Goal: Task Accomplishment & Management: Use online tool/utility

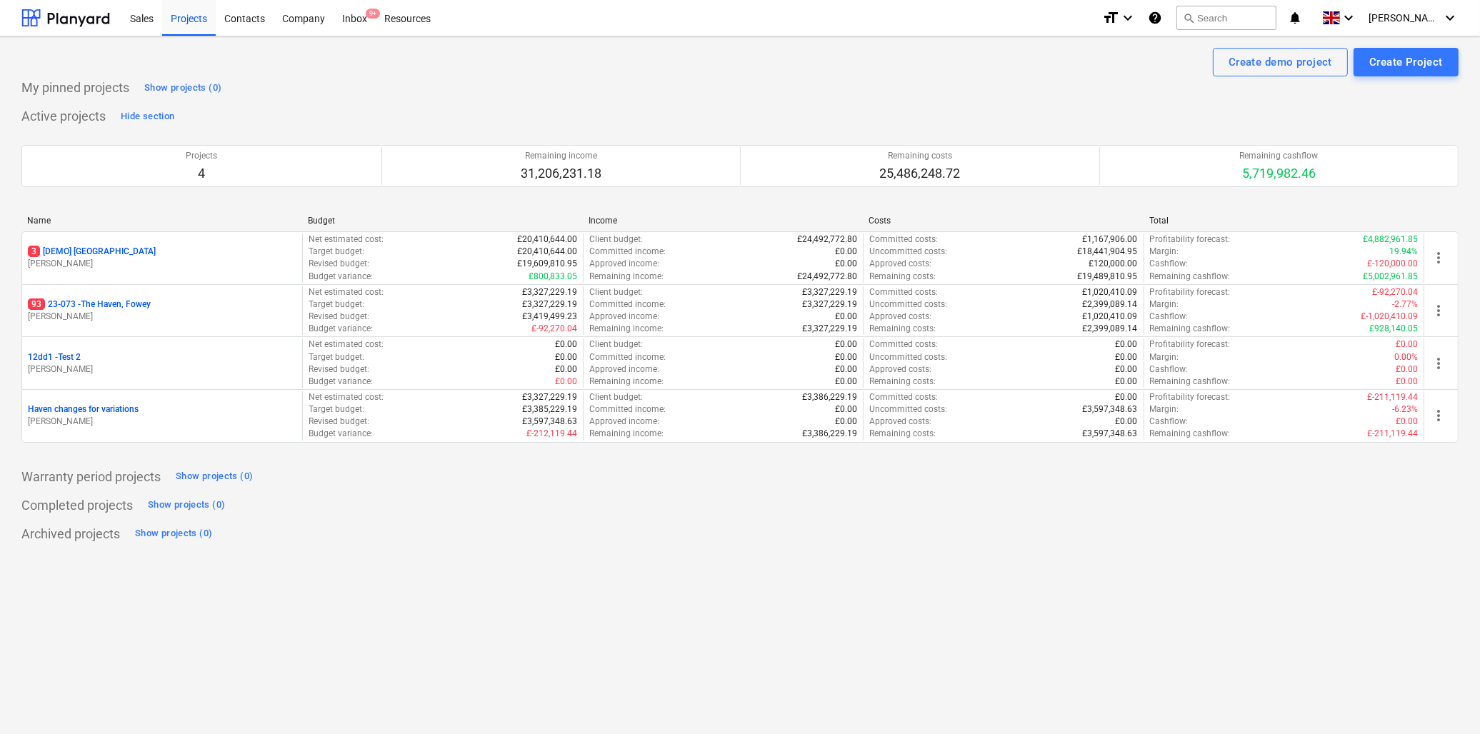
click at [81, 308] on p "93 23-073 - [GEOGRAPHIC_DATA], [GEOGRAPHIC_DATA]" at bounding box center [89, 305] width 123 height 12
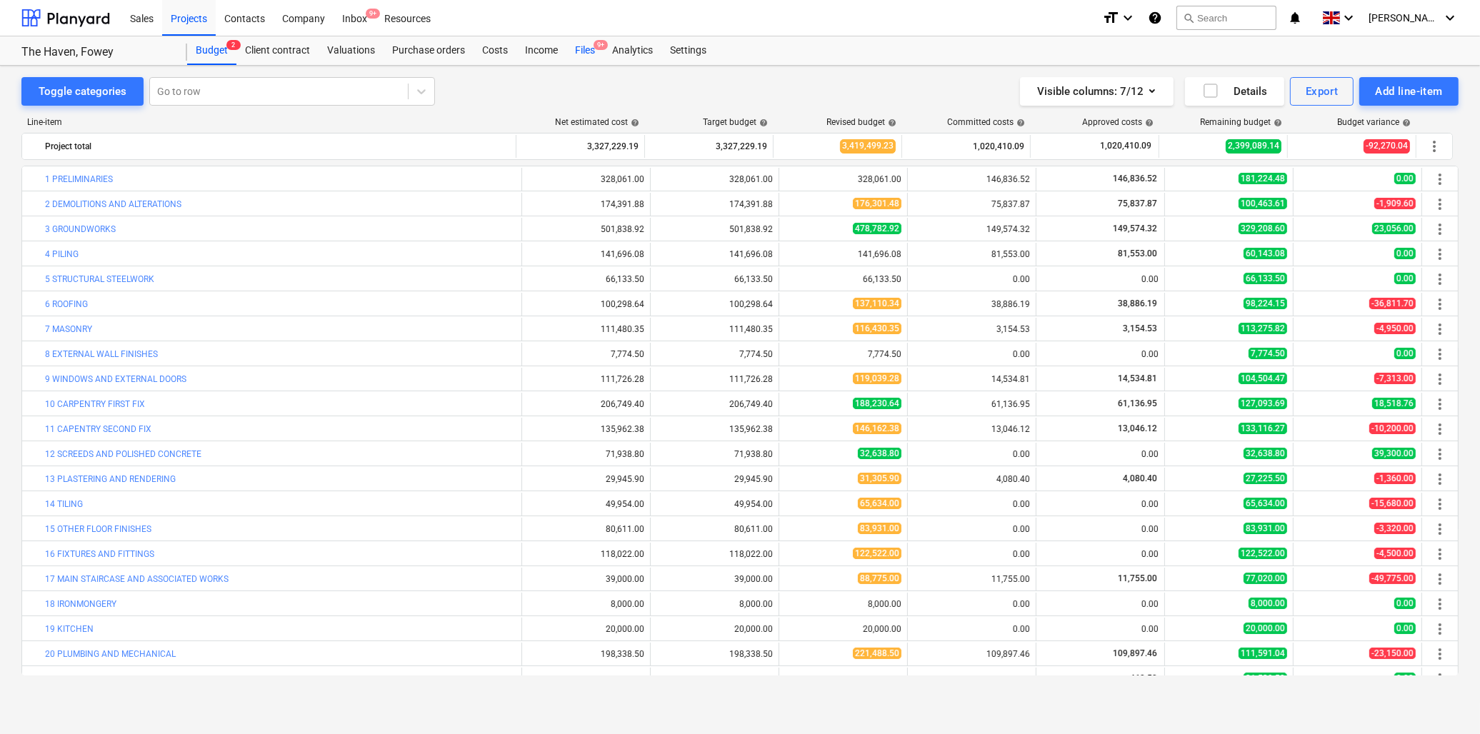
click at [583, 48] on div "Files 9+" at bounding box center [585, 50] width 37 height 29
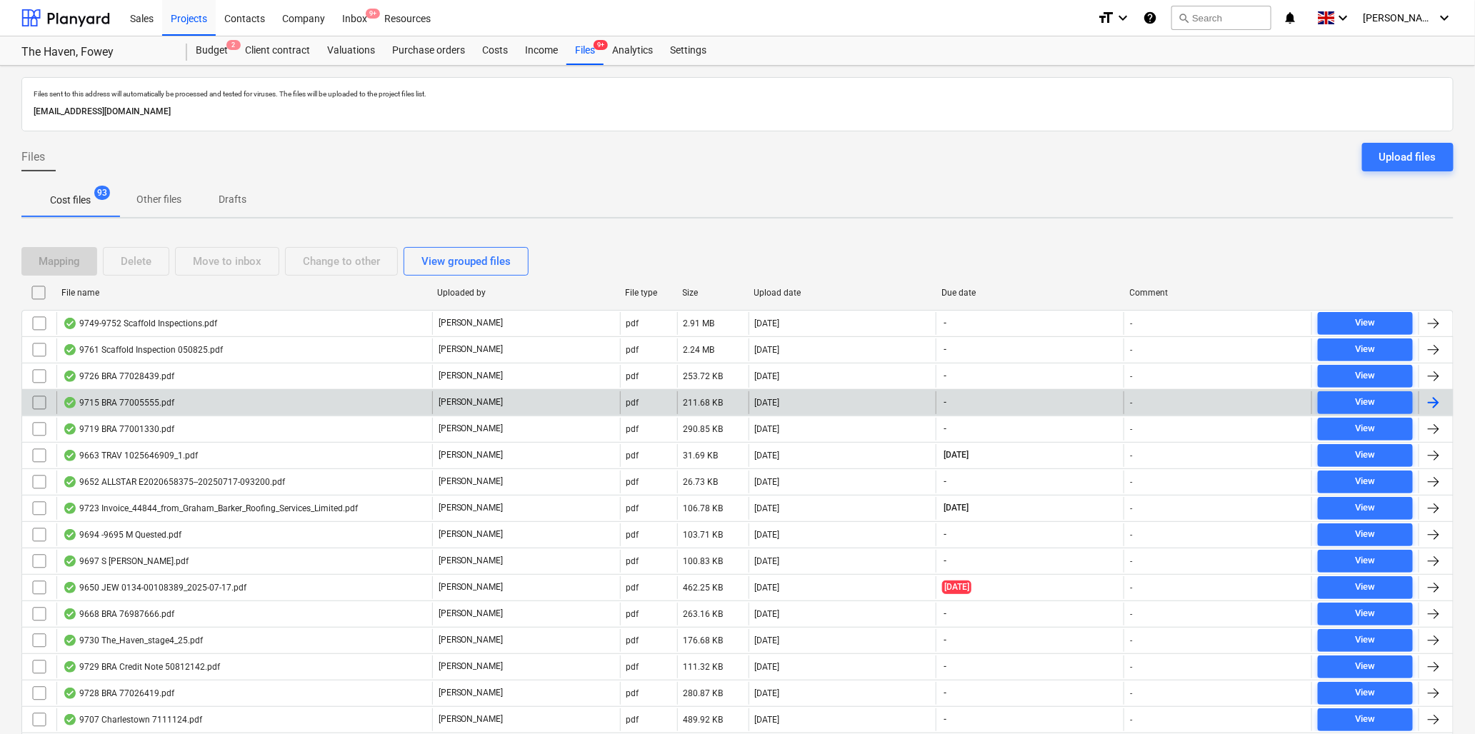
click at [146, 400] on div "9715 BRA 77005555.pdf" at bounding box center [118, 402] width 111 height 11
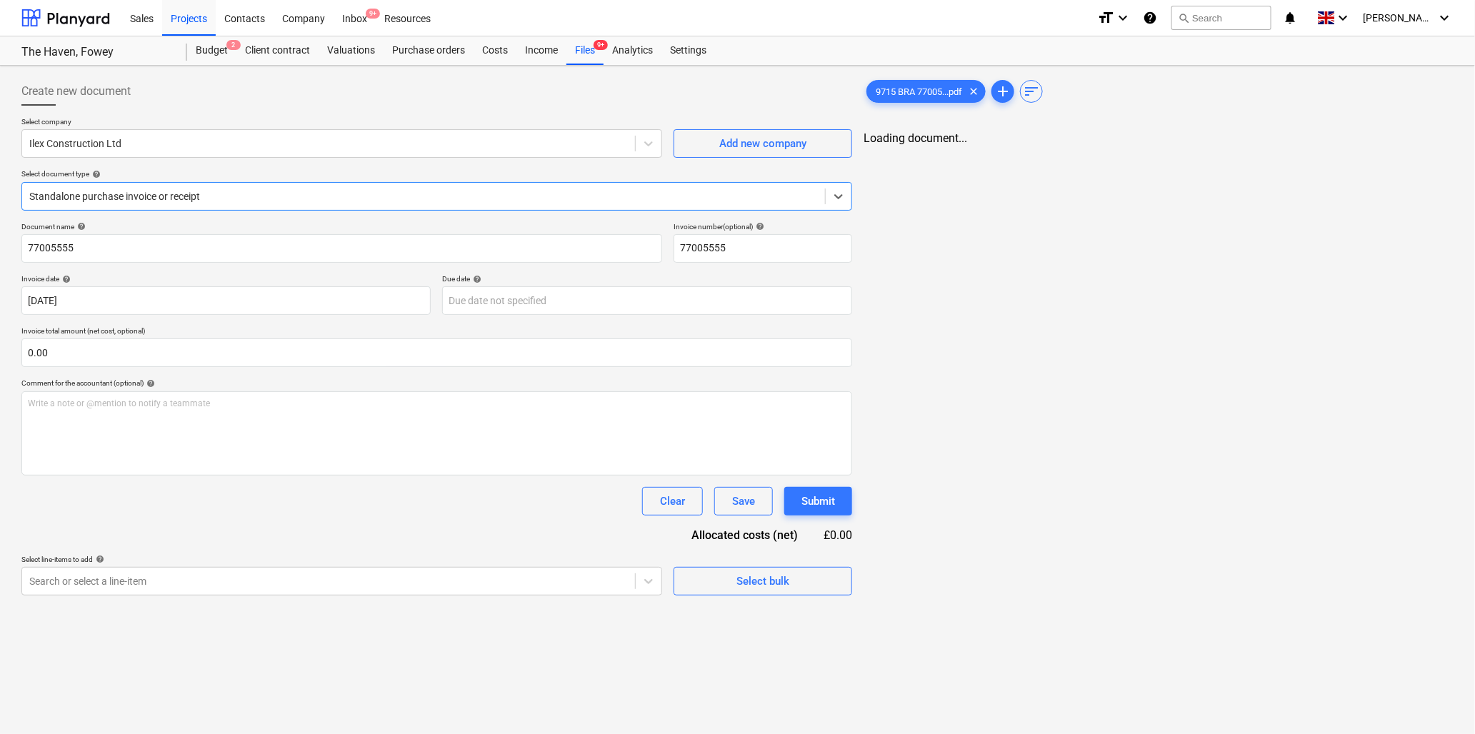
type input "77005555"
type input "[DATE]"
click at [266, 144] on div at bounding box center [328, 143] width 599 height 14
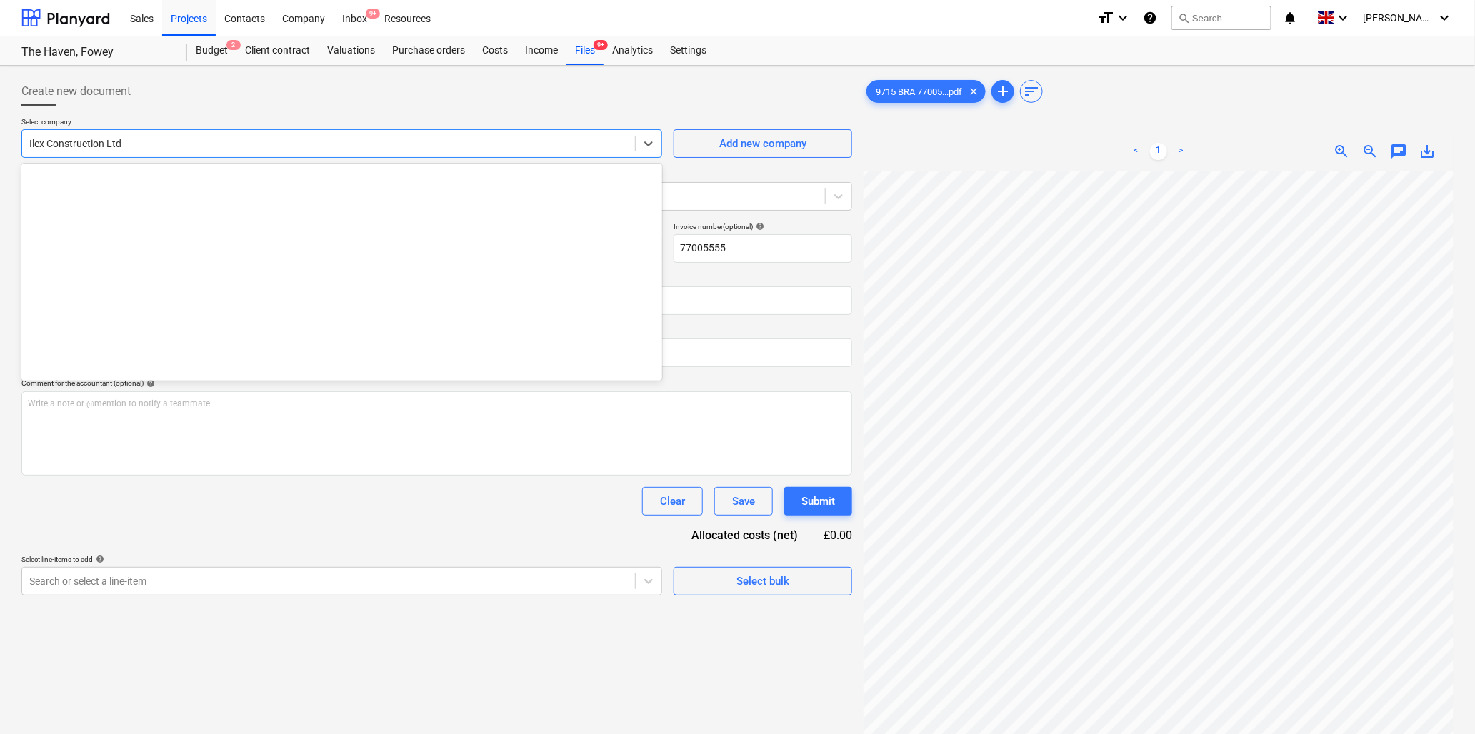
scroll to position [950, 0]
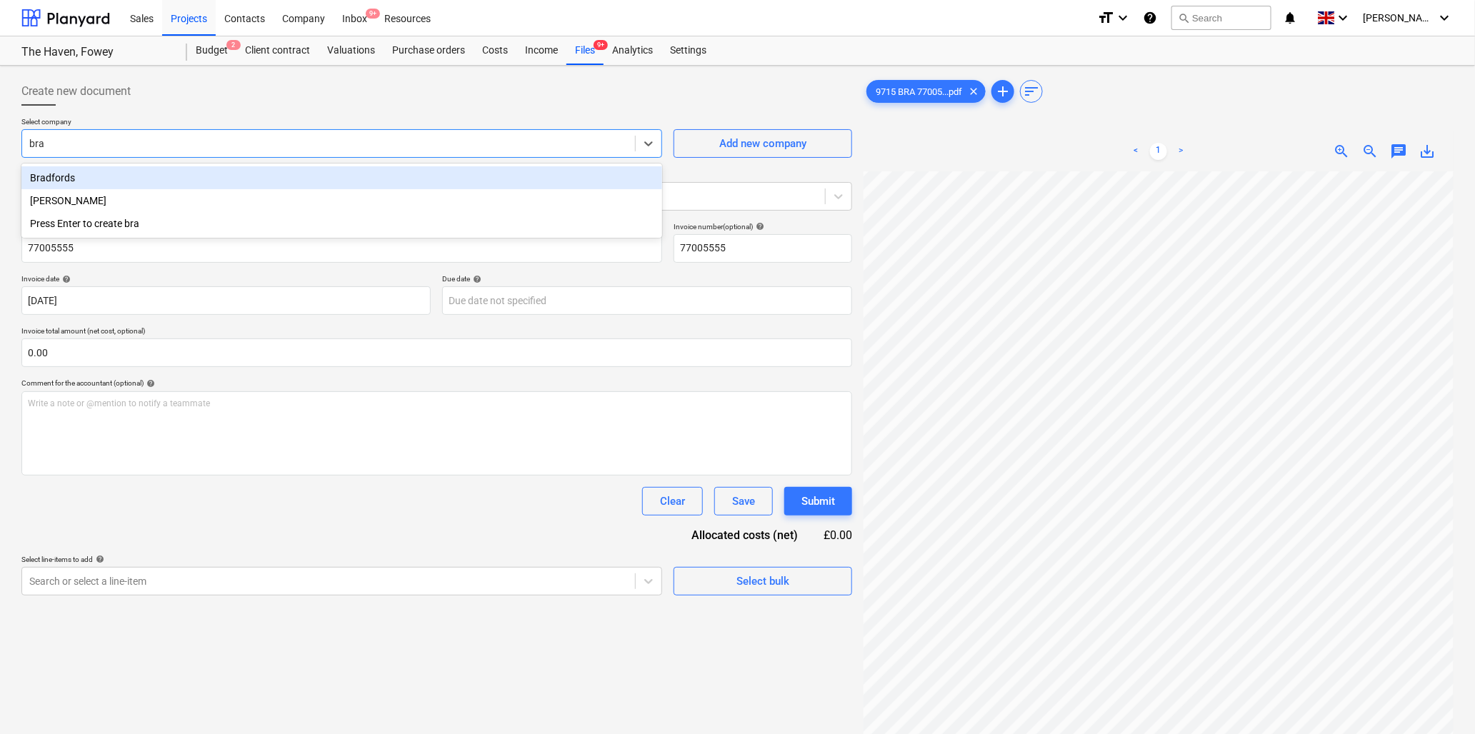
type input "[PERSON_NAME]"
click at [167, 174] on div "Bradfords" at bounding box center [341, 177] width 641 height 23
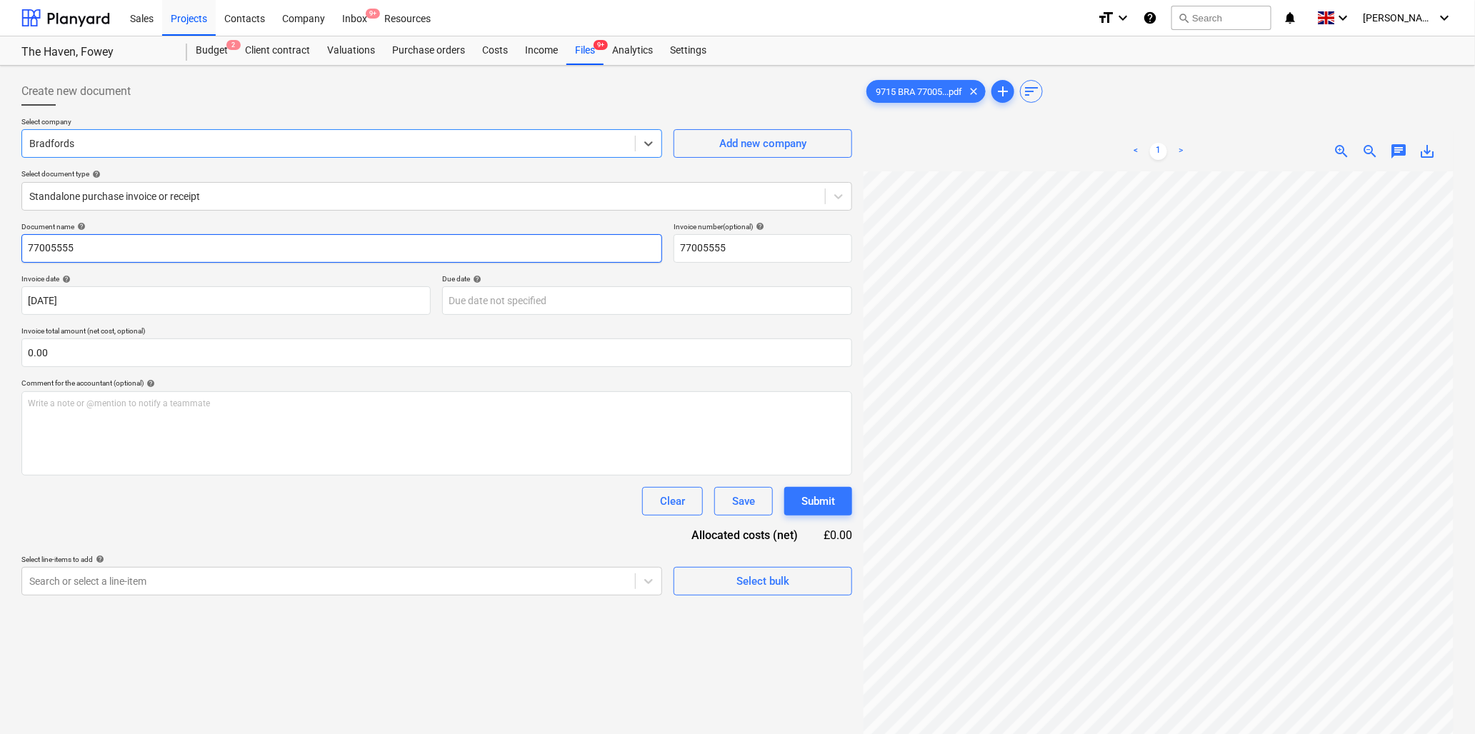
click at [174, 246] on input "77005555" at bounding box center [341, 248] width 641 height 29
type input "9715 Bradfords"
click at [217, 352] on input "text" at bounding box center [436, 353] width 831 height 29
type input "0.00"
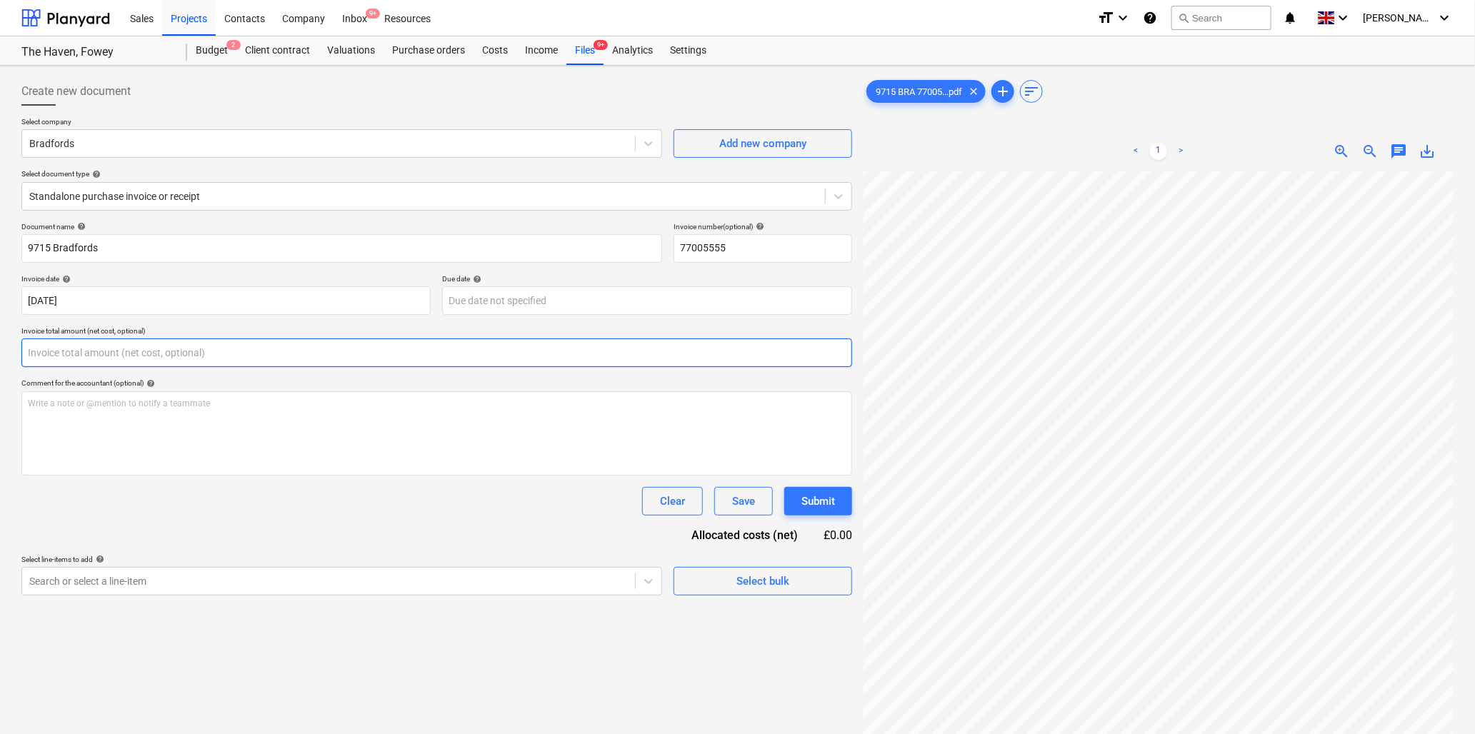
click at [179, 354] on input "text" at bounding box center [436, 353] width 831 height 29
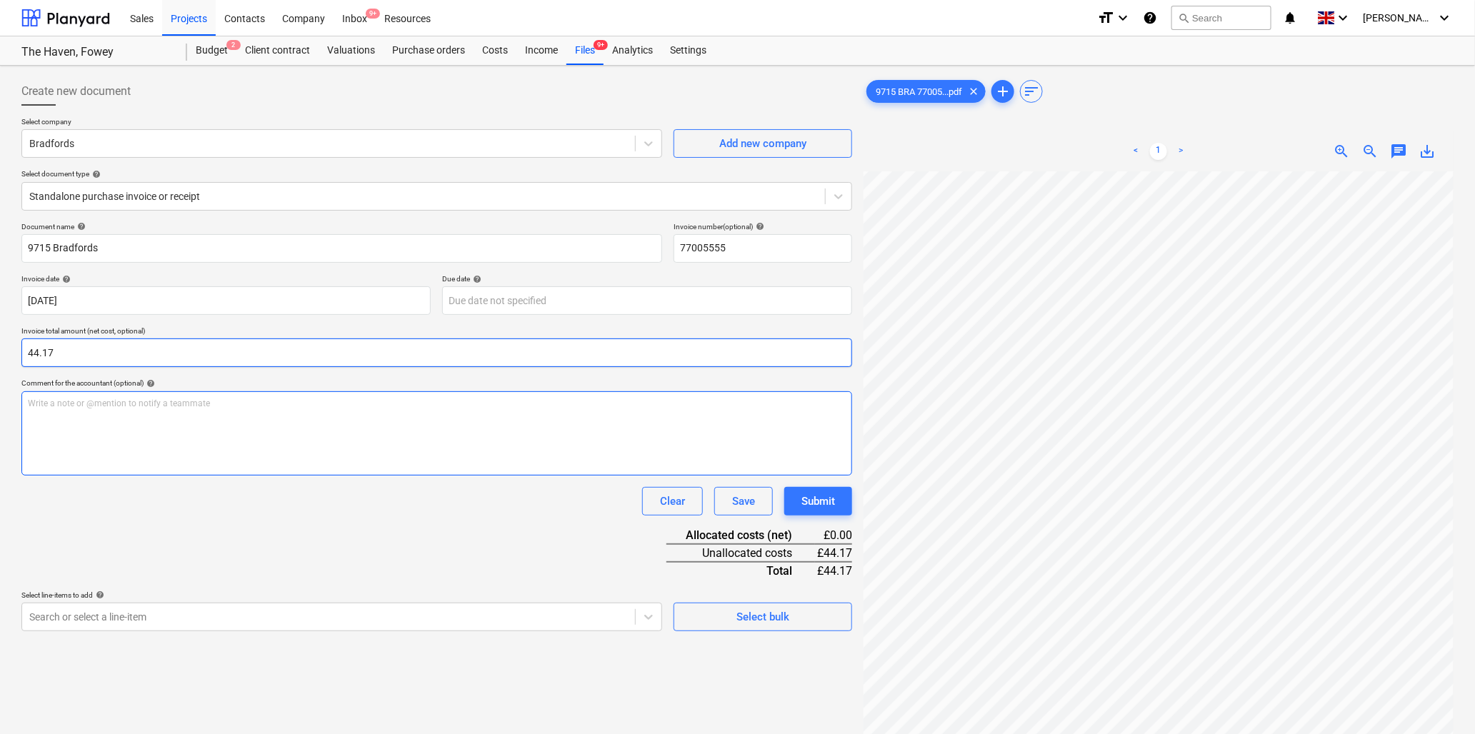
type input "44.17"
click at [169, 411] on div "Write a note or @mention to notify a teammate [PERSON_NAME]" at bounding box center [436, 433] width 831 height 84
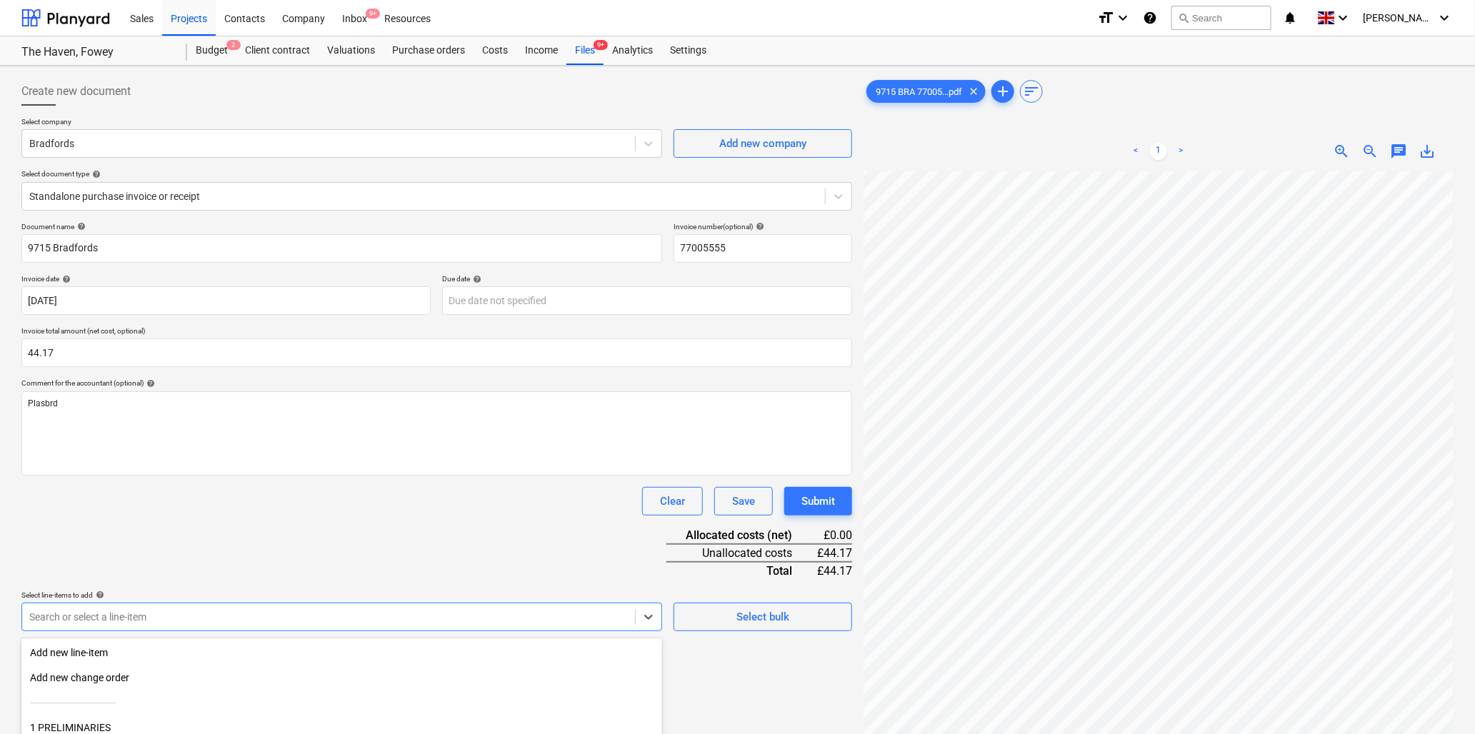
scroll to position [126, 0]
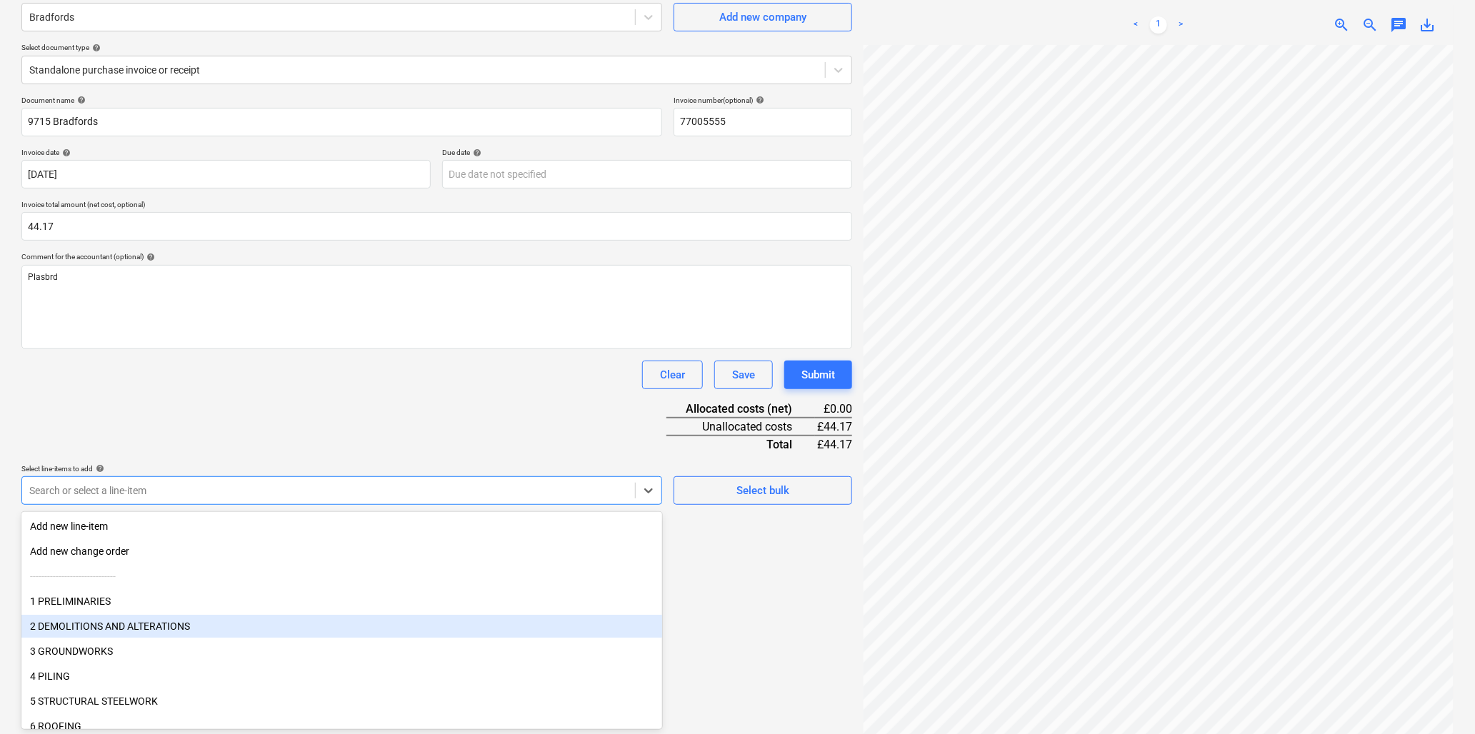
click at [189, 608] on body "Sales Projects Contacts Company Inbox 9+ Resources format_size keyboard_arrow_d…" at bounding box center [737, 241] width 1475 height 734
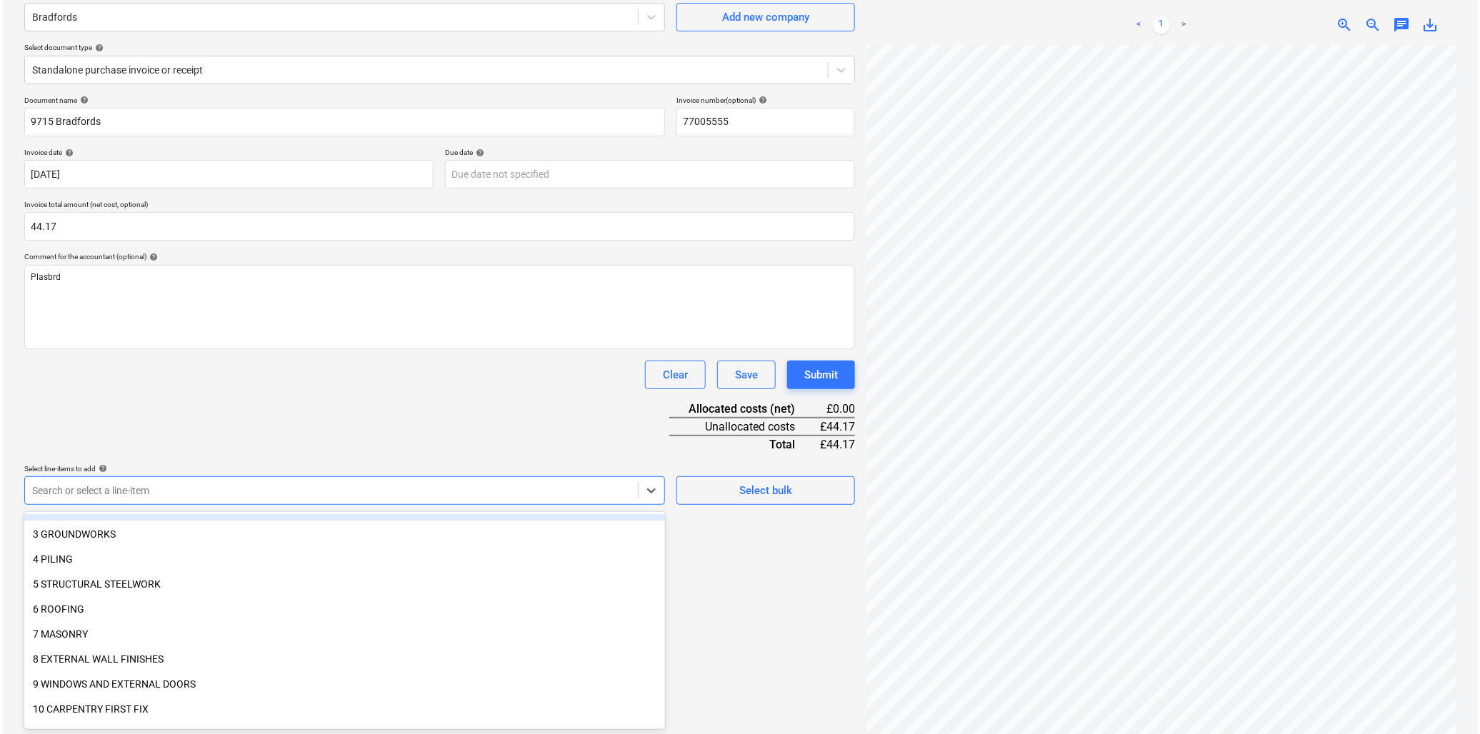
scroll to position [159, 0]
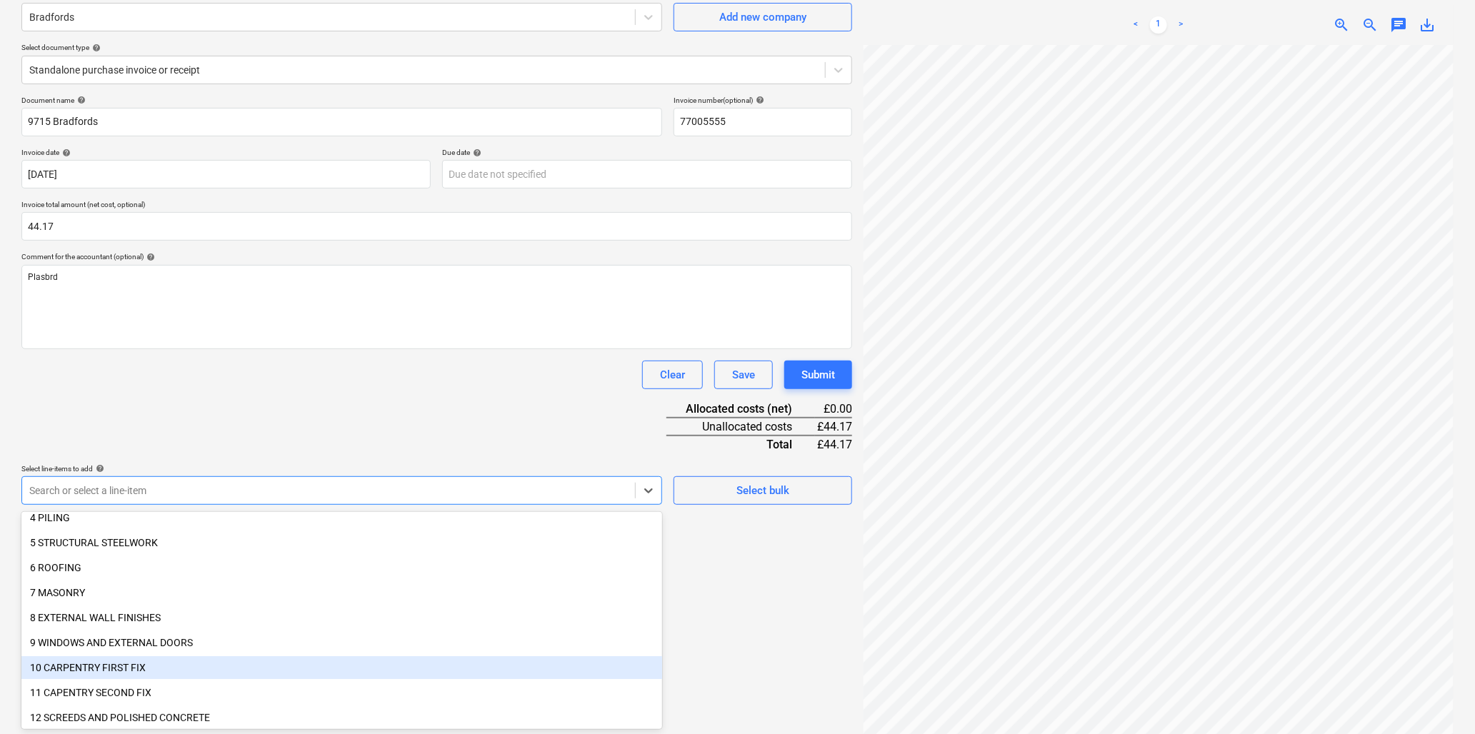
click at [118, 664] on div "10 CARPENTRY FIRST FIX" at bounding box center [341, 668] width 641 height 23
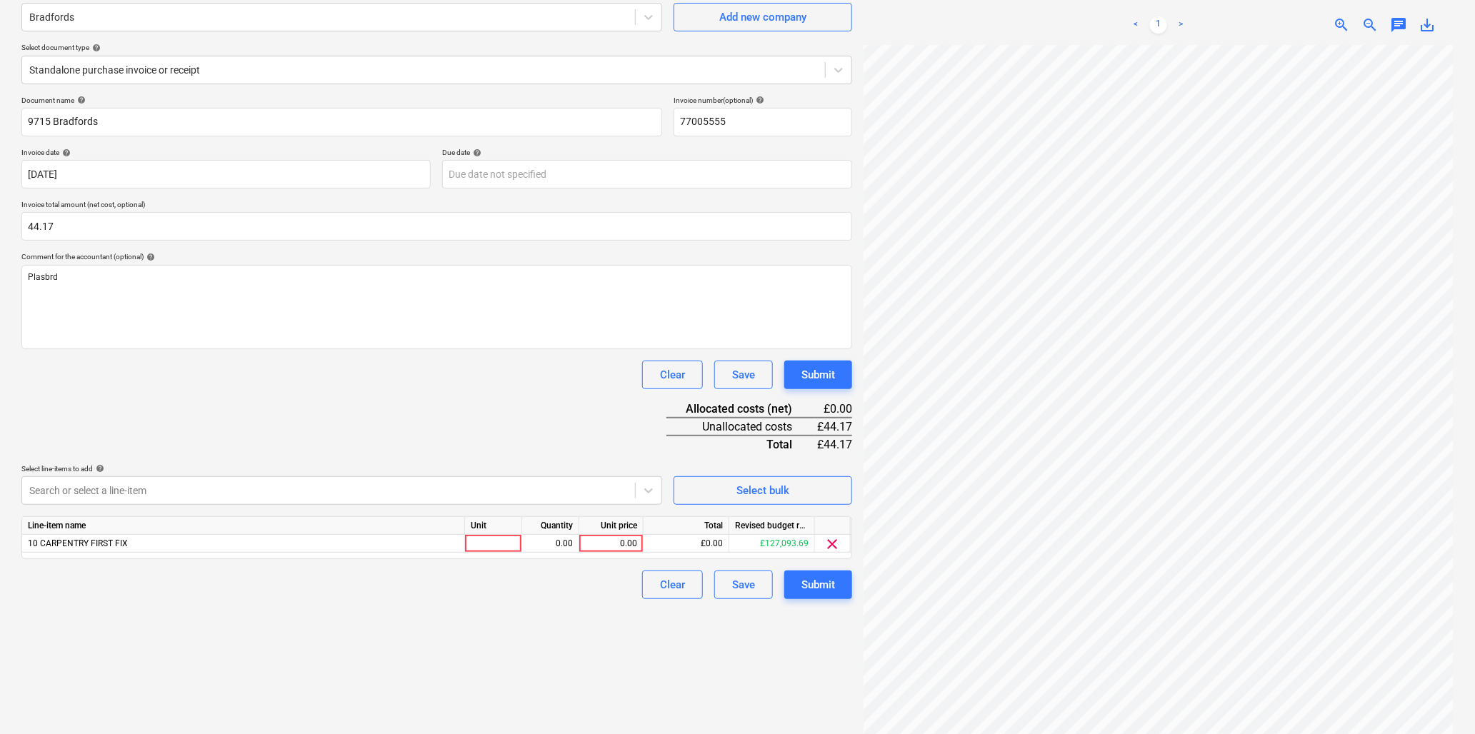
click at [261, 443] on div "Document name help 9715 Bradfords Invoice number (optional) help 77005555 Invoi…" at bounding box center [436, 348] width 831 height 504
click at [479, 547] on div at bounding box center [493, 544] width 57 height 18
type input "sheet"
type input "6.31"
click at [809, 587] on div "Submit" at bounding box center [819, 585] width 34 height 19
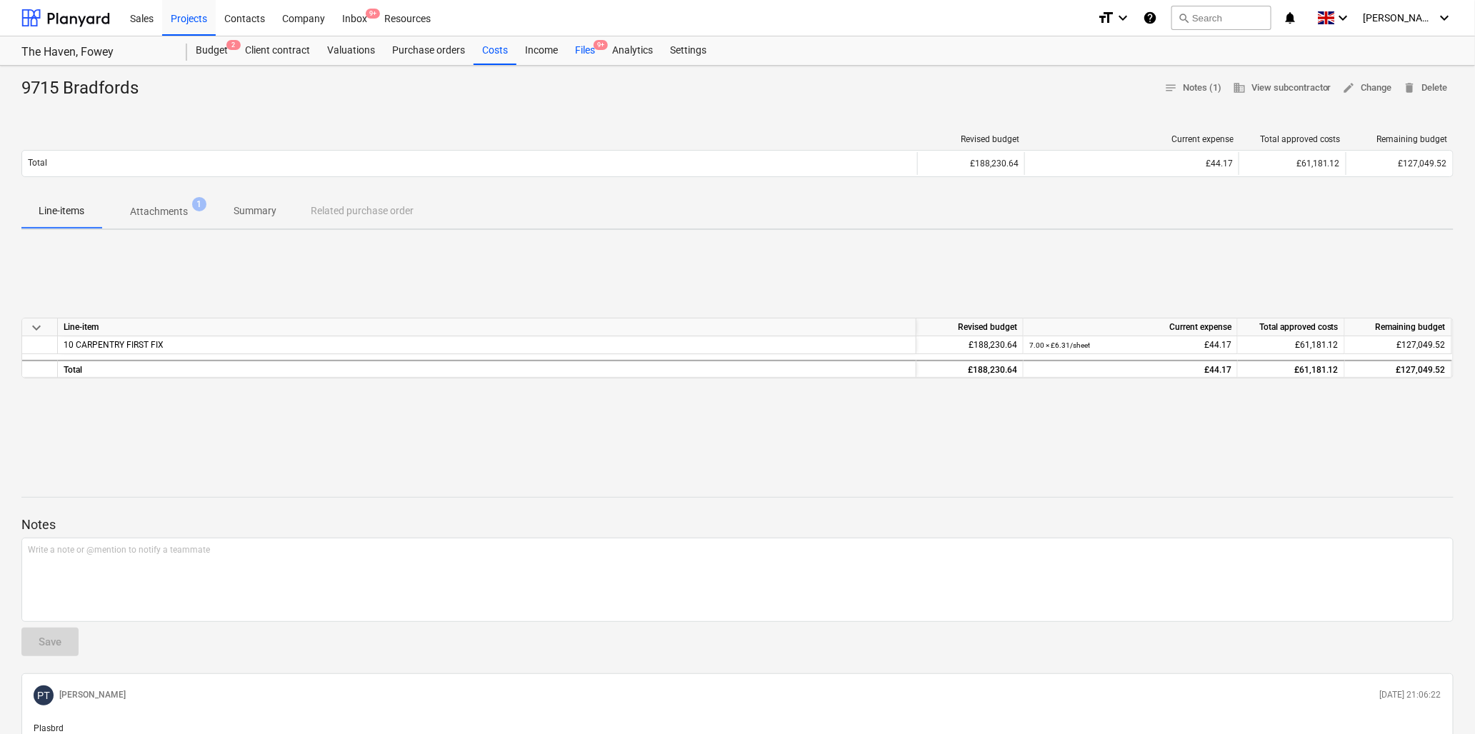
click at [580, 50] on div "Files 9+" at bounding box center [585, 50] width 37 height 29
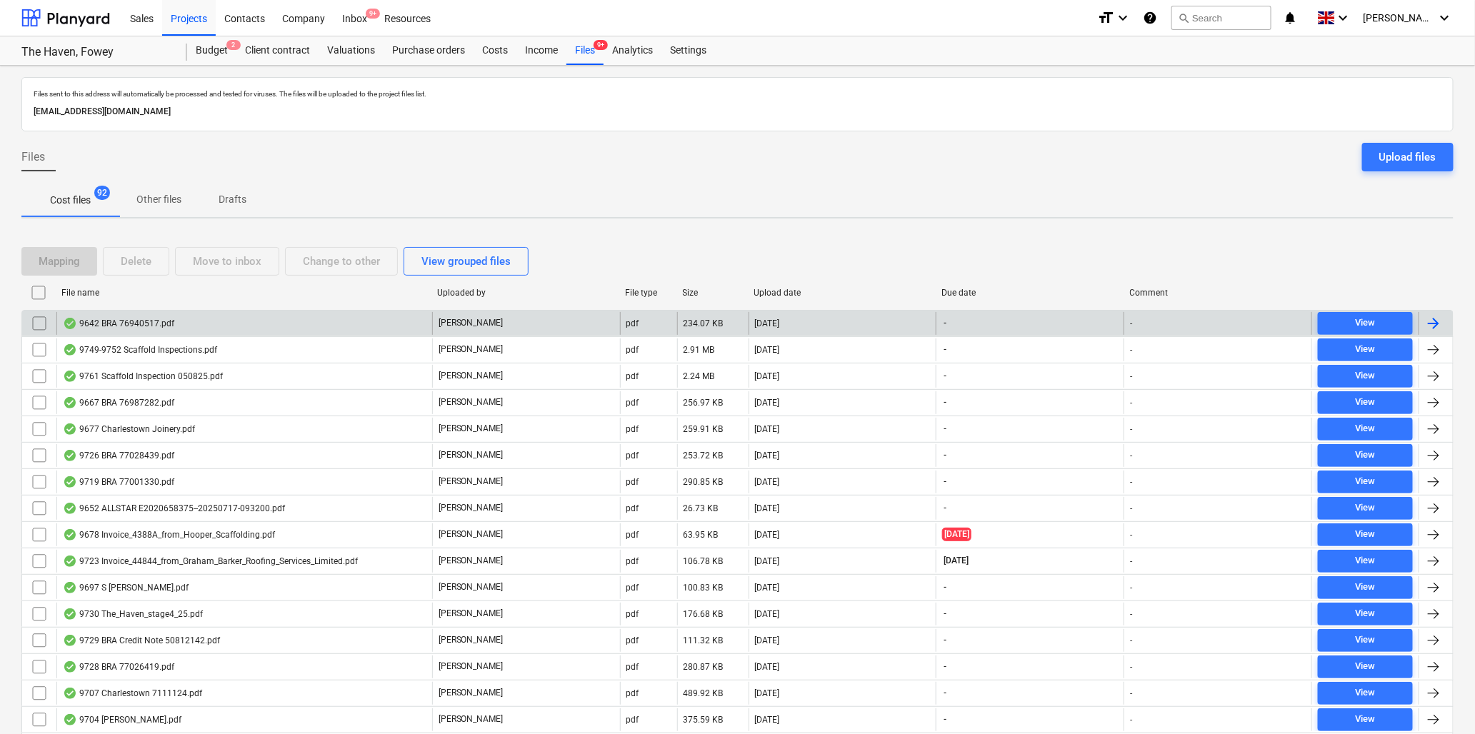
click at [145, 320] on div "9642 BRA 76940517.pdf" at bounding box center [118, 323] width 111 height 11
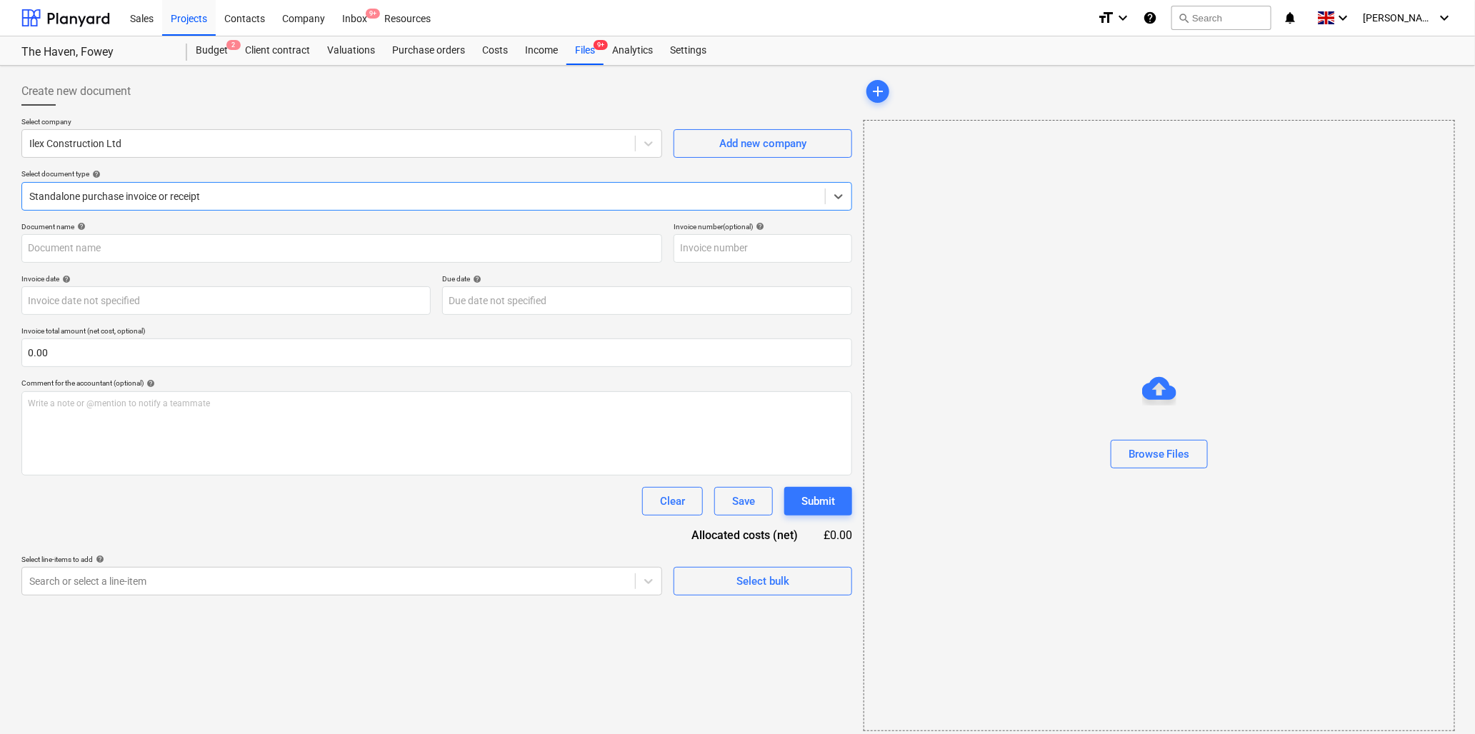
type input "76940517"
type input "[DATE]"
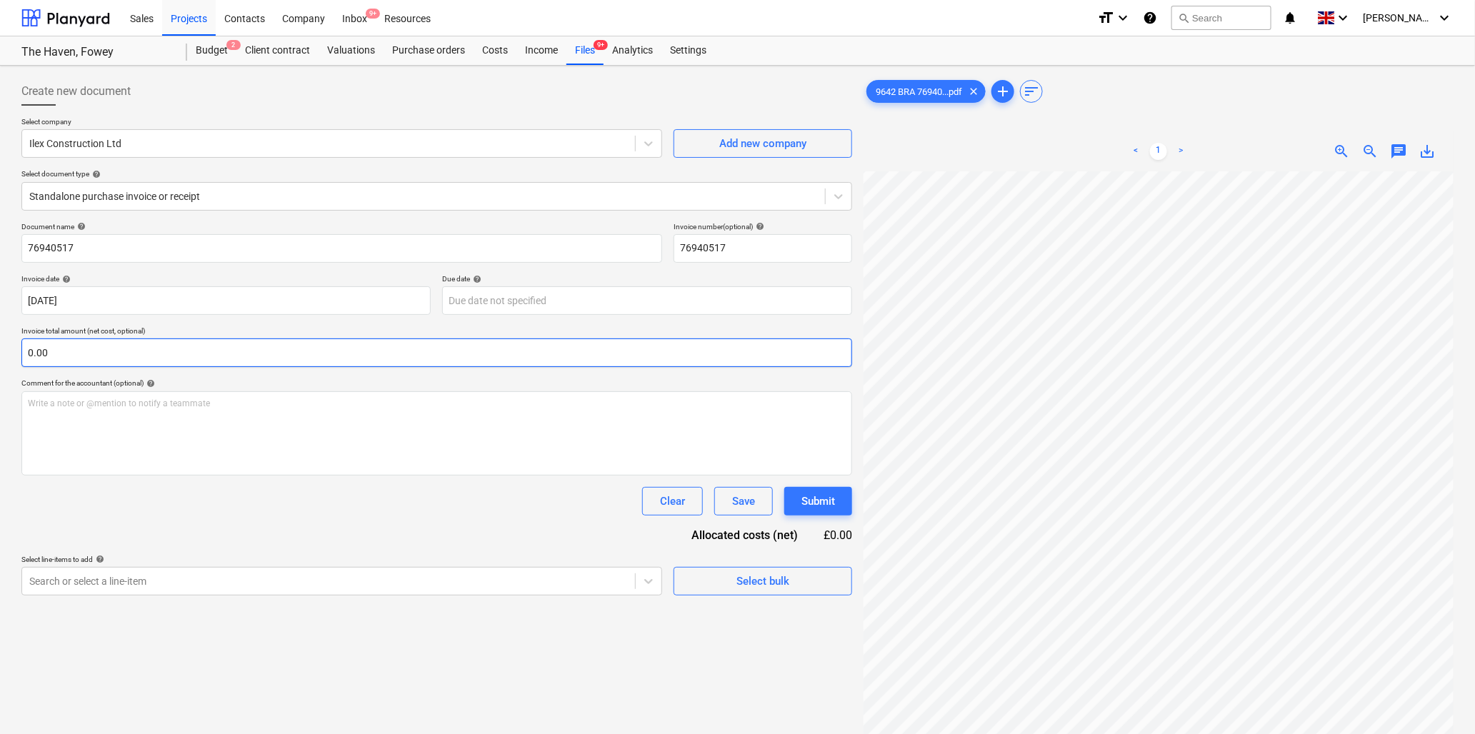
click at [203, 354] on input "0.00" at bounding box center [436, 353] width 831 height 29
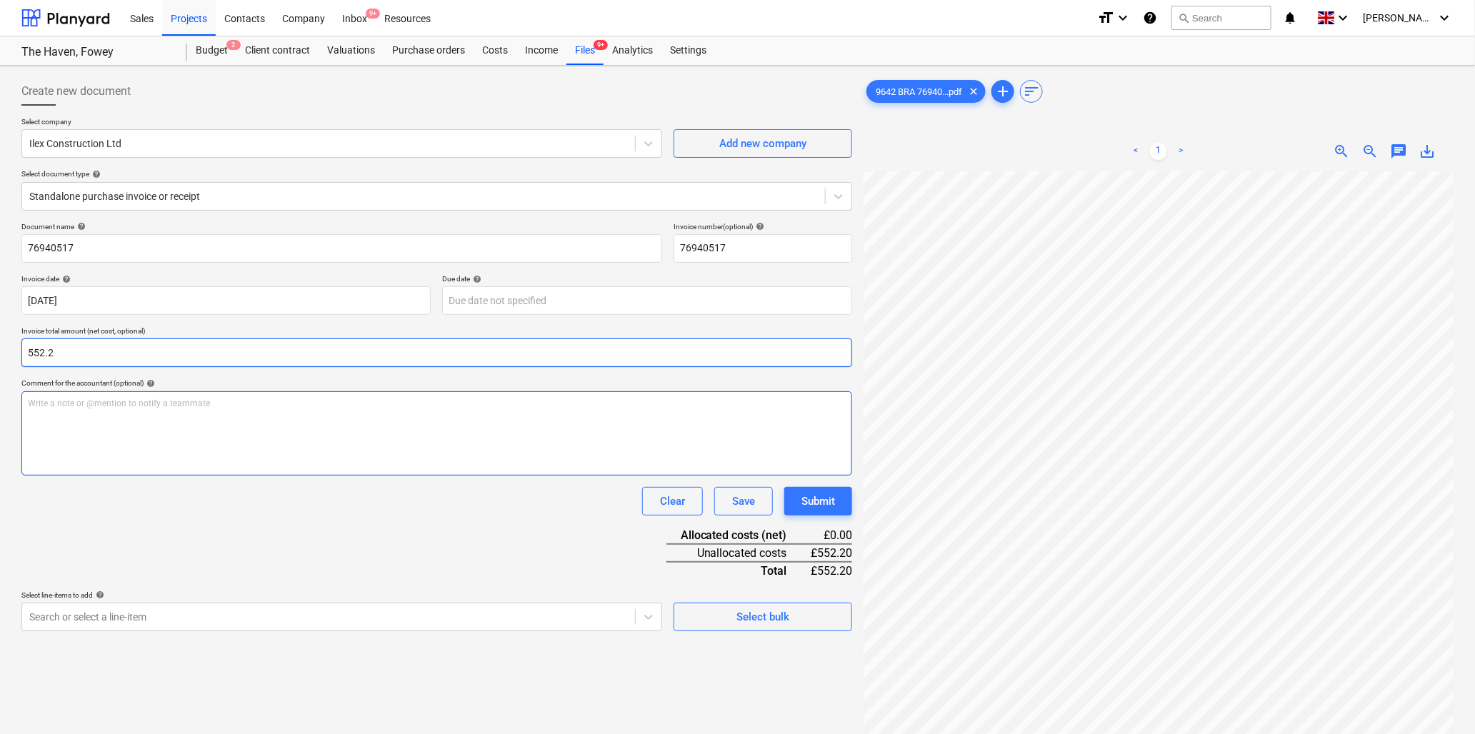
type input "552.20"
click at [166, 145] on div at bounding box center [328, 143] width 599 height 14
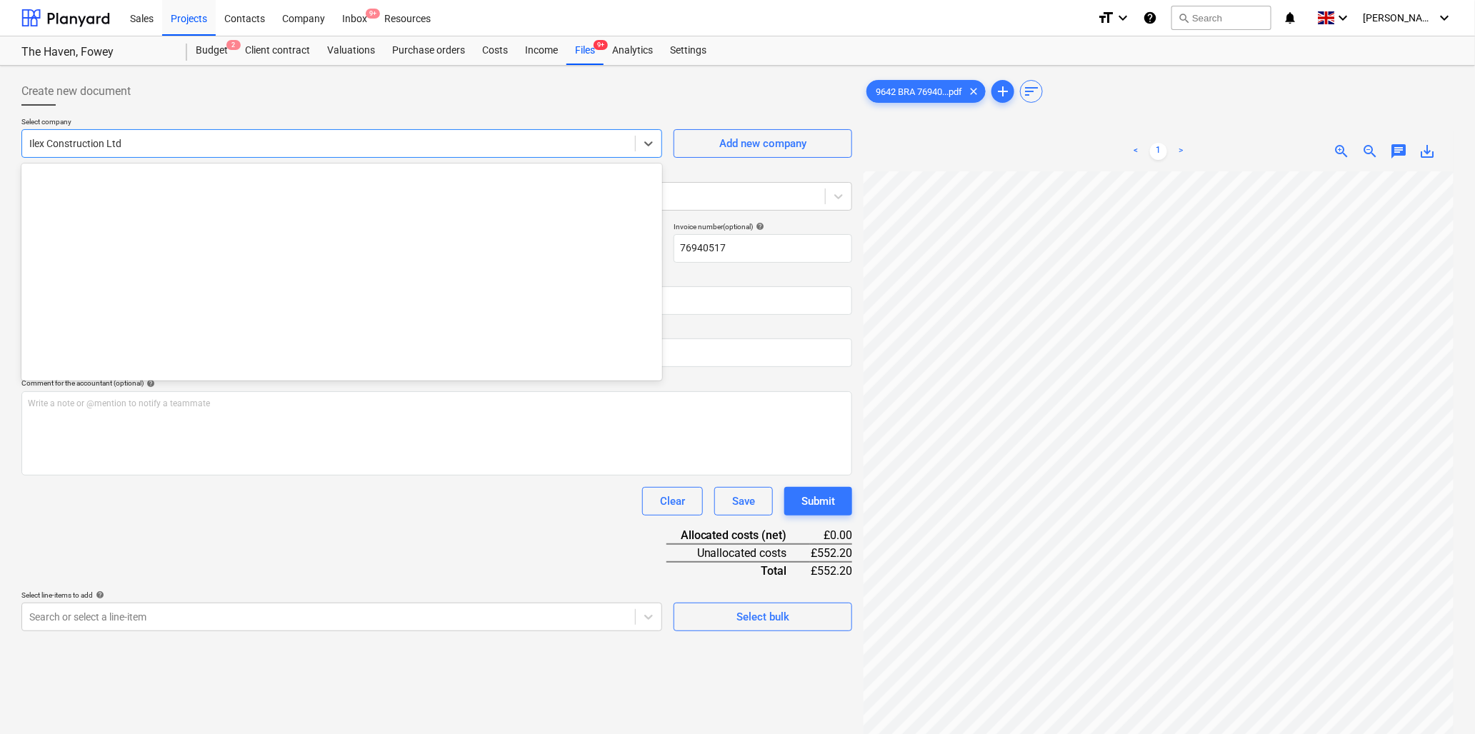
scroll to position [950, 0]
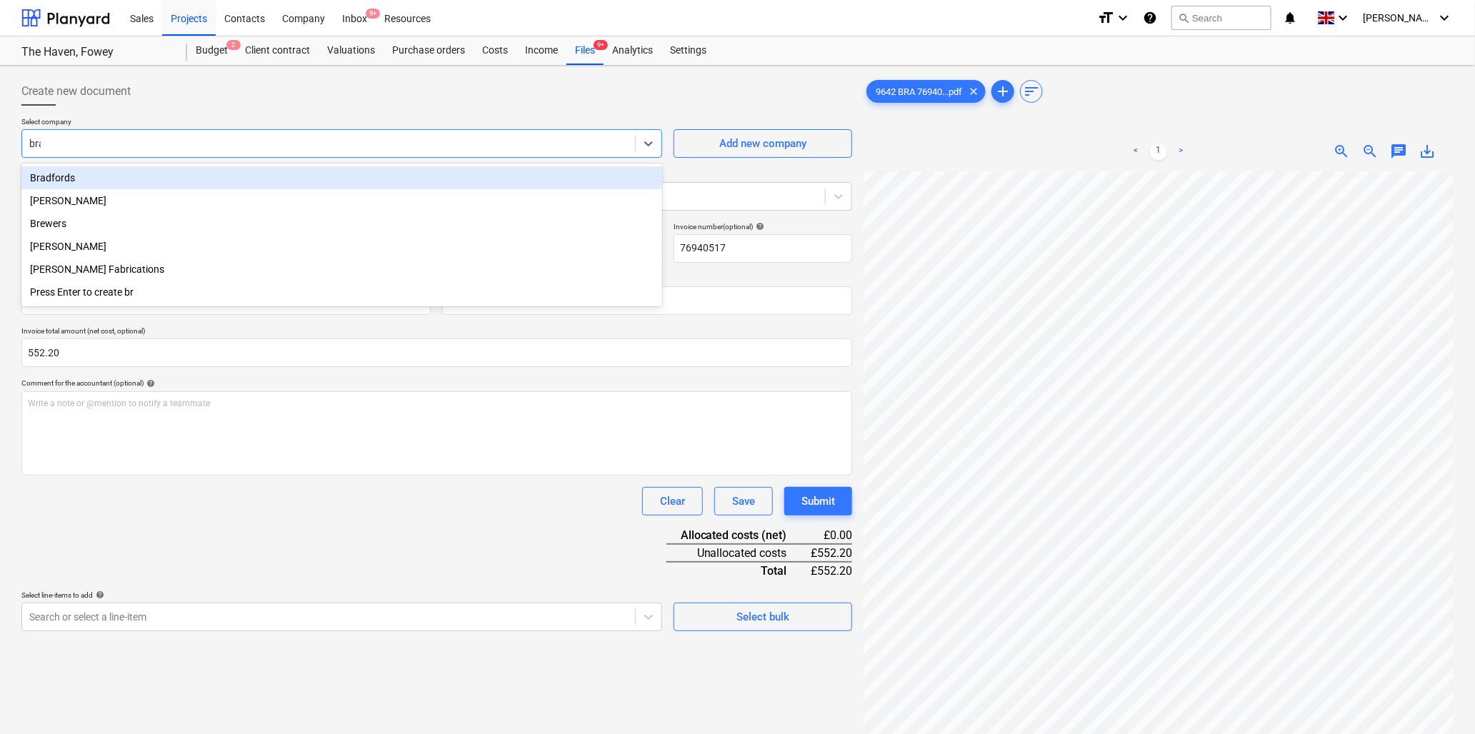
type input "[PERSON_NAME]"
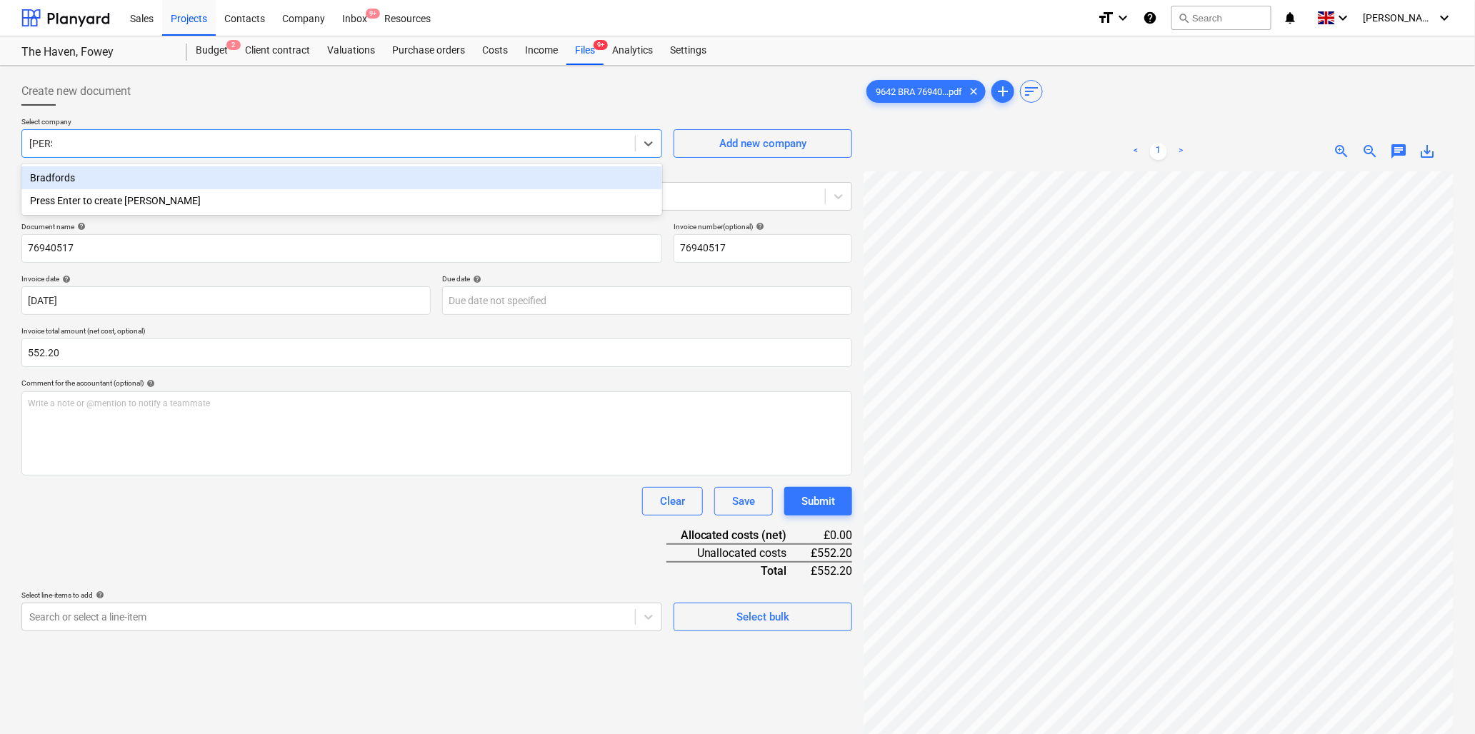
click at [107, 177] on div "Bradfords" at bounding box center [341, 177] width 641 height 23
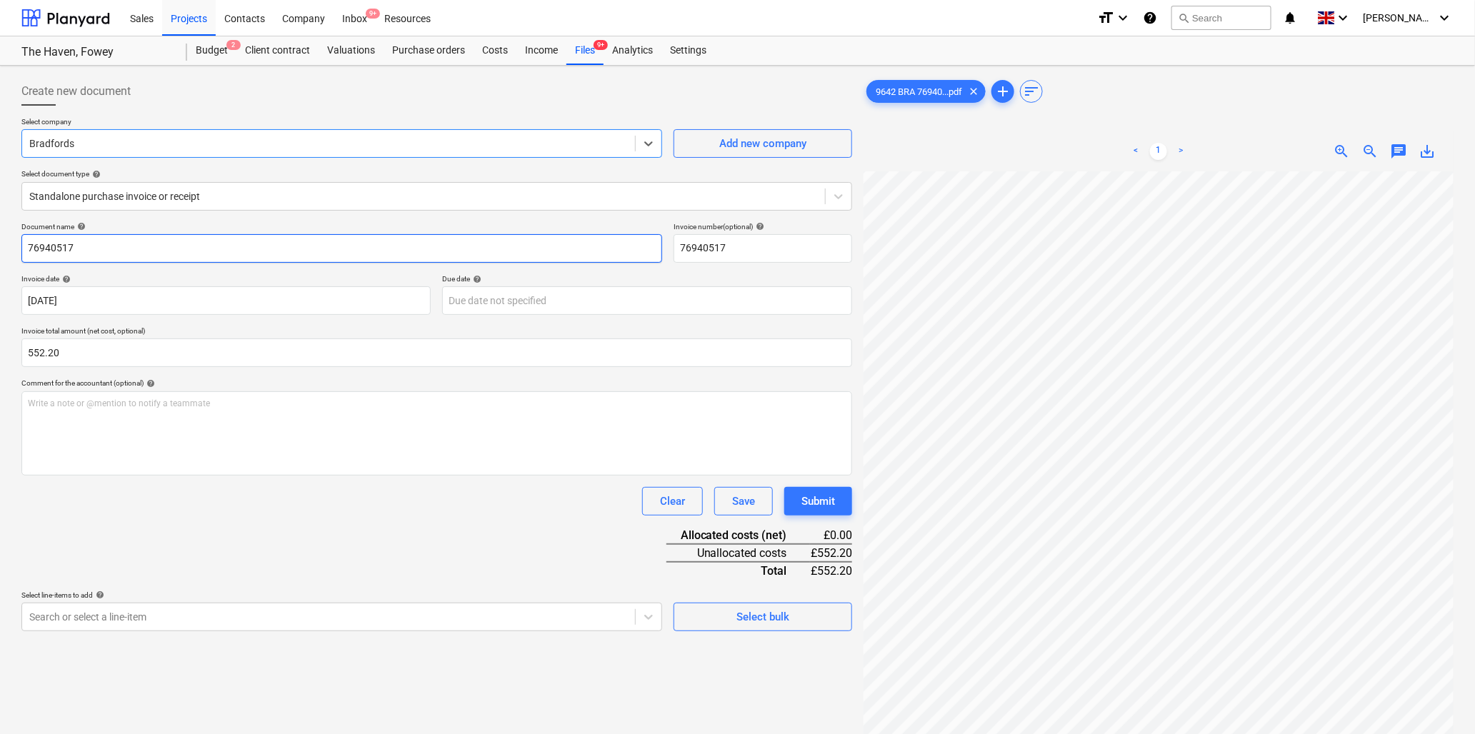
click at [91, 250] on input "76940517" at bounding box center [341, 248] width 641 height 29
type input "9642 Bradfords"
click at [136, 413] on div "Write a note or @mention to notify a teammate [PERSON_NAME]" at bounding box center [436, 433] width 831 height 84
click at [289, 623] on body "Sales Projects Contacts Company Inbox 9+ Resources format_size keyboard_arrow_d…" at bounding box center [737, 367] width 1475 height 734
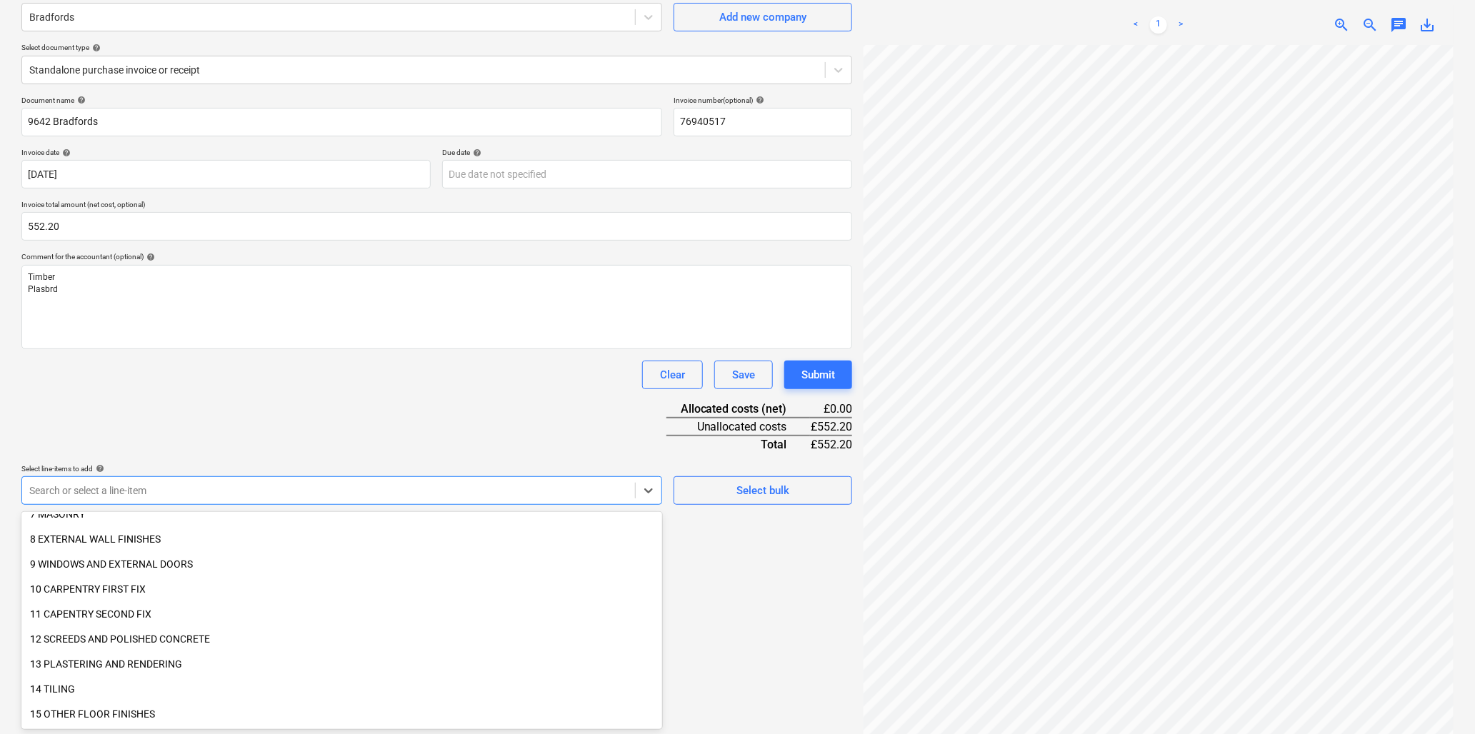
scroll to position [238, 0]
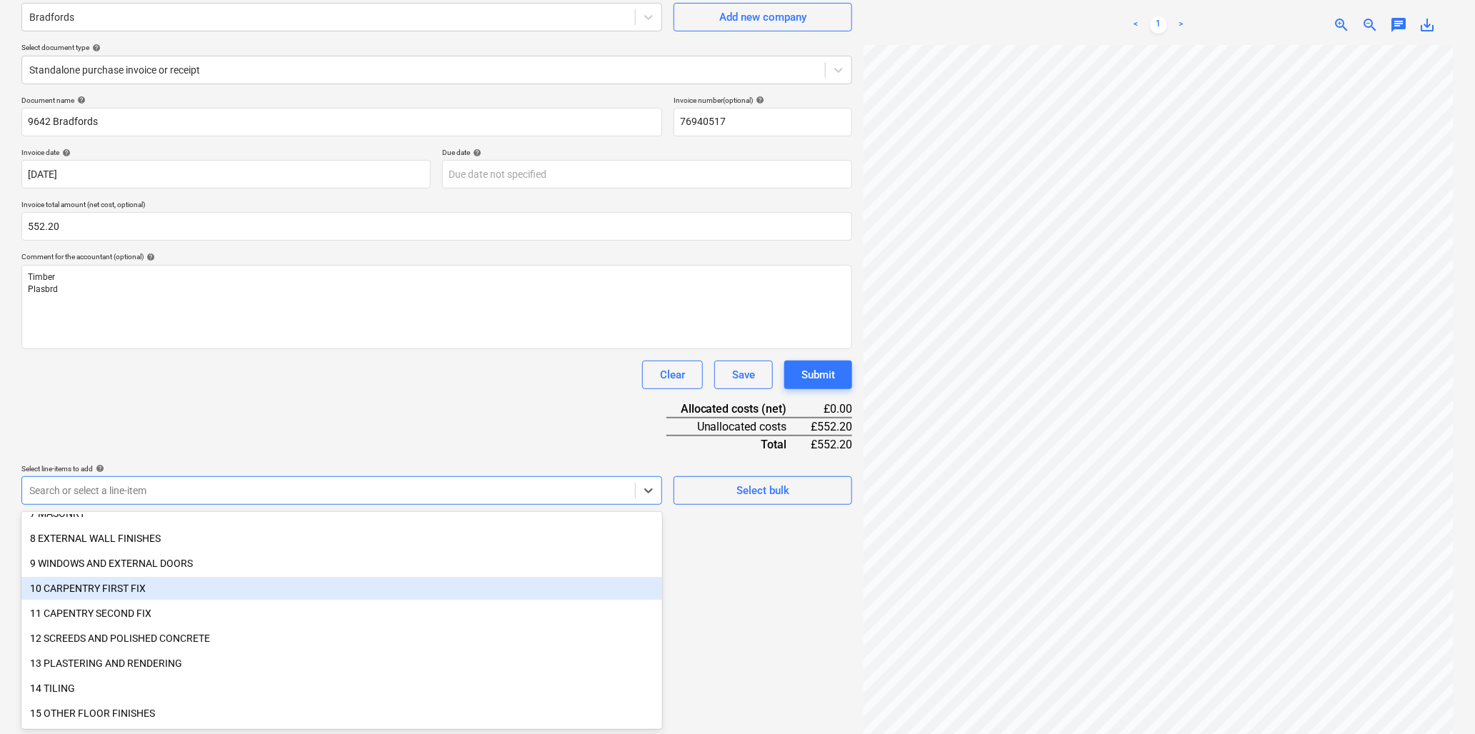
drag, startPoint x: 124, startPoint y: 598, endPoint x: 123, endPoint y: 588, distance: 10.0
click at [123, 588] on div "10 CARPENTRY FIRST FIX" at bounding box center [341, 588] width 641 height 23
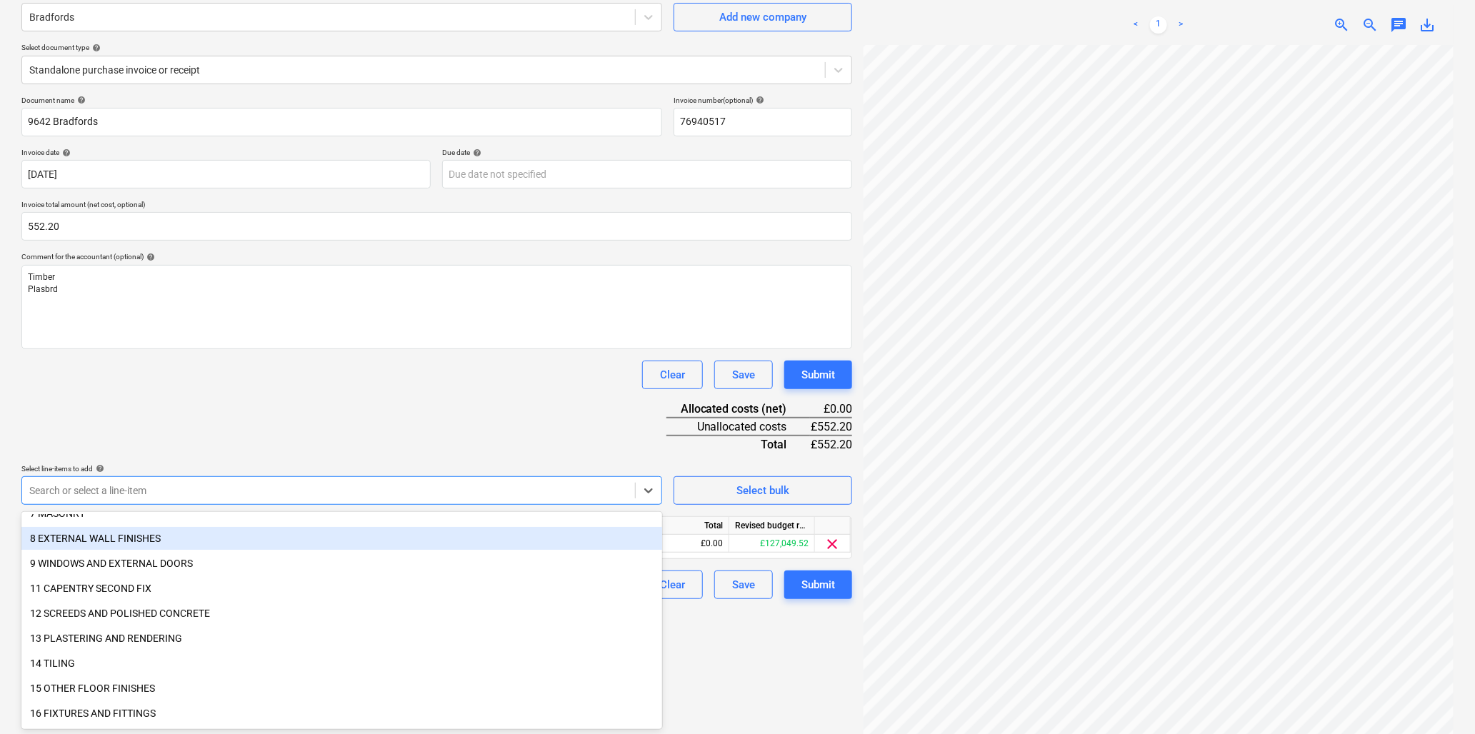
click at [212, 413] on div "Document name help 9642 Bradfords Invoice number (optional) help 76940517 Invoi…" at bounding box center [436, 348] width 831 height 504
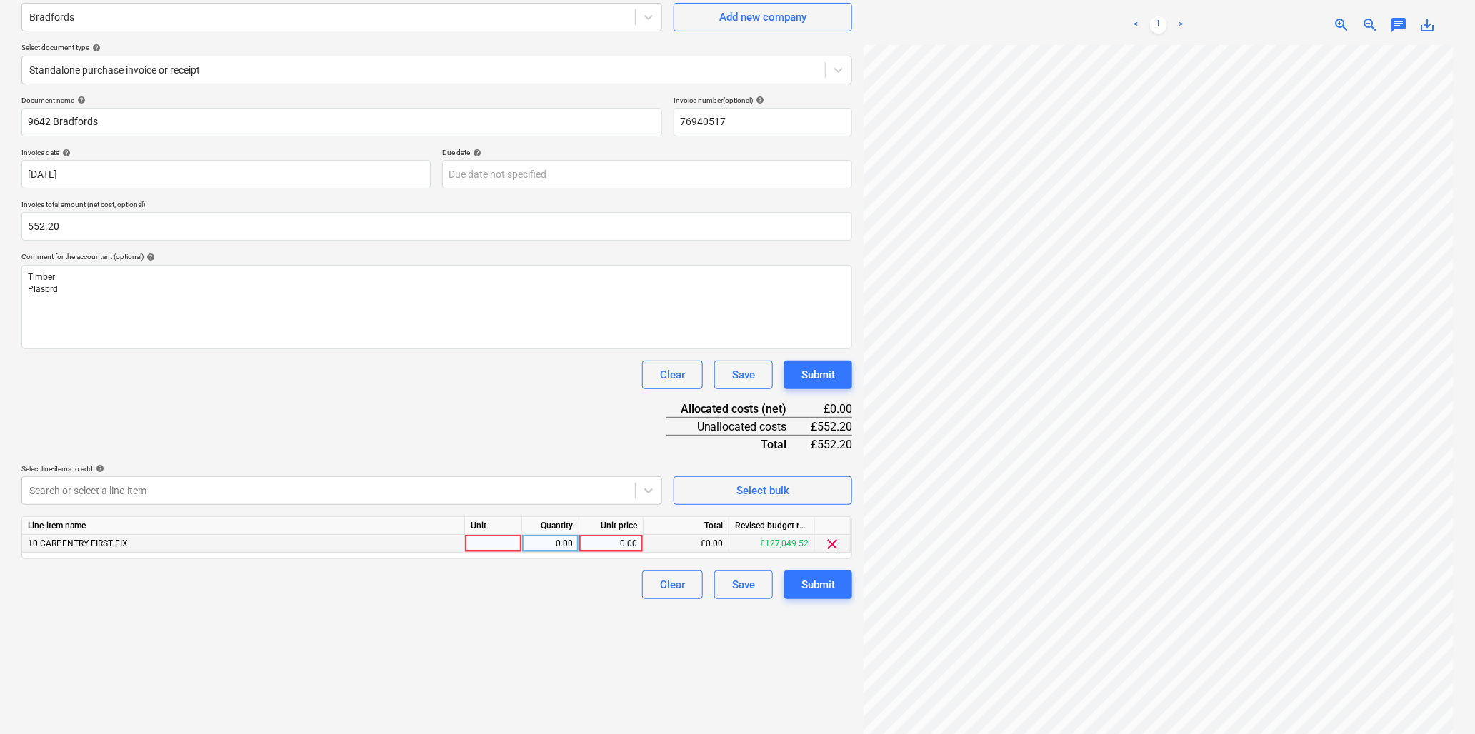
click at [484, 543] on div at bounding box center [493, 544] width 57 height 18
type input "item"
click at [618, 547] on div "0.00" at bounding box center [611, 544] width 52 height 18
type input "552.2"
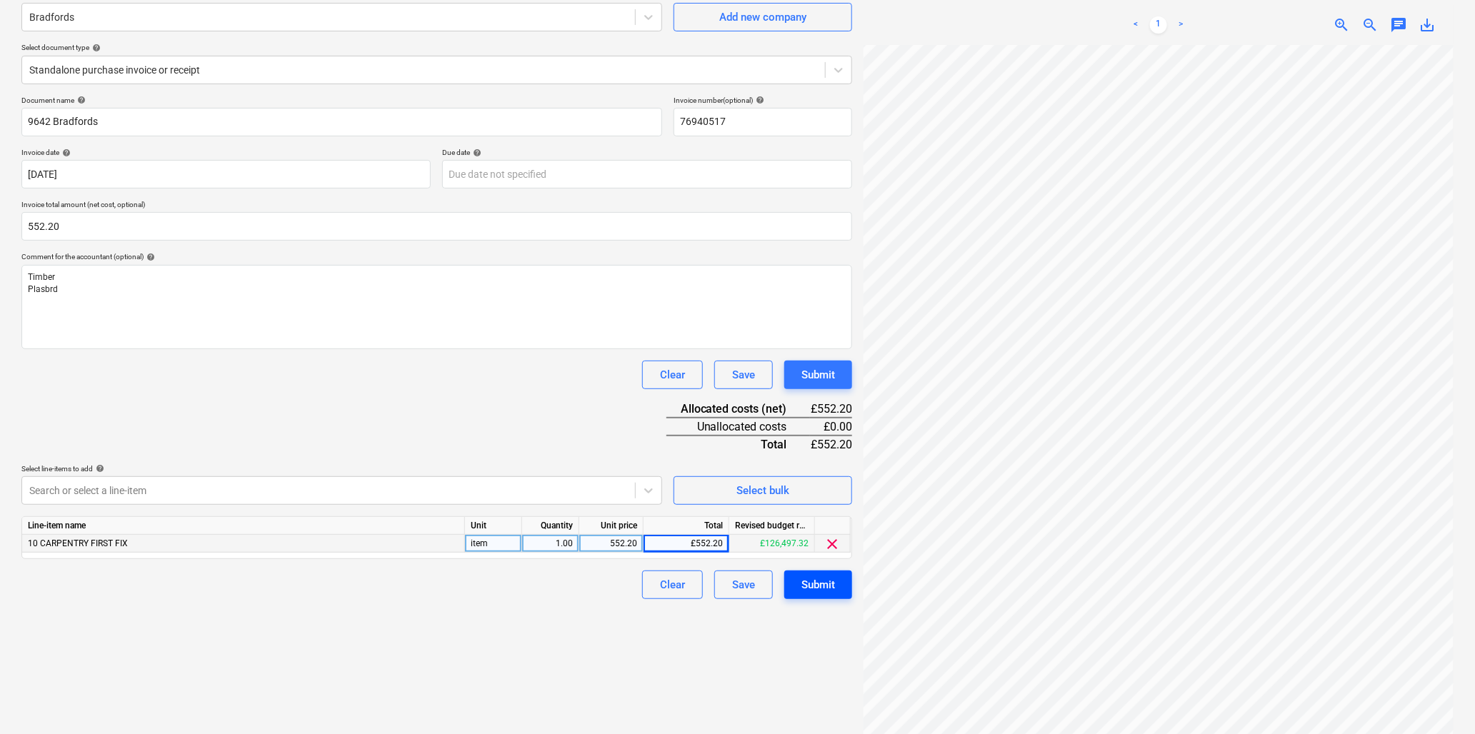
click at [806, 582] on div "Submit" at bounding box center [819, 585] width 34 height 19
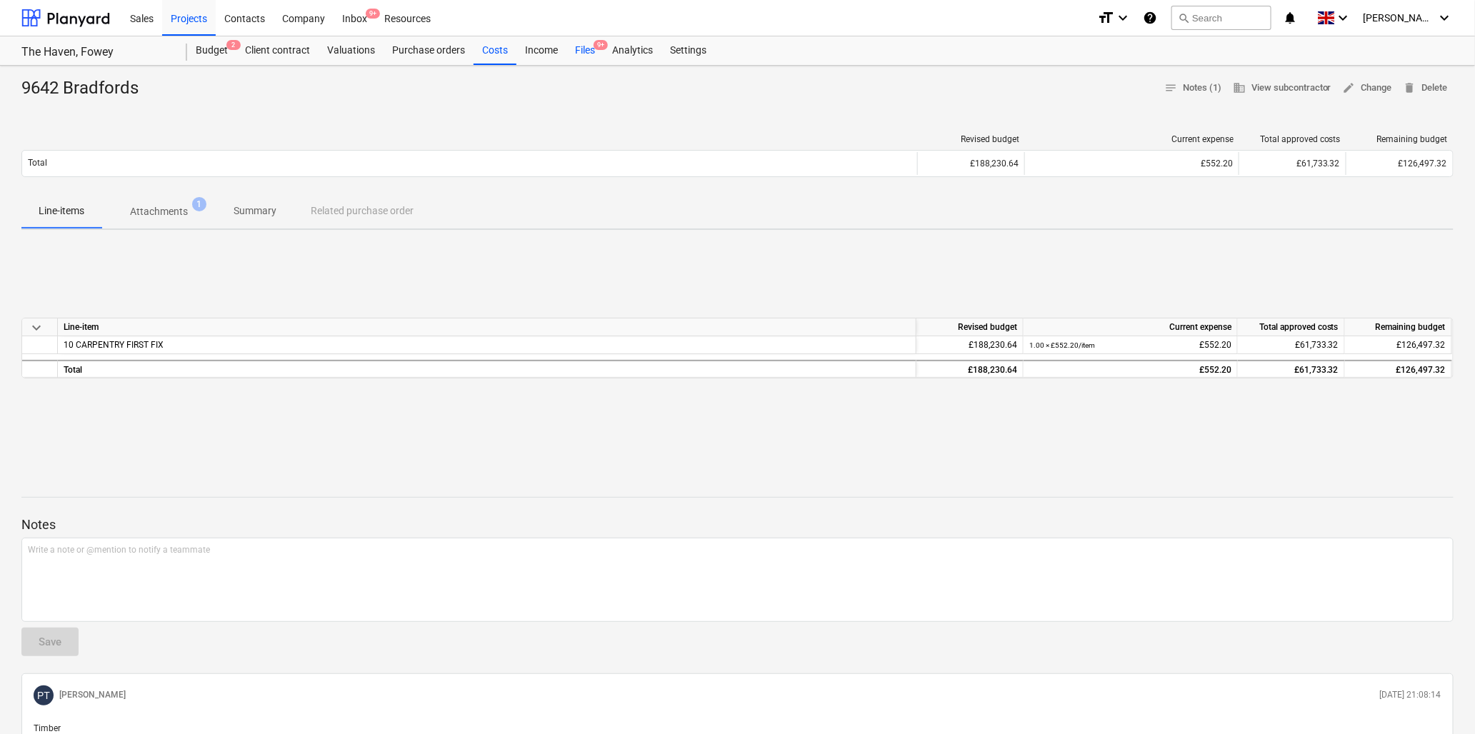
click at [583, 47] on div "Files 9+" at bounding box center [585, 50] width 37 height 29
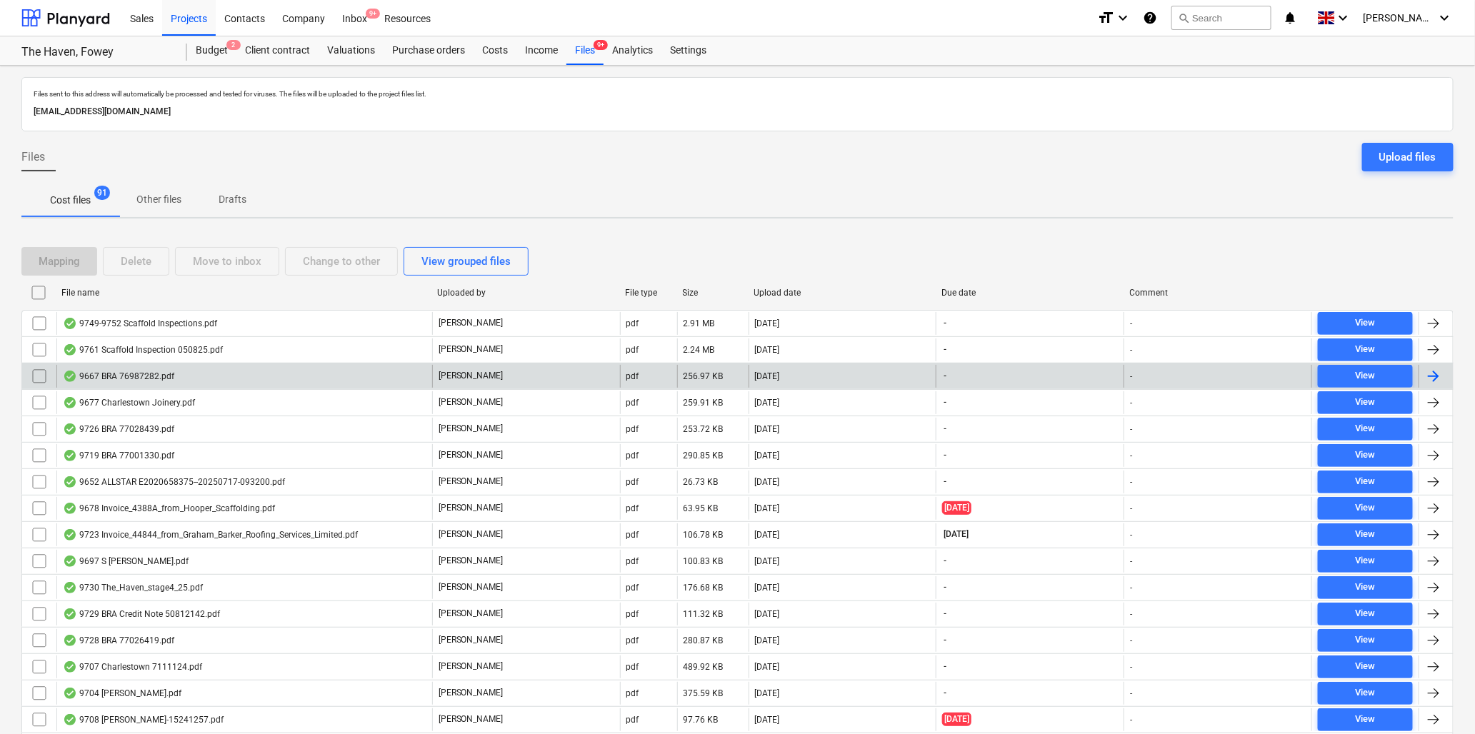
click at [153, 371] on div "9667 BRA 76987282.pdf" at bounding box center [118, 376] width 111 height 11
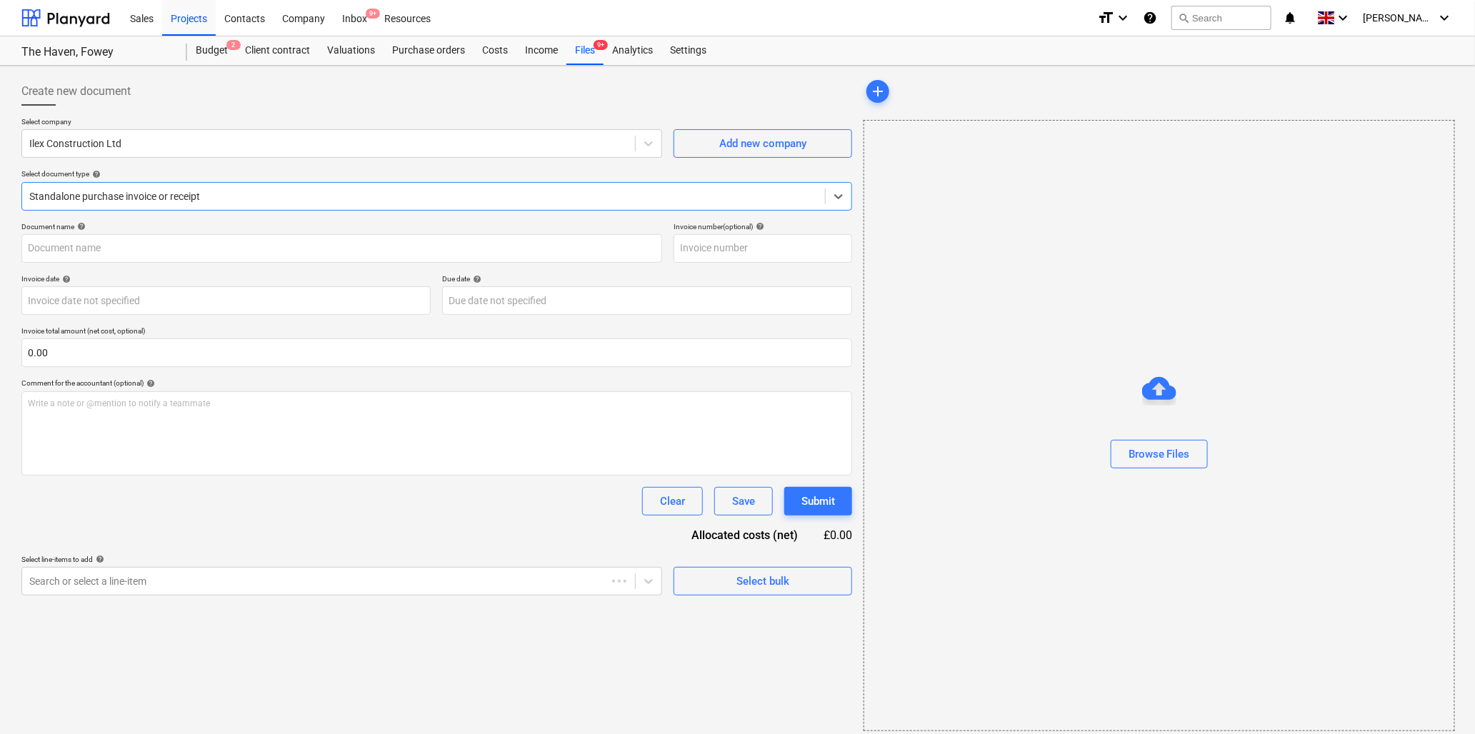
type input "76987282"
type input "[DATE]"
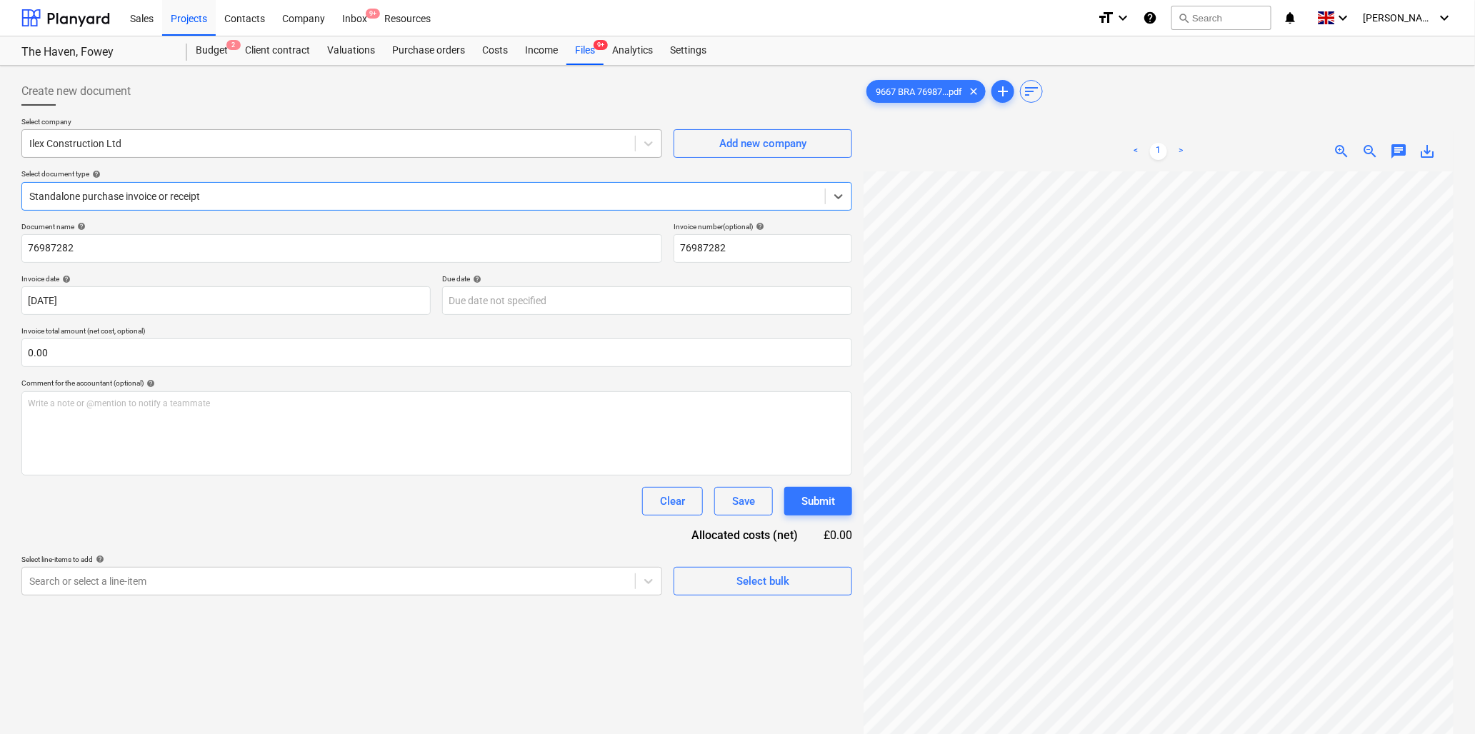
click at [96, 144] on div at bounding box center [328, 143] width 599 height 14
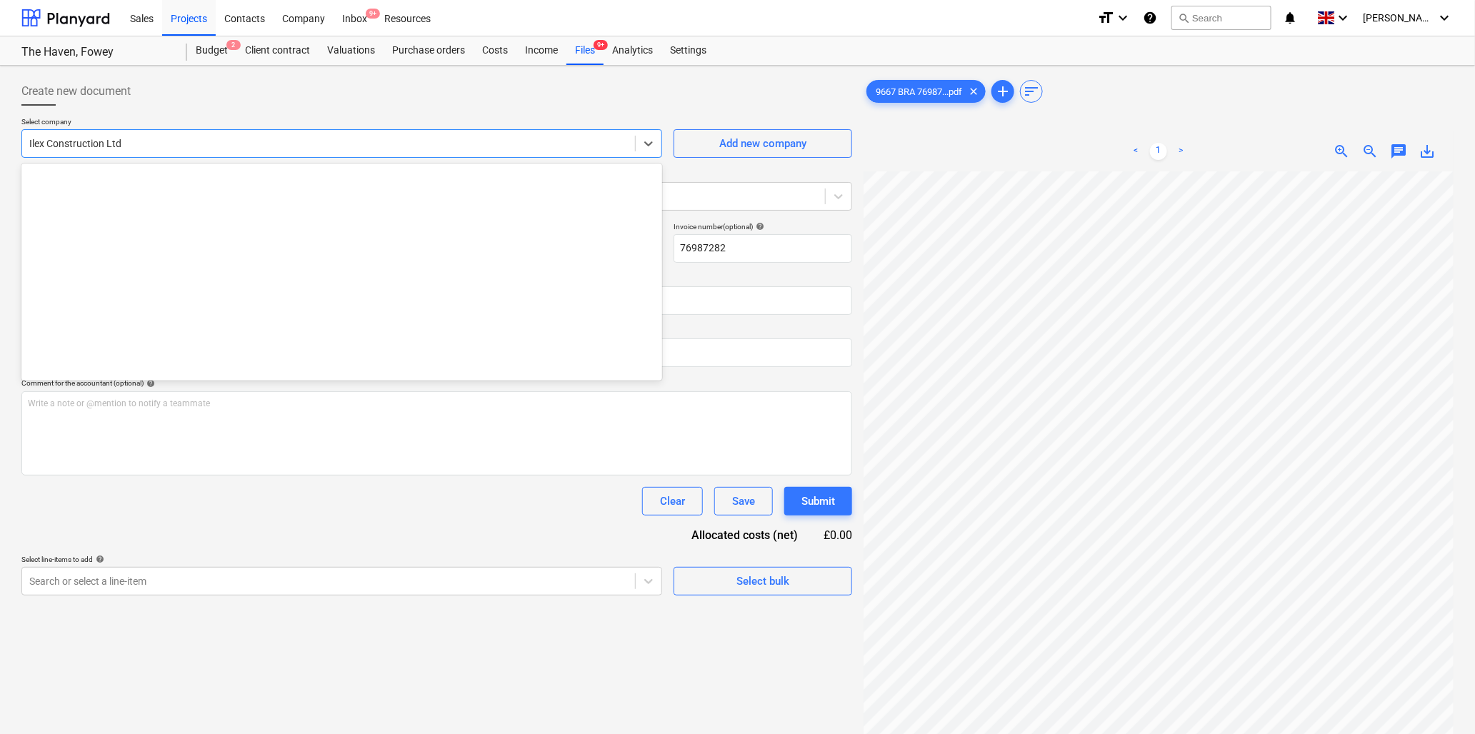
scroll to position [950, 0]
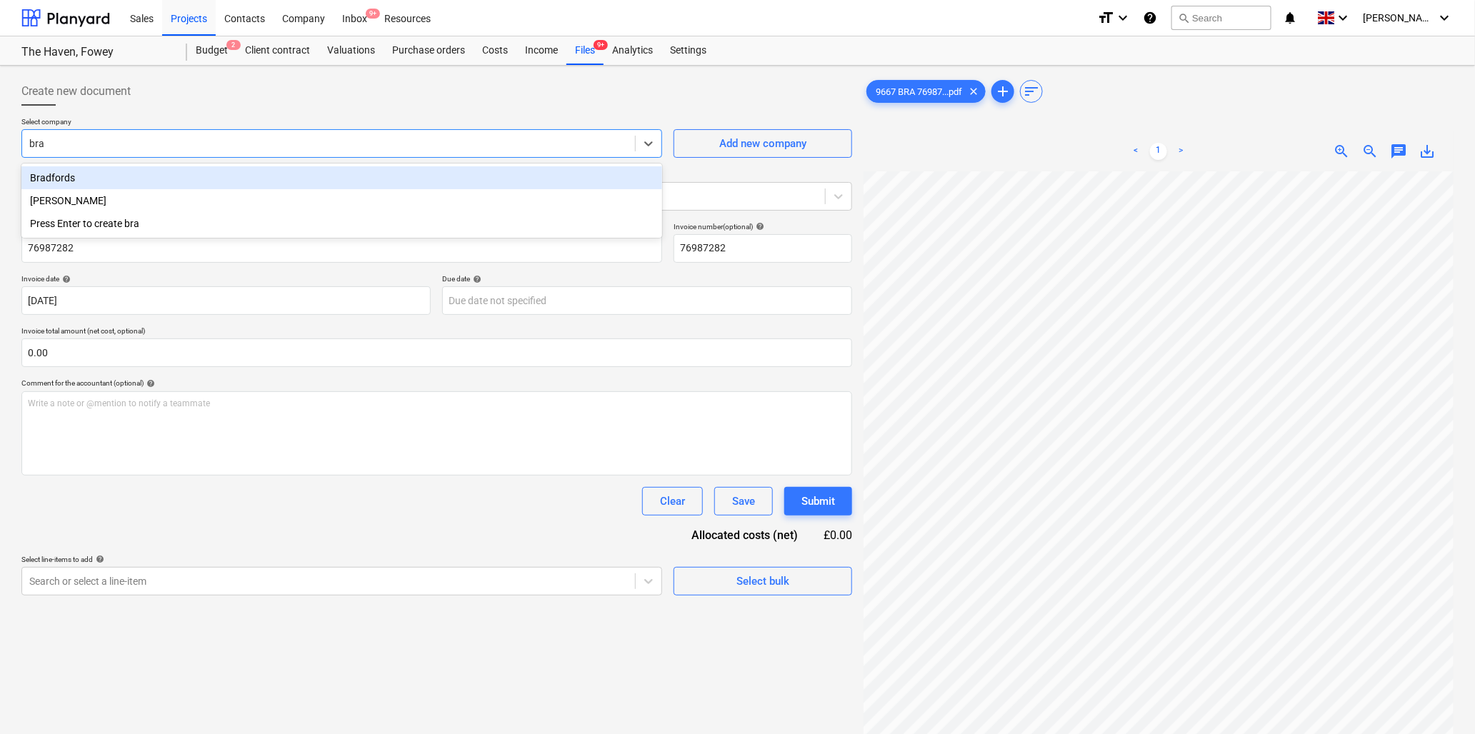
type input "[PERSON_NAME]"
click at [107, 176] on div "Bradfords" at bounding box center [341, 177] width 641 height 23
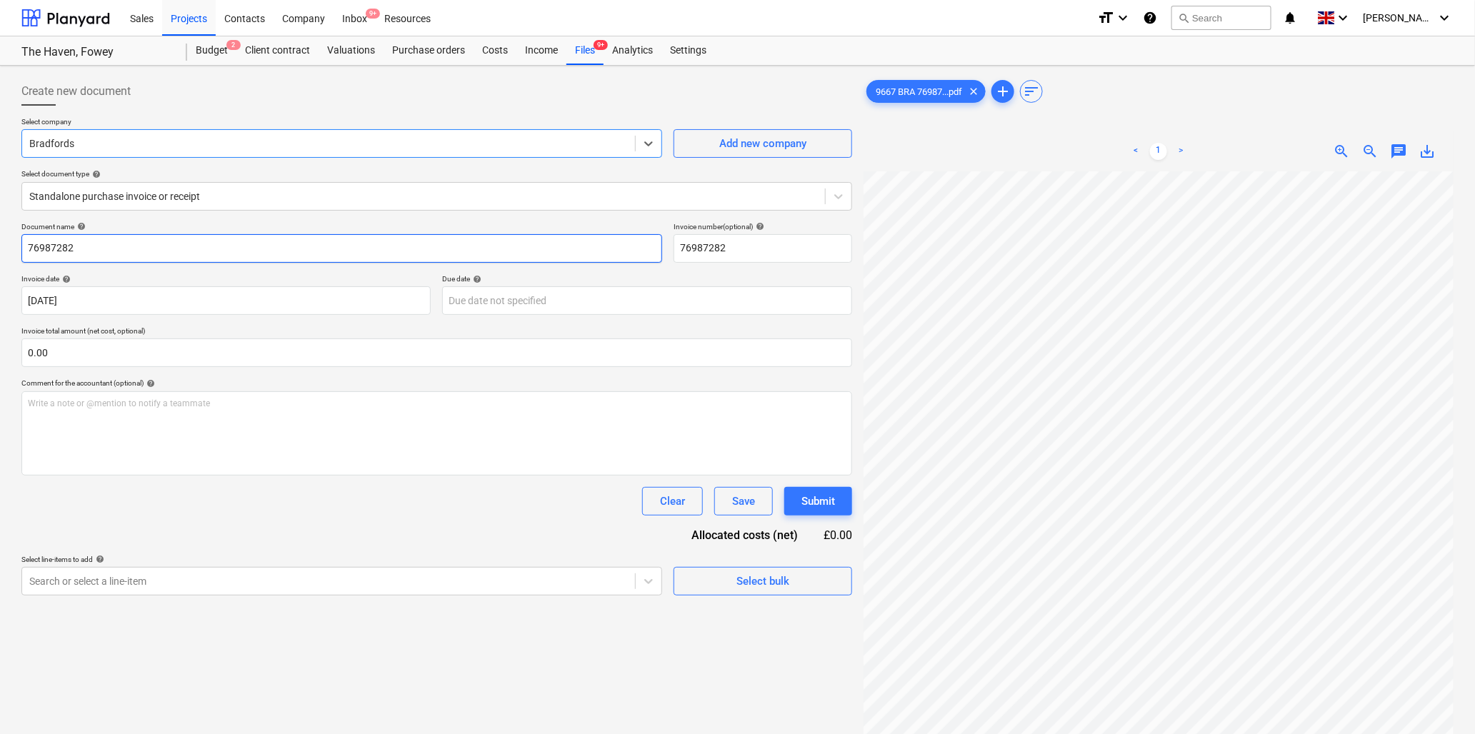
click at [98, 251] on input "76987282" at bounding box center [341, 248] width 641 height 29
type input "9667 Bradfords"
click at [87, 354] on input "text" at bounding box center [436, 353] width 831 height 29
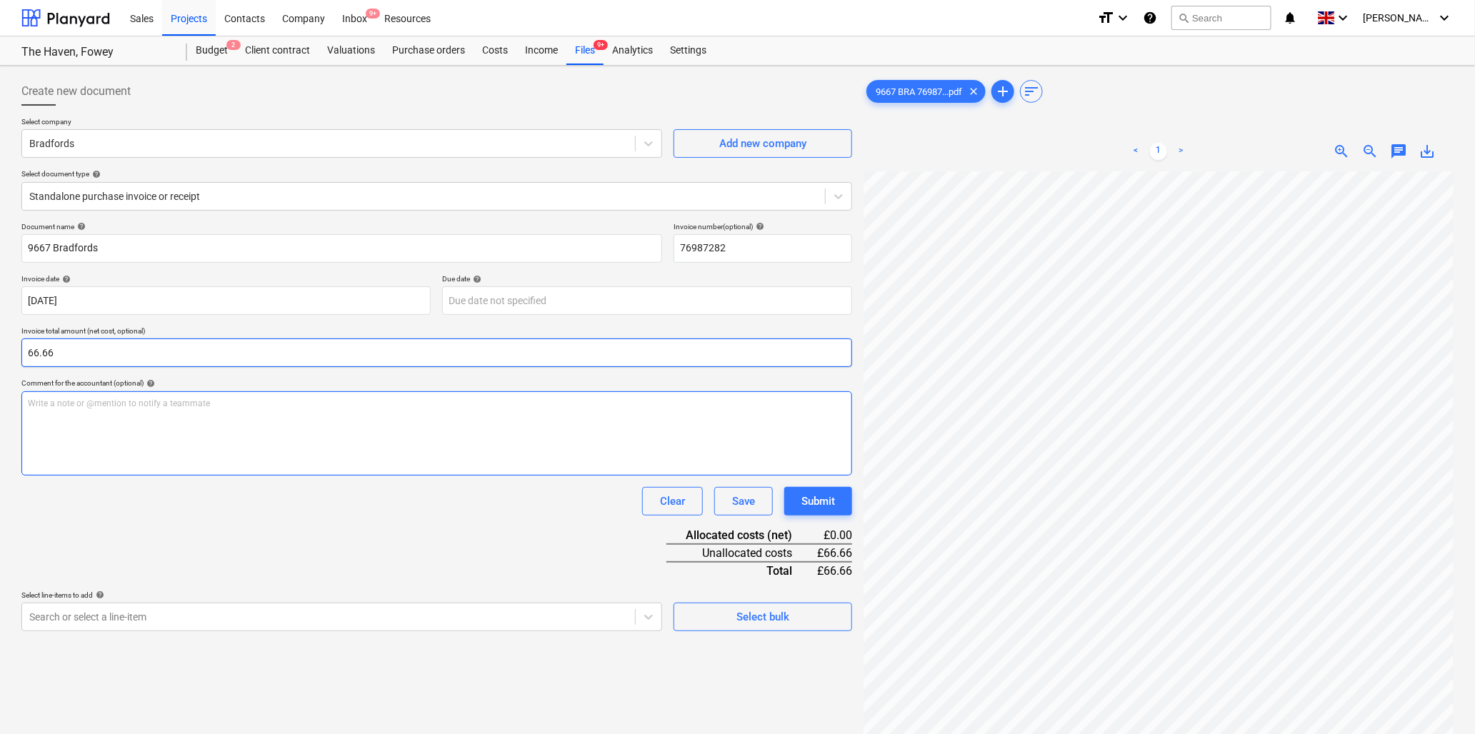
type input "66.66"
click at [90, 405] on p "Write a note or @mention to notify a teammate [PERSON_NAME]" at bounding box center [437, 404] width 818 height 12
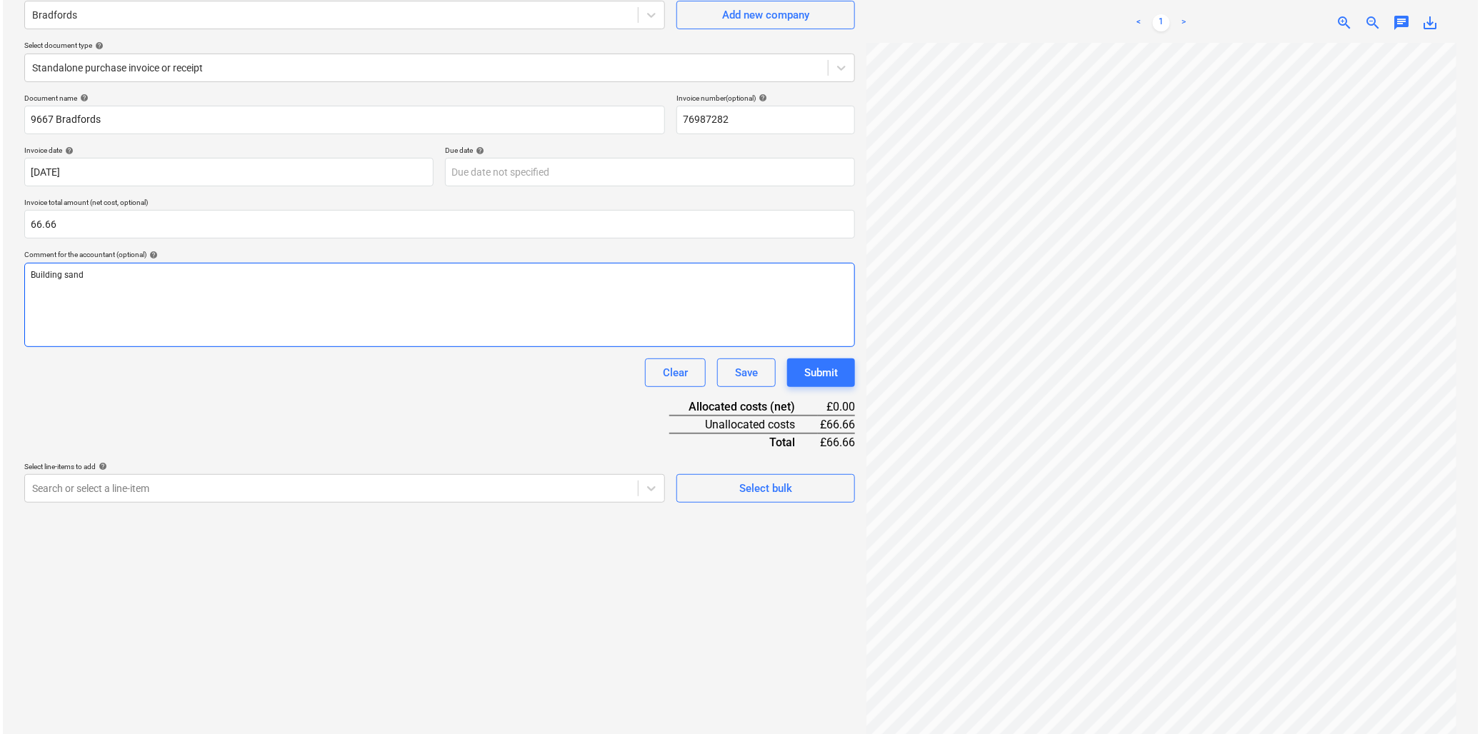
scroll to position [143, 0]
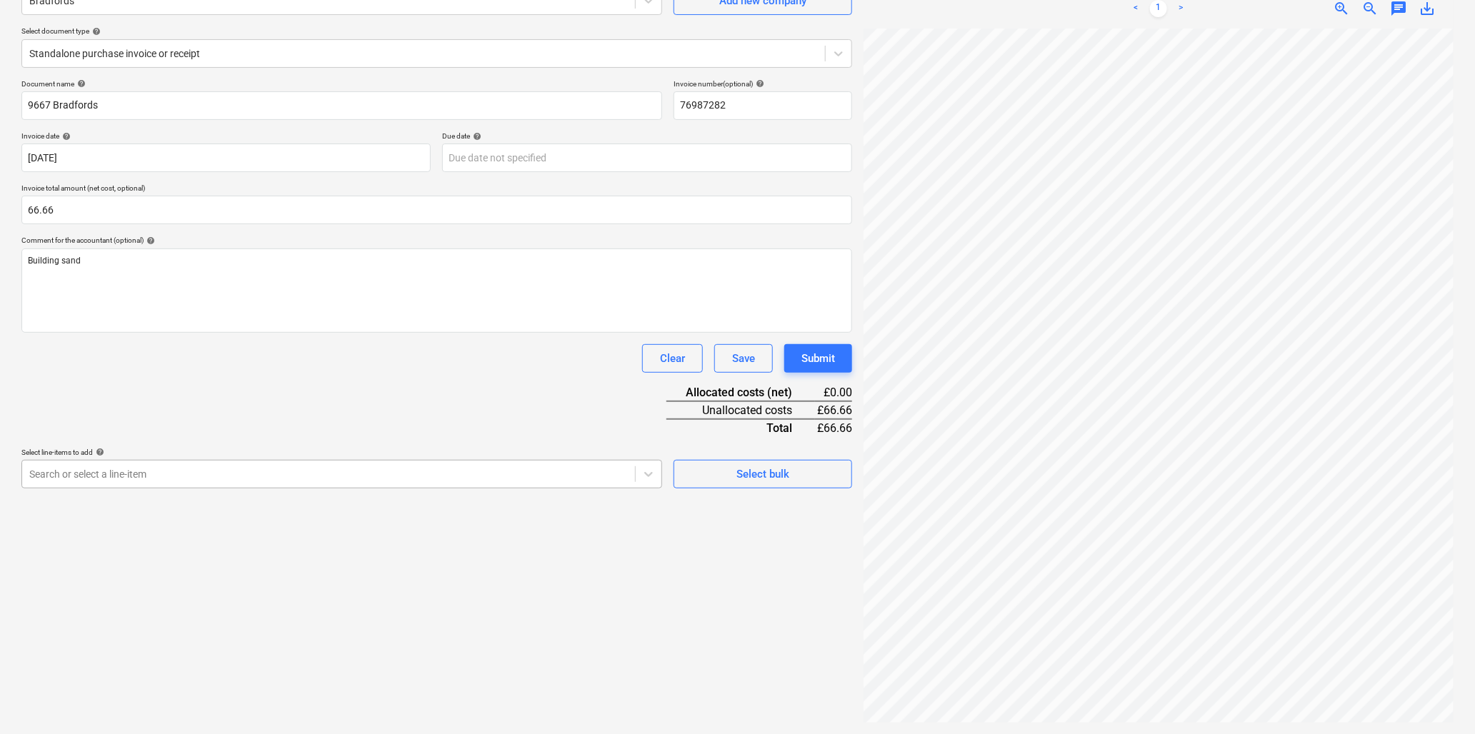
click at [454, 482] on div at bounding box center [328, 474] width 599 height 14
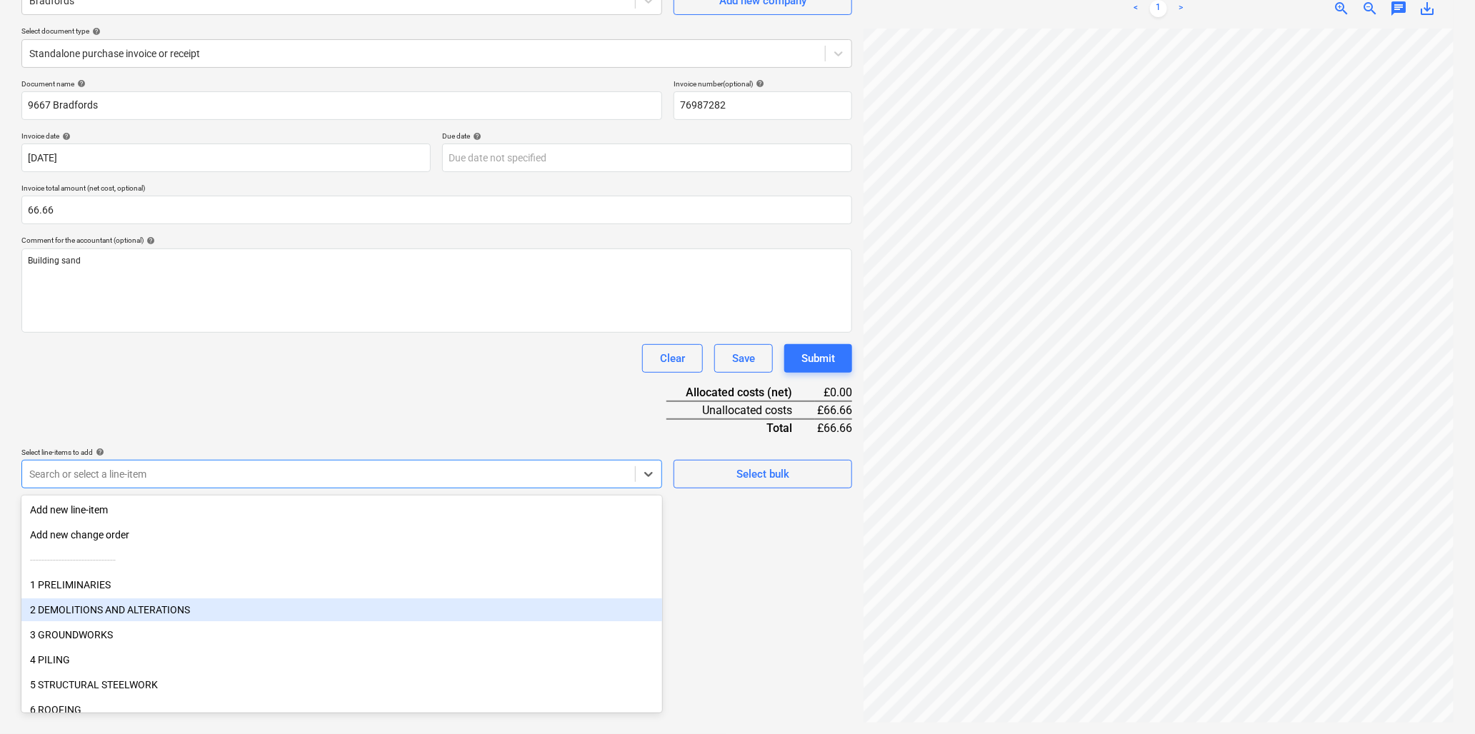
click at [151, 611] on div "2 DEMOLITIONS AND ALTERATIONS" at bounding box center [341, 610] width 641 height 23
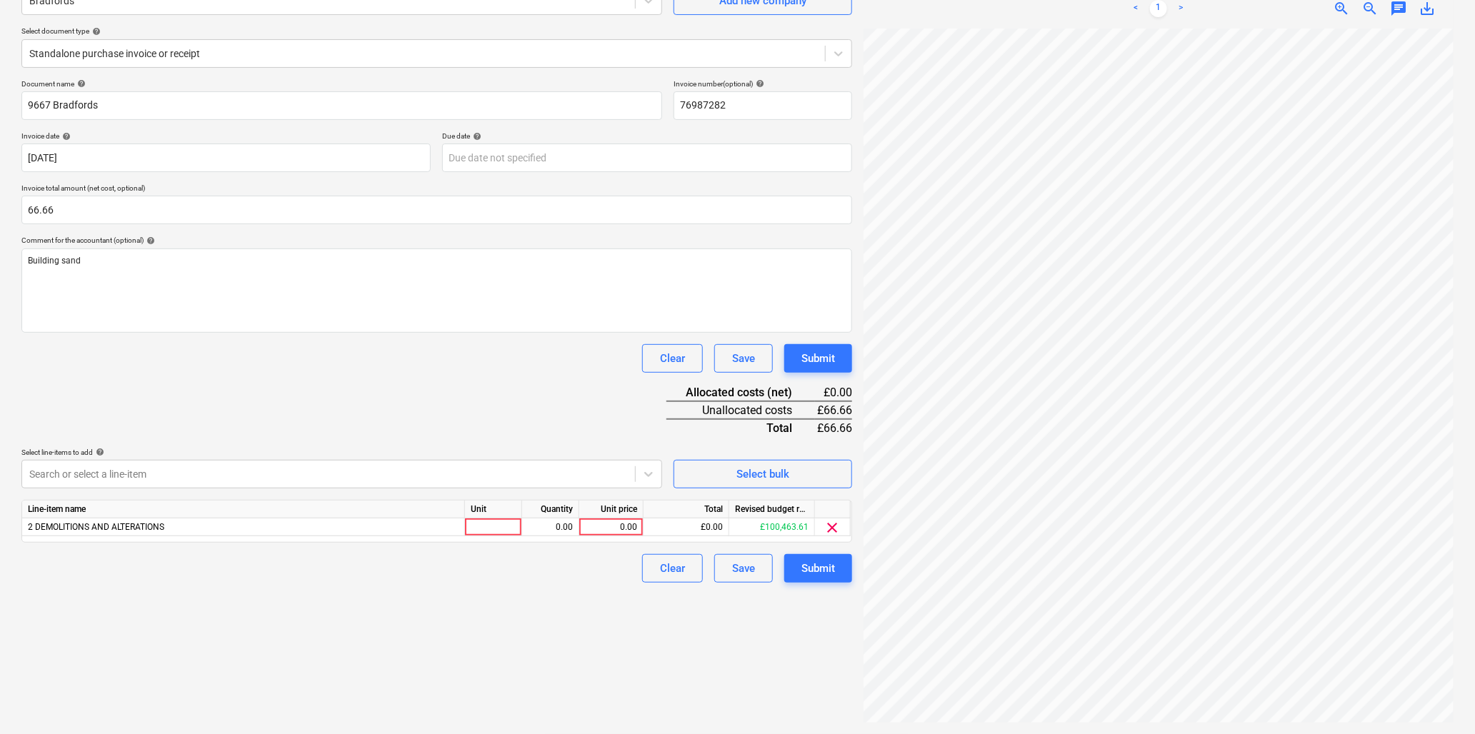
click at [245, 405] on div "Document name help 9667 Bradfords Invoice number (optional) help 76987282 Invoi…" at bounding box center [436, 331] width 831 height 504
click at [491, 531] on div at bounding box center [493, 528] width 57 height 18
type input "bag"
type input "33.33"
click at [823, 567] on div "Submit" at bounding box center [819, 568] width 34 height 19
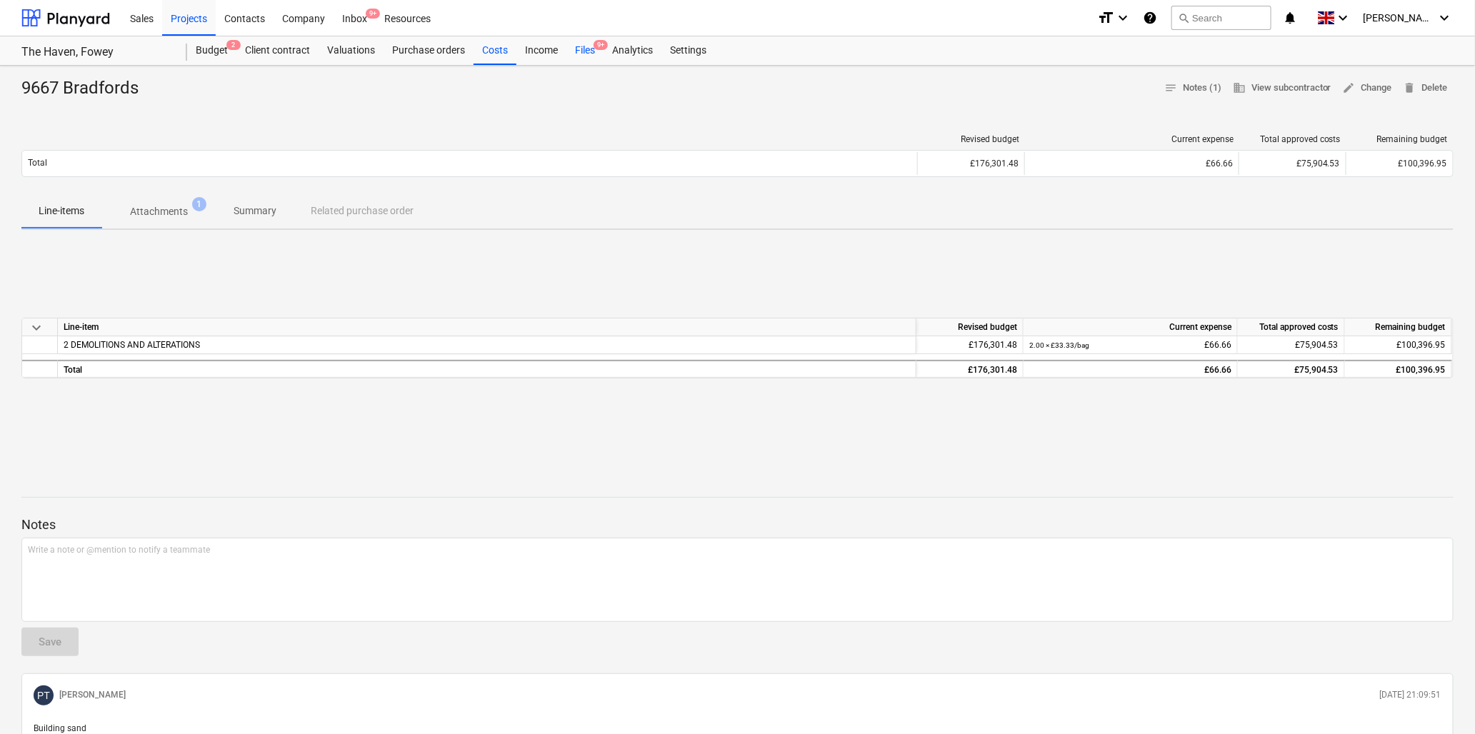
click at [589, 51] on div "Files 9+" at bounding box center [585, 50] width 37 height 29
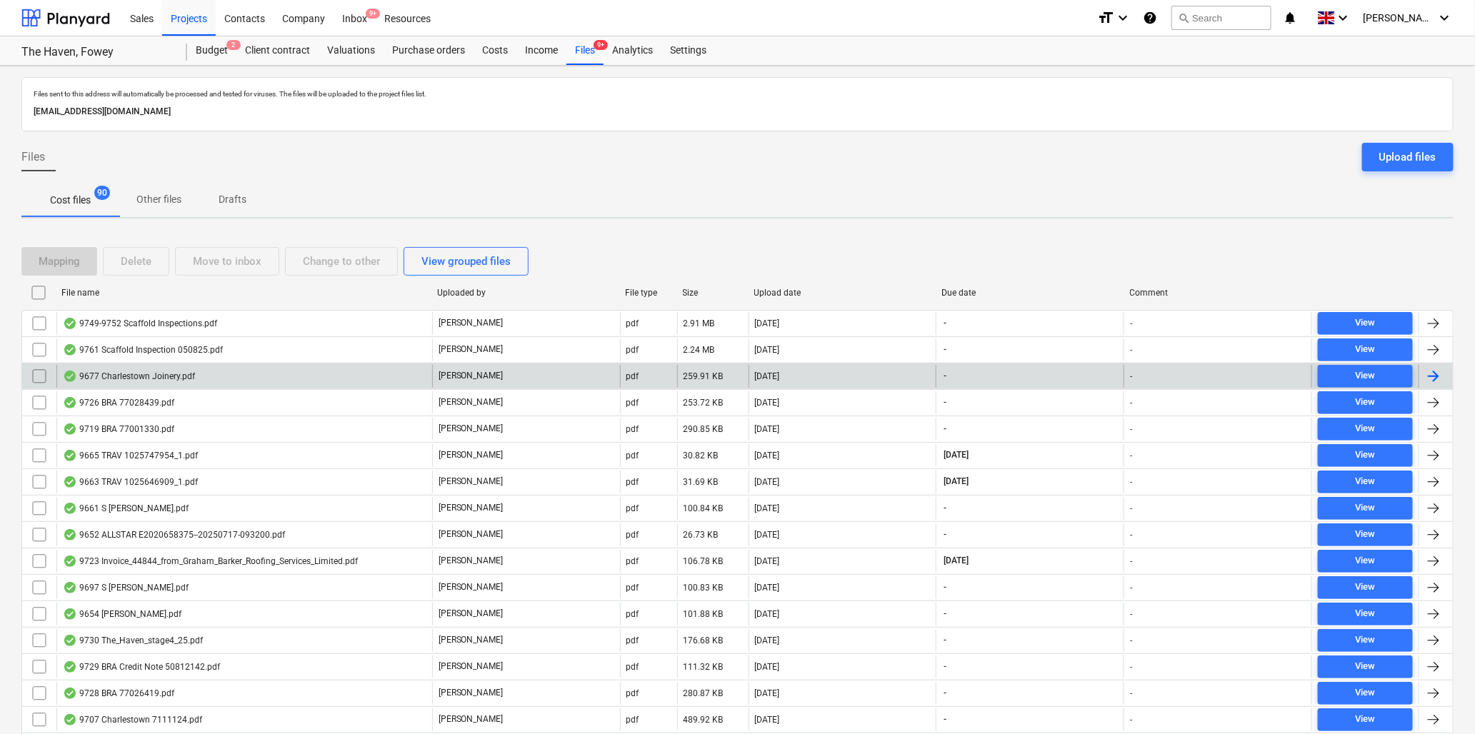
click at [106, 372] on div "9677 Charlestown Joinery.pdf" at bounding box center [129, 376] width 132 height 11
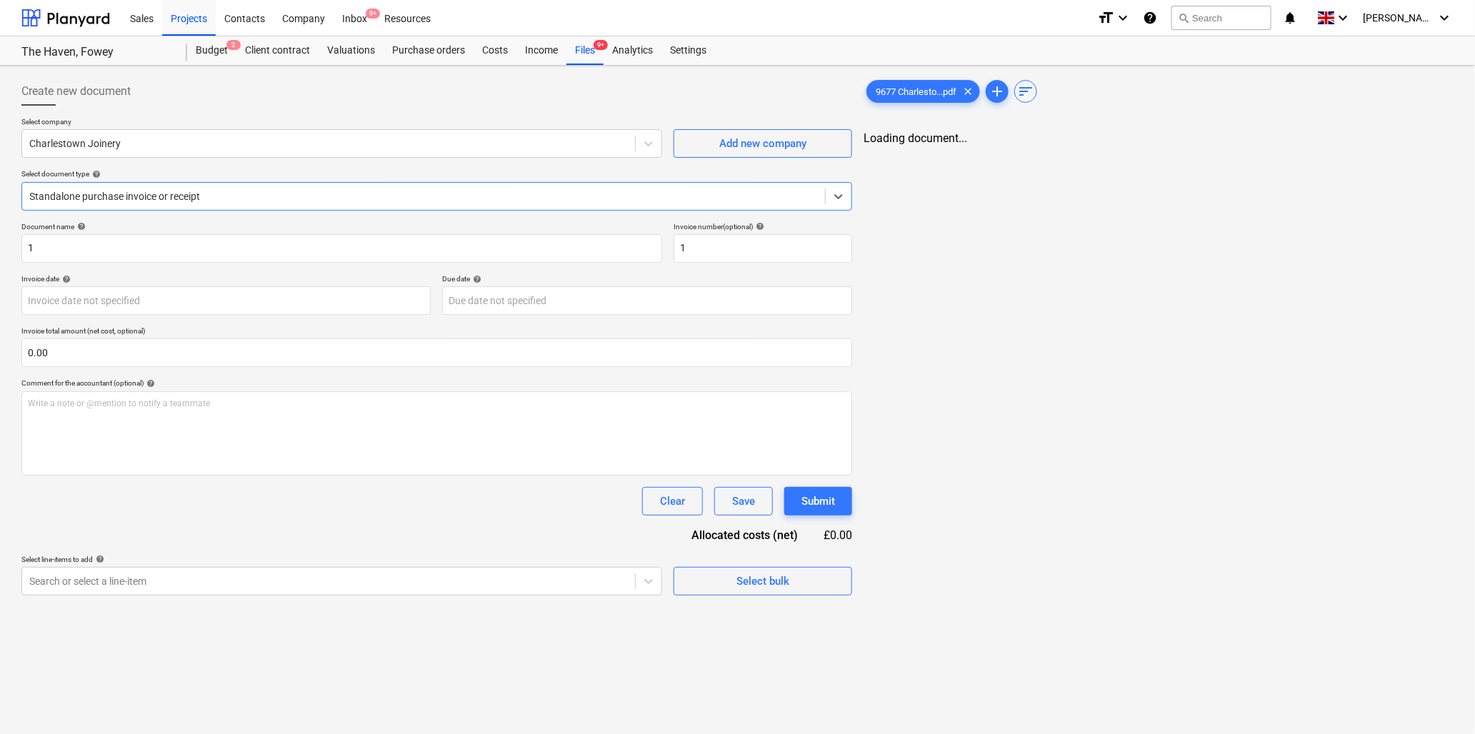
type input "1"
click at [174, 254] on input "1" at bounding box center [341, 248] width 641 height 29
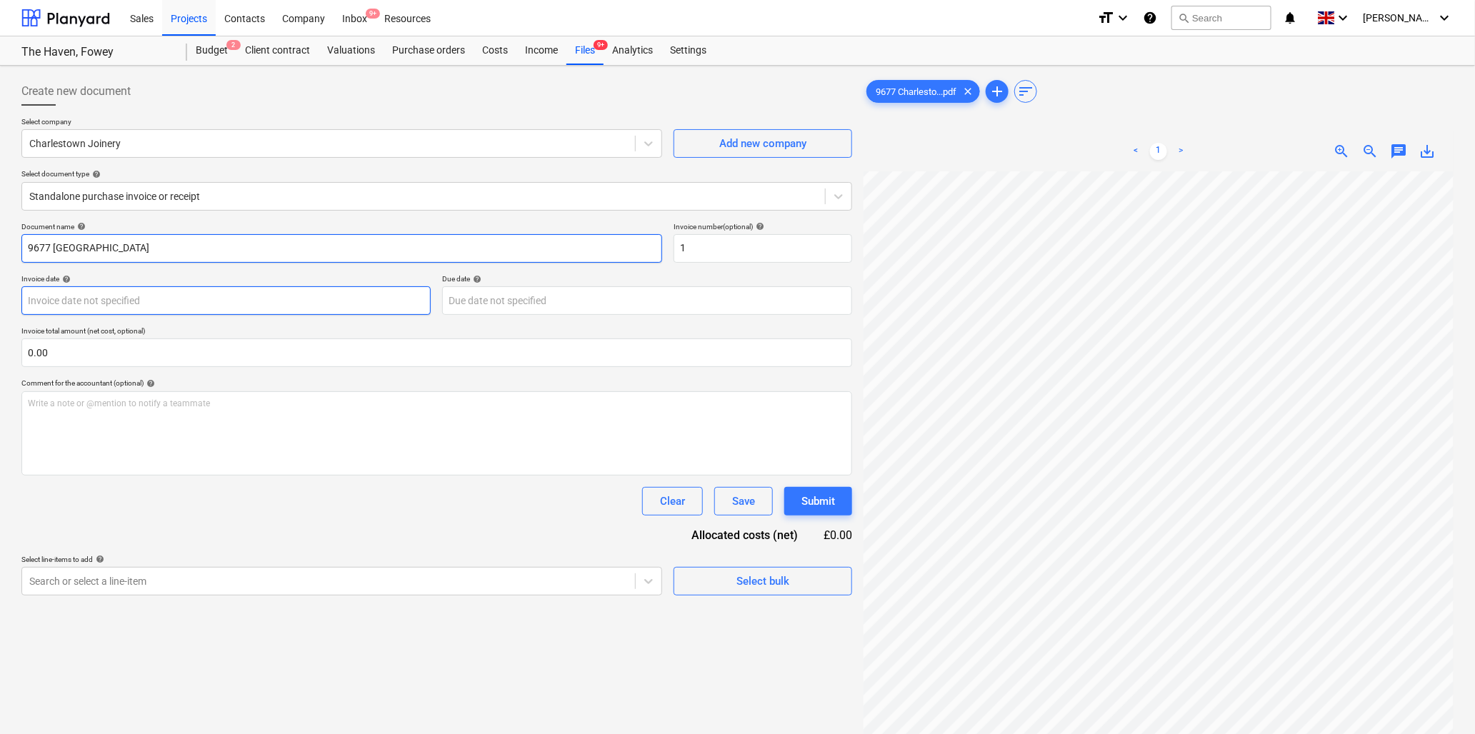
type input "9677 [GEOGRAPHIC_DATA]"
click at [166, 300] on body "Sales Projects Contacts Company Inbox 9+ Resources format_size keyboard_arrow_d…" at bounding box center [737, 367] width 1475 height 734
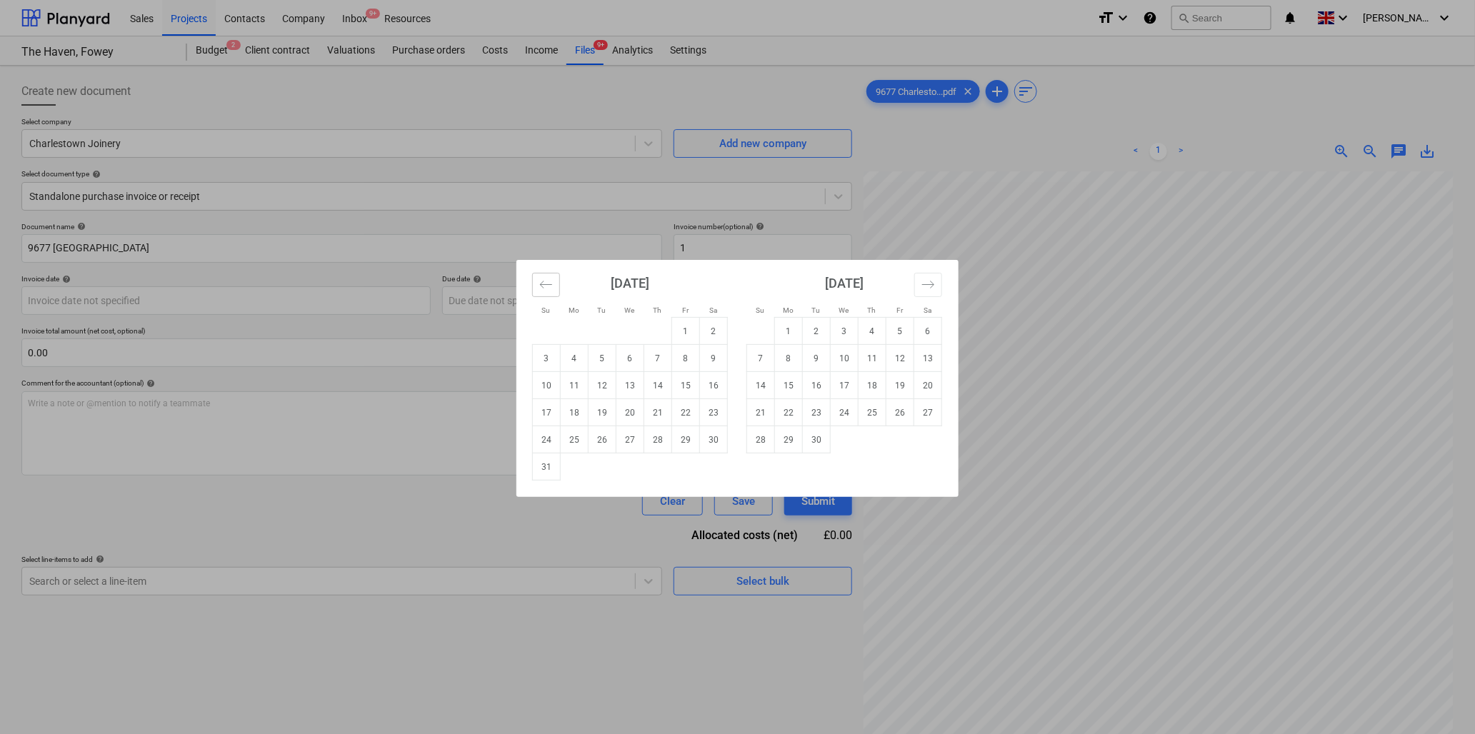
click at [552, 286] on icon "Move backward to switch to the previous month." at bounding box center [546, 285] width 14 height 14
click at [577, 411] on td "21" at bounding box center [575, 412] width 28 height 27
type input "[DATE]"
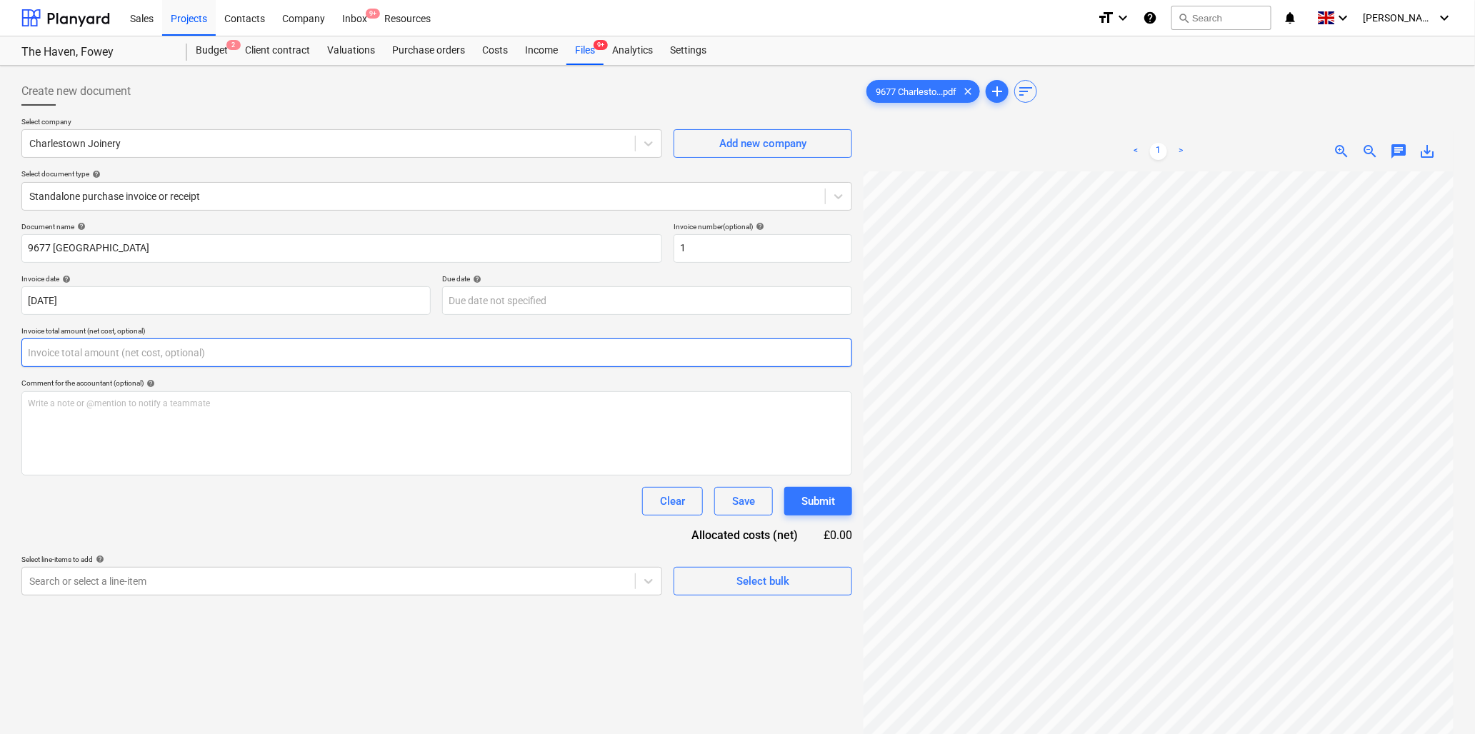
click at [131, 355] on input "text" at bounding box center [436, 353] width 831 height 29
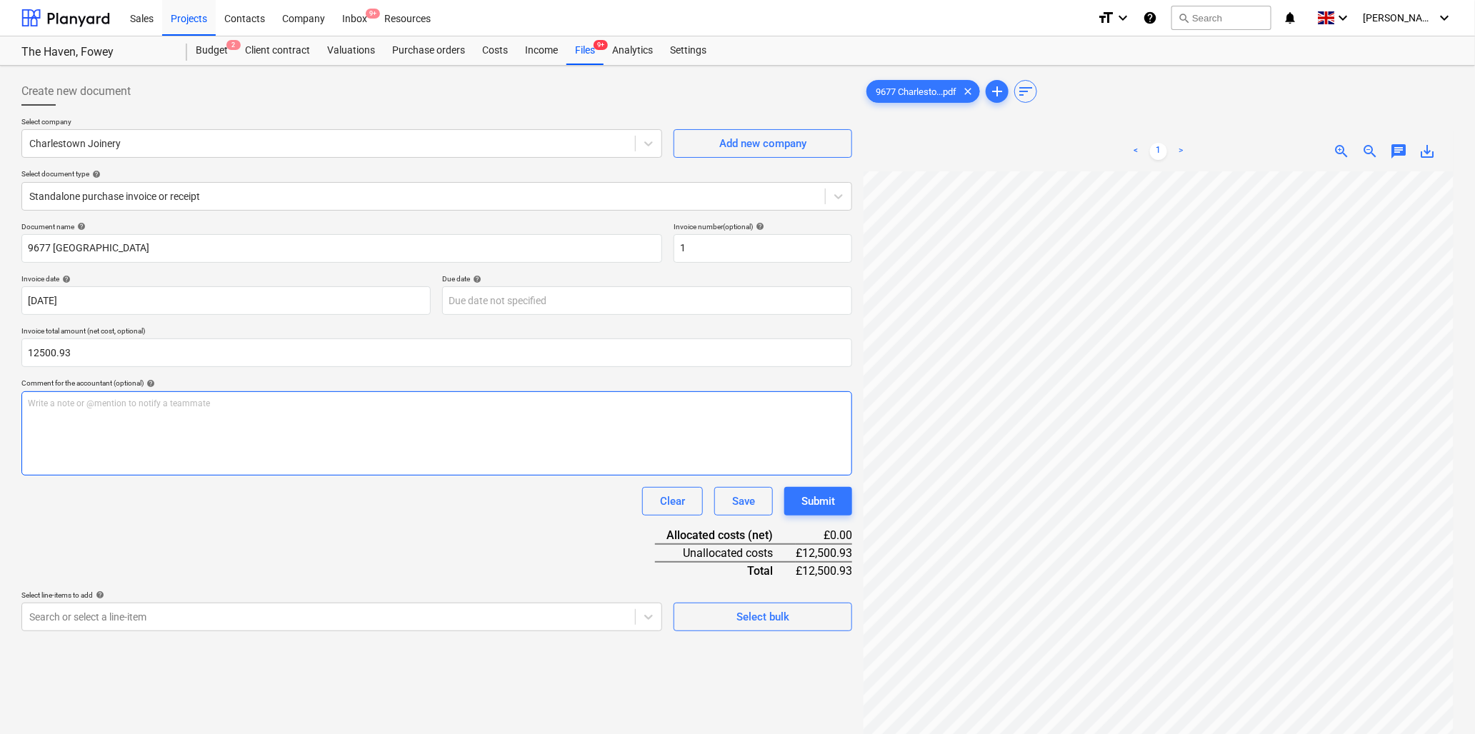
type input "12,500.93"
click at [127, 398] on p "Write a note or @mention to notify a teammate [PERSON_NAME]" at bounding box center [437, 404] width 818 height 12
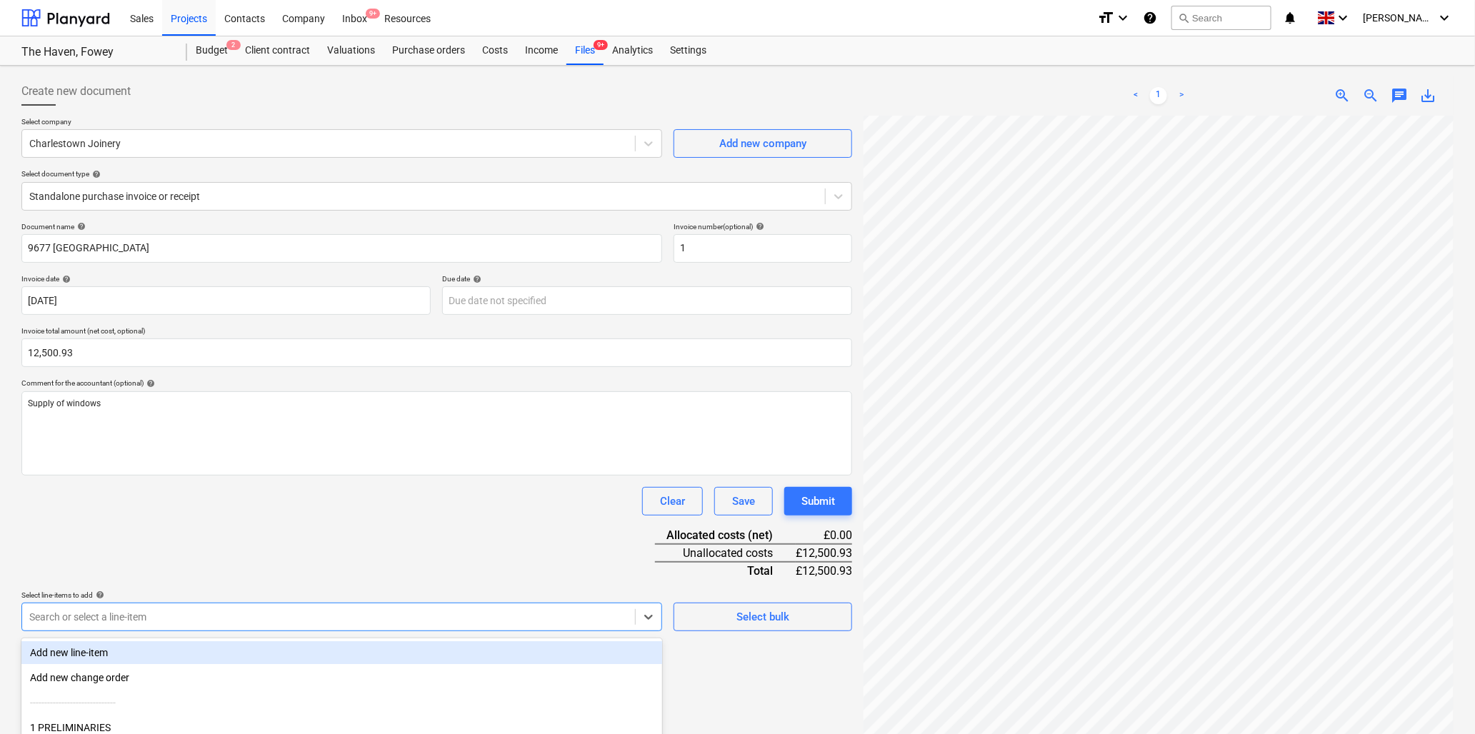
click at [133, 613] on body "Sales Projects Contacts Company Inbox 9+ Resources format_size keyboard_arrow_d…" at bounding box center [737, 367] width 1475 height 734
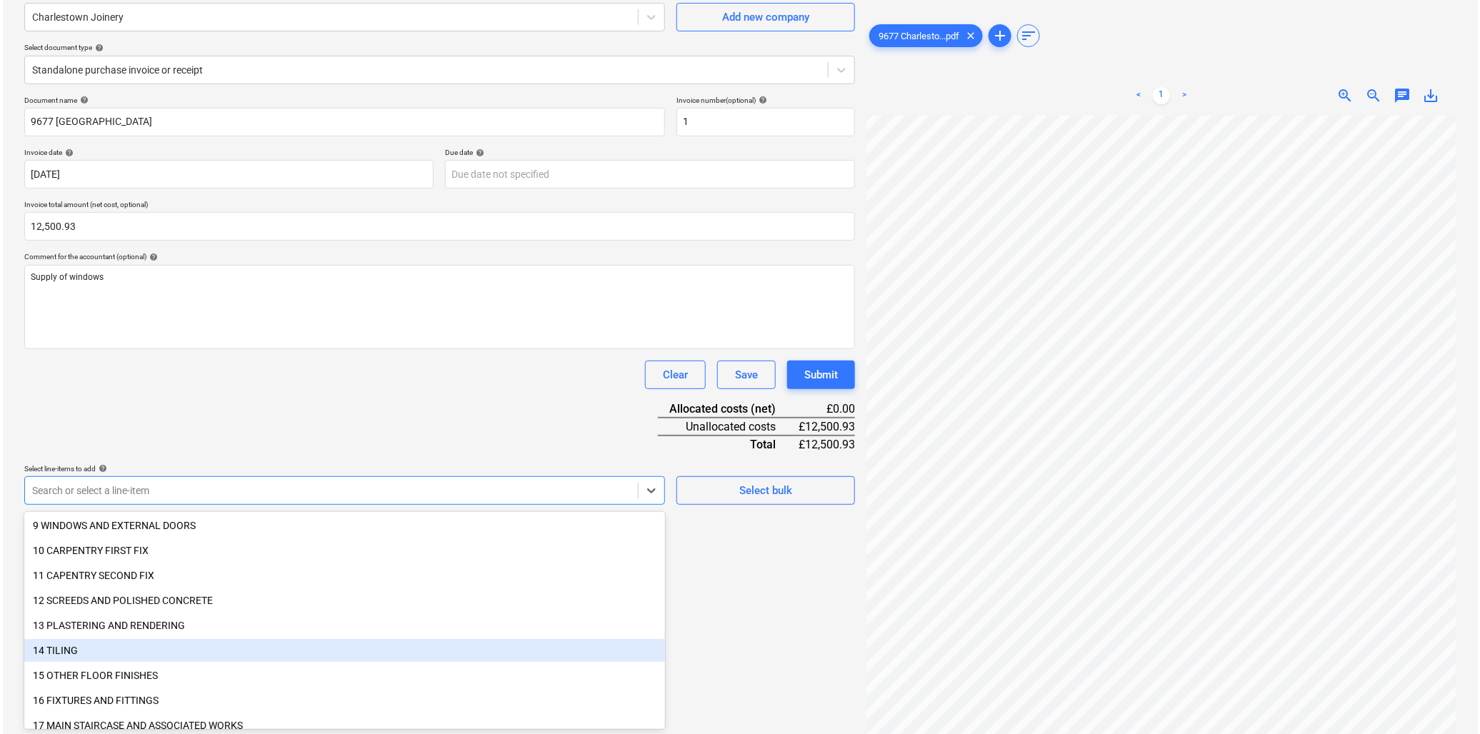
scroll to position [238, 0]
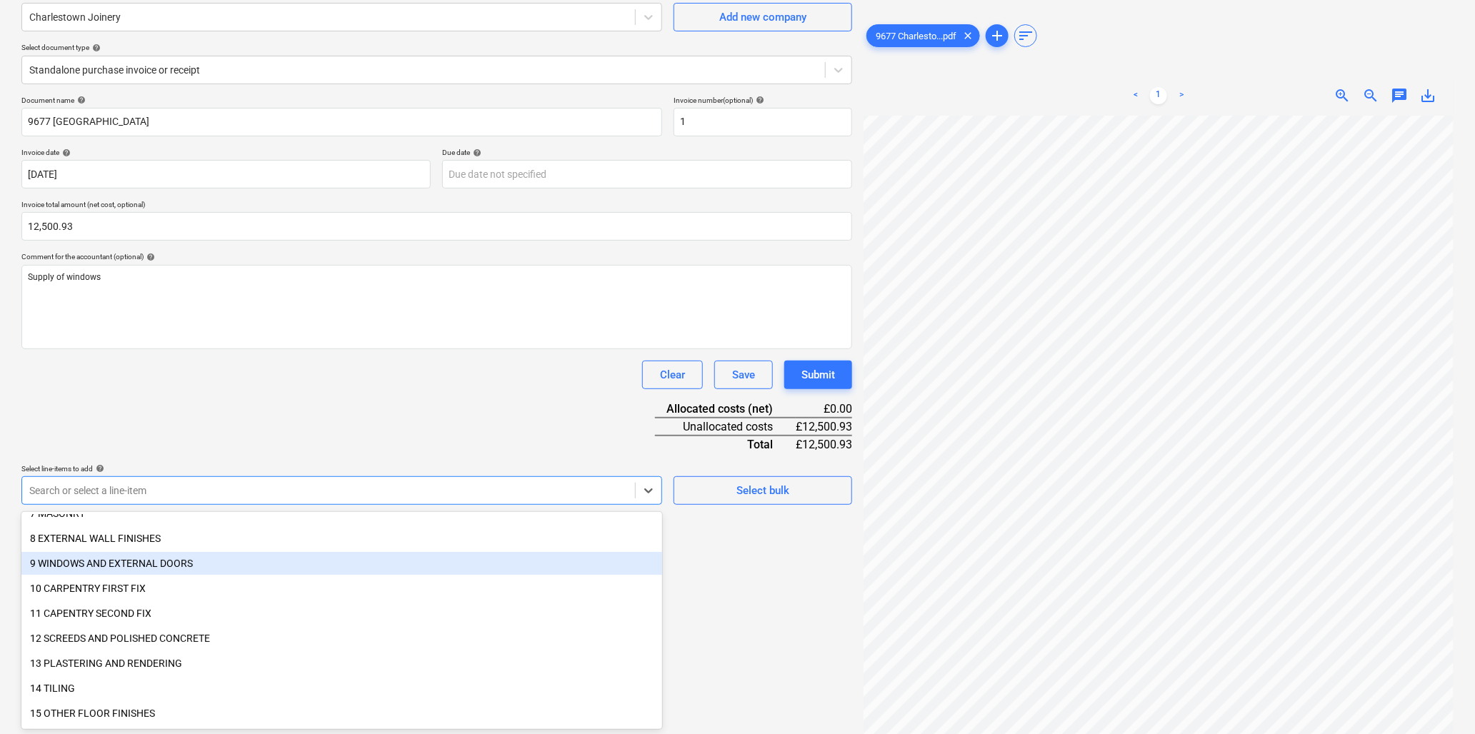
click at [99, 562] on div "9 WINDOWS AND EXTERNAL DOORS" at bounding box center [341, 563] width 641 height 23
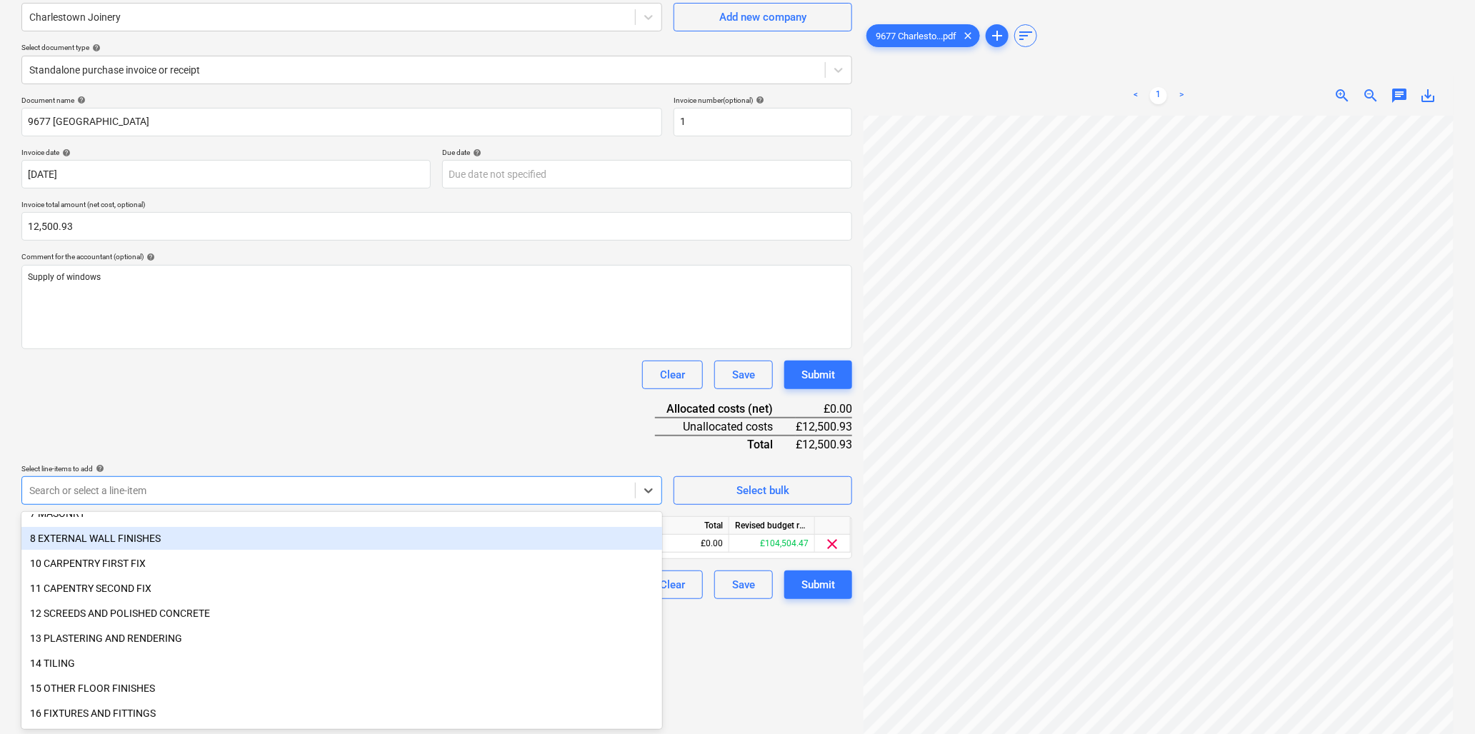
click at [239, 404] on div "Document name help 9677 Charlestown Invoice number (optional) help 1 Invoice da…" at bounding box center [436, 348] width 831 height 504
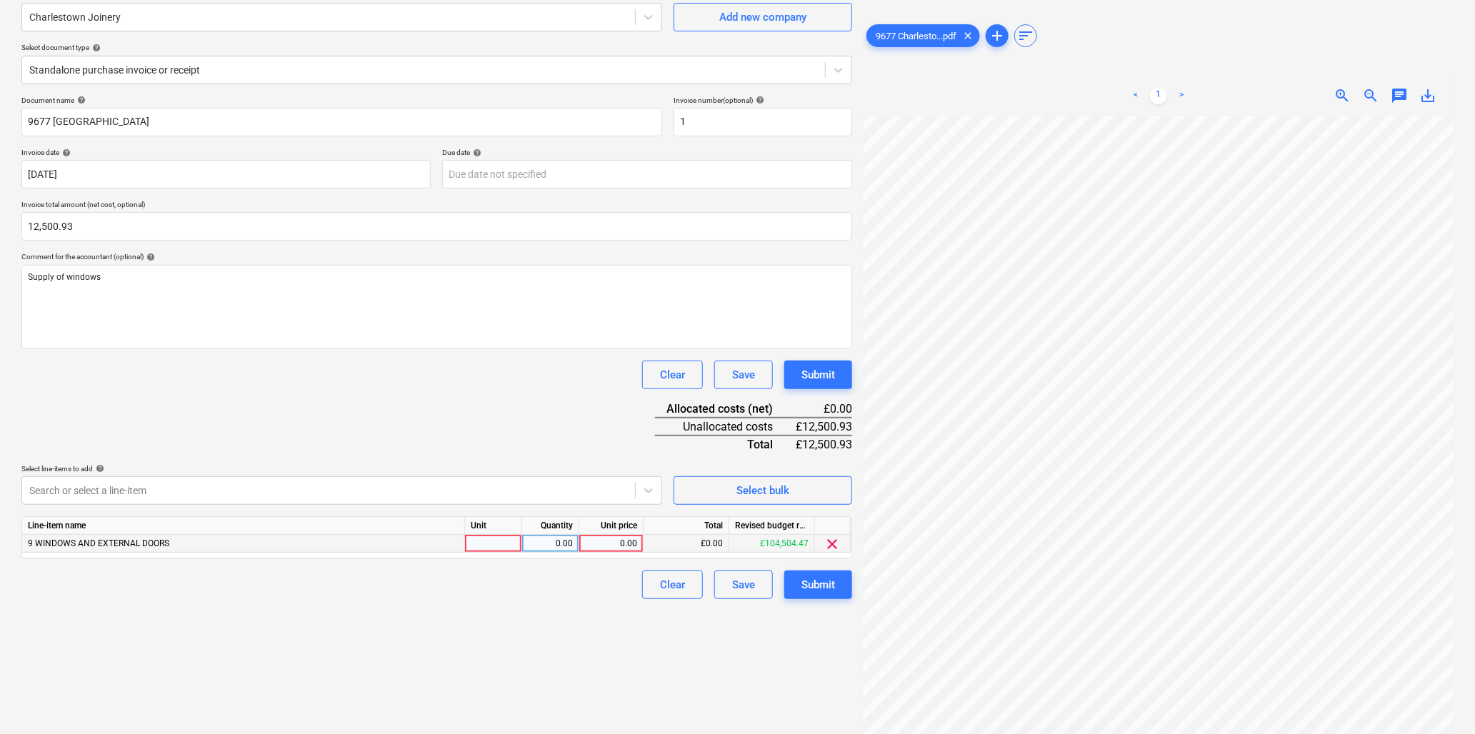
click at [484, 544] on div at bounding box center [493, 544] width 57 height 18
type input "item"
type input "12500.93"
click at [809, 581] on div "Submit" at bounding box center [819, 585] width 34 height 19
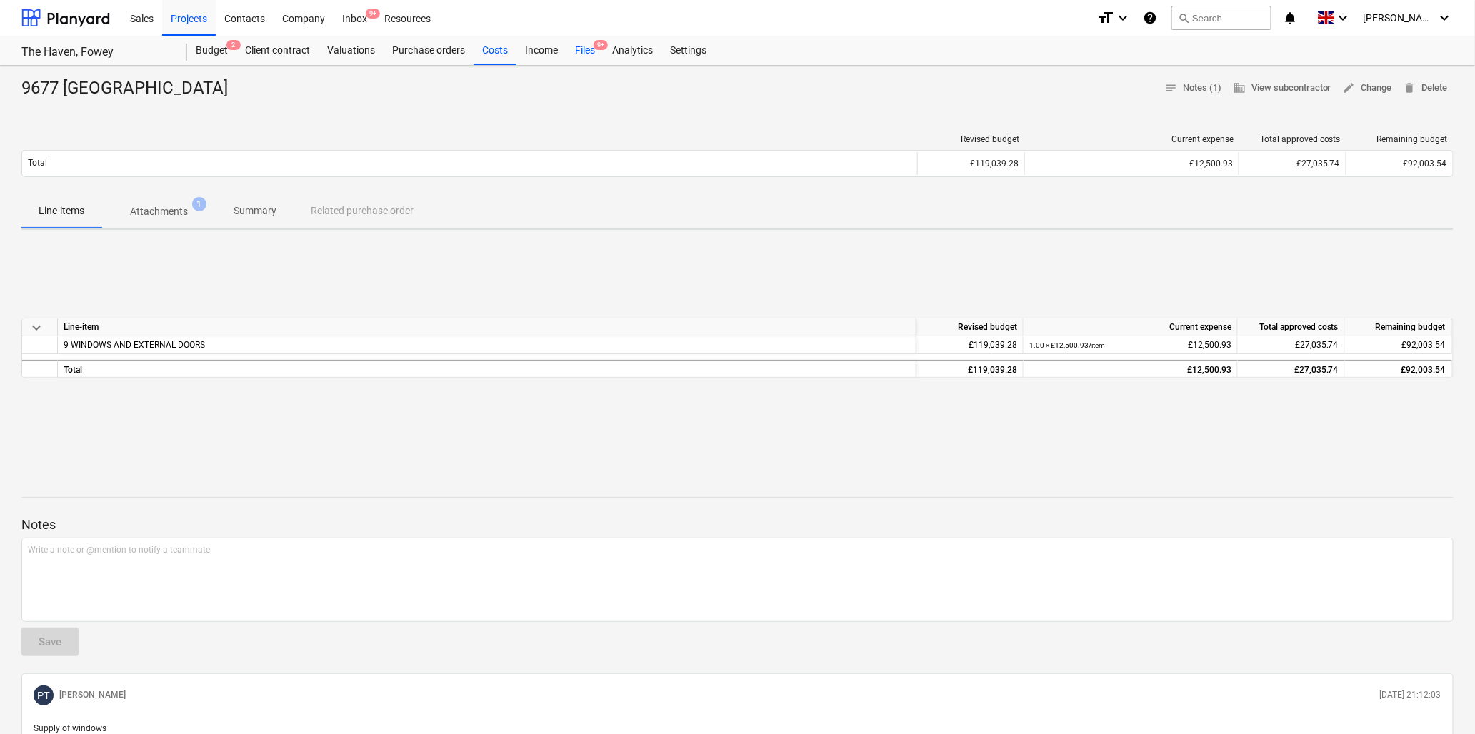
click at [582, 50] on div "Files 9+" at bounding box center [585, 50] width 37 height 29
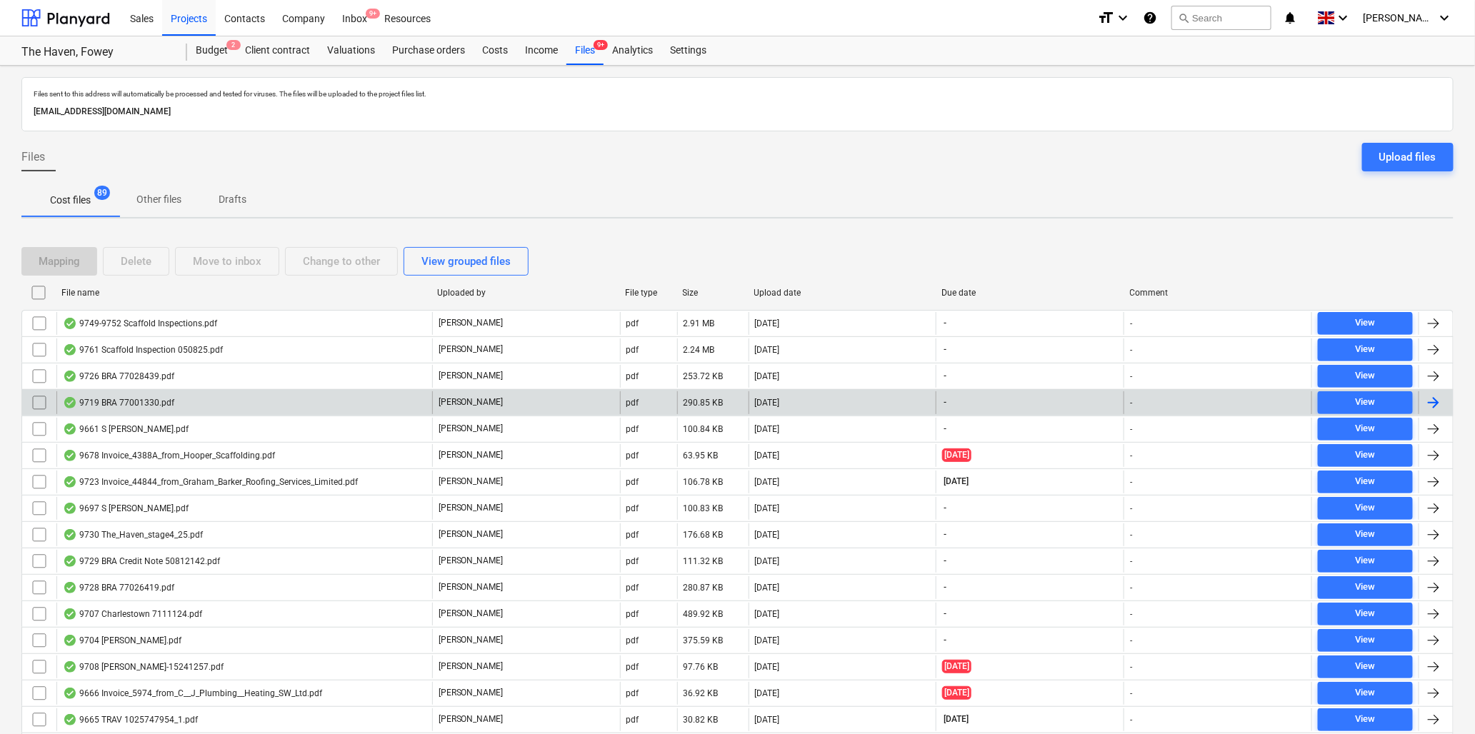
click at [148, 401] on div "9719 BRA 77001330.pdf" at bounding box center [118, 402] width 111 height 11
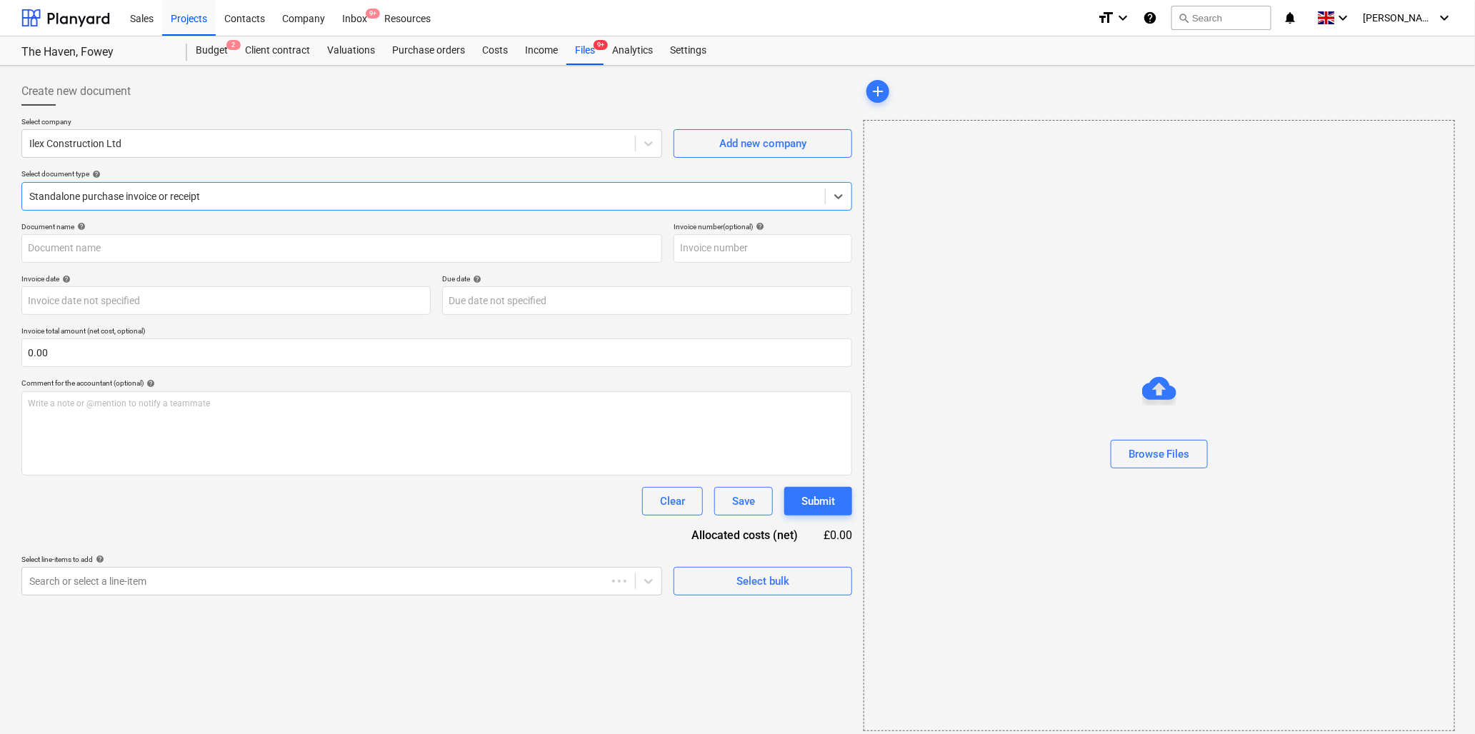
type input "77001330"
type input "[DATE]"
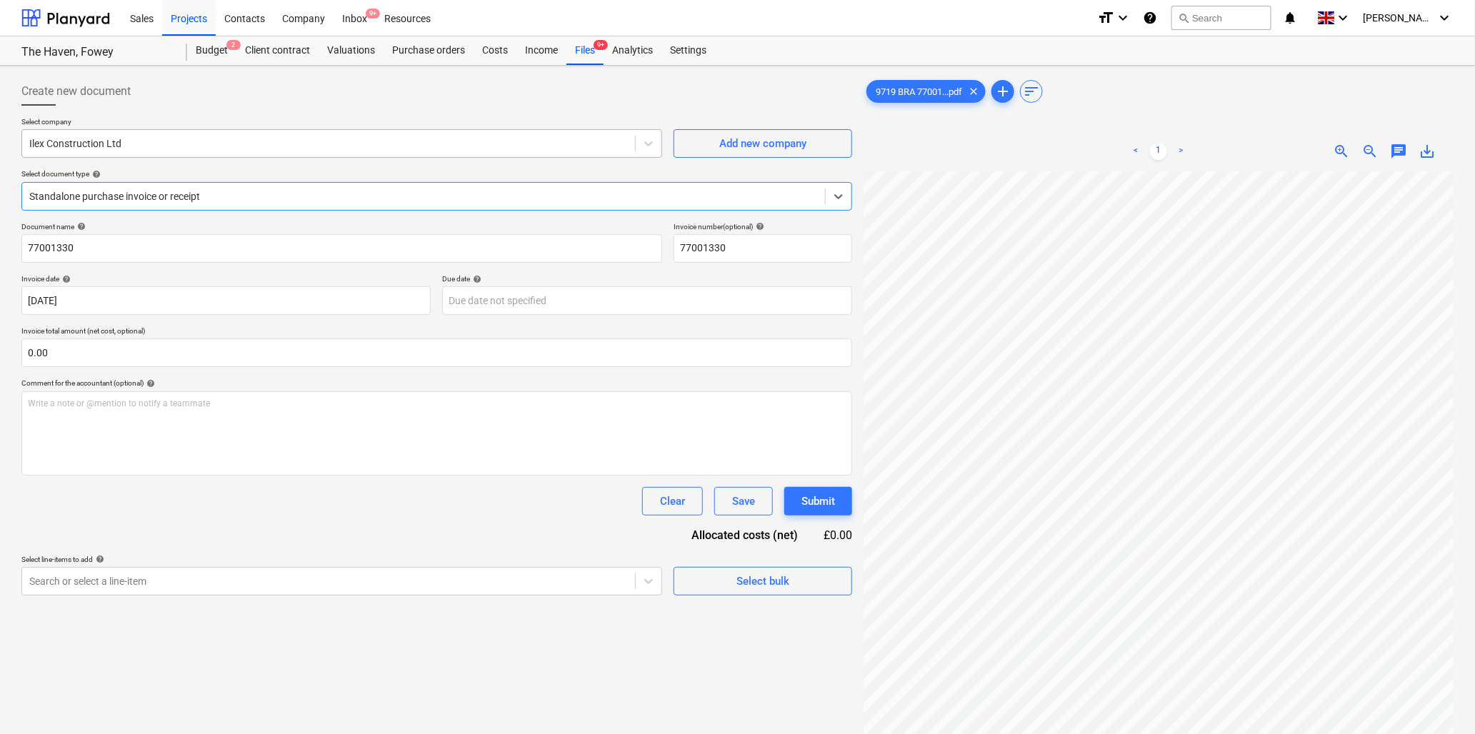
click at [209, 144] on div at bounding box center [328, 143] width 599 height 14
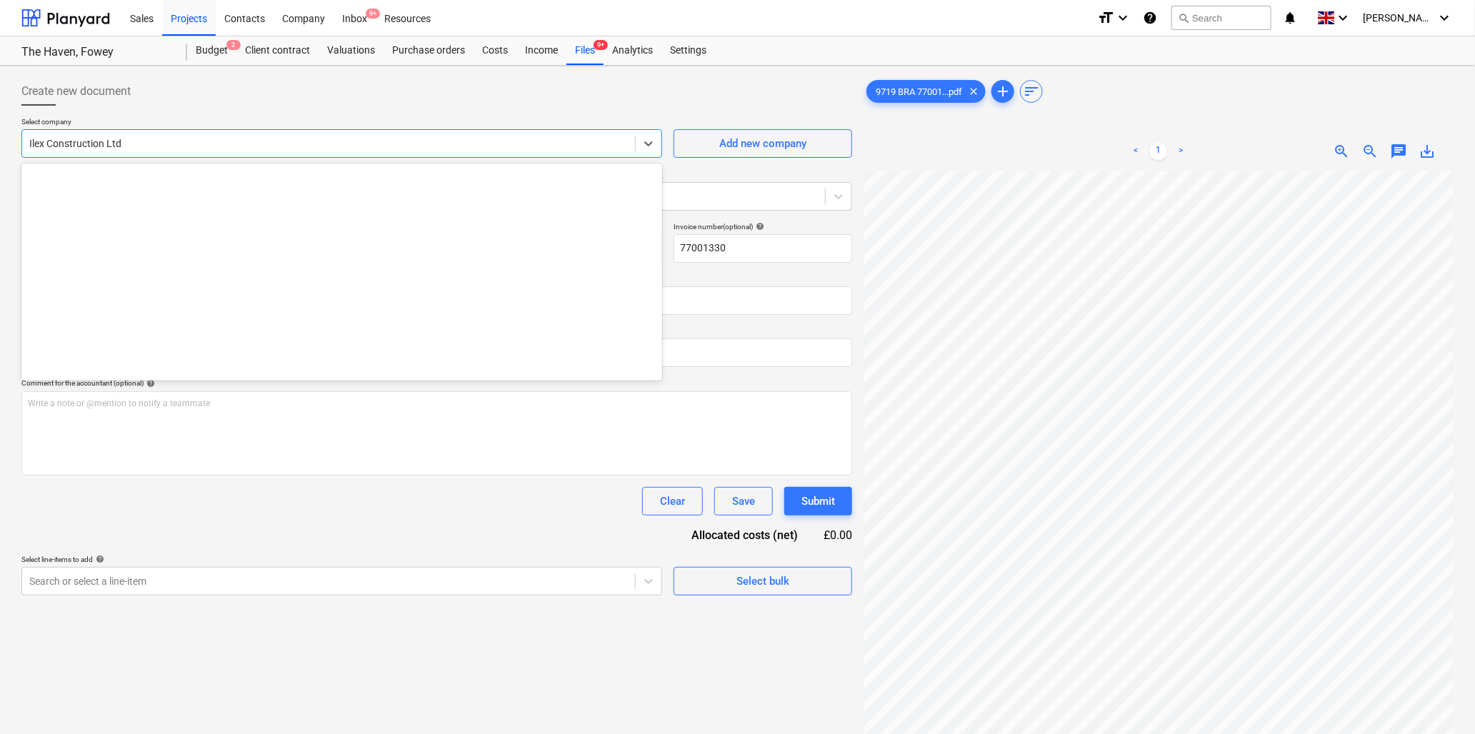
scroll to position [950, 0]
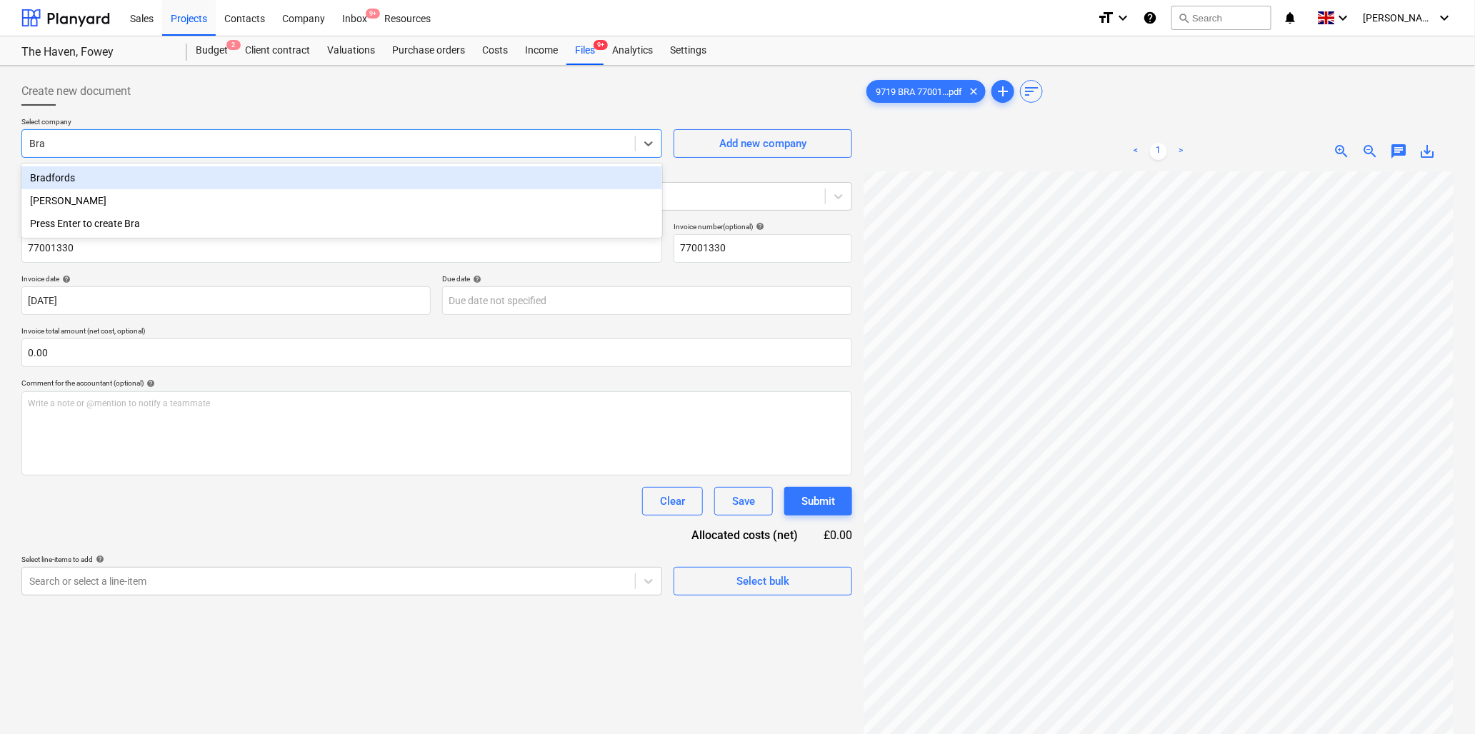
type input "[PERSON_NAME]"
click at [100, 176] on div "Bradfords" at bounding box center [341, 177] width 641 height 23
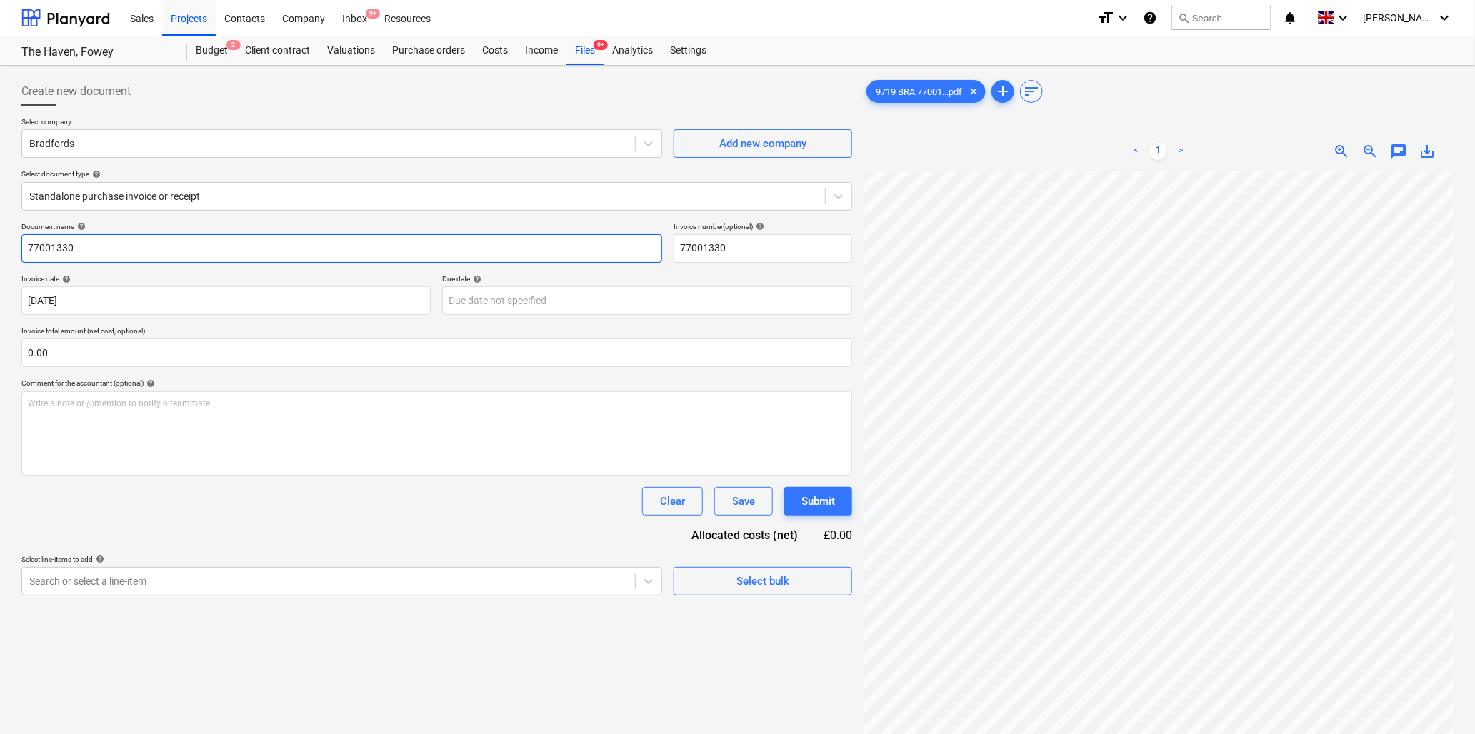
click at [314, 250] on input "77001330" at bounding box center [341, 248] width 641 height 29
type input "9719 [GEOGRAPHIC_DATA]"
click at [89, 356] on input "text" at bounding box center [436, 353] width 831 height 29
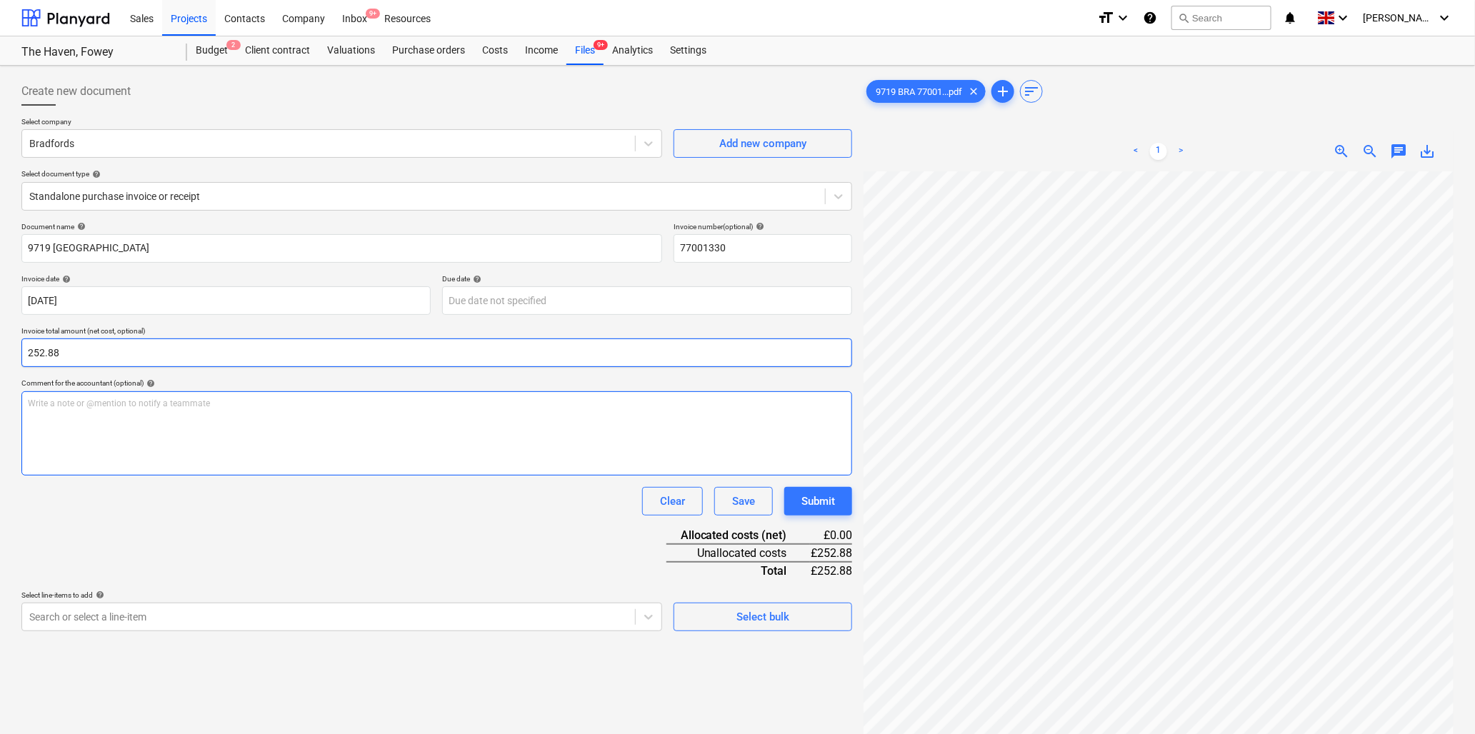
type input "252.88"
click at [80, 420] on div "Write a note or @mention to notify a teammate [PERSON_NAME]" at bounding box center [436, 433] width 831 height 84
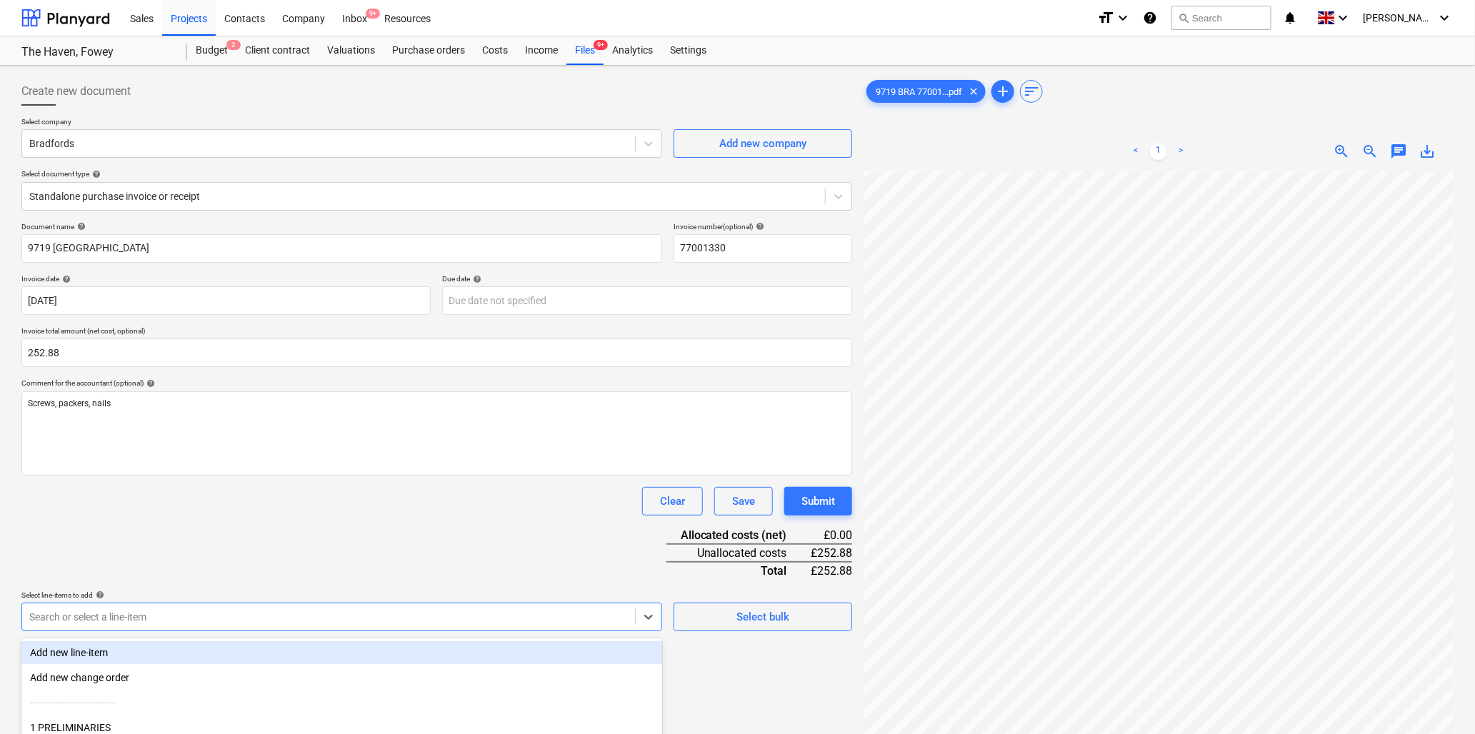
click at [202, 613] on body "Sales Projects Contacts Company Inbox 9+ Resources format_size keyboard_arrow_d…" at bounding box center [737, 367] width 1475 height 734
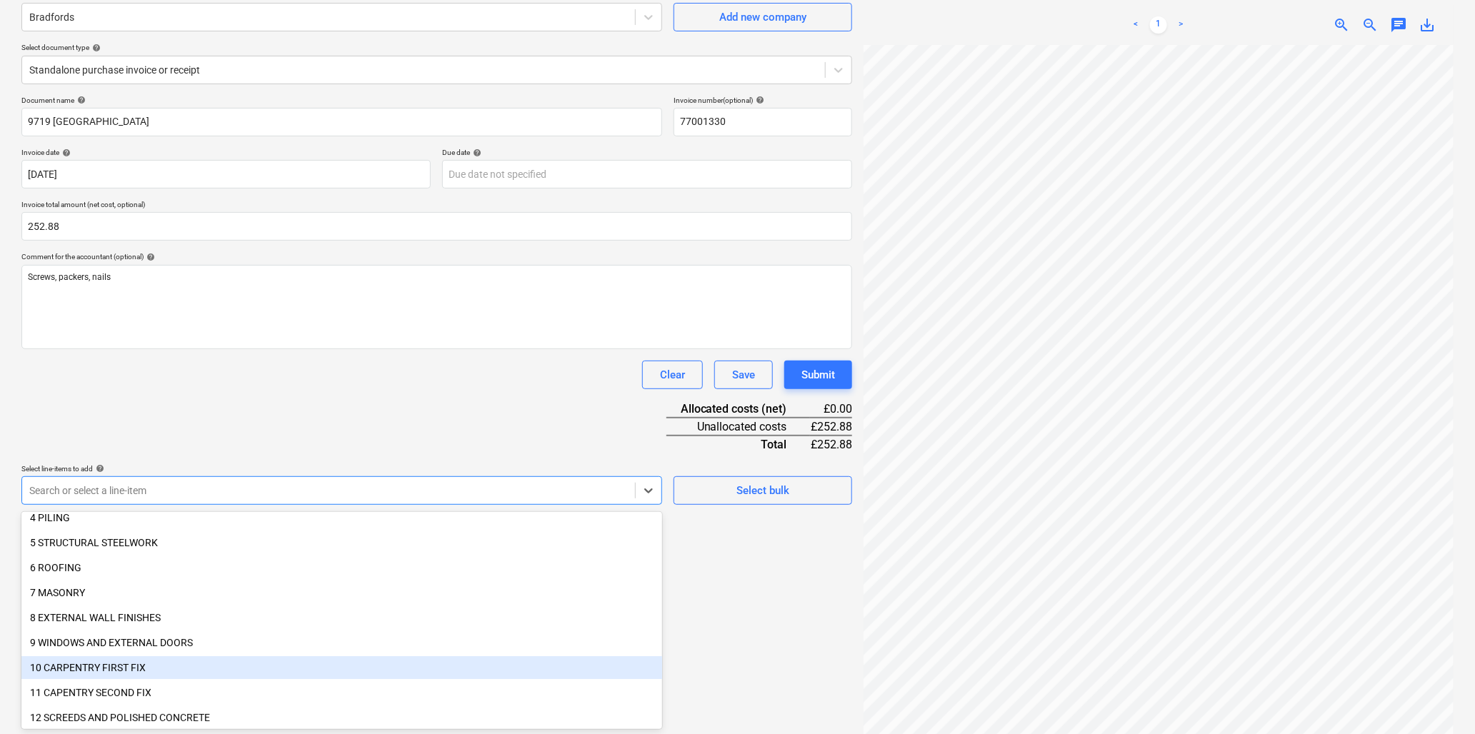
click at [125, 663] on div "10 CARPENTRY FIRST FIX" at bounding box center [341, 668] width 641 height 23
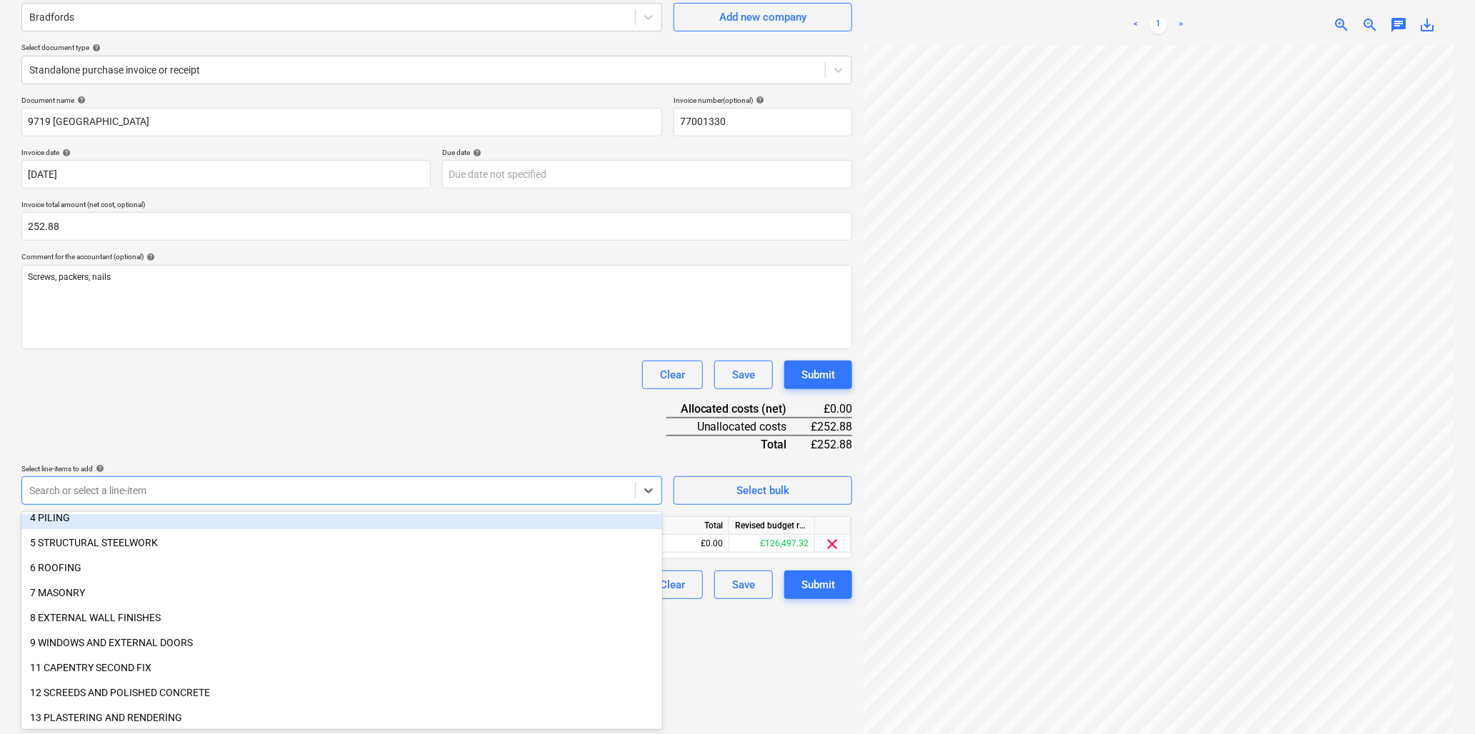
click at [252, 418] on div "Document name help 9719 Bradfords Invoice number (optional) help 77001330 Invoi…" at bounding box center [436, 348] width 831 height 504
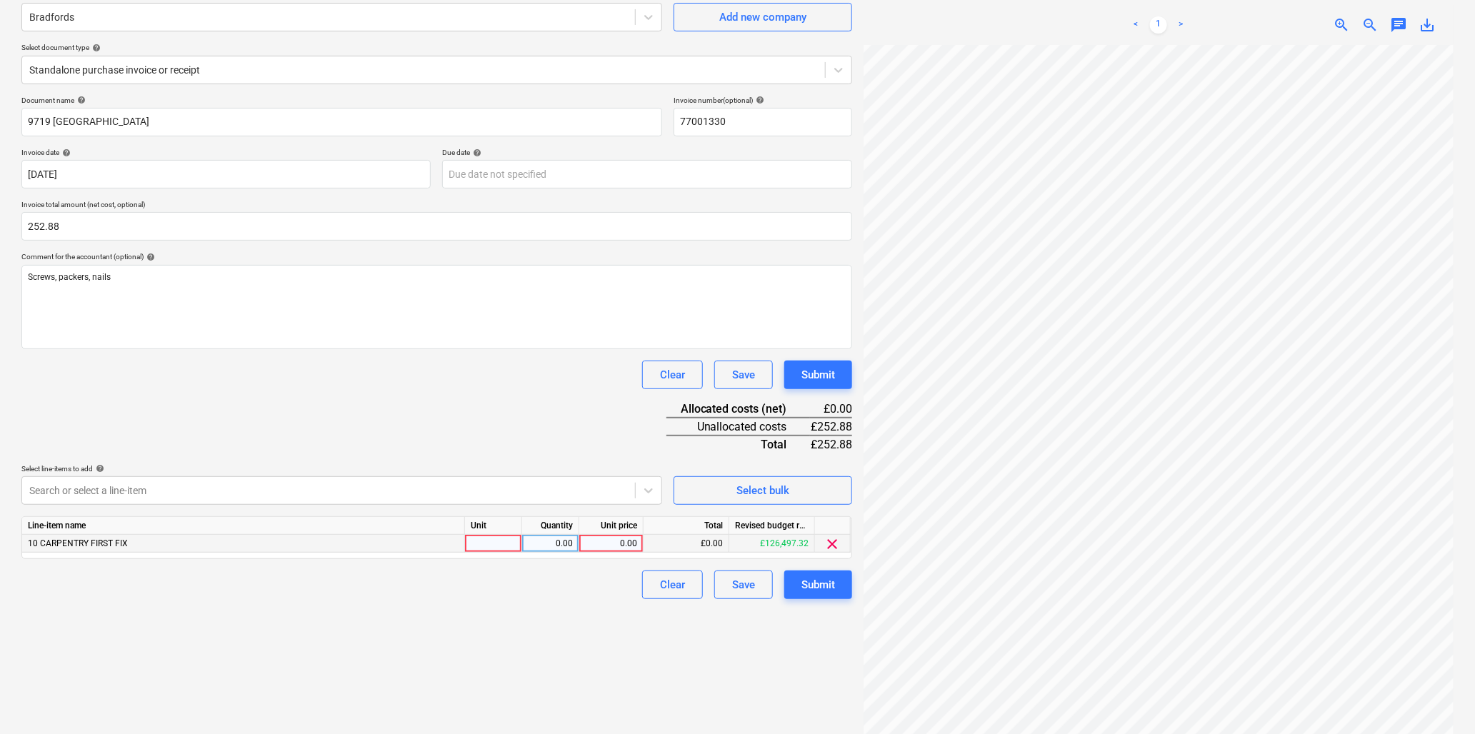
click at [484, 549] on div at bounding box center [493, 544] width 57 height 18
type input "item"
type input "252.88"
click at [817, 584] on div "Submit" at bounding box center [819, 585] width 34 height 19
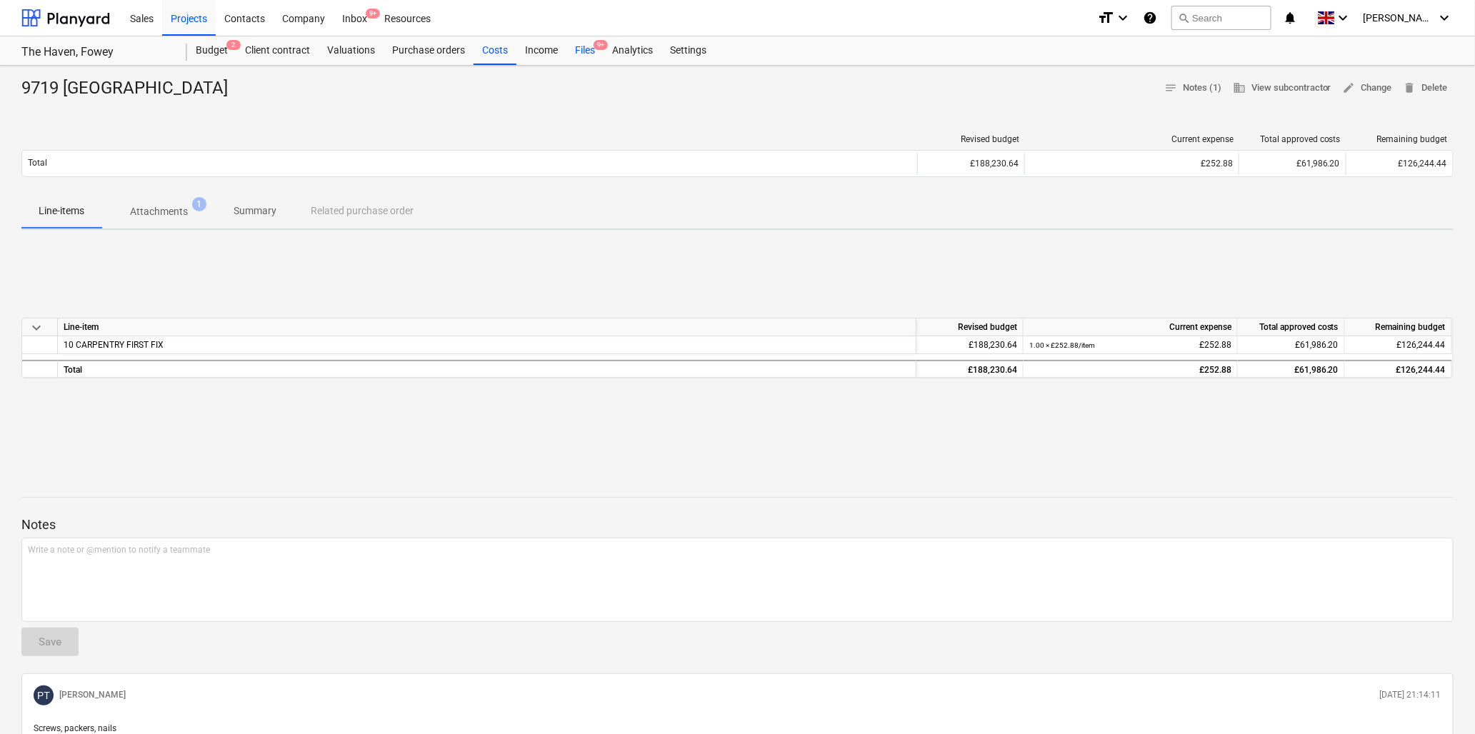
click at [591, 47] on div "Files 9+" at bounding box center [585, 50] width 37 height 29
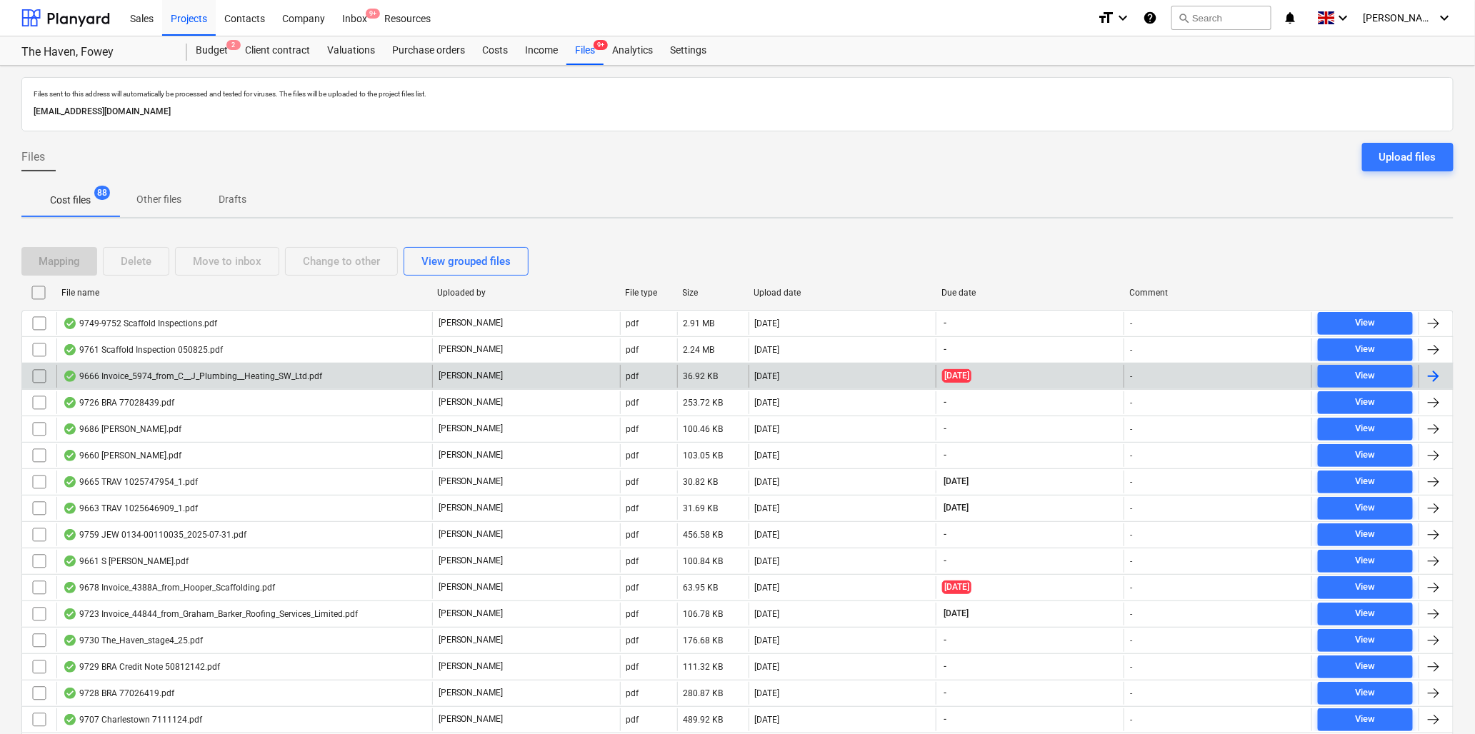
click at [159, 373] on div "9666 Invoice_5974_from_C__J_Plumbing__Heating_SW_Ltd.pdf" at bounding box center [192, 376] width 259 height 11
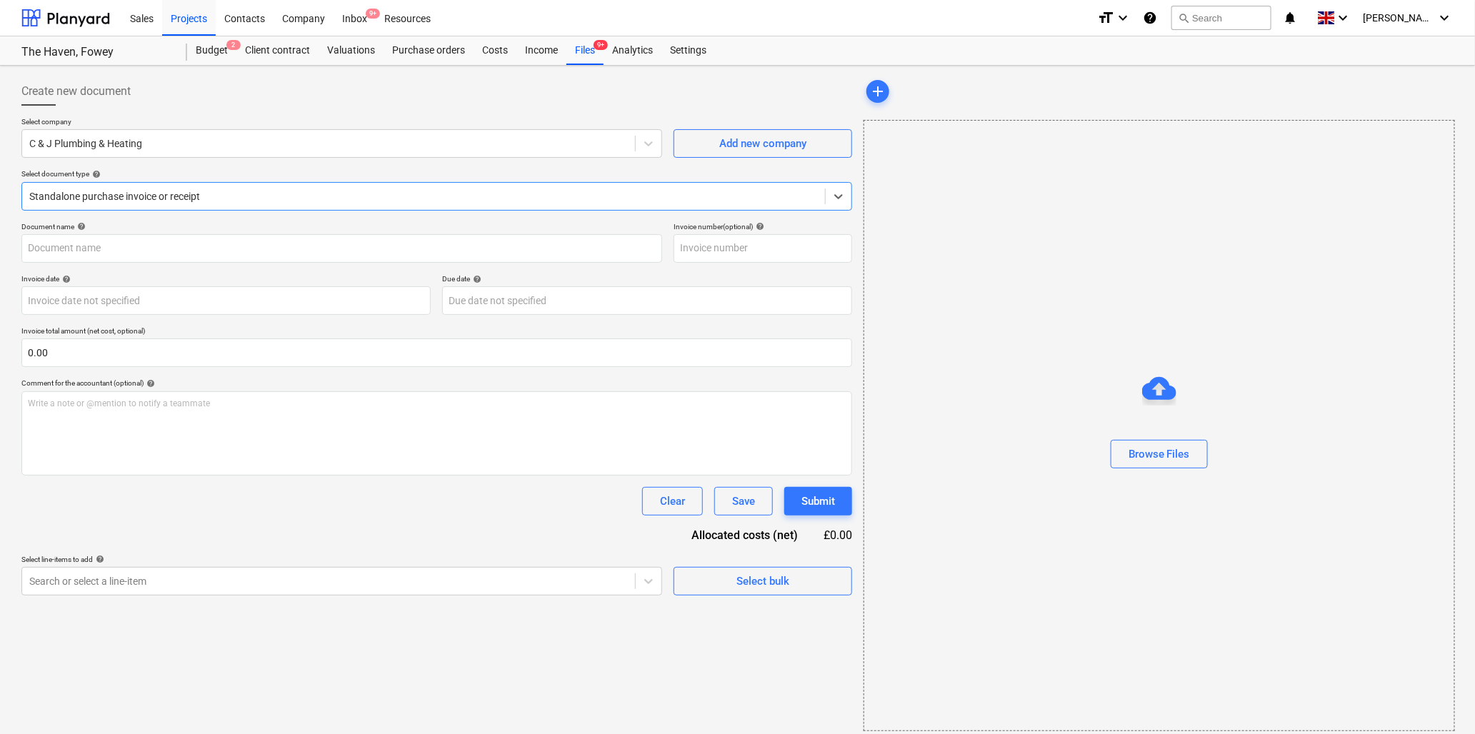
type input "5974"
type input "[DATE]"
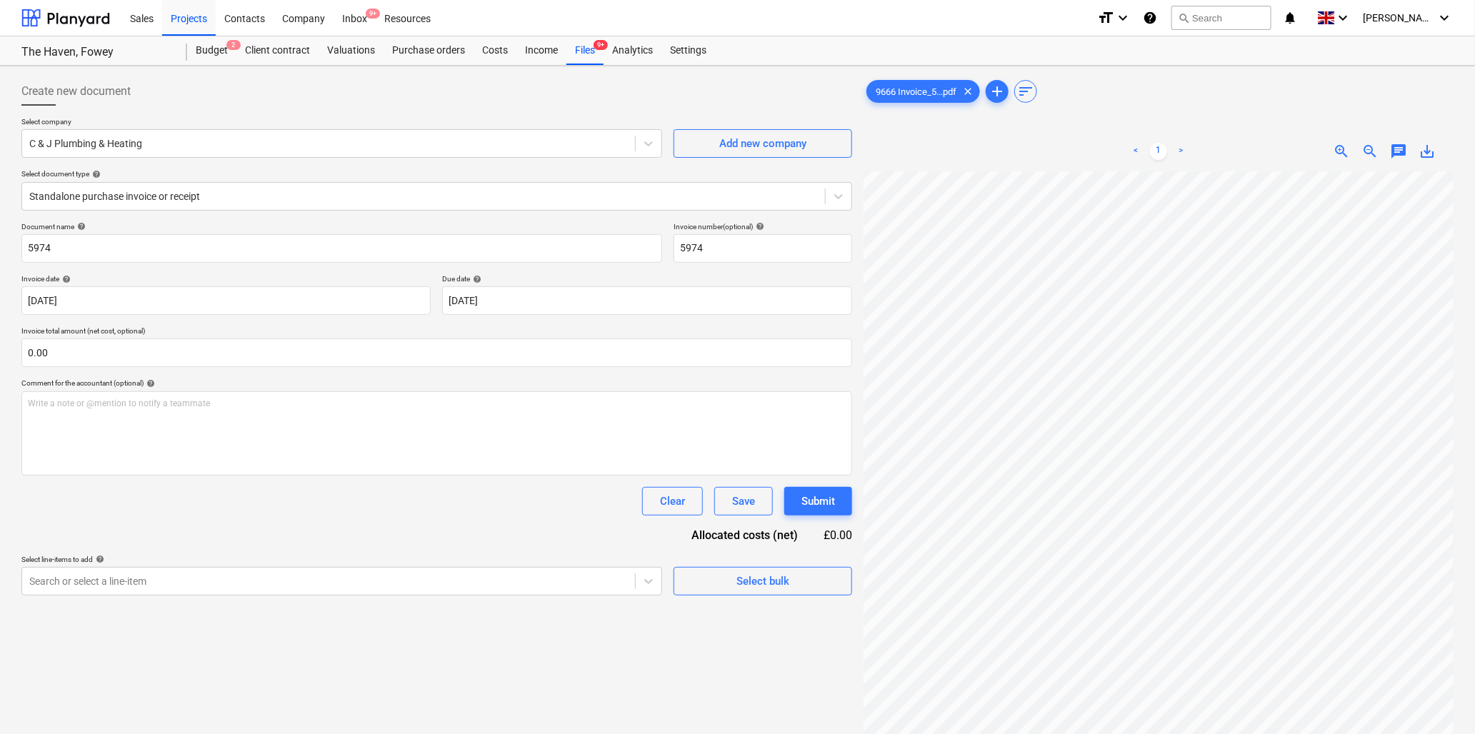
scroll to position [0, 48]
click at [174, 254] on input "5974" at bounding box center [341, 248] width 641 height 29
type input "9666 C & J"
click at [111, 354] on input "text" at bounding box center [436, 353] width 831 height 29
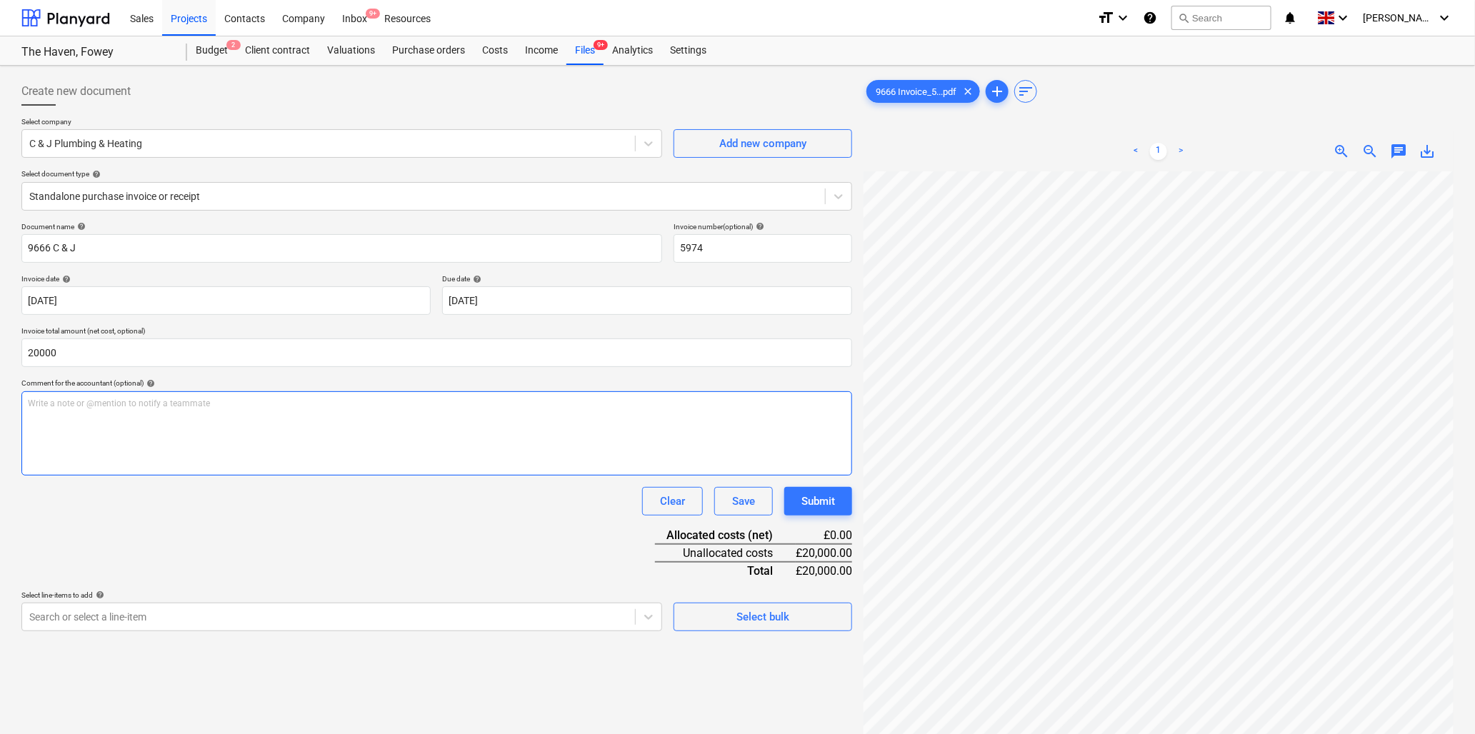
type input "20,000.00"
click at [124, 398] on p "Write a note or @mention to notify a teammate [PERSON_NAME]" at bounding box center [437, 404] width 818 height 12
click at [59, 413] on div "Write a note or @mention to notify a teammate [PERSON_NAME]" at bounding box center [436, 433] width 831 height 84
click at [131, 619] on body "Sales Projects Contacts Company Inbox 9+ Resources format_size keyboard_arrow_d…" at bounding box center [737, 367] width 1475 height 734
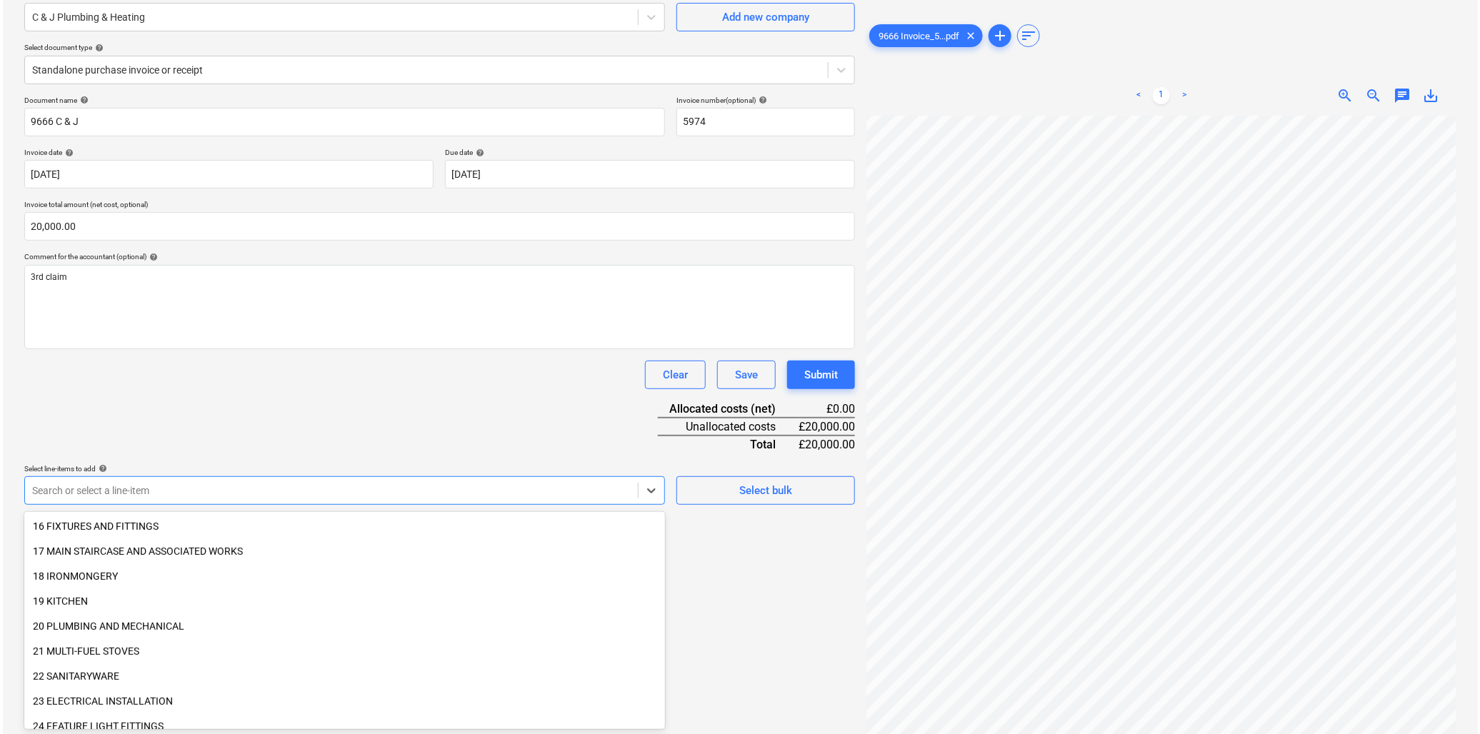
scroll to position [476, 0]
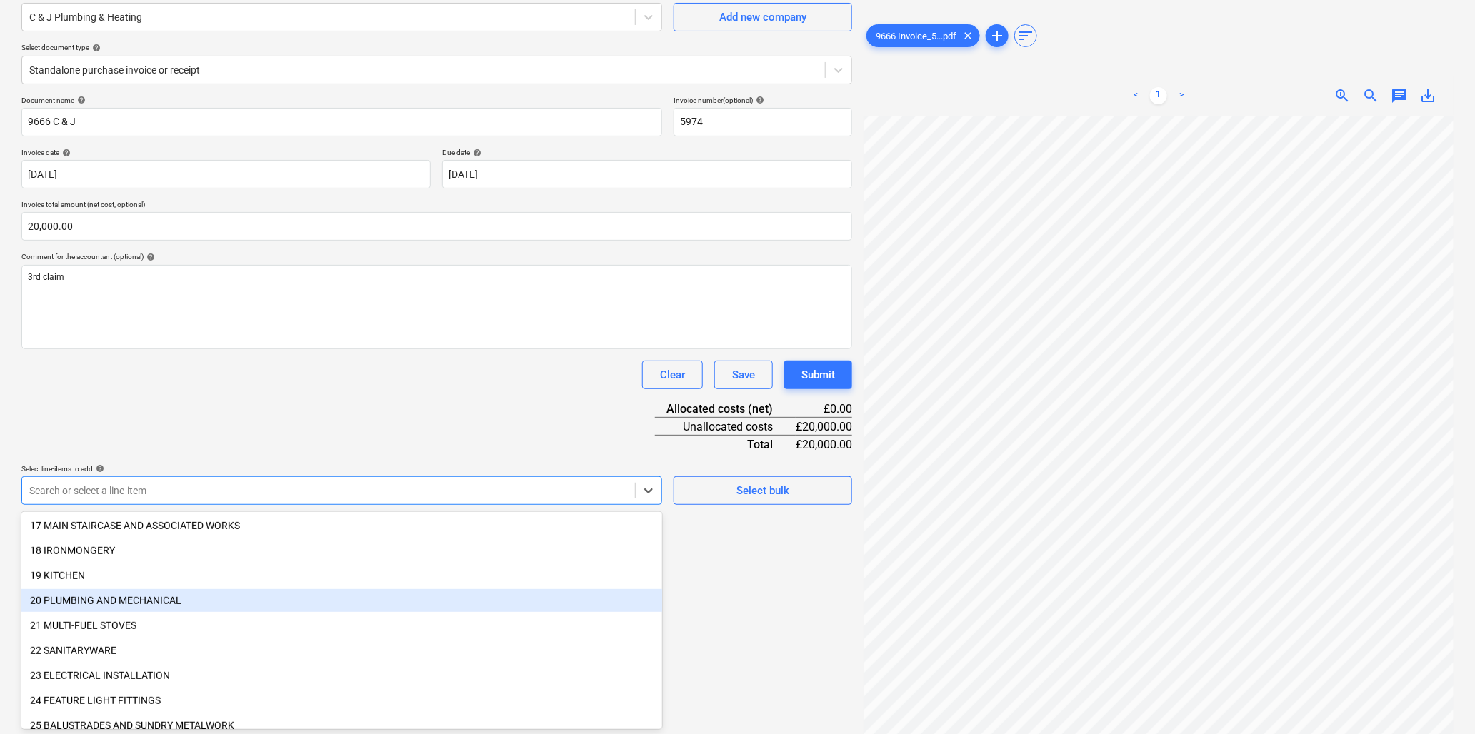
click at [176, 595] on div "20 PLUMBING AND MECHANICAL" at bounding box center [341, 600] width 641 height 23
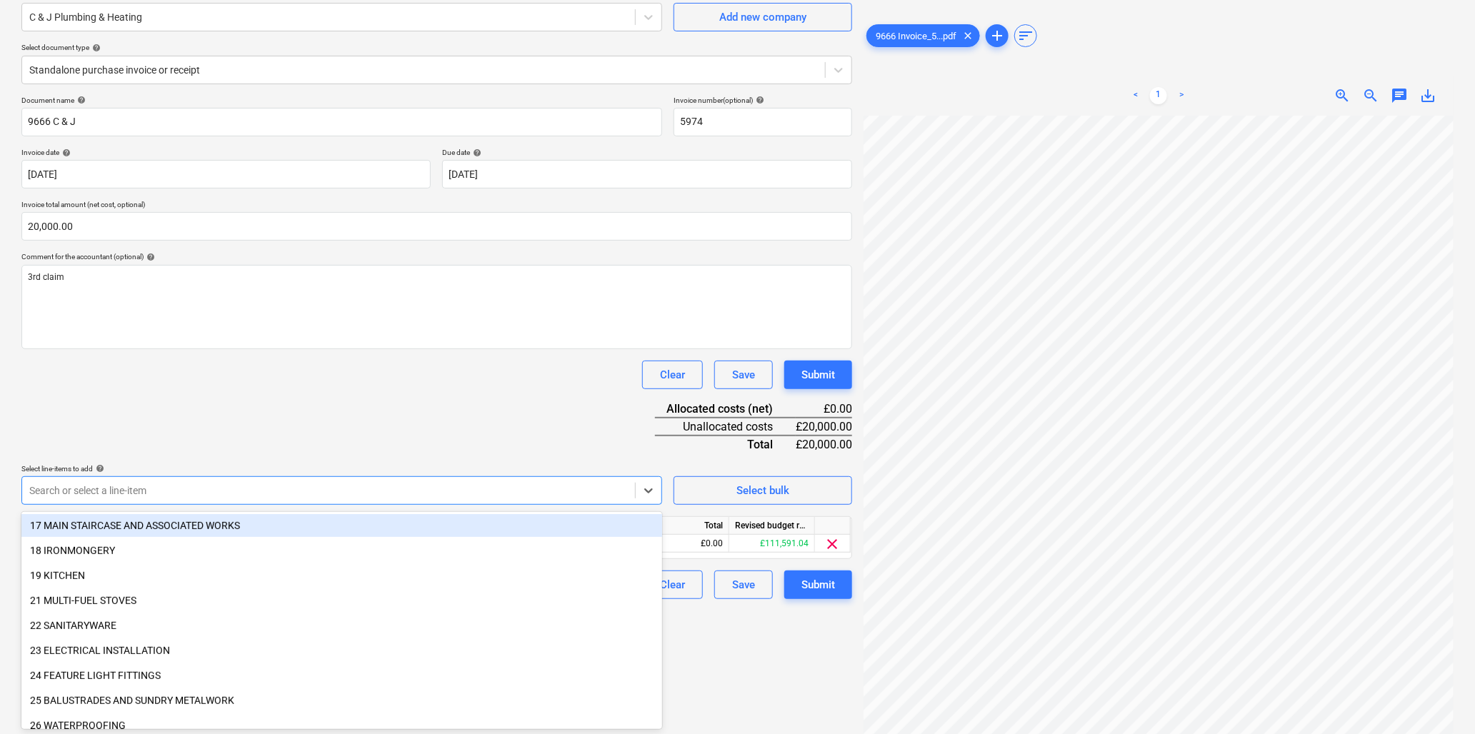
click at [214, 414] on div "Document name help 9666 C & J Invoice number (optional) help 5974 Invoice date …" at bounding box center [436, 348] width 831 height 504
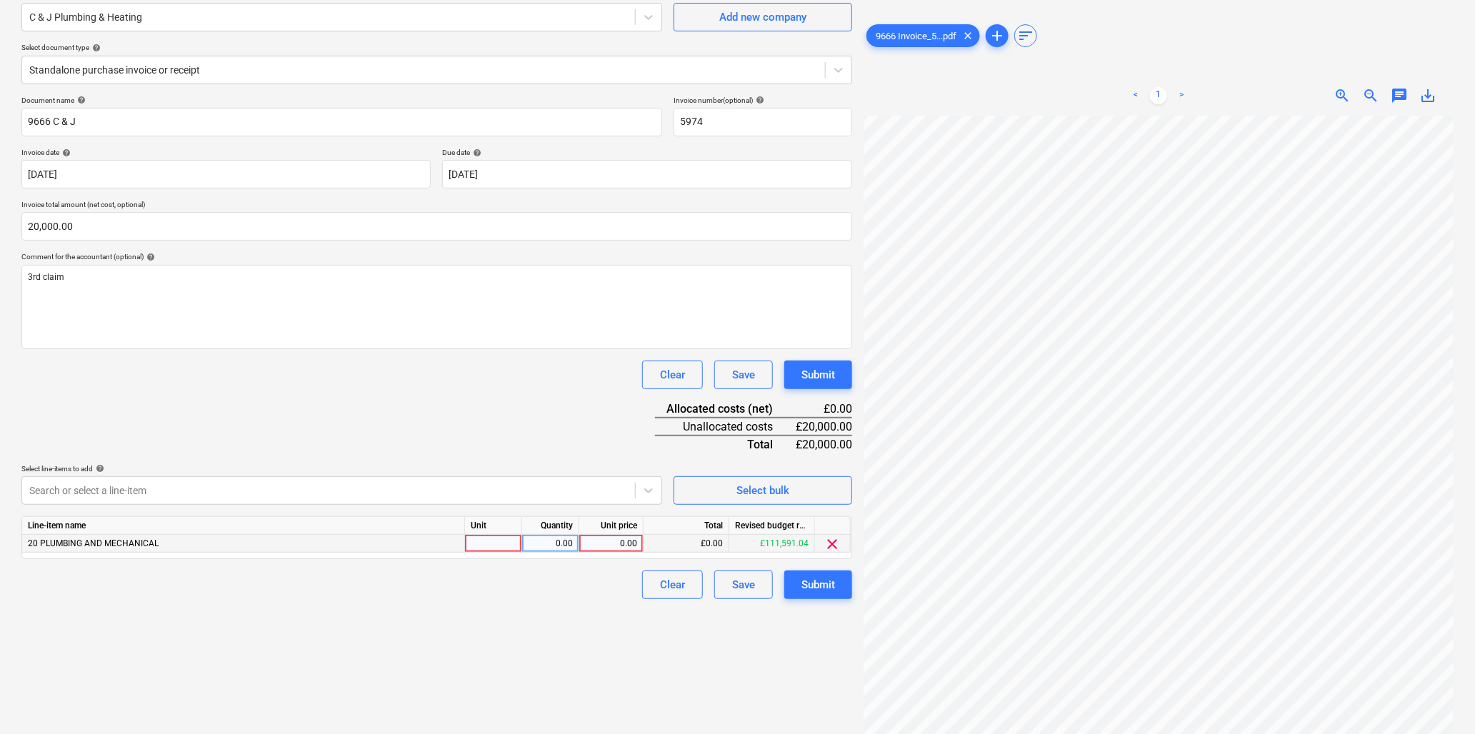
click at [493, 548] on div at bounding box center [493, 544] width 57 height 18
type input "item"
type input "20000"
click at [824, 587] on div "Submit" at bounding box center [819, 585] width 34 height 19
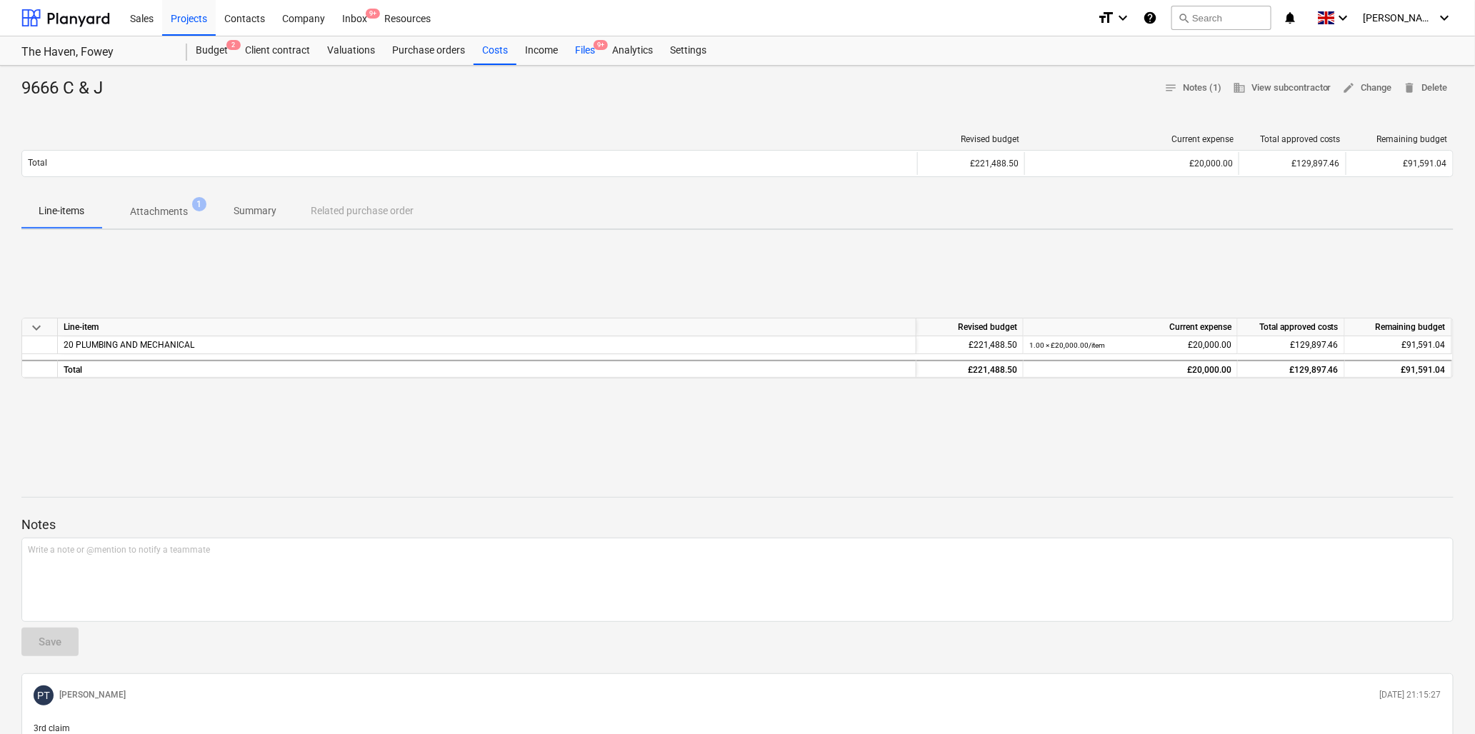
click at [589, 46] on div "Files 9+" at bounding box center [585, 50] width 37 height 29
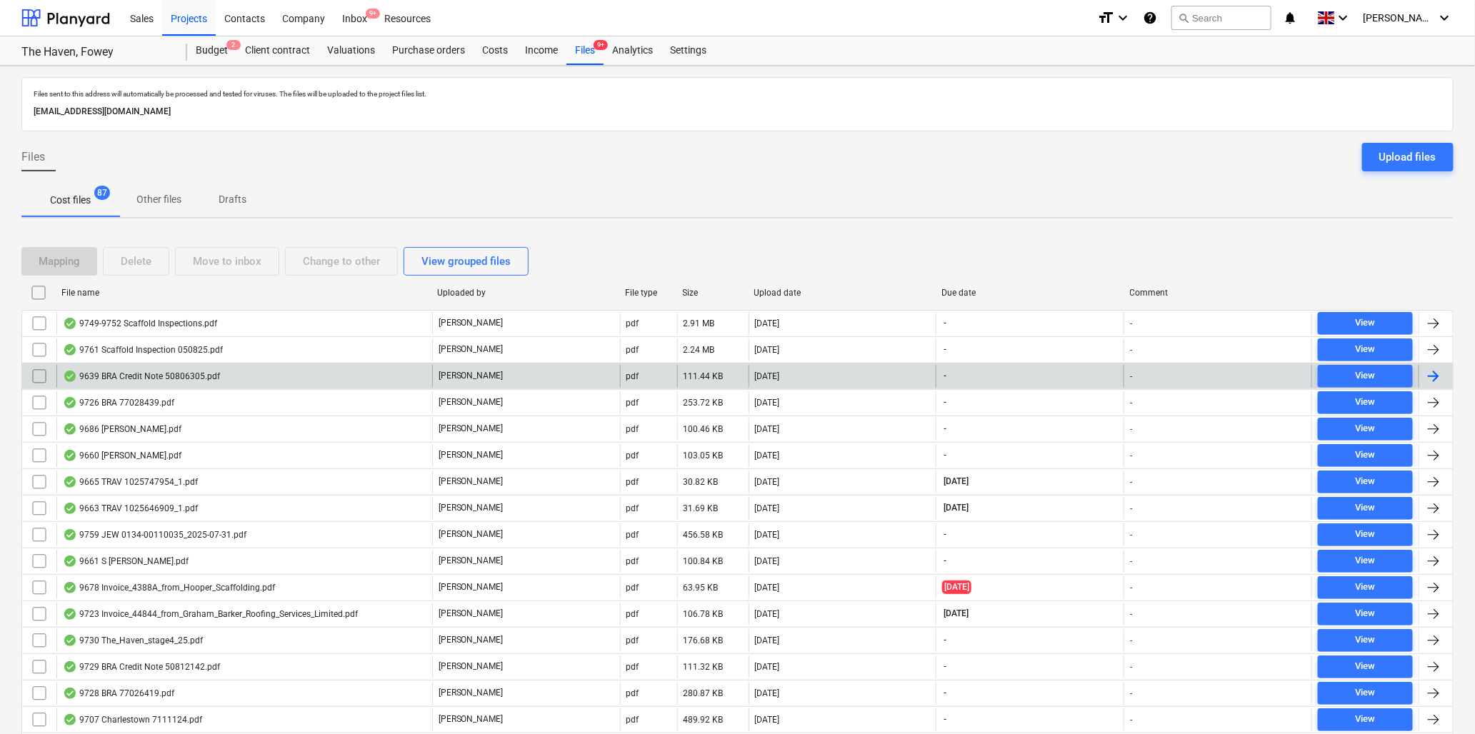
click at [146, 371] on div "9639 BRA Credit Note 50806305.pdf" at bounding box center [141, 376] width 157 height 11
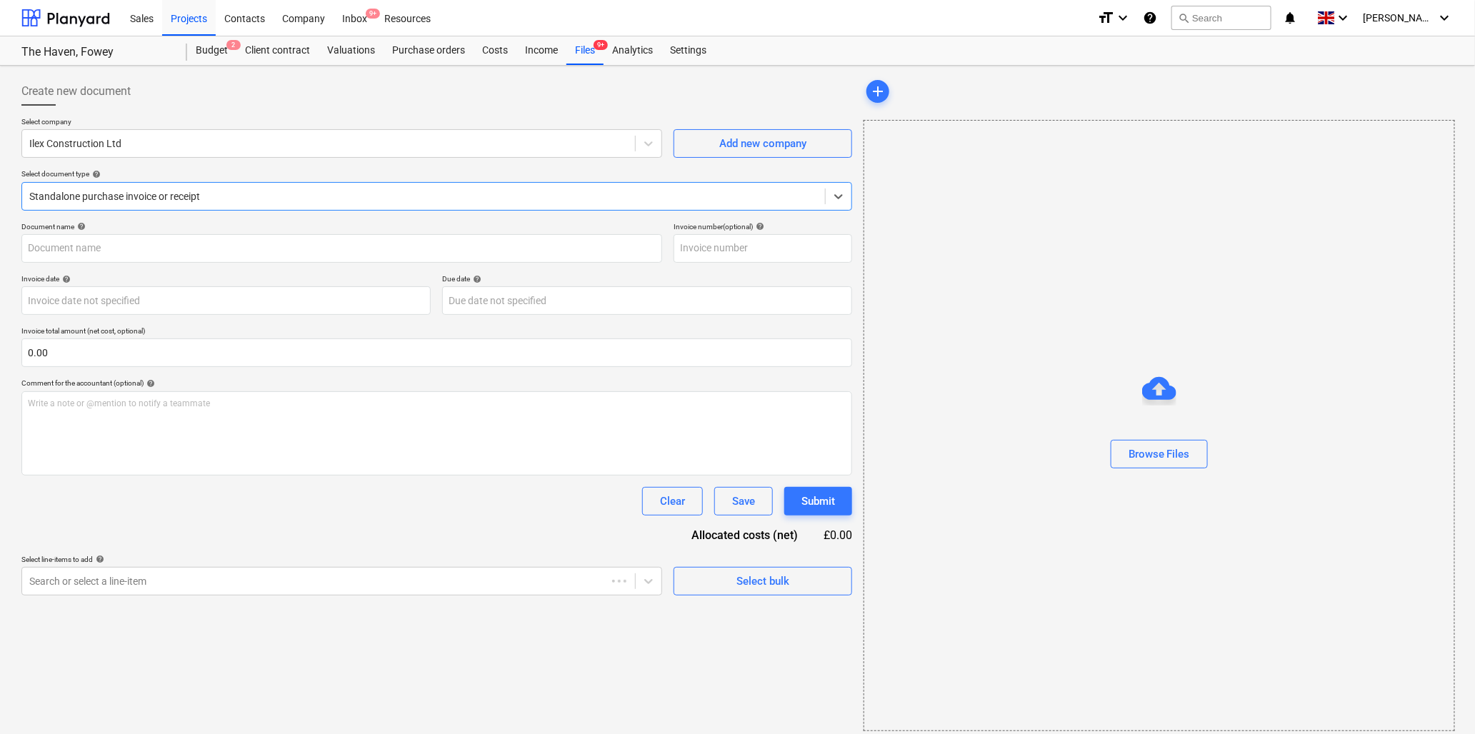
type input "50806305"
type input "[DATE]"
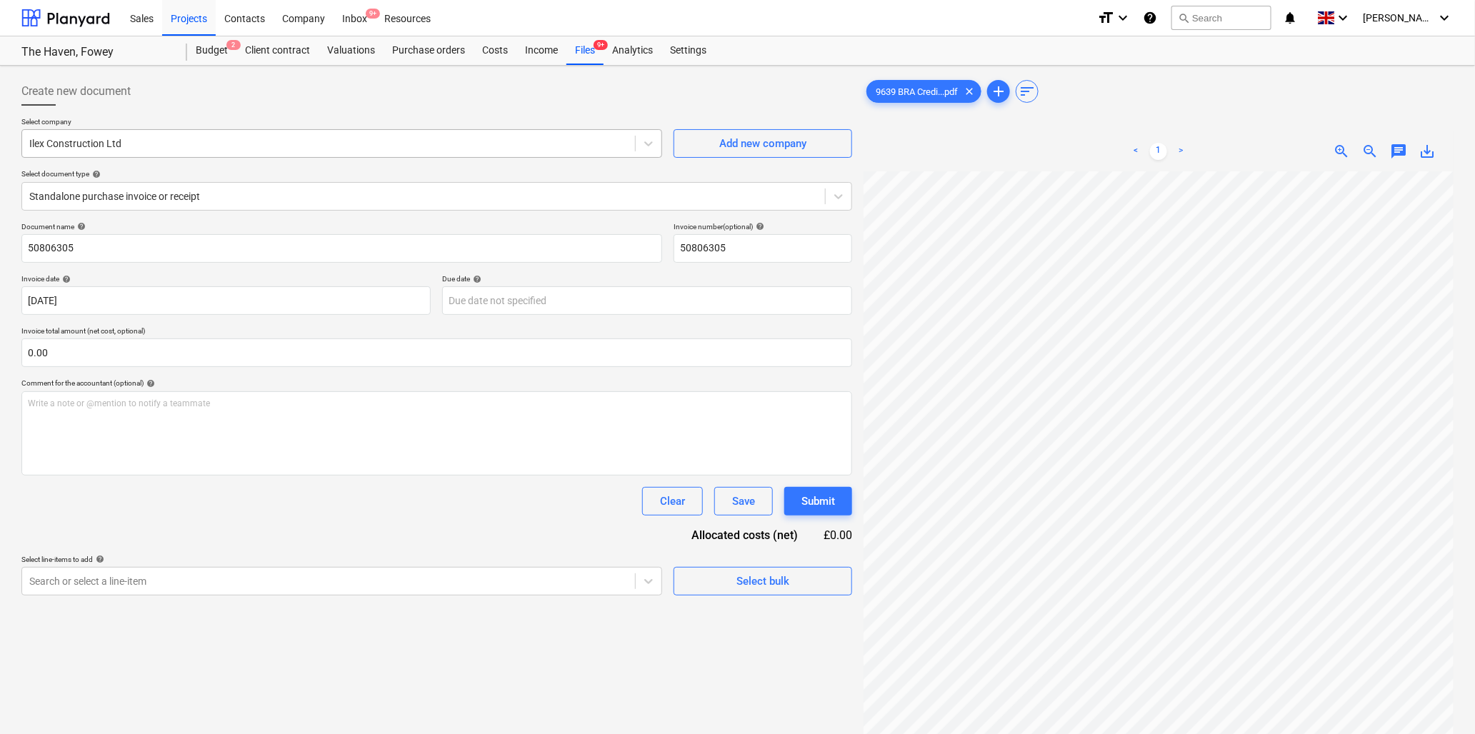
click at [115, 144] on div at bounding box center [328, 143] width 599 height 14
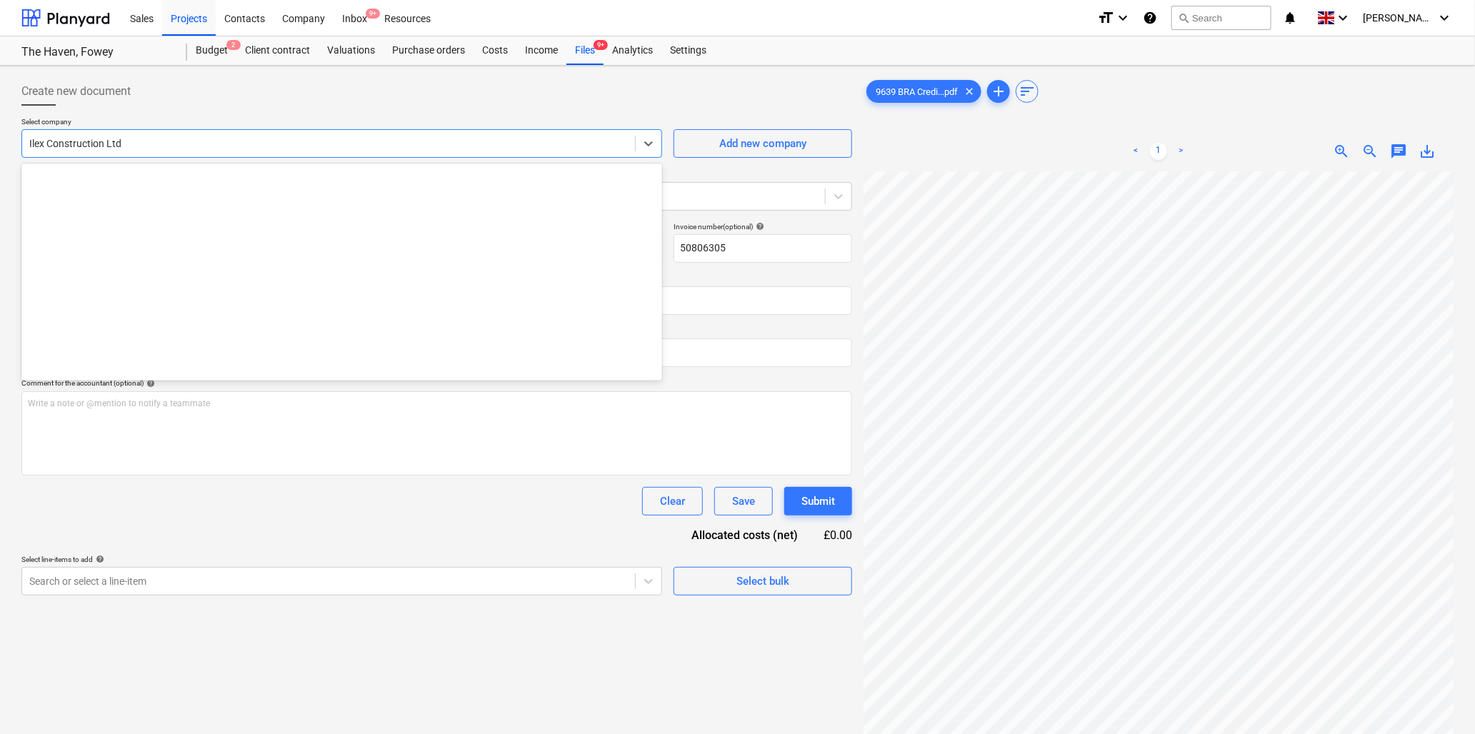
scroll to position [950, 0]
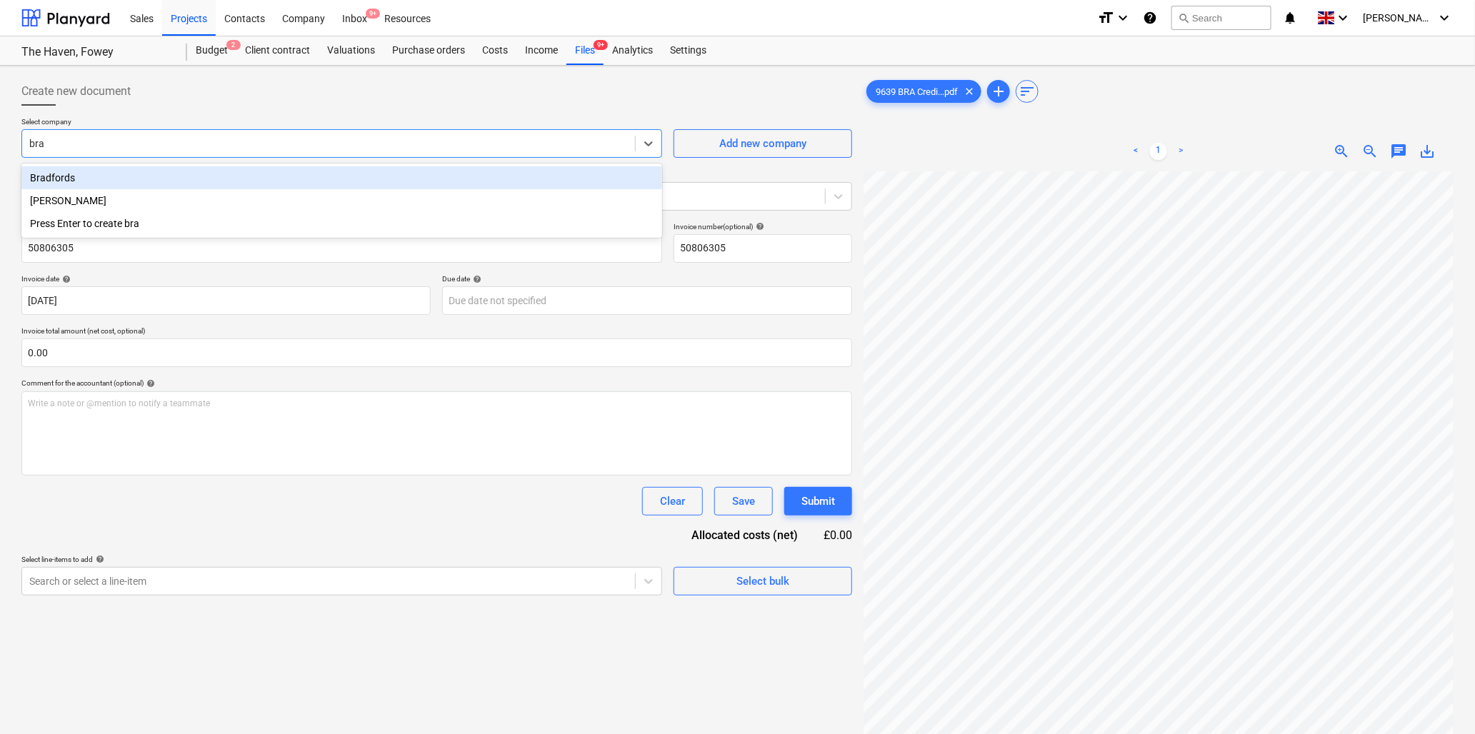
type input "[PERSON_NAME]"
click at [96, 184] on div "Bradfords" at bounding box center [341, 177] width 641 height 23
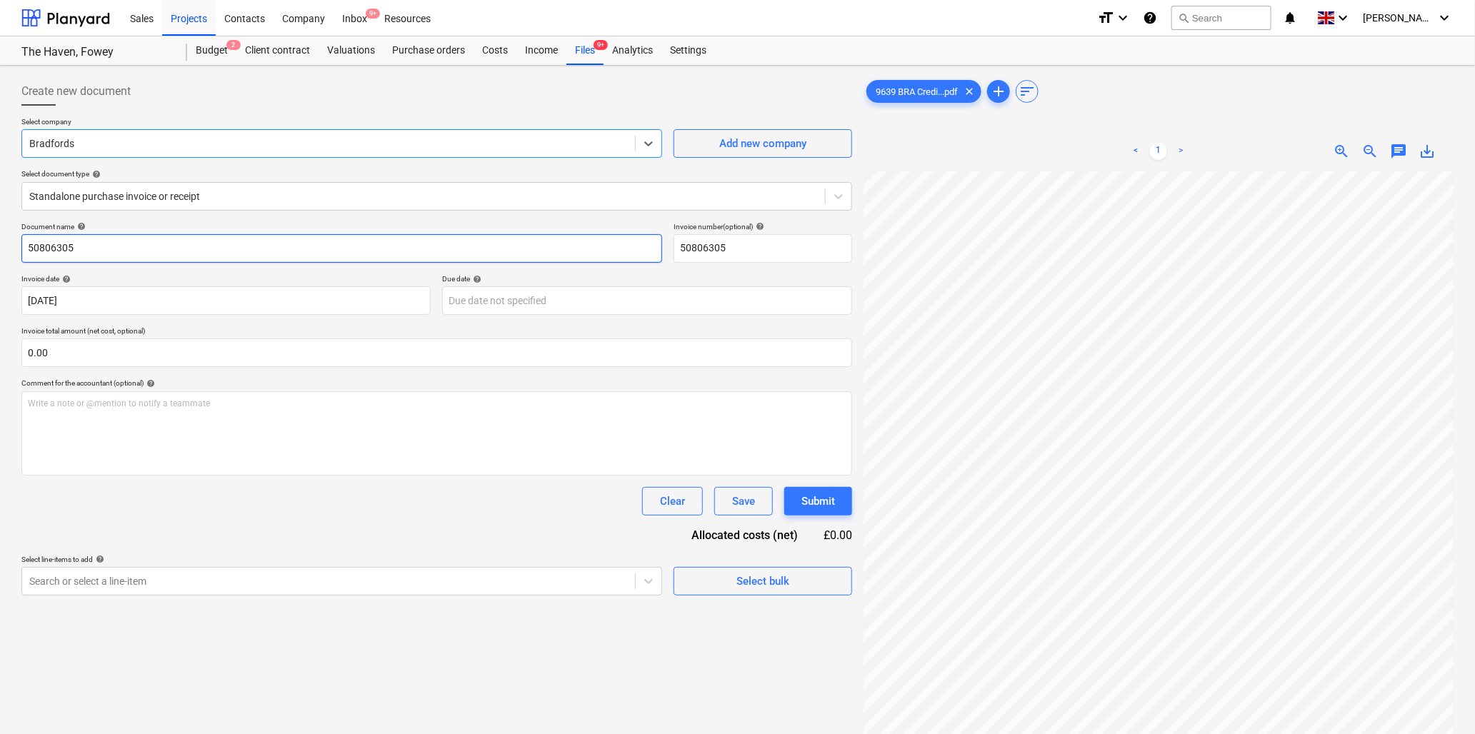
click at [91, 247] on input "50806305" at bounding box center [341, 248] width 641 height 29
type input "9639 Bradfords"
click at [121, 357] on input "text" at bounding box center [436, 353] width 831 height 29
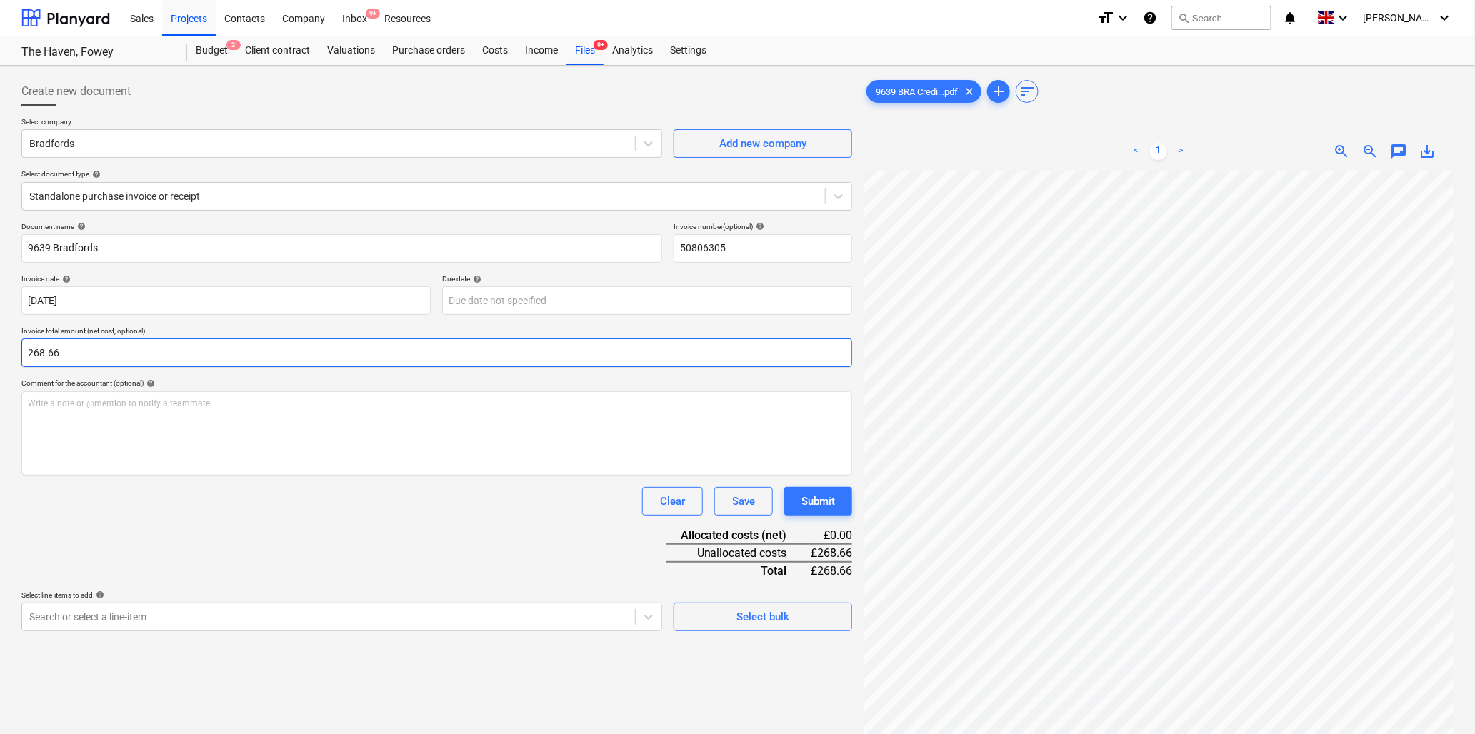
click at [29, 347] on input "268.66" at bounding box center [436, 353] width 831 height 29
type input "-268.66"
click at [233, 536] on div "Document name help 9639 Bradfords Invoice number (optional) help 50806305 Invoi…" at bounding box center [436, 426] width 831 height 409
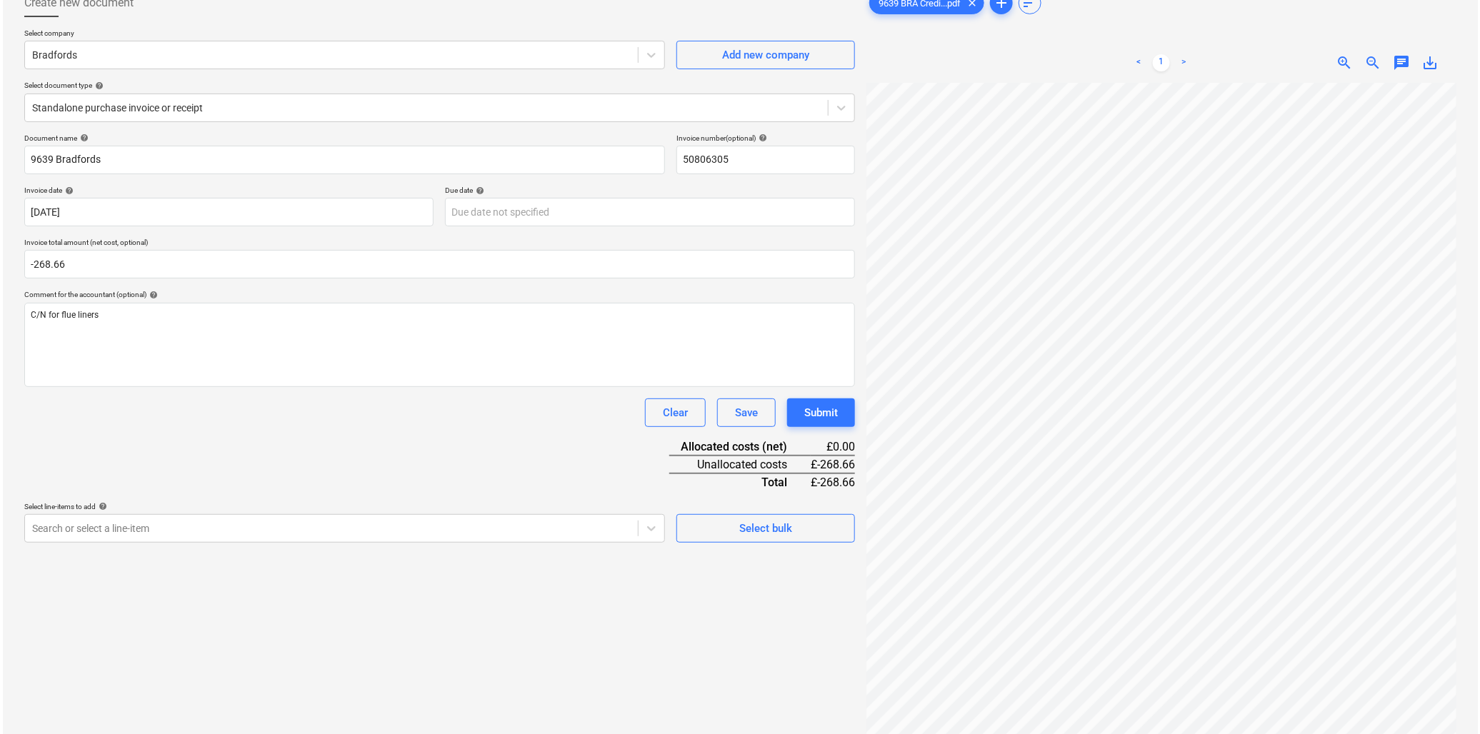
scroll to position [143, 0]
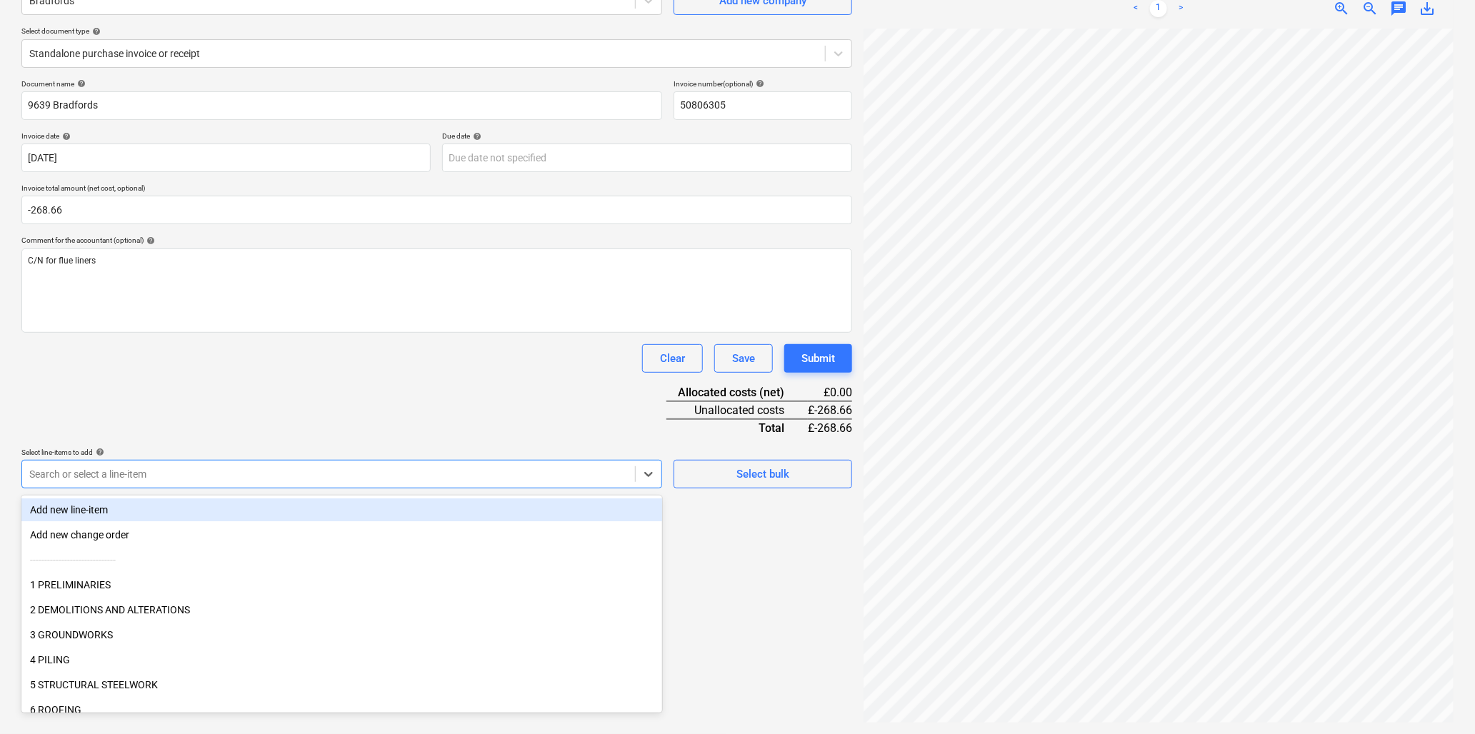
click at [261, 477] on div at bounding box center [328, 474] width 599 height 14
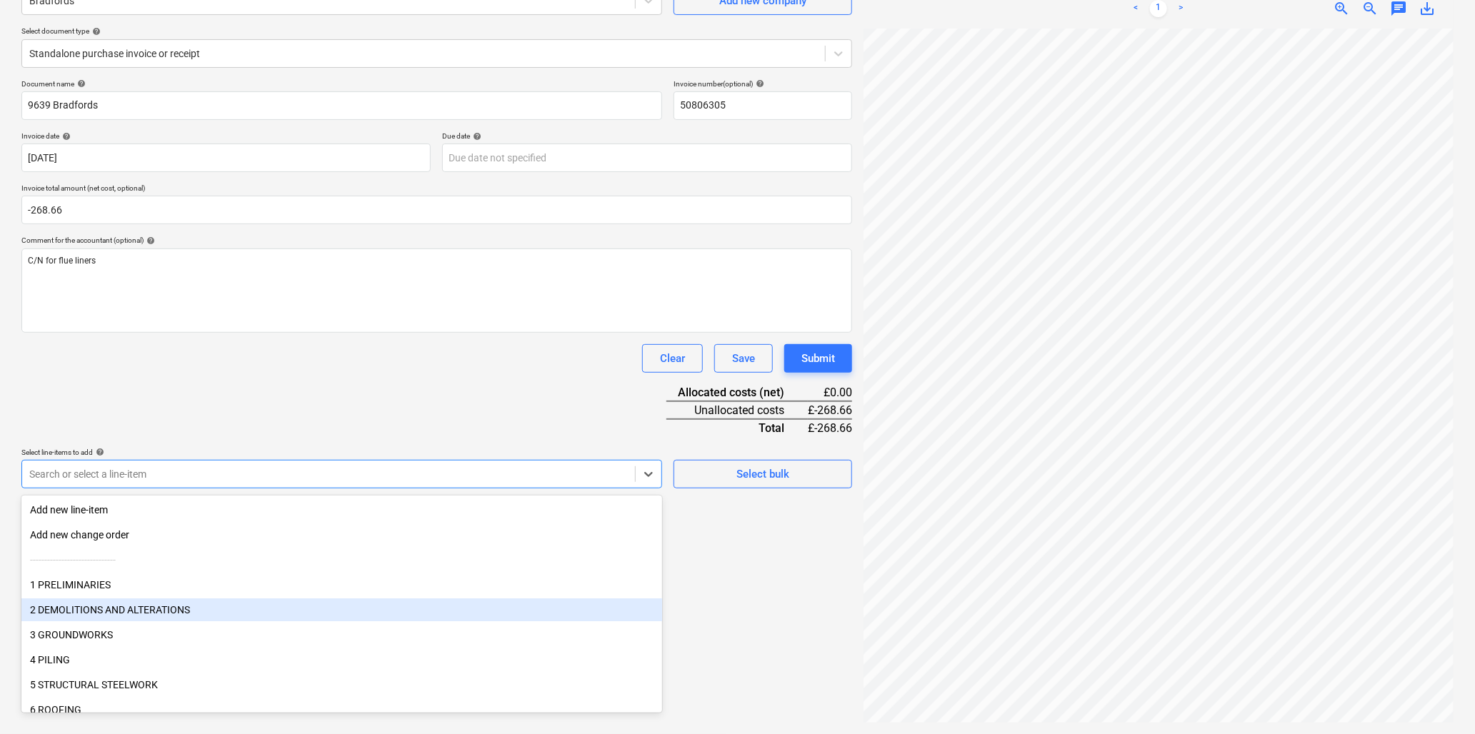
click at [94, 602] on div "2 DEMOLITIONS AND ALTERATIONS" at bounding box center [341, 610] width 641 height 23
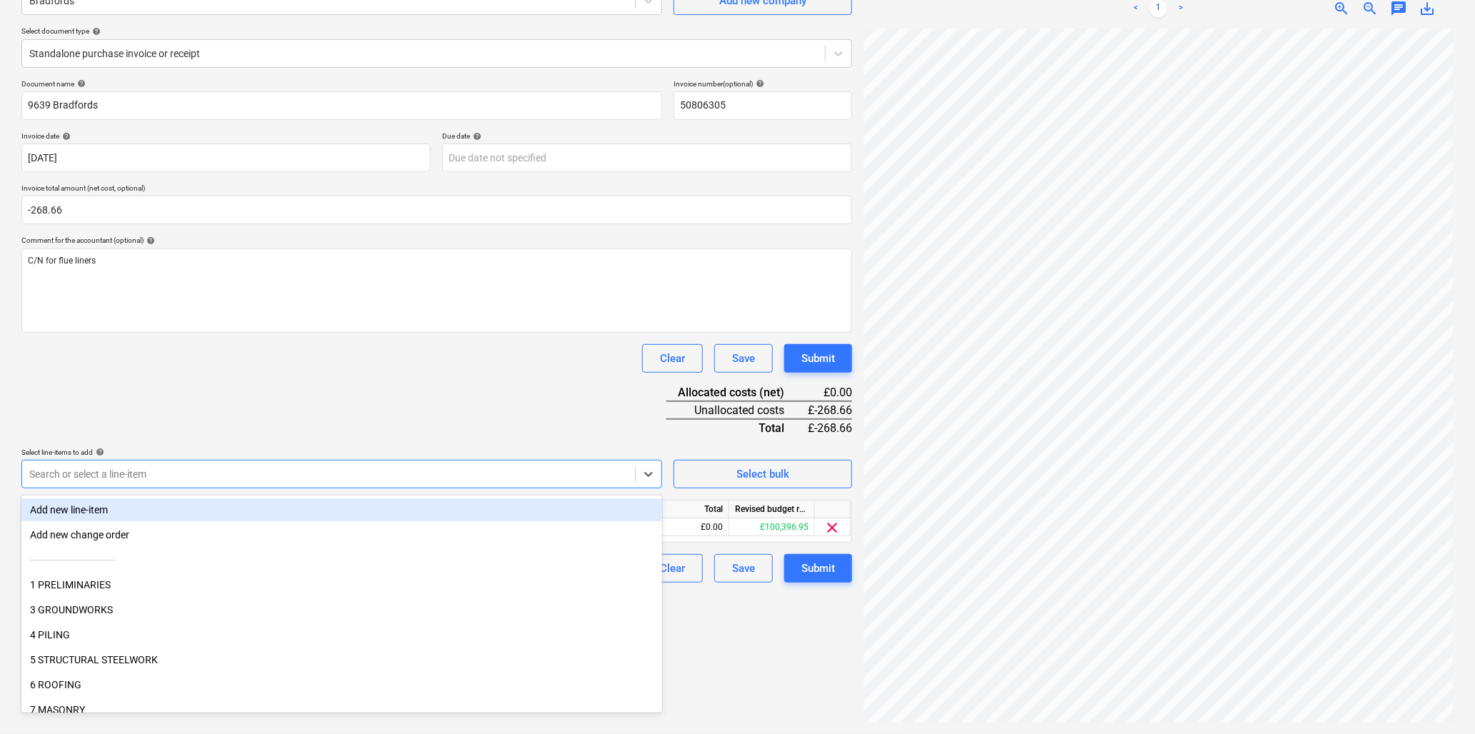
click at [204, 417] on div "Document name help 9639 Bradfords Invoice number (optional) help 50806305 Invoi…" at bounding box center [436, 331] width 831 height 504
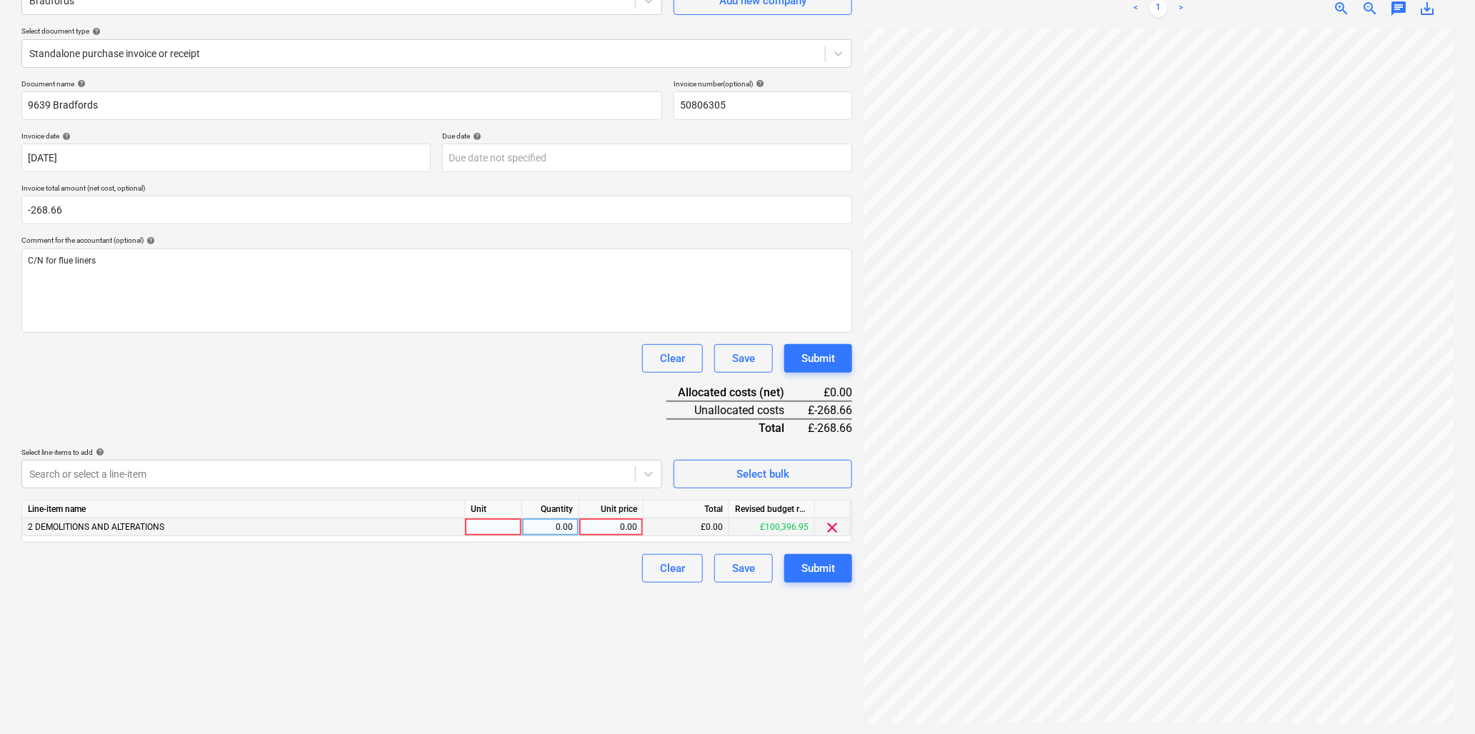
click at [483, 527] on div at bounding box center [493, 528] width 57 height 18
type input "nr"
type input "-14"
type input "19.19"
click at [811, 568] on div "Submit" at bounding box center [819, 568] width 34 height 19
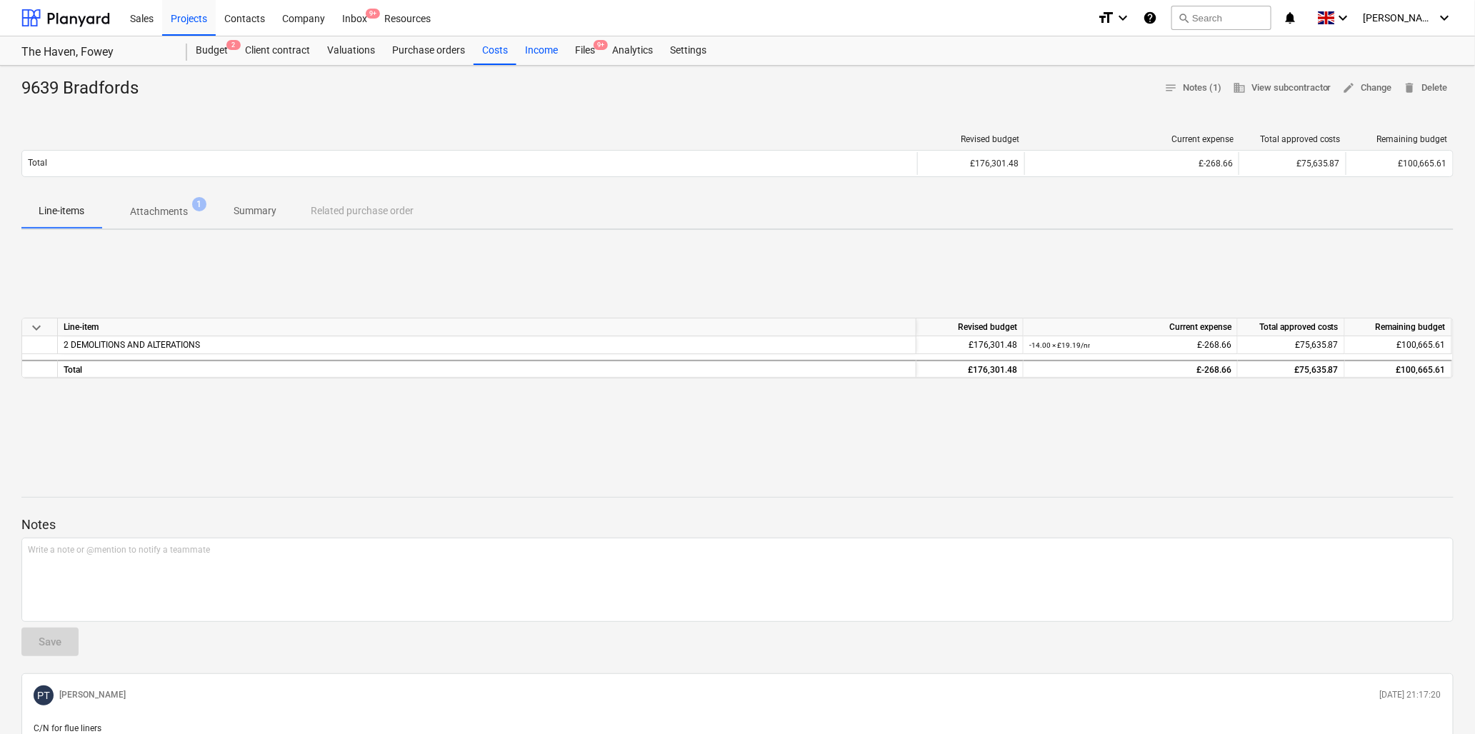
drag, startPoint x: 588, startPoint y: 47, endPoint x: 562, endPoint y: 39, distance: 27.6
click at [588, 47] on div "Files 9+" at bounding box center [585, 50] width 37 height 29
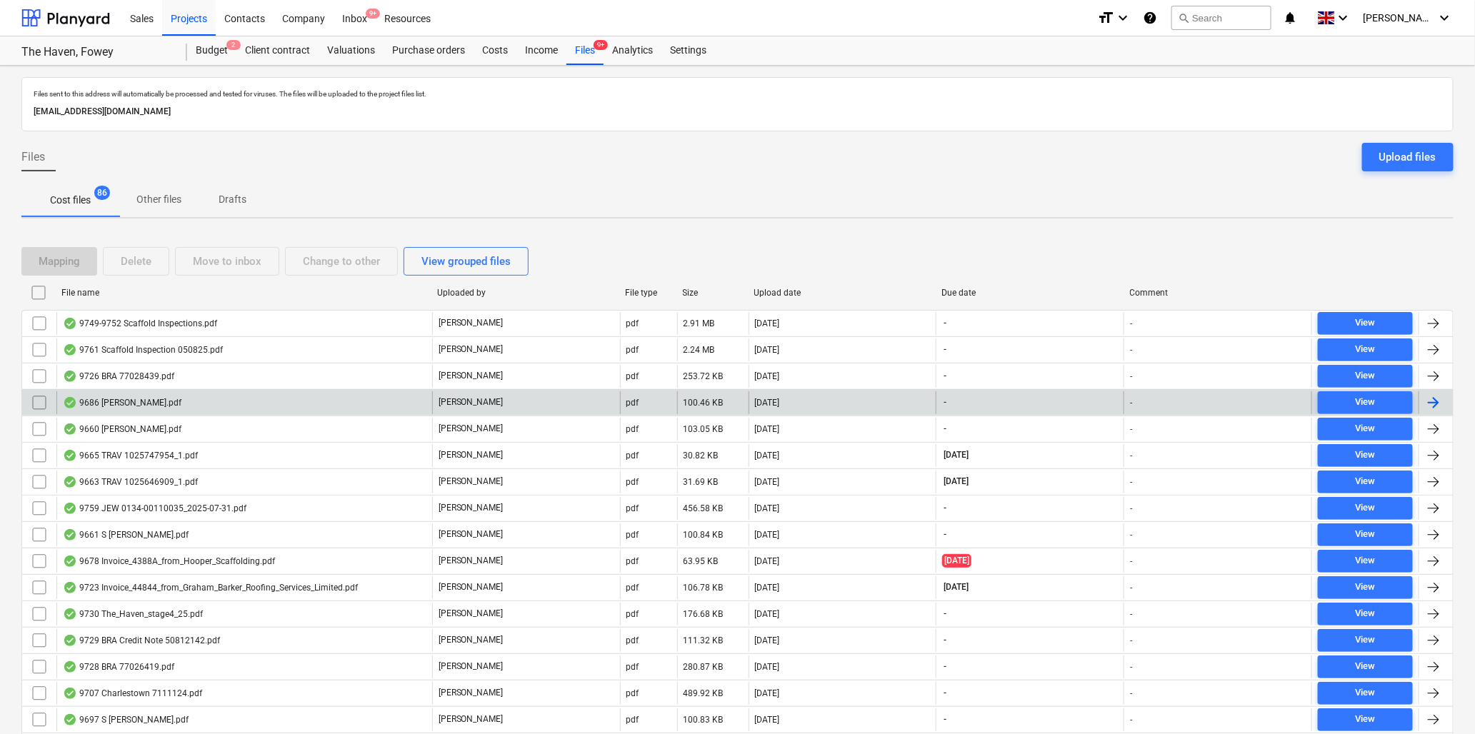
click at [140, 402] on div "9686 [PERSON_NAME].pdf" at bounding box center [122, 402] width 119 height 11
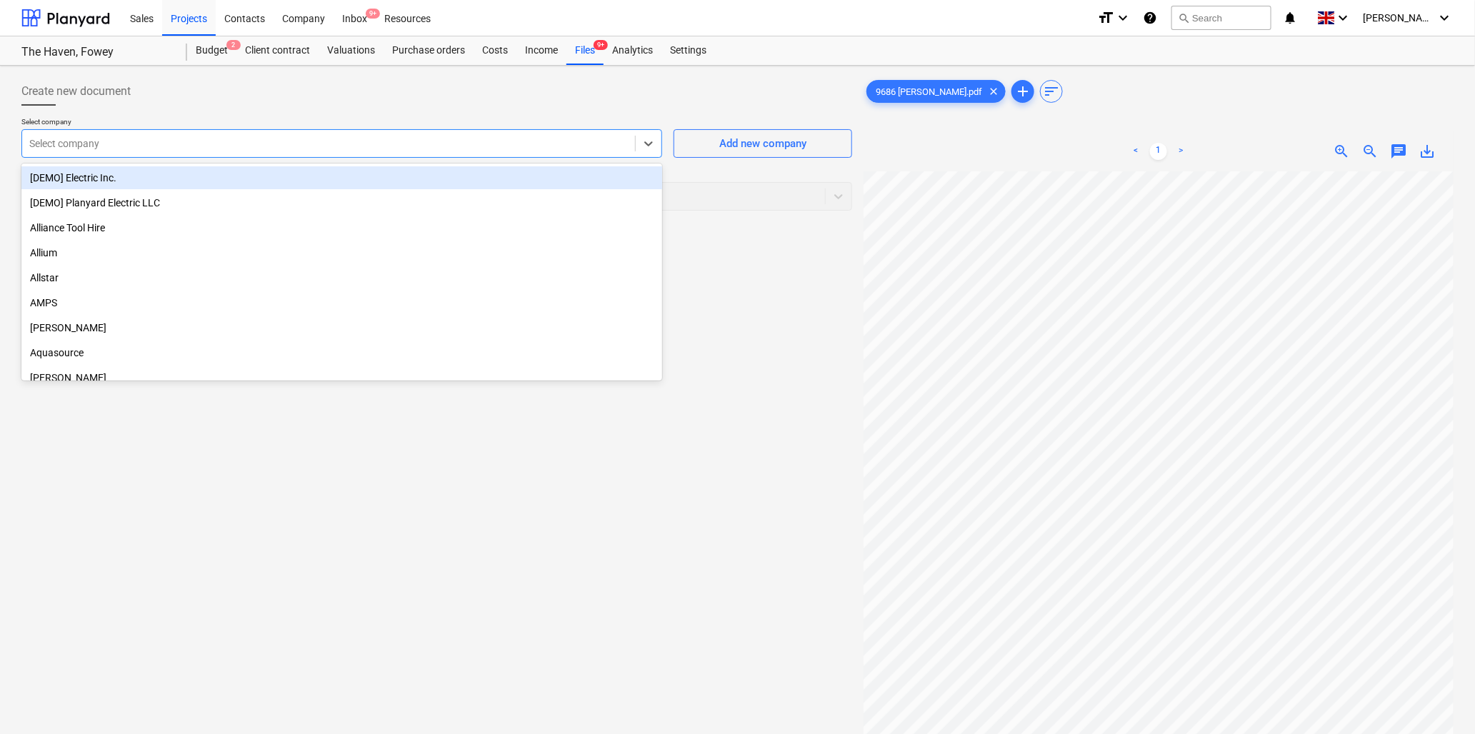
click at [283, 139] on div at bounding box center [328, 143] width 599 height 14
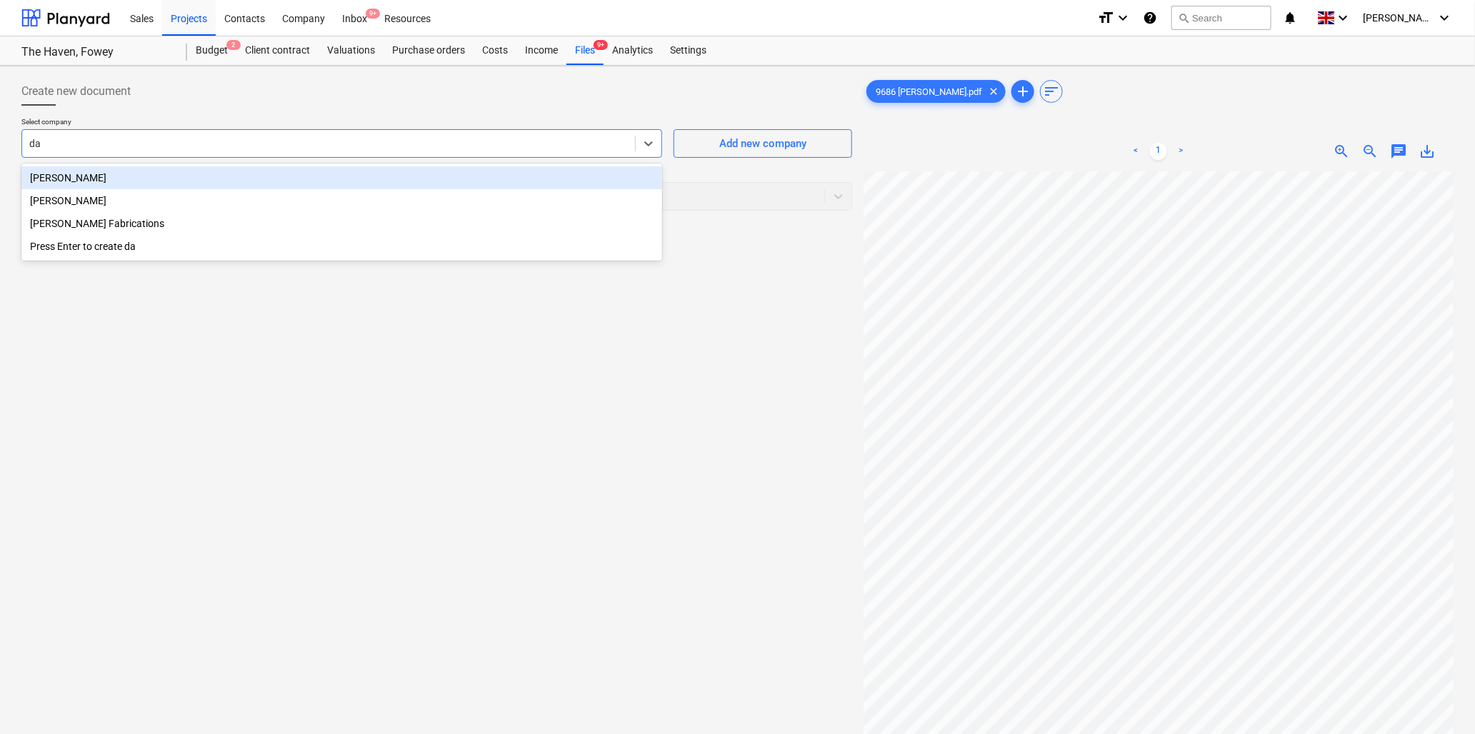
type input "[PERSON_NAME]"
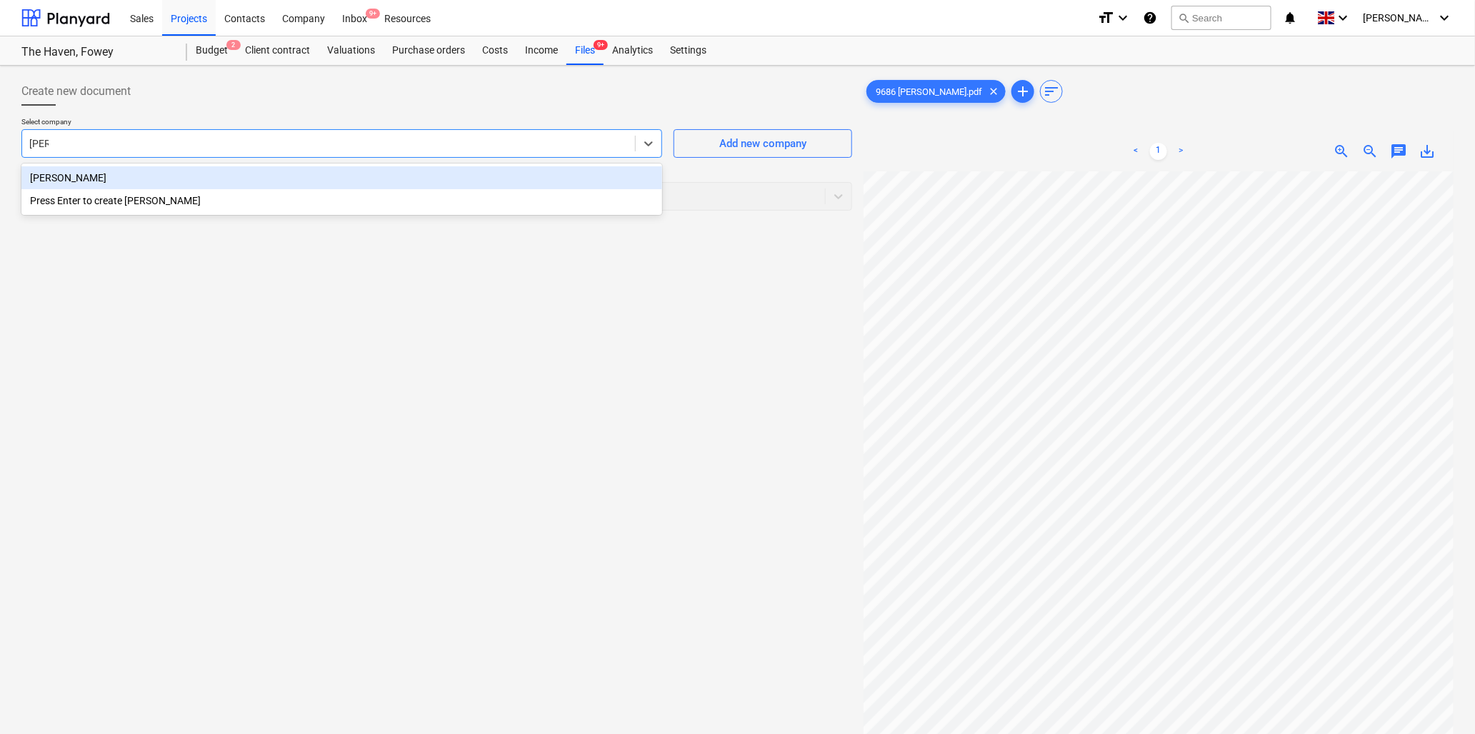
click at [146, 176] on div "[PERSON_NAME]" at bounding box center [341, 177] width 641 height 23
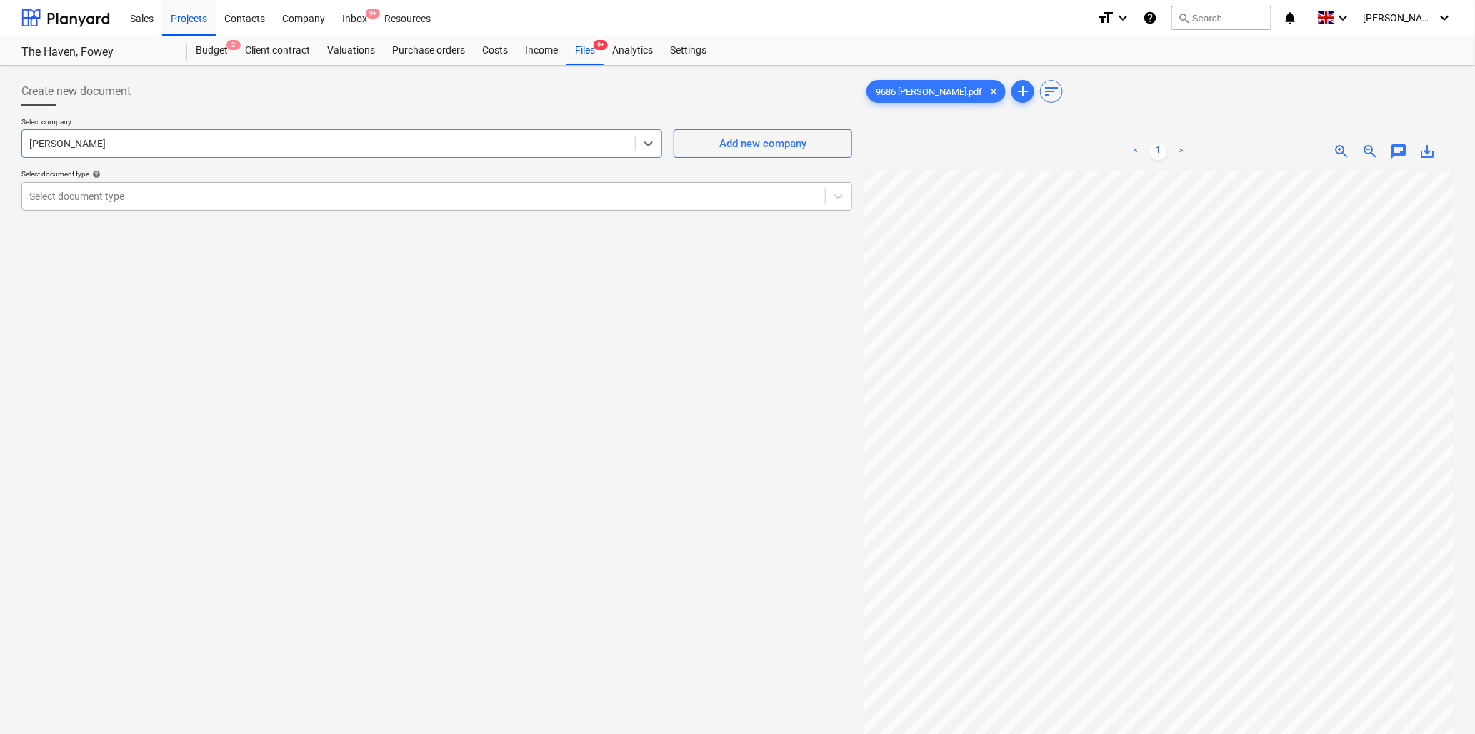
click at [158, 193] on div at bounding box center [423, 196] width 789 height 14
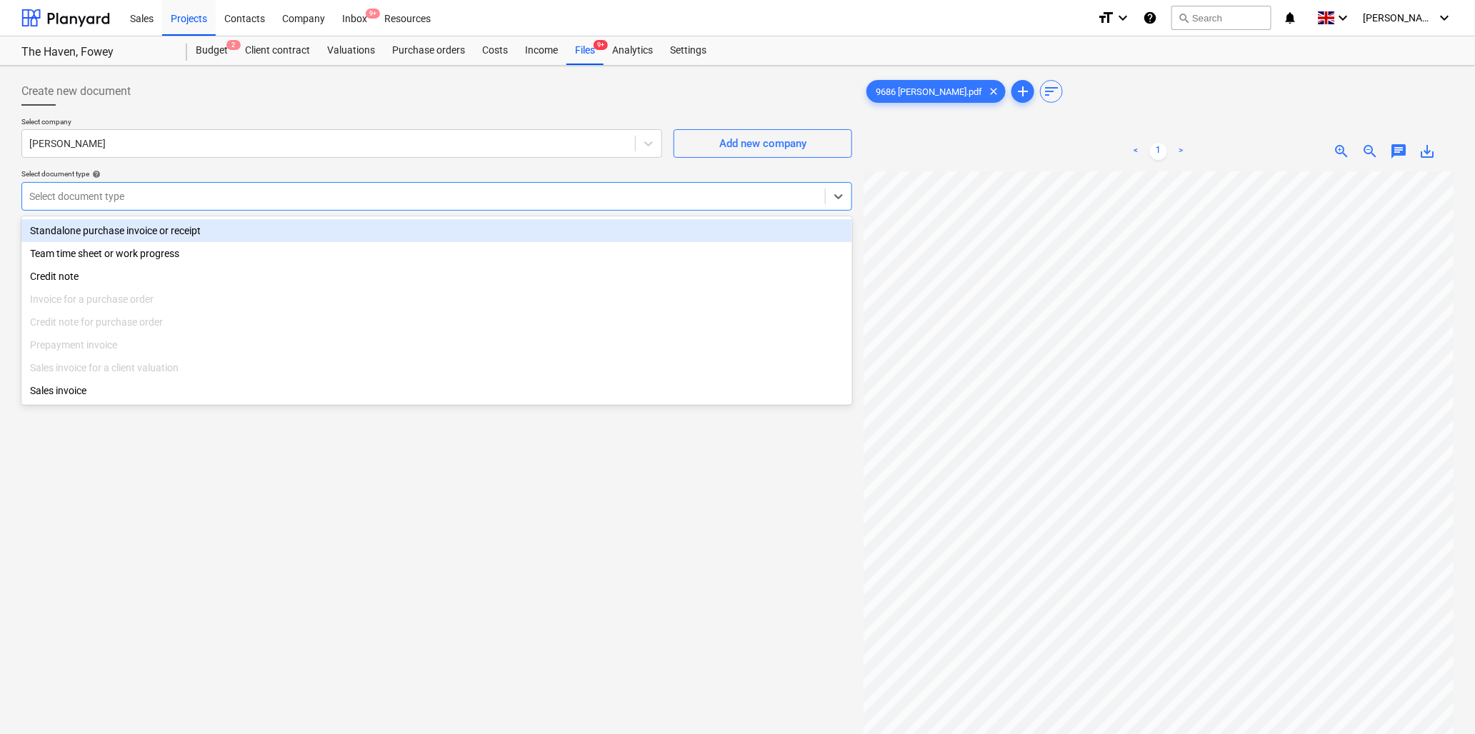
click at [170, 230] on div "Standalone purchase invoice or receipt" at bounding box center [436, 230] width 831 height 23
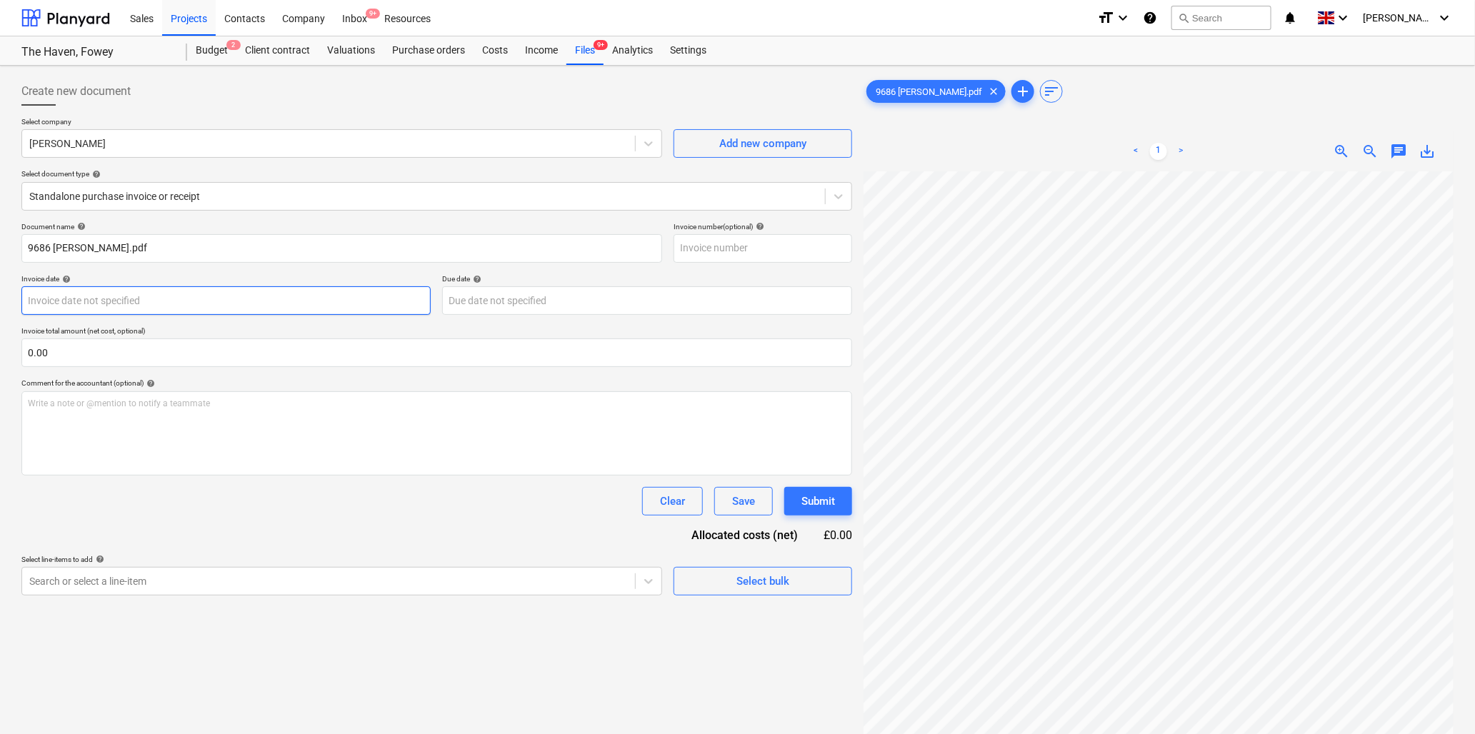
click at [201, 304] on body "Sales Projects Contacts Company Inbox 9+ Resources format_size keyboard_arrow_d…" at bounding box center [737, 367] width 1475 height 734
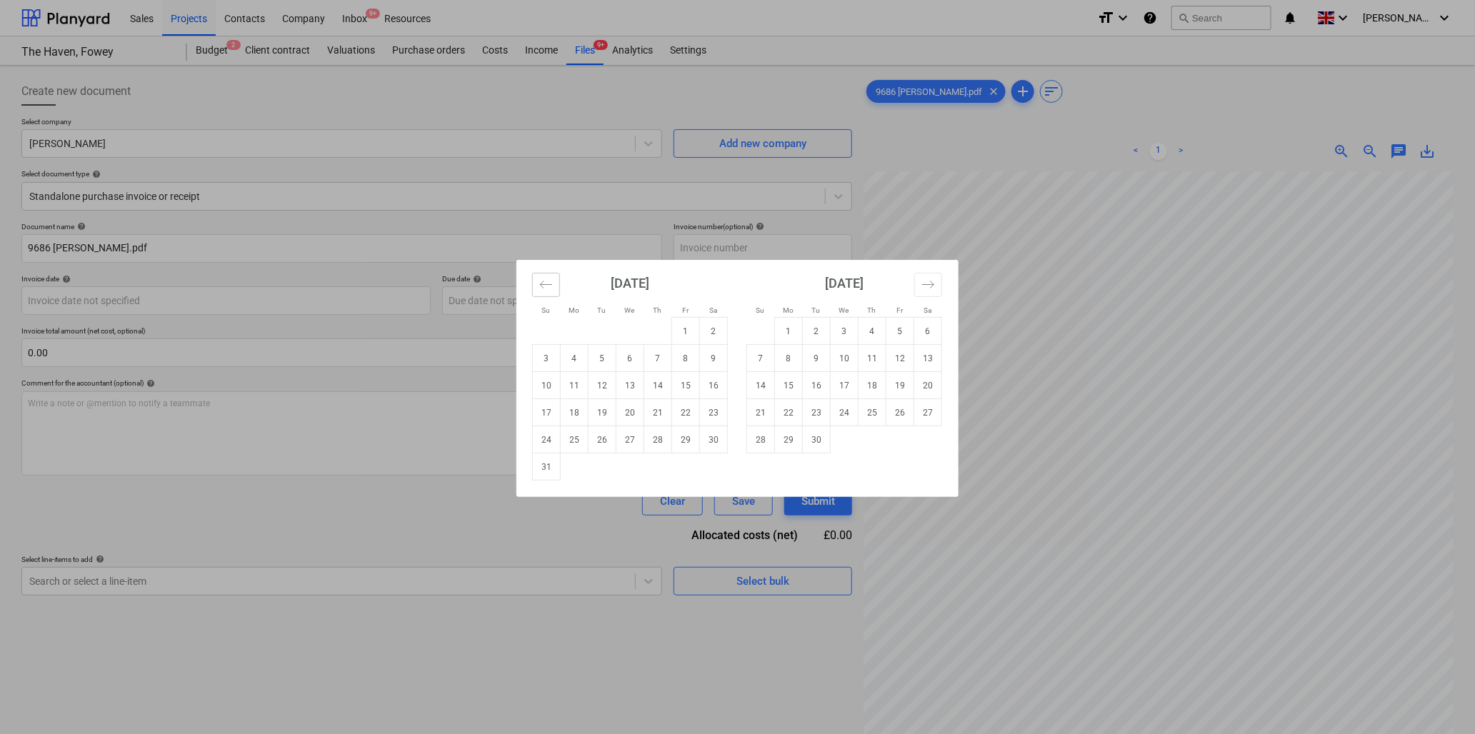
click at [543, 280] on icon "Move backward to switch to the previous month." at bounding box center [546, 285] width 14 height 14
click at [687, 413] on td "25" at bounding box center [686, 412] width 28 height 27
type input "[DATE]"
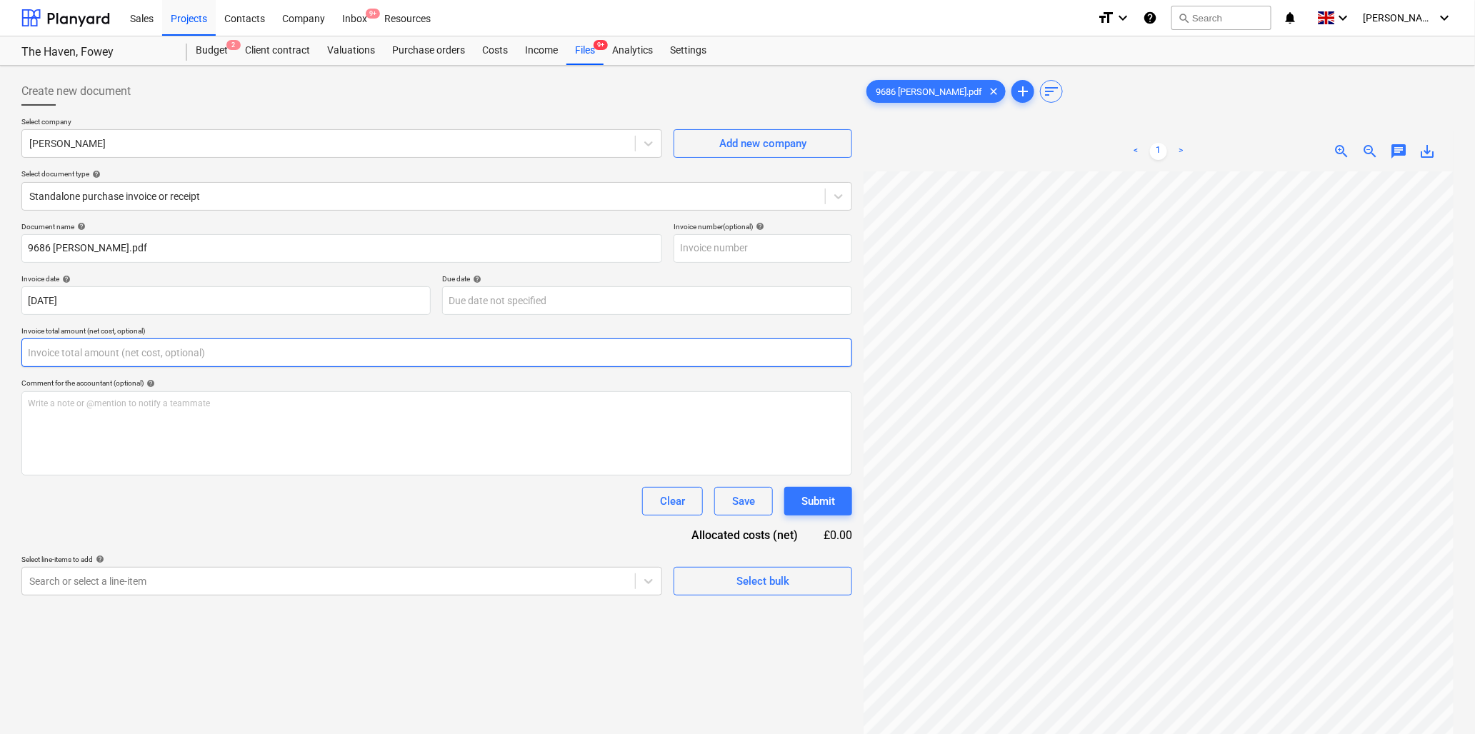
click at [181, 355] on input "text" at bounding box center [436, 353] width 831 height 29
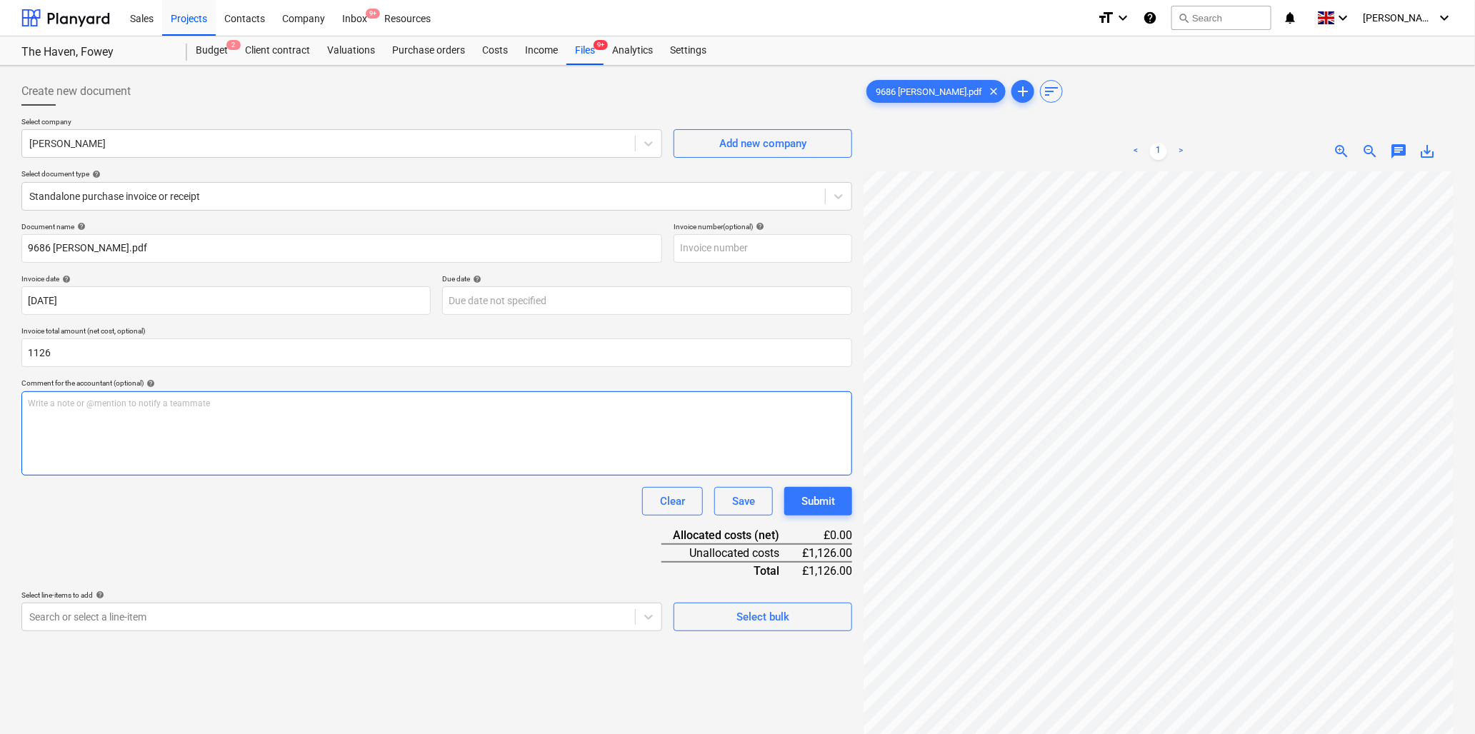
type input "1,126.00"
click at [171, 405] on p "Write a note or @mention to notify a teammate [PERSON_NAME]" at bounding box center [437, 404] width 818 height 12
click at [1343, 146] on span "zoom_in" at bounding box center [1342, 151] width 17 height 17
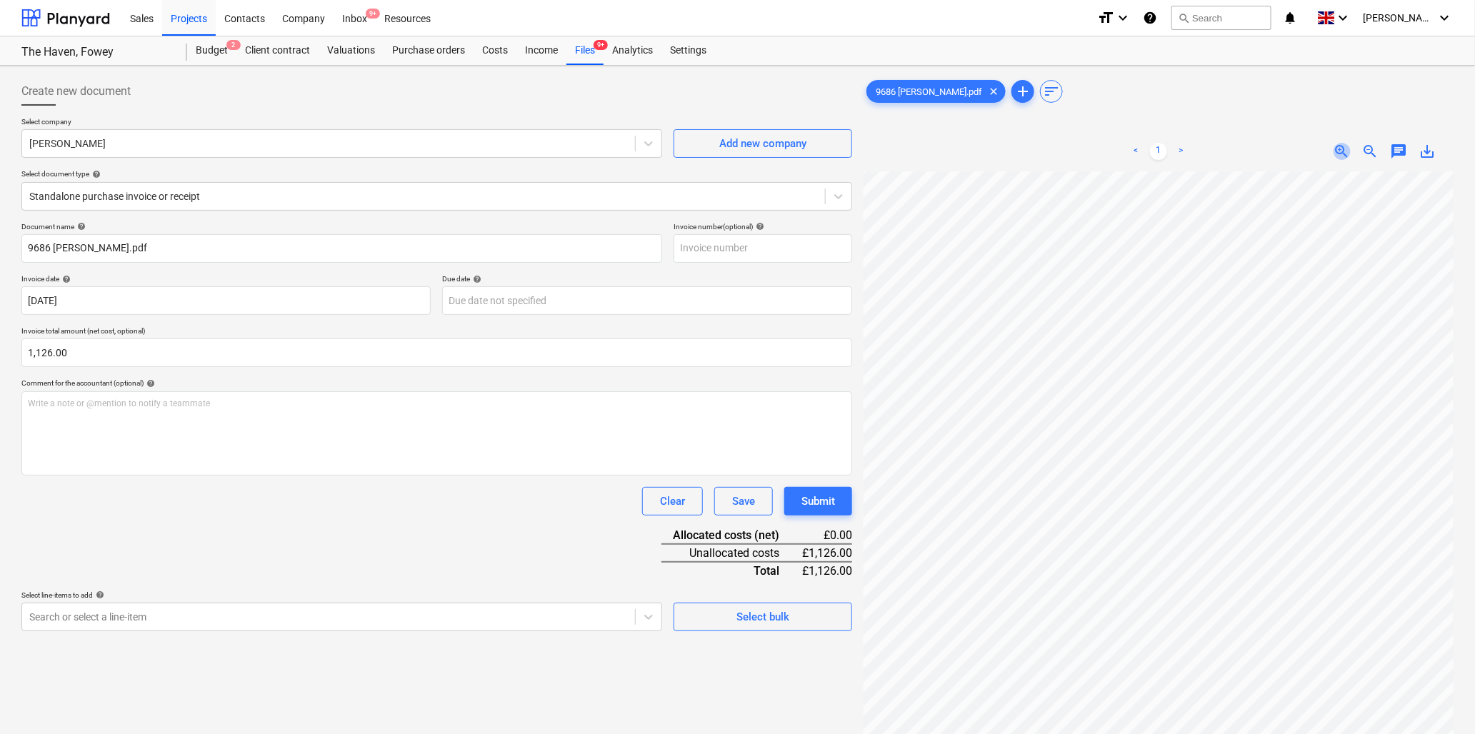
click at [1340, 146] on span "zoom_in" at bounding box center [1342, 151] width 17 height 17
click at [84, 399] on p "Write a note or @mention to notify a teammate [PERSON_NAME]" at bounding box center [437, 404] width 818 height 12
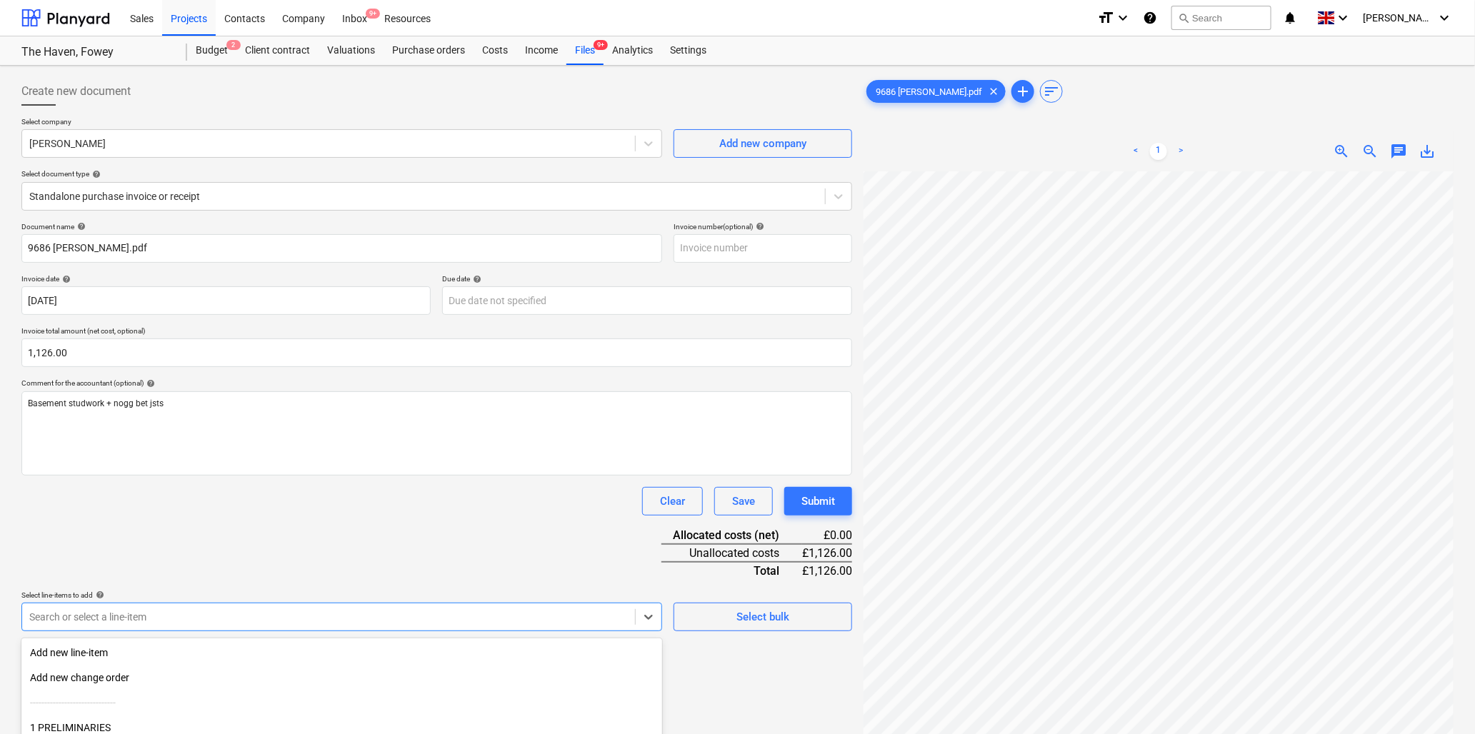
scroll to position [126, 0]
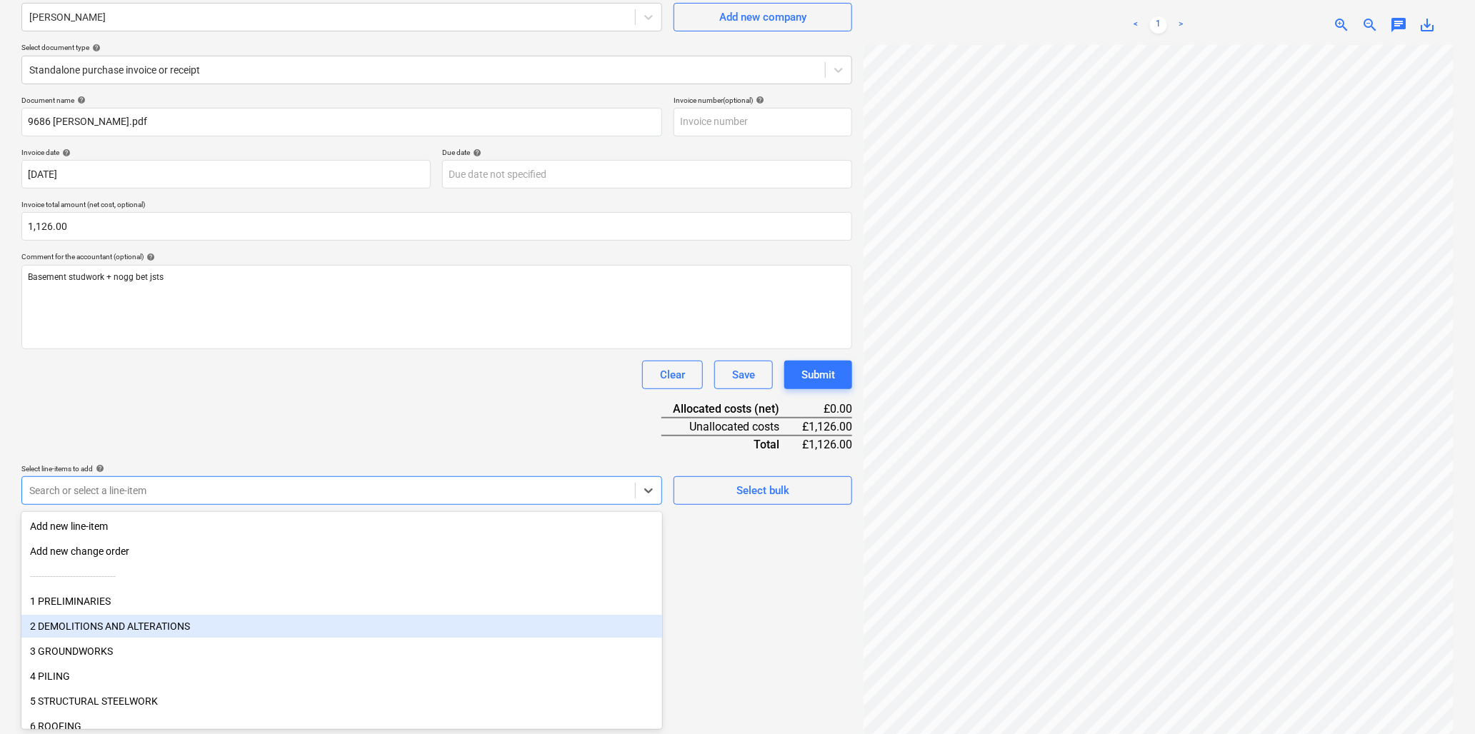
click at [188, 608] on body "Sales Projects Contacts Company Inbox 9+ Resources format_size keyboard_arrow_d…" at bounding box center [737, 241] width 1475 height 734
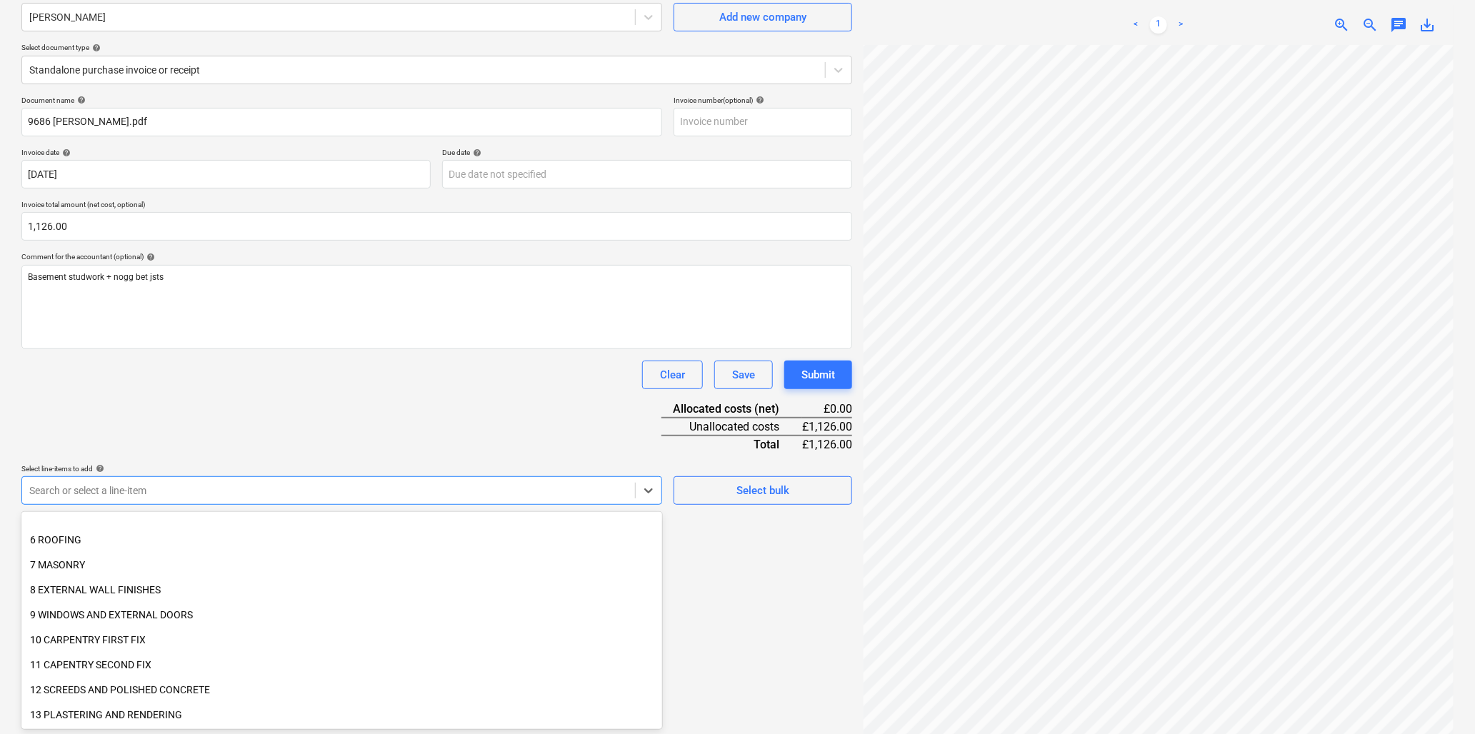
scroll to position [238, 0]
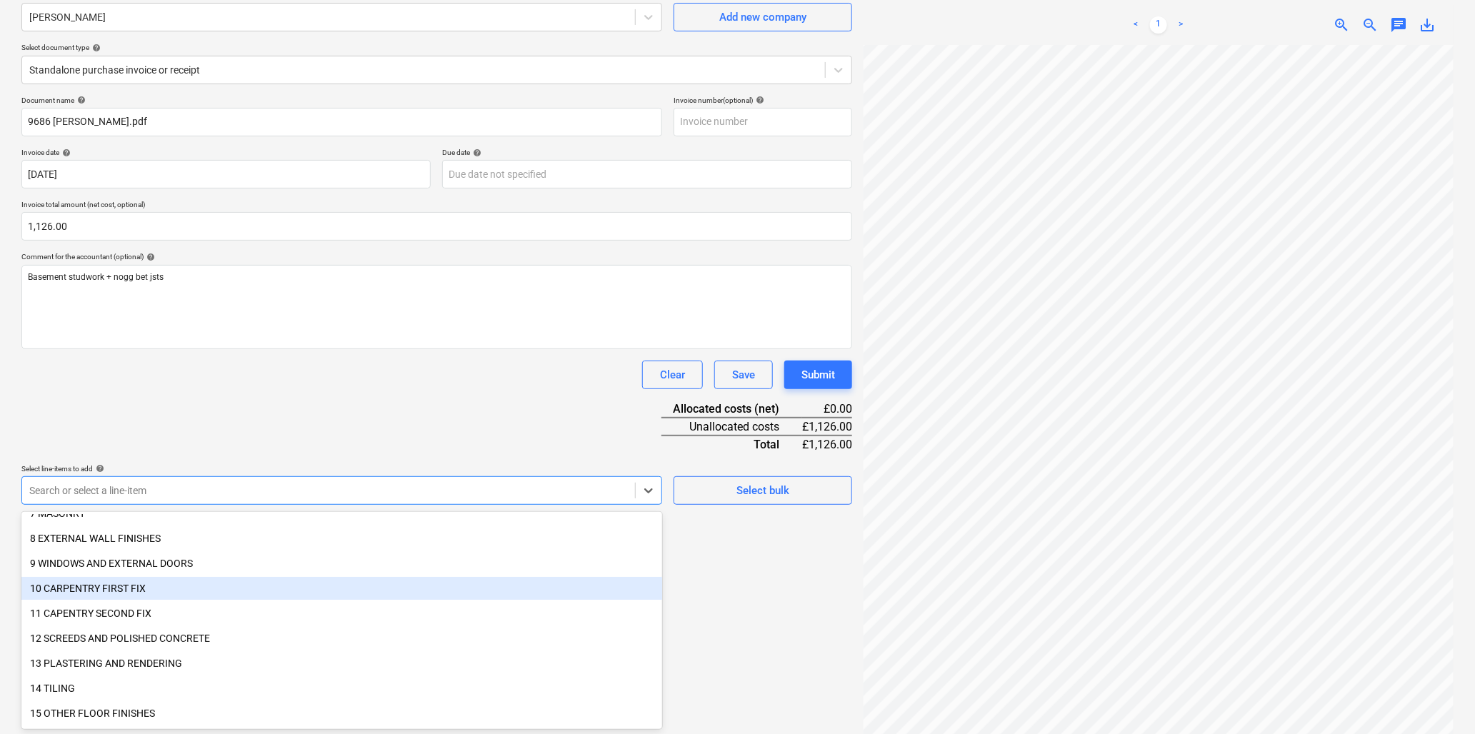
click at [129, 583] on div "10 CARPENTRY FIRST FIX" at bounding box center [341, 588] width 641 height 23
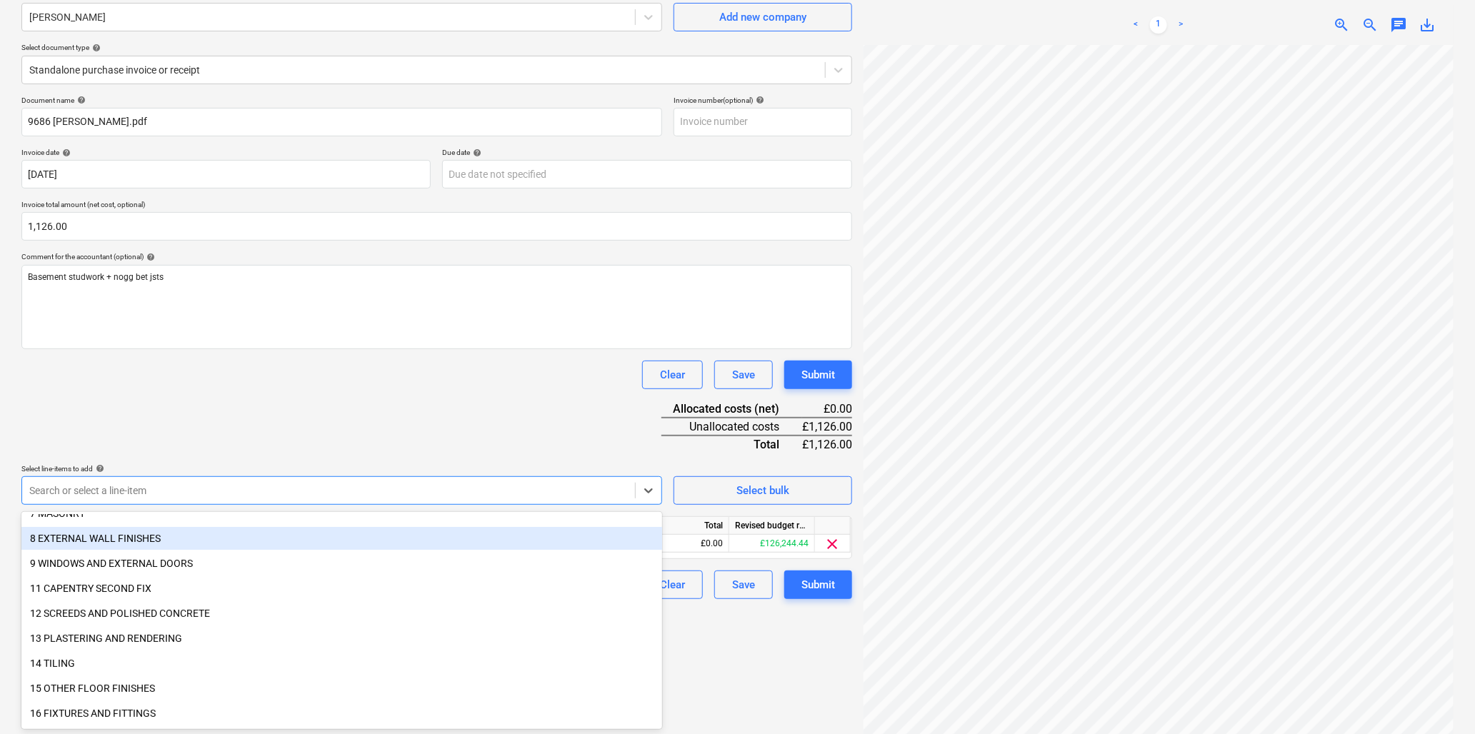
click at [195, 447] on div "Document name help 9686 [PERSON_NAME].pdf Invoice number (optional) help Invoic…" at bounding box center [436, 348] width 831 height 504
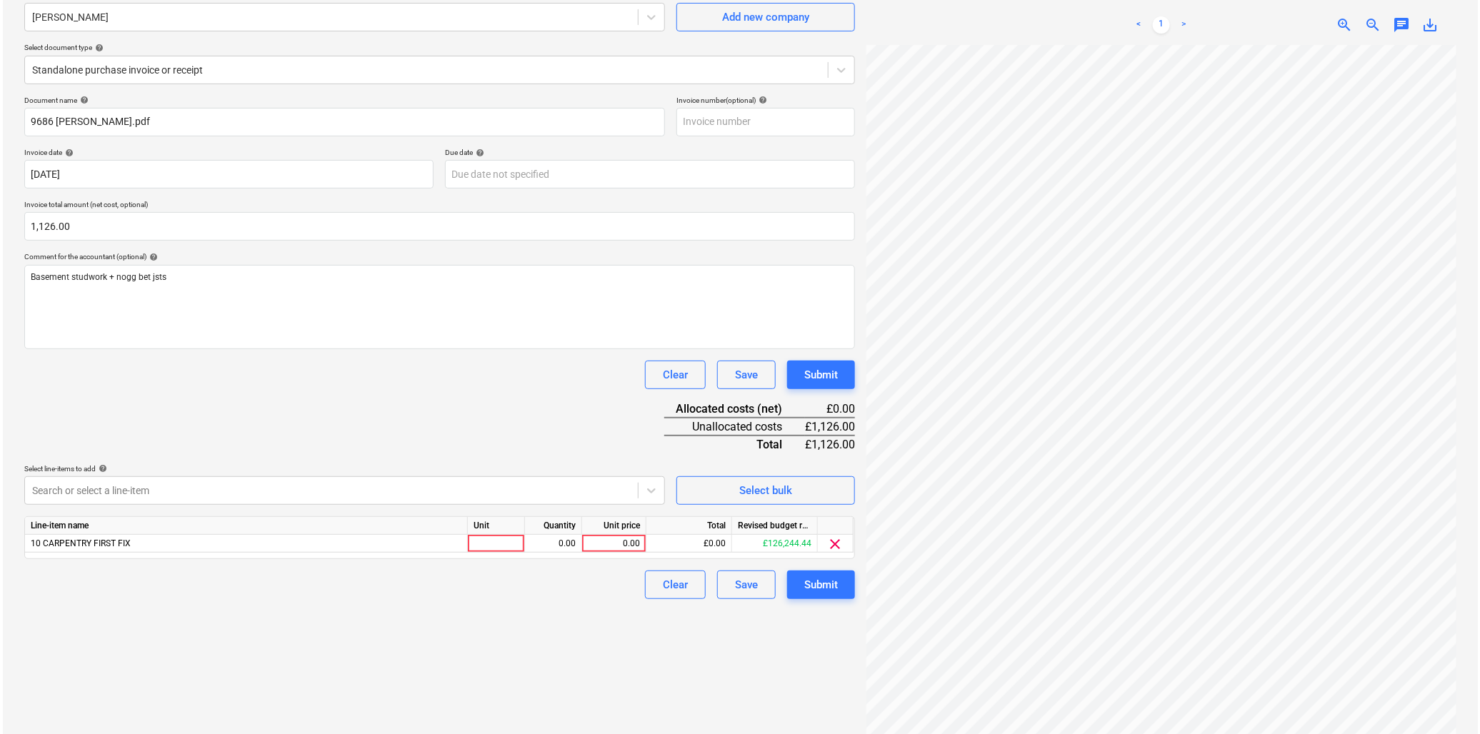
scroll to position [38, 204]
click at [490, 548] on div at bounding box center [493, 544] width 57 height 18
type input "hr"
type input "40"
type input "28.15"
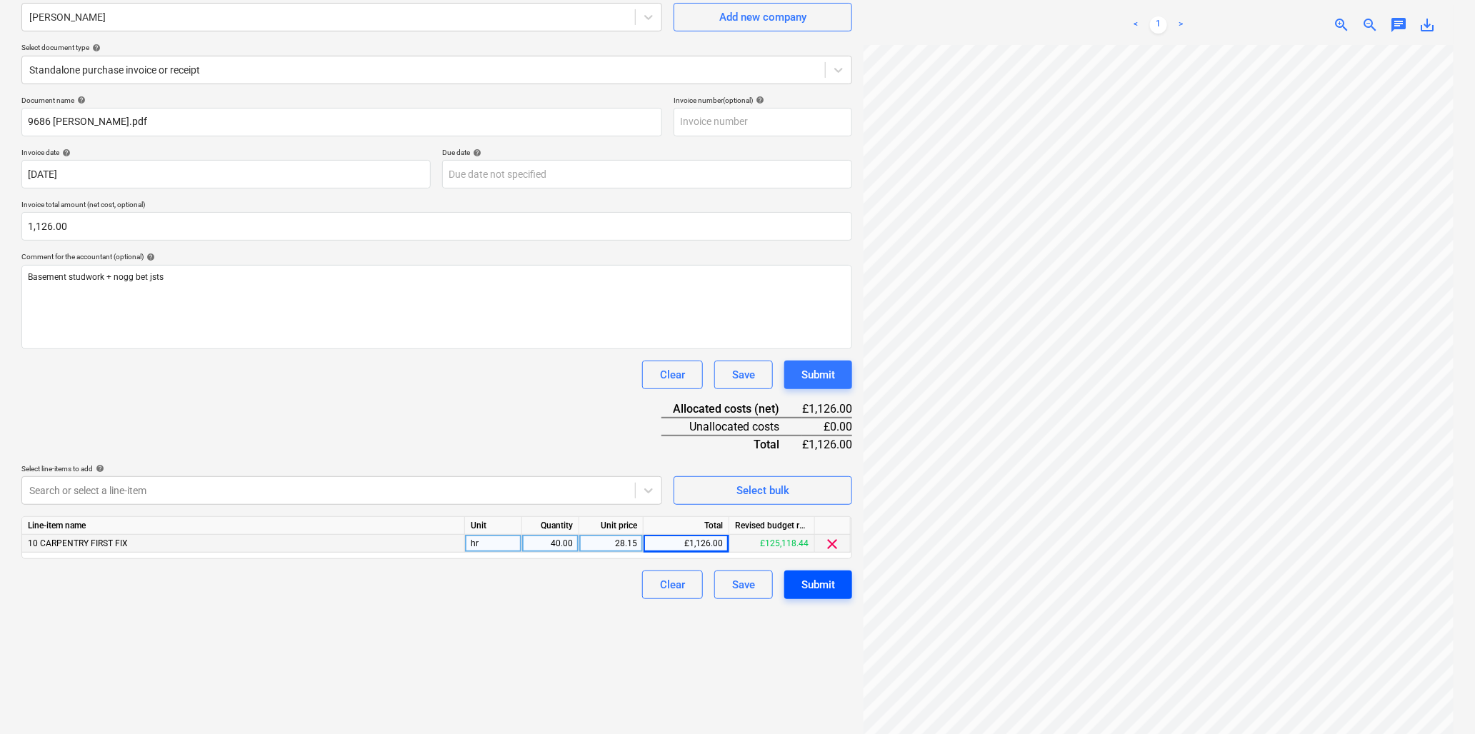
click at [831, 579] on div "Submit" at bounding box center [819, 585] width 34 height 19
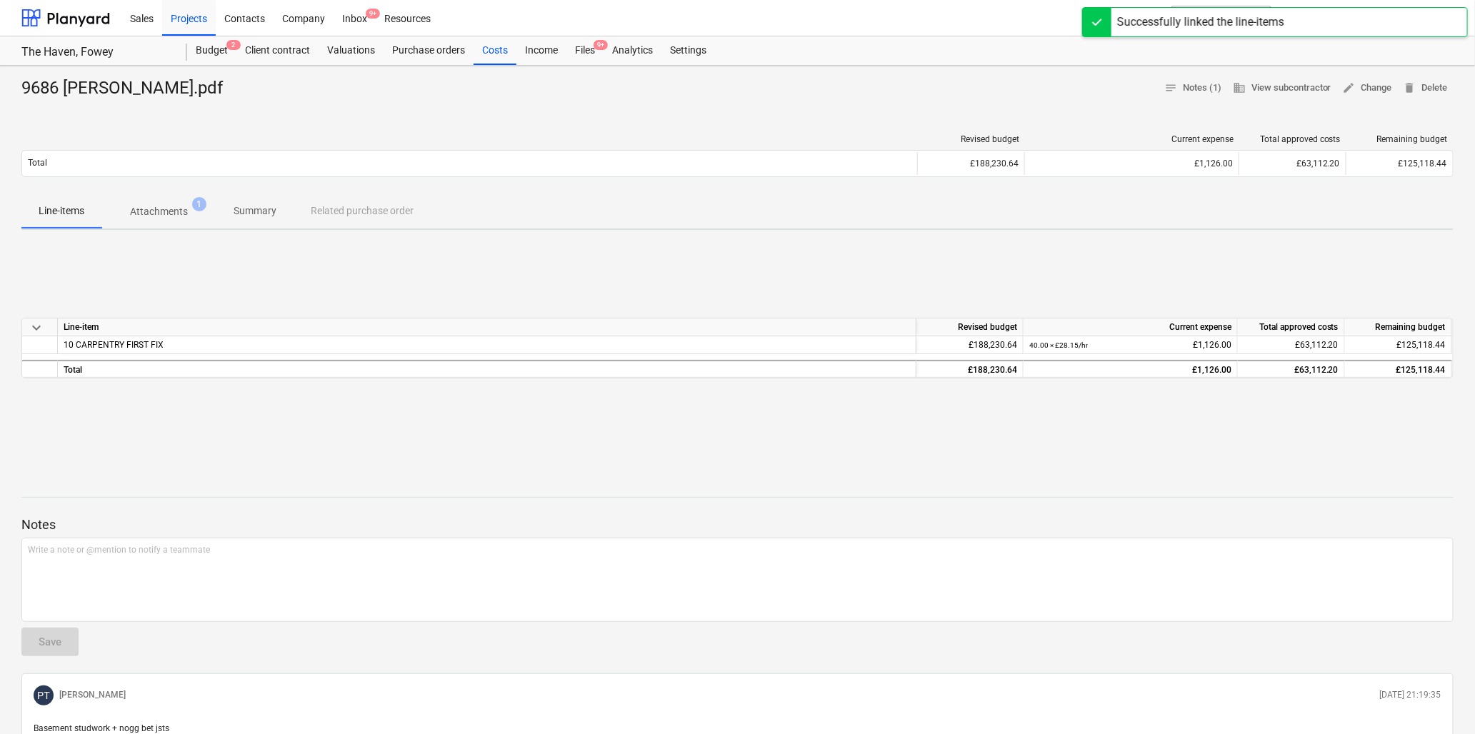
click at [41, 454] on div "keyboard_arrow_down Line-item Revised budget Current expense Total approved cos…" at bounding box center [737, 348] width 1432 height 214
drag, startPoint x: 583, startPoint y: 48, endPoint x: 587, endPoint y: 32, distance: 16.3
click at [583, 48] on div "Files 9+" at bounding box center [585, 50] width 37 height 29
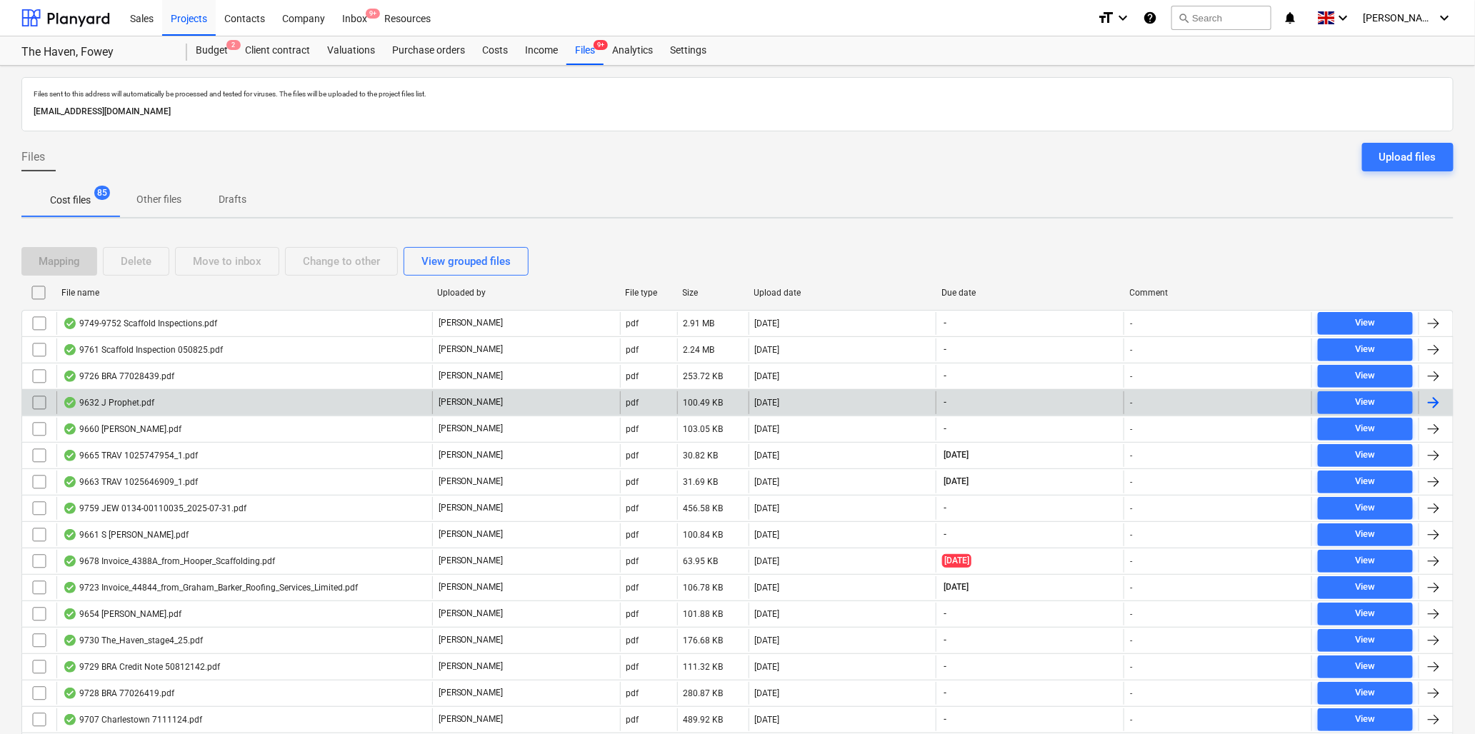
click at [137, 404] on div "9632 J Prophet.pdf" at bounding box center [108, 402] width 91 height 11
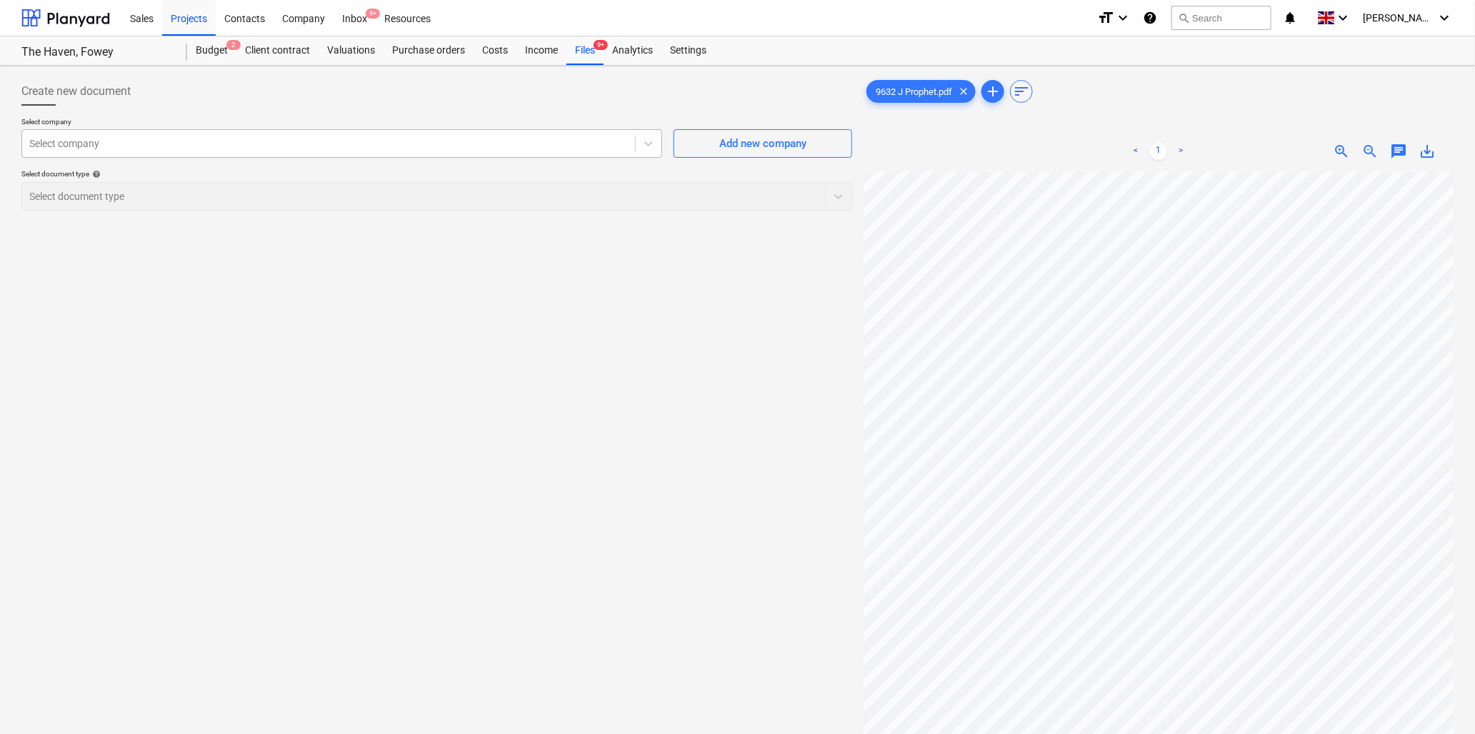
click at [334, 139] on div at bounding box center [328, 143] width 599 height 14
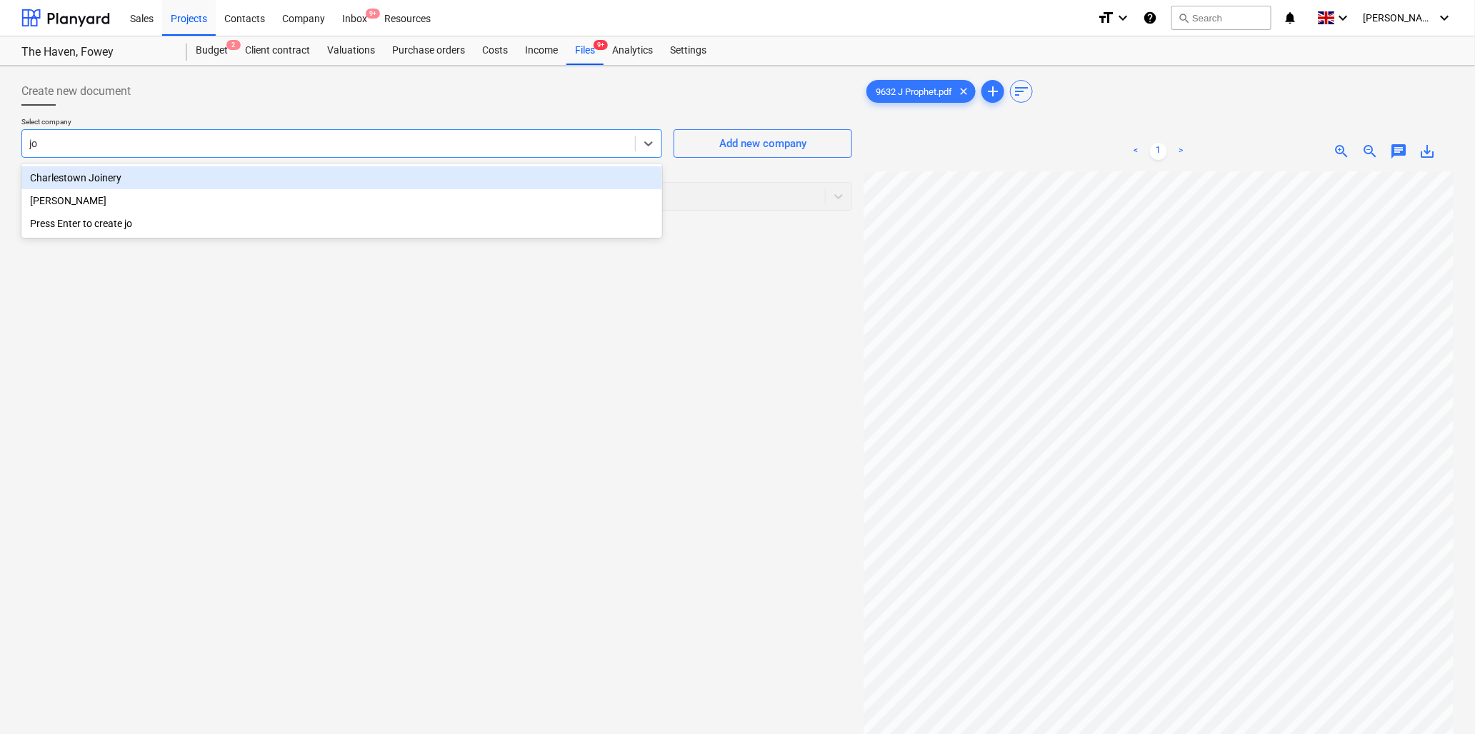
type input "[PERSON_NAME]"
click at [344, 176] on div "[PERSON_NAME]" at bounding box center [341, 177] width 641 height 23
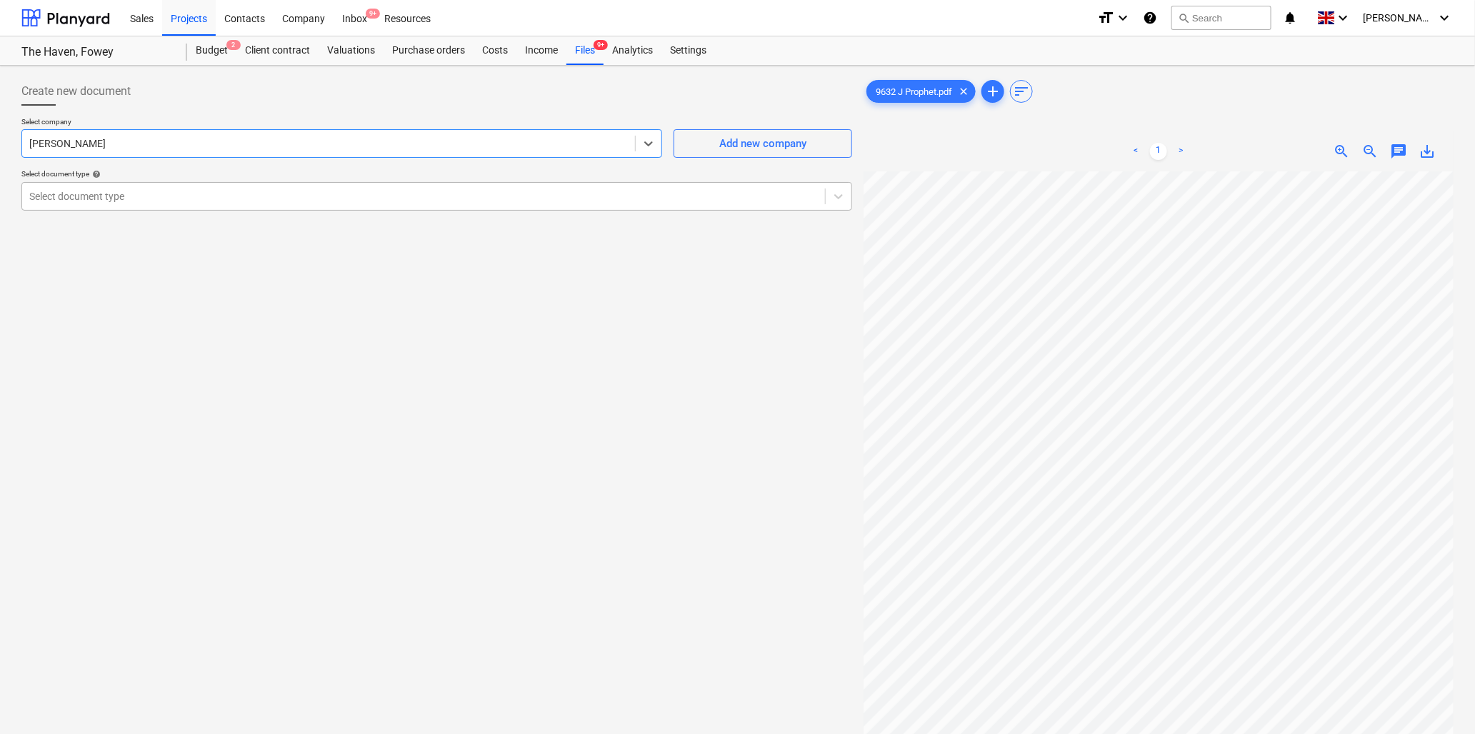
click at [264, 201] on div at bounding box center [423, 196] width 789 height 14
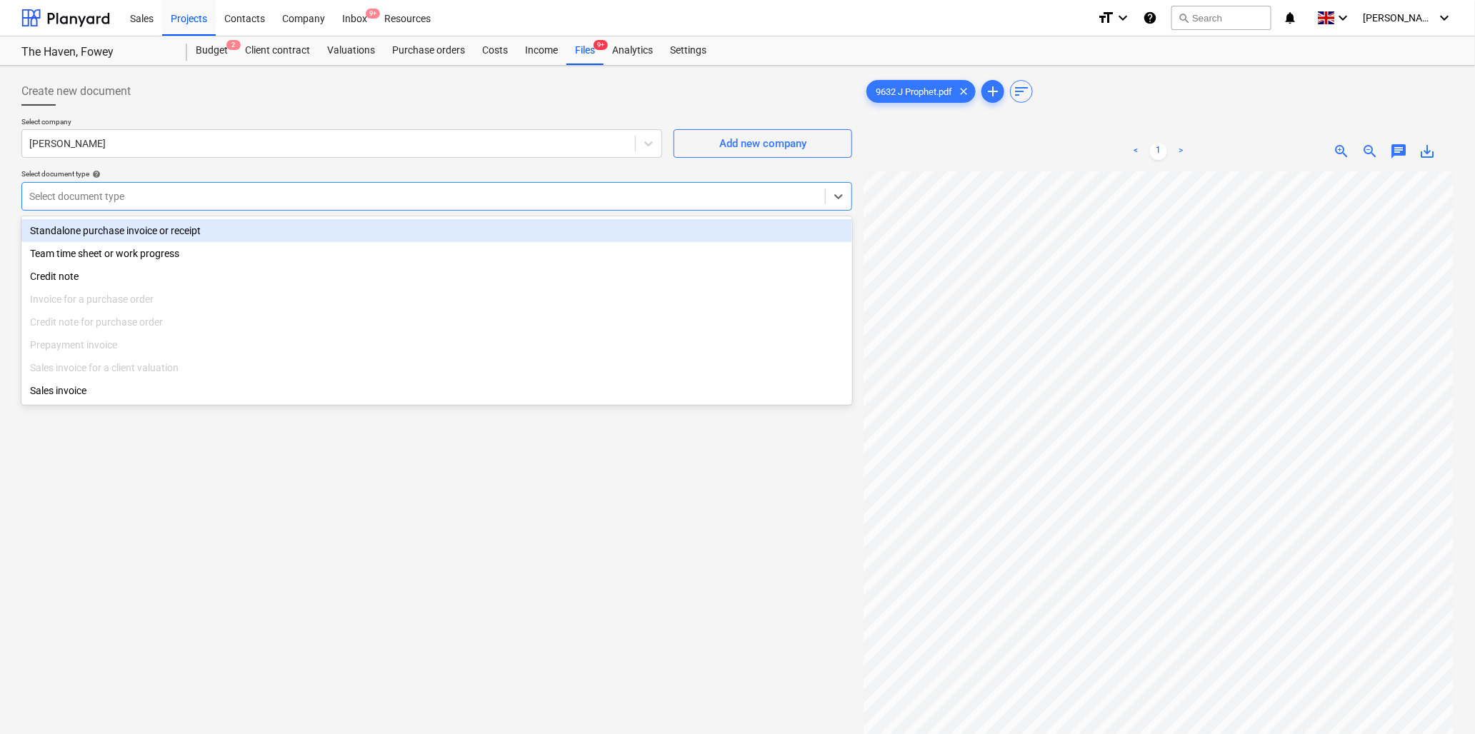
click at [196, 224] on div "Standalone purchase invoice or receipt" at bounding box center [436, 230] width 831 height 23
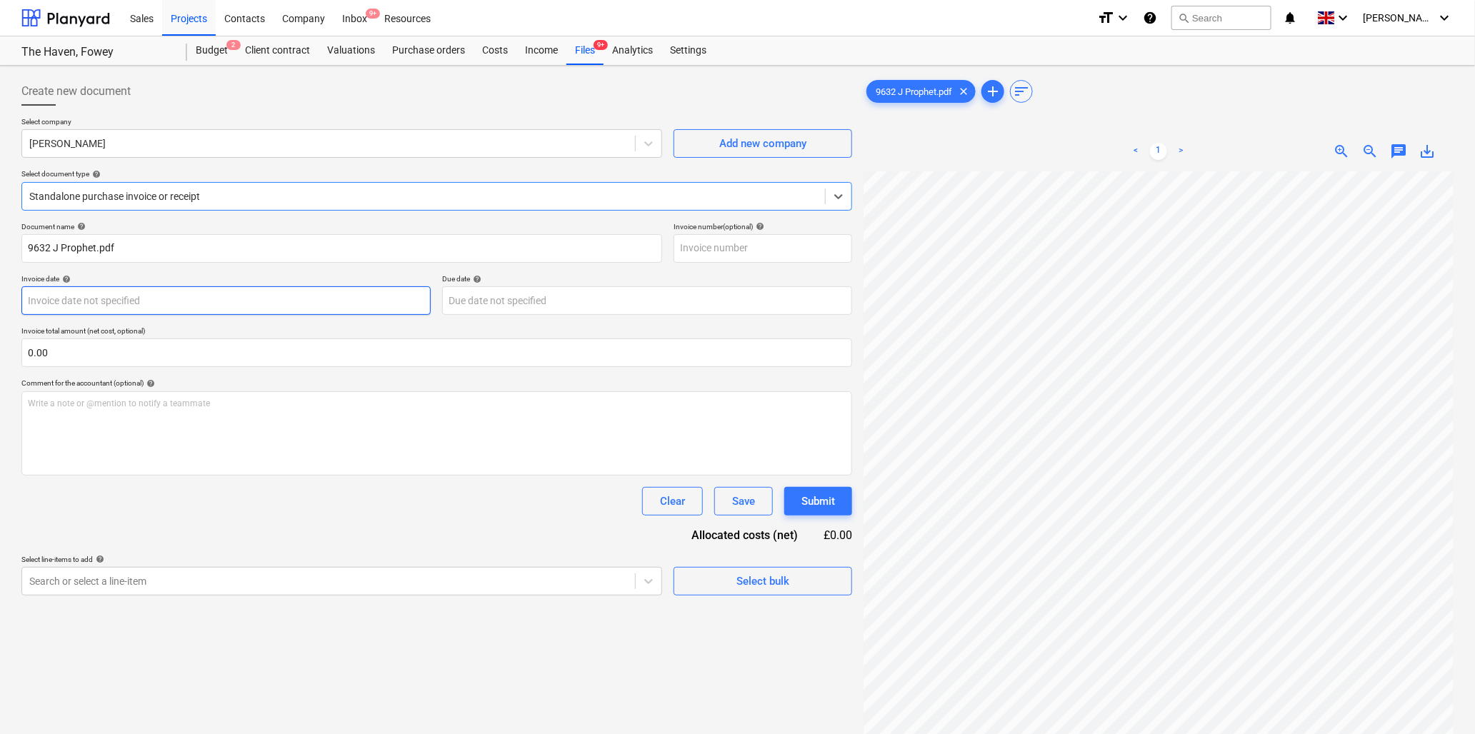
click at [187, 301] on body "Sales Projects Contacts Company Inbox 9+ Resources format_size keyboard_arrow_d…" at bounding box center [737, 367] width 1475 height 734
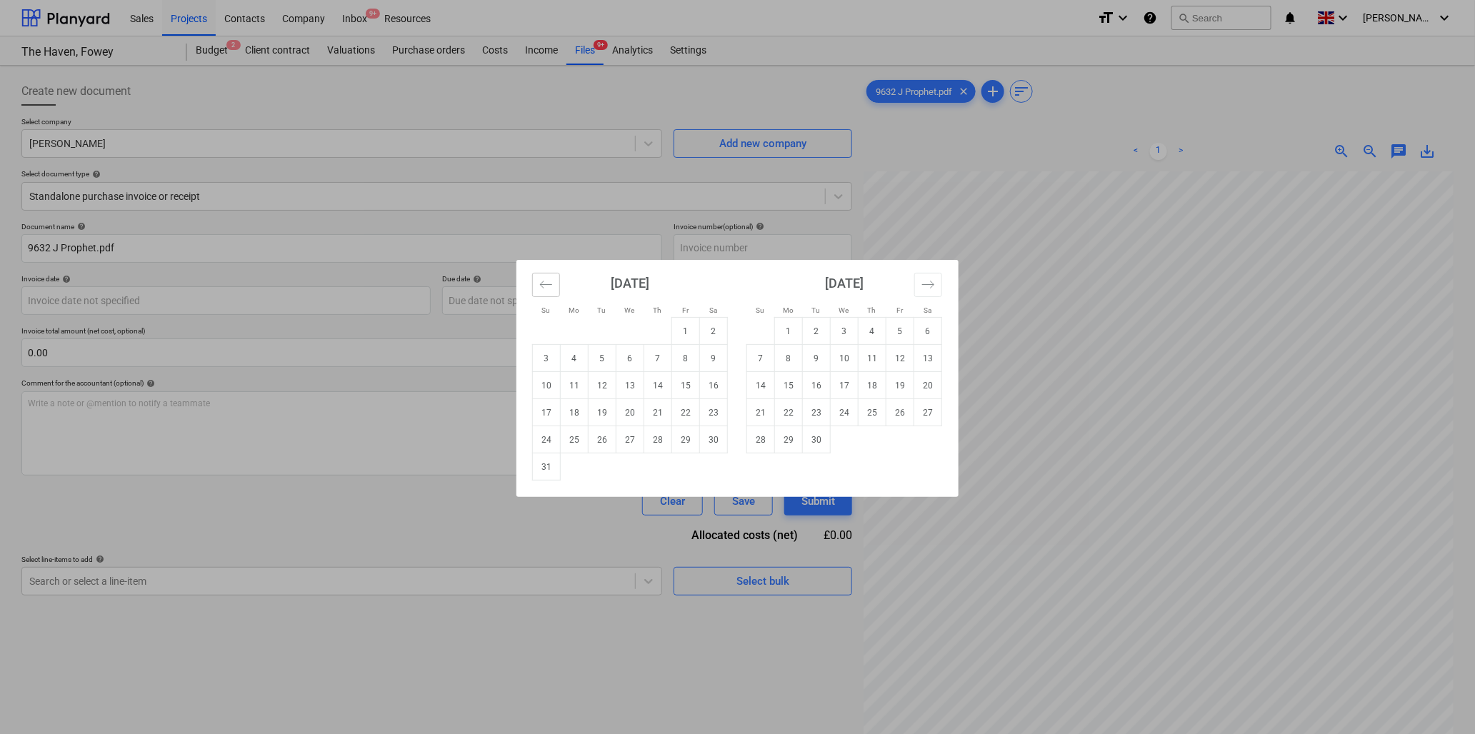
click at [547, 279] on icon "Move backward to switch to the previous month." at bounding box center [546, 285] width 14 height 14
click at [689, 356] on td "11" at bounding box center [686, 358] width 28 height 27
type input "[DATE]"
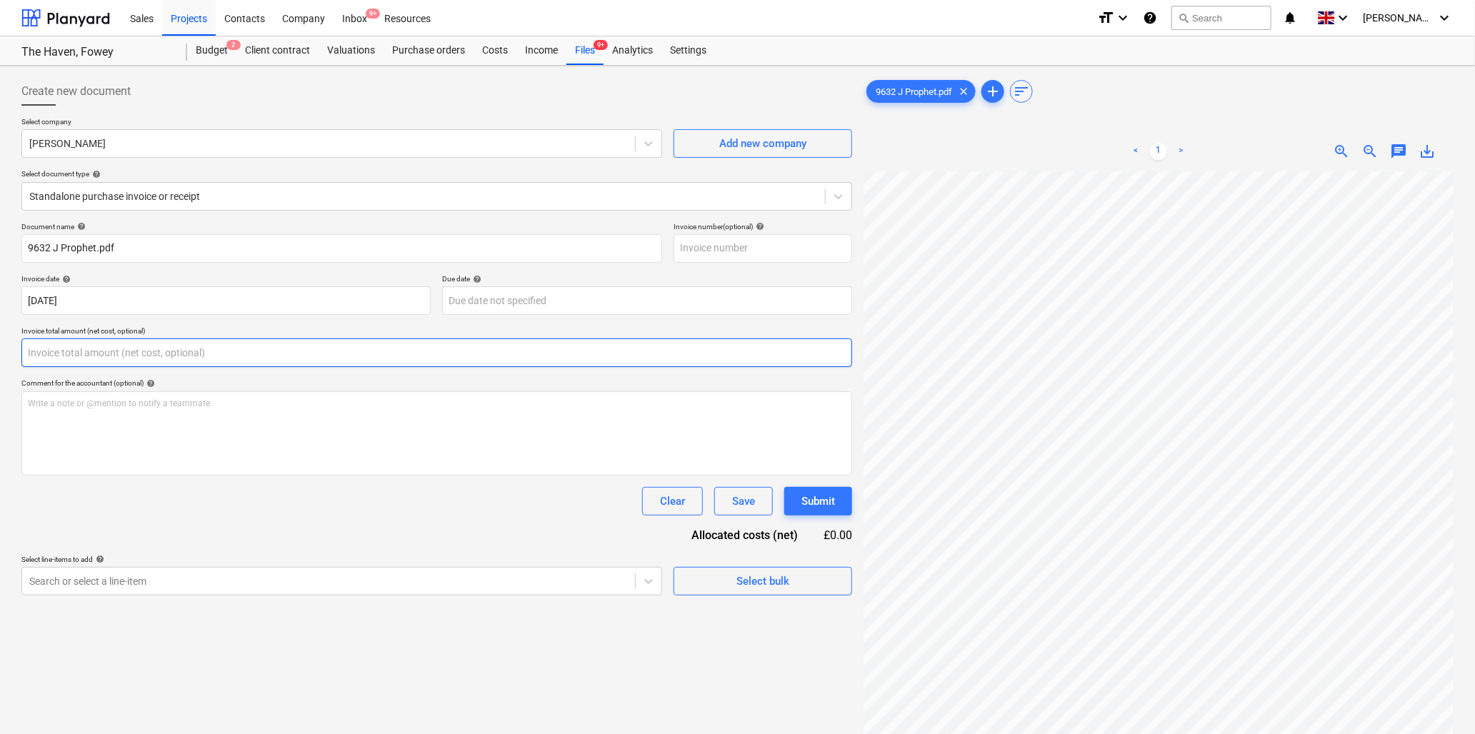
click at [200, 349] on input "text" at bounding box center [436, 353] width 831 height 29
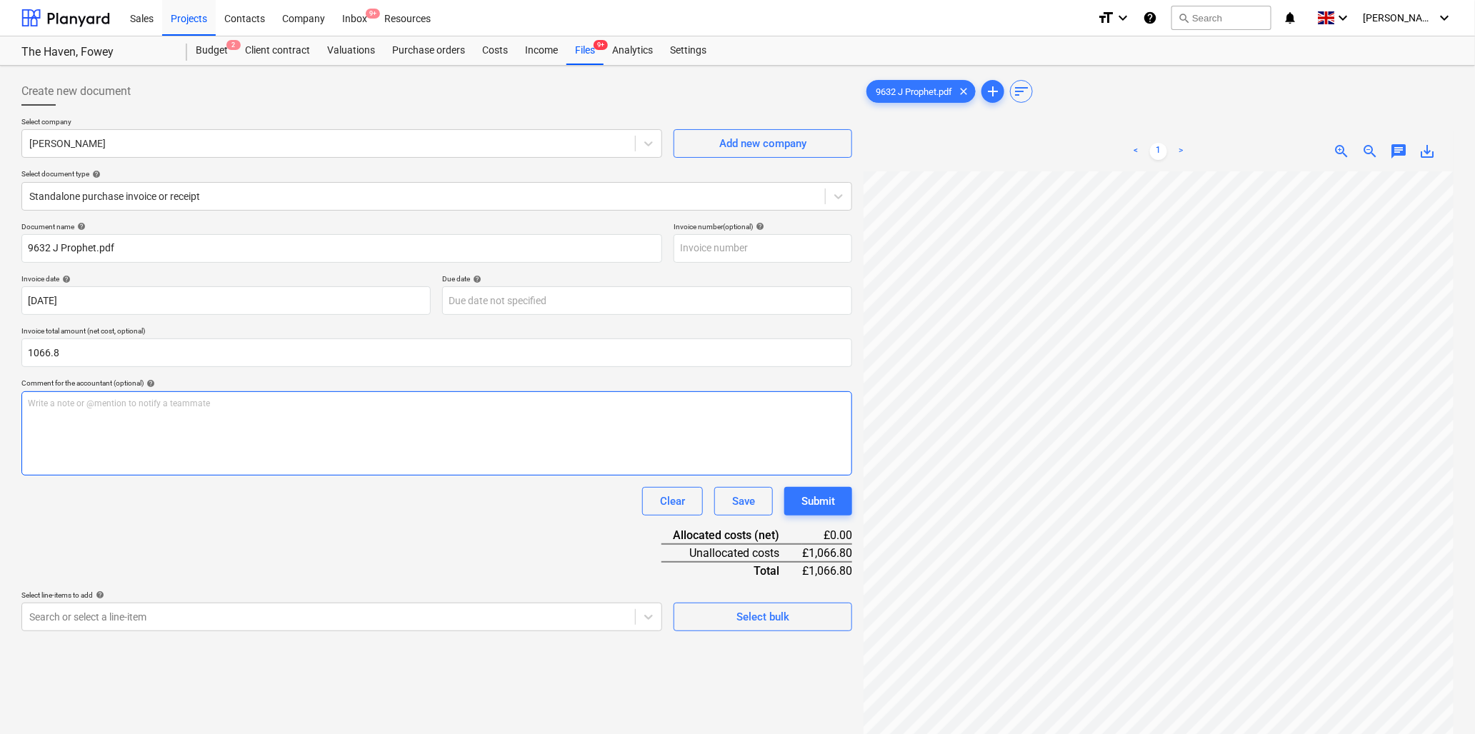
type input "1,066.80"
click at [181, 417] on div "Write a note or @mention to notify a teammate [PERSON_NAME]" at bounding box center [436, 433] width 831 height 84
click at [86, 405] on p "Write a note or @mention to notify a teammate [PERSON_NAME]" at bounding box center [437, 404] width 818 height 12
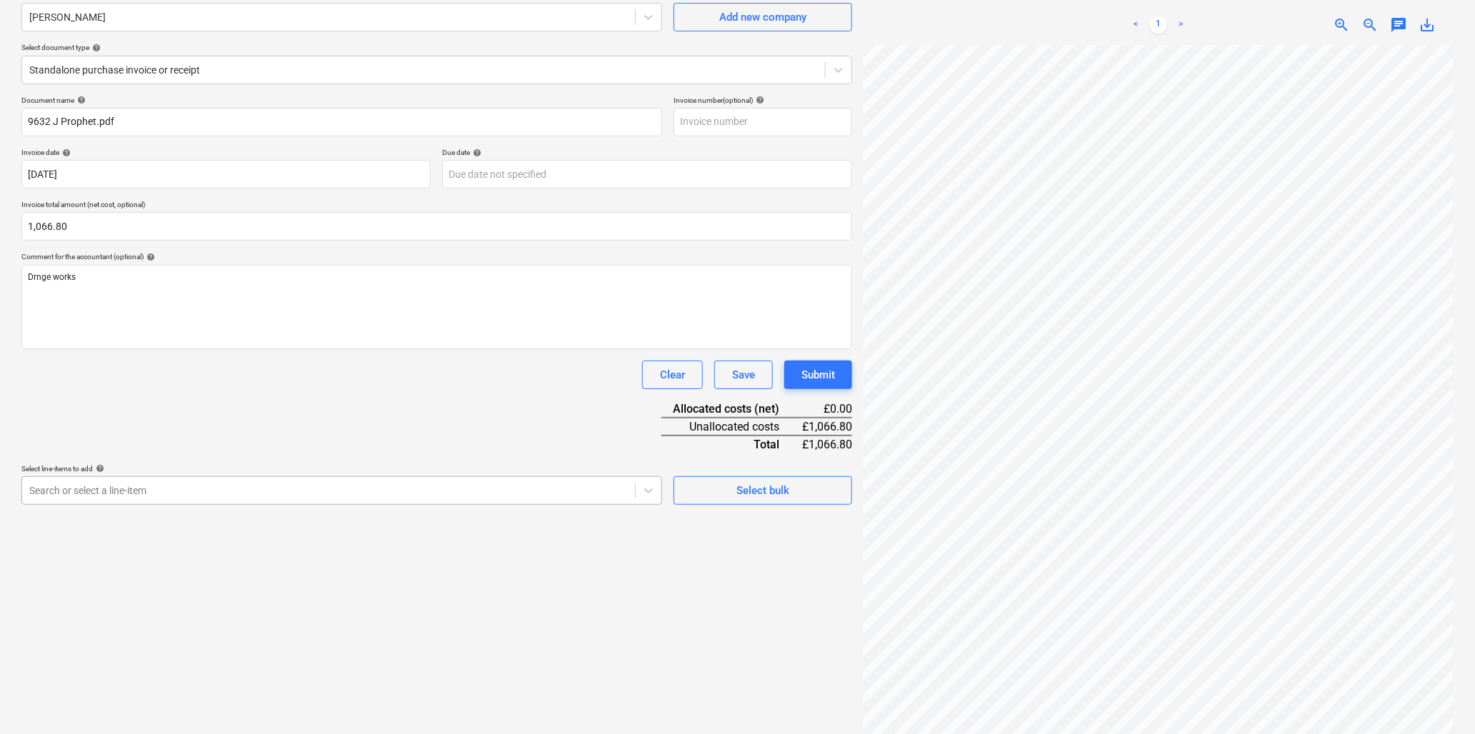
click at [203, 608] on body "Sales Projects Contacts Company Inbox 9+ Resources format_size keyboard_arrow_d…" at bounding box center [737, 241] width 1475 height 734
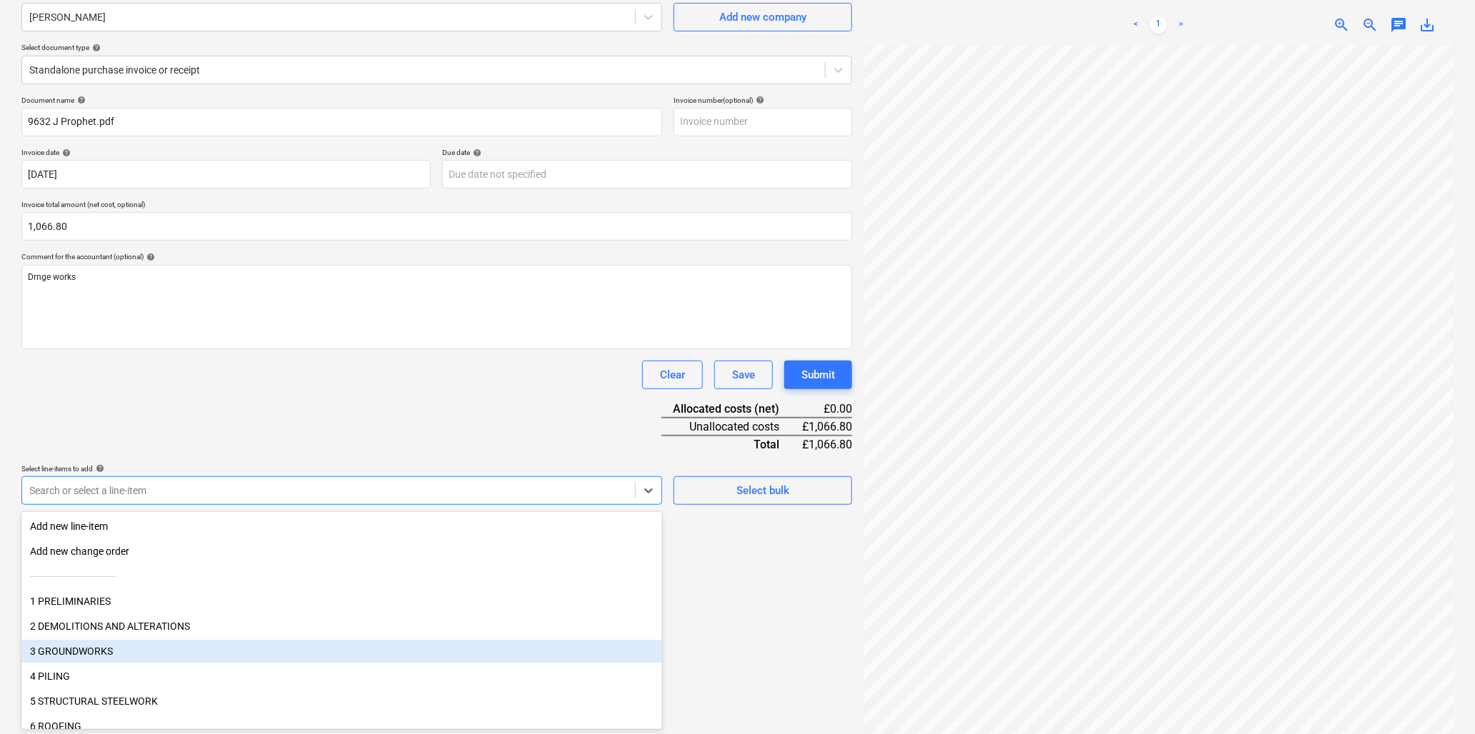
click at [118, 647] on div "3 GROUNDWORKS" at bounding box center [341, 651] width 641 height 23
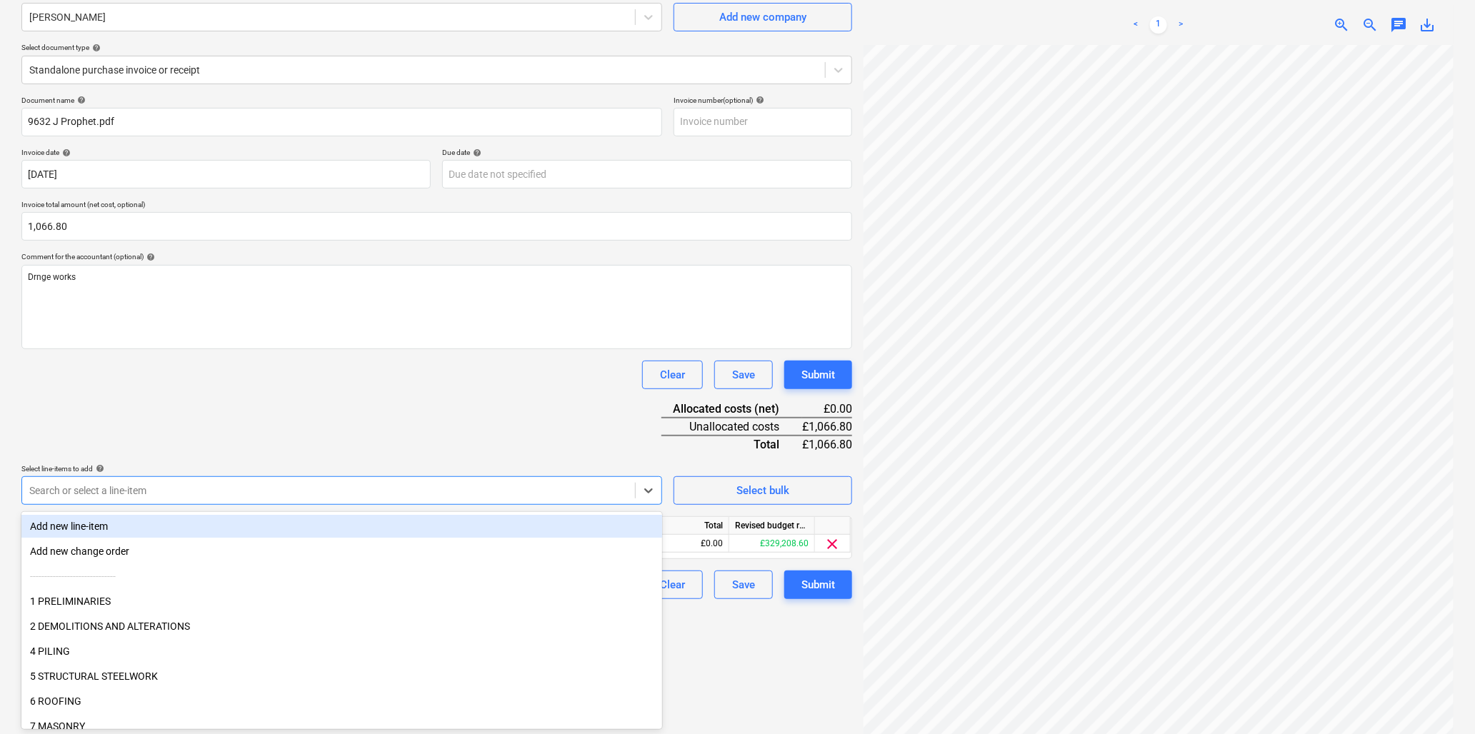
click at [219, 405] on div "Document name help 9632 [PERSON_NAME].pdf Invoice number (optional) help Invoic…" at bounding box center [436, 348] width 831 height 504
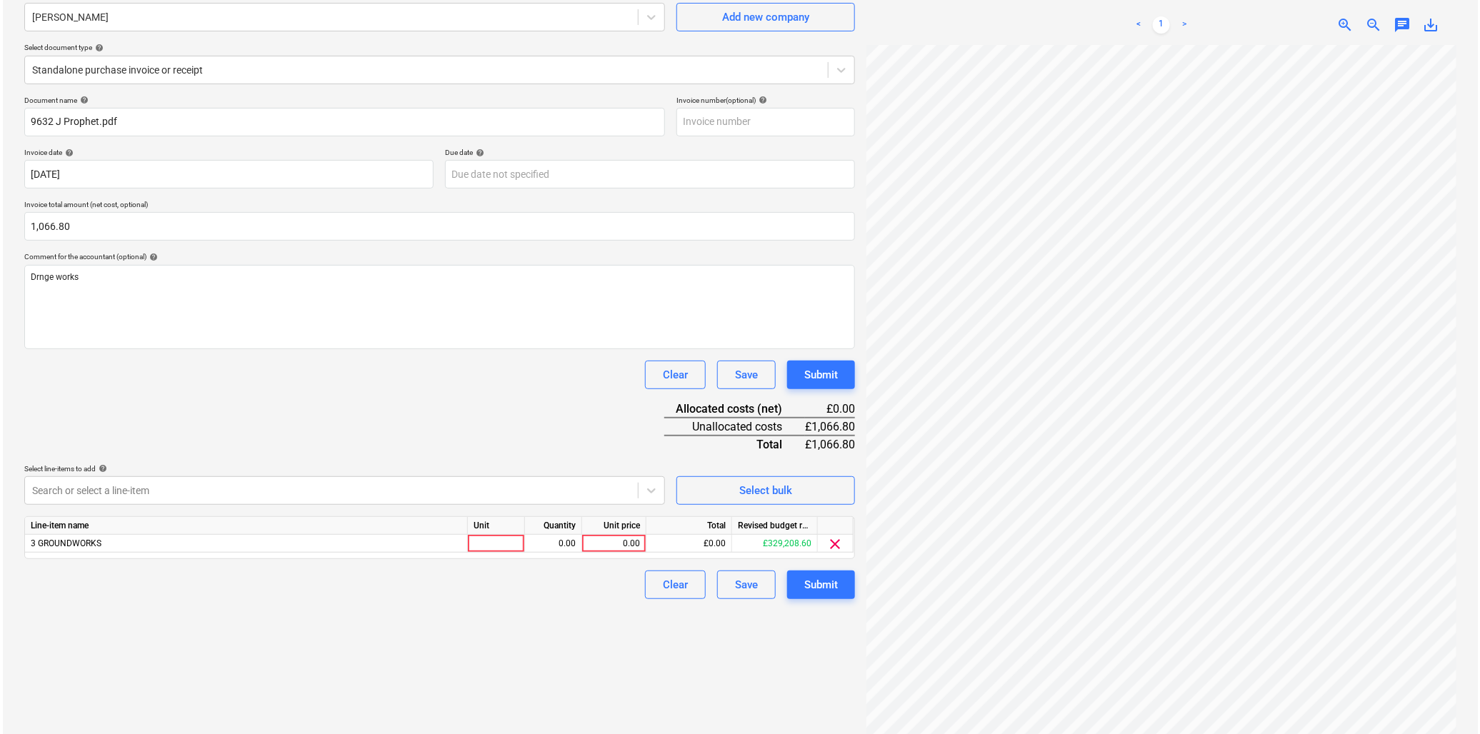
scroll to position [143, 0]
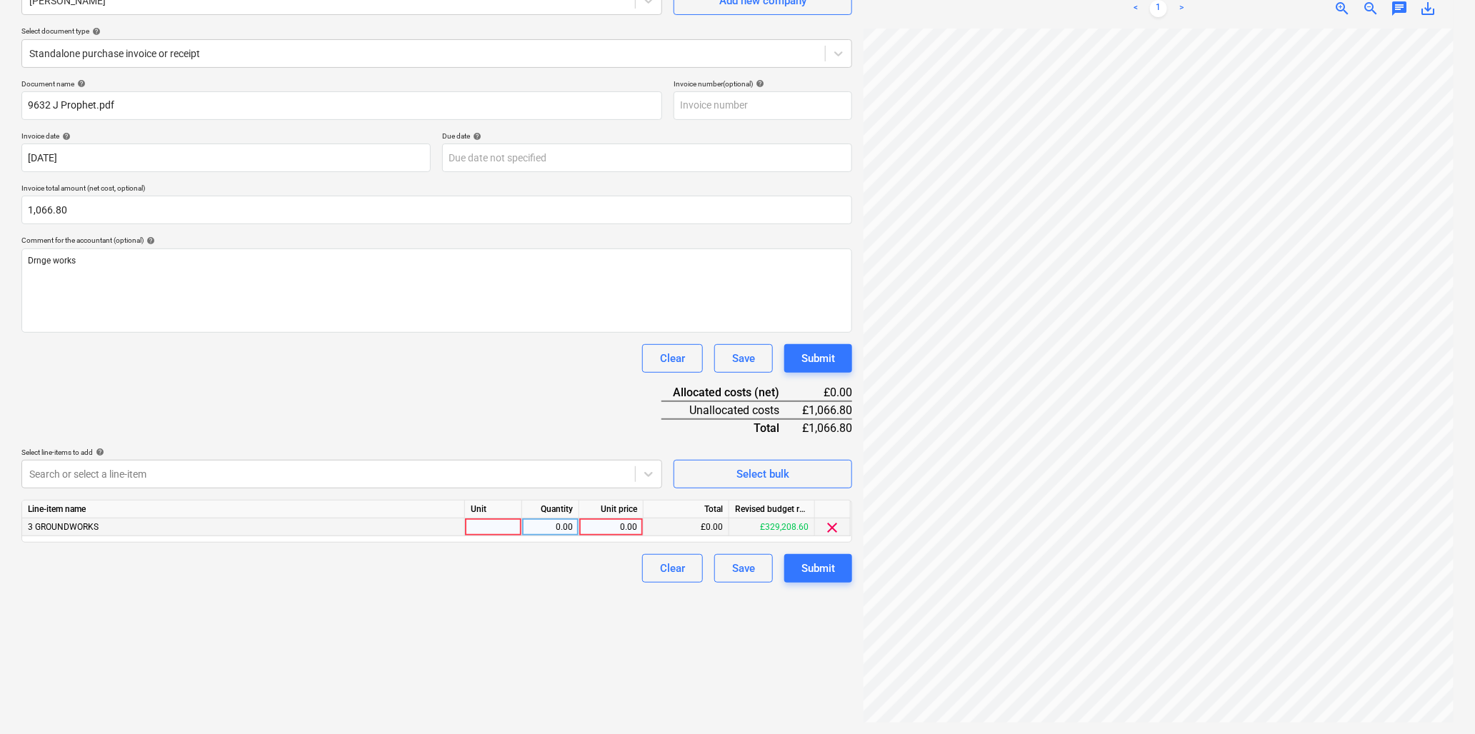
click at [492, 523] on div at bounding box center [493, 528] width 57 height 18
type input "hr"
type input "40"
type input "26.67"
click at [818, 563] on div "Submit" at bounding box center [819, 568] width 34 height 19
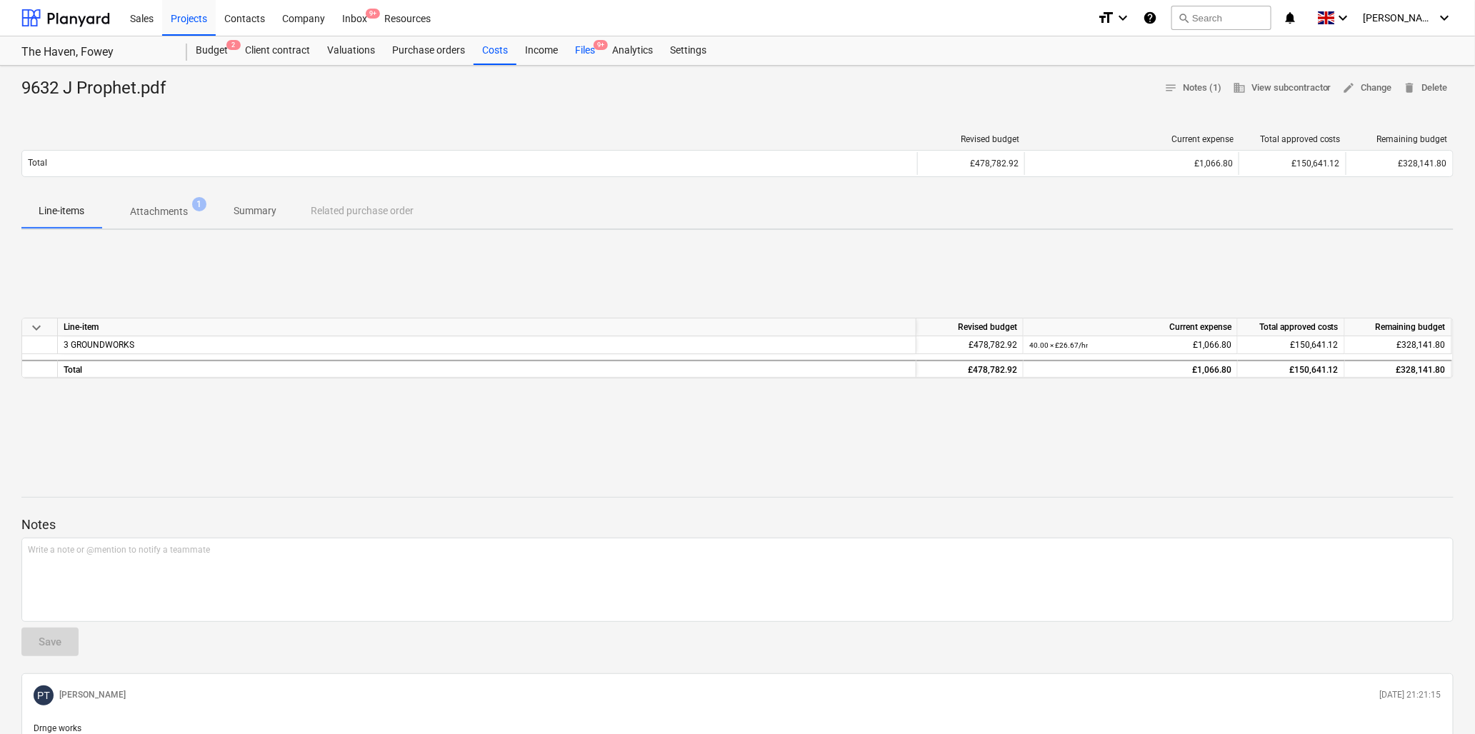
click at [594, 47] on span "9+" at bounding box center [601, 45] width 14 height 10
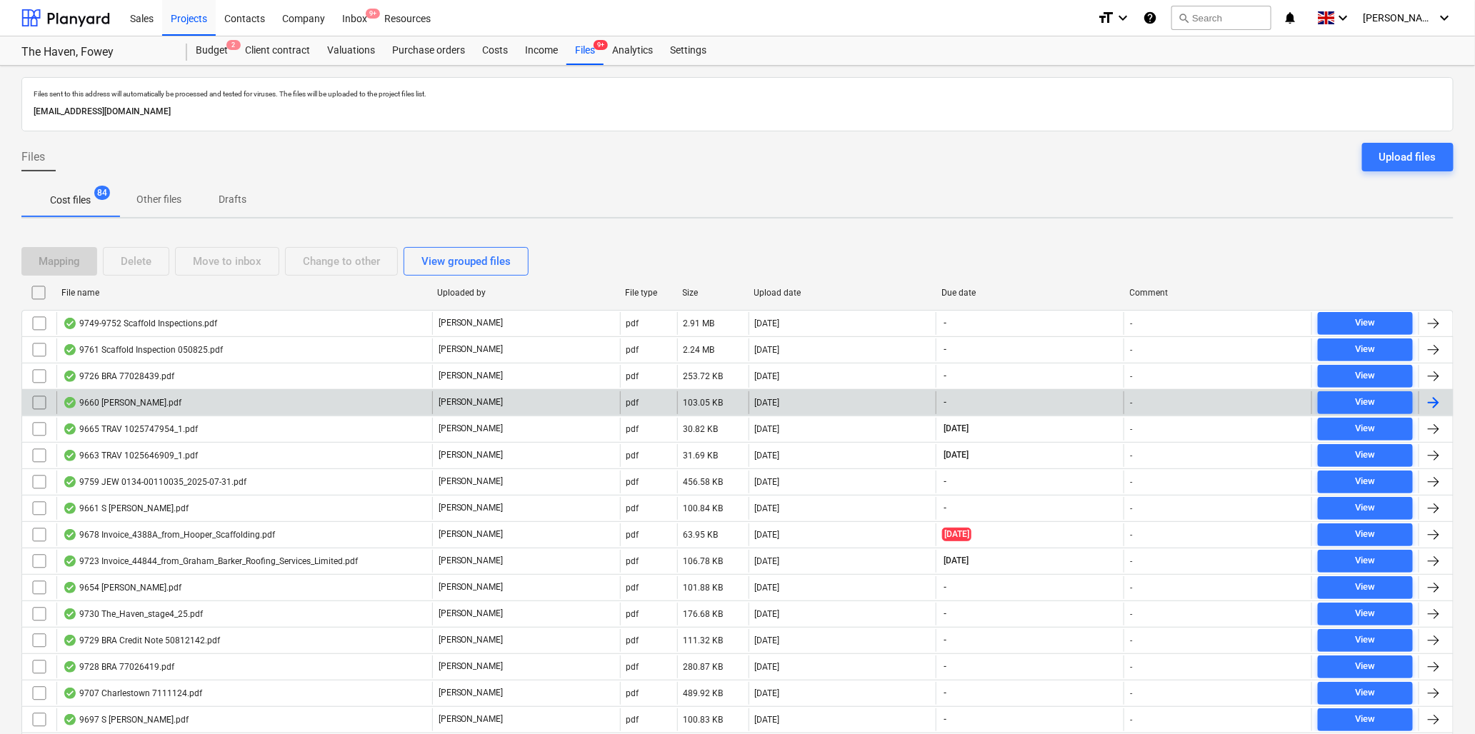
click at [118, 404] on div "9660 [PERSON_NAME].pdf" at bounding box center [122, 402] width 119 height 11
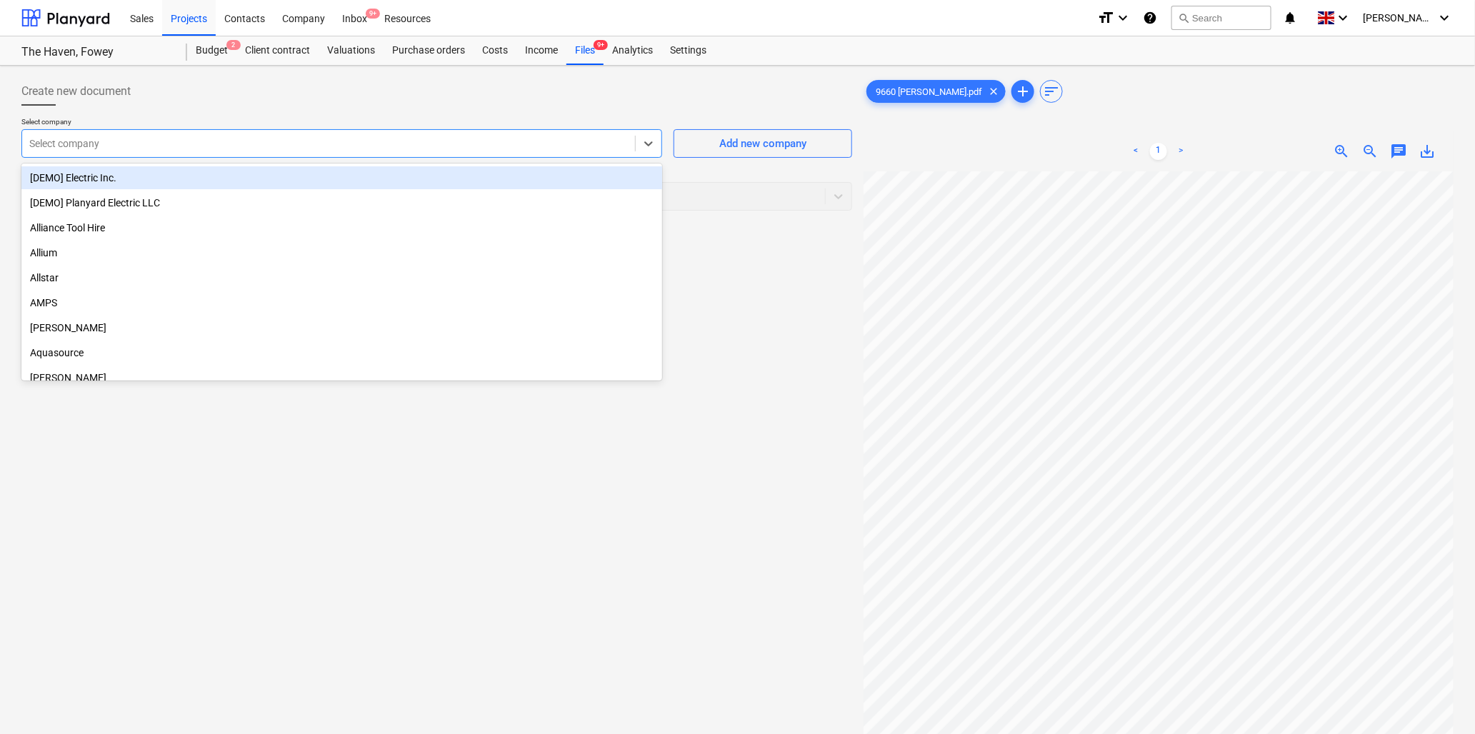
click at [244, 136] on div "Select company" at bounding box center [328, 144] width 613 height 20
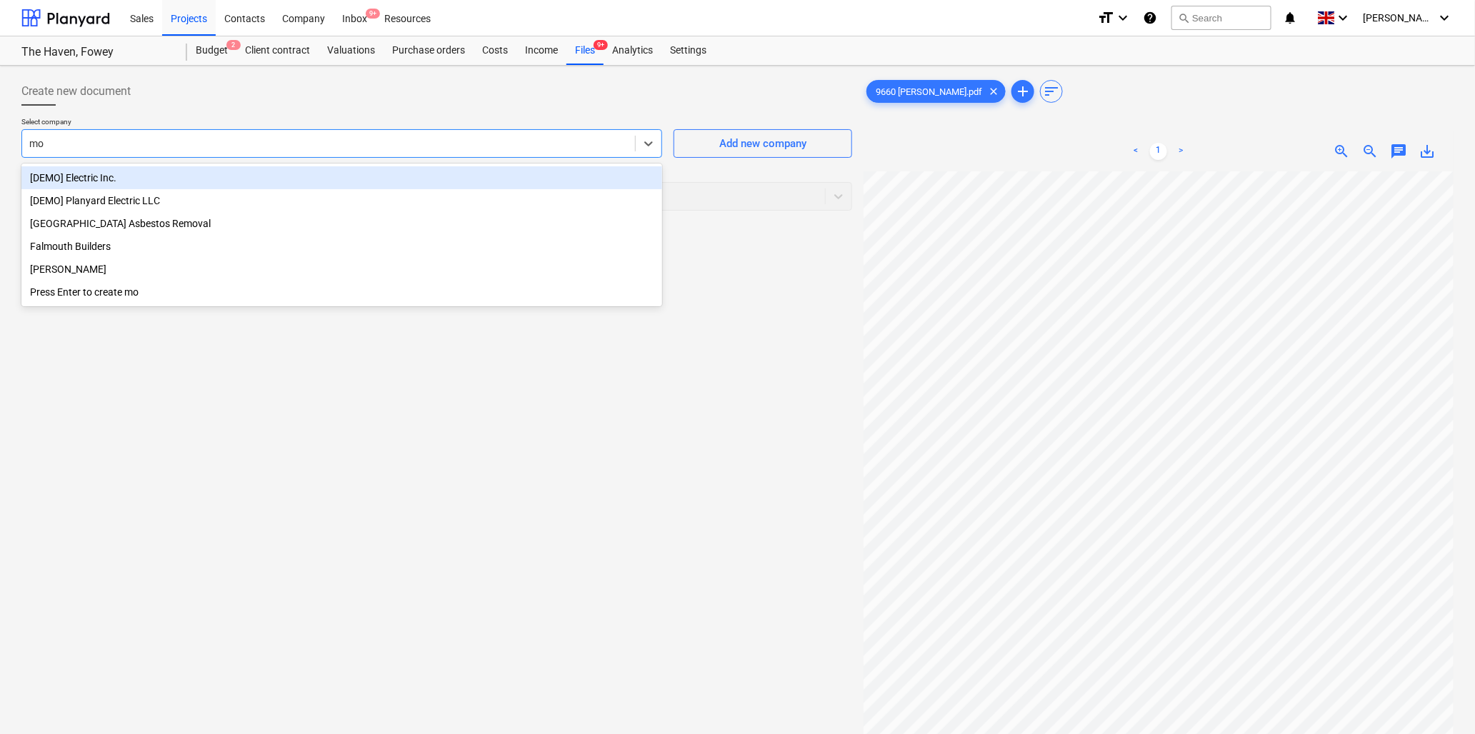
type input "mor"
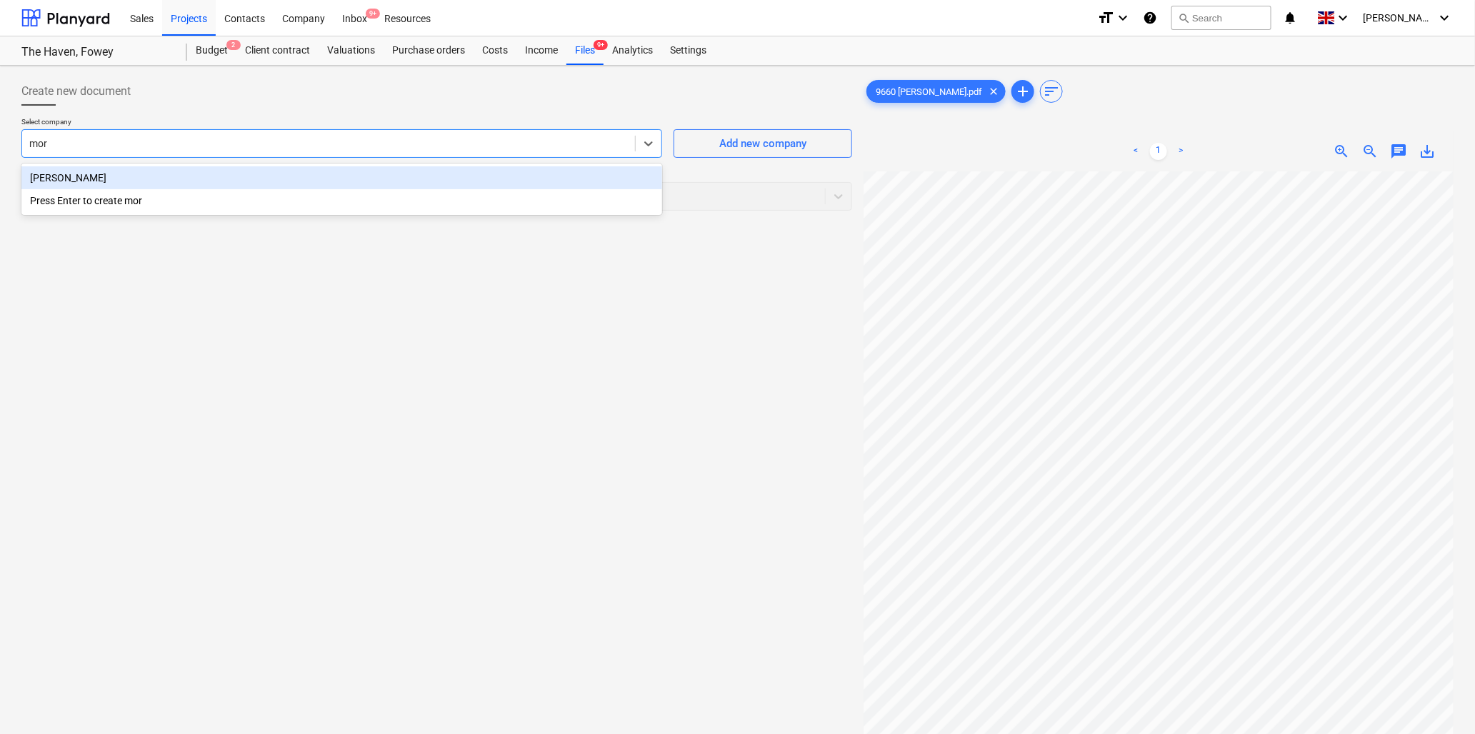
click at [119, 181] on div "[PERSON_NAME]" at bounding box center [341, 177] width 641 height 23
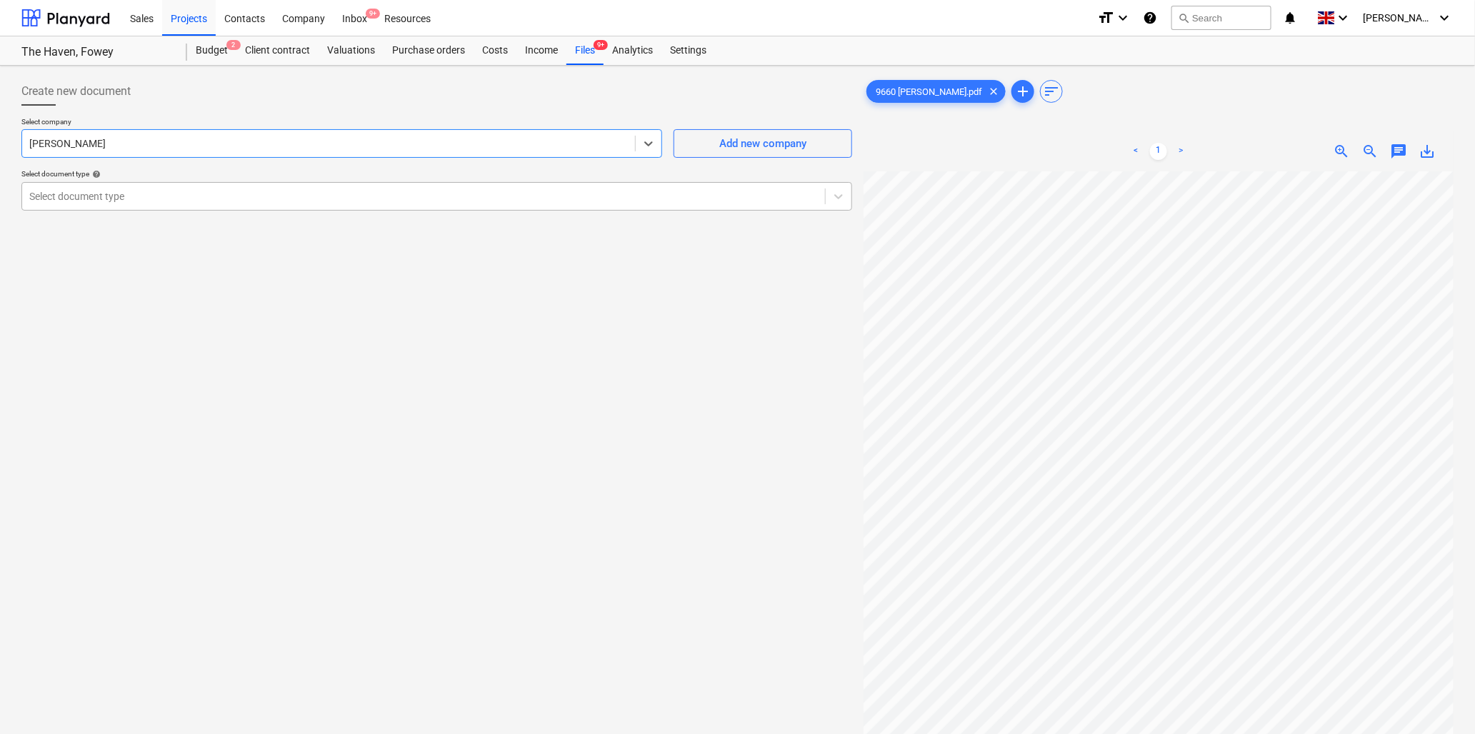
click at [123, 195] on div at bounding box center [423, 196] width 789 height 14
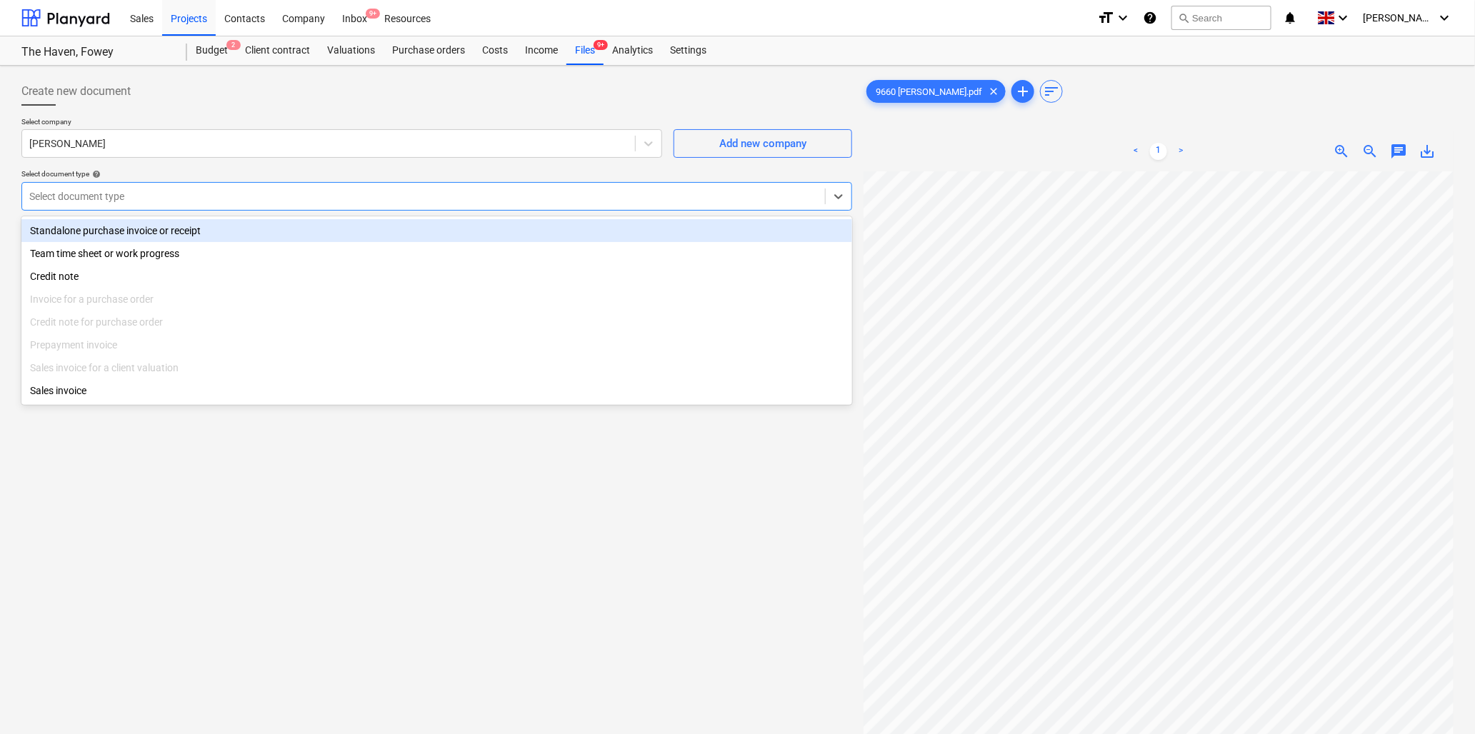
click at [131, 226] on div "Standalone purchase invoice or receipt" at bounding box center [436, 230] width 831 height 23
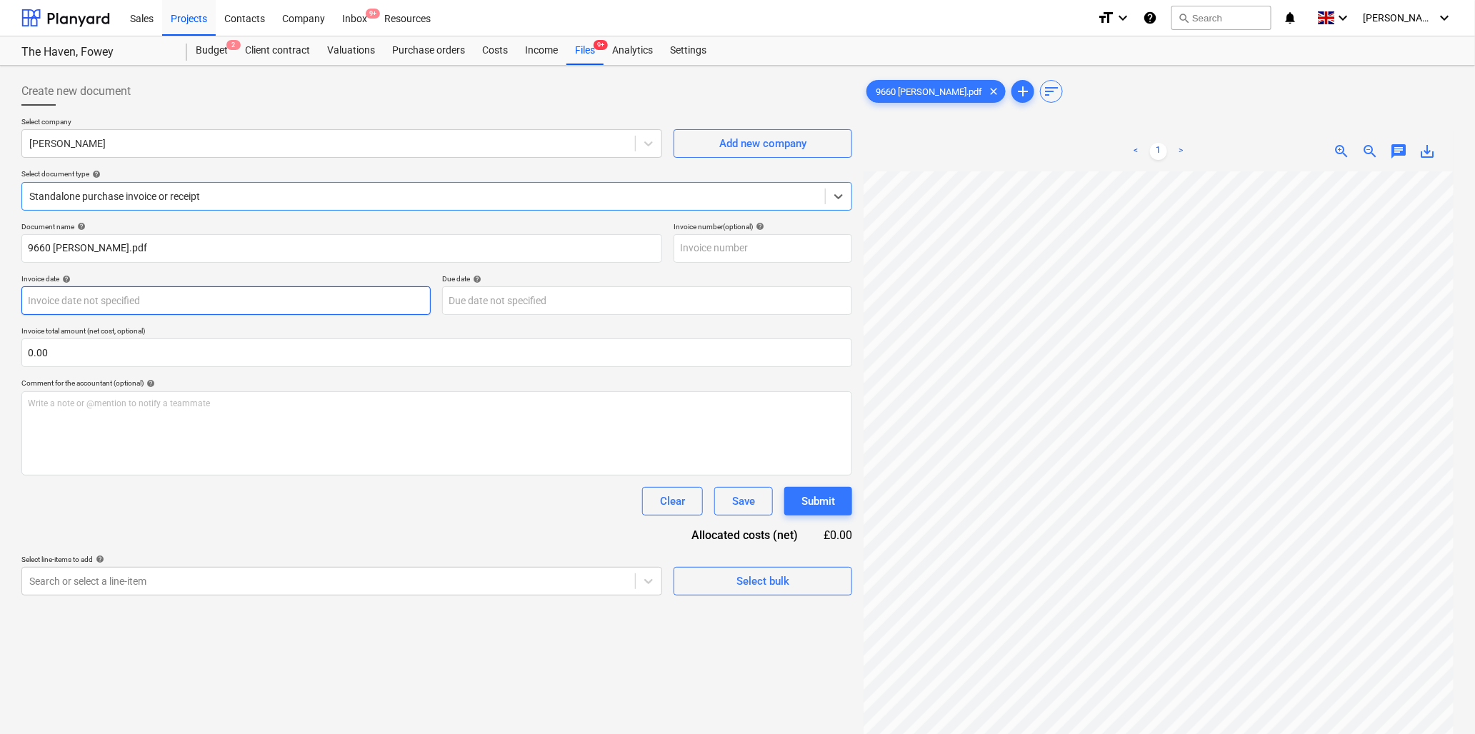
click at [211, 302] on body "Sales Projects Contacts Company Inbox 9+ Resources format_size keyboard_arrow_d…" at bounding box center [737, 367] width 1475 height 734
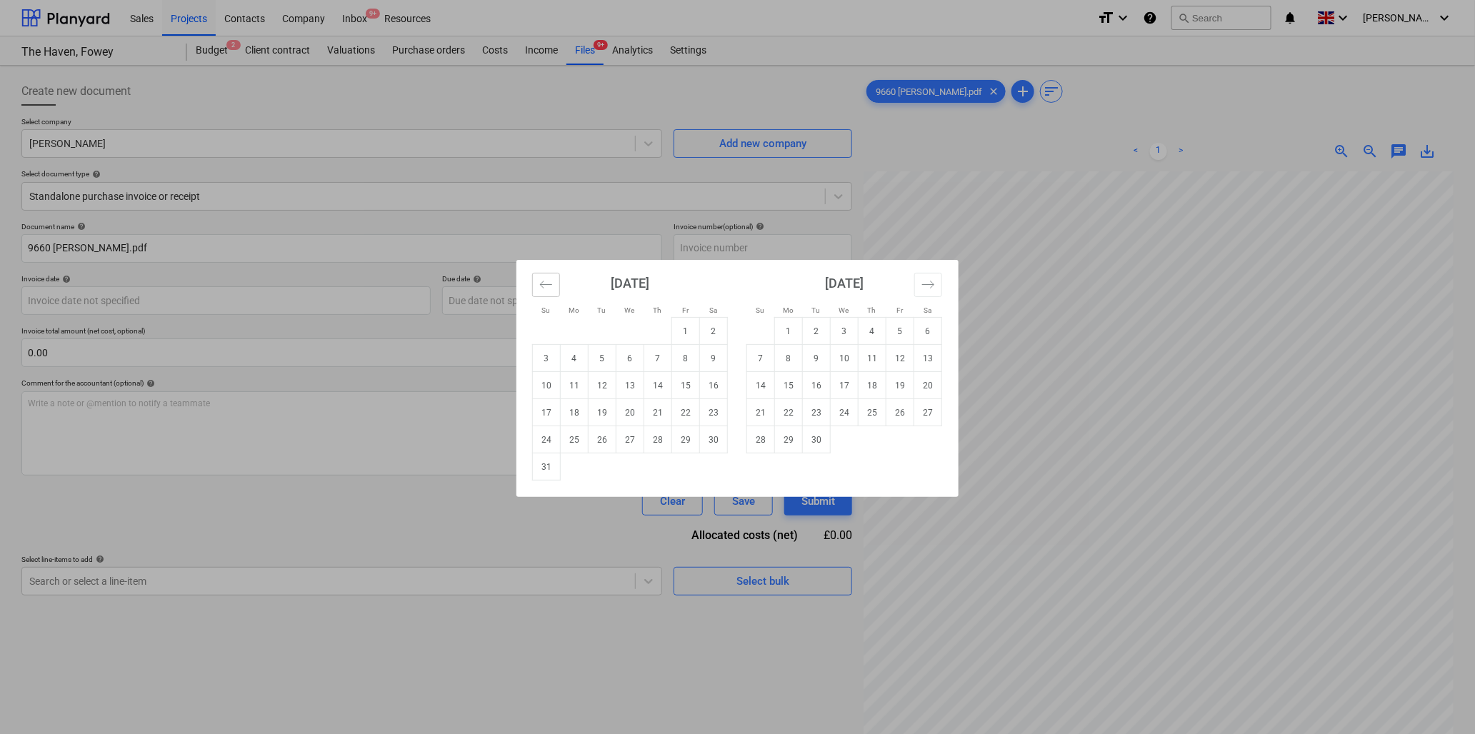
click at [546, 286] on icon "Move backward to switch to the previous month." at bounding box center [546, 285] width 14 height 14
click at [684, 381] on td "18" at bounding box center [686, 385] width 28 height 27
type input "[DATE]"
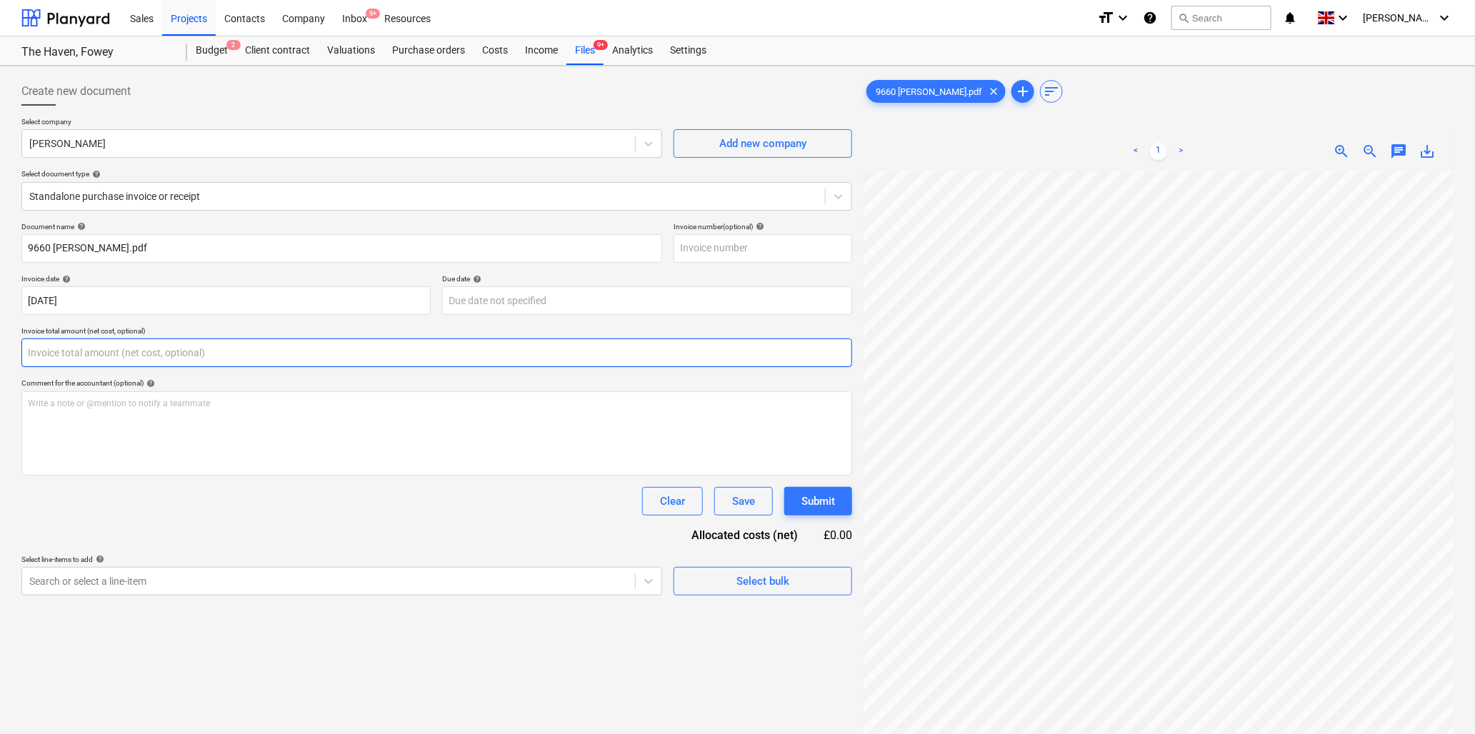
click at [238, 359] on input "text" at bounding box center [436, 353] width 831 height 29
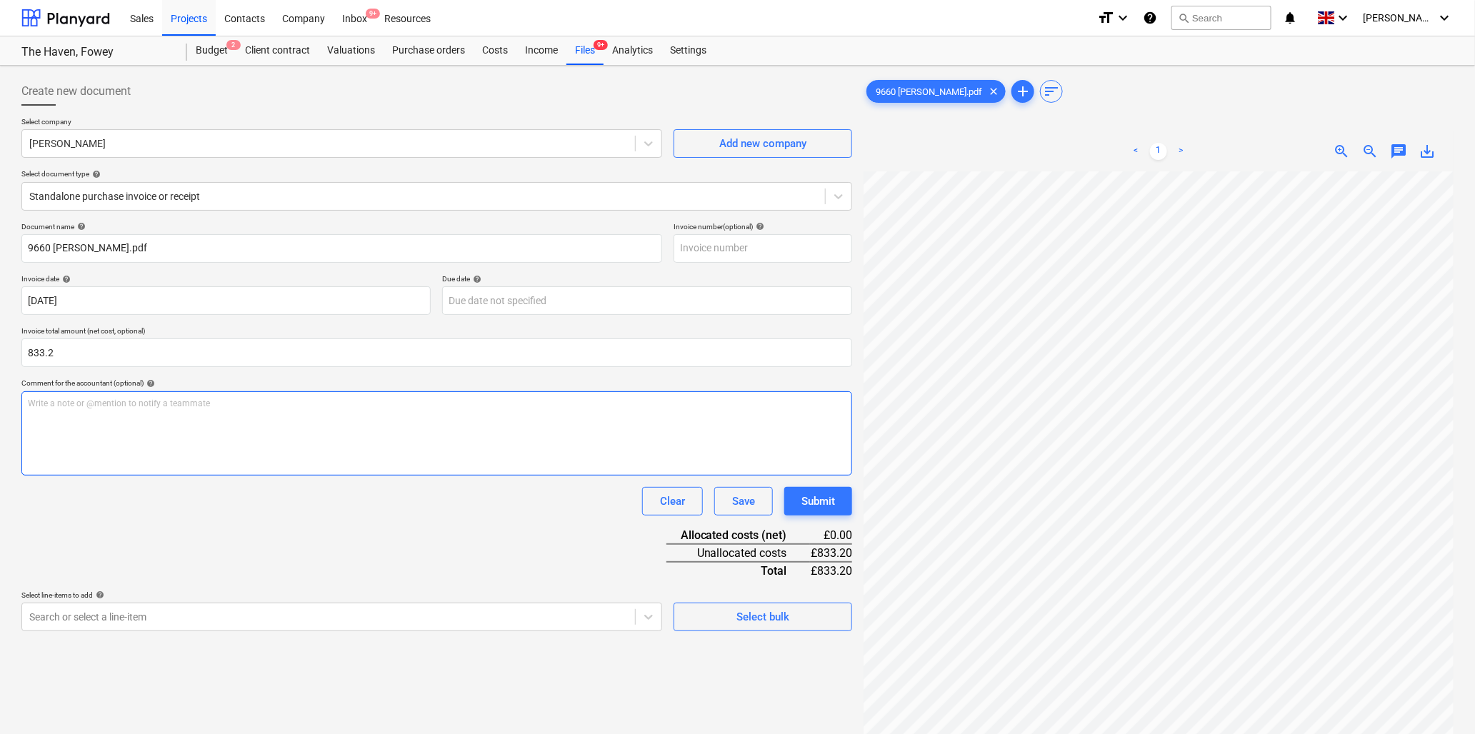
type input "833.20"
click at [236, 404] on p "Write a note or @mention to notify a teammate [PERSON_NAME]" at bounding box center [437, 404] width 818 height 12
click at [274, 408] on p "Write a note or @mention to notify a teammate [PERSON_NAME]" at bounding box center [437, 404] width 818 height 12
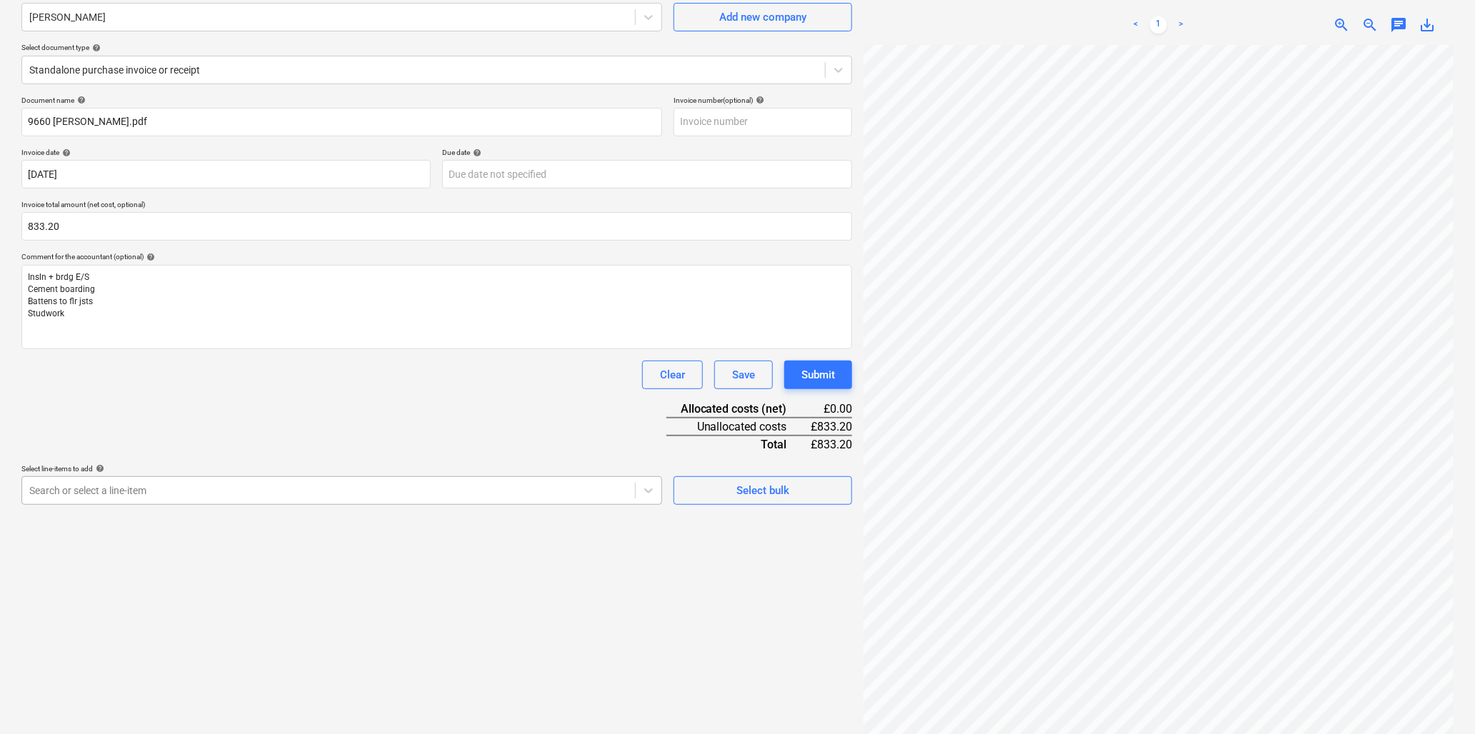
click at [215, 608] on body "Sales Projects Contacts Company Inbox 9+ Resources format_size keyboard_arrow_d…" at bounding box center [737, 241] width 1475 height 734
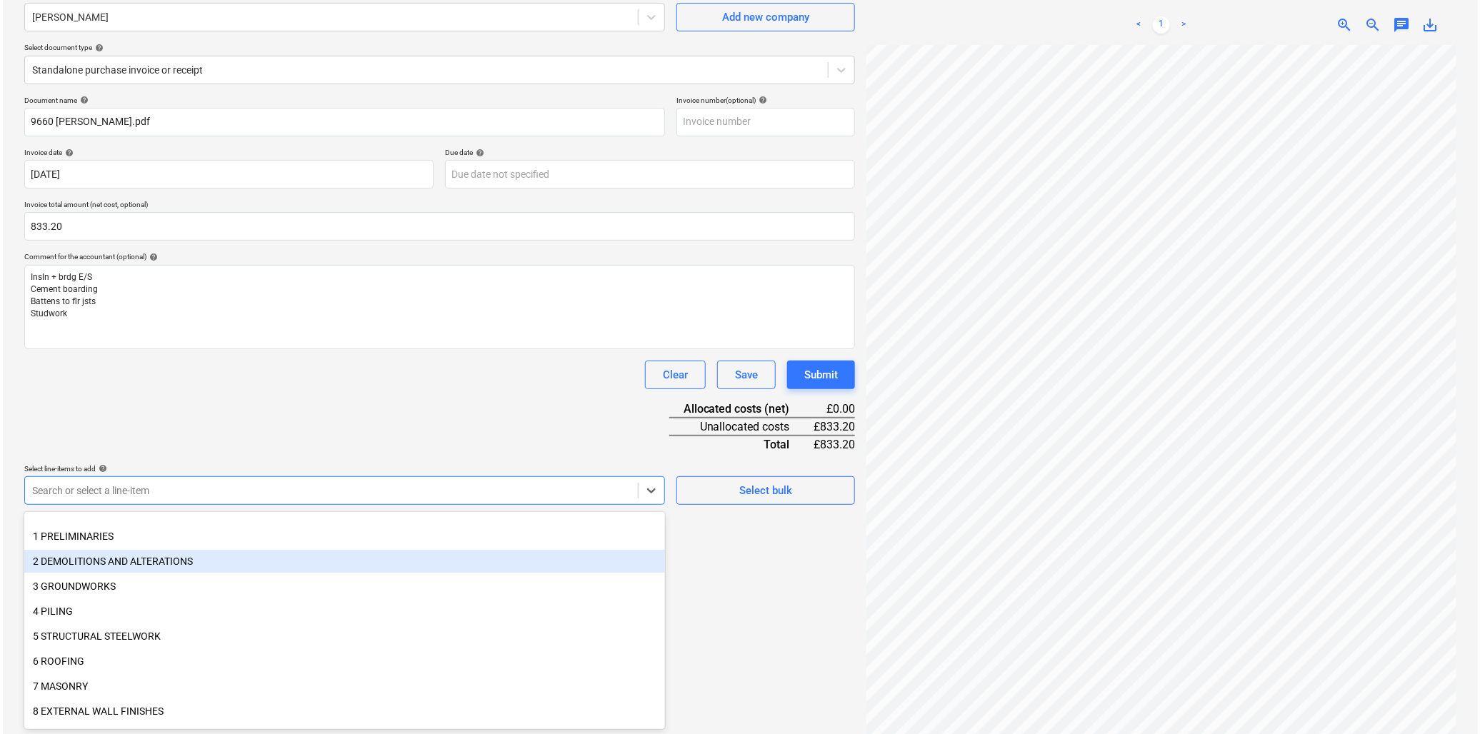
scroll to position [159, 0]
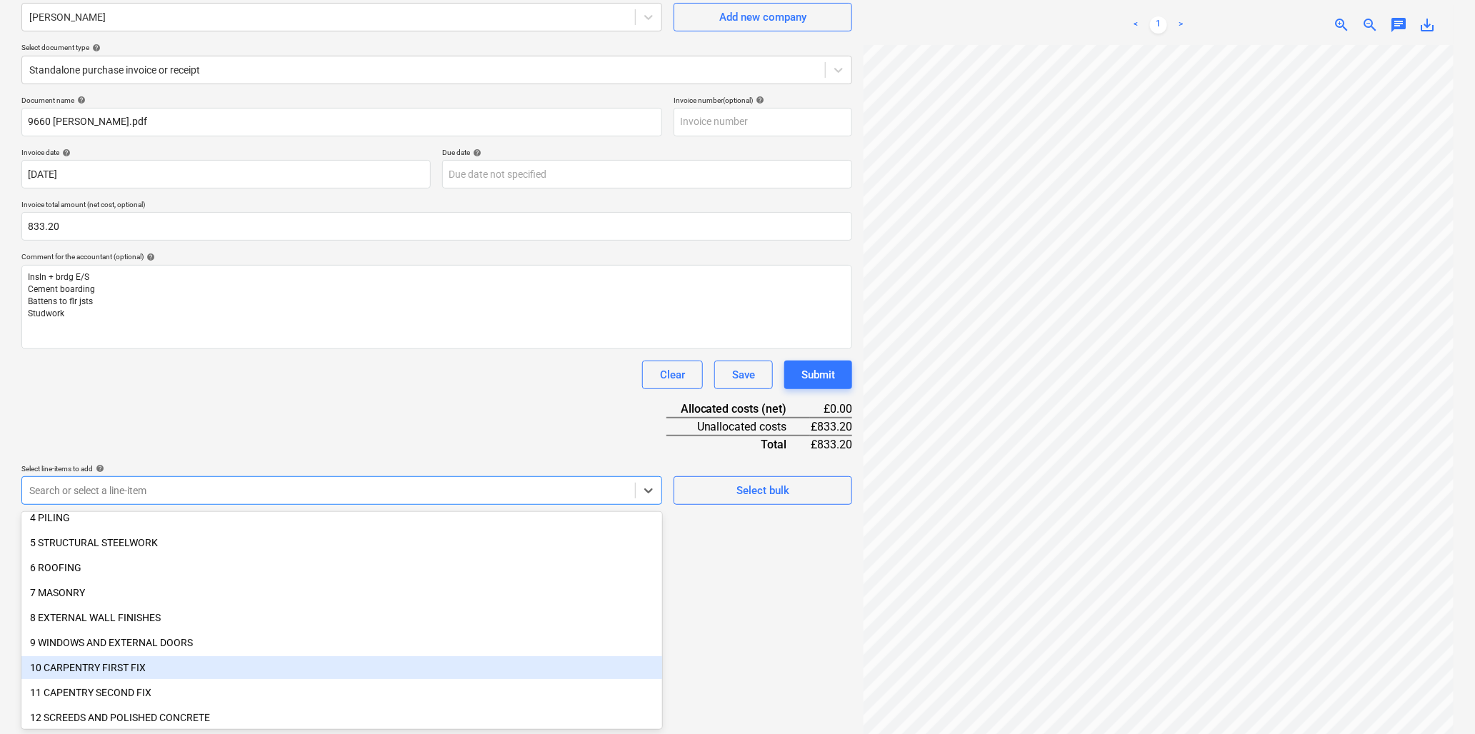
click at [95, 668] on div "10 CARPENTRY FIRST FIX" at bounding box center [341, 668] width 641 height 23
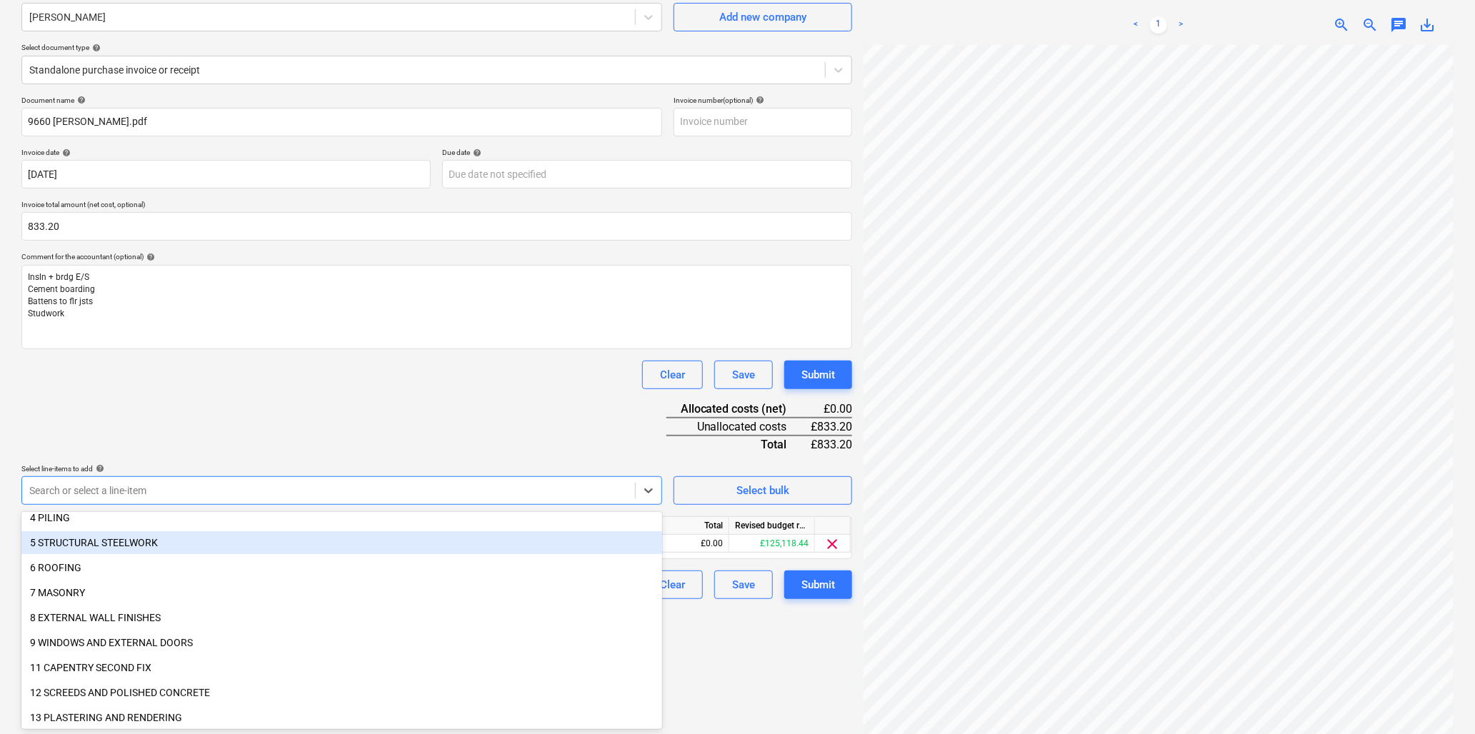
click at [323, 400] on div "Document name help 9660 [PERSON_NAME].pdf Invoice number (optional) help Invoic…" at bounding box center [436, 348] width 831 height 504
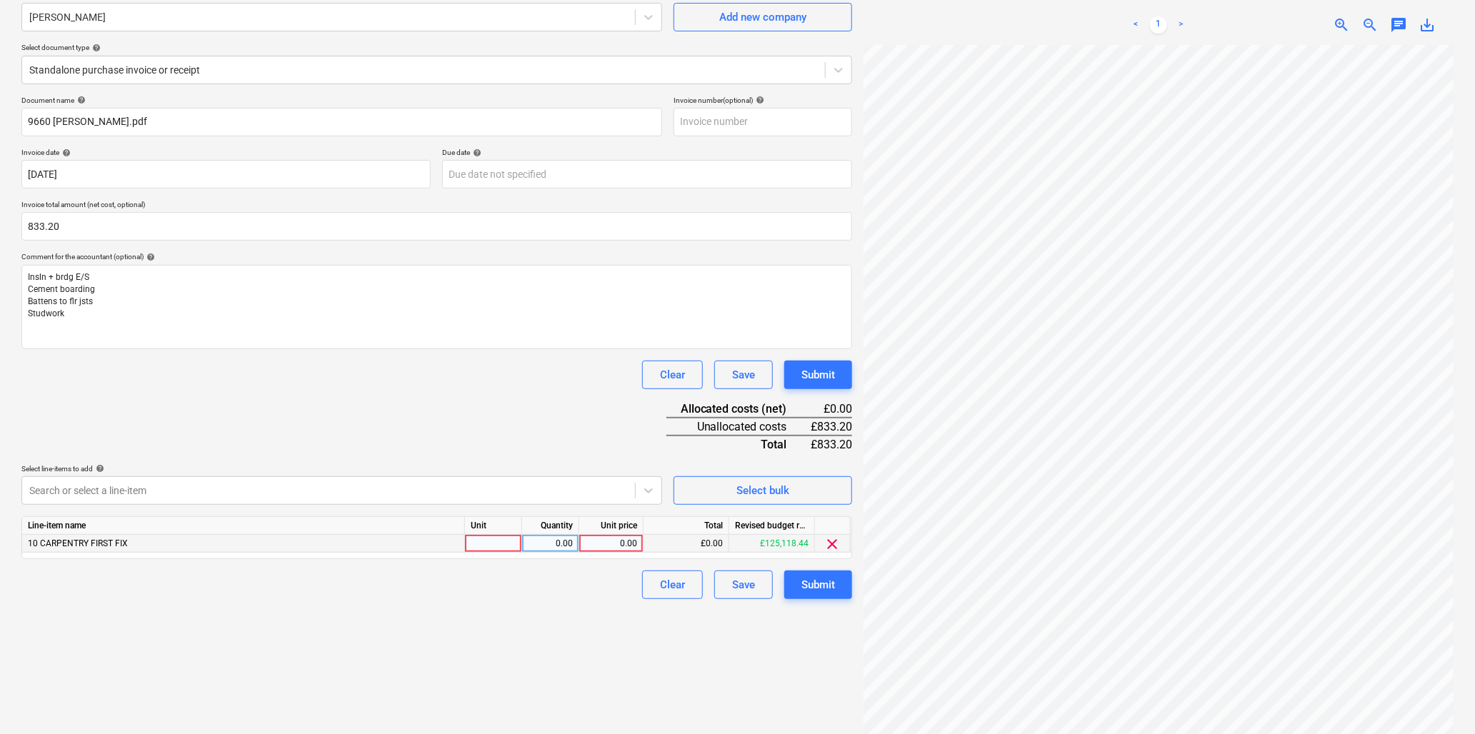
click at [482, 547] on div at bounding box center [493, 544] width 57 height 18
type input "hr"
type input "40"
click at [582, 547] on div "0.00" at bounding box center [611, 544] width 64 height 18
type input "20.83"
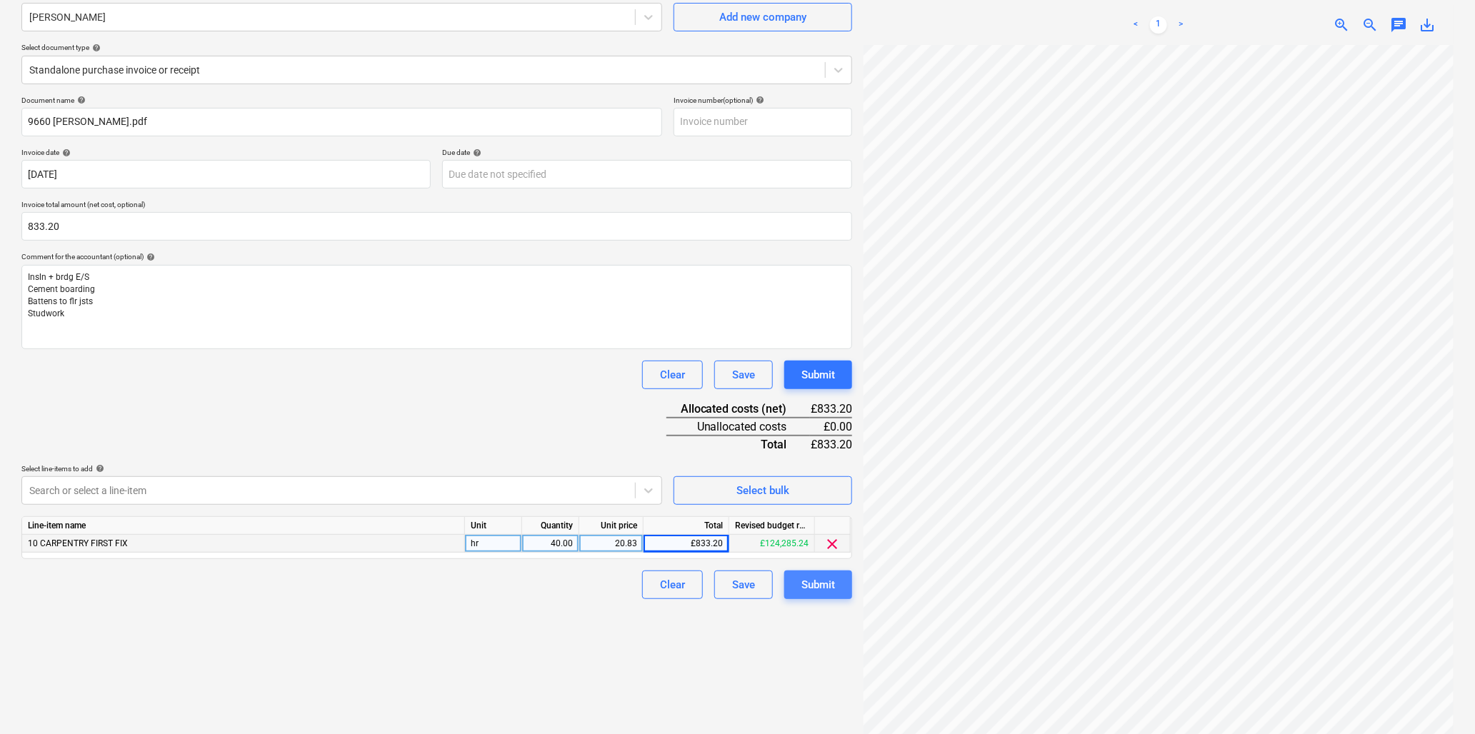
click at [812, 587] on div "Submit" at bounding box center [819, 585] width 34 height 19
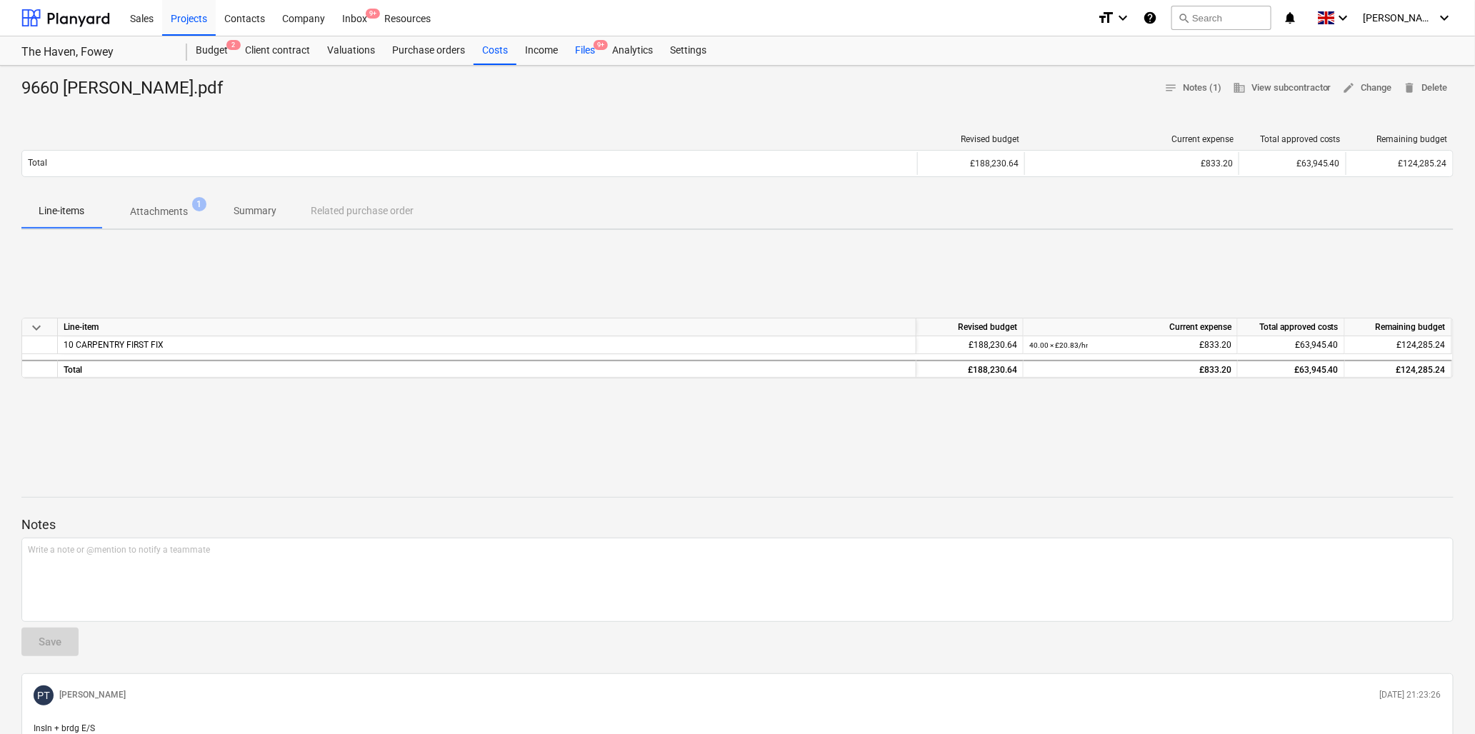
click at [582, 49] on div "Files 9+" at bounding box center [585, 50] width 37 height 29
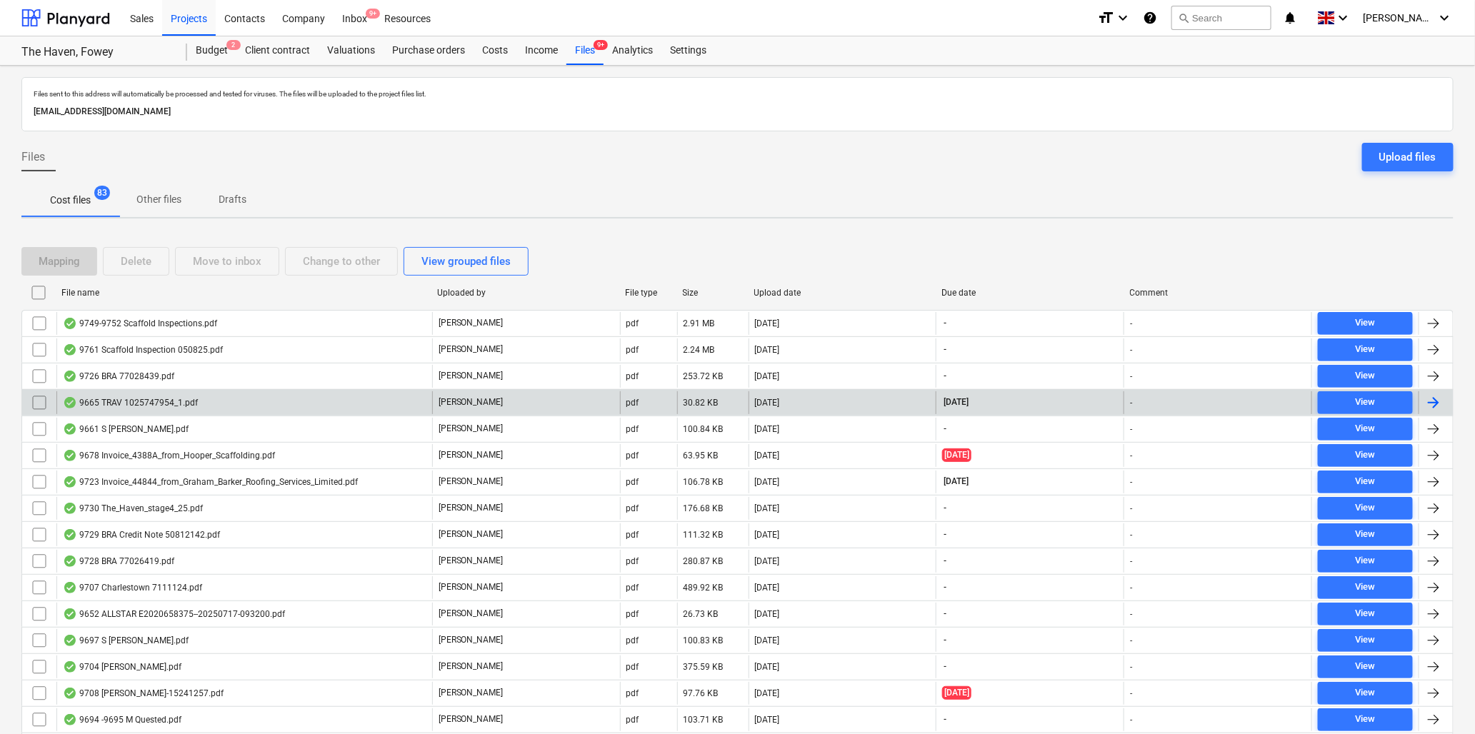
click at [157, 402] on div "9665 TRAV 1025747954_1.pdf" at bounding box center [130, 402] width 135 height 11
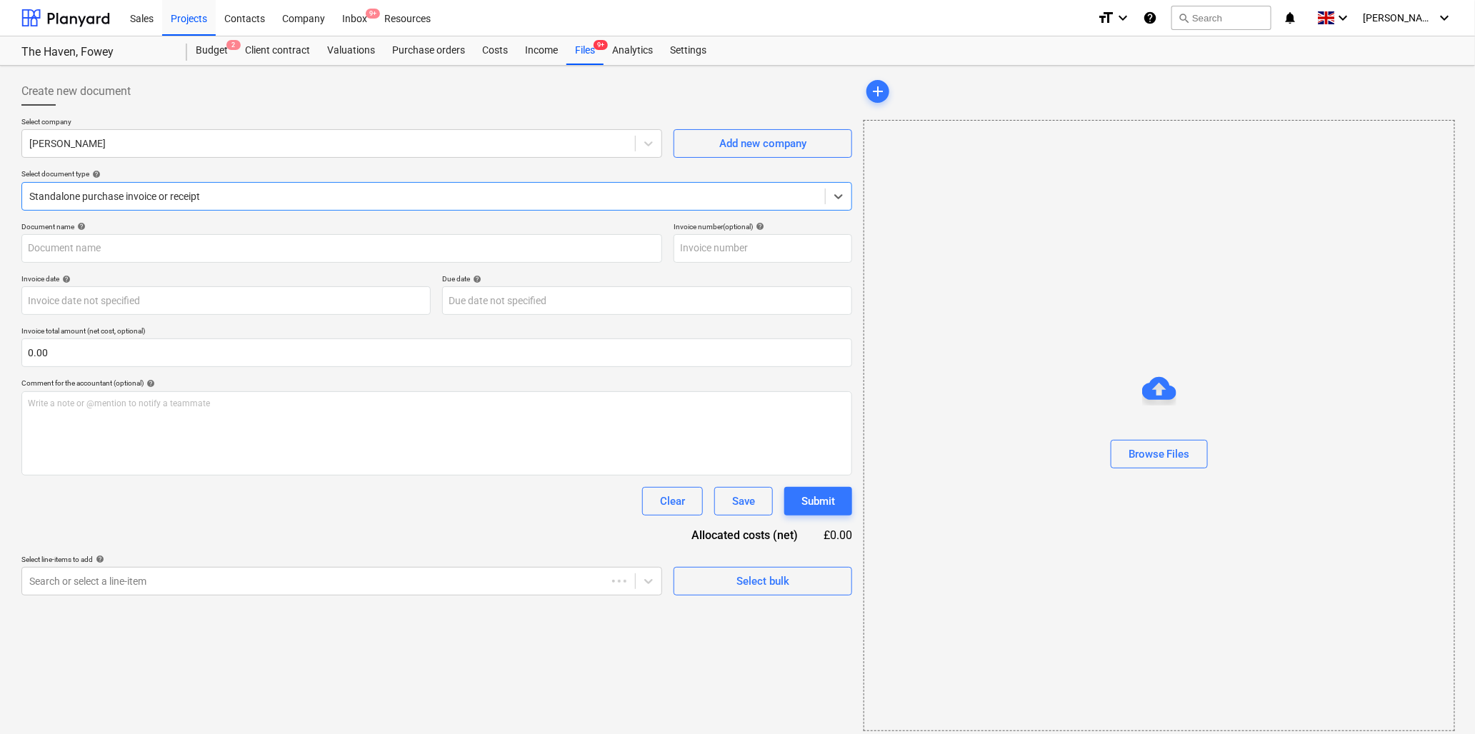
type input "1025747954"
type input "[DATE]"
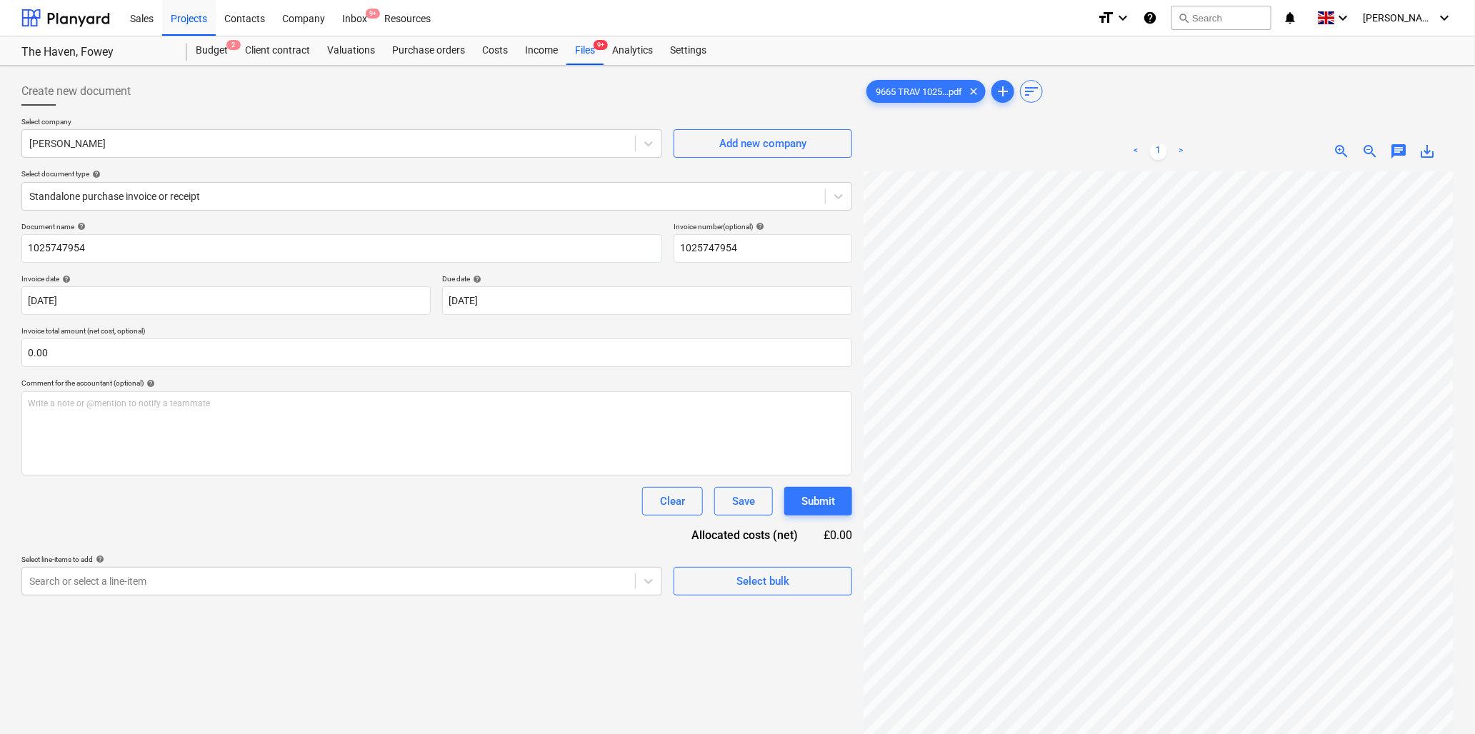
scroll to position [150, 175]
click at [143, 247] on input "1025747954" at bounding box center [341, 248] width 641 height 29
type input "9665 [PERSON_NAME]"
click at [144, 347] on input "text" at bounding box center [436, 353] width 831 height 29
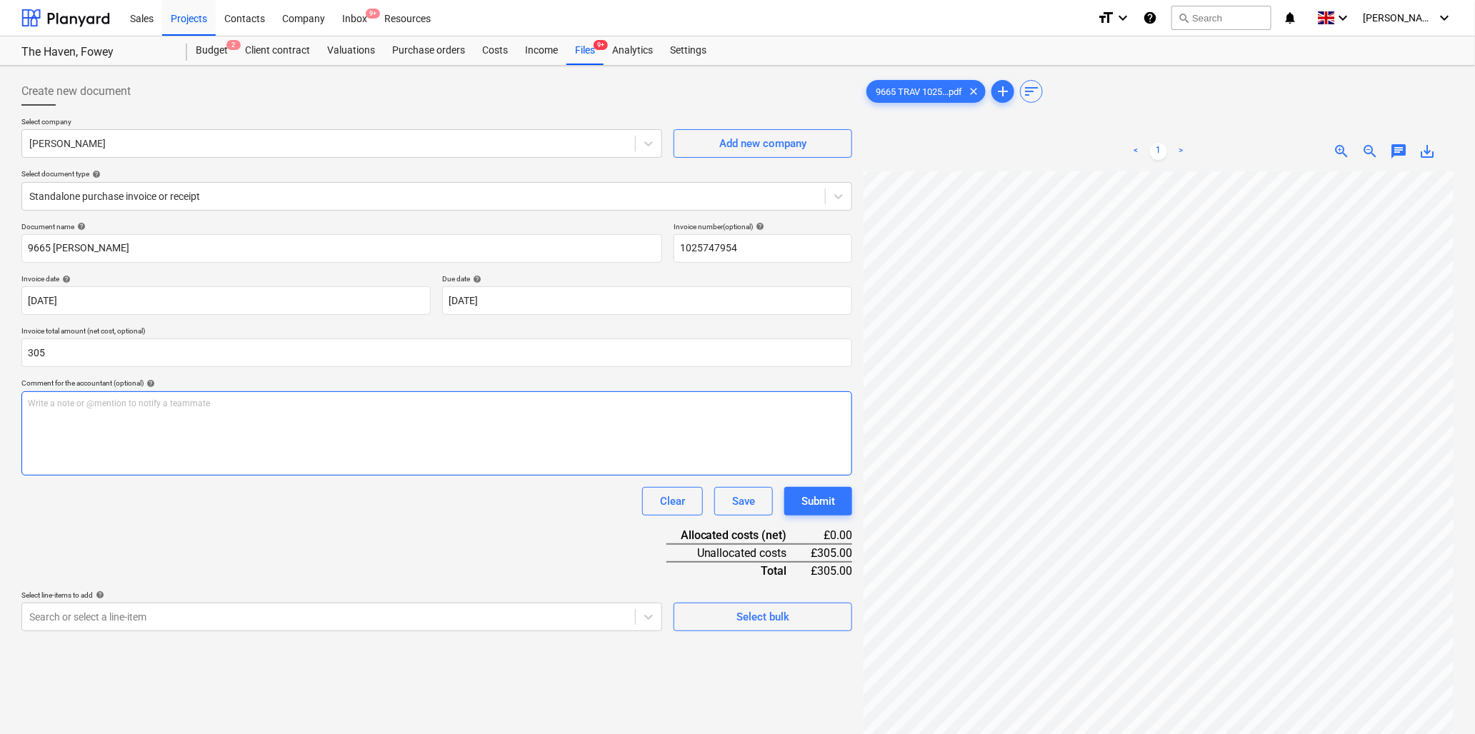
type input "305.00"
click at [134, 417] on div "Write a note or @mention to notify a teammate [PERSON_NAME]" at bounding box center [436, 433] width 831 height 84
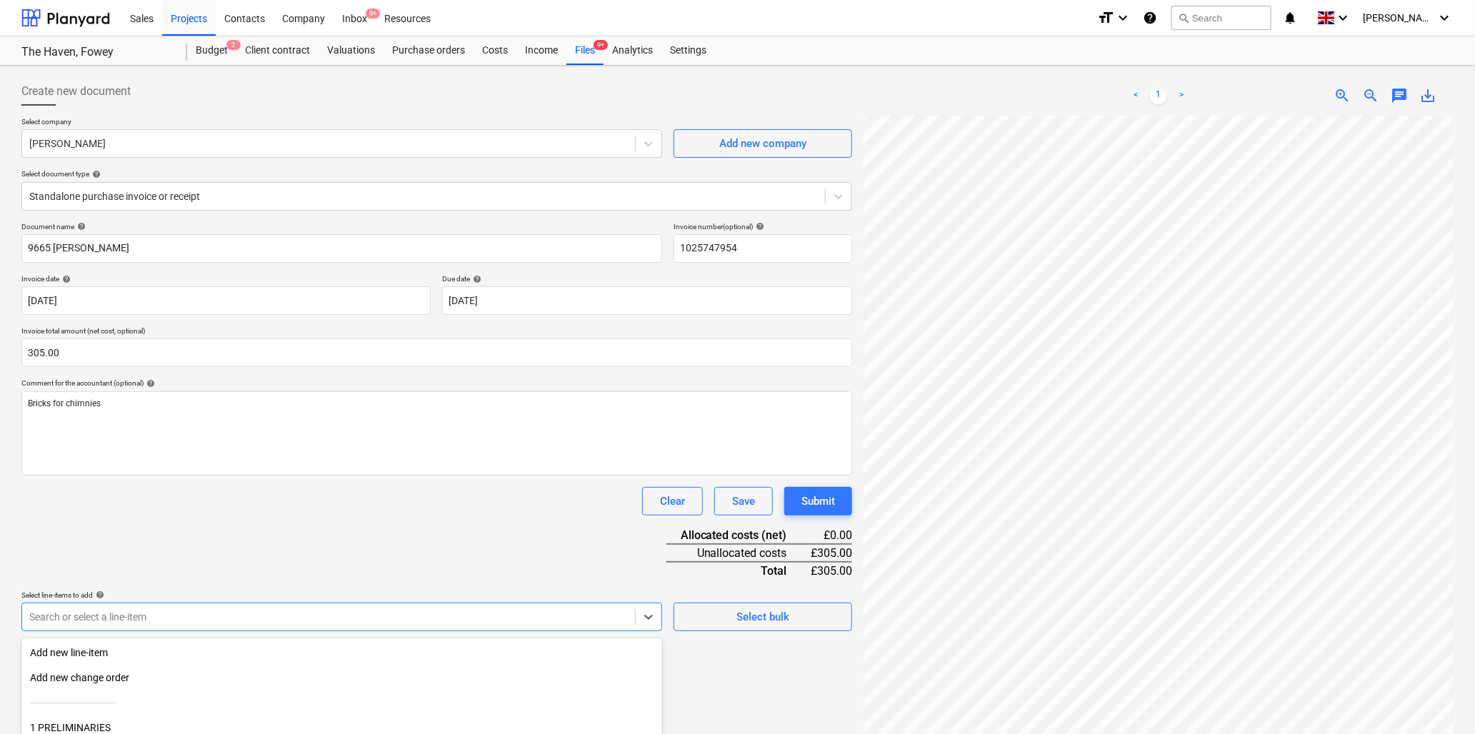
scroll to position [126, 0]
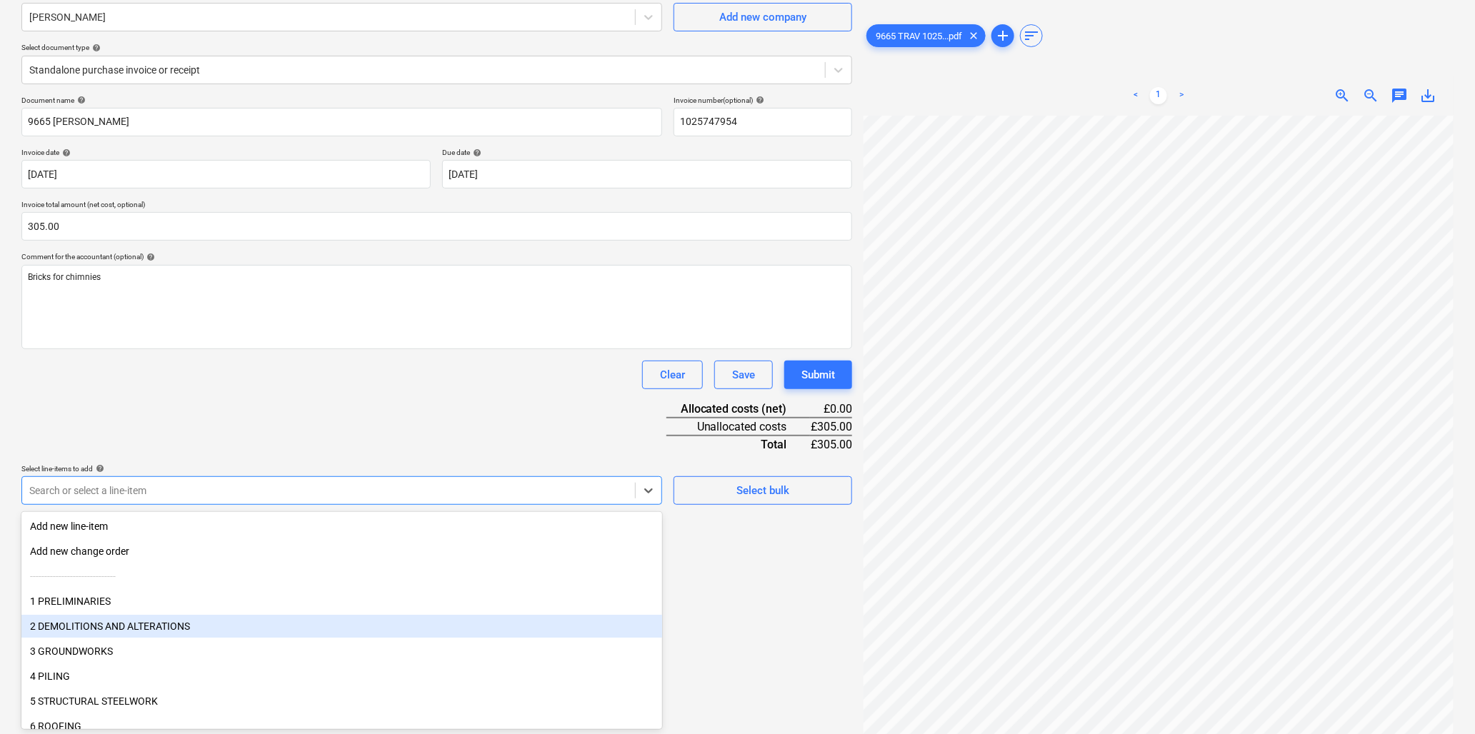
click at [276, 608] on body "Sales Projects Contacts Company Inbox 9+ Resources format_size keyboard_arrow_d…" at bounding box center [737, 241] width 1475 height 734
click at [129, 622] on div "2 DEMOLITIONS AND ALTERATIONS" at bounding box center [341, 626] width 641 height 23
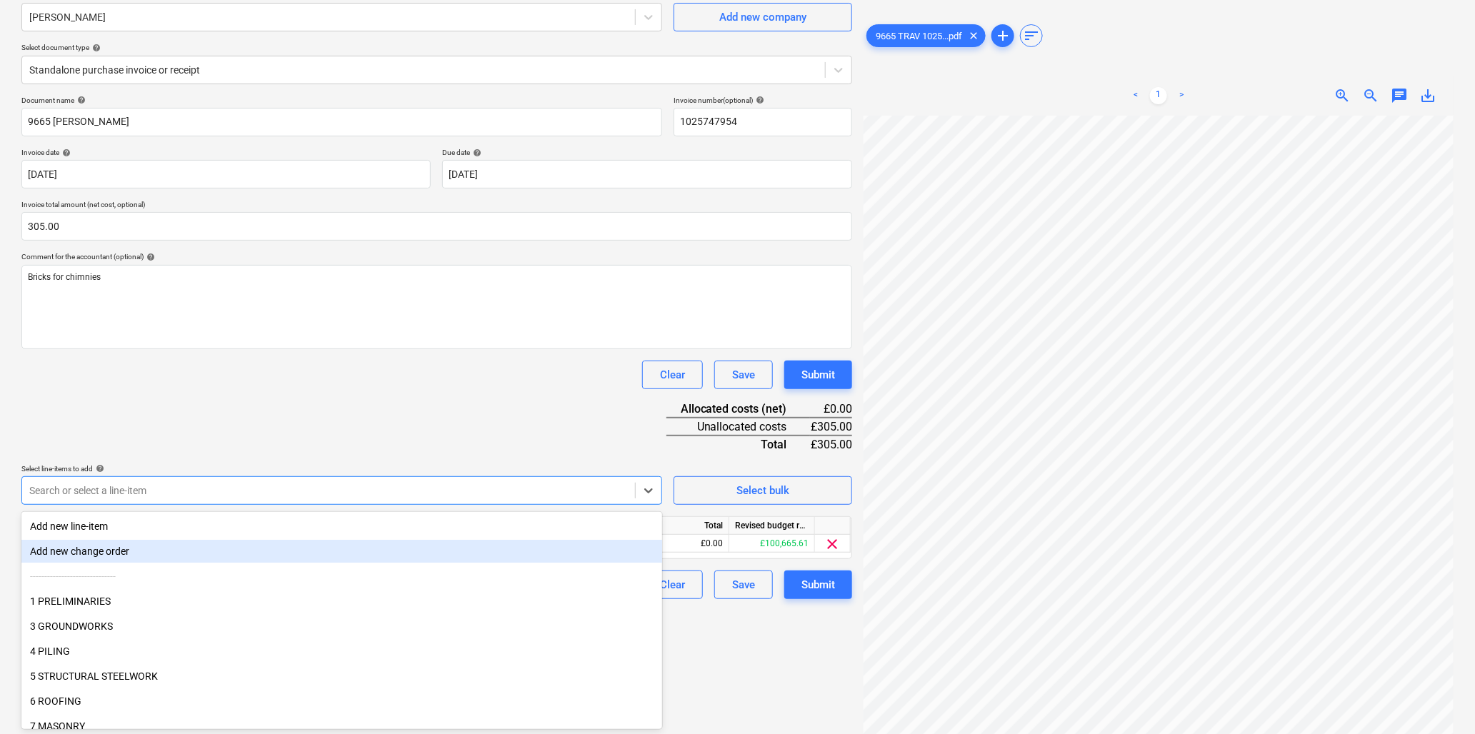
click at [224, 450] on div "Document name help 9665 [PERSON_NAME] Invoice number (optional) help 1025747954…" at bounding box center [436, 348] width 831 height 504
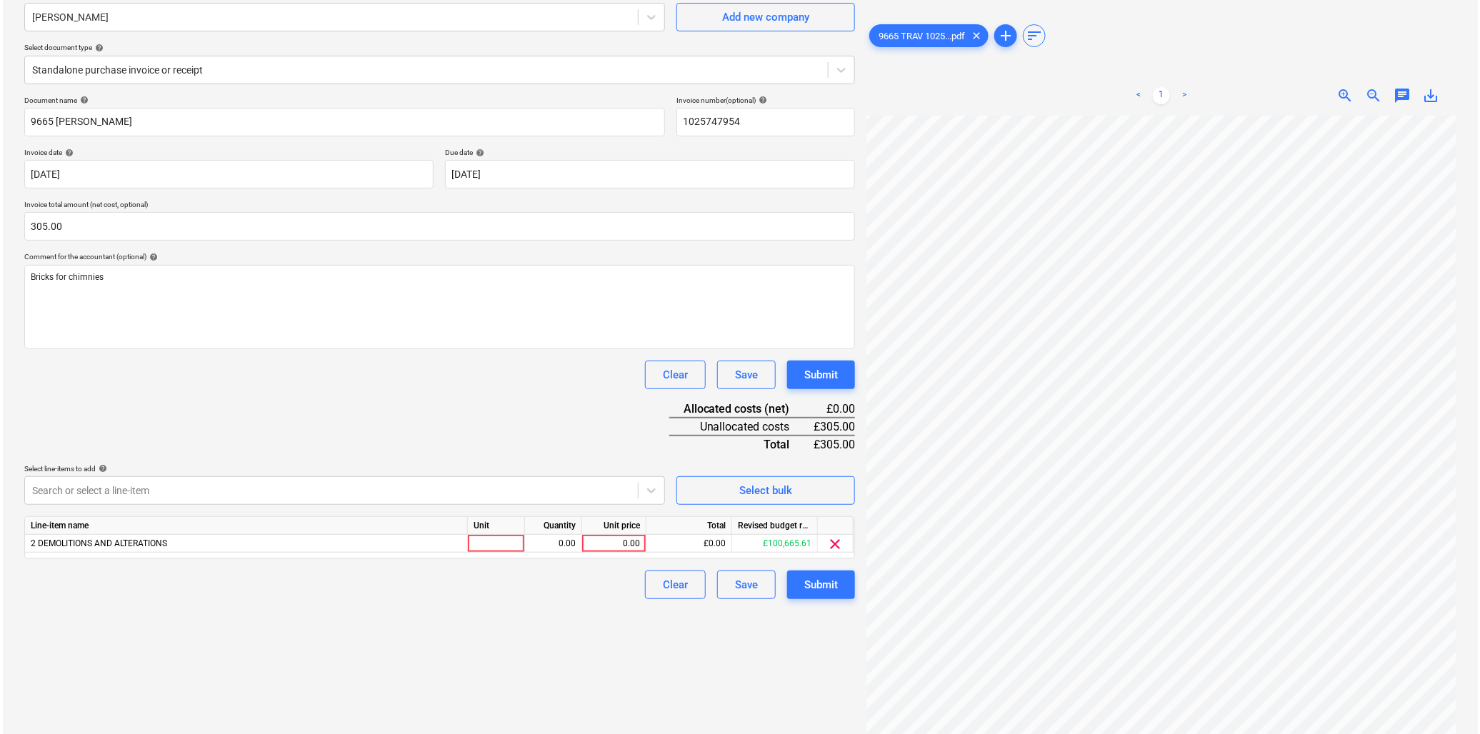
scroll to position [143, 0]
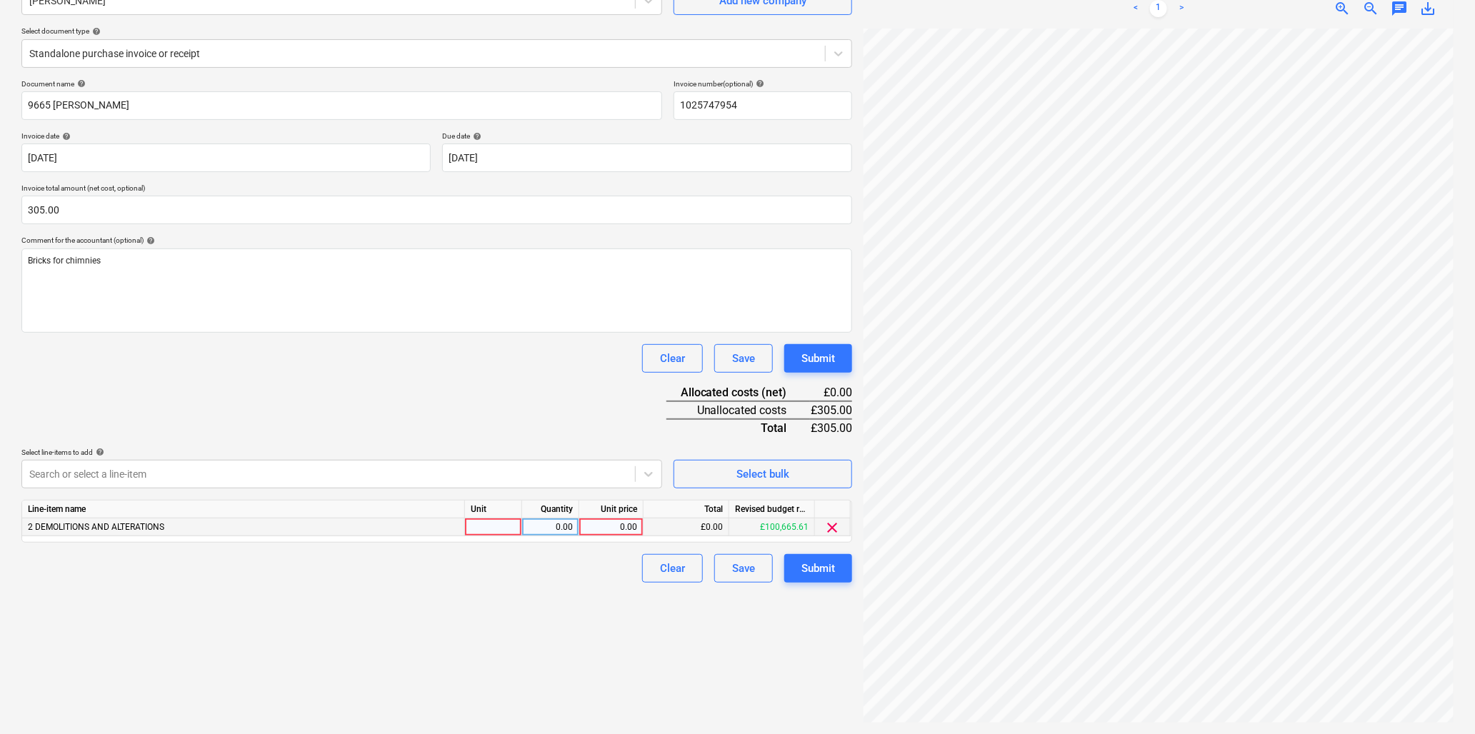
click at [489, 532] on div at bounding box center [493, 528] width 57 height 18
click at [489, 532] on input "nr" at bounding box center [493, 527] width 56 height 17
type input "item"
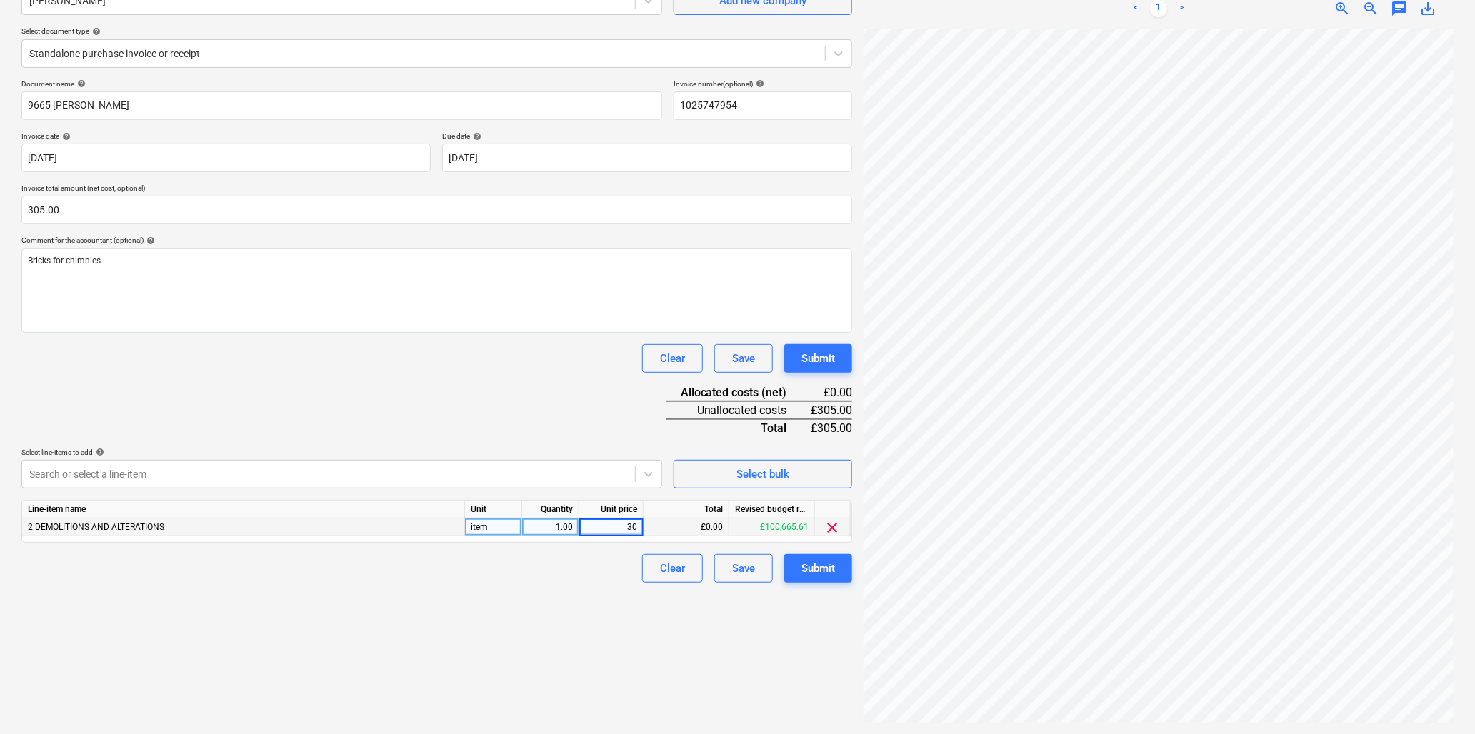
type input "305"
click at [818, 565] on div "Submit" at bounding box center [819, 568] width 34 height 19
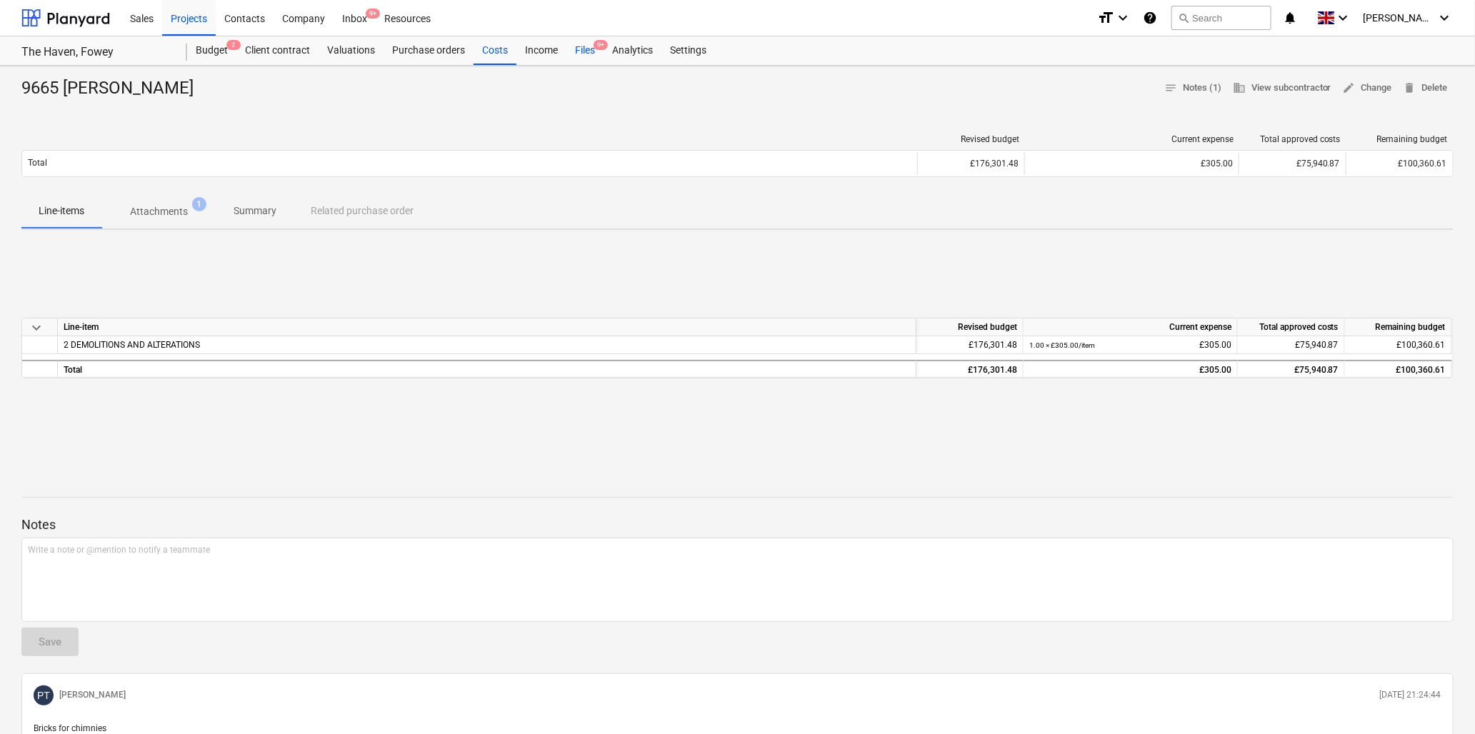
click at [584, 51] on div "Files 9+" at bounding box center [585, 50] width 37 height 29
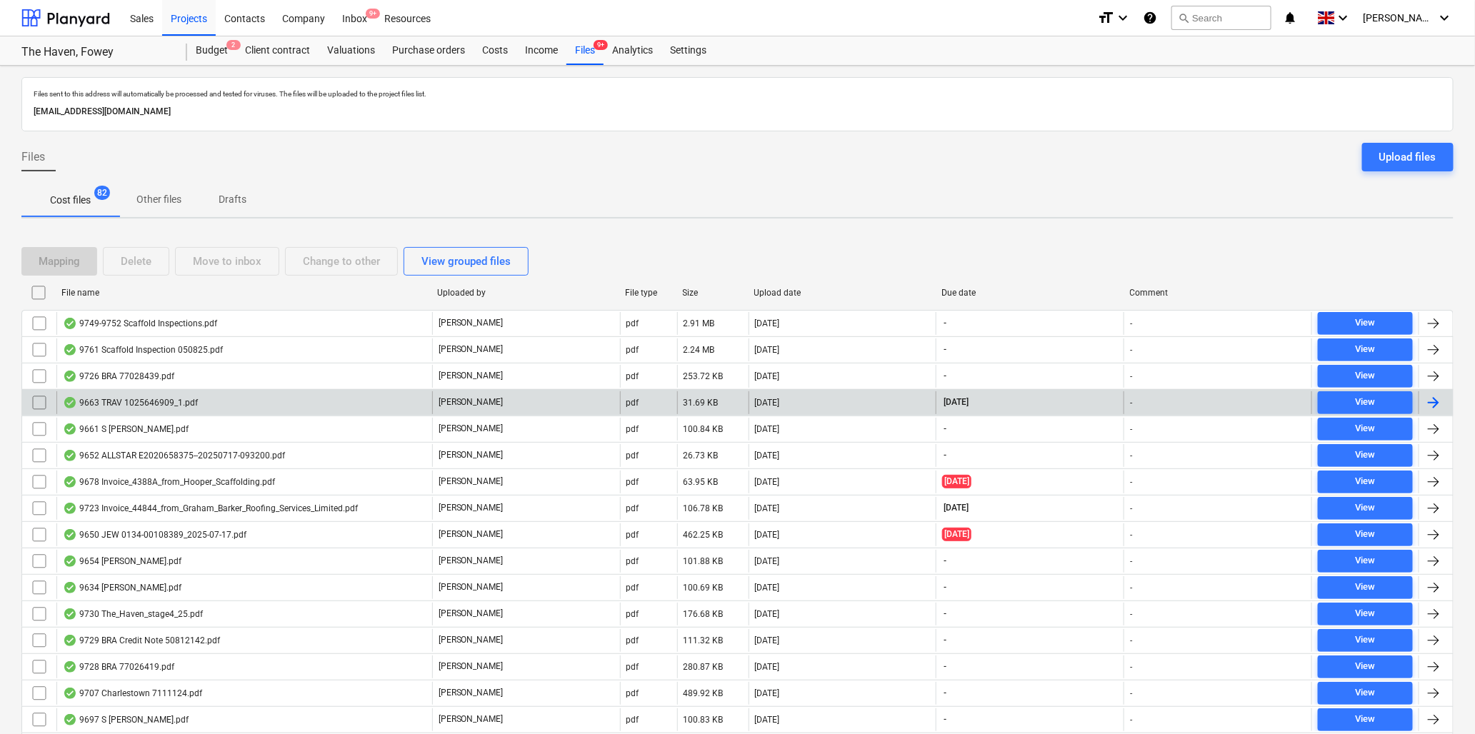
click at [161, 399] on div "9663 TRAV 1025646909_1.pdf" at bounding box center [130, 402] width 135 height 11
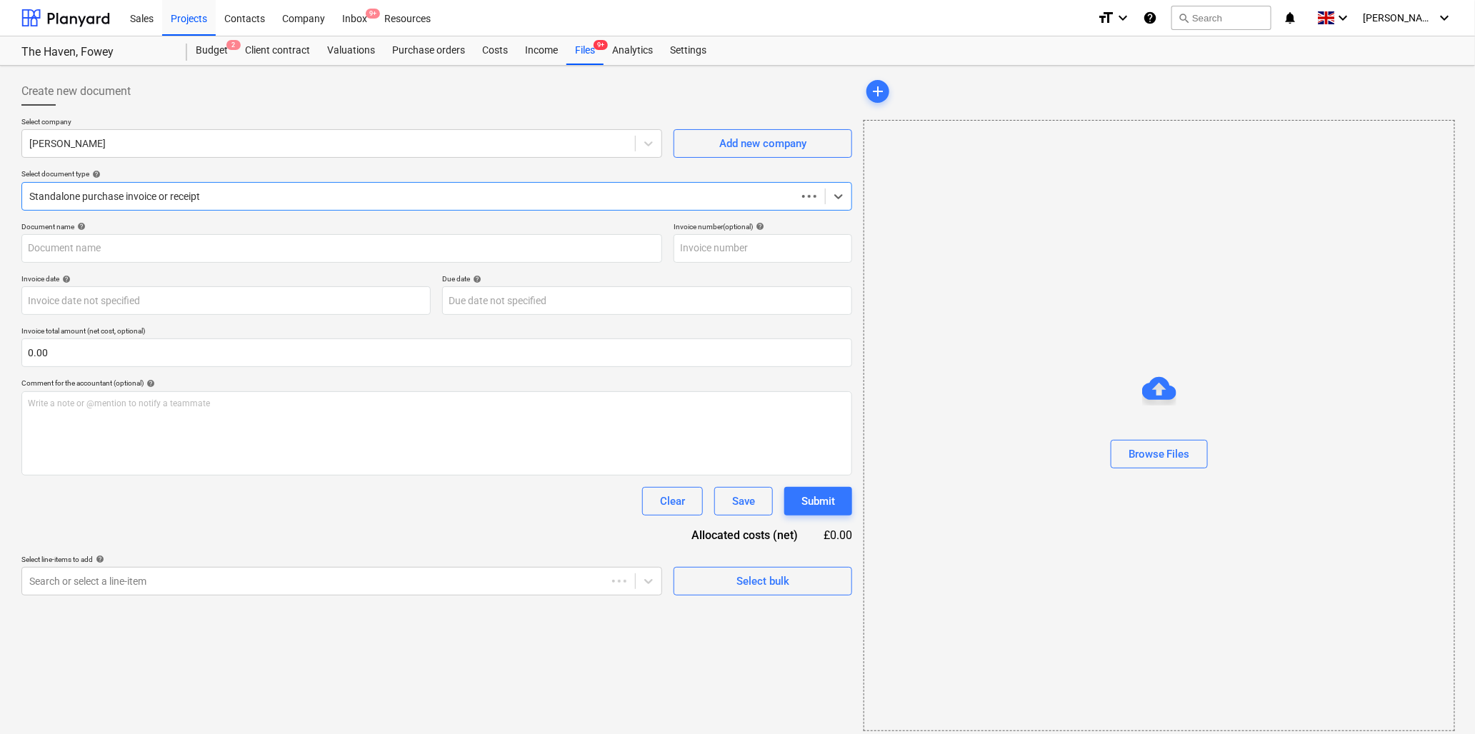
type input "1025646909"
type input "[DATE]"
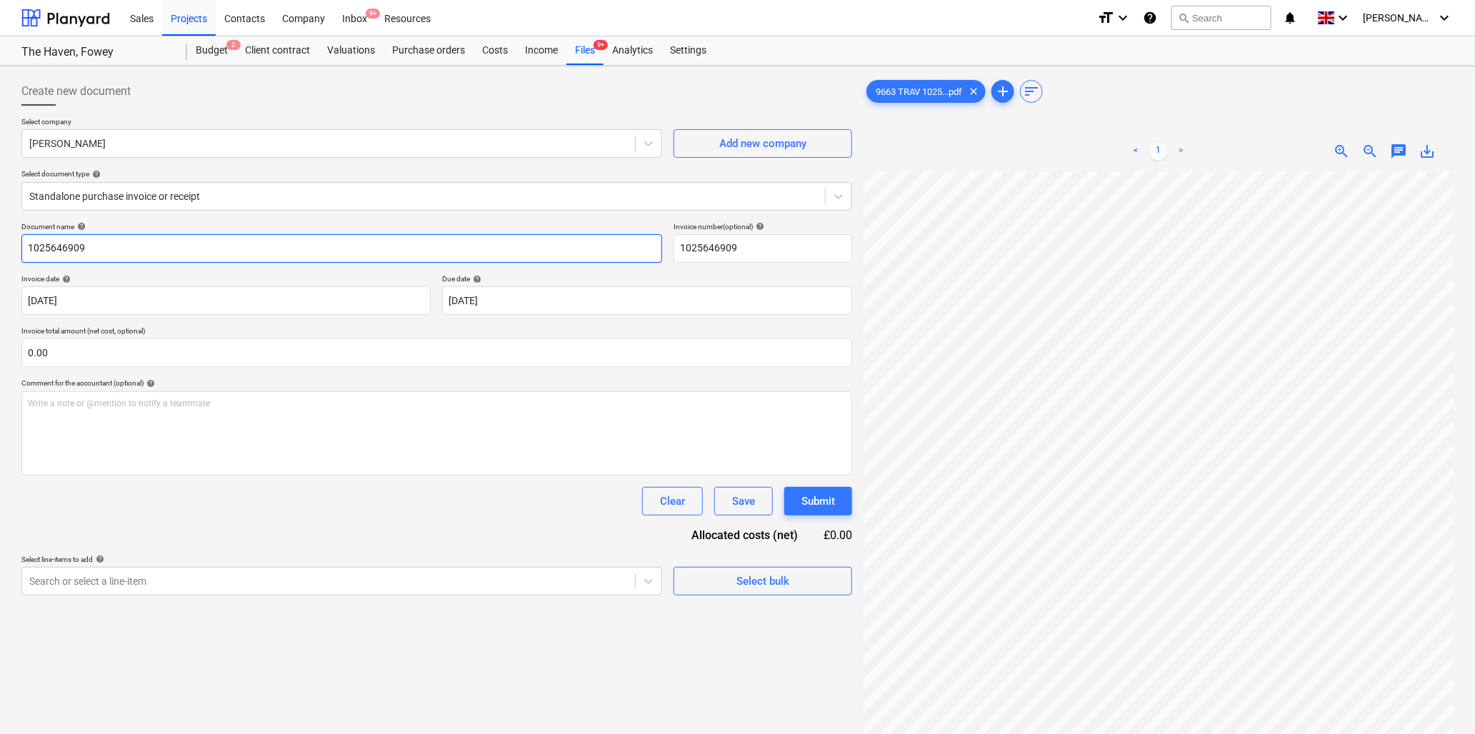
click at [154, 254] on input "1025646909" at bounding box center [341, 248] width 641 height 29
type input "9663 [PERSON_NAME]"
click at [170, 352] on input "text" at bounding box center [436, 353] width 831 height 29
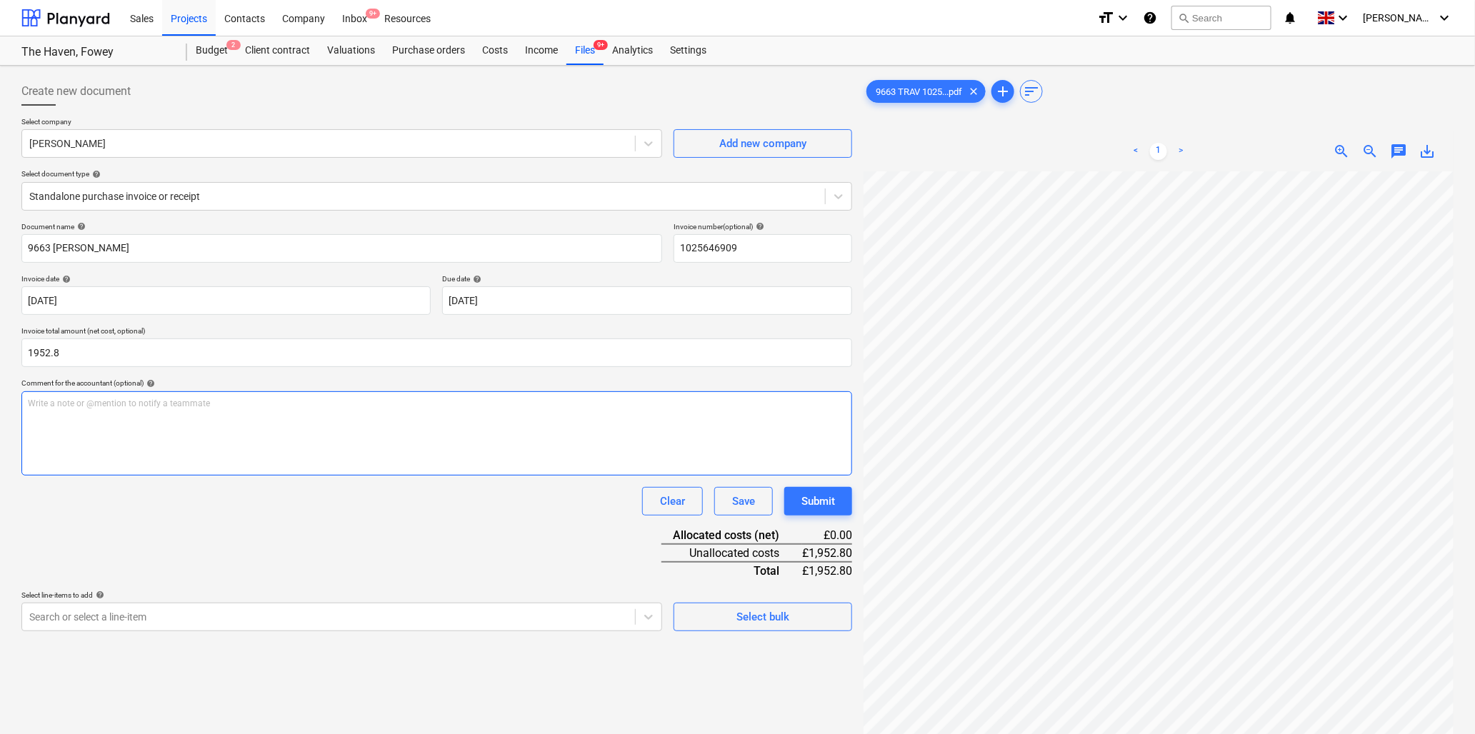
type input "1,952.80"
click at [157, 420] on div "Write a note or @mention to notify a teammate [PERSON_NAME]" at bounding box center [436, 433] width 831 height 84
click at [114, 413] on div "Write a note or @mention to notify a teammate [PERSON_NAME]" at bounding box center [436, 433] width 831 height 84
click at [126, 622] on body "Sales Projects Contacts Company Inbox 9+ Resources format_size keyboard_arrow_d…" at bounding box center [737, 367] width 1475 height 734
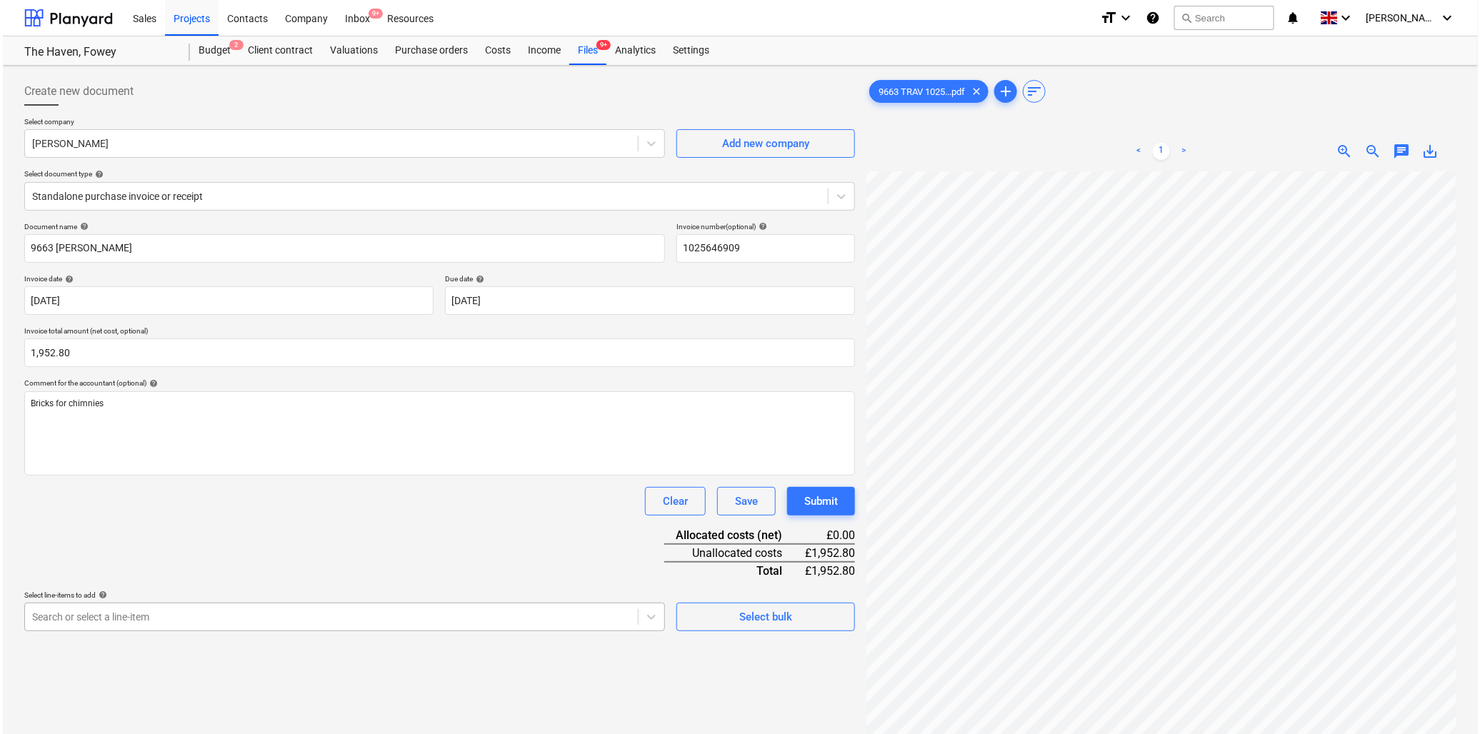
scroll to position [126, 0]
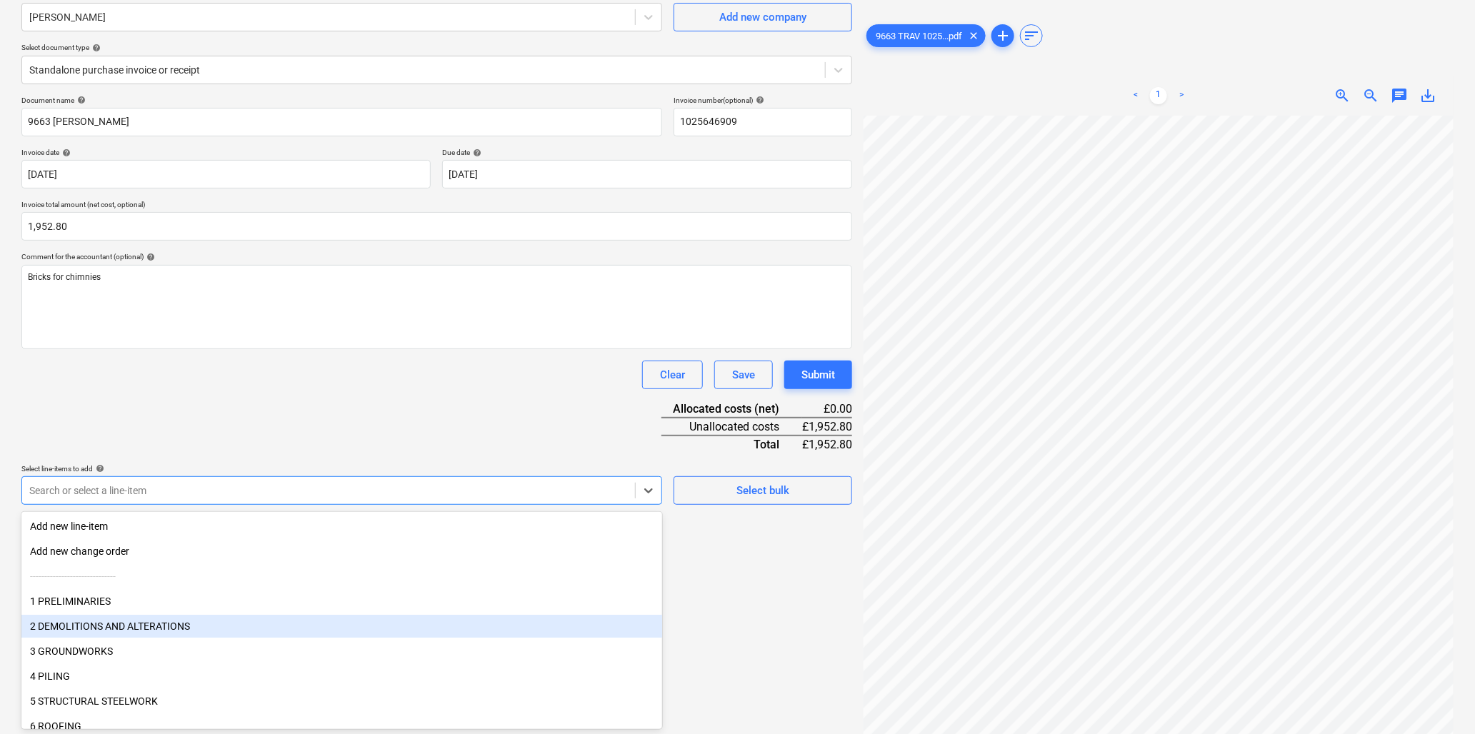
click at [126, 622] on div "2 DEMOLITIONS AND ALTERATIONS" at bounding box center [341, 626] width 641 height 23
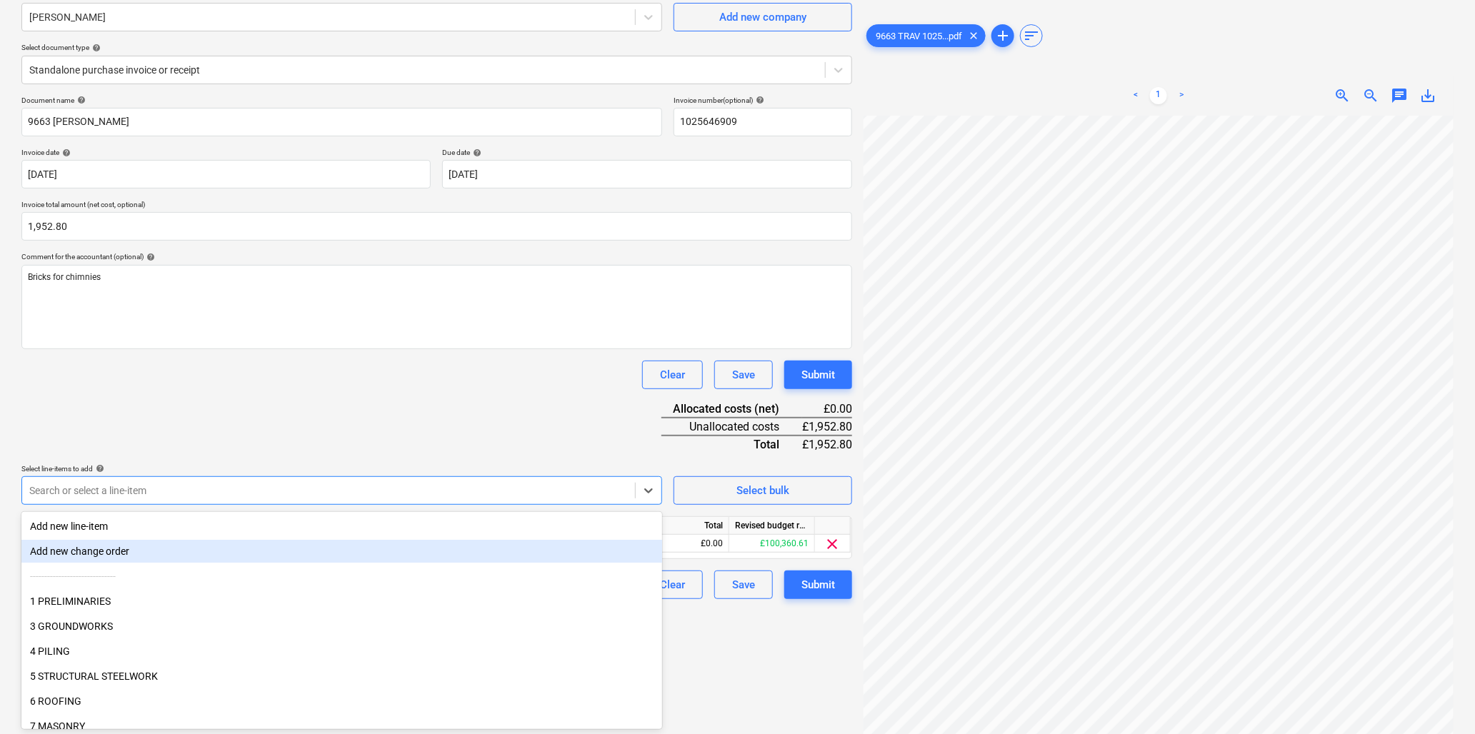
click at [245, 433] on div "Document name help 9663 [PERSON_NAME] Invoice number (optional) help 1025646909…" at bounding box center [436, 348] width 831 height 504
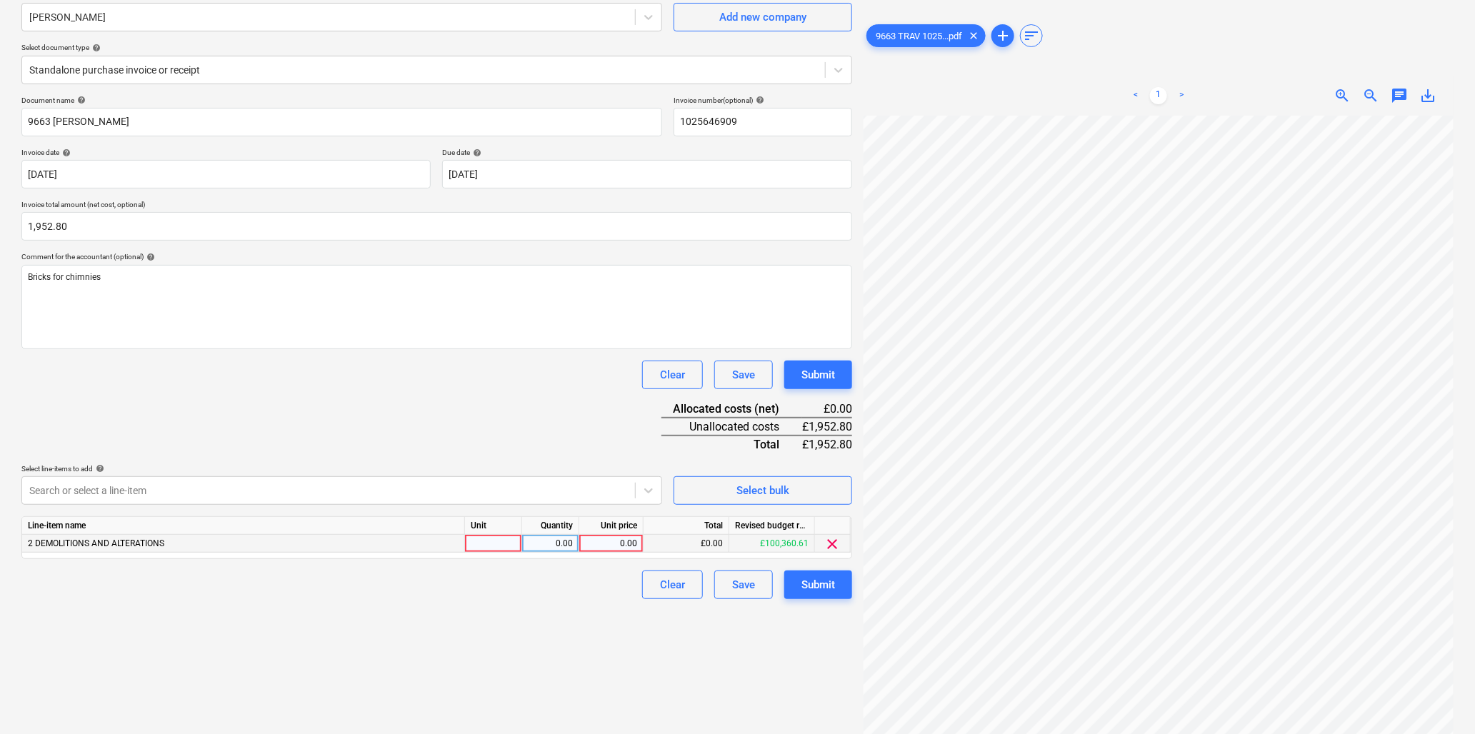
click at [481, 548] on div at bounding box center [493, 544] width 57 height 18
type input "item"
type input "1952.8"
click at [816, 582] on div "Submit" at bounding box center [819, 585] width 34 height 19
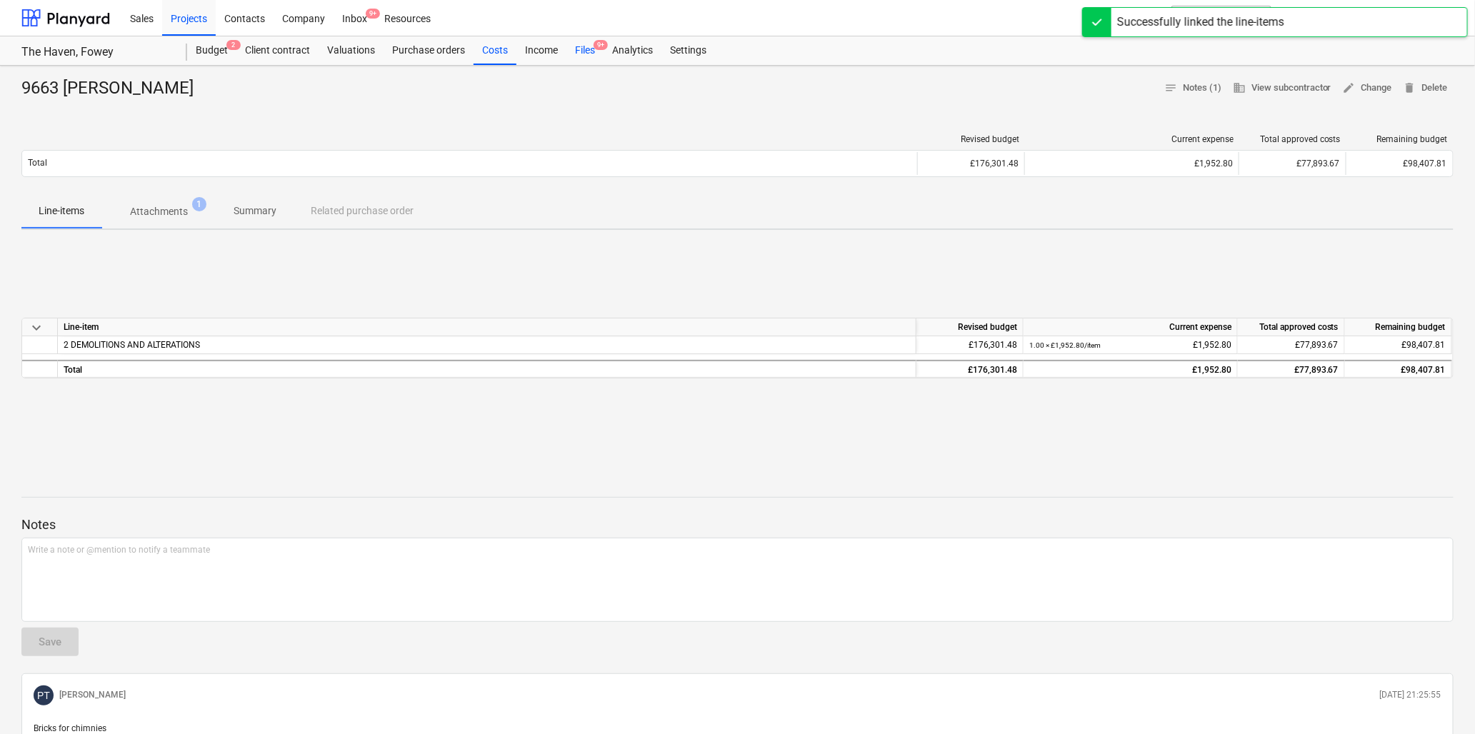
click at [582, 50] on div "Files 9+" at bounding box center [585, 50] width 37 height 29
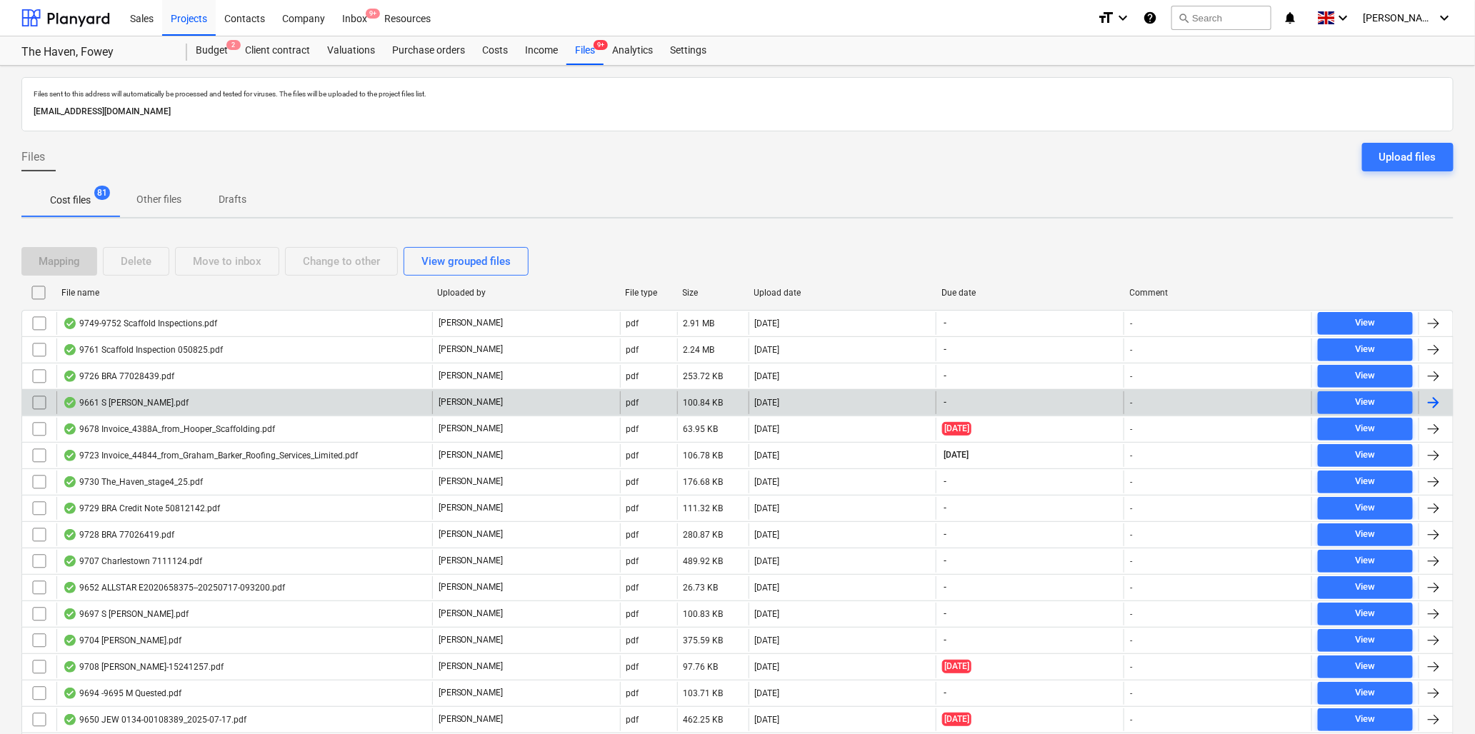
click at [136, 401] on div "9661 S [PERSON_NAME].pdf" at bounding box center [126, 402] width 126 height 11
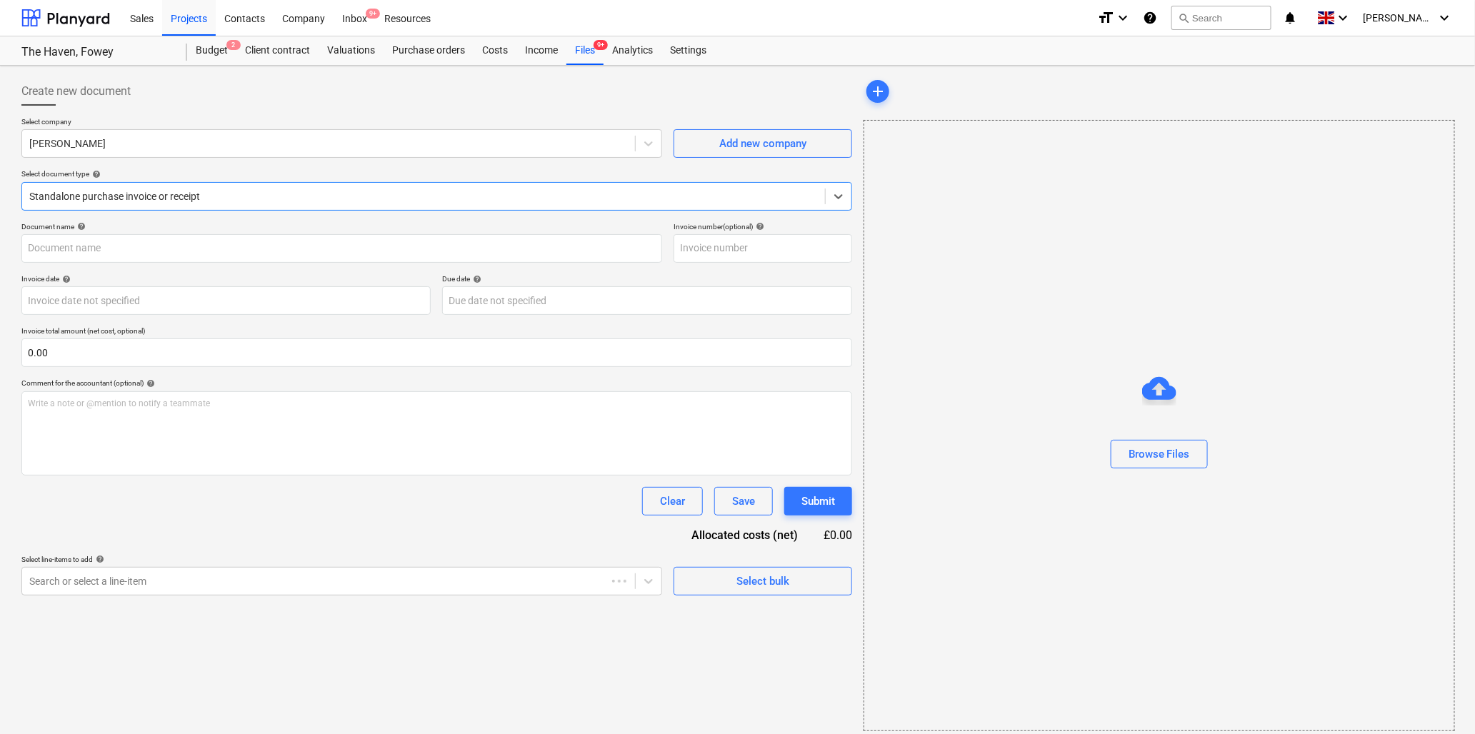
type input "9661 S [PERSON_NAME].pdf"
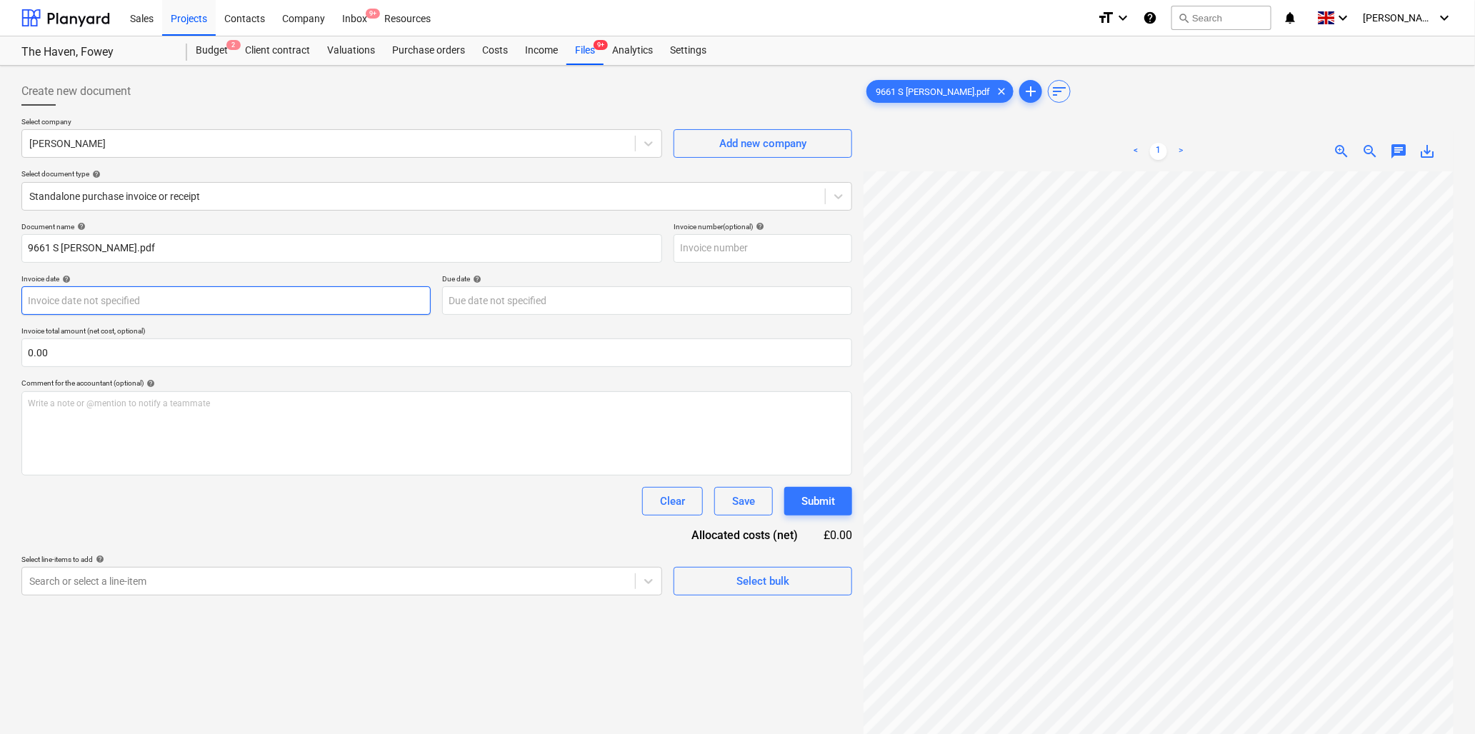
click at [137, 298] on body "Sales Projects Contacts Company Inbox 9+ Resources format_size keyboard_arrow_d…" at bounding box center [737, 367] width 1475 height 734
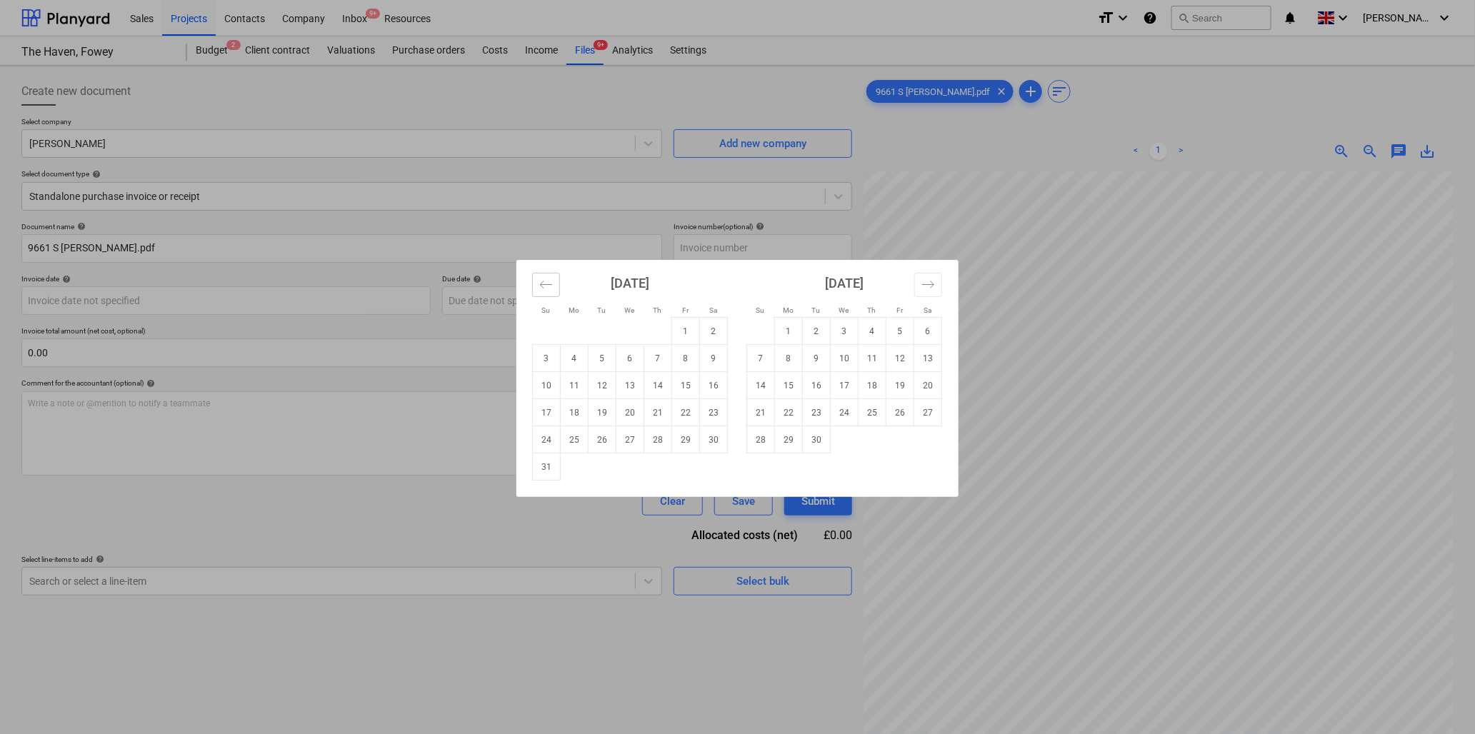
click at [550, 286] on icon "Move backward to switch to the previous month." at bounding box center [546, 285] width 14 height 14
click at [690, 384] on td "18" at bounding box center [686, 385] width 28 height 27
type input "[DATE]"
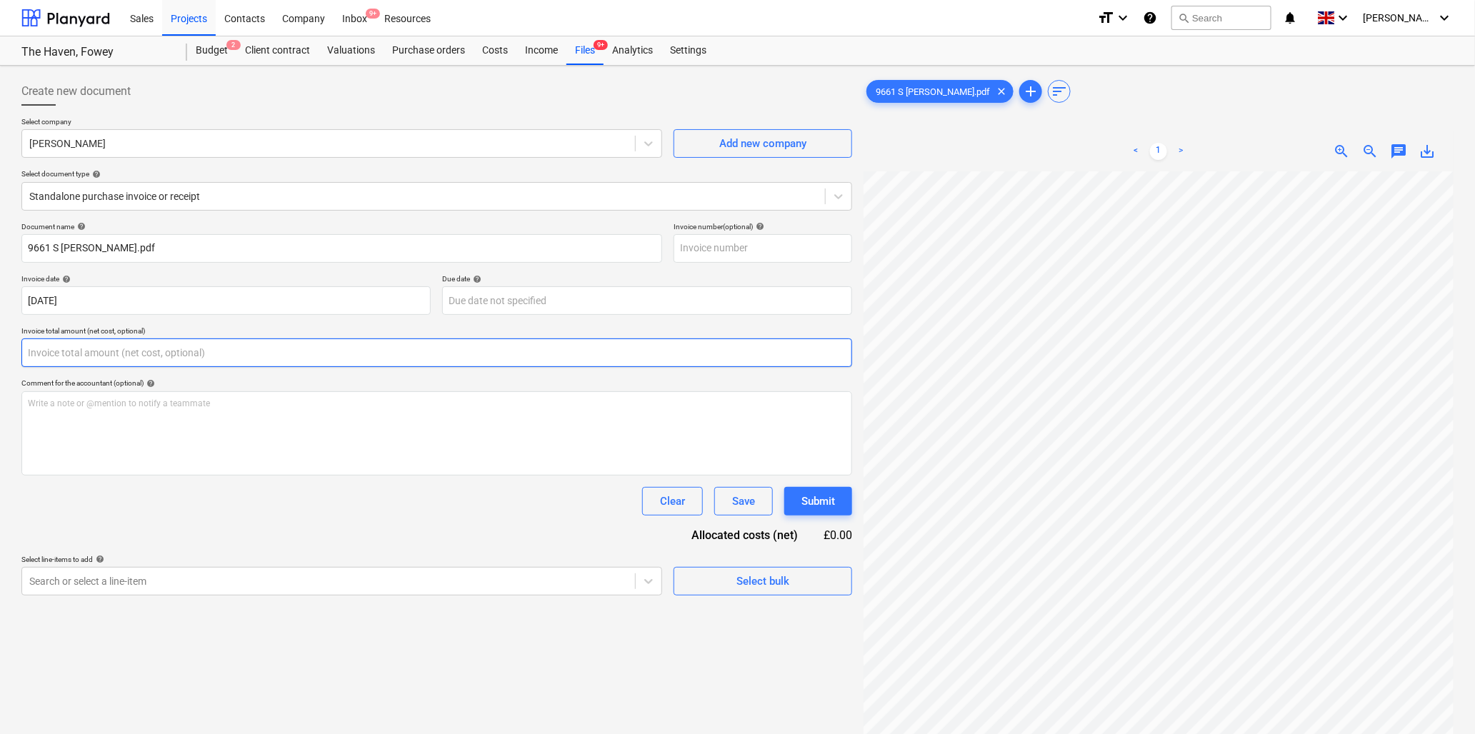
click at [241, 354] on input "text" at bounding box center [436, 353] width 831 height 29
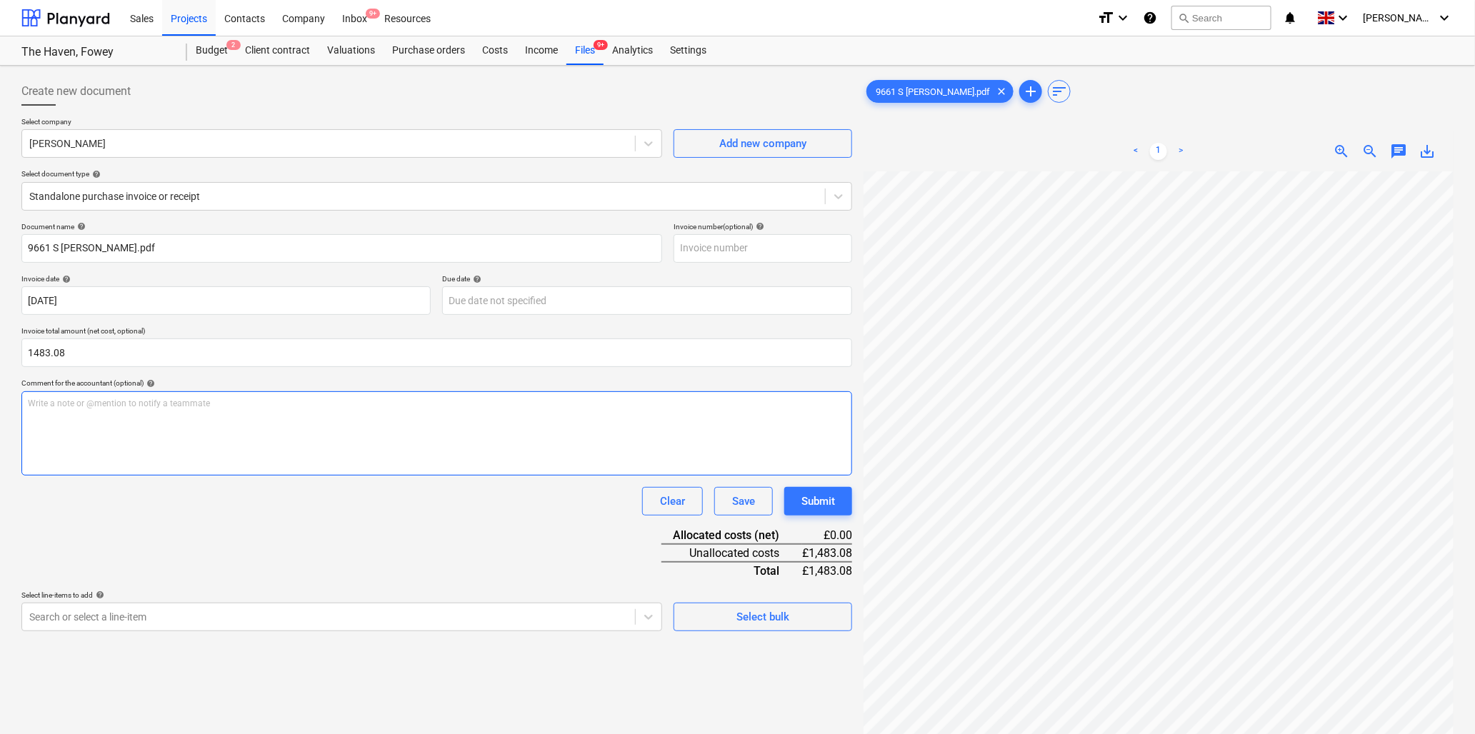
type input "1,483.08"
click at [238, 405] on p "Write a note or @mention to notify a teammate [PERSON_NAME]" at bounding box center [437, 404] width 818 height 12
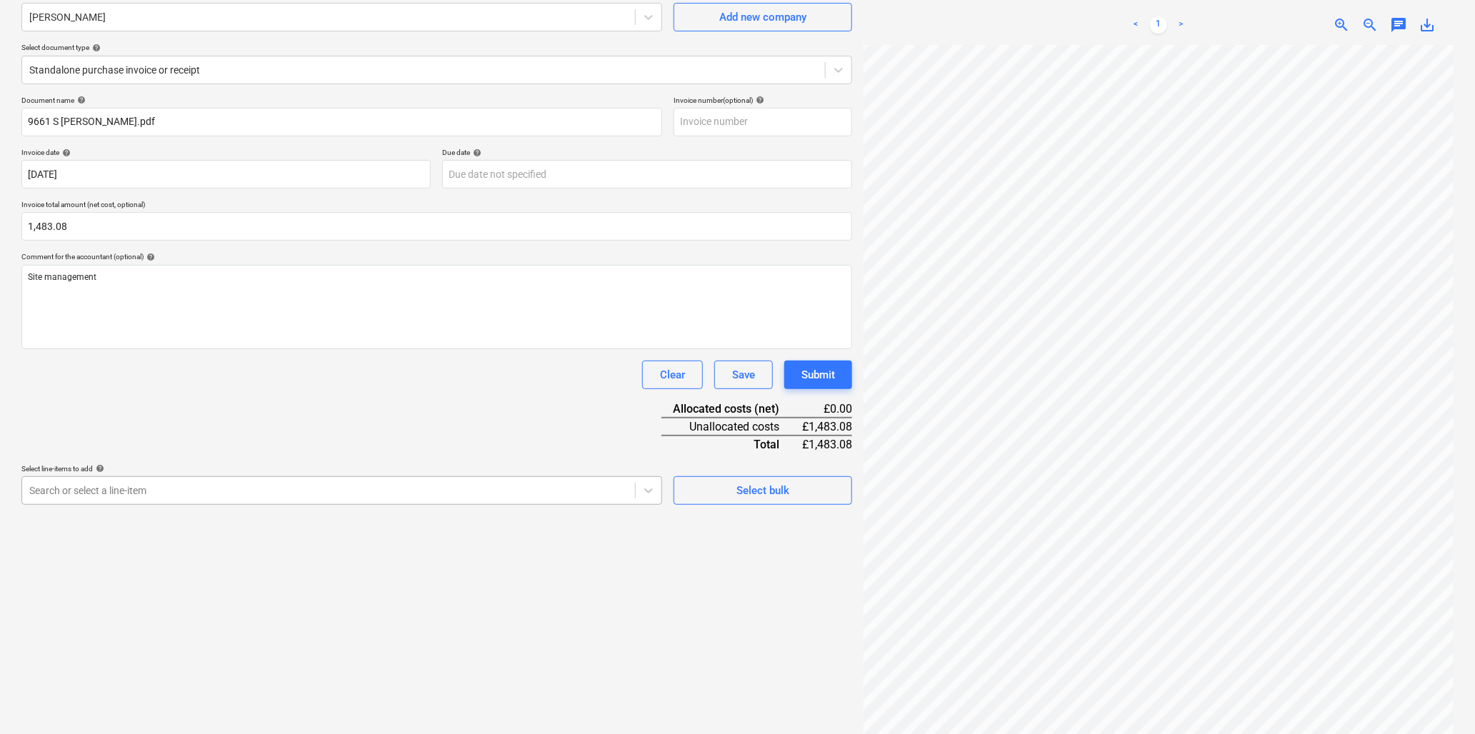
click at [218, 608] on body "Sales Projects Contacts Company Inbox 9+ Resources format_size keyboard_arrow_d…" at bounding box center [737, 241] width 1475 height 734
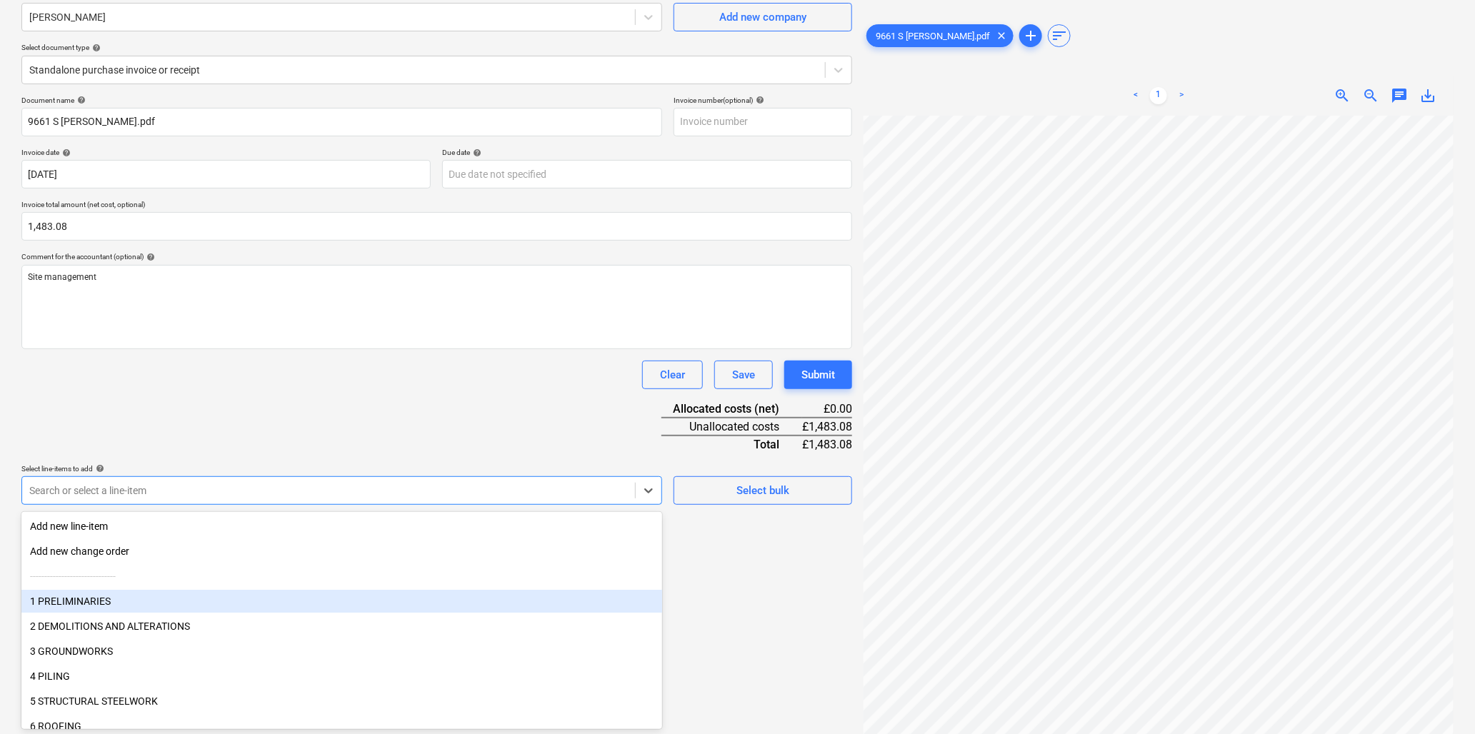
click at [169, 599] on div "1 PRELIMINARIES" at bounding box center [341, 601] width 641 height 23
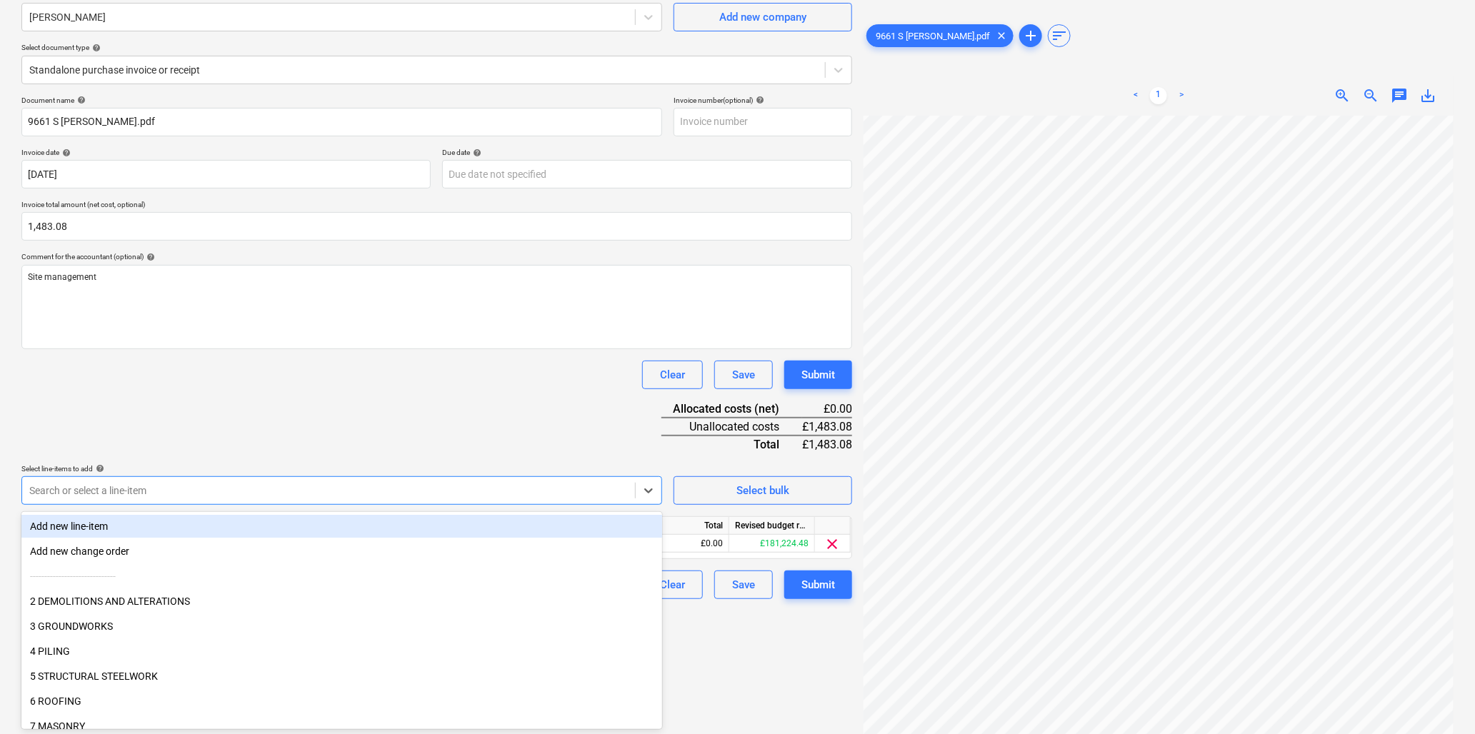
click at [224, 447] on div "Document name help 9661 S [PERSON_NAME].pdf Invoice number (optional) help Invo…" at bounding box center [436, 348] width 831 height 504
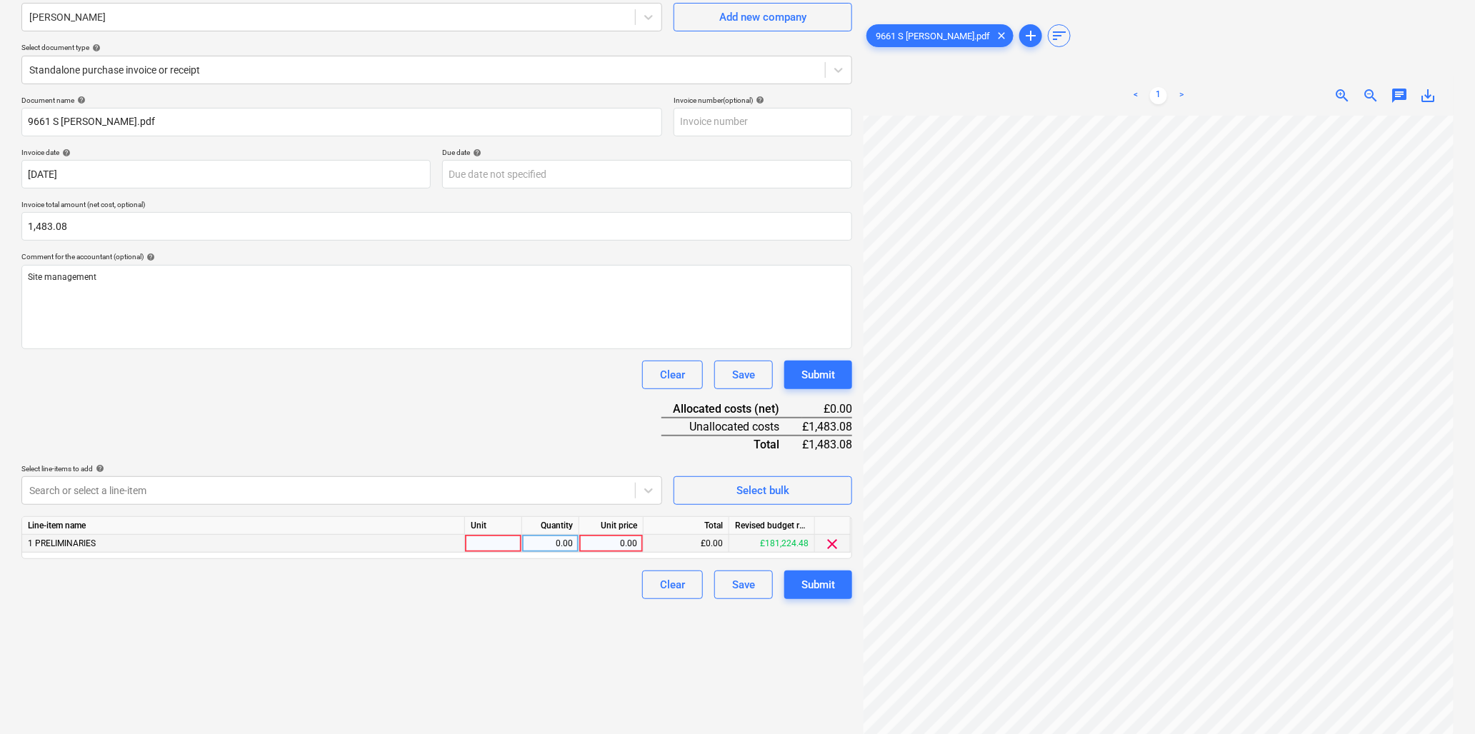
click at [495, 542] on div at bounding box center [493, 544] width 57 height 18
type input "hr"
type input "34"
type input "43.62"
click at [827, 584] on div "Submit" at bounding box center [819, 585] width 34 height 19
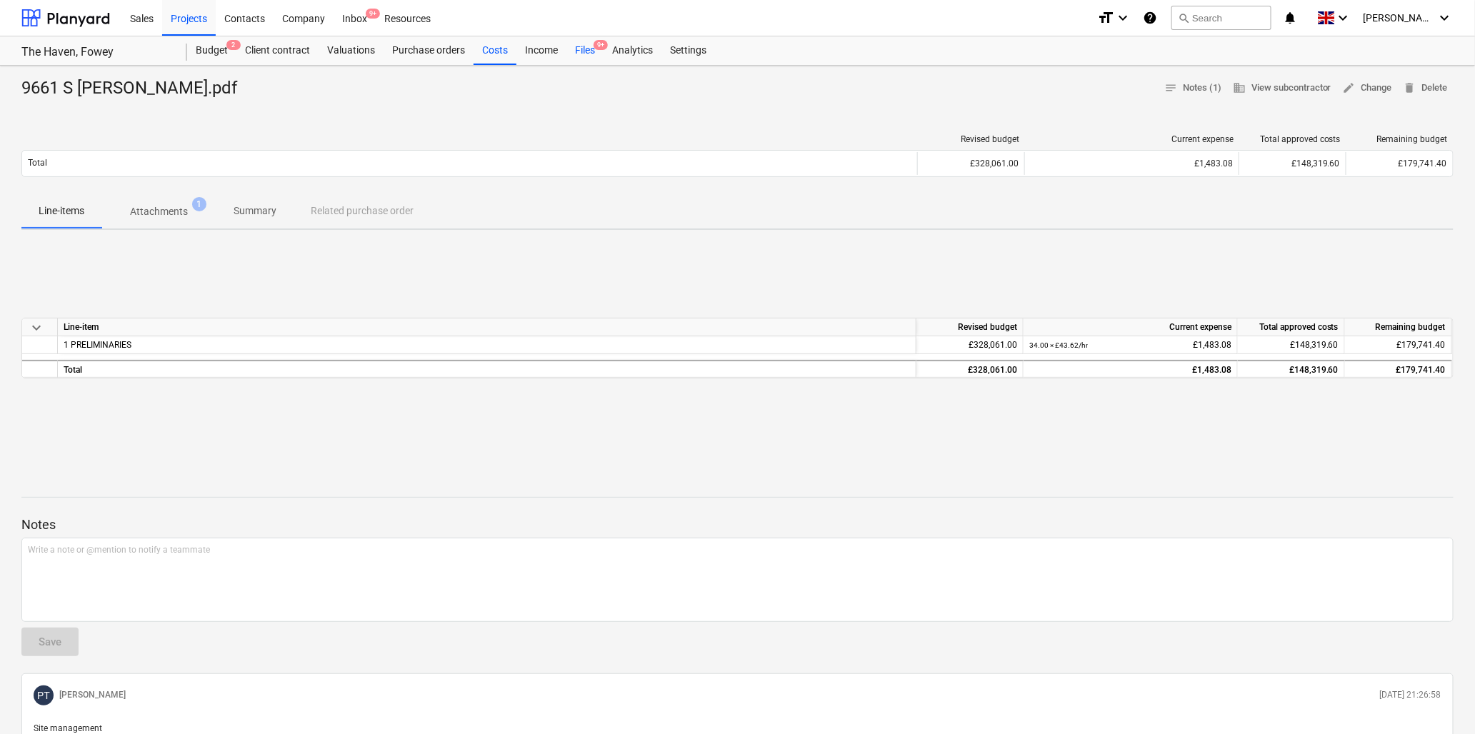
click at [577, 51] on div "Files 9+" at bounding box center [585, 50] width 37 height 29
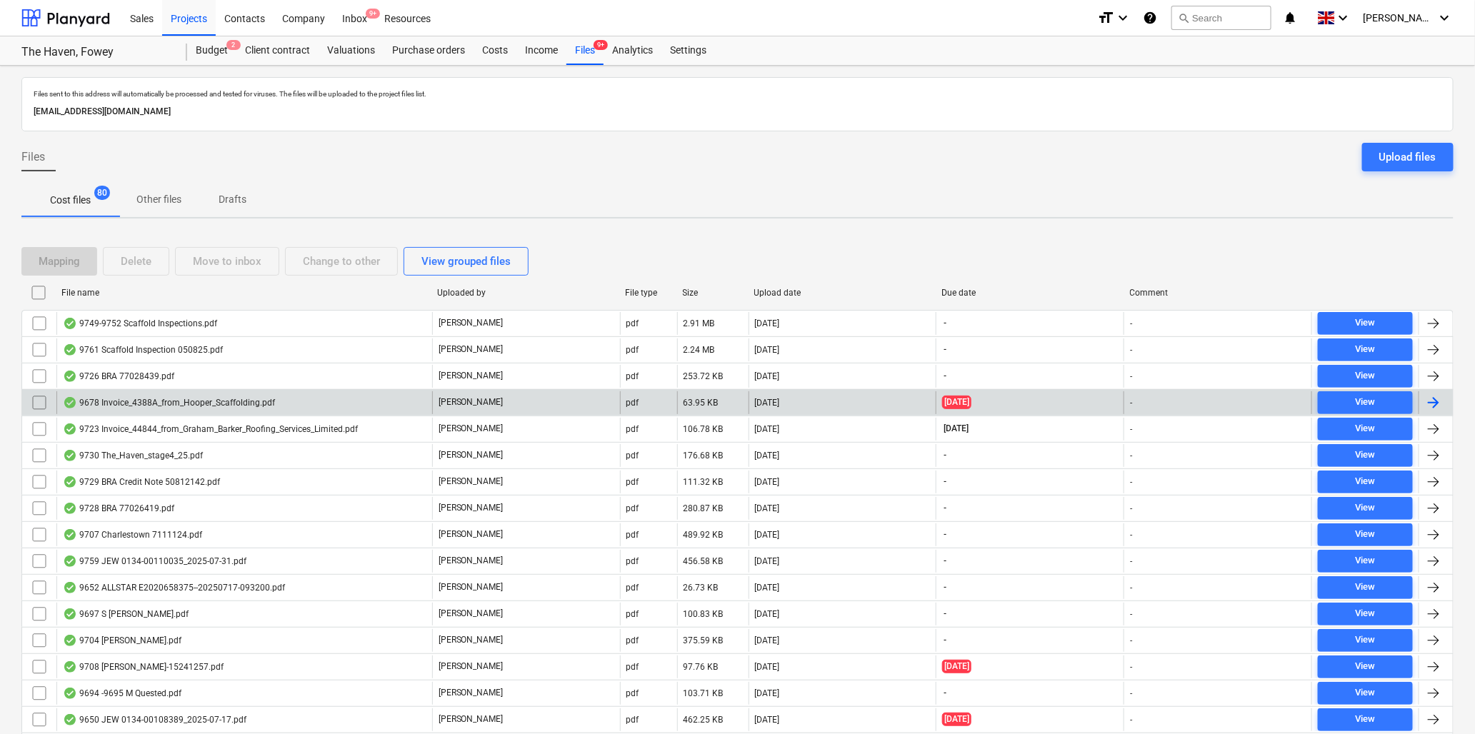
click at [166, 402] on div "9678 Invoice_4388A_from_Hooper_Scaffolding.pdf" at bounding box center [169, 402] width 212 height 11
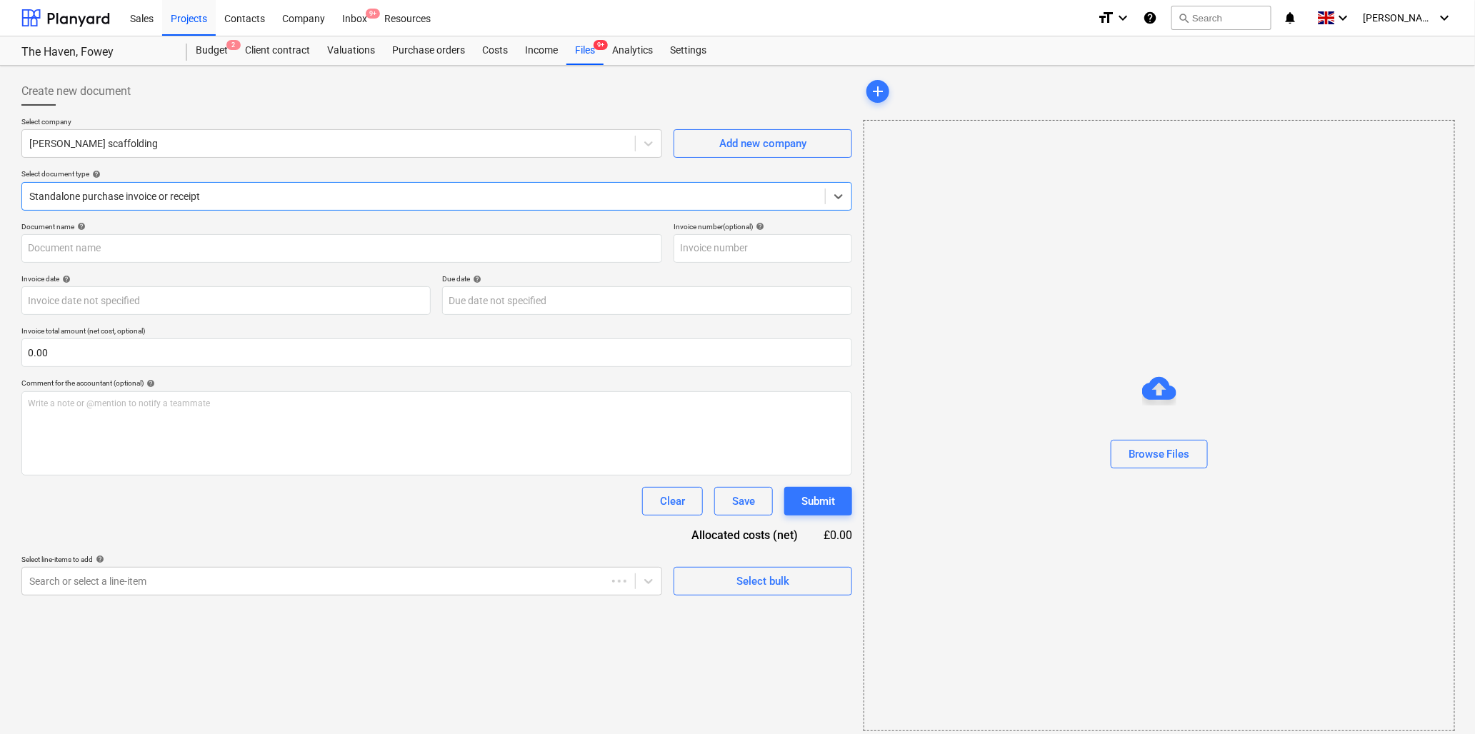
type input "2"
type input "[DATE]"
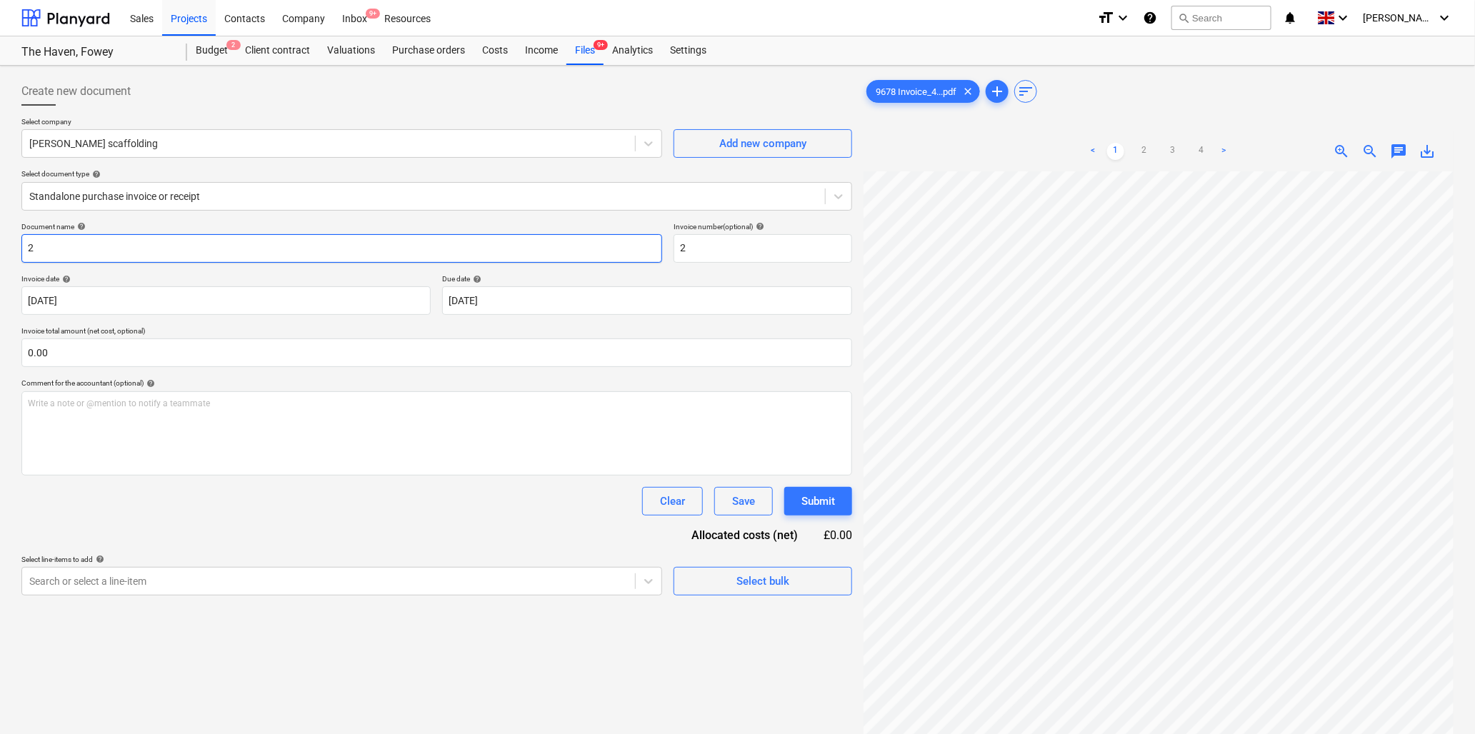
click at [215, 248] on input "2" at bounding box center [341, 248] width 641 height 29
type input "9678 [PERSON_NAME]"
click at [157, 349] on input "text" at bounding box center [436, 353] width 831 height 29
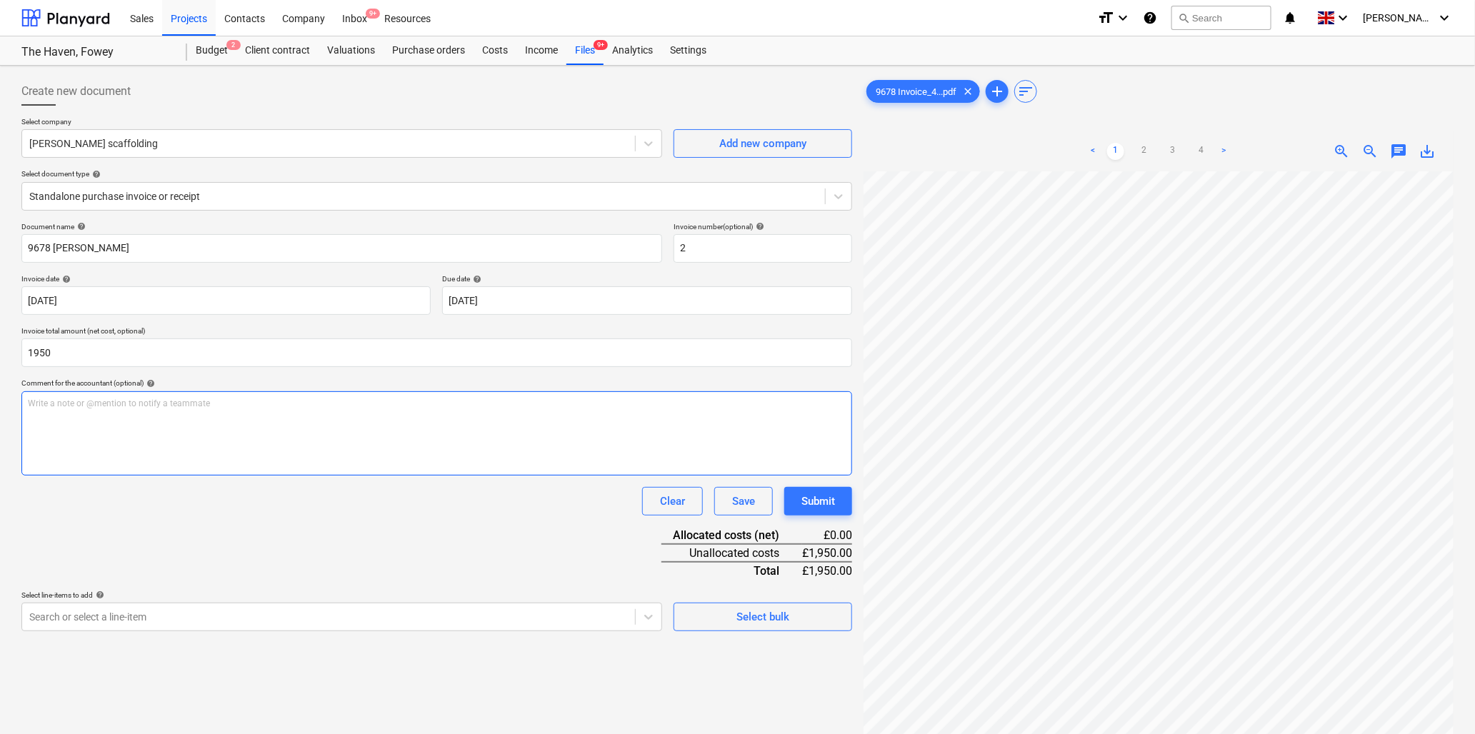
type input "1,950.00"
click at [131, 405] on p "Write a note or @mention to notify a teammate [PERSON_NAME]" at bounding box center [437, 404] width 818 height 12
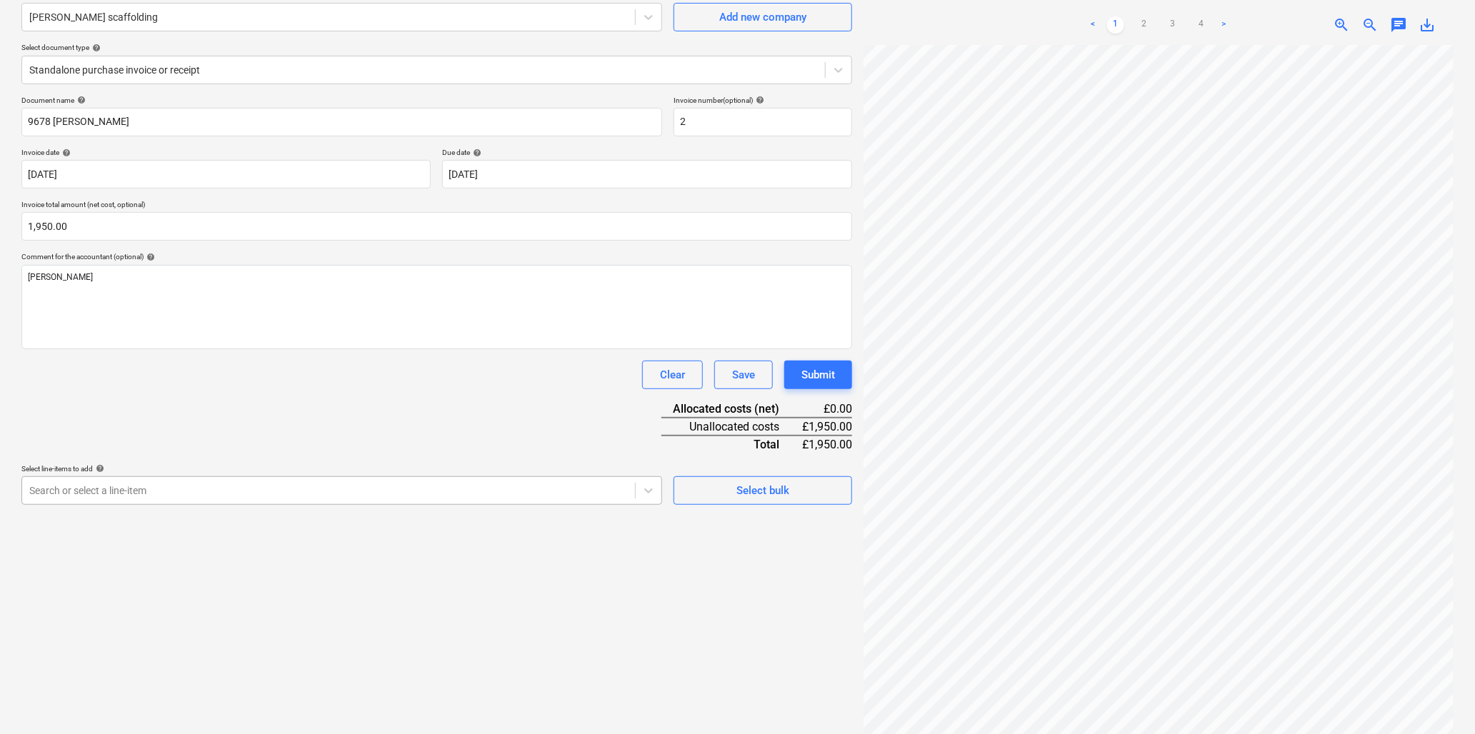
click at [168, 608] on body "Sales Projects Contacts Company Inbox 9+ Resources format_size keyboard_arrow_d…" at bounding box center [737, 241] width 1475 height 734
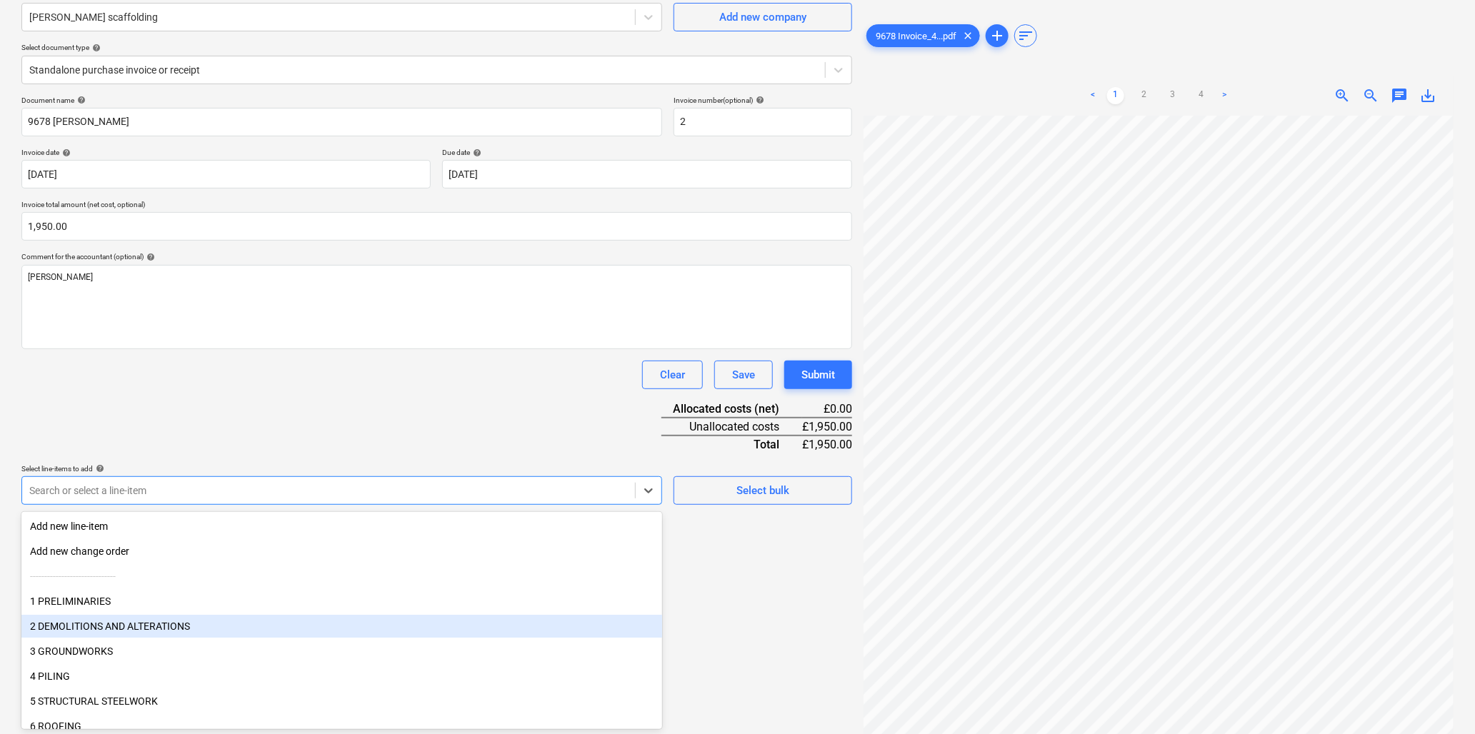
click at [153, 624] on div "2 DEMOLITIONS AND ALTERATIONS" at bounding box center [341, 626] width 641 height 23
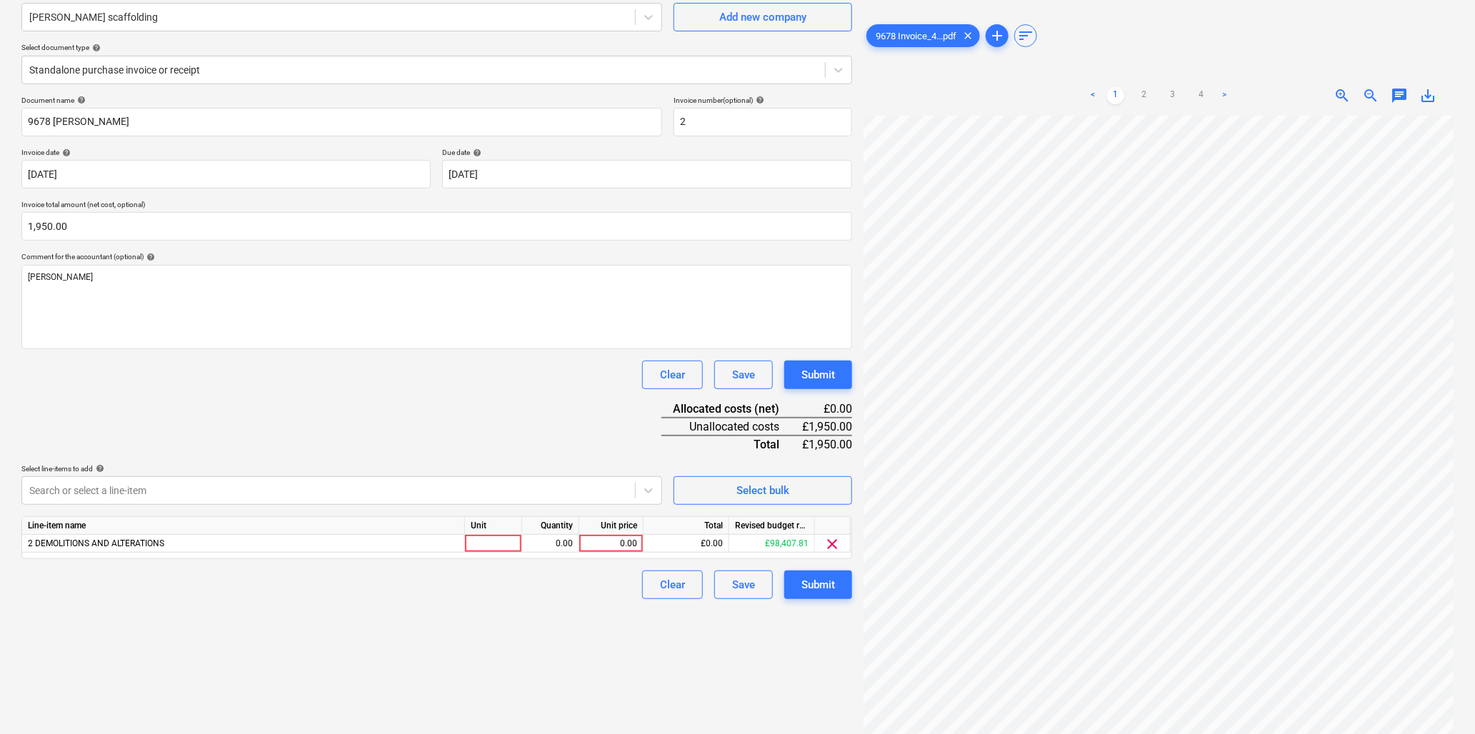
click at [198, 432] on div "Document name help 9678 [PERSON_NAME] Invoice number (optional) help 2 Invoice …" at bounding box center [436, 348] width 831 height 504
click at [487, 540] on div at bounding box center [493, 544] width 57 height 18
type input "item"
type input "1950"
click at [802, 584] on div "Submit" at bounding box center [819, 585] width 34 height 19
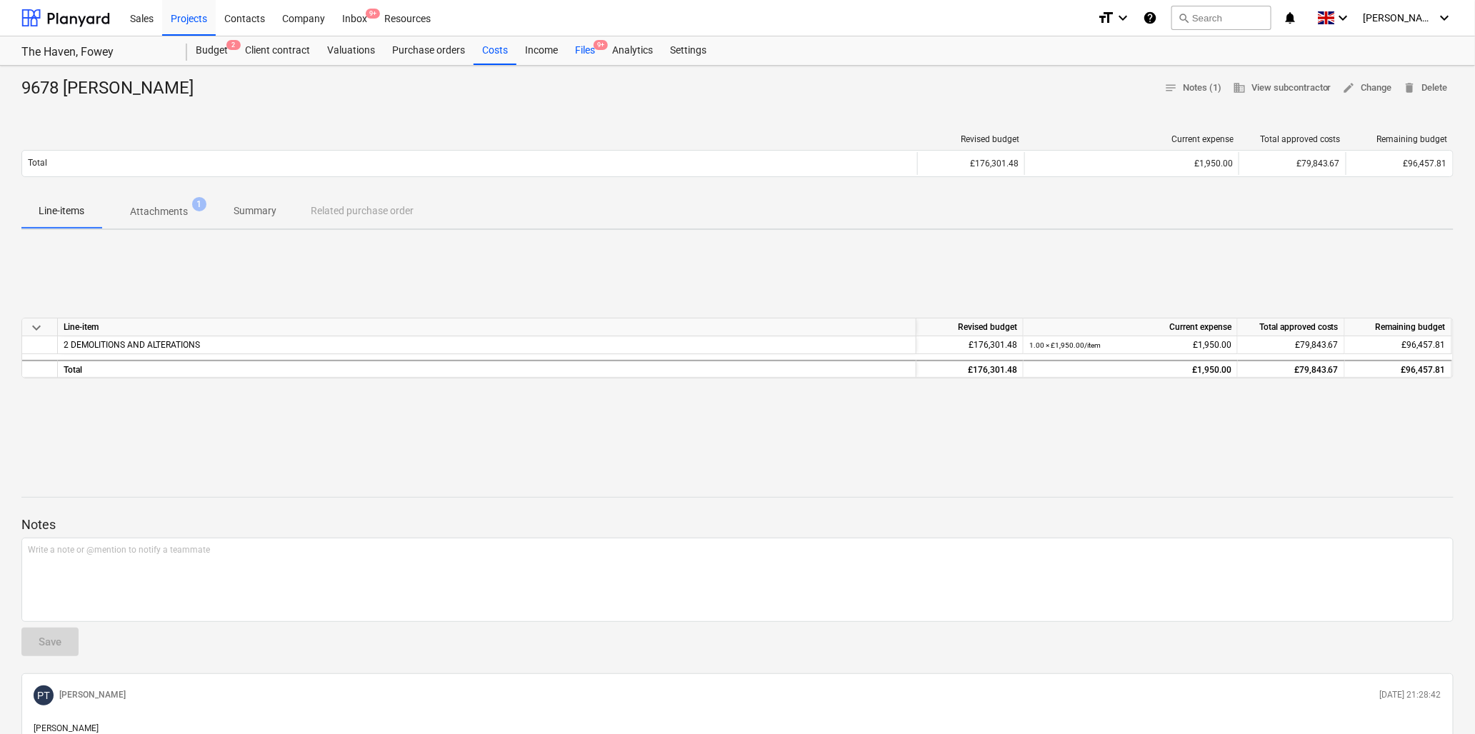
click at [584, 46] on div "Files 9+" at bounding box center [585, 50] width 37 height 29
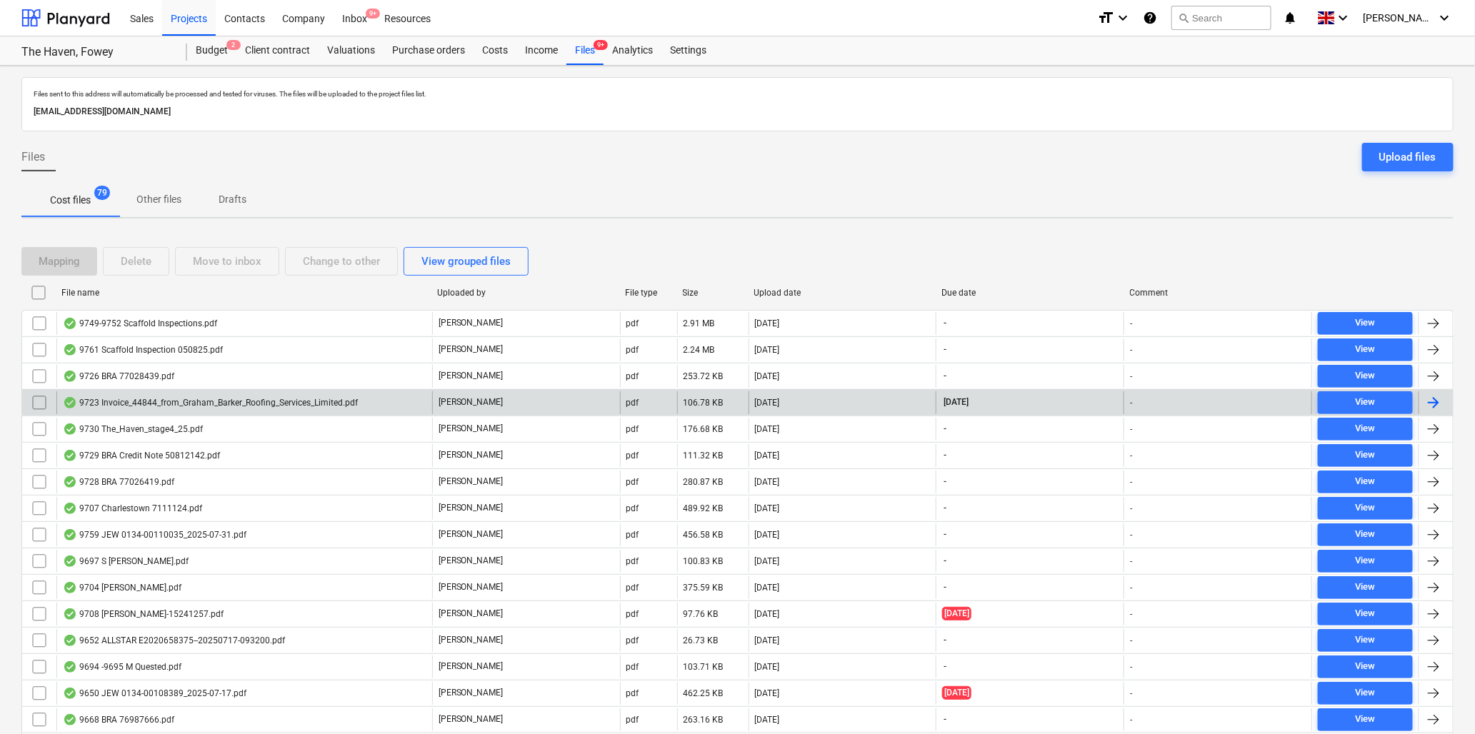
click at [168, 401] on div "9723 Invoice_44844_from_Graham_Barker_Roofing_Services_Limited.pdf" at bounding box center [210, 402] width 295 height 11
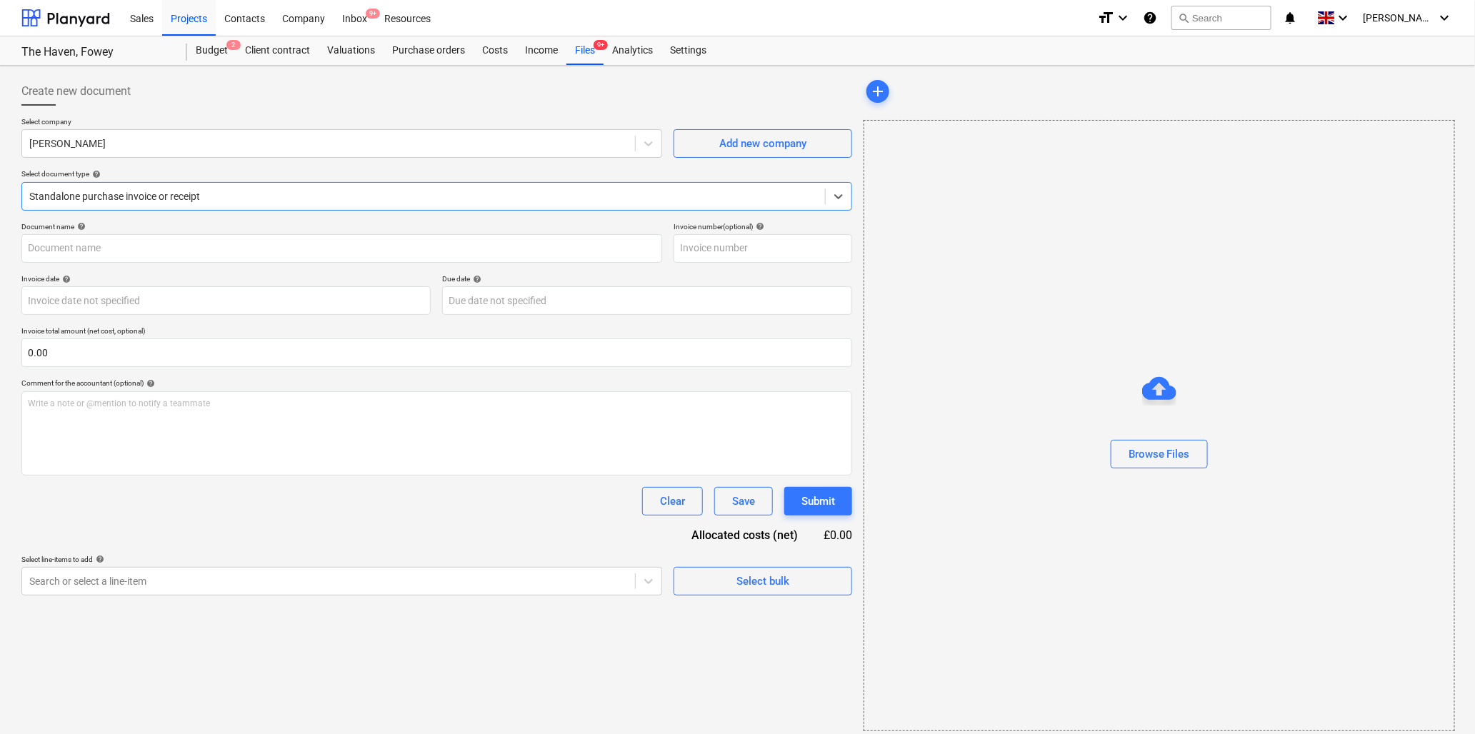
type input "44844"
type input "[DATE]"
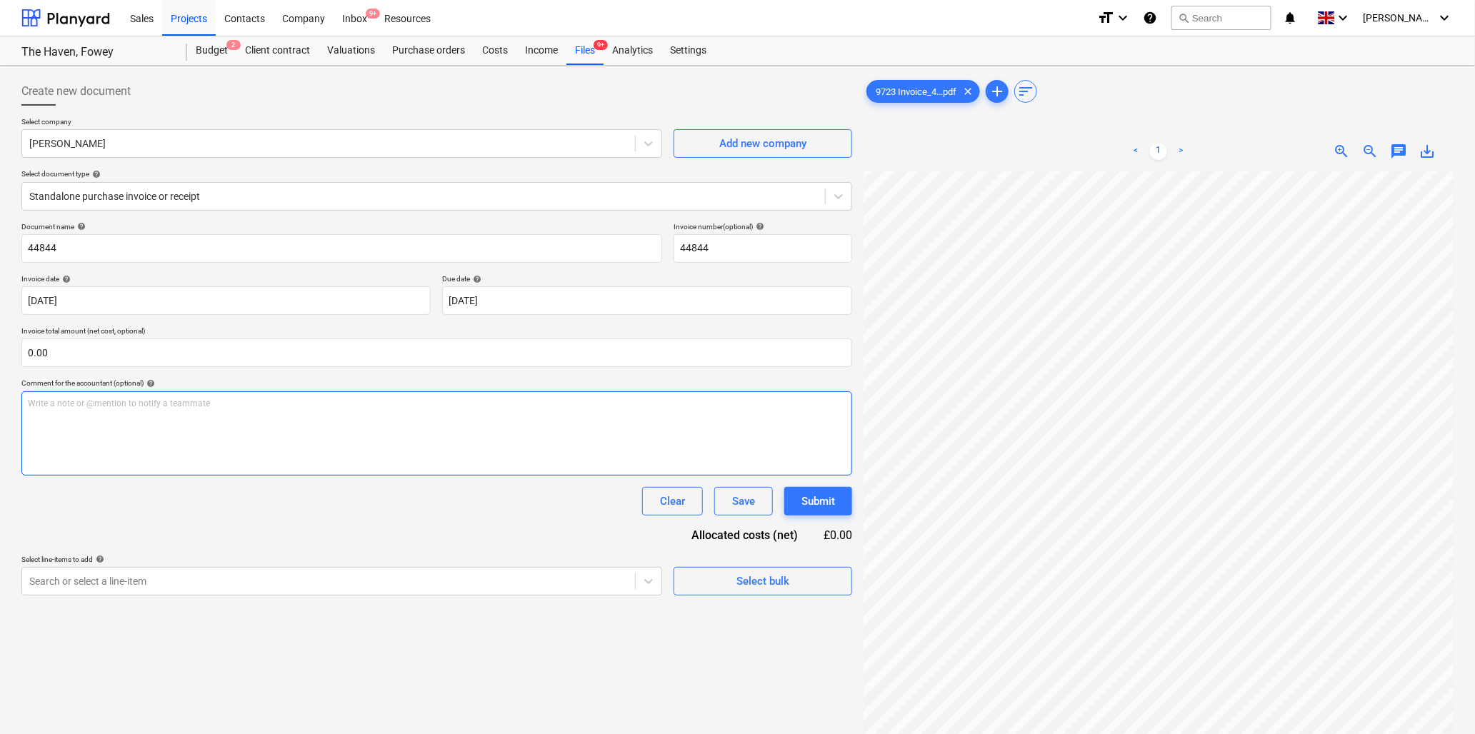
scroll to position [505, 27]
click at [119, 254] on input "44844" at bounding box center [341, 248] width 641 height 29
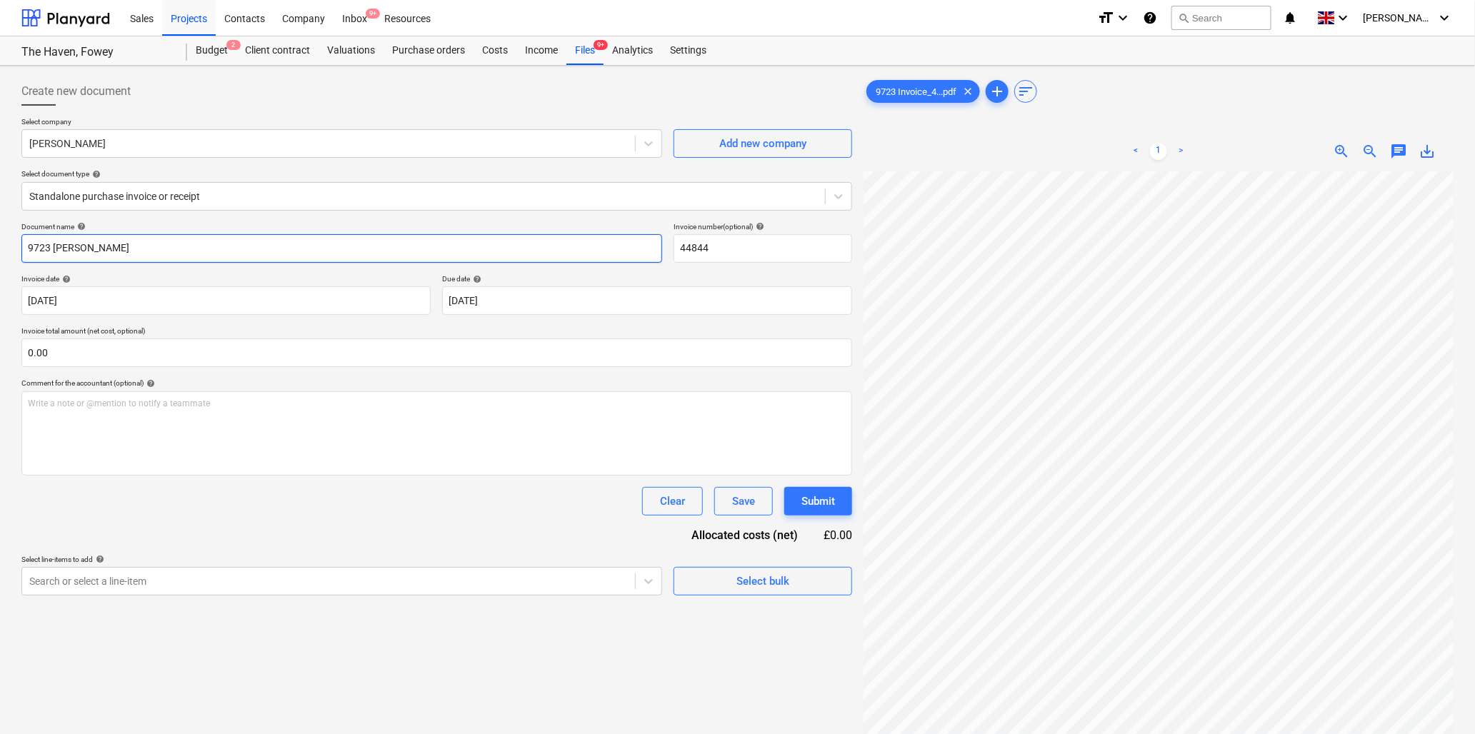
type input "9723 [PERSON_NAME]"
click at [204, 353] on input "text" at bounding box center [436, 353] width 831 height 29
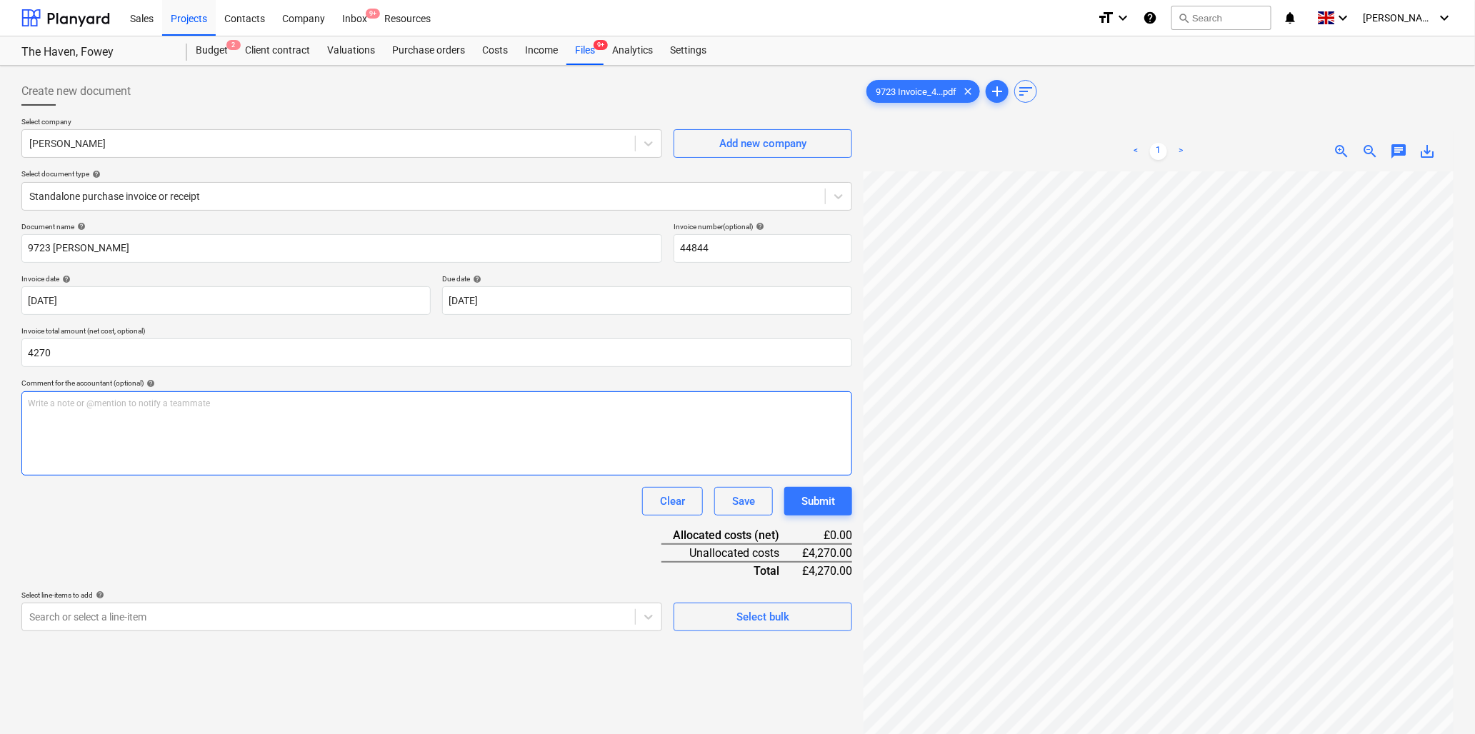
type input "4,270.00"
click at [227, 411] on div "Write a note or @mention to notify a teammate [PERSON_NAME]" at bounding box center [436, 433] width 831 height 84
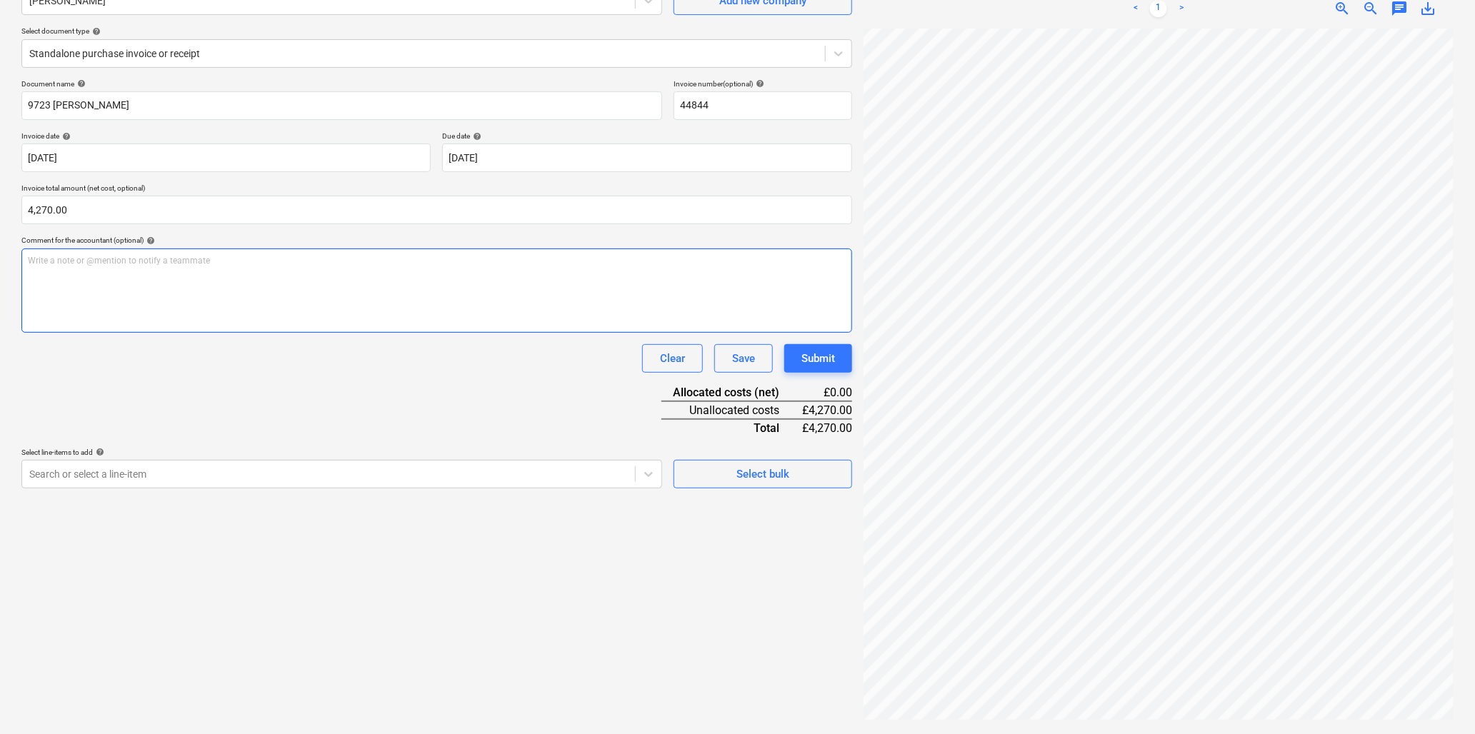
click at [514, 290] on div "Write a note or @mention to notify a teammate [PERSON_NAME]" at bounding box center [436, 291] width 831 height 84
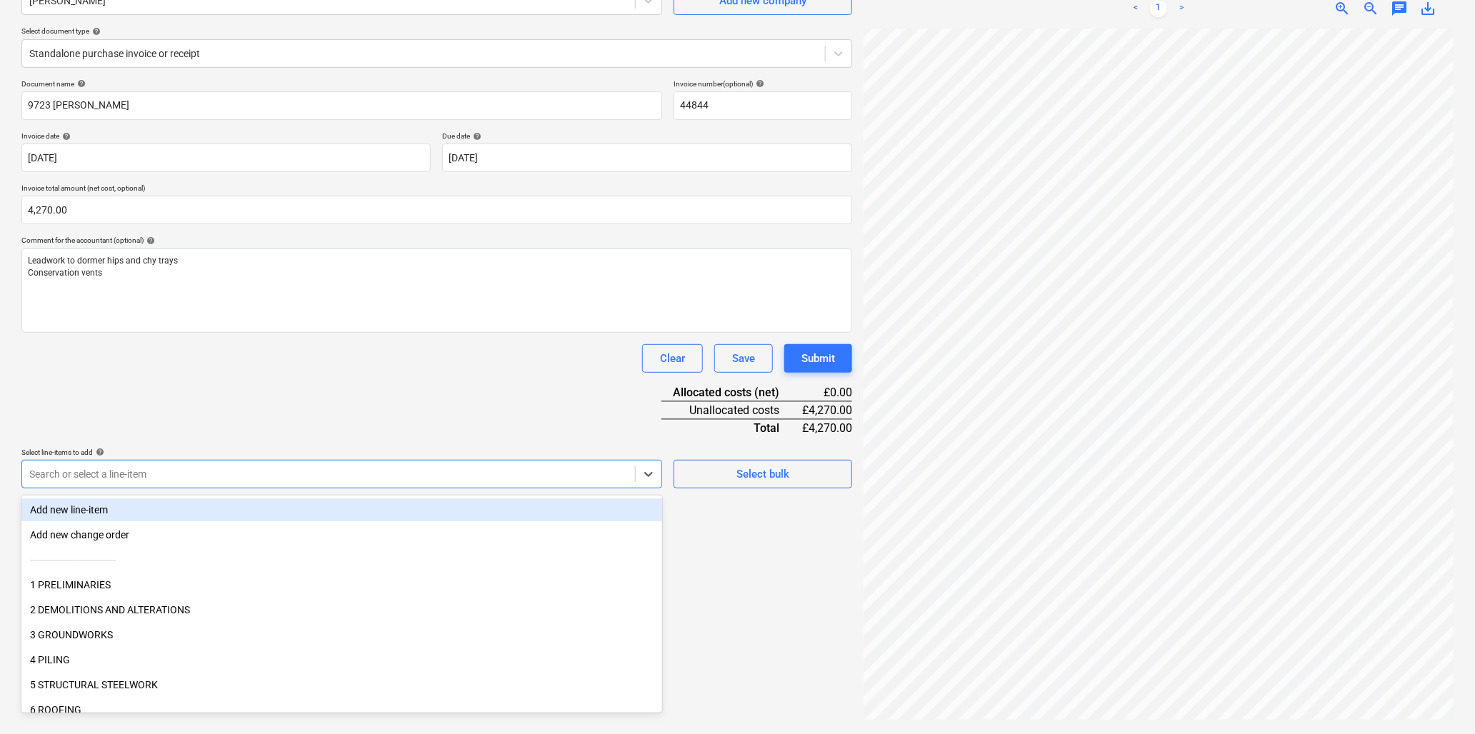
click at [387, 474] on div at bounding box center [328, 474] width 599 height 14
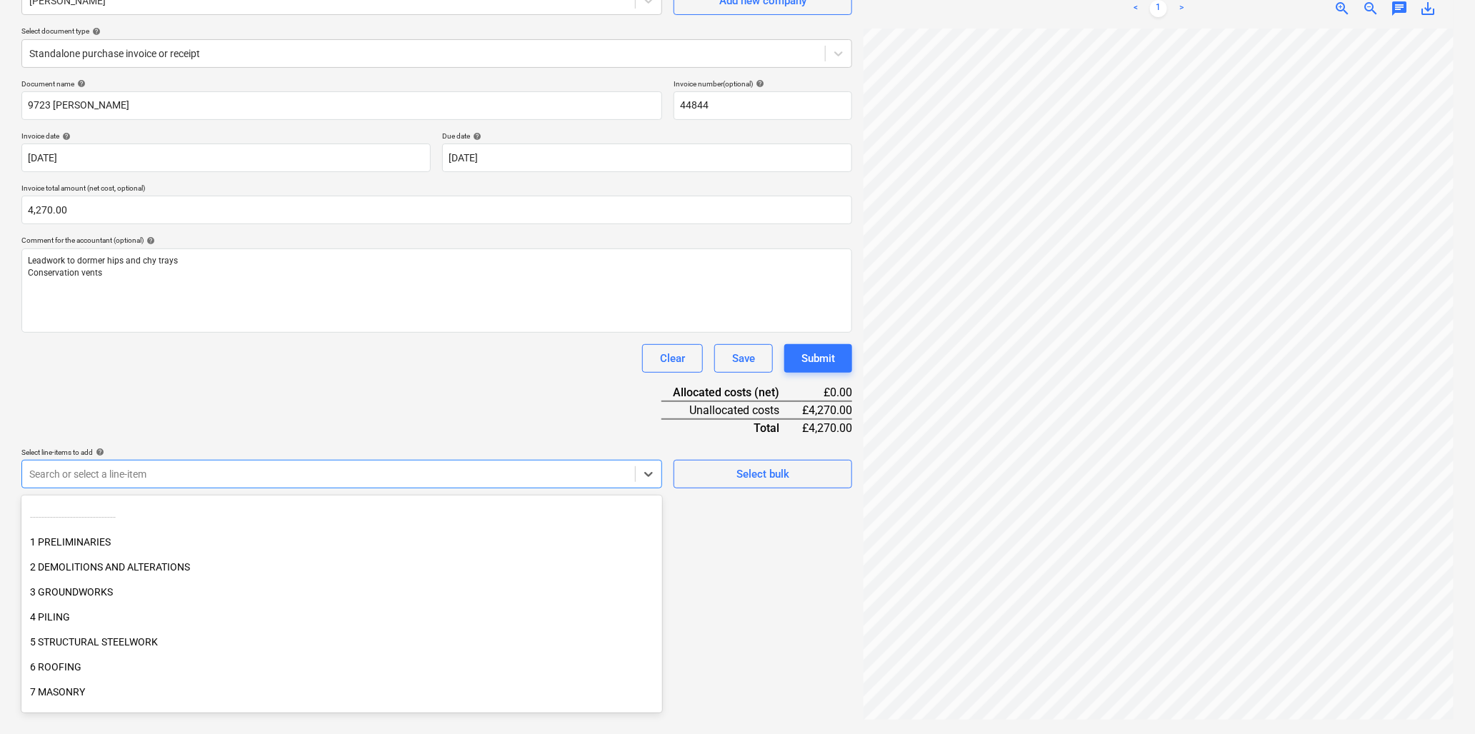
scroll to position [79, 0]
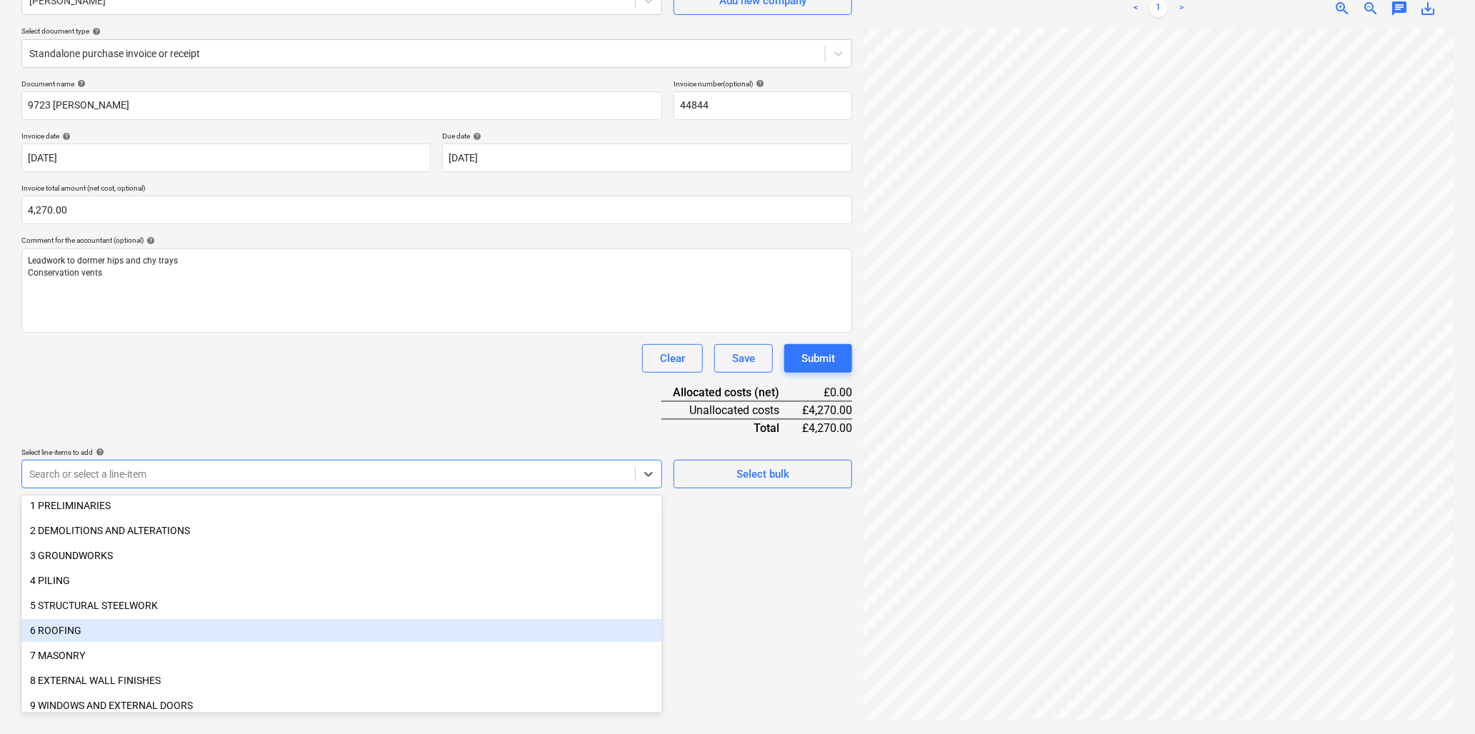
click at [43, 629] on div "6 ROOFING" at bounding box center [341, 630] width 641 height 23
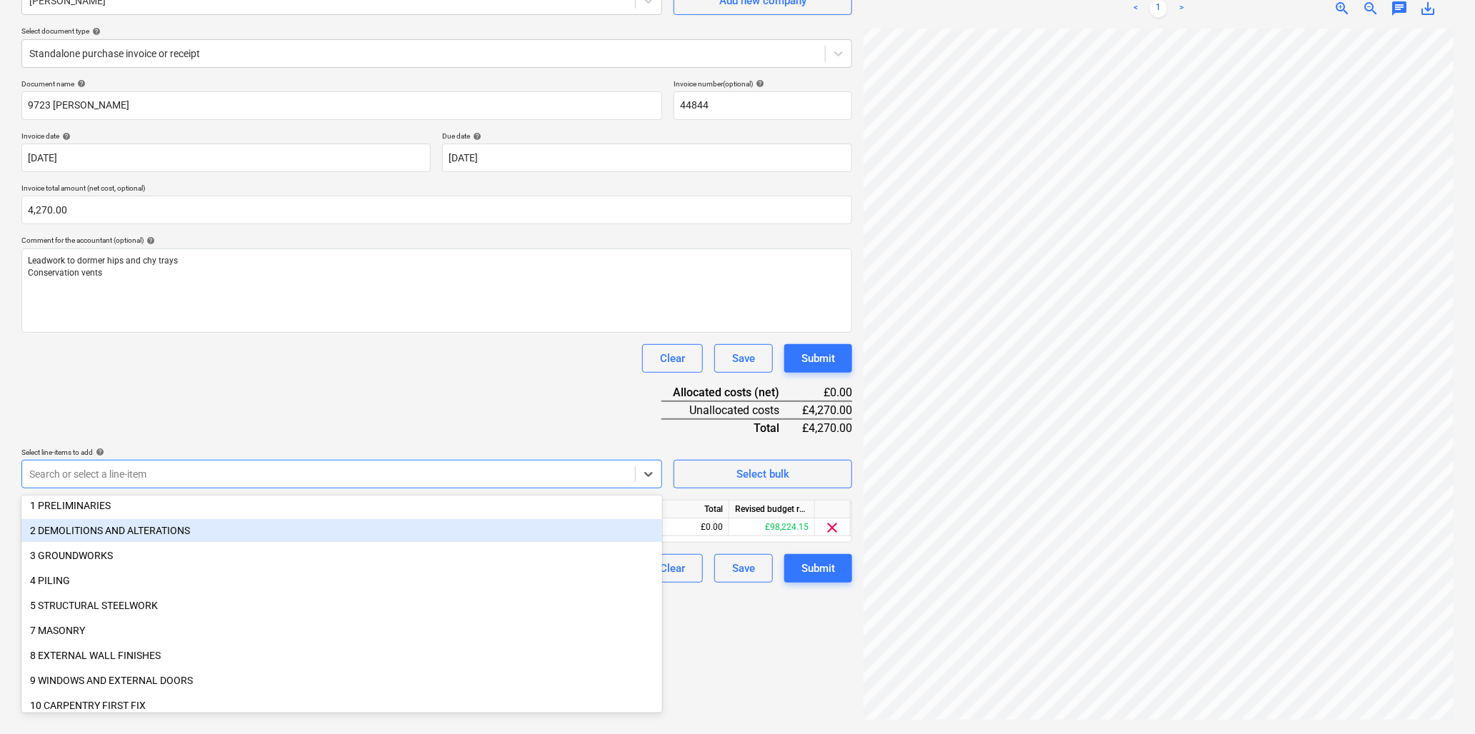
click at [163, 398] on div "Document name help 9723 [PERSON_NAME] Invoice number (optional) help 44844 Invo…" at bounding box center [436, 331] width 831 height 504
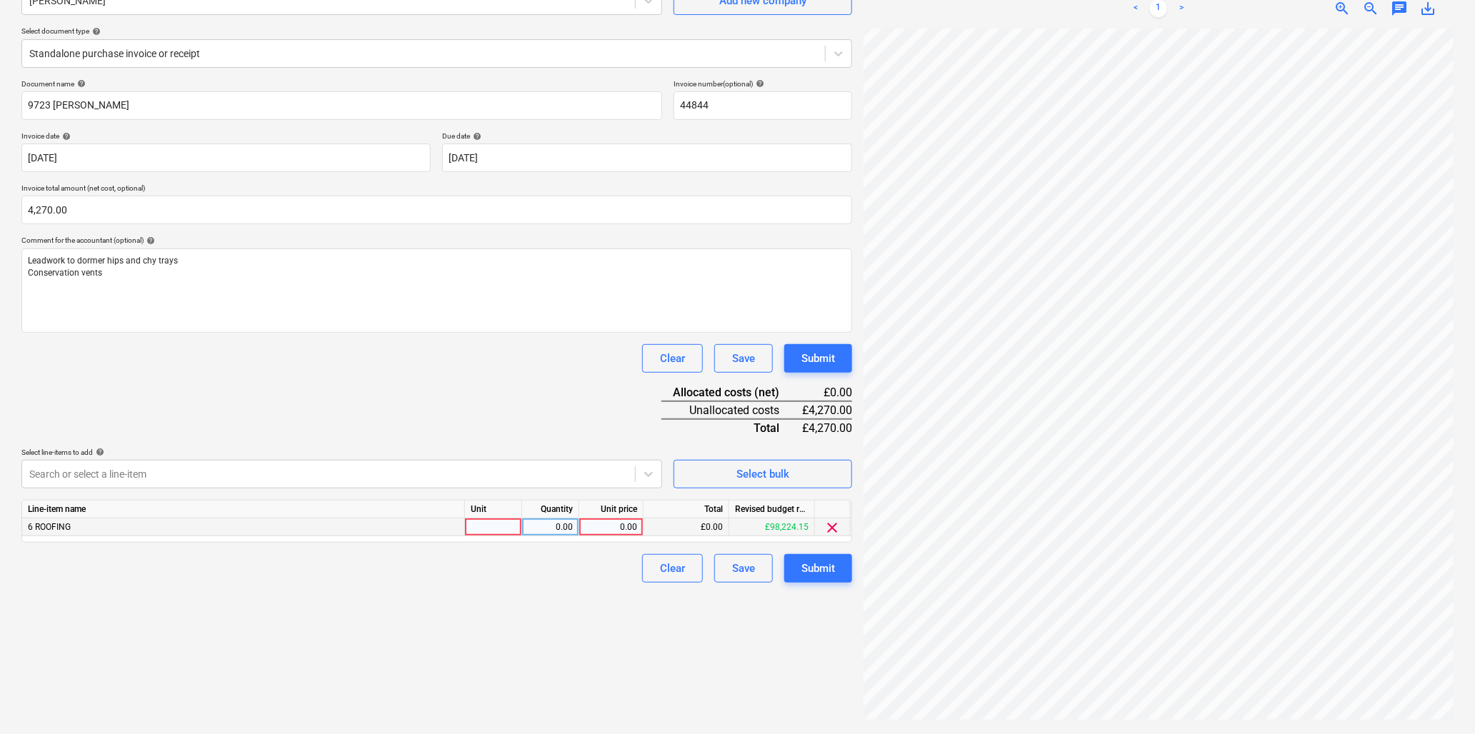
click at [492, 527] on div at bounding box center [493, 528] width 57 height 18
type input "item"
click at [590, 524] on div "0.00" at bounding box center [611, 528] width 52 height 18
type input "4270"
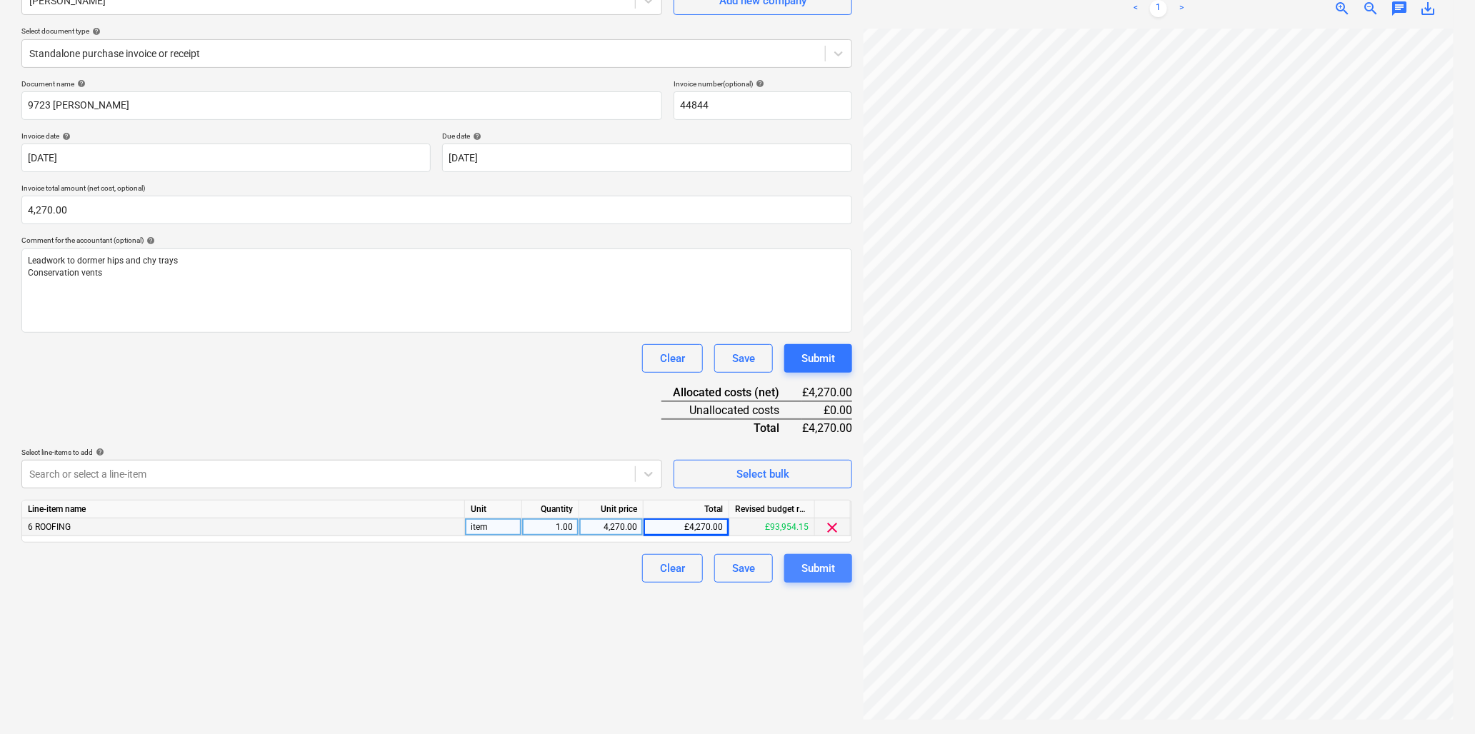
click at [829, 566] on div "Submit" at bounding box center [819, 568] width 34 height 19
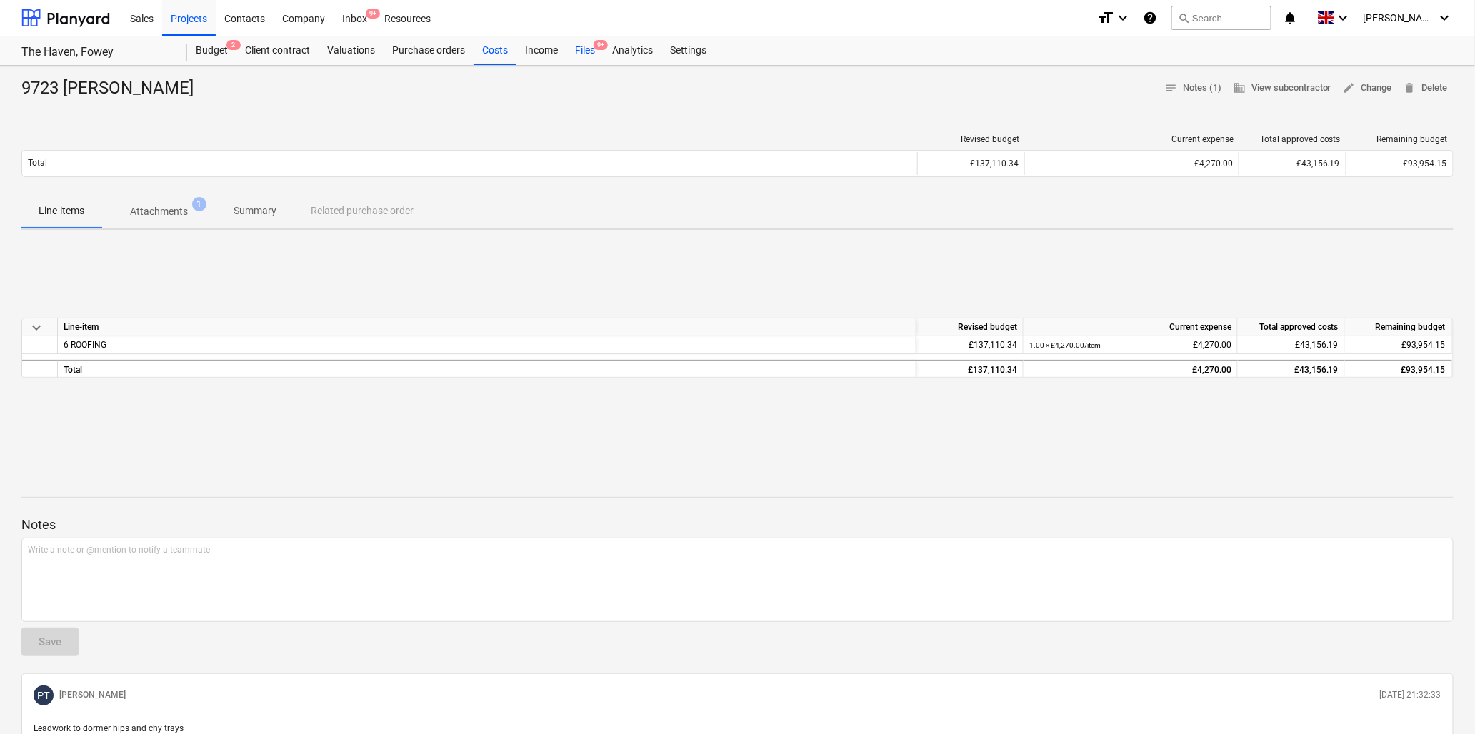
click at [583, 50] on div "Files 9+" at bounding box center [585, 50] width 37 height 29
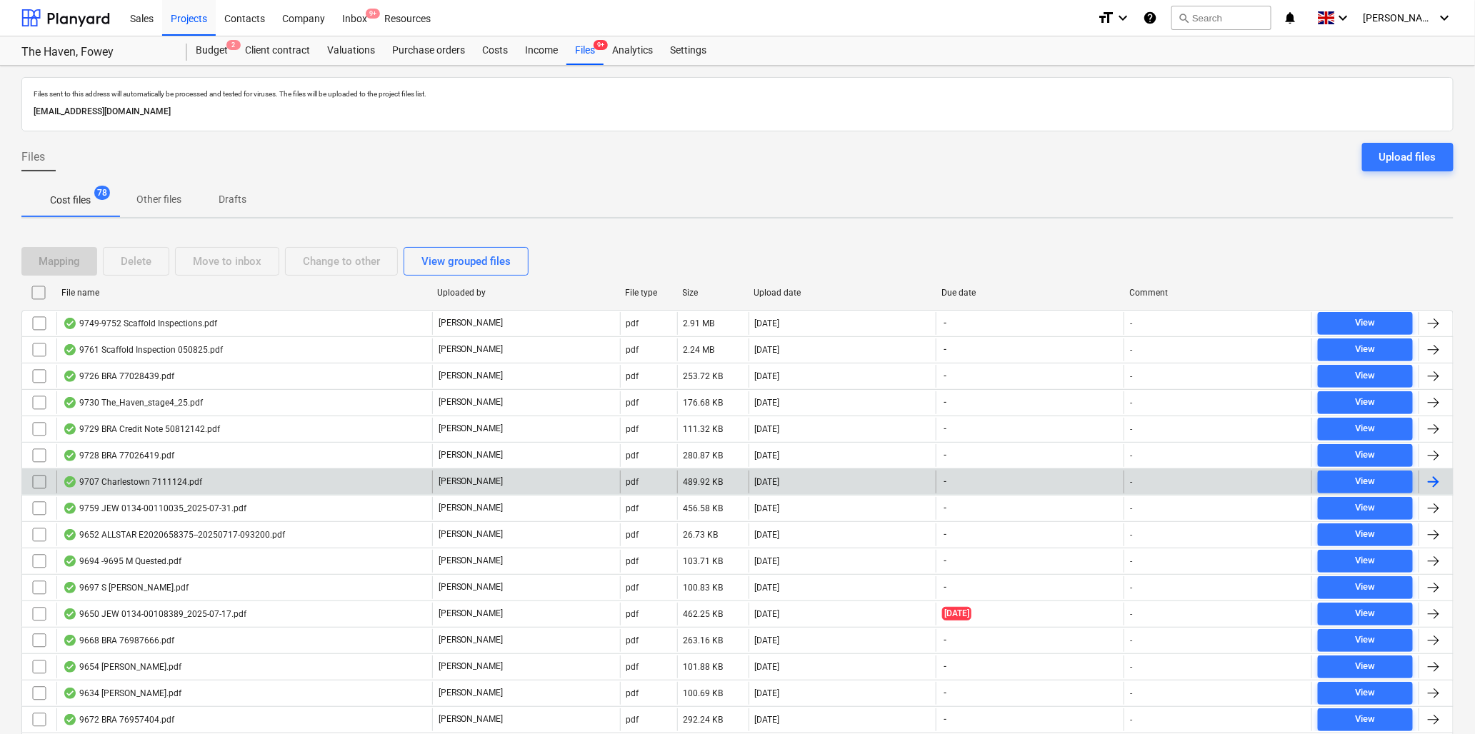
click at [125, 482] on div "9707 Charlestown 7111124.pdf" at bounding box center [132, 482] width 139 height 11
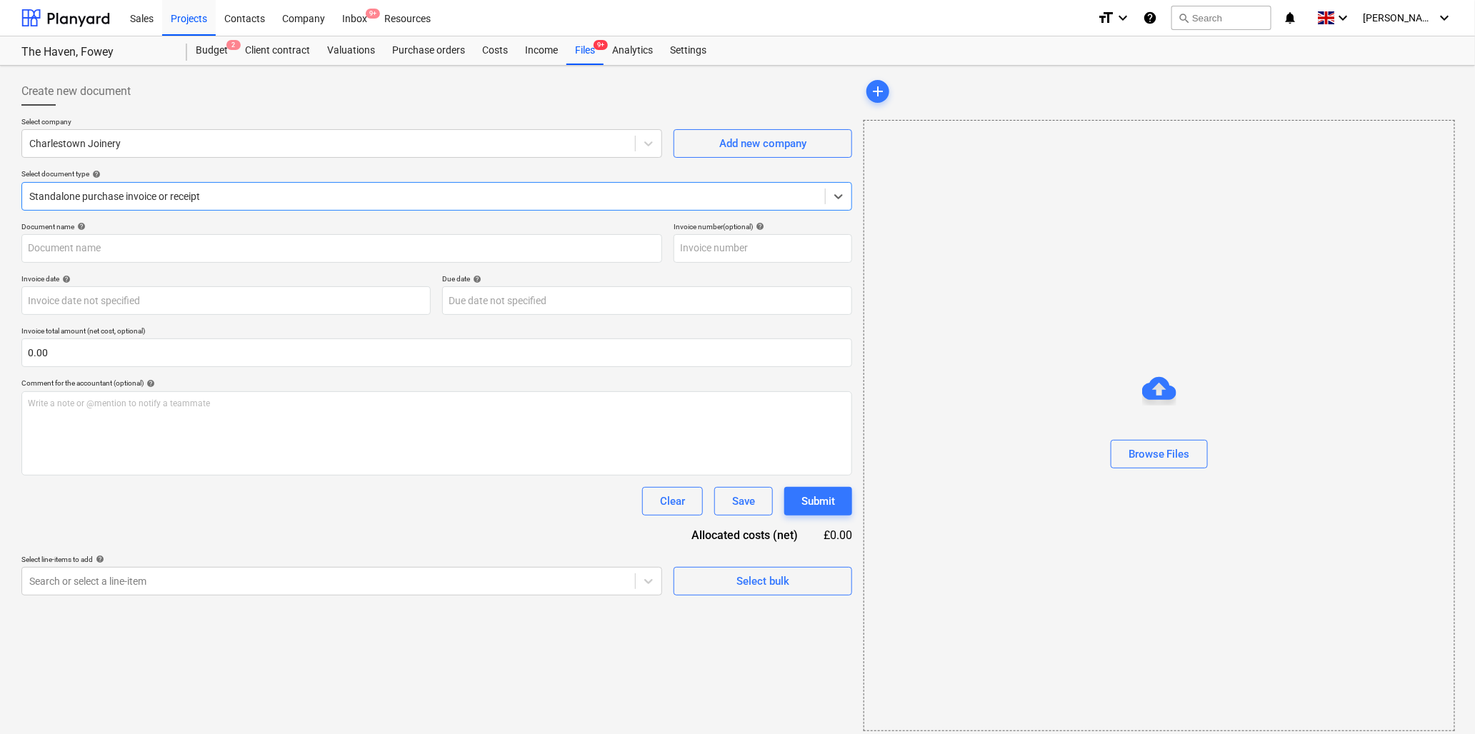
type input "1"
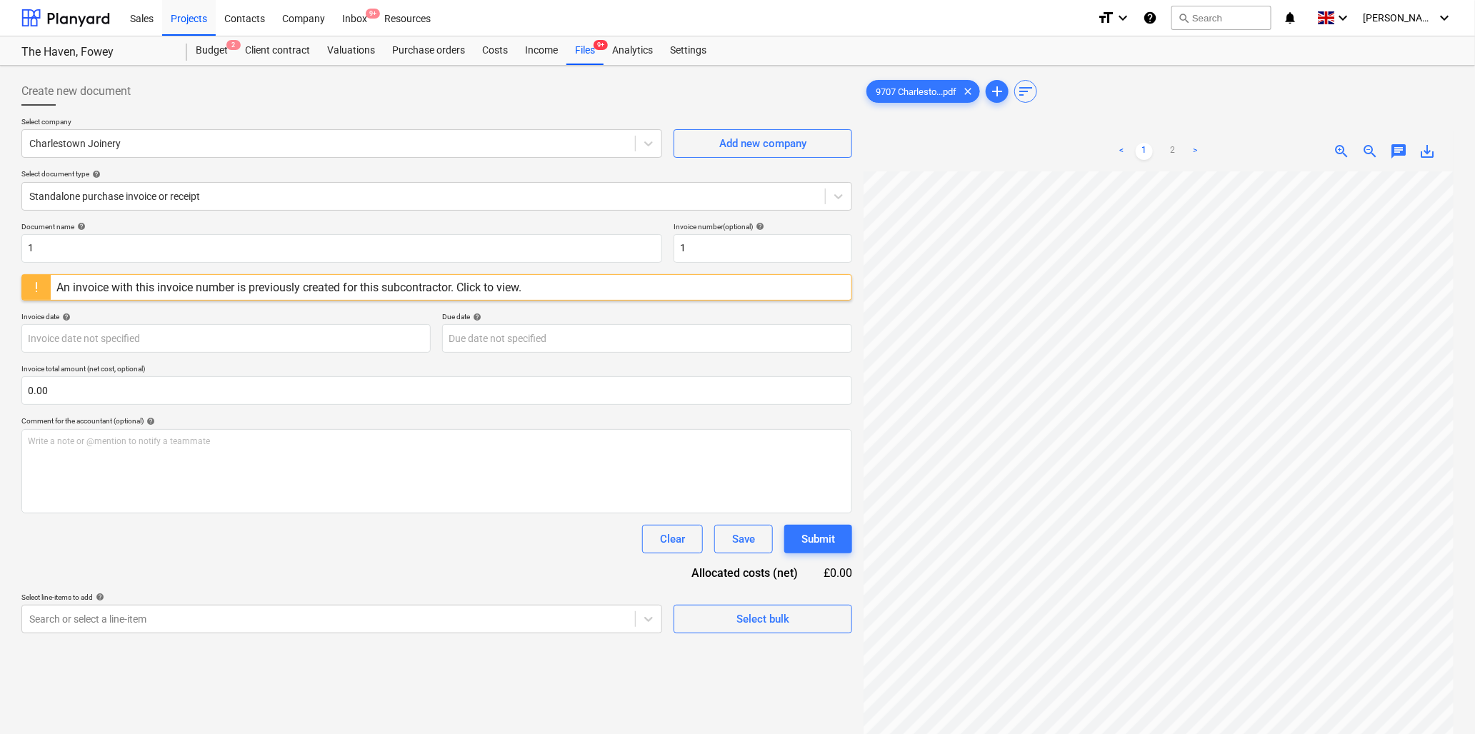
scroll to position [0, 204]
click at [158, 252] on input "1" at bounding box center [341, 248] width 641 height 29
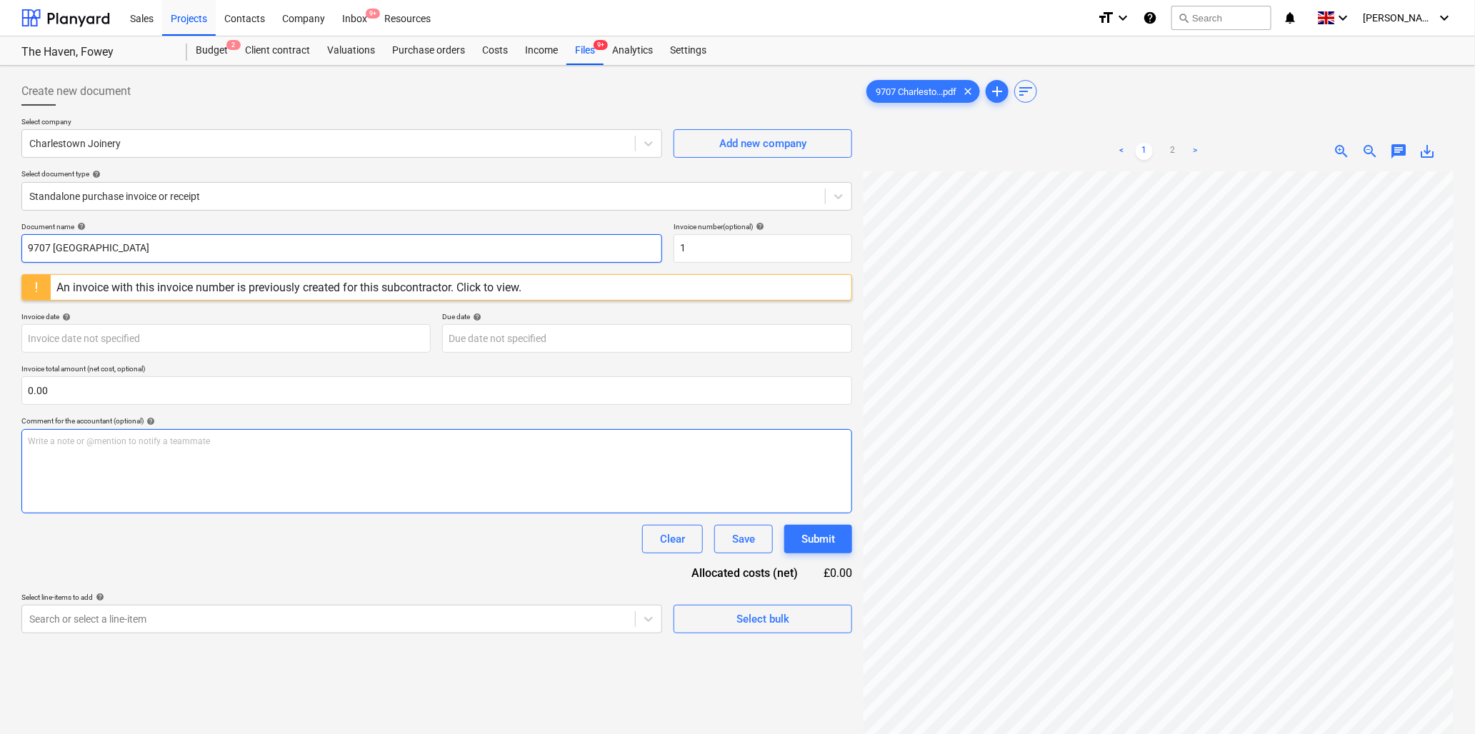
type input "9707 [GEOGRAPHIC_DATA]"
click at [724, 243] on input "1" at bounding box center [763, 248] width 179 height 29
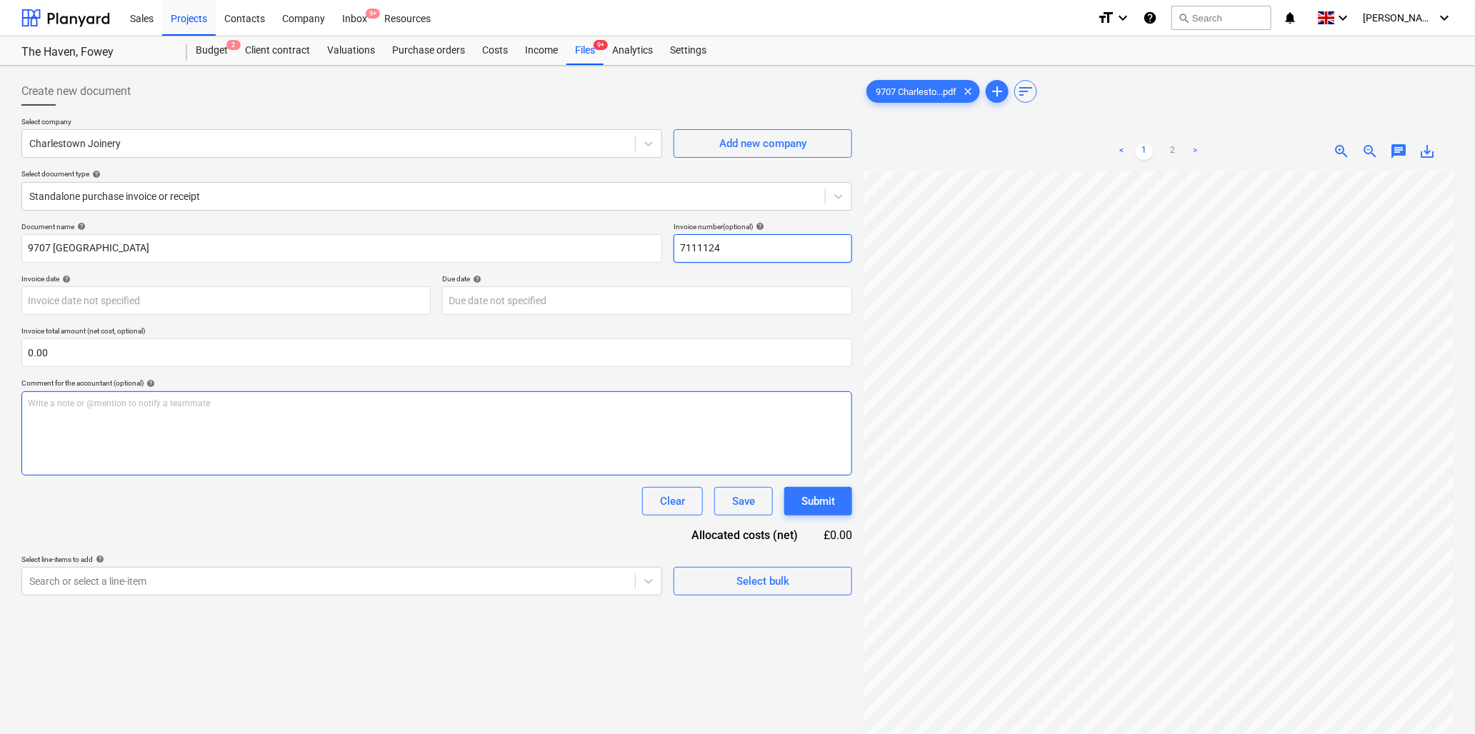
type input "7111124"
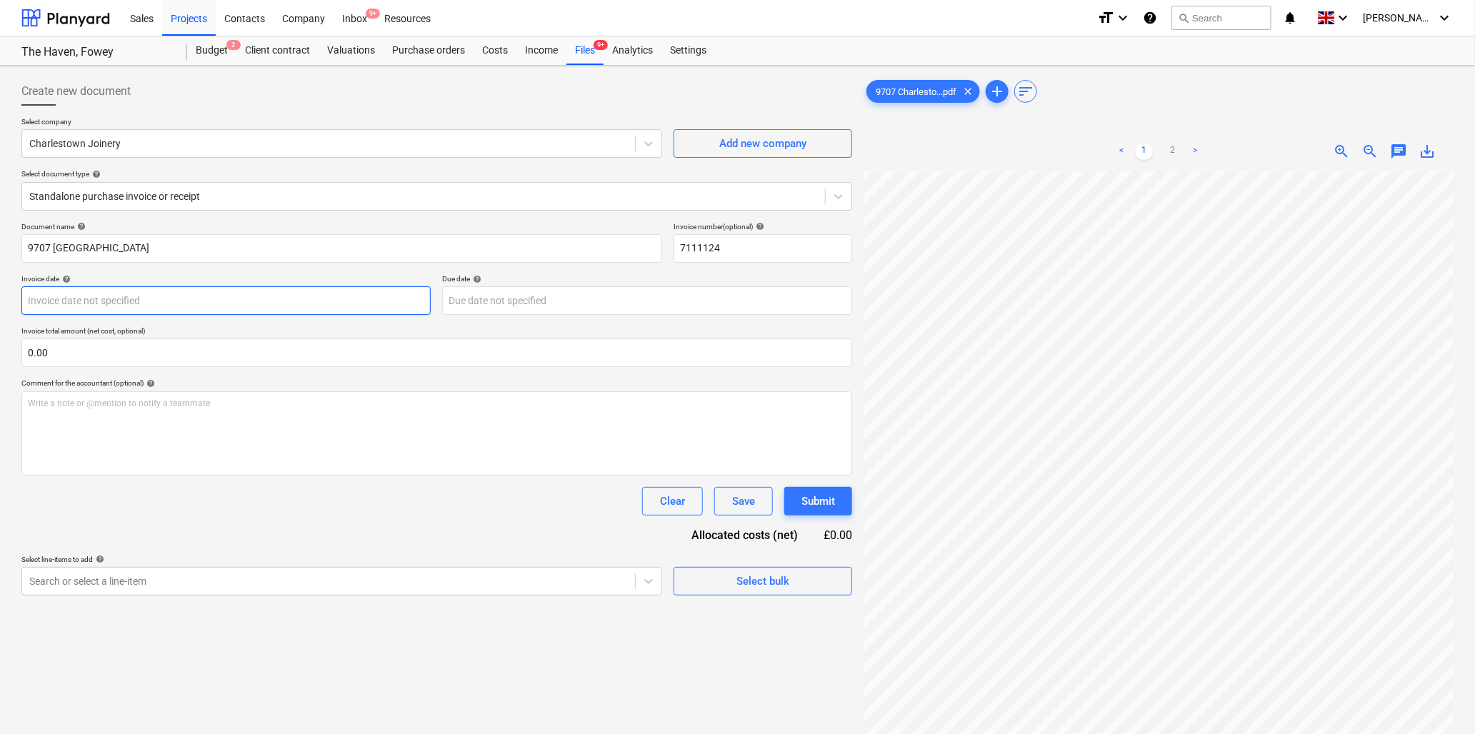
click at [71, 295] on body "Sales Projects Contacts Company Inbox 9+ Resources format_size keyboard_arrow_d…" at bounding box center [737, 367] width 1475 height 734
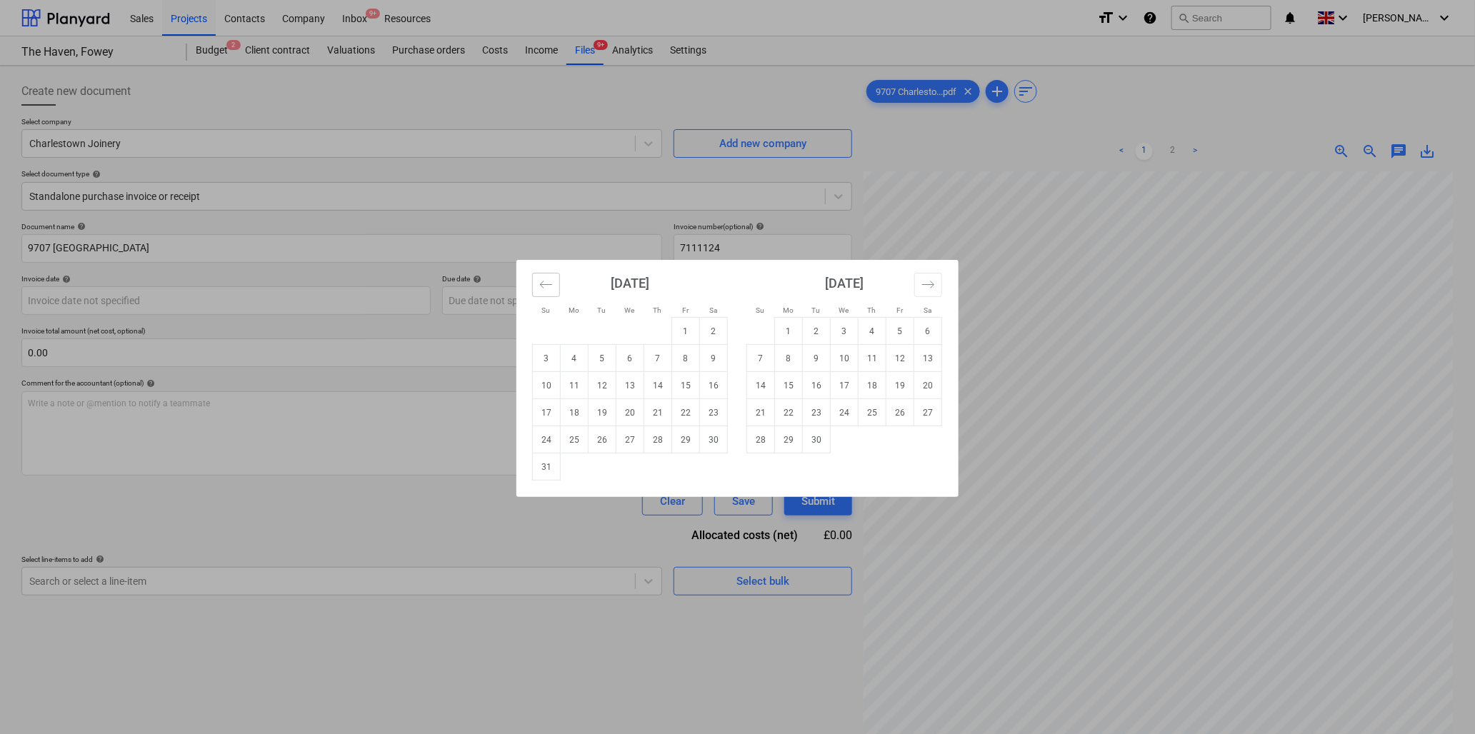
click at [541, 284] on icon "Move backward to switch to the previous month." at bounding box center [546, 284] width 12 height 7
click at [576, 412] on td "21" at bounding box center [575, 412] width 28 height 27
type input "[DATE]"
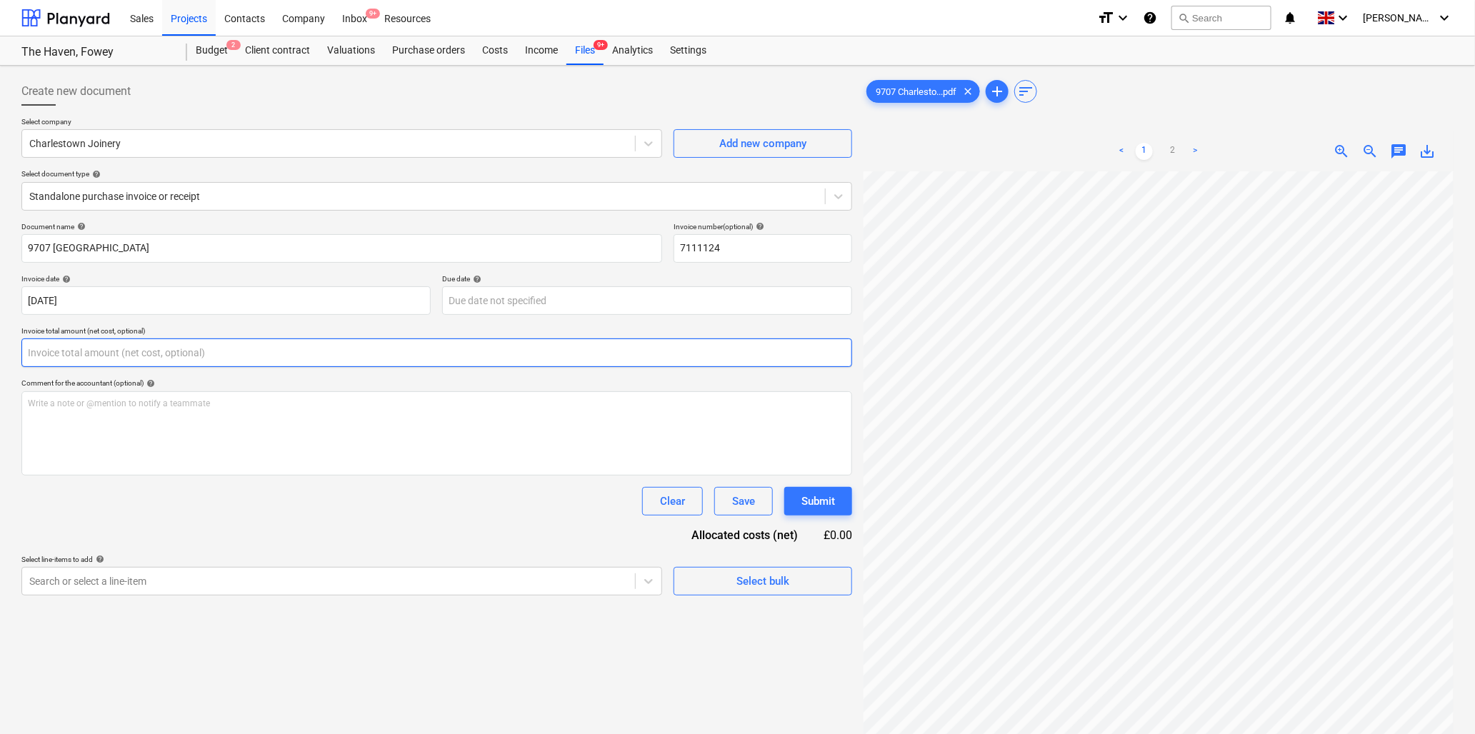
click at [88, 354] on input "text" at bounding box center [436, 353] width 831 height 29
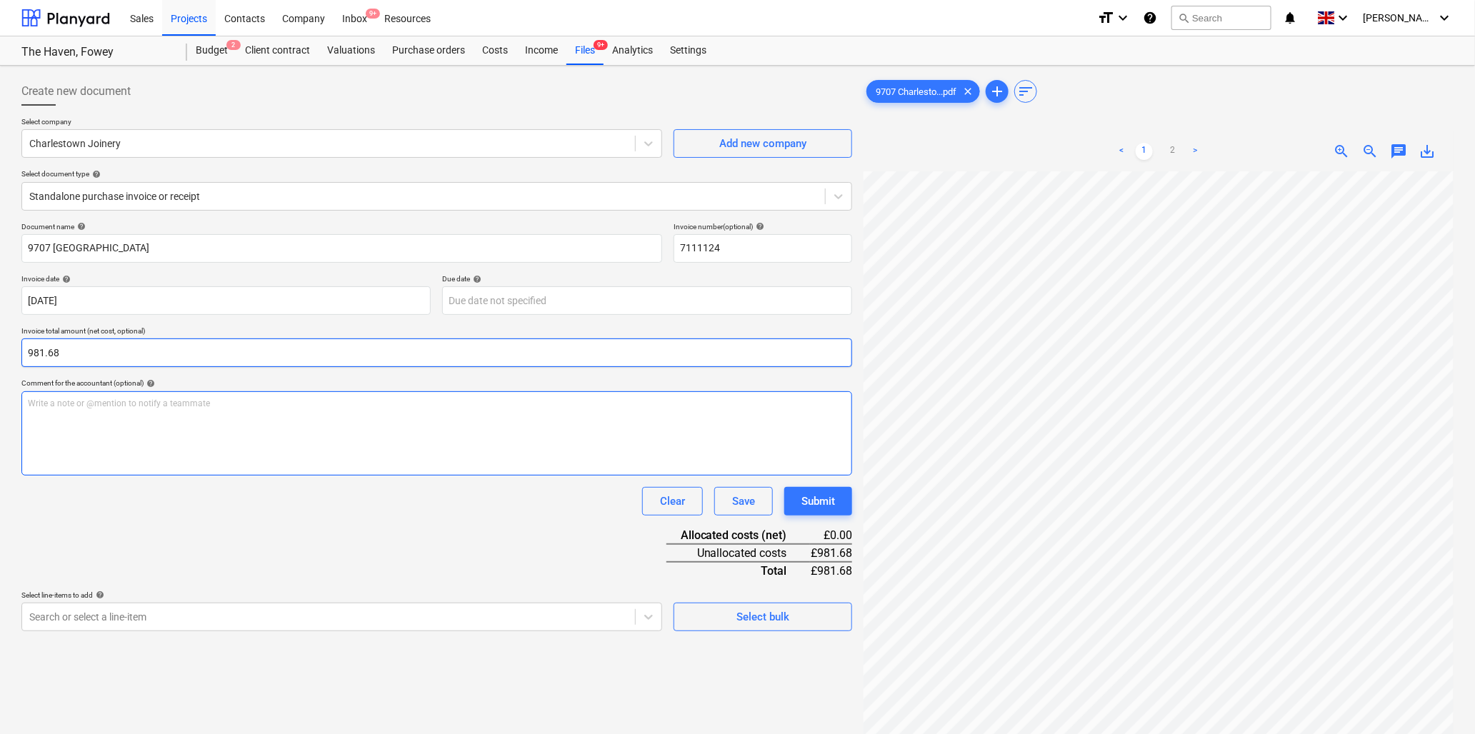
type input "981.68"
click at [112, 404] on p "Write a note or @mention to notify a teammate [PERSON_NAME]" at bounding box center [437, 404] width 818 height 12
click at [119, 407] on p "Write a note or @mention to notify a teammate [PERSON_NAME]" at bounding box center [437, 404] width 818 height 12
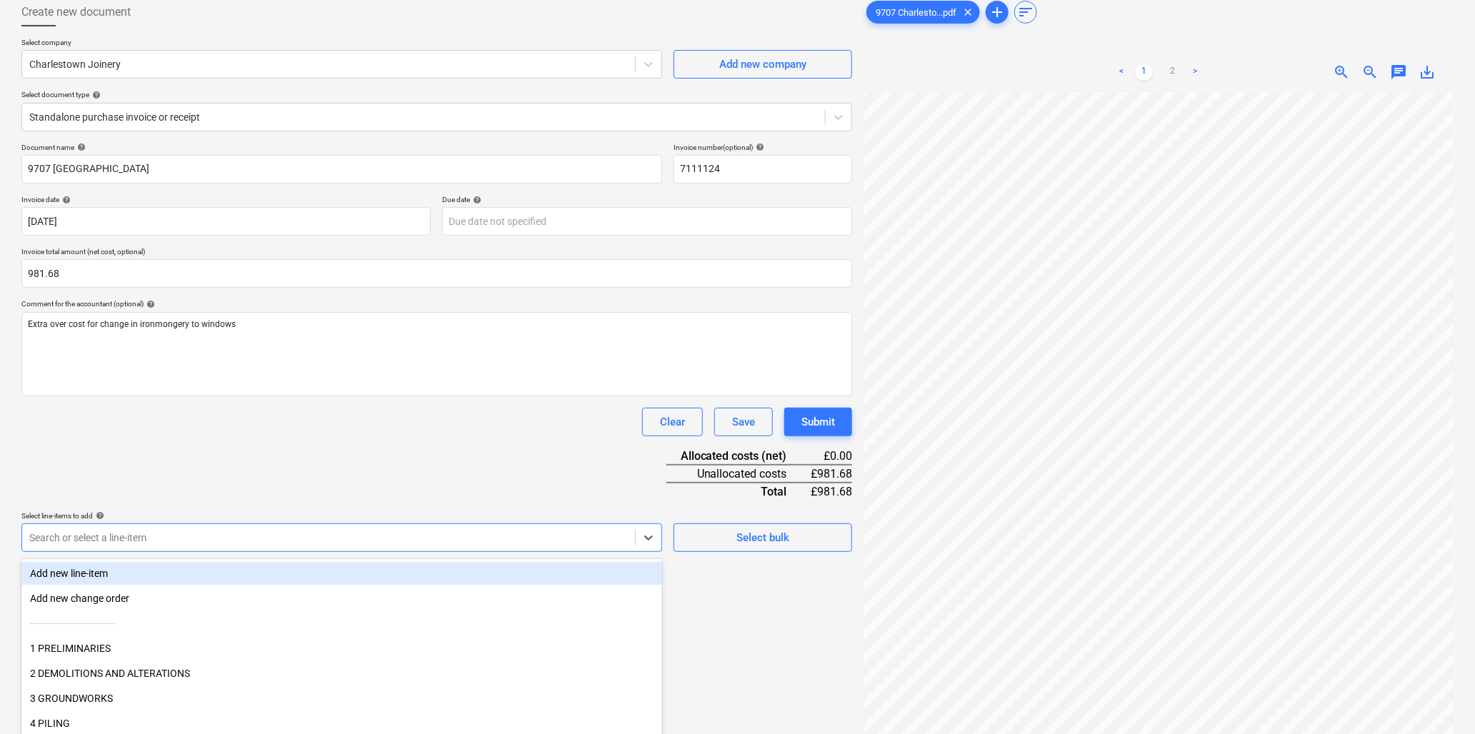
scroll to position [126, 0]
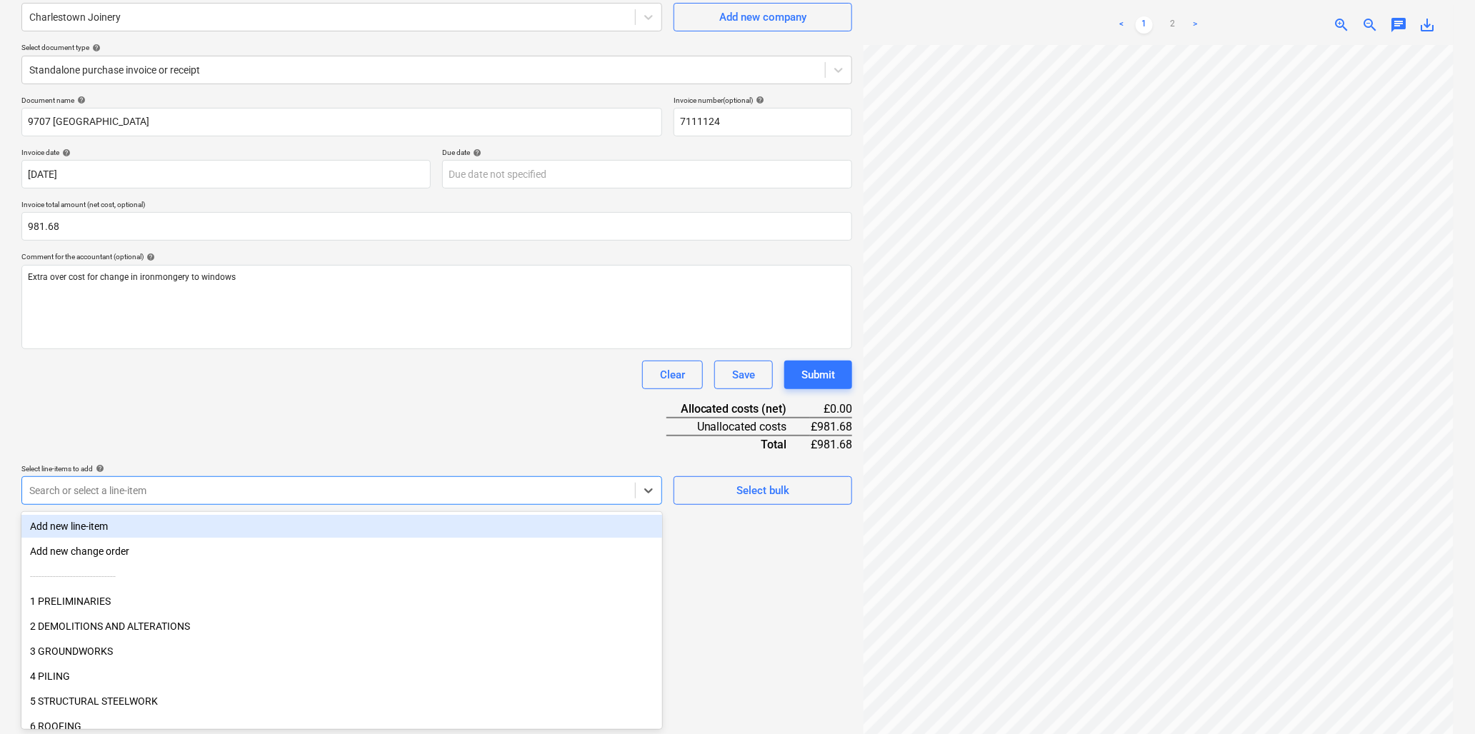
click at [101, 538] on body "Sales Projects Contacts Company Inbox 9+ Resources format_size keyboard_arrow_d…" at bounding box center [737, 241] width 1475 height 734
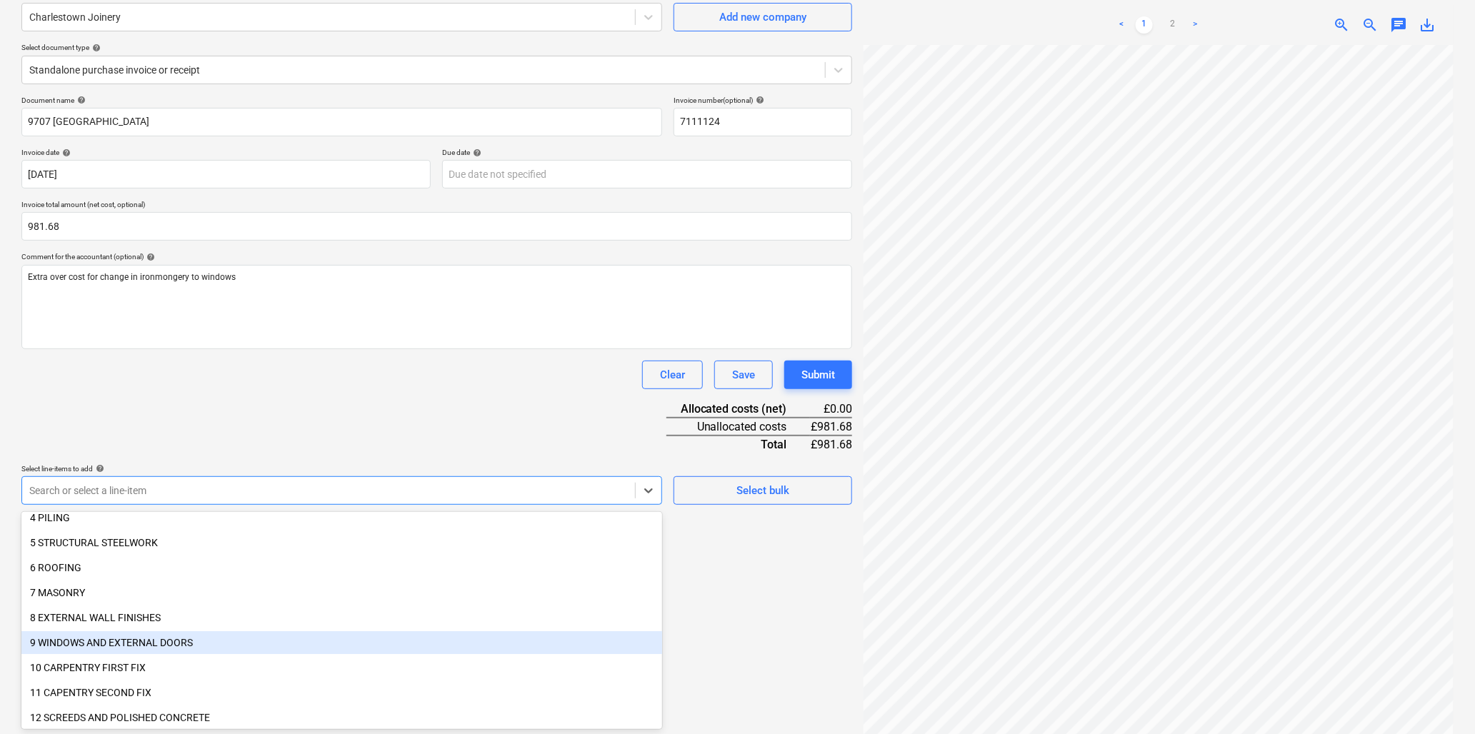
click at [149, 642] on div "9 WINDOWS AND EXTERNAL DOORS" at bounding box center [341, 643] width 641 height 23
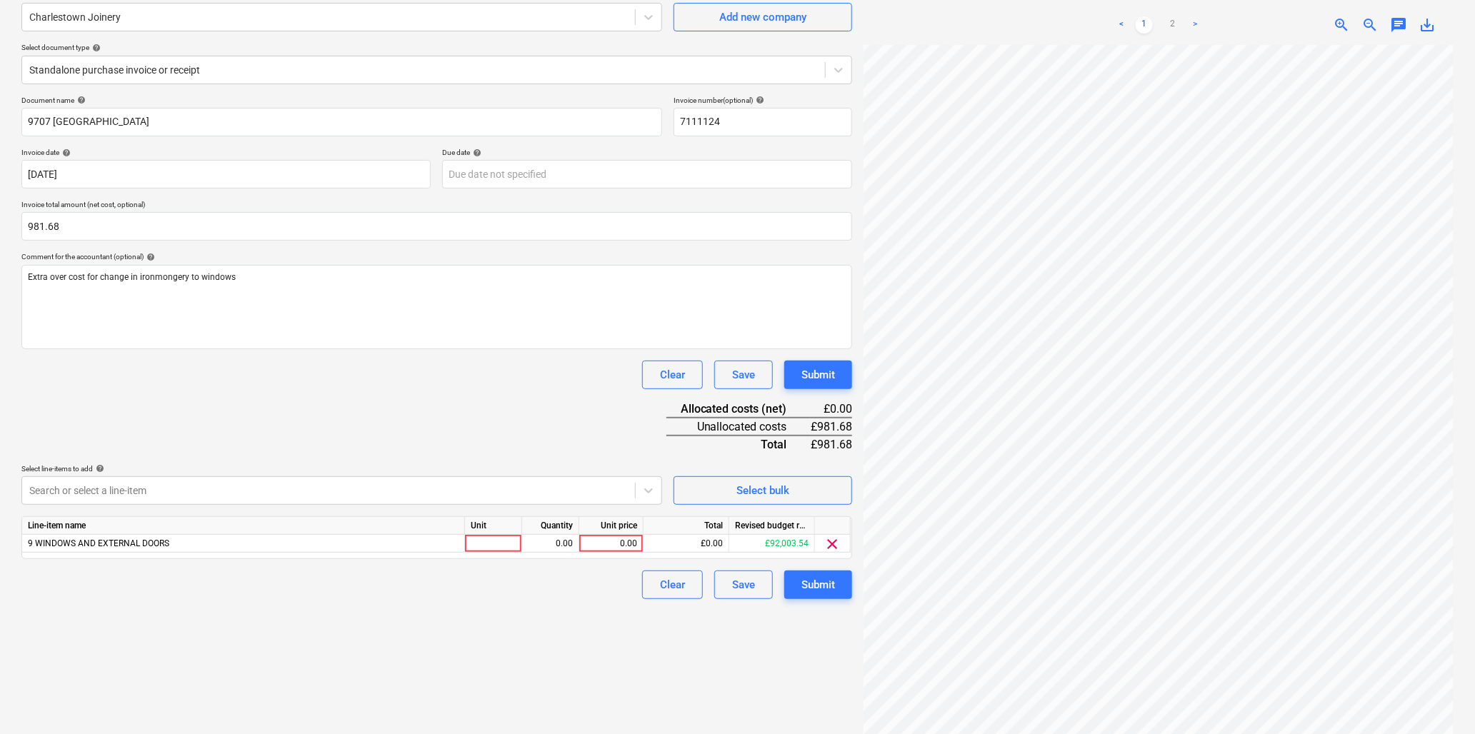
click at [369, 413] on div "Document name help 9707 Charlestown Invoice number (optional) help 7111124 Invo…" at bounding box center [436, 348] width 831 height 504
click at [487, 542] on div at bounding box center [493, 544] width 57 height 18
type input "item"
type input "981.68"
click at [809, 574] on button "Submit" at bounding box center [818, 585] width 68 height 29
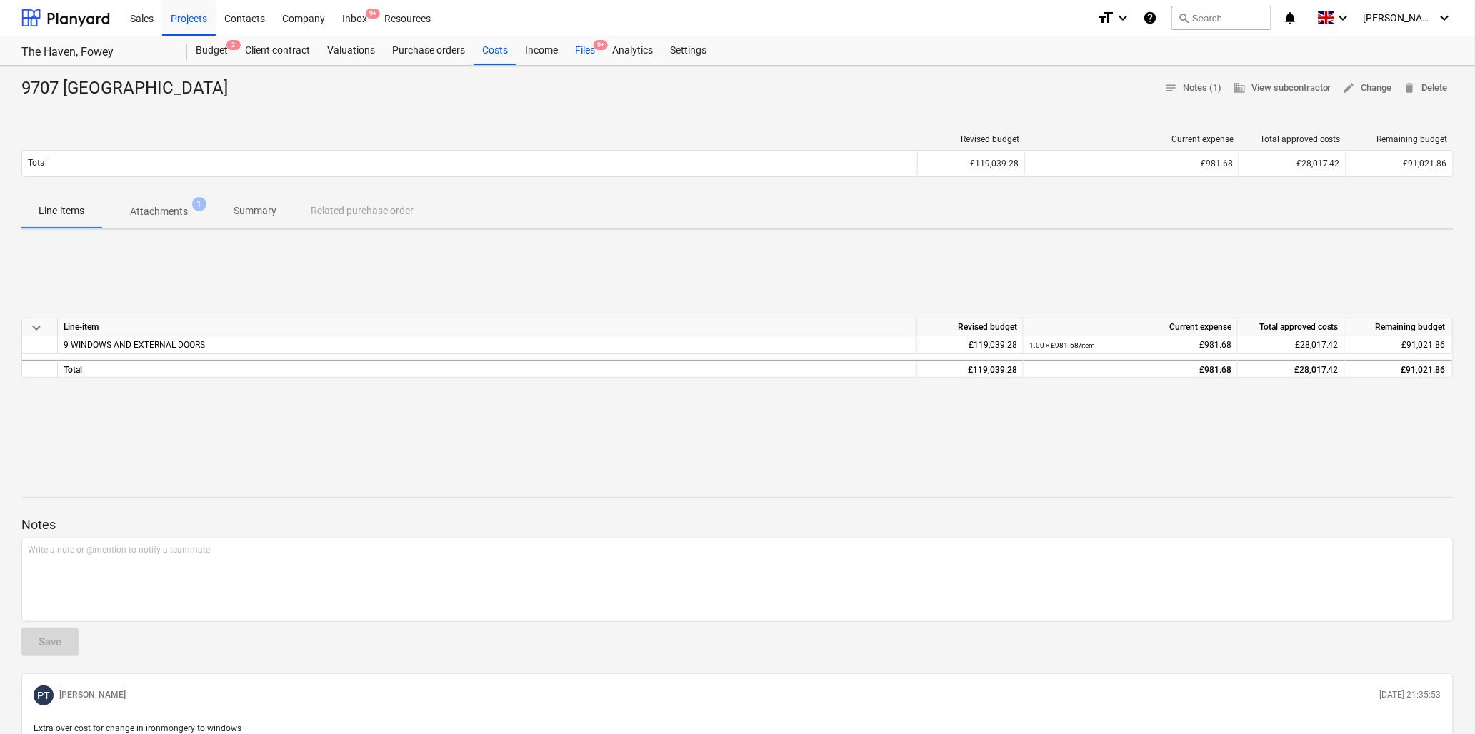
click at [587, 50] on div "Files 9+" at bounding box center [585, 50] width 37 height 29
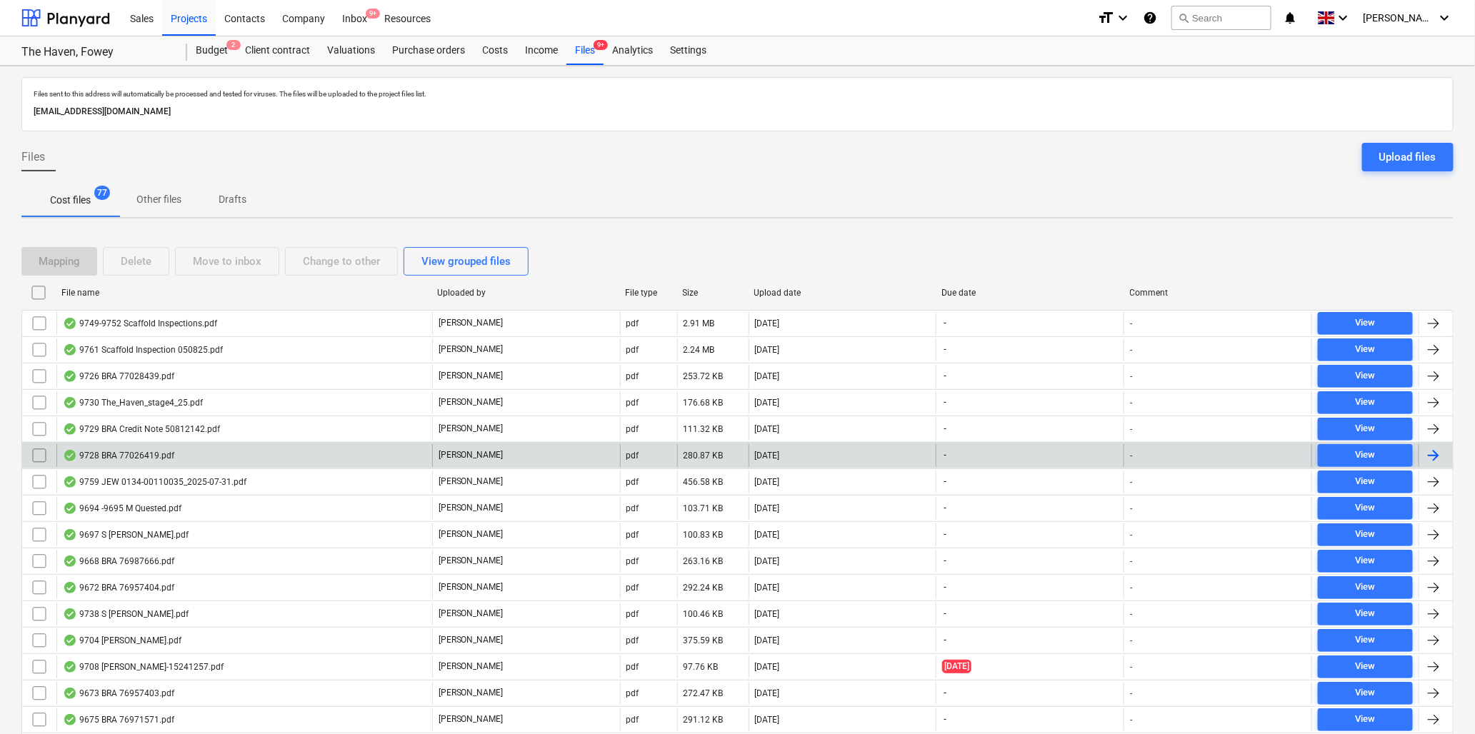
click at [139, 450] on div "9728 BRA 77026419.pdf" at bounding box center [118, 455] width 111 height 11
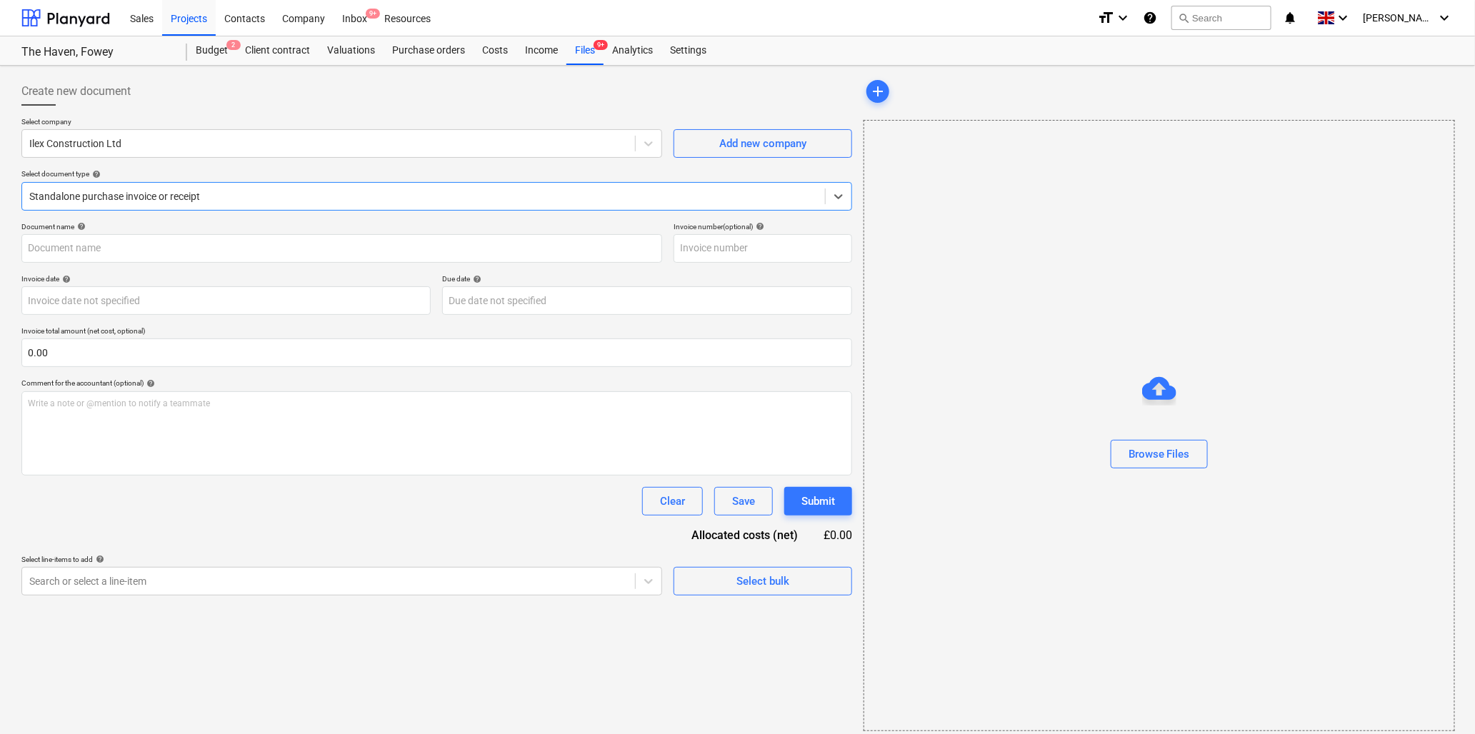
type input "77026419"
type input "[DATE]"
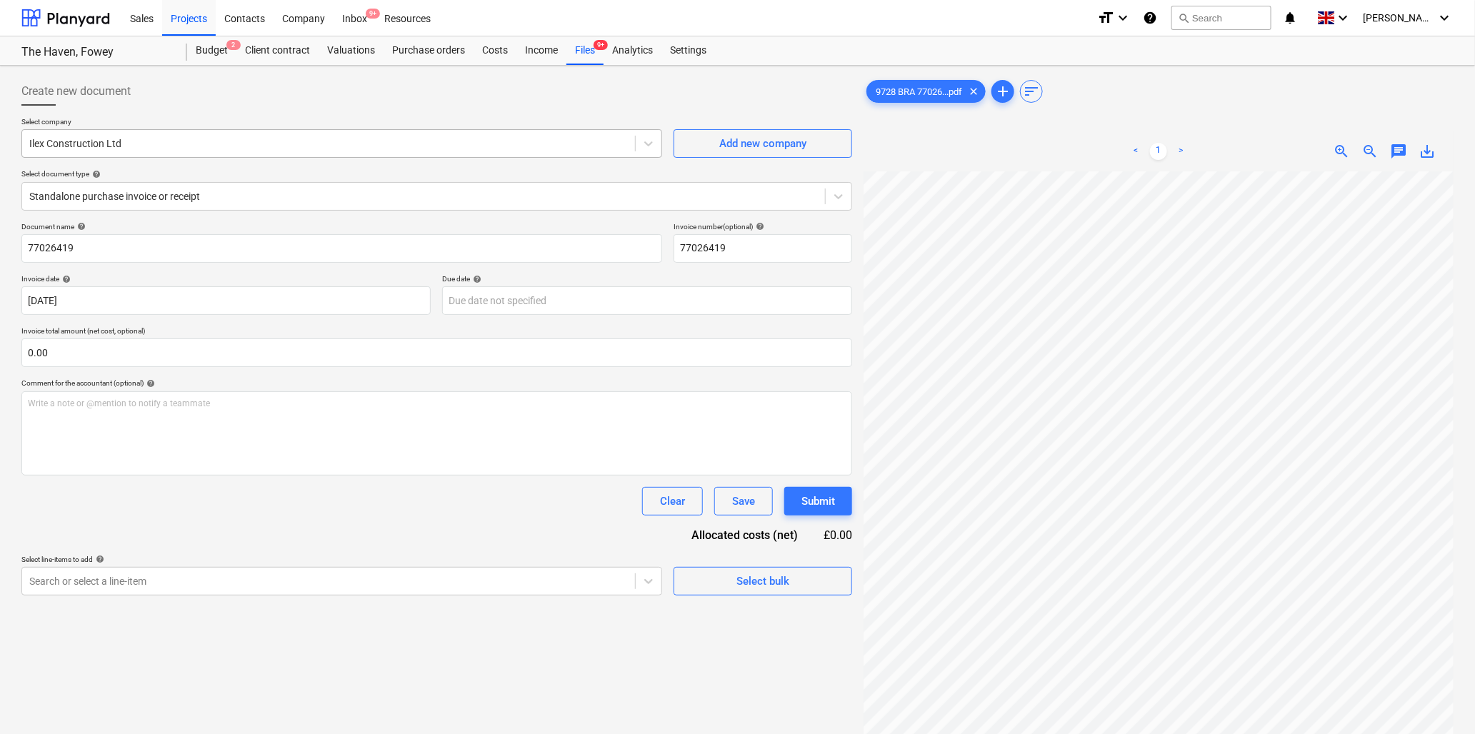
click at [182, 136] on div "Ilex Construction Ltd" at bounding box center [328, 144] width 613 height 20
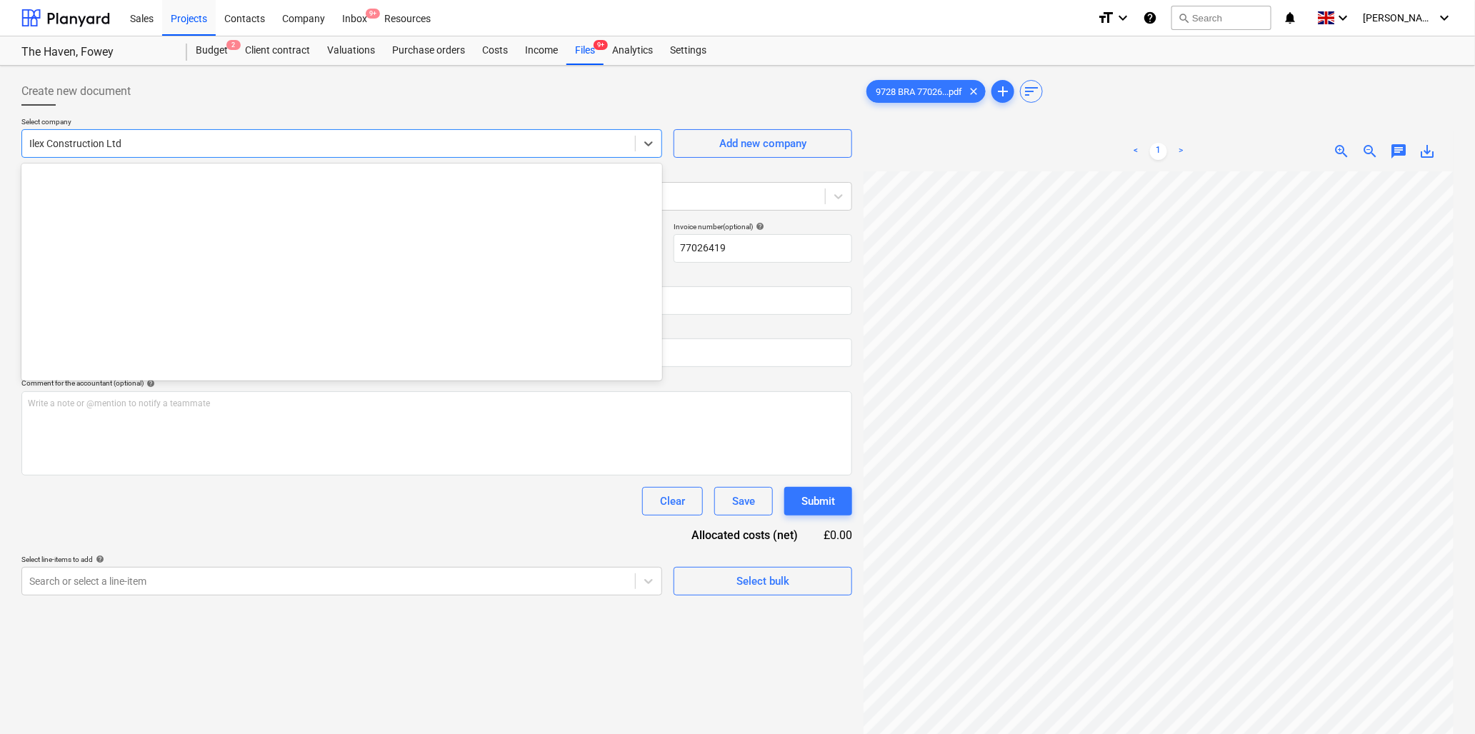
scroll to position [950, 0]
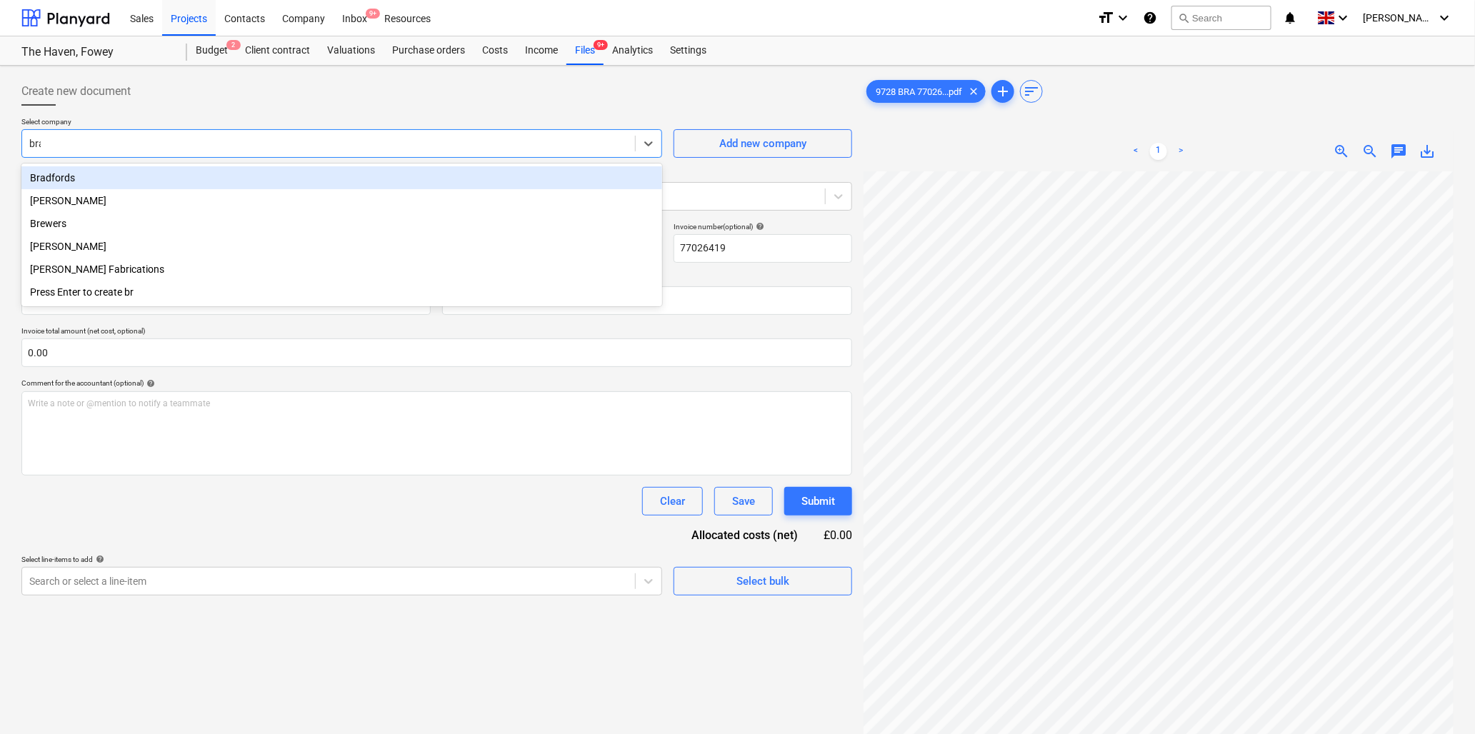
type input "[PERSON_NAME]"
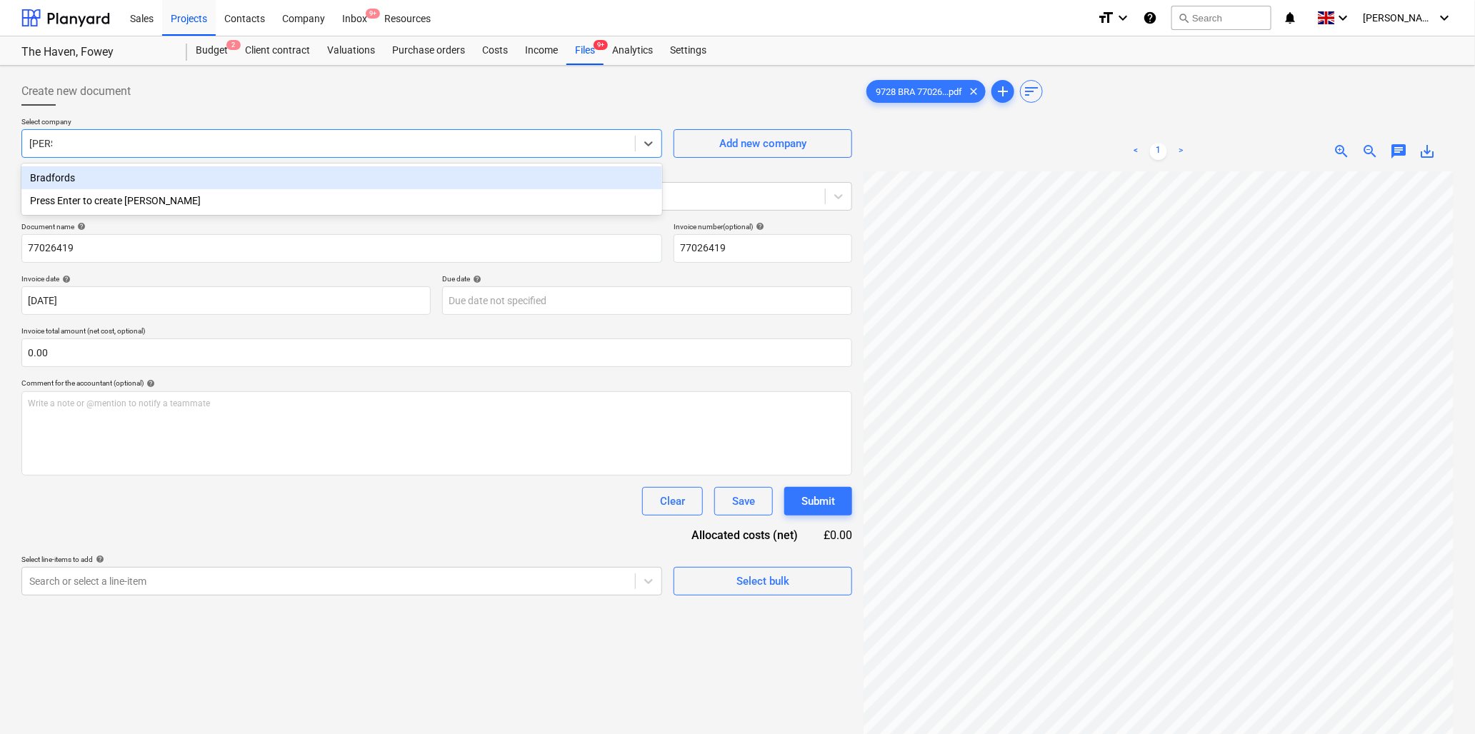
click at [200, 179] on div "Bradfords" at bounding box center [341, 177] width 641 height 23
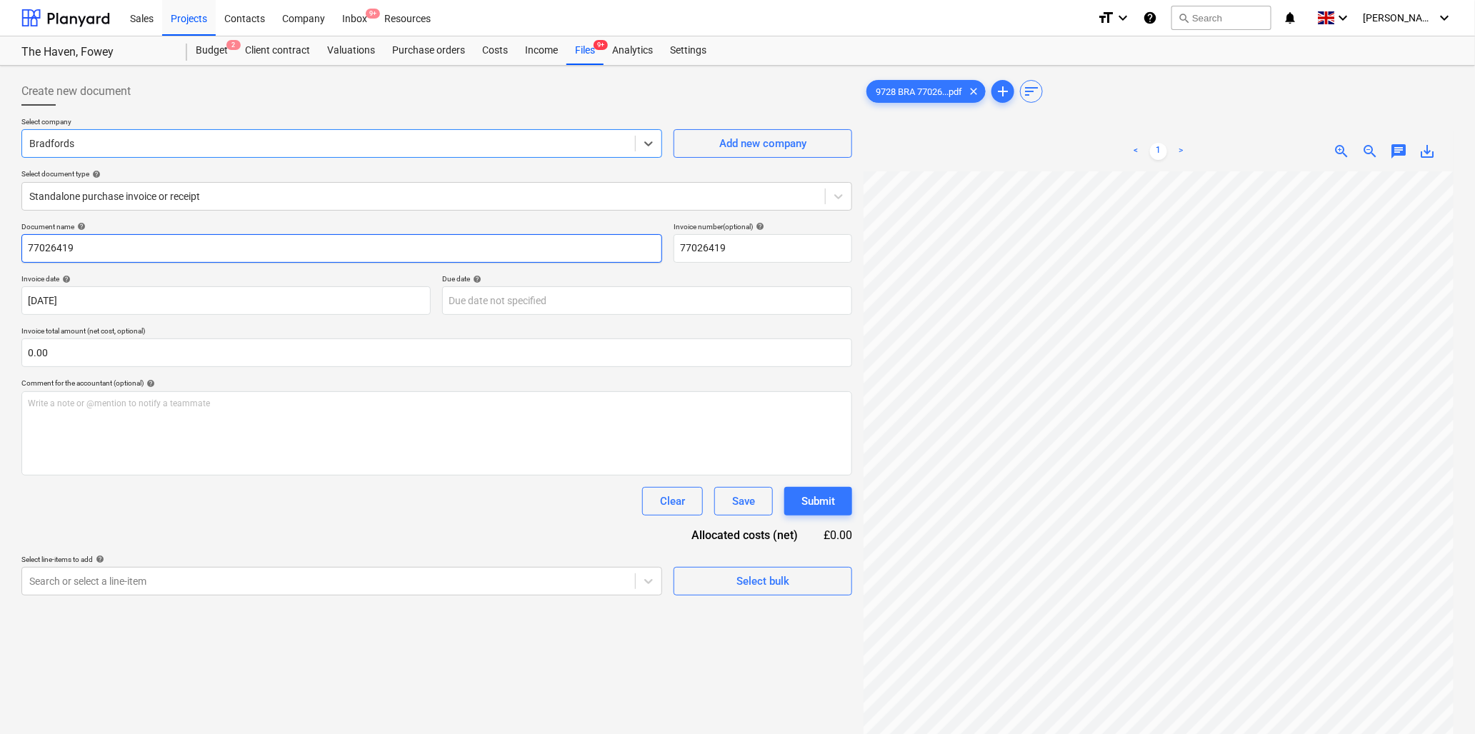
click at [166, 249] on input "77026419" at bounding box center [341, 248] width 641 height 29
click at [165, 249] on input "77026419" at bounding box center [341, 248] width 641 height 29
type input "9728 Bradfords"
click at [216, 354] on input "text" at bounding box center [436, 353] width 831 height 29
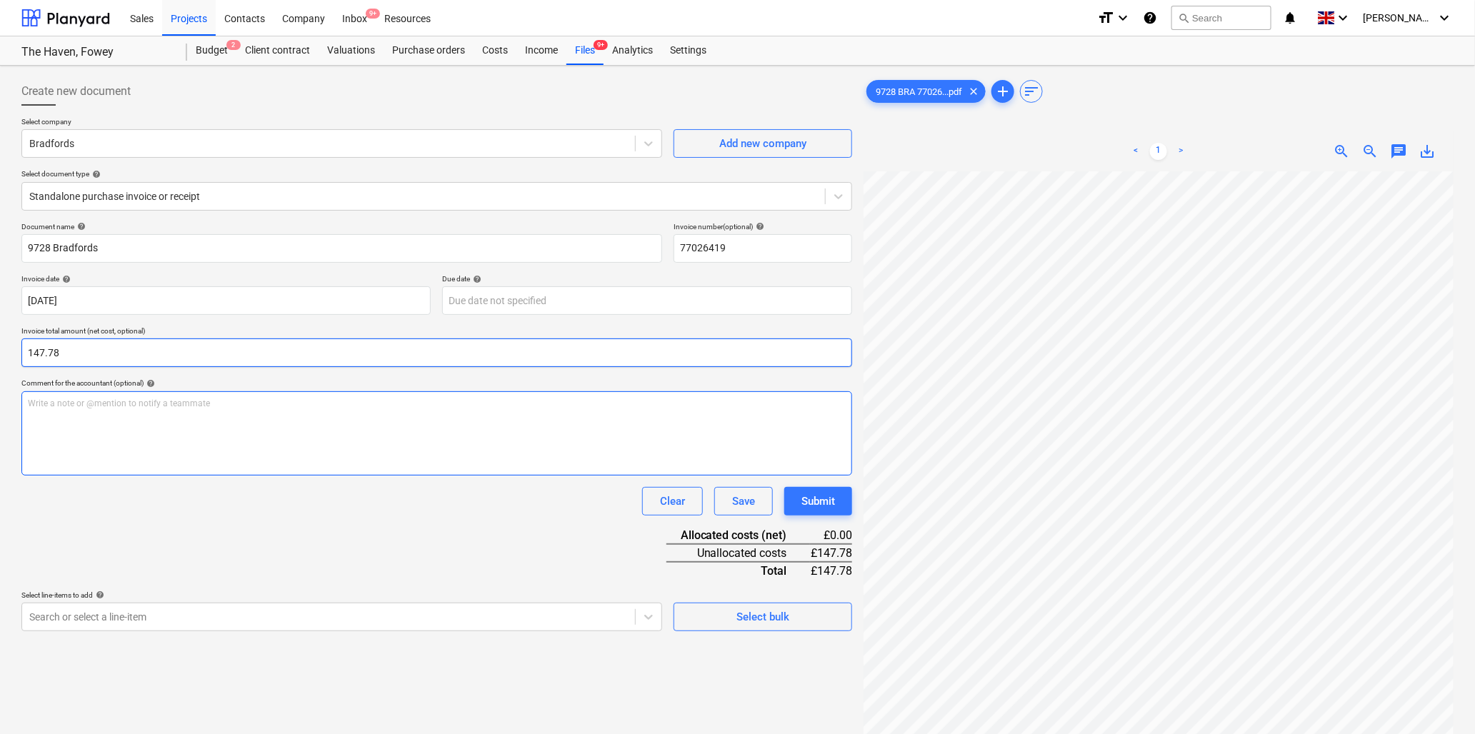
type input "147.78"
click at [175, 420] on div "Write a note or @mention to notify a teammate [PERSON_NAME]" at bounding box center [436, 433] width 831 height 84
click at [100, 396] on div "Write a note or @mention to notify a teammate [PERSON_NAME]" at bounding box center [436, 433] width 831 height 84
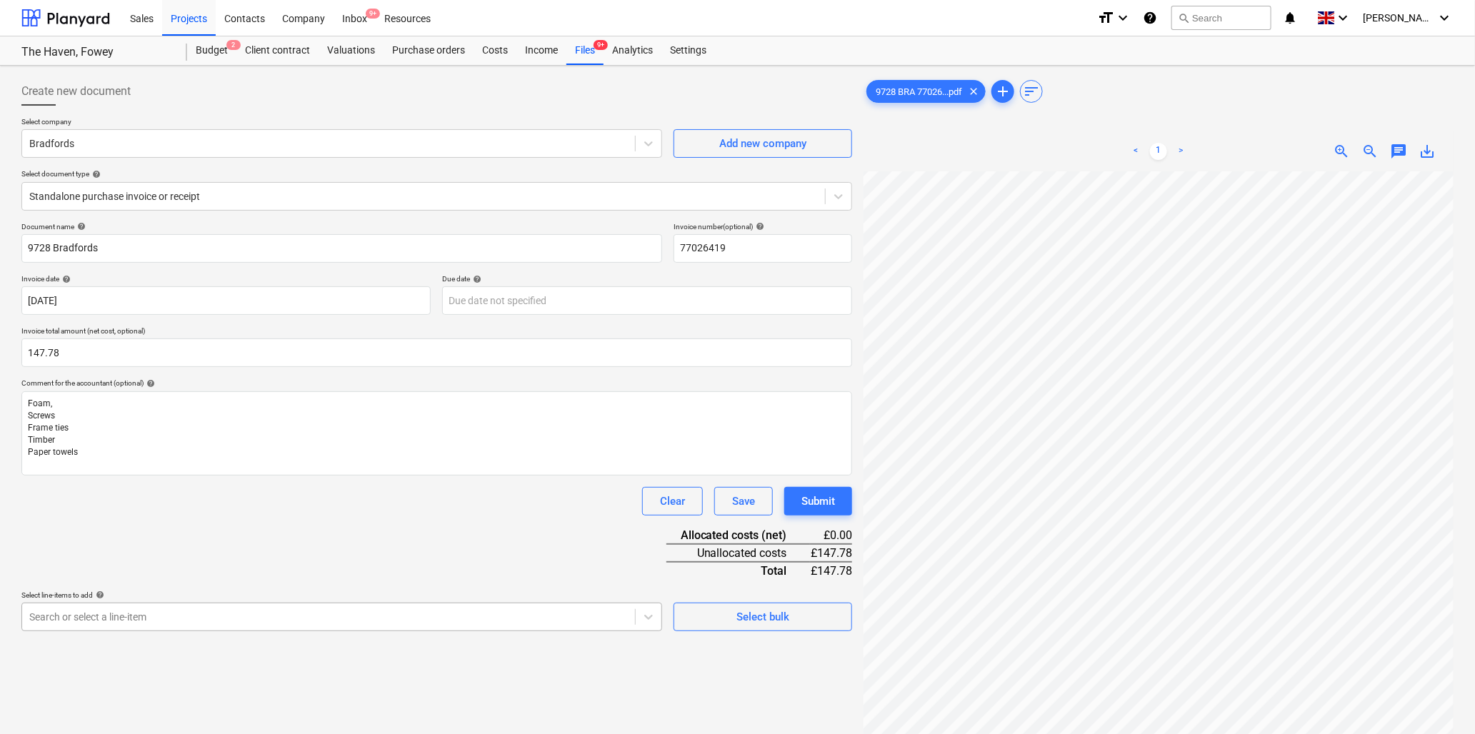
click at [170, 610] on body "Sales Projects Contacts Company Inbox 9+ Resources format_size keyboard_arrow_d…" at bounding box center [737, 367] width 1475 height 734
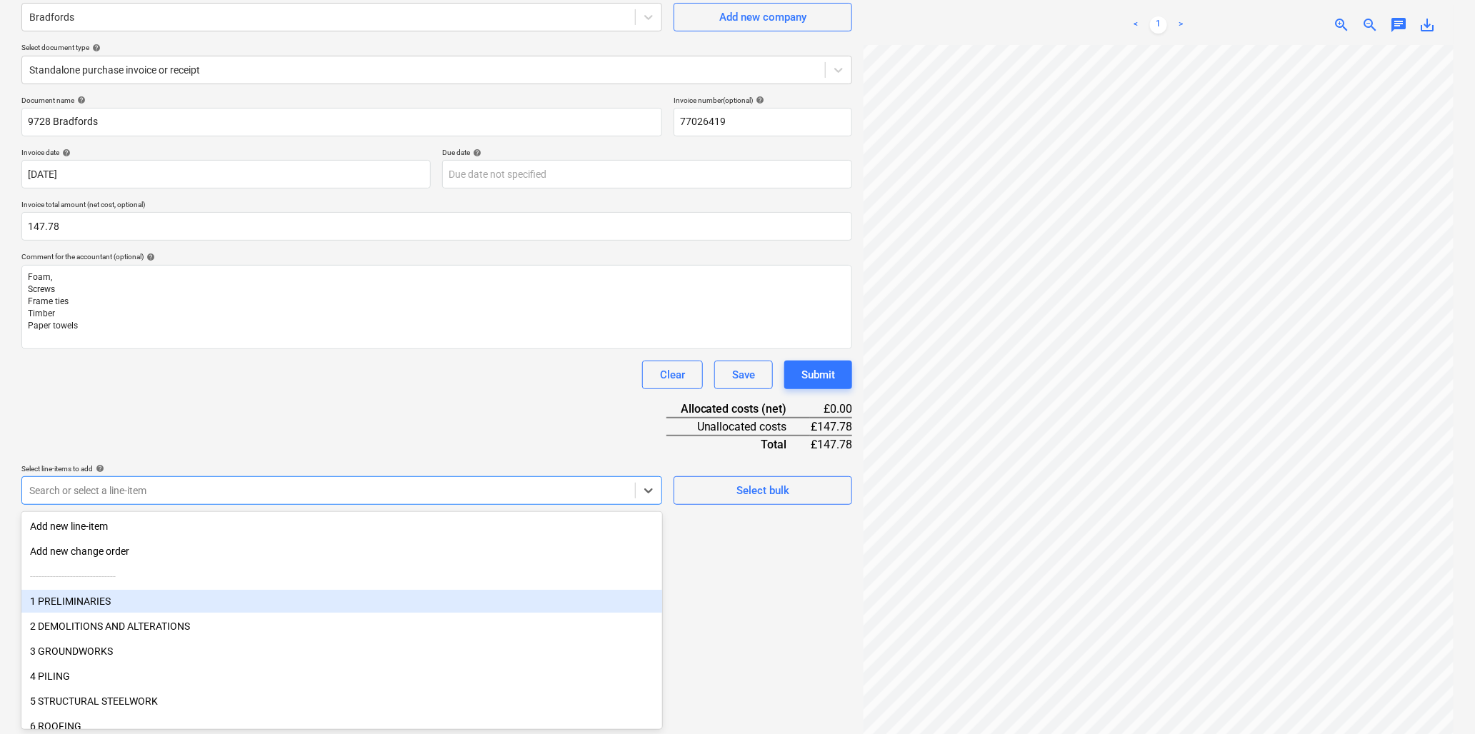
click at [154, 602] on div "1 PRELIMINARIES" at bounding box center [341, 601] width 641 height 23
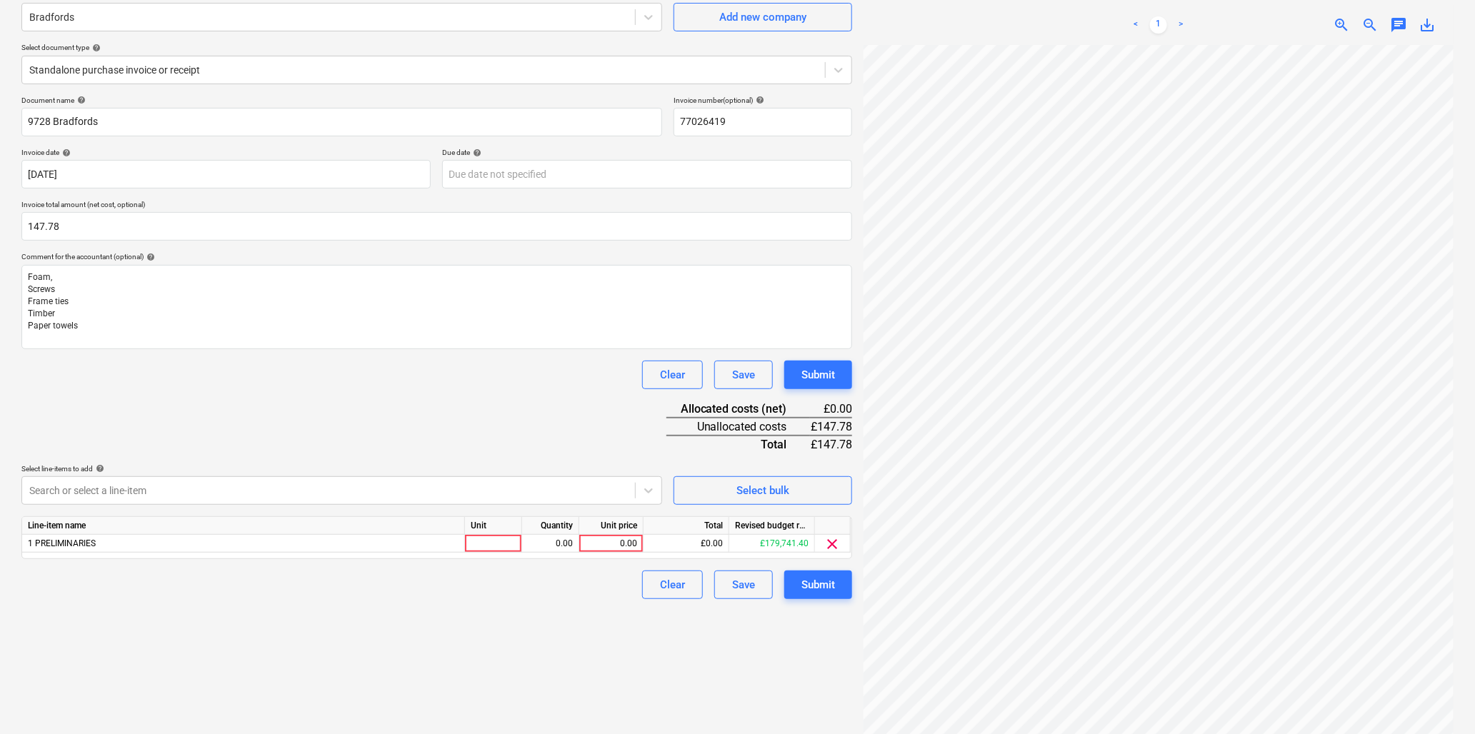
click at [214, 403] on div "Document name help 9728 Bradfords Invoice number (optional) help 77026419 Invoi…" at bounding box center [436, 348] width 831 height 504
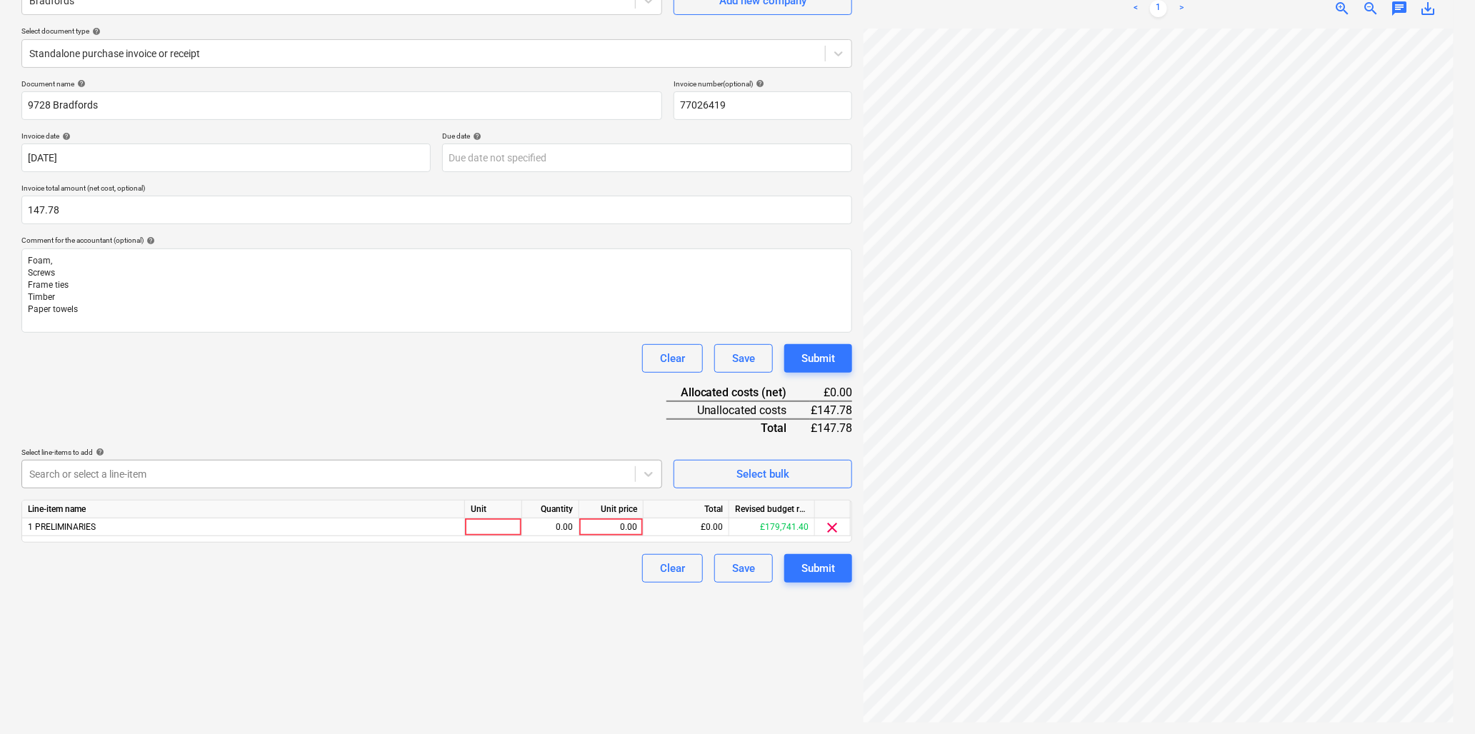
click at [210, 476] on div at bounding box center [328, 474] width 599 height 14
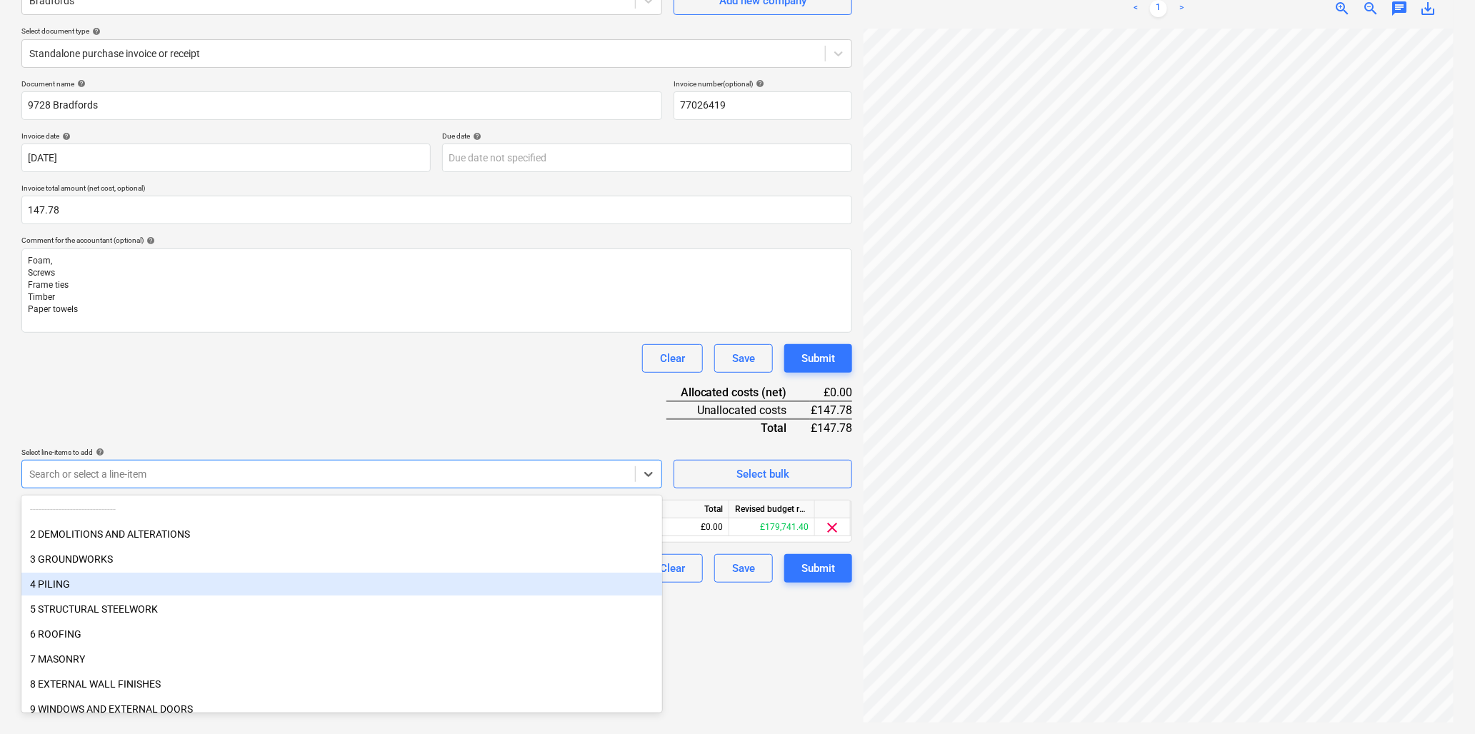
scroll to position [79, 0]
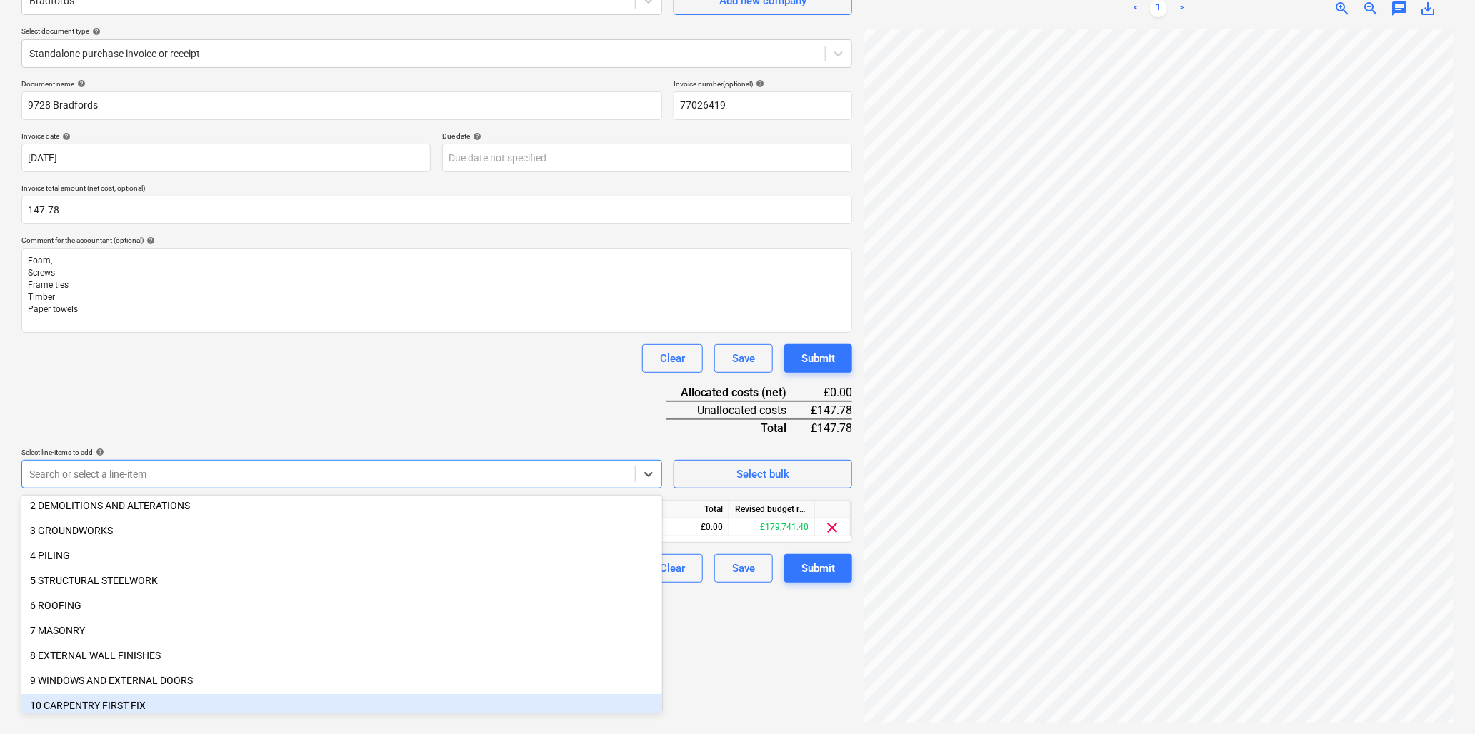
click at [126, 699] on div "10 CARPENTRY FIRST FIX" at bounding box center [341, 705] width 641 height 23
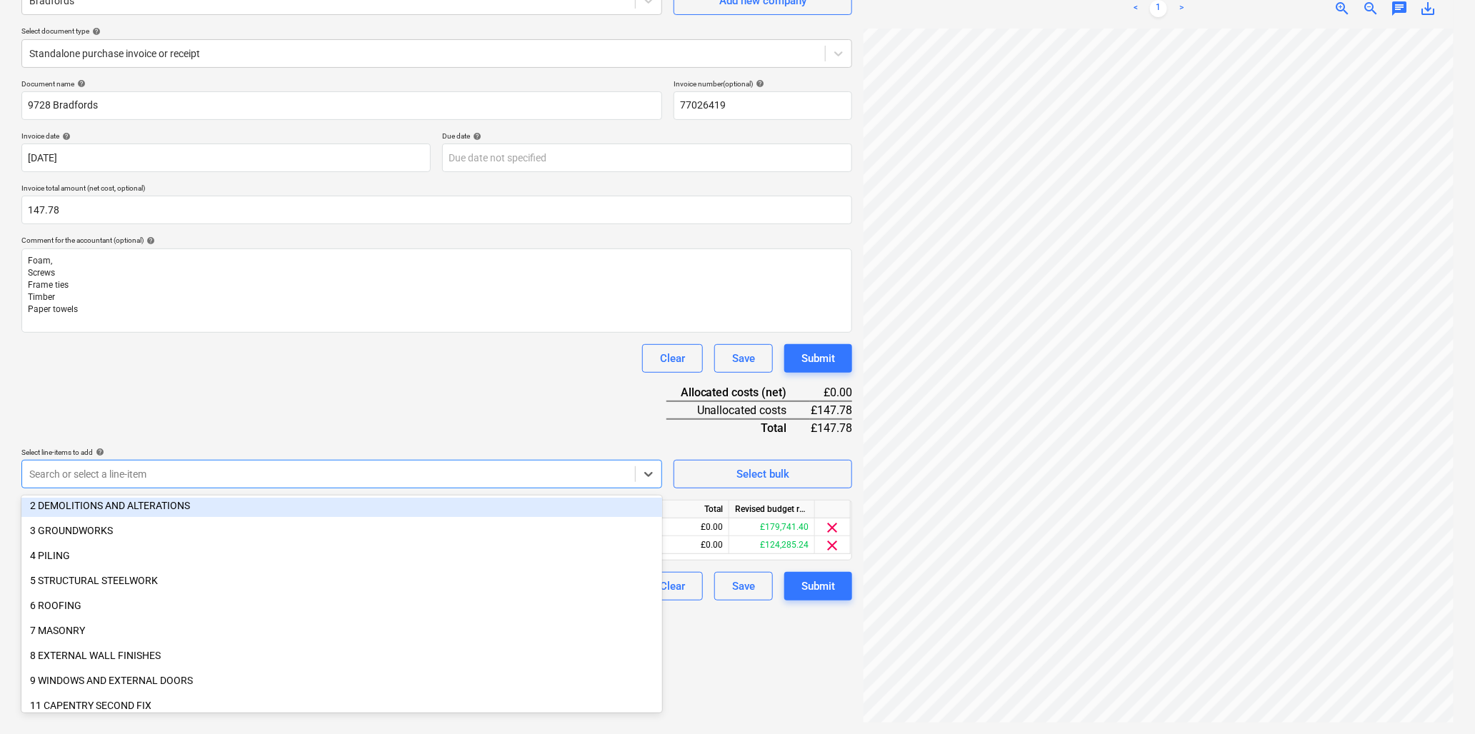
click at [190, 409] on div "Document name help 9728 Bradfords Invoice number (optional) help 77026419 Invoi…" at bounding box center [436, 340] width 831 height 522
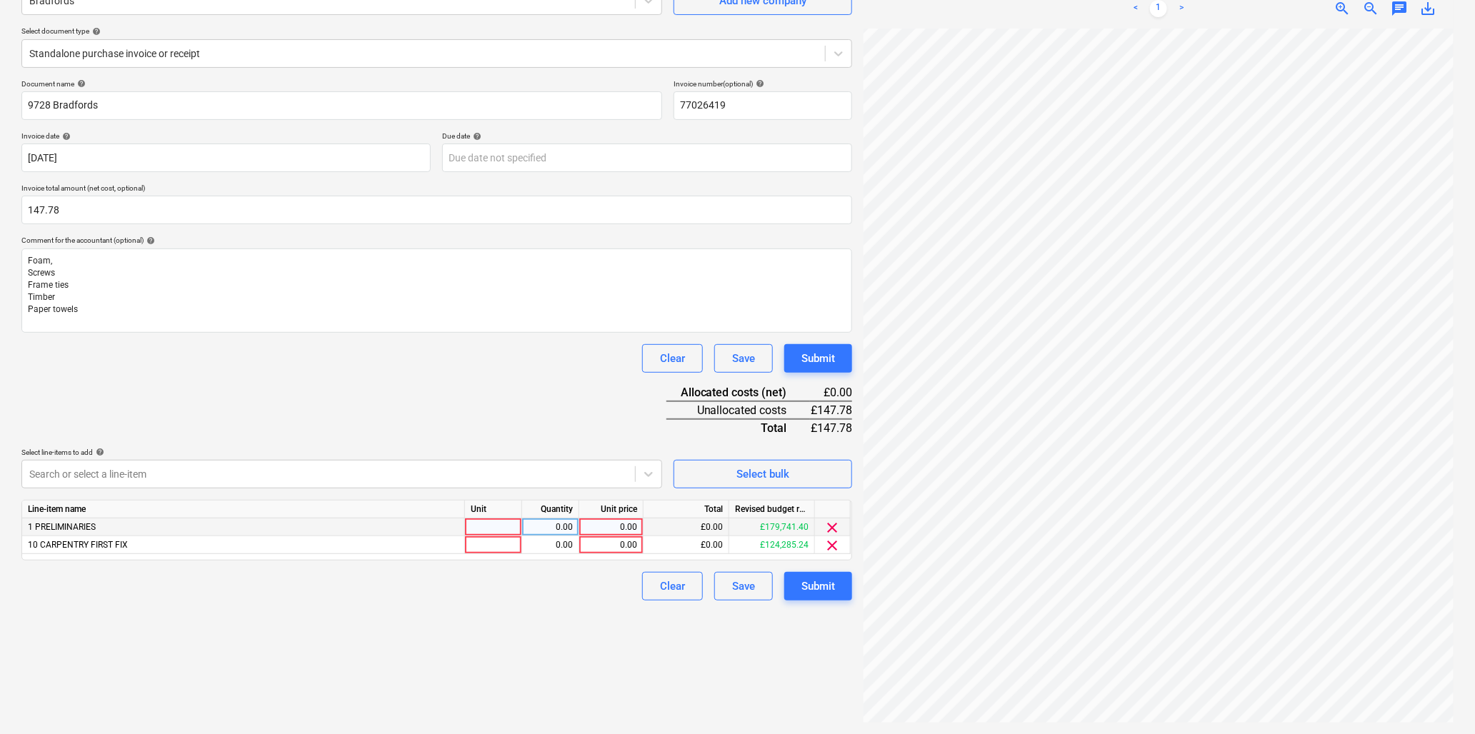
click at [477, 530] on div at bounding box center [493, 528] width 57 height 18
type input "item"
click at [622, 524] on div "0.00" at bounding box center [611, 528] width 52 height 18
type input "21"
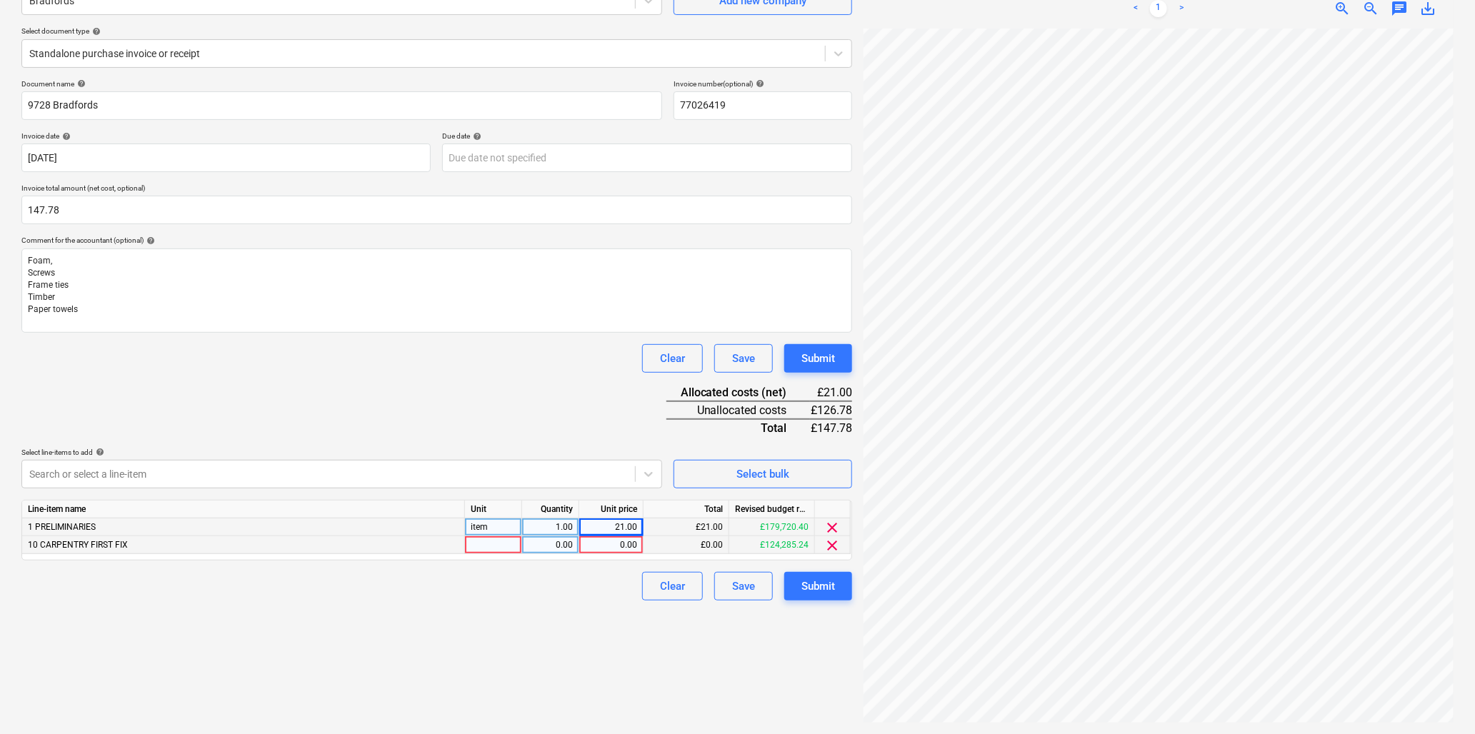
click at [493, 547] on div at bounding box center [493, 546] width 57 height 18
type input "item"
type input "126.78"
click at [832, 586] on div "Submit" at bounding box center [819, 586] width 34 height 19
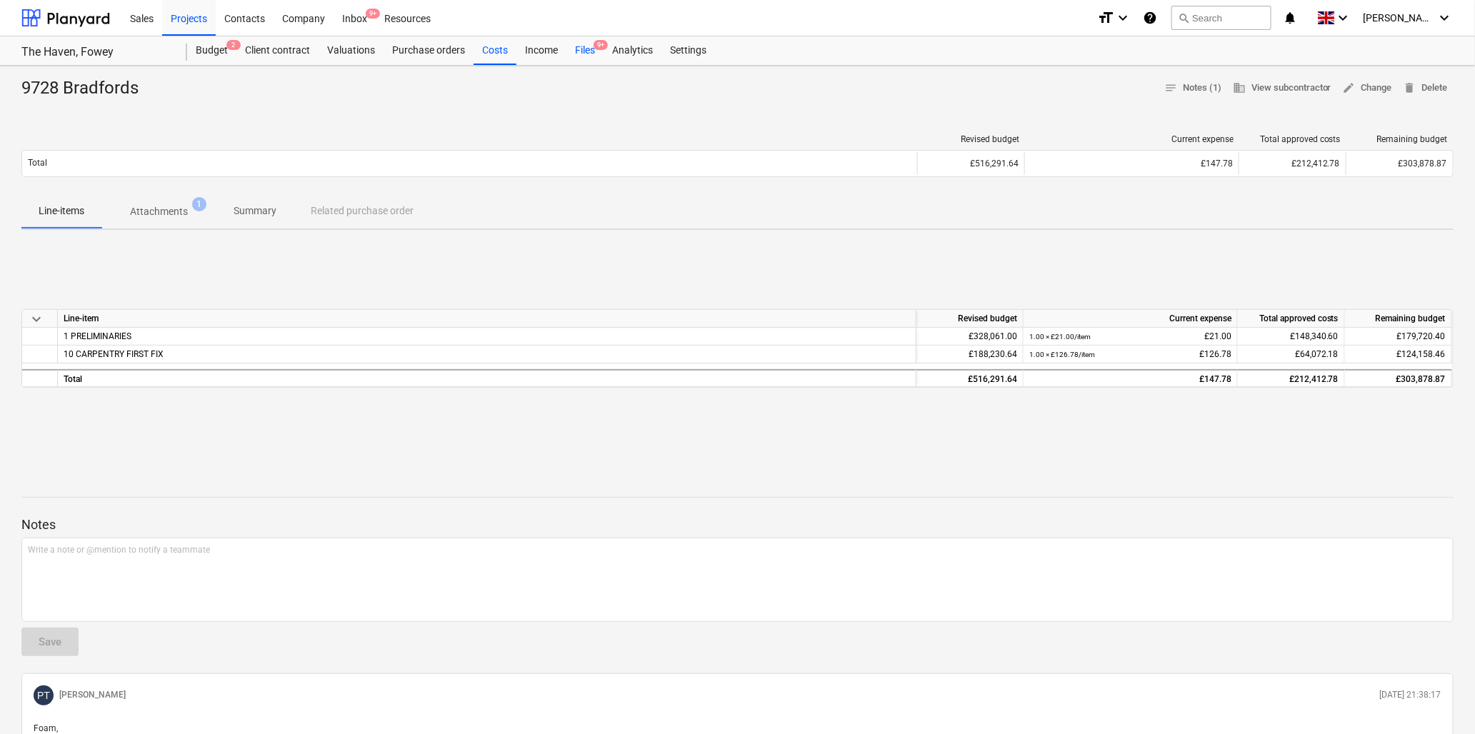
click at [582, 46] on div "Files 9+" at bounding box center [585, 50] width 37 height 29
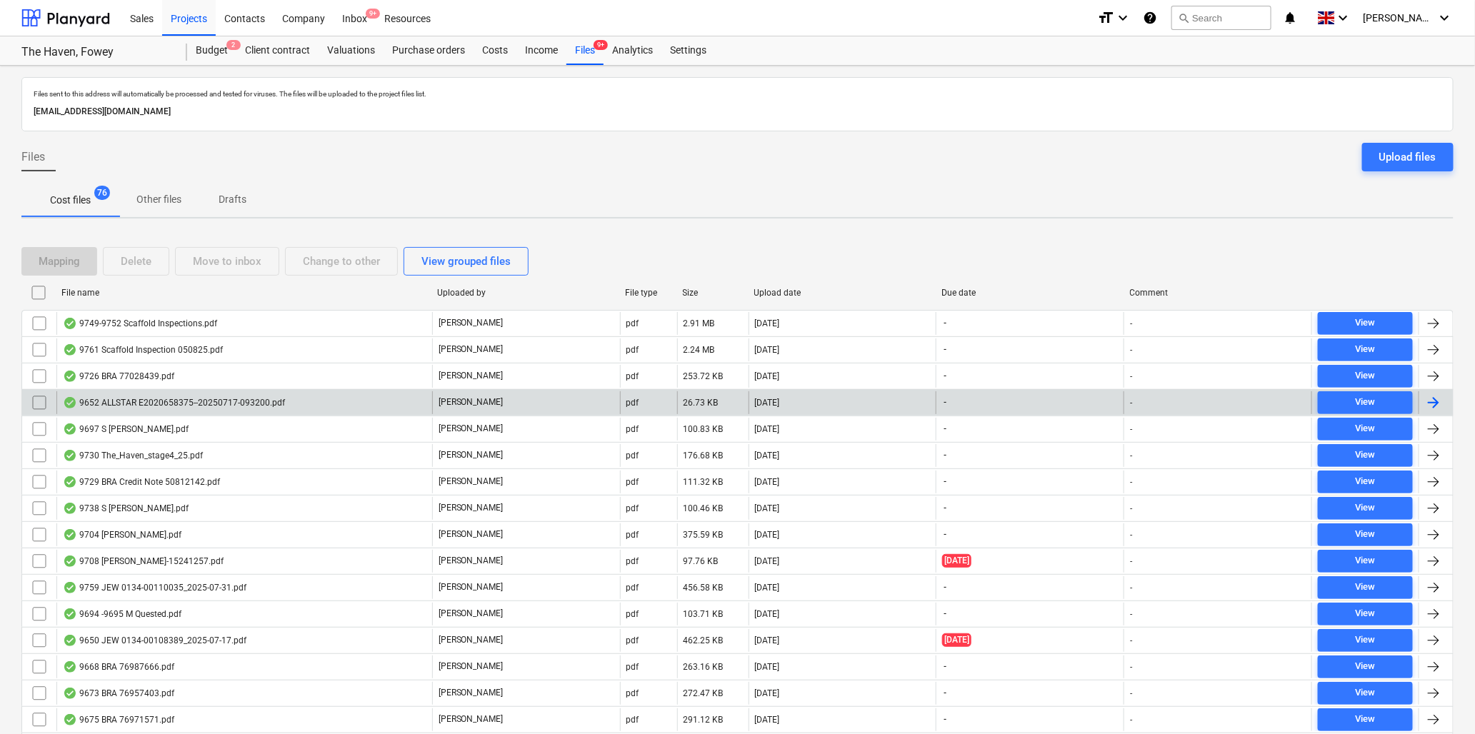
click at [171, 400] on div "9652 ALLSTAR E2020658375--20250717-093200.pdf" at bounding box center [174, 402] width 222 height 11
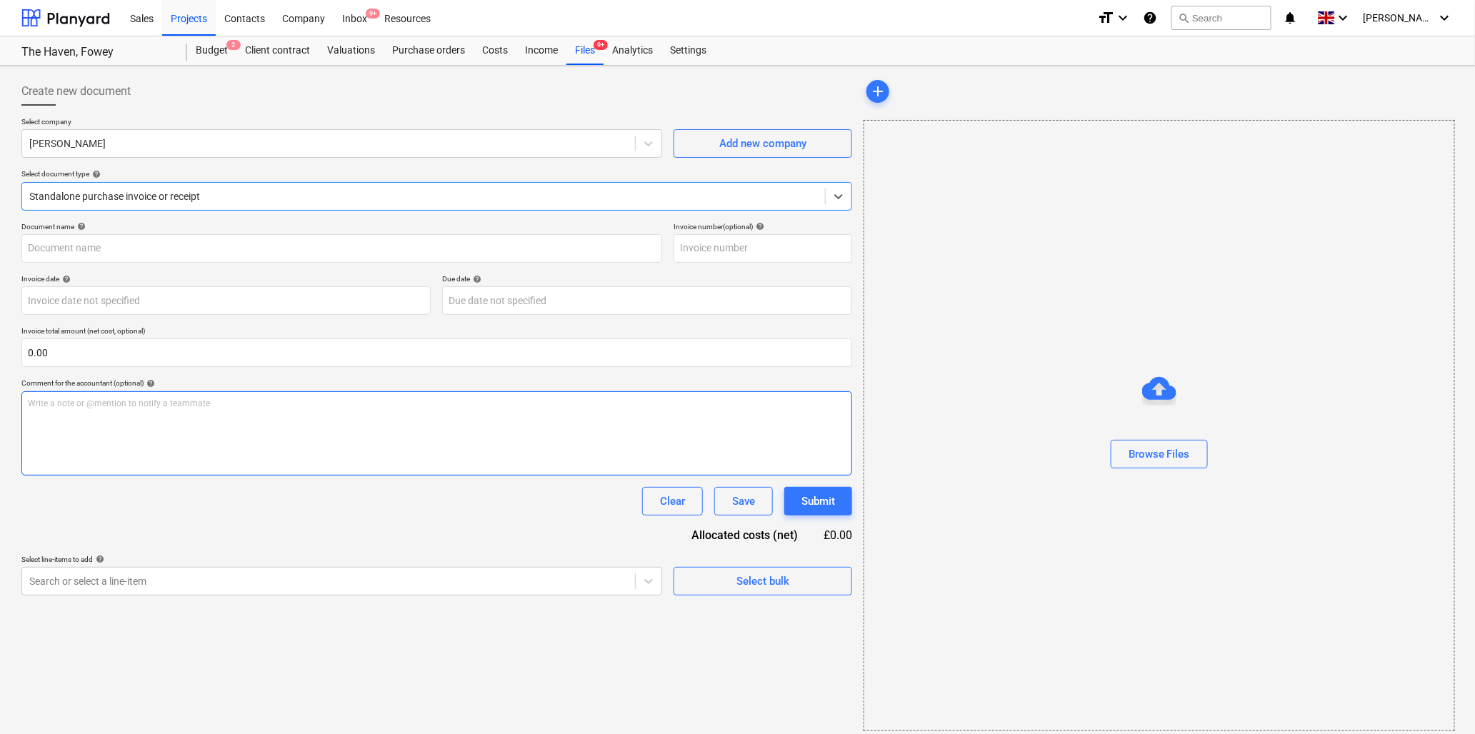
type input "E2020658375"
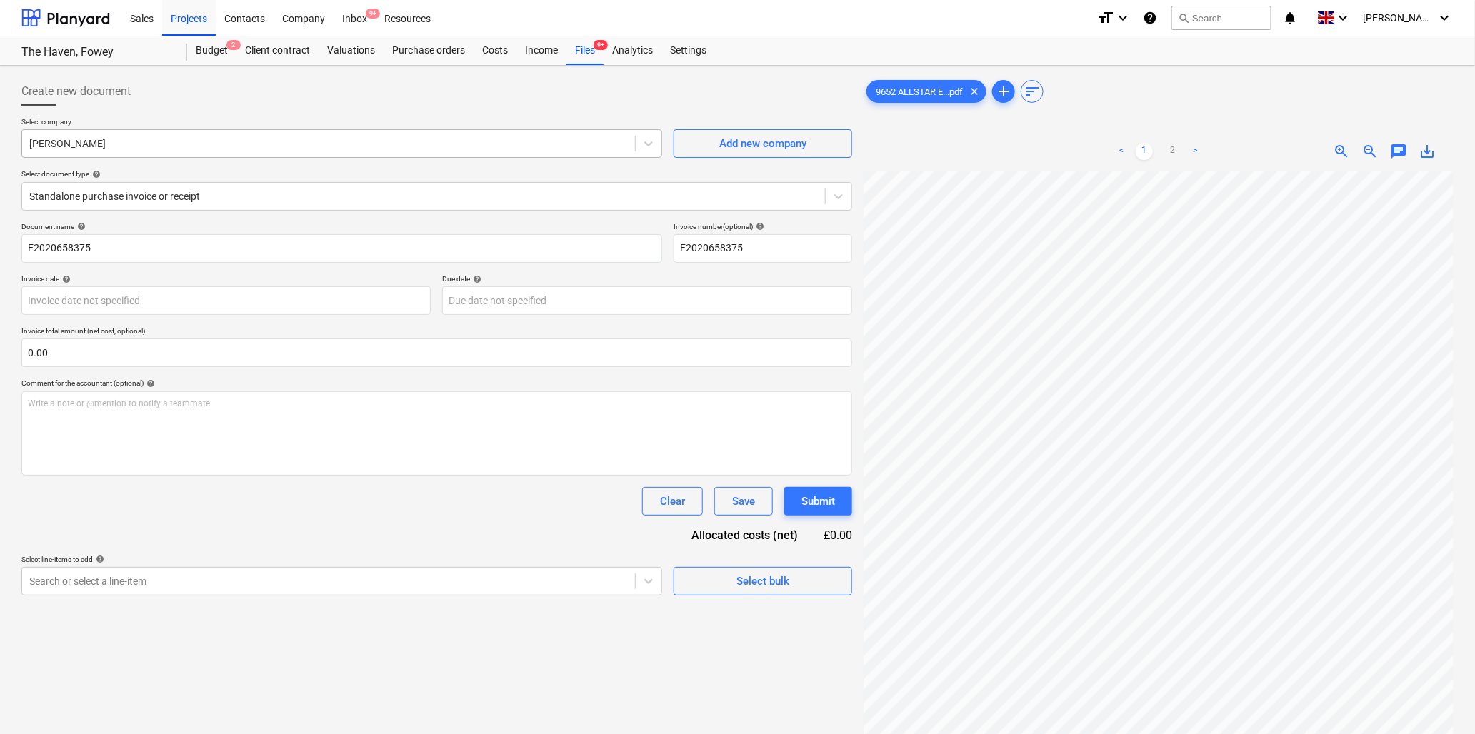
click at [358, 146] on div at bounding box center [328, 143] width 599 height 14
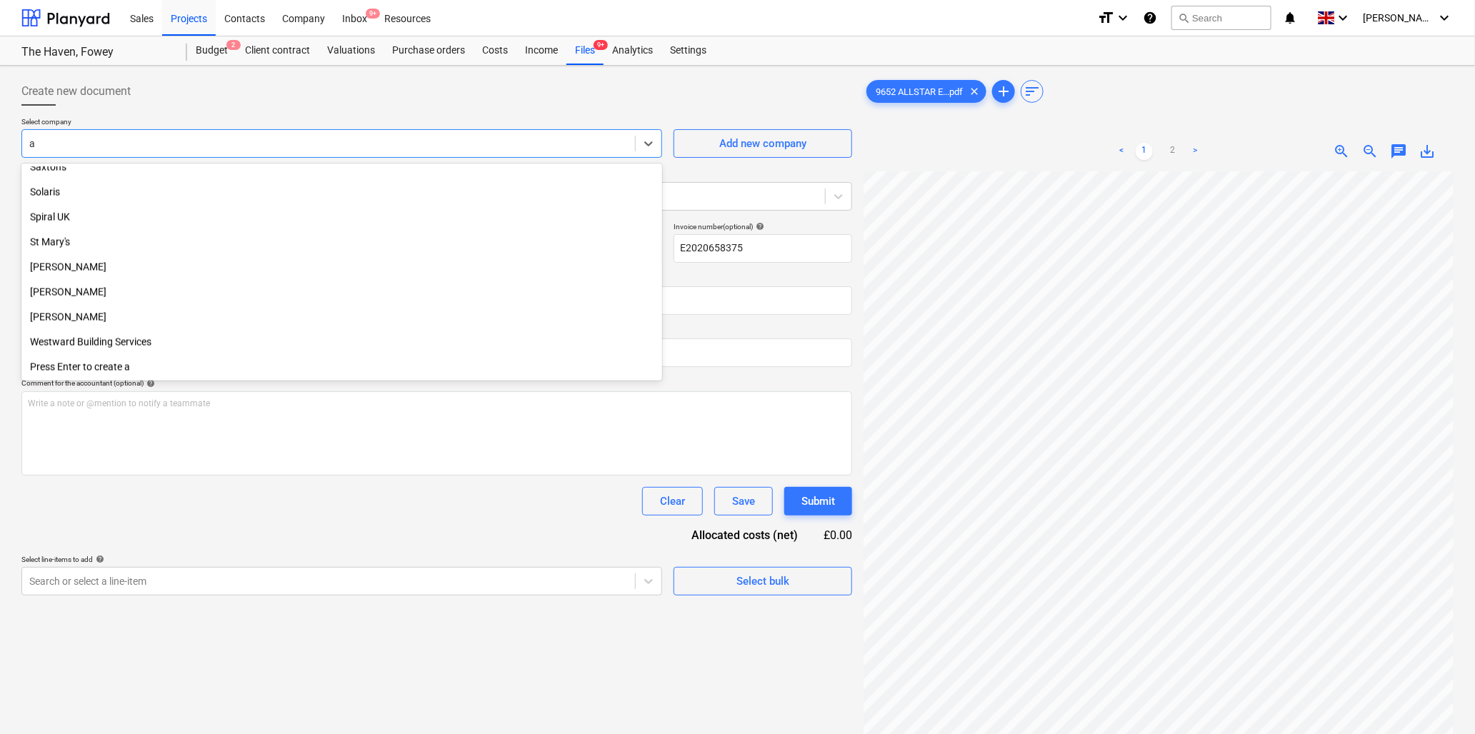
scroll to position [1136, 0]
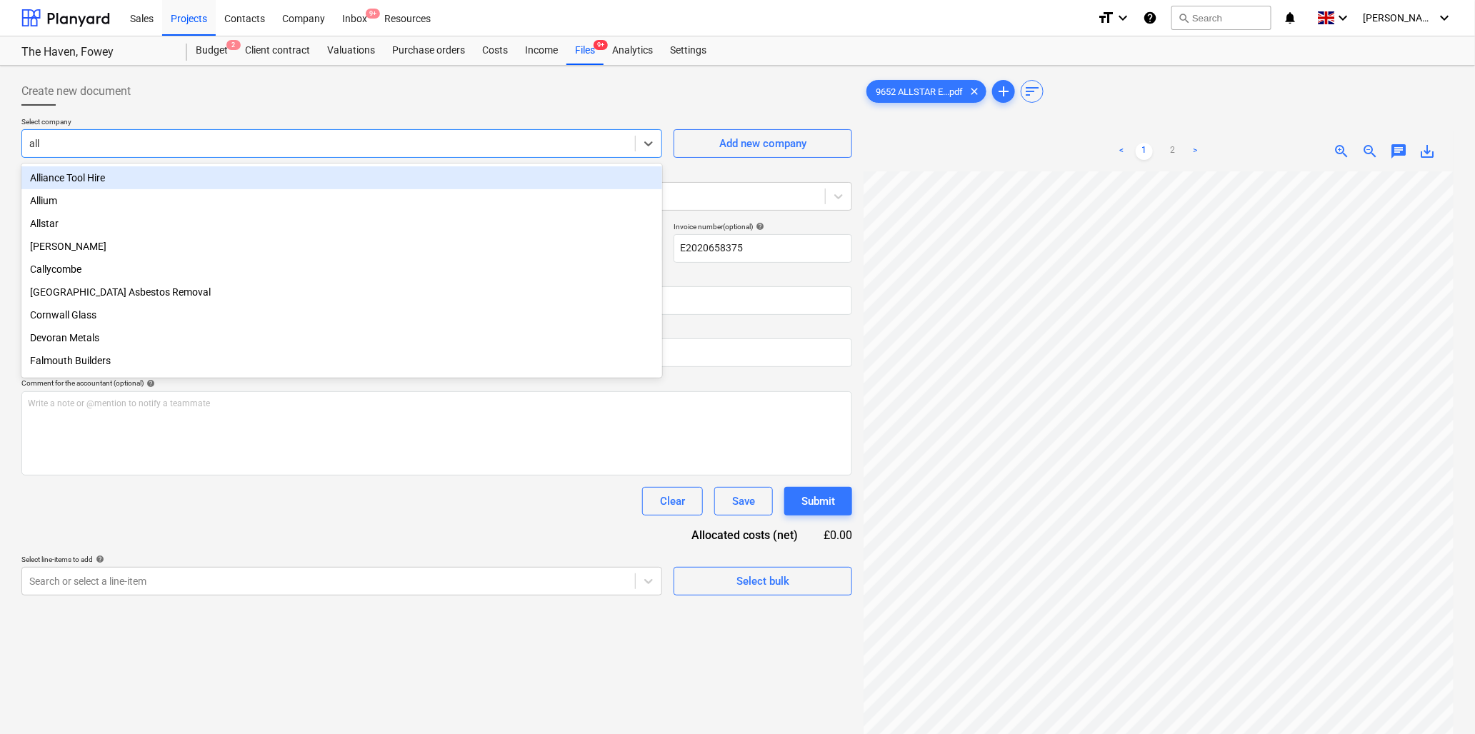
type input "alls"
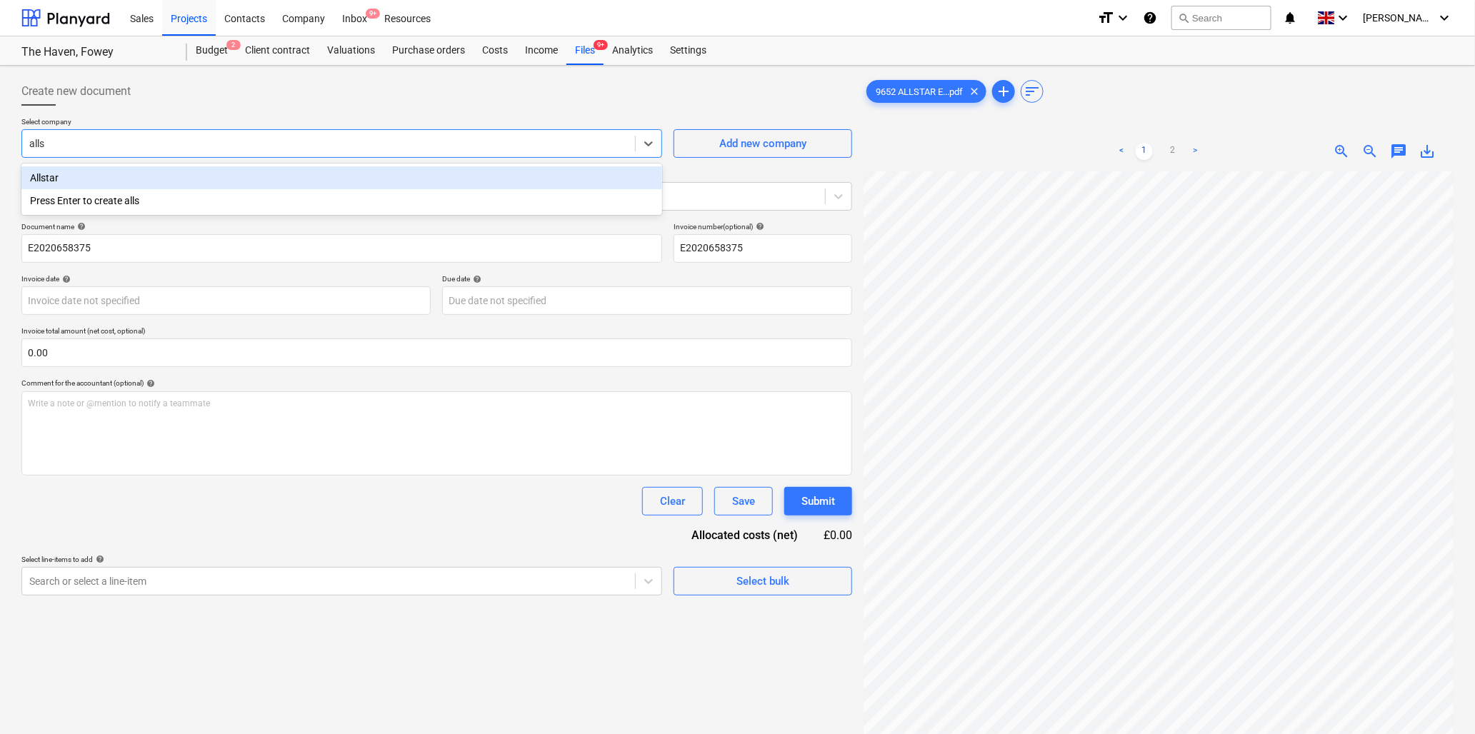
click at [359, 179] on div "Allstar" at bounding box center [341, 177] width 641 height 23
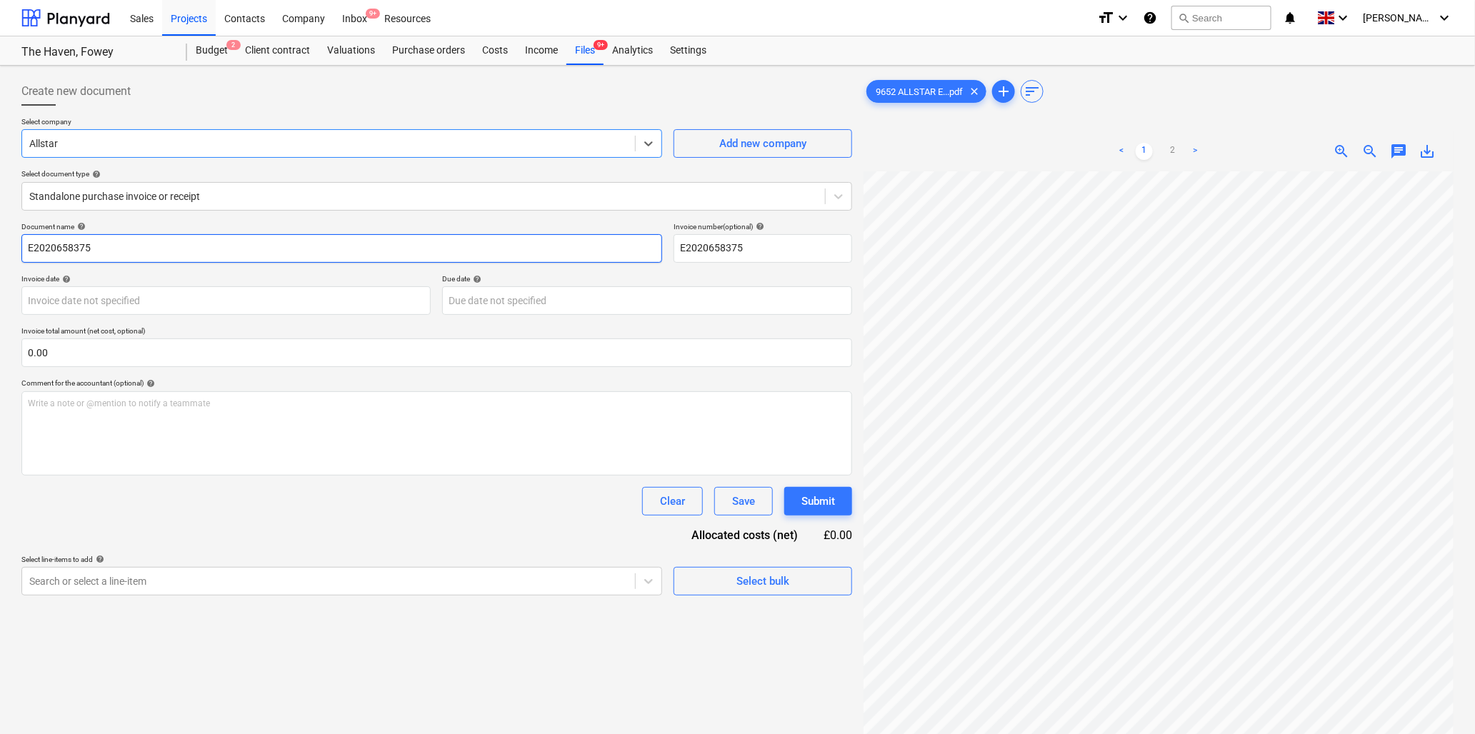
click at [108, 251] on input "E2020658375" at bounding box center [341, 248] width 641 height 29
type input "9652 Allstar"
click at [144, 296] on body "Sales Projects Contacts Company Inbox 9+ Resources format_size keyboard_arrow_d…" at bounding box center [737, 367] width 1475 height 734
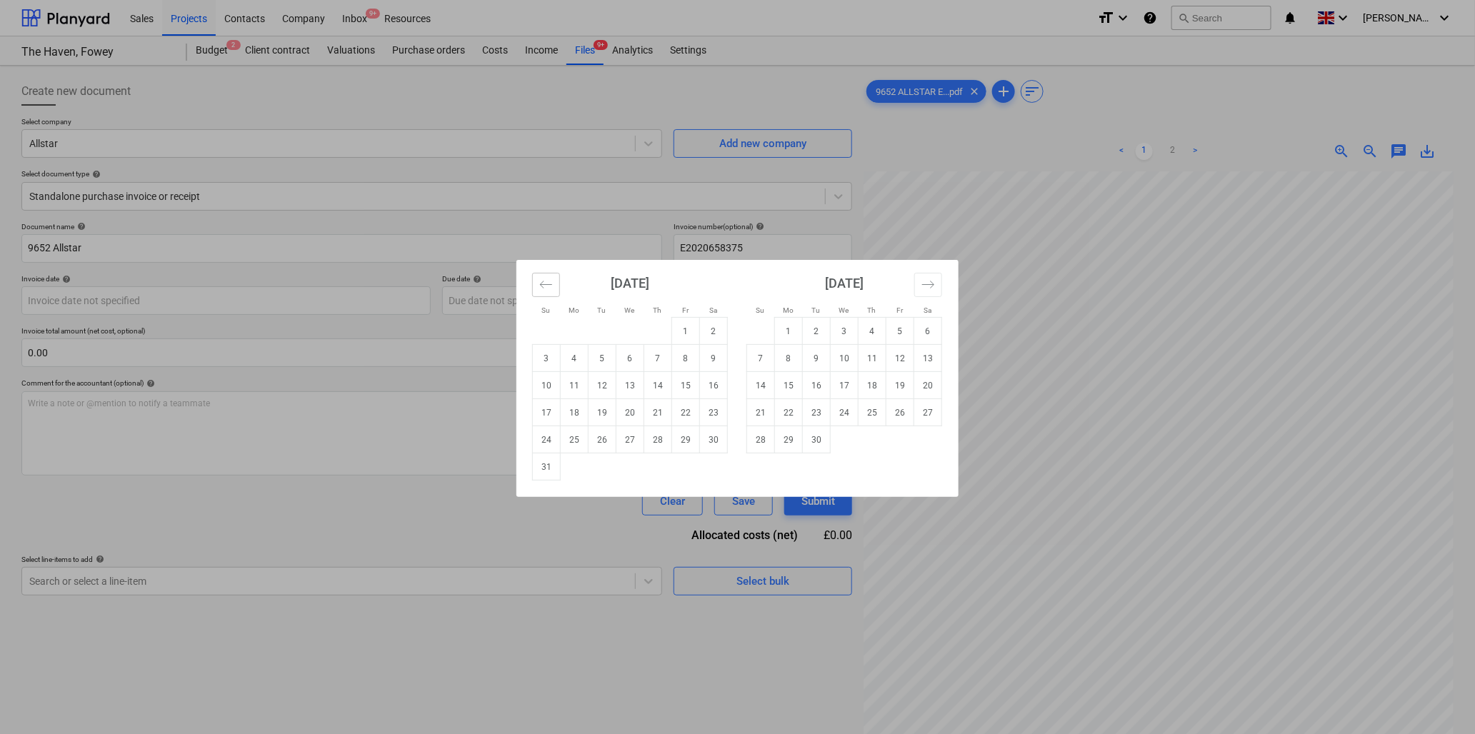
click at [544, 284] on icon "Move backward to switch to the previous month." at bounding box center [546, 285] width 14 height 14
click at [631, 386] on td "16" at bounding box center [631, 385] width 28 height 27
type input "[DATE]"
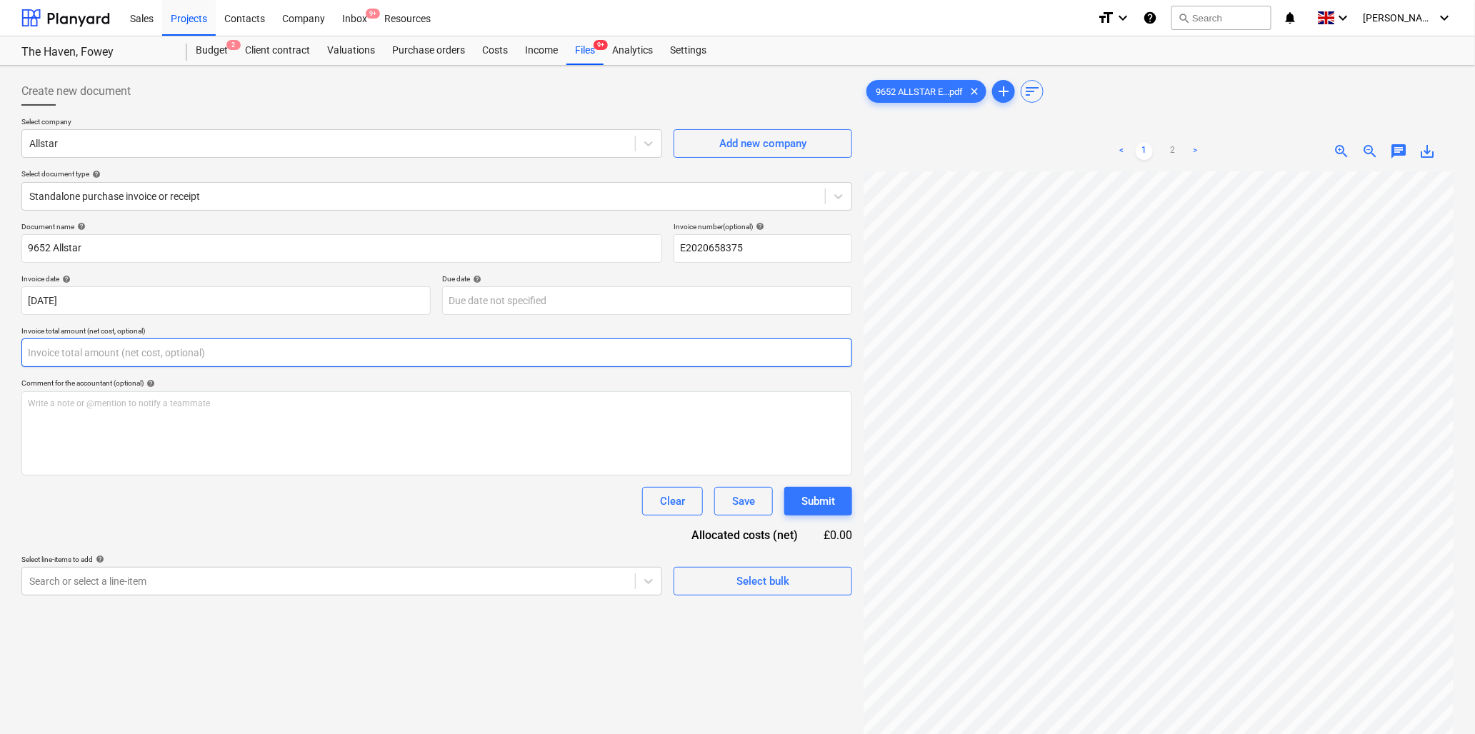
click at [144, 354] on input "text" at bounding box center [436, 353] width 831 height 29
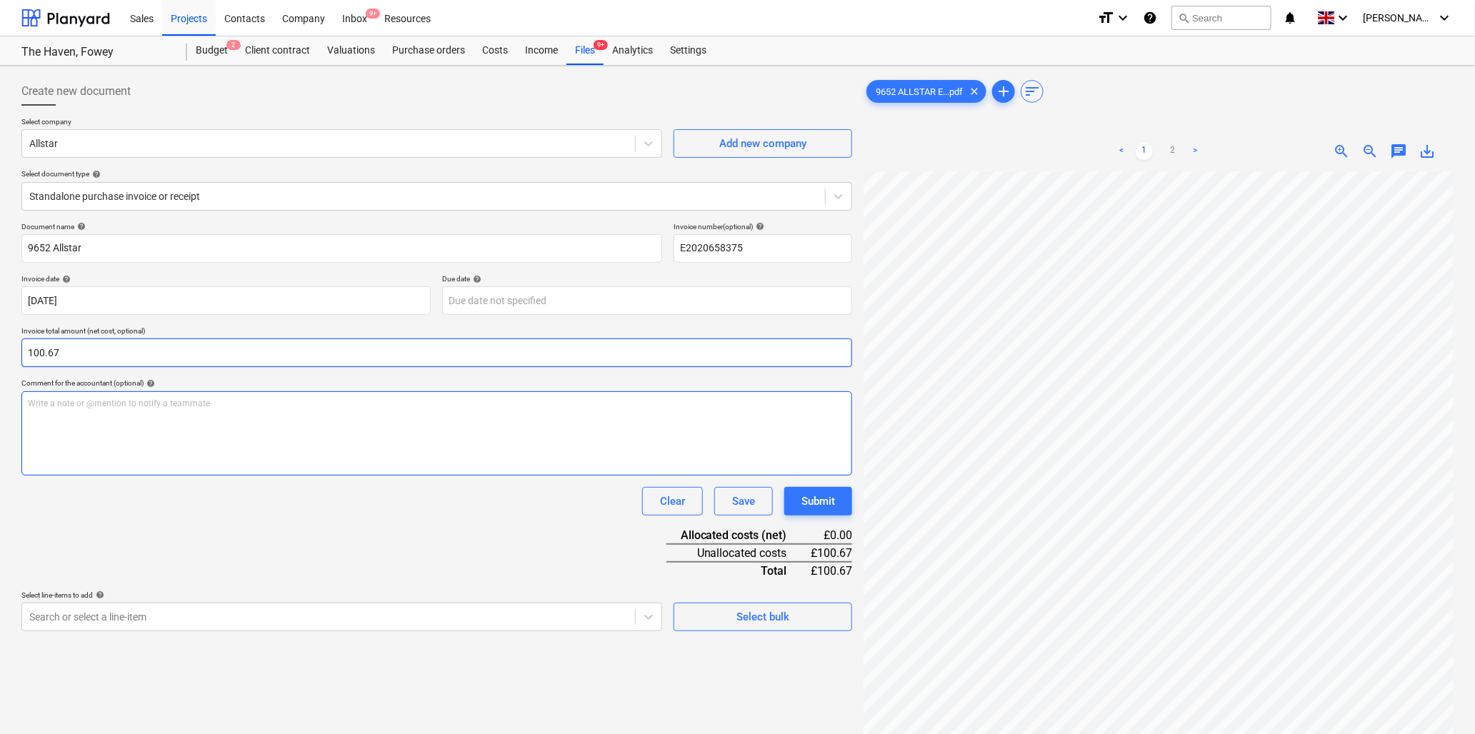
type input "100.67"
click at [153, 396] on div "Write a note or @mention to notify a teammate [PERSON_NAME]" at bounding box center [436, 433] width 831 height 84
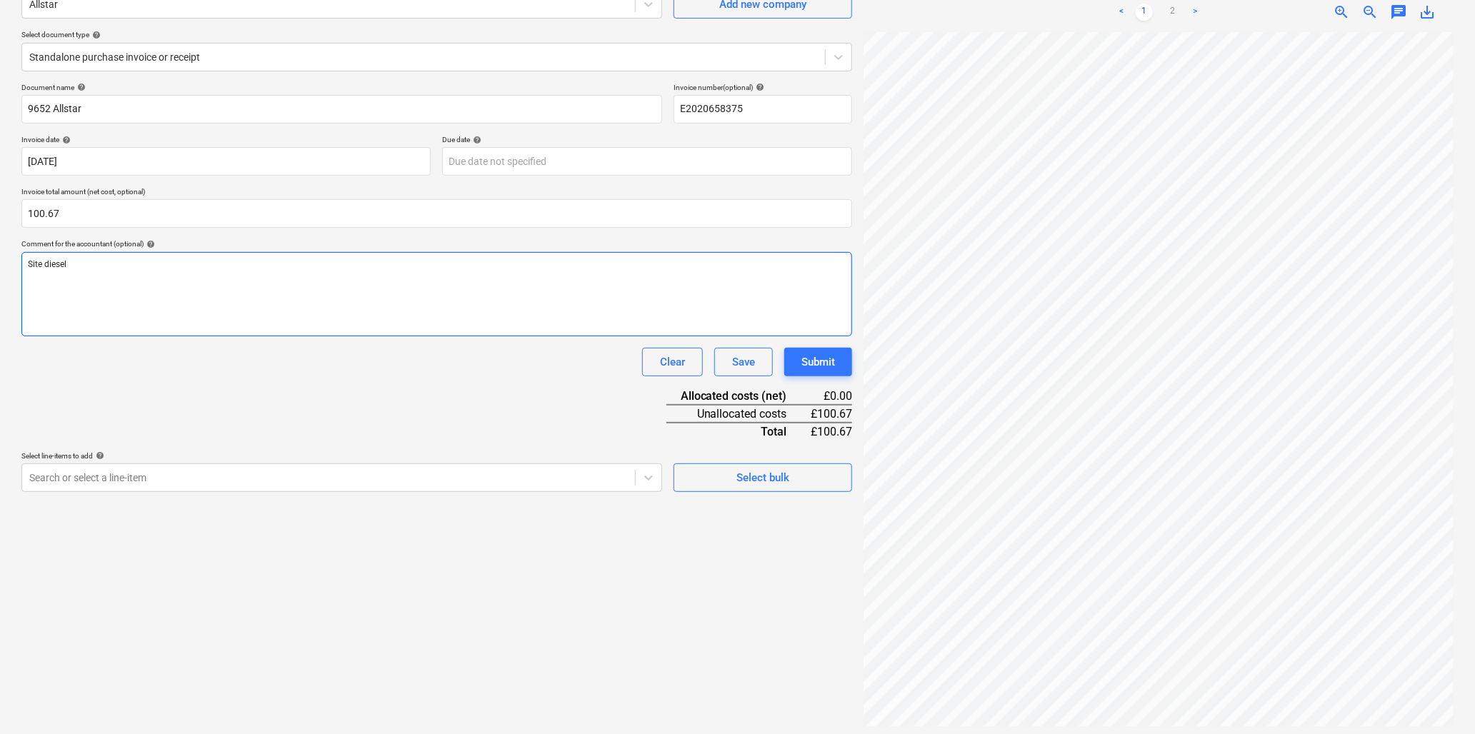
scroll to position [143, 0]
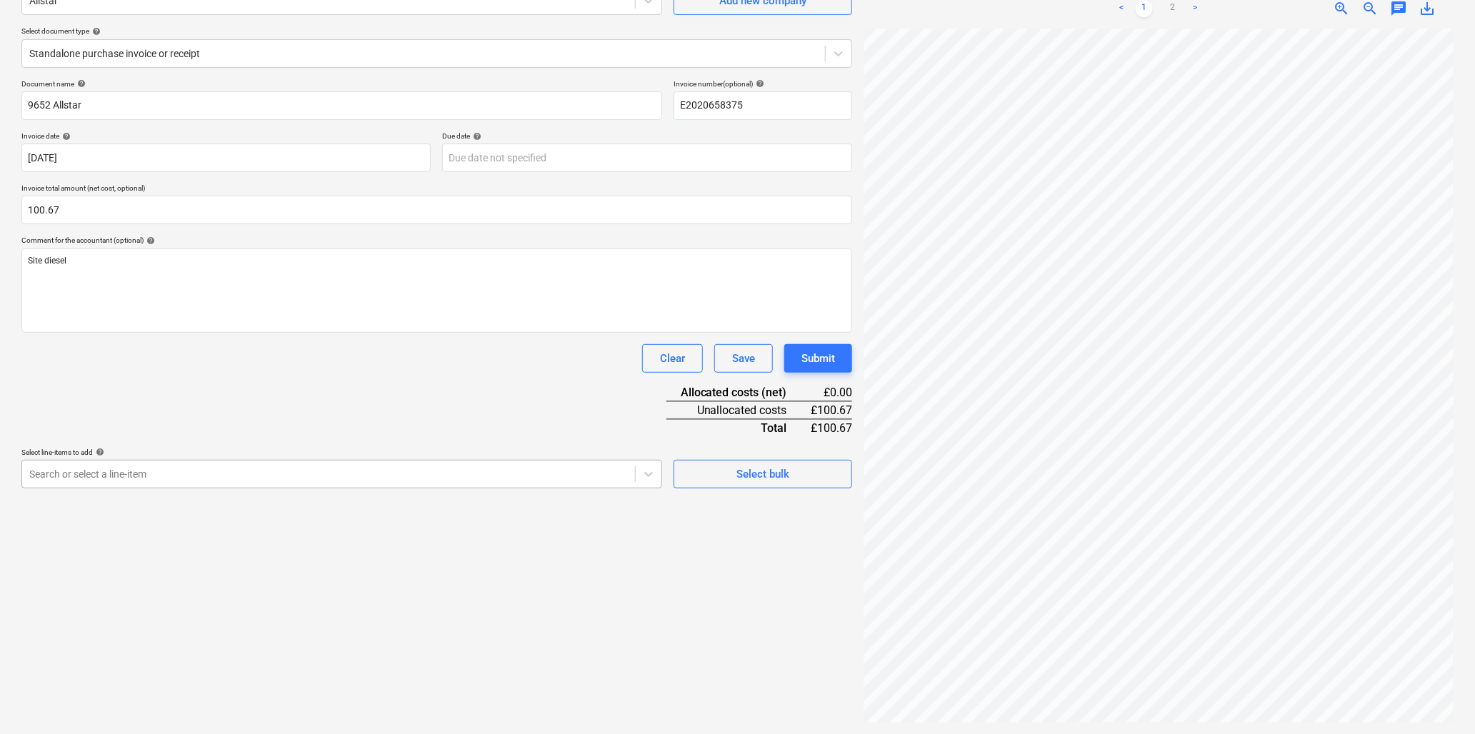
click at [367, 472] on div at bounding box center [328, 474] width 599 height 14
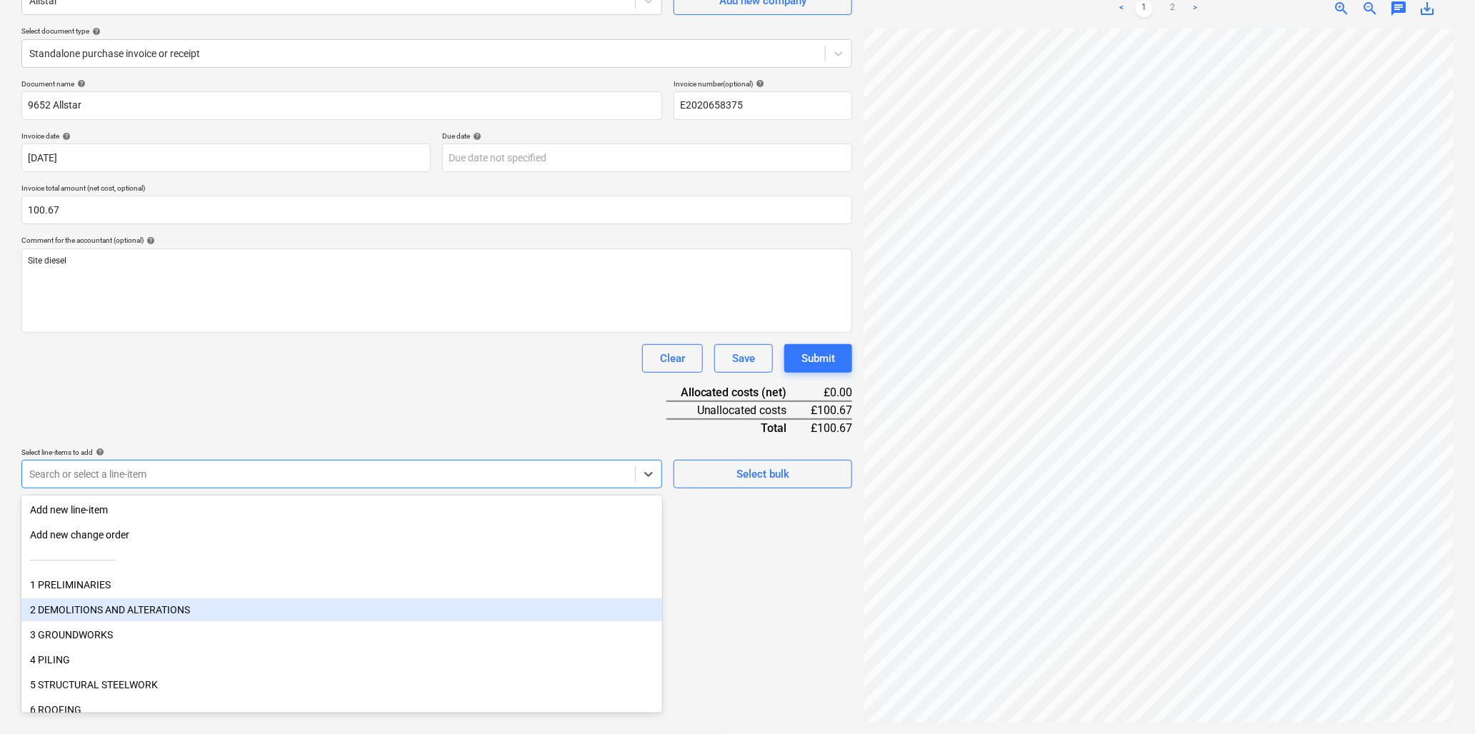
click at [144, 609] on div "2 DEMOLITIONS AND ALTERATIONS" at bounding box center [341, 610] width 641 height 23
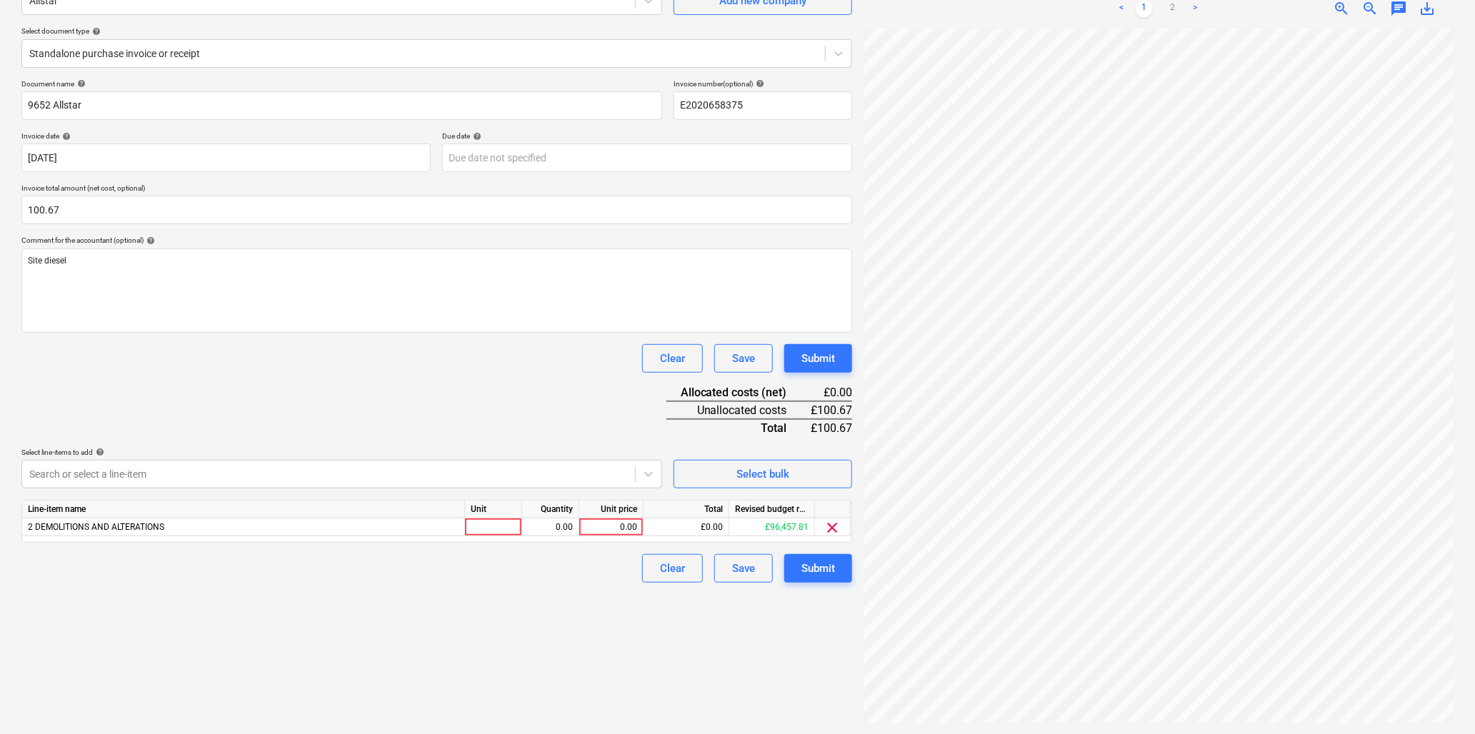
click at [386, 373] on div "Document name help 9652 Allstar Invoice number (optional) help E2020658375 Invo…" at bounding box center [436, 331] width 831 height 504
click at [1197, 4] on link ">" at bounding box center [1195, 8] width 17 height 17
click at [856, 405] on div "Create new document Select company Allstar Add new company Select document type…" at bounding box center [738, 329] width 1444 height 800
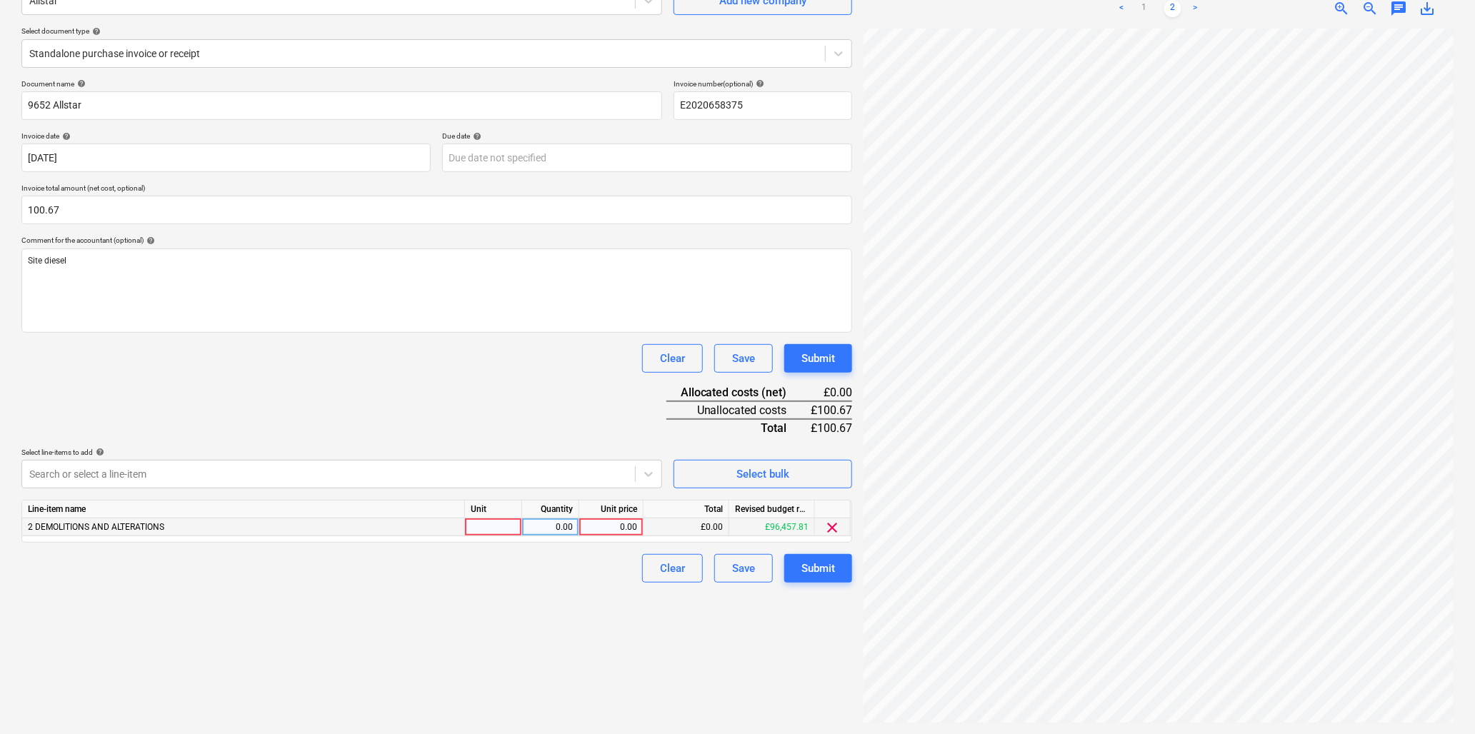
click at [502, 534] on div at bounding box center [493, 528] width 57 height 18
type input "item"
type input "100.67"
click at [799, 566] on button "Submit" at bounding box center [818, 568] width 68 height 29
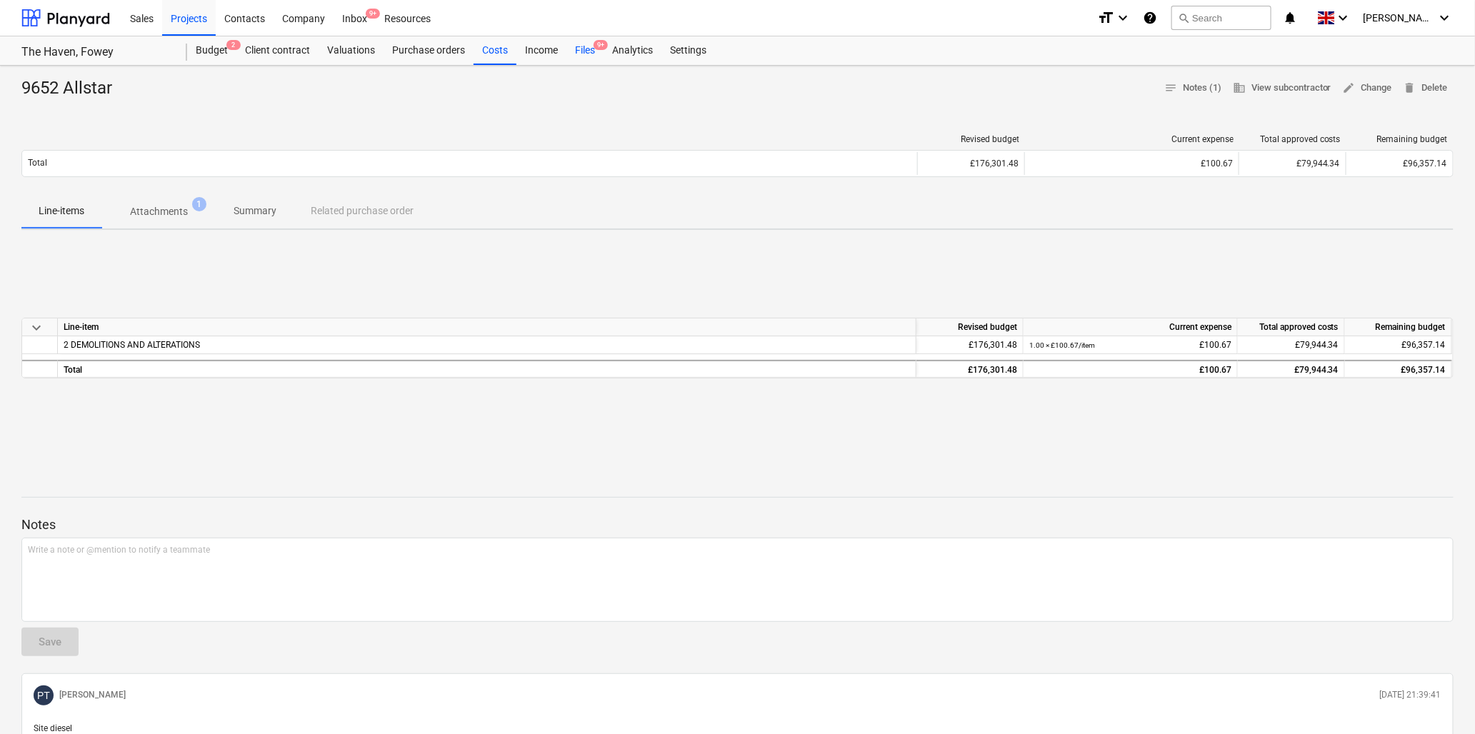
click at [582, 46] on div "Files 9+" at bounding box center [585, 50] width 37 height 29
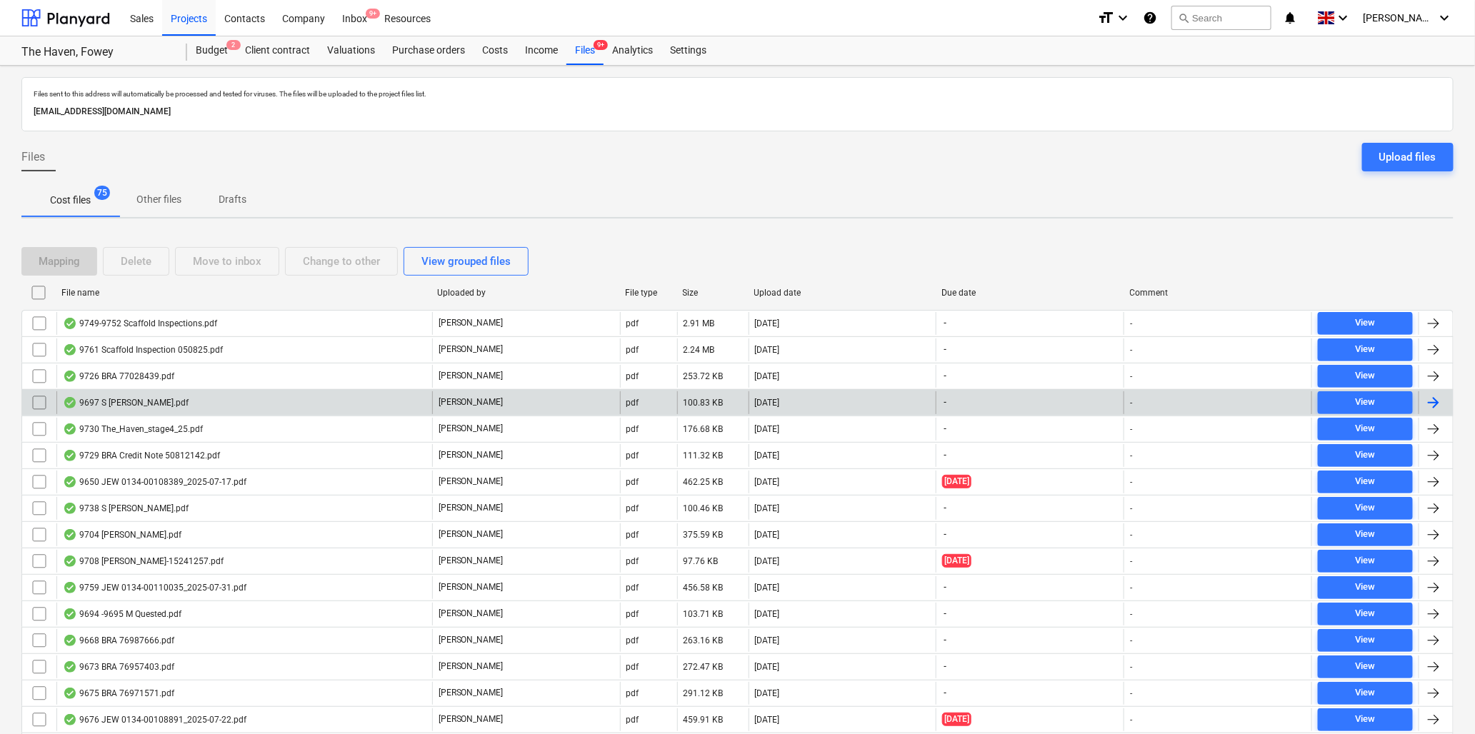
click at [144, 401] on div "9697 S [PERSON_NAME].pdf" at bounding box center [126, 402] width 126 height 11
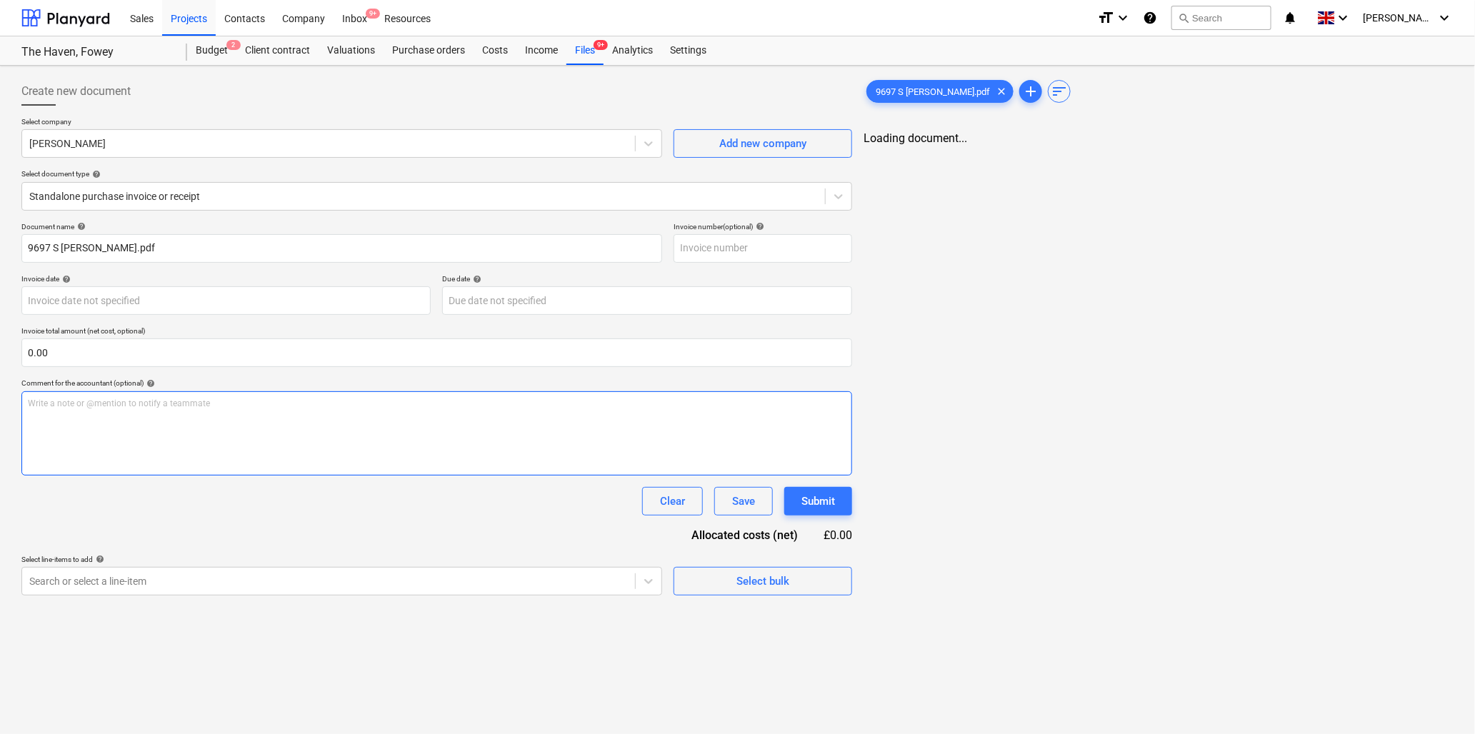
type input "9697 S [PERSON_NAME].pdf"
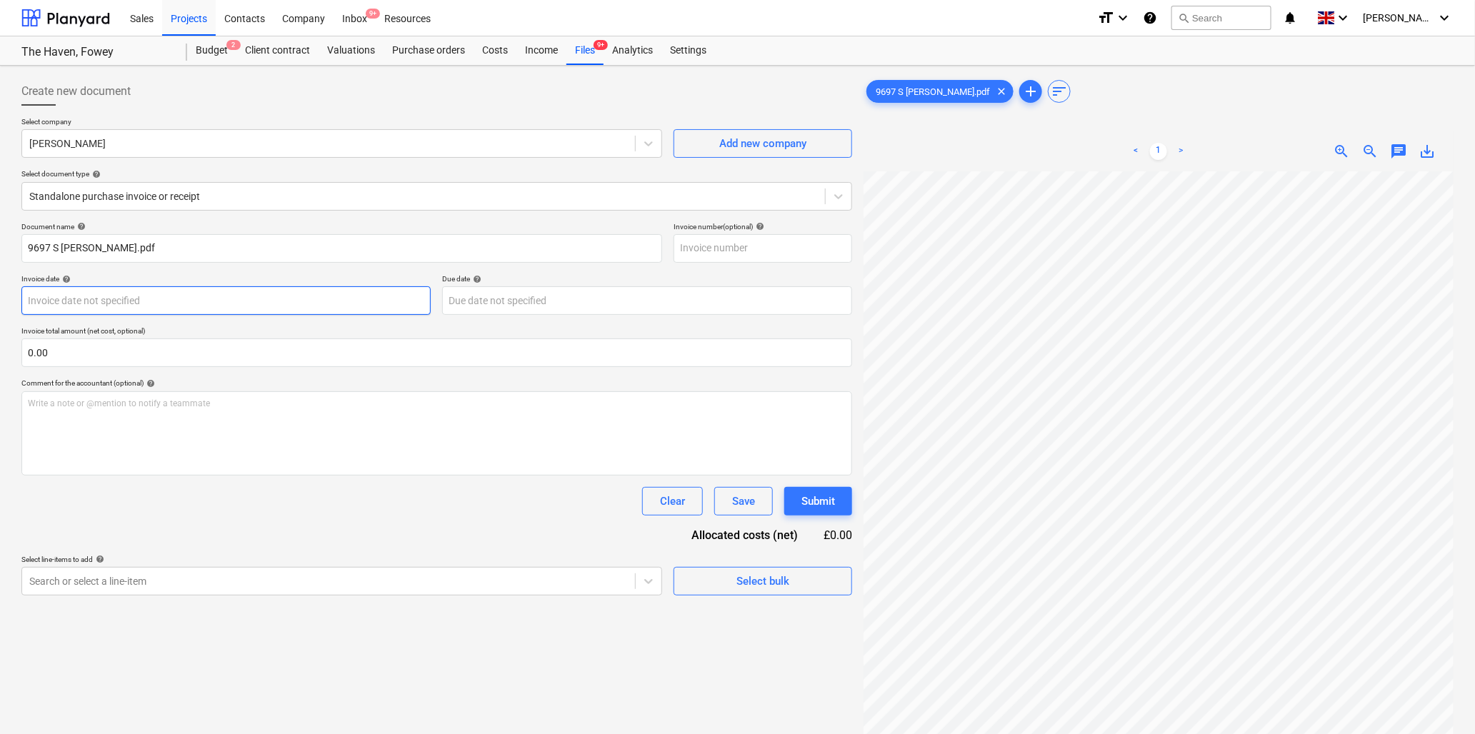
click at [186, 303] on body "Sales Projects Contacts Company Inbox 9+ Resources format_size keyboard_arrow_d…" at bounding box center [737, 367] width 1475 height 734
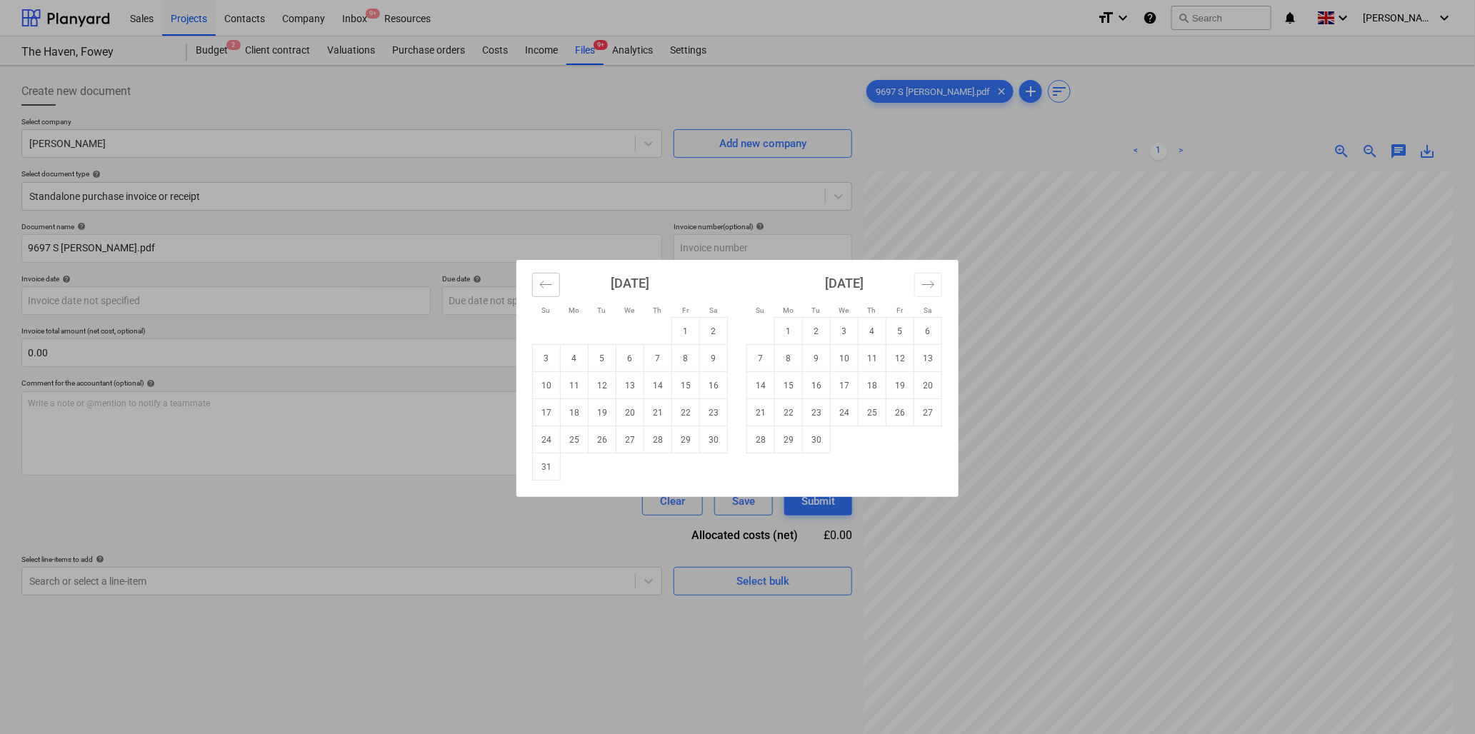
click at [544, 276] on button "Move backward to switch to the previous month." at bounding box center [546, 285] width 28 height 24
click at [688, 416] on td "25" at bounding box center [686, 412] width 28 height 27
type input "[DATE]"
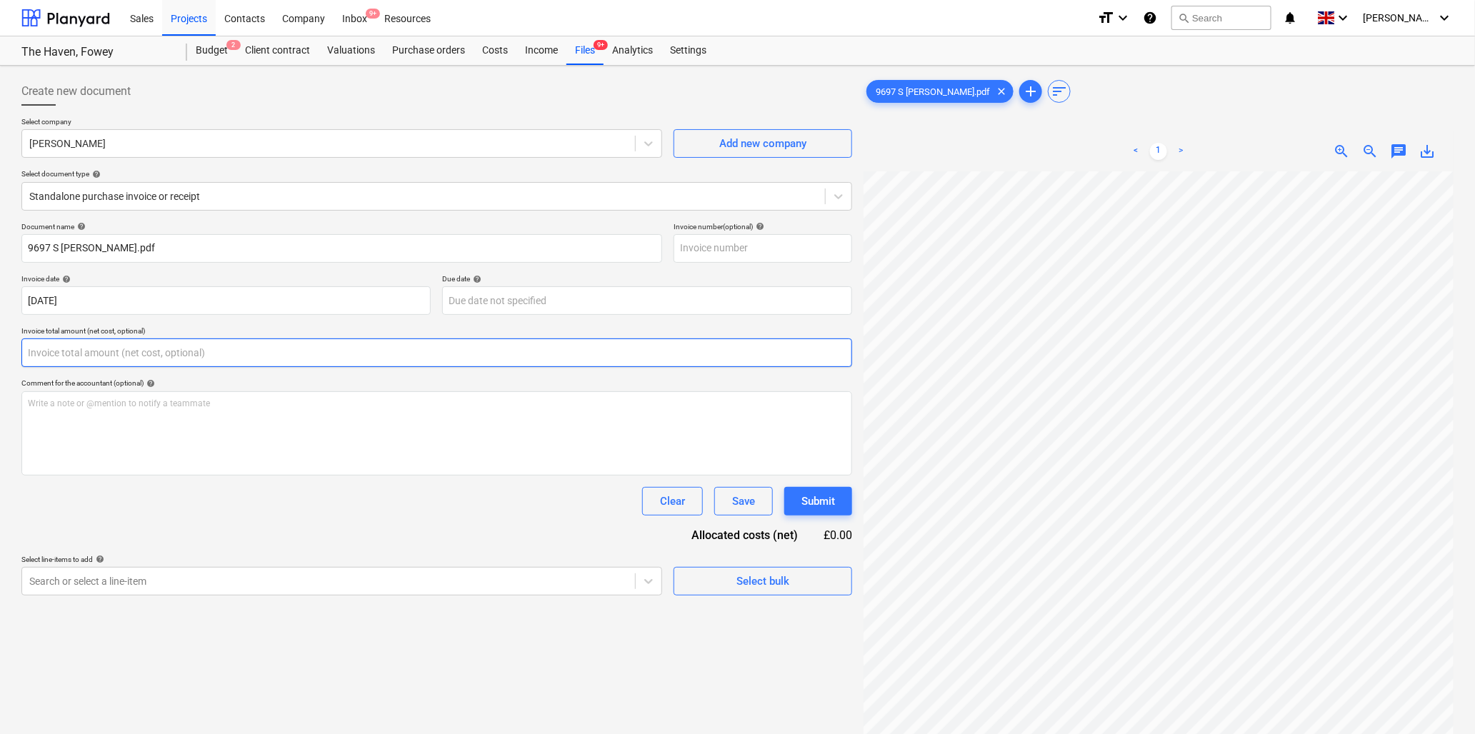
click at [54, 356] on input "text" at bounding box center [436, 353] width 831 height 29
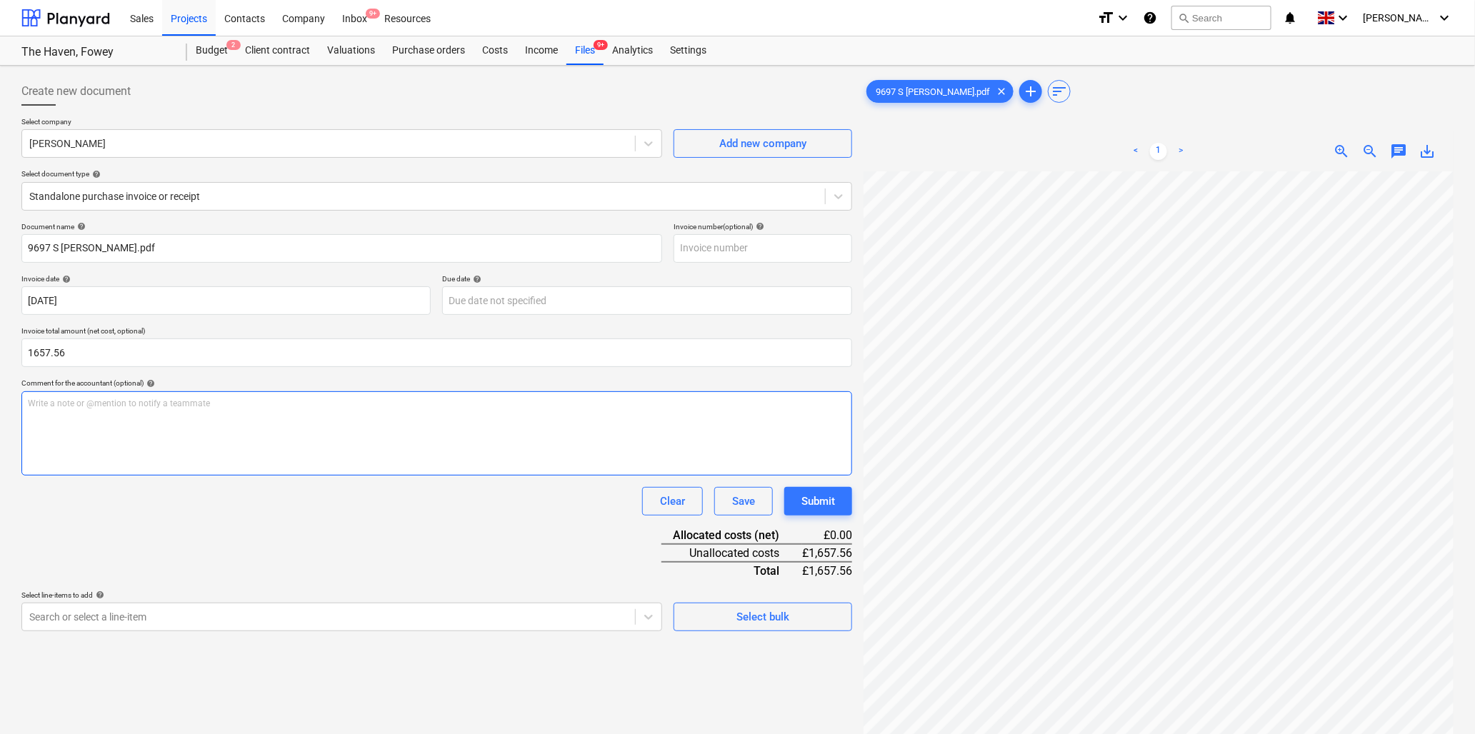
type input "1,657.56"
click at [64, 400] on p "Write a note or @mention to notify a teammate [PERSON_NAME]" at bounding box center [437, 404] width 818 height 12
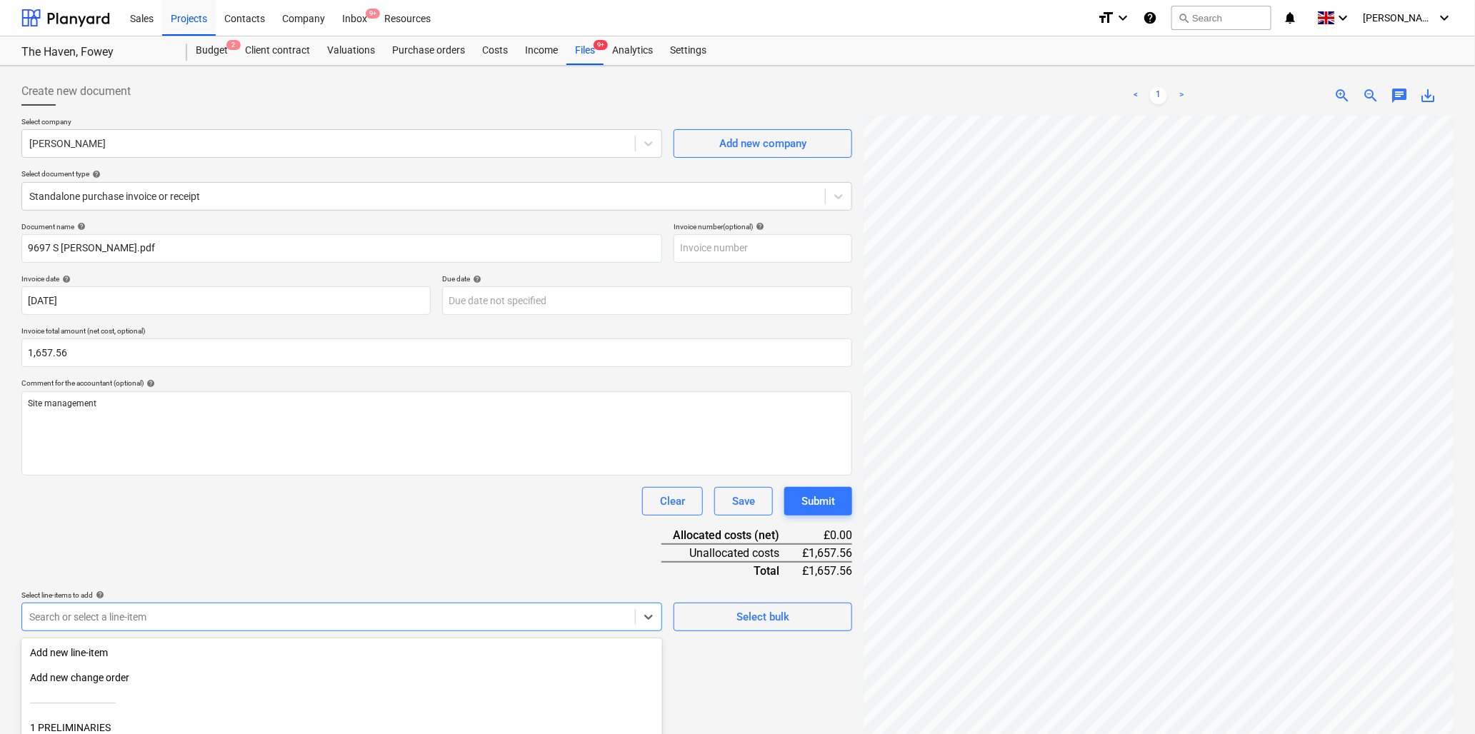
click at [173, 618] on body "Sales Projects Contacts Company Inbox 9+ Resources format_size keyboard_arrow_d…" at bounding box center [737, 367] width 1475 height 734
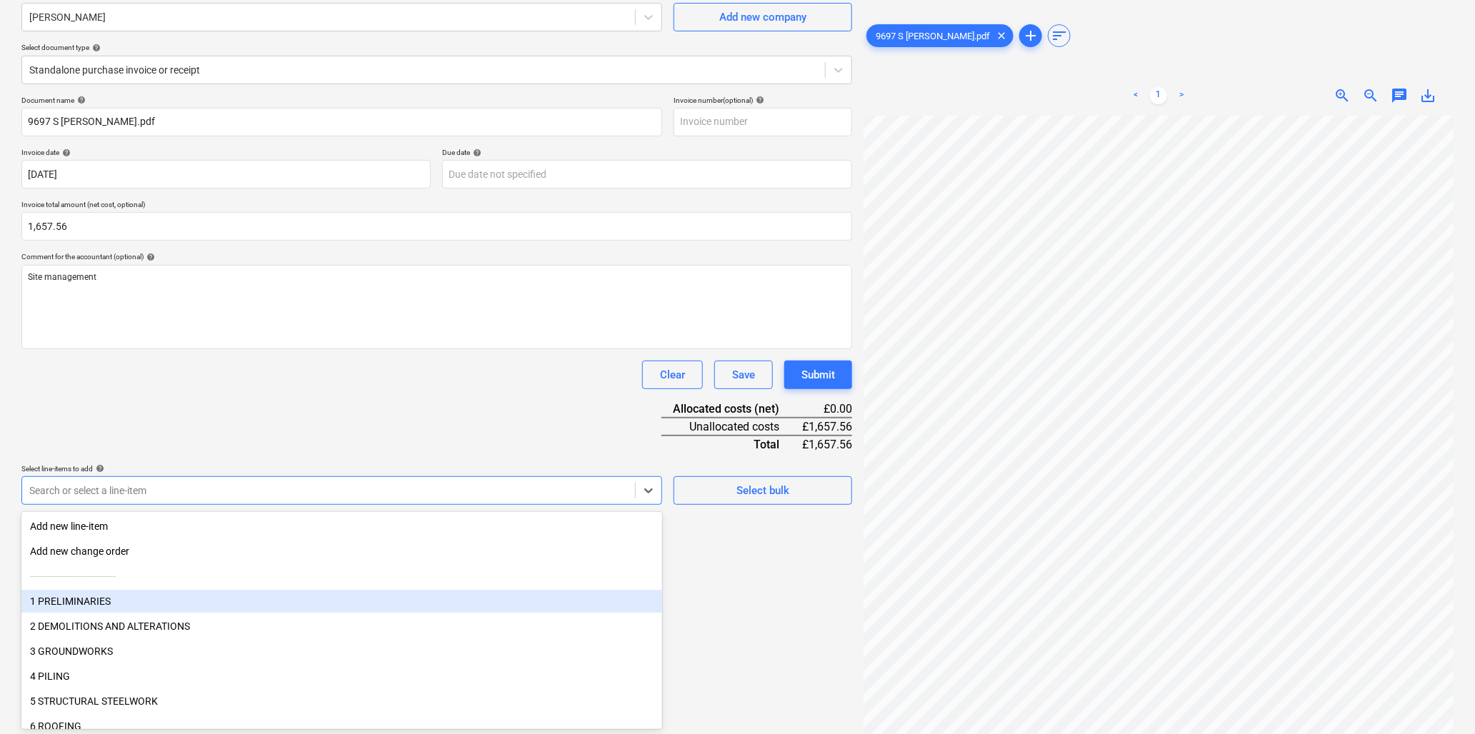
click at [161, 597] on div "1 PRELIMINARIES" at bounding box center [341, 601] width 641 height 23
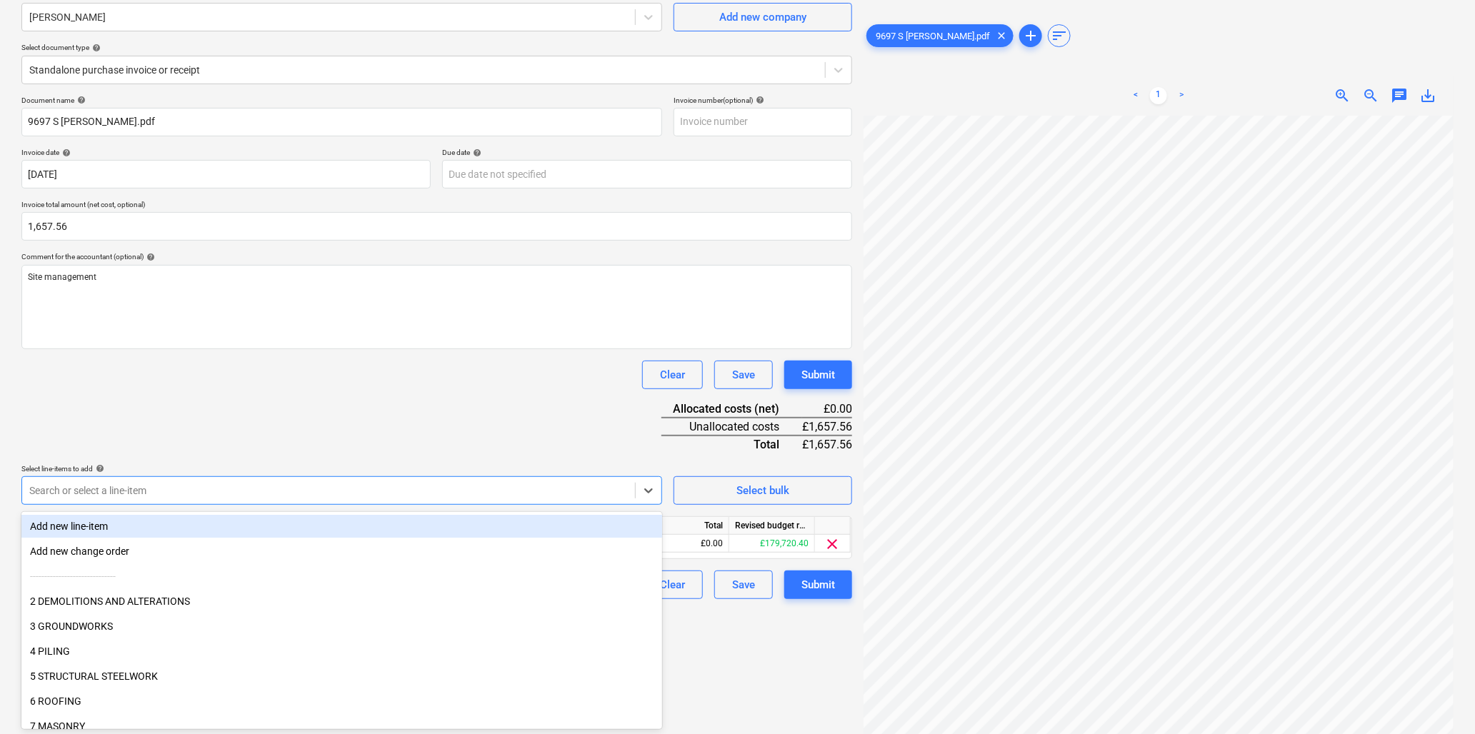
click at [262, 408] on div "Document name help 9697 S [PERSON_NAME].pdf Invoice number (optional) help Invo…" at bounding box center [436, 348] width 831 height 504
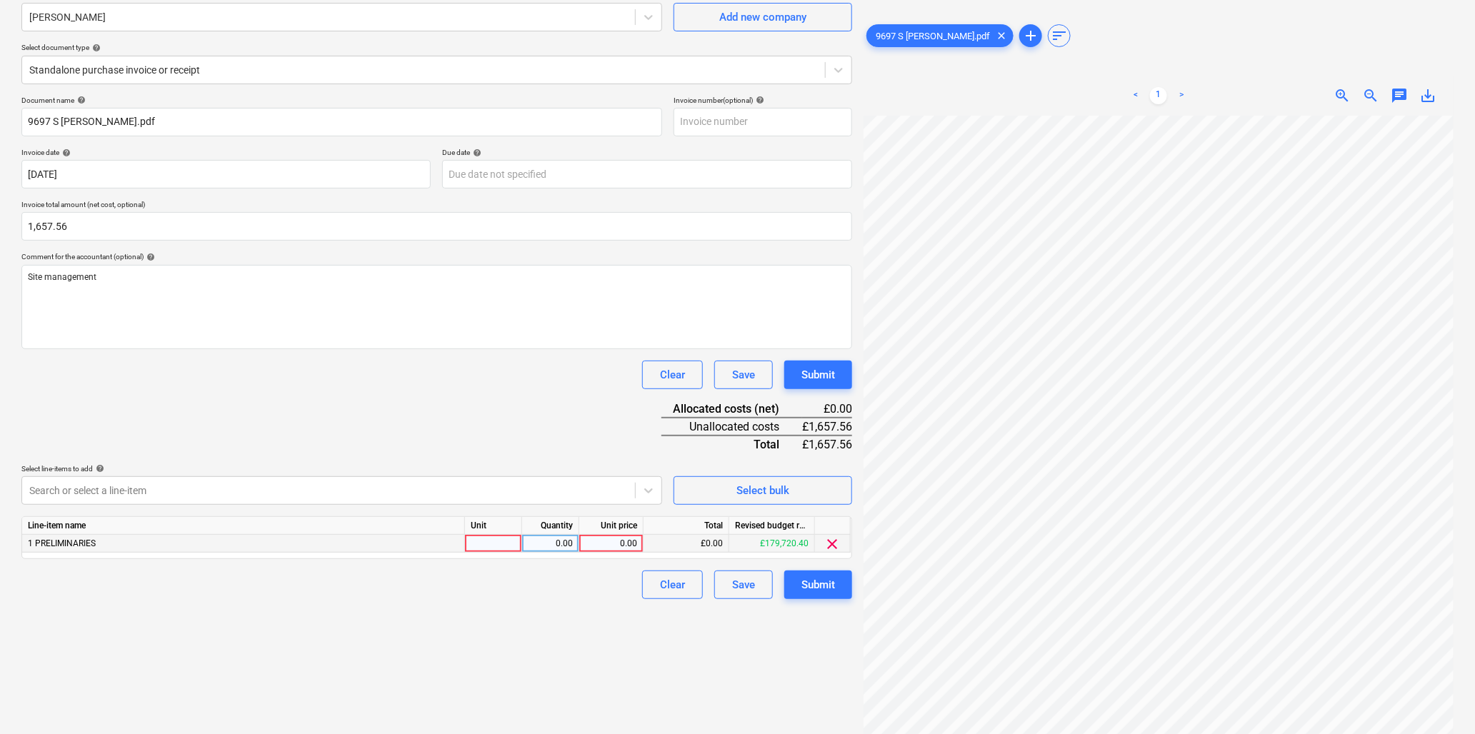
click at [491, 545] on div at bounding box center [493, 544] width 57 height 18
type input "hr"
click at [557, 543] on div "0.00" at bounding box center [550, 544] width 45 height 18
type input "34"
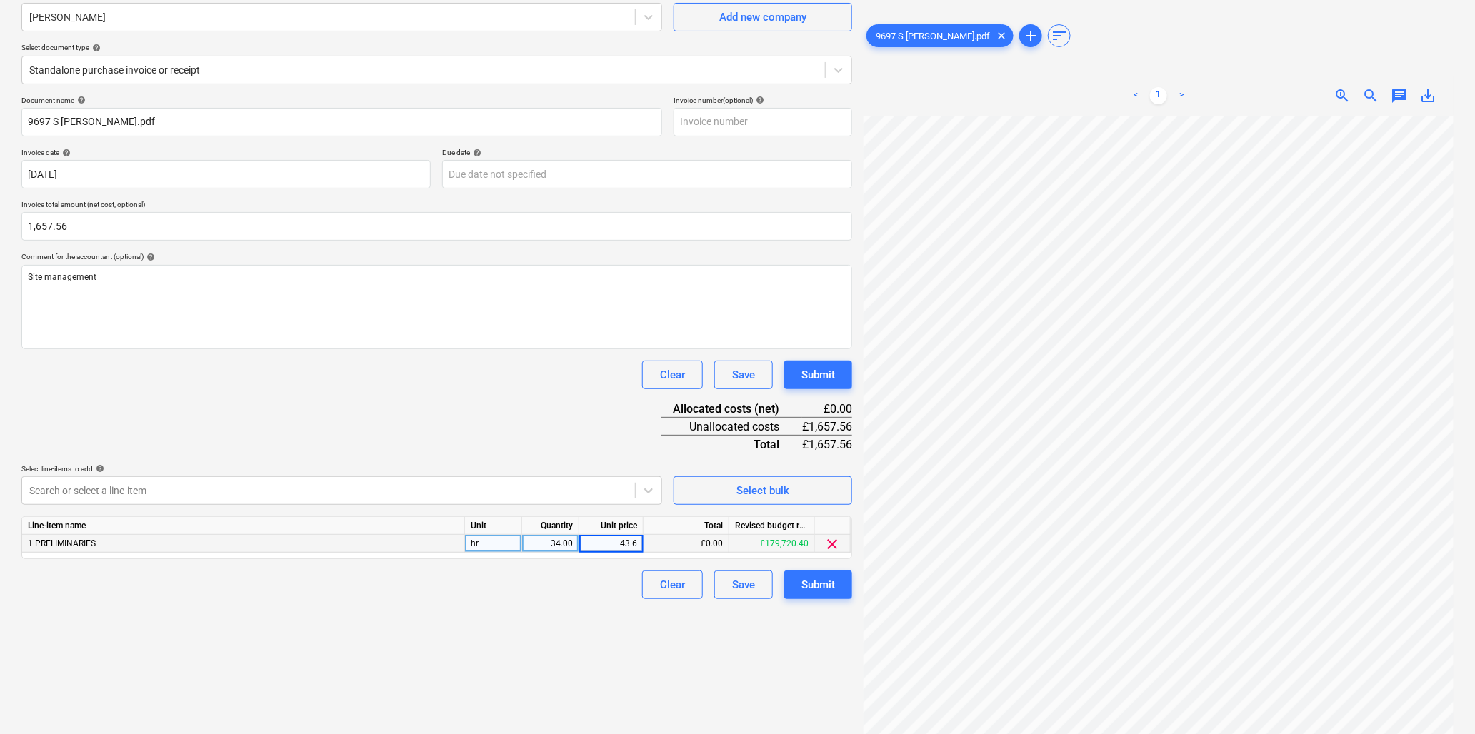
type input "43.62"
click at [539, 543] on div "34.00" at bounding box center [550, 544] width 45 height 18
type input "38"
click at [810, 587] on div "Submit" at bounding box center [819, 585] width 34 height 19
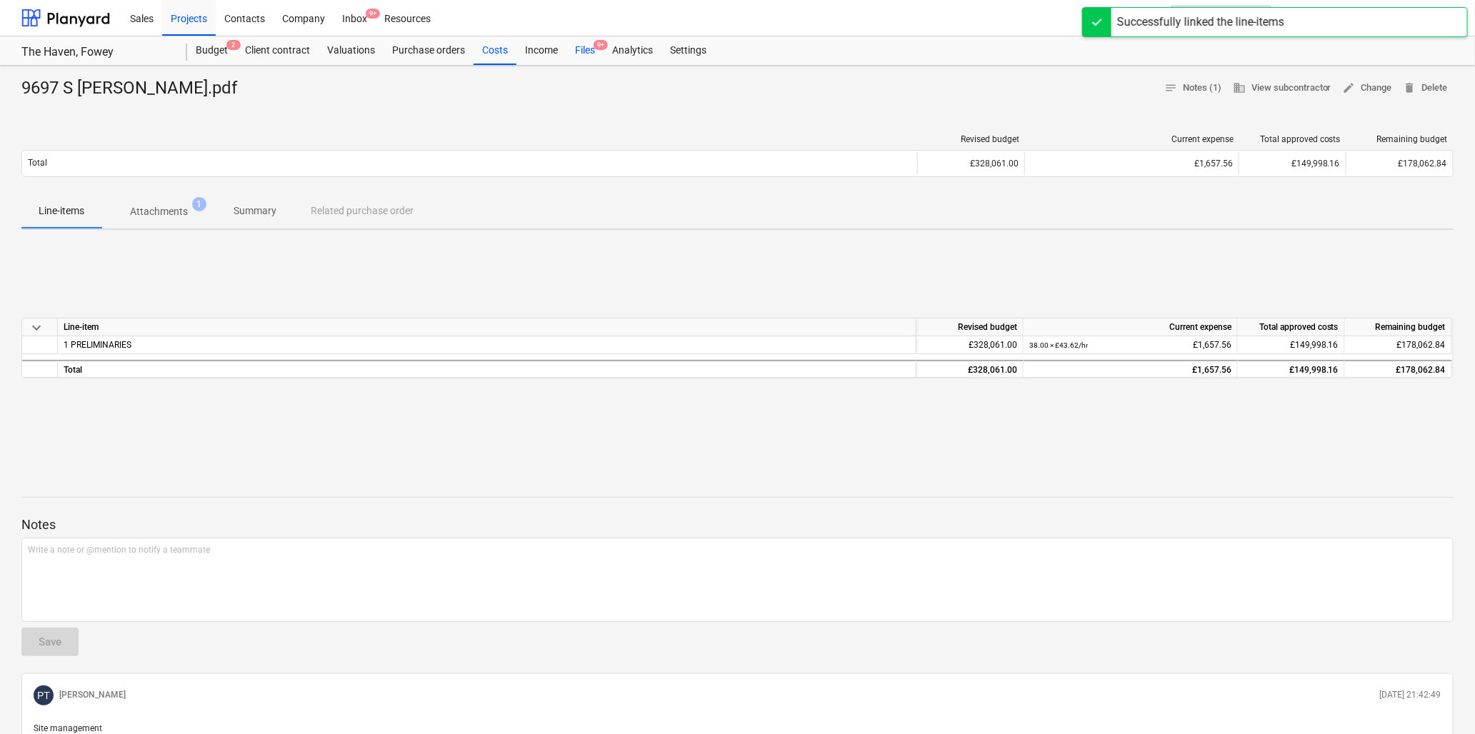
click at [591, 46] on div "Files 9+" at bounding box center [585, 50] width 37 height 29
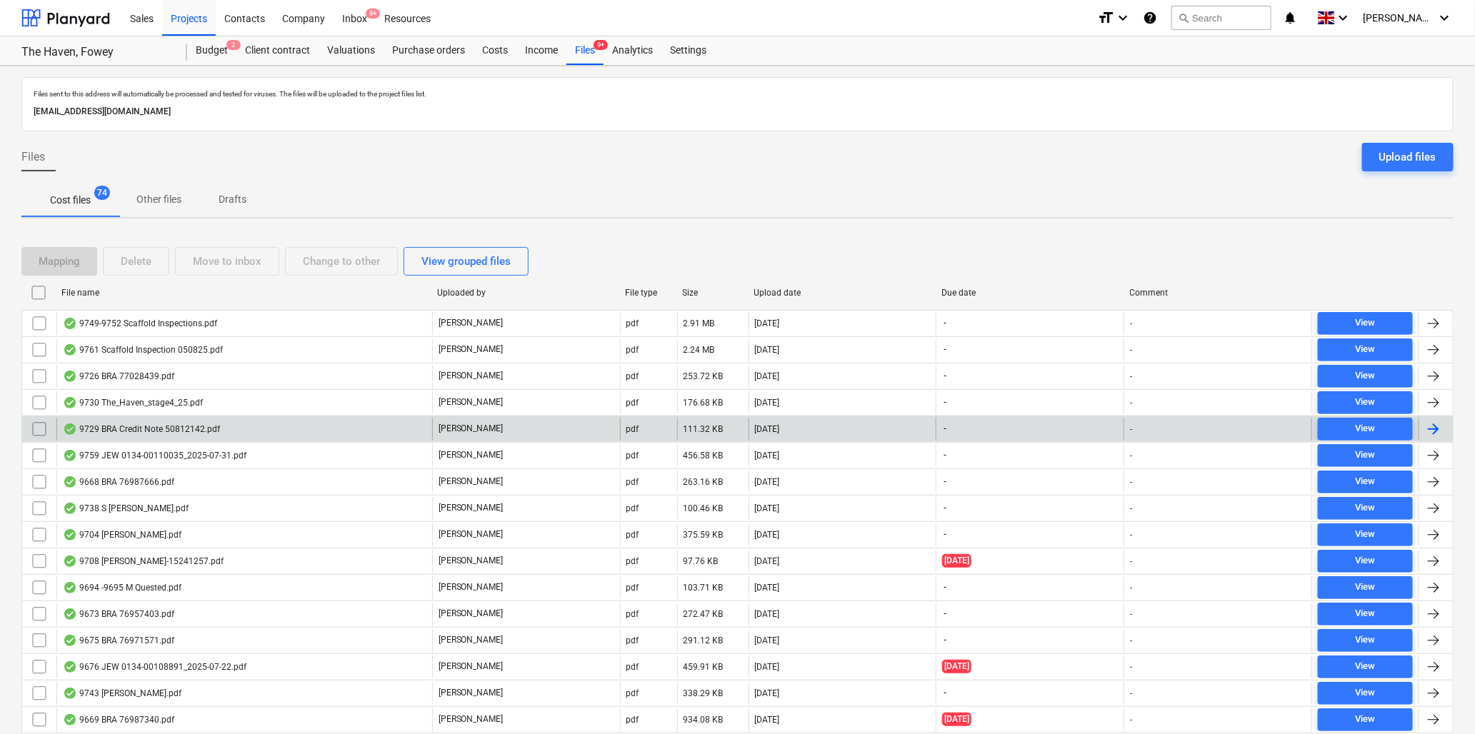
click at [133, 427] on div "9729 BRA Credit Note 50812142.pdf" at bounding box center [141, 429] width 157 height 11
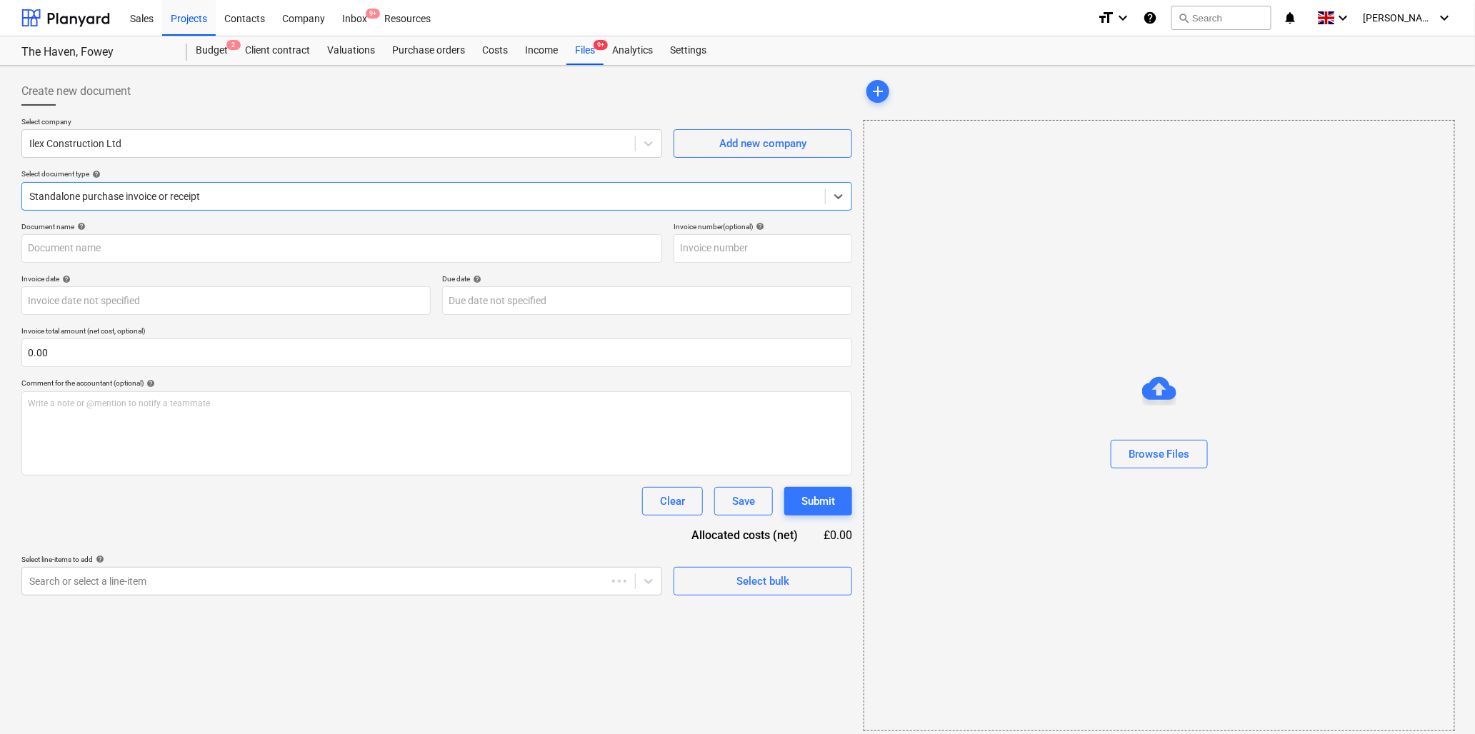
type input "50812142"
type input "[DATE]"
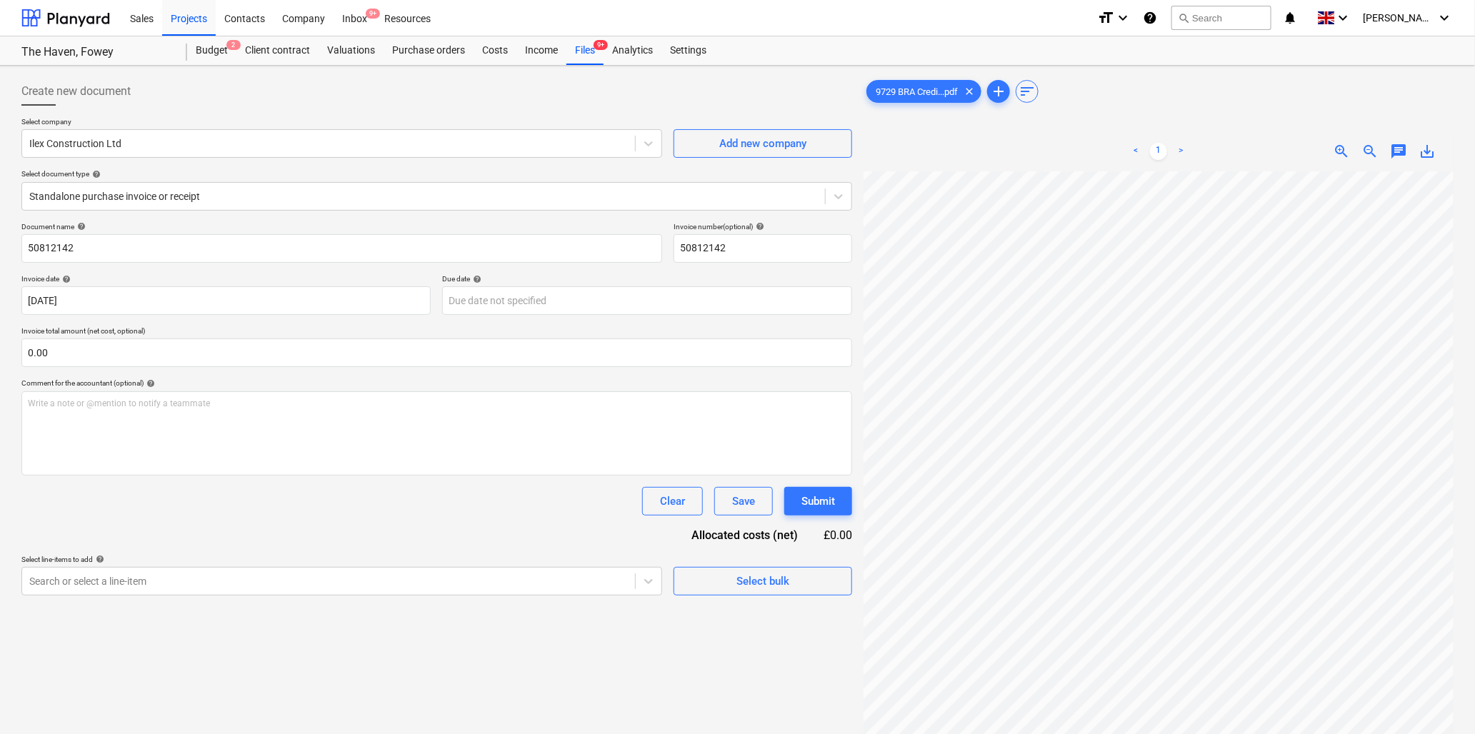
scroll to position [109, 0]
click at [1304, 734] on html "Sales Projects Contacts Company Inbox 9+ Resources format_size keyboard_arrow_d…" at bounding box center [737, 367] width 1475 height 734
click at [186, 150] on div at bounding box center [328, 143] width 599 height 14
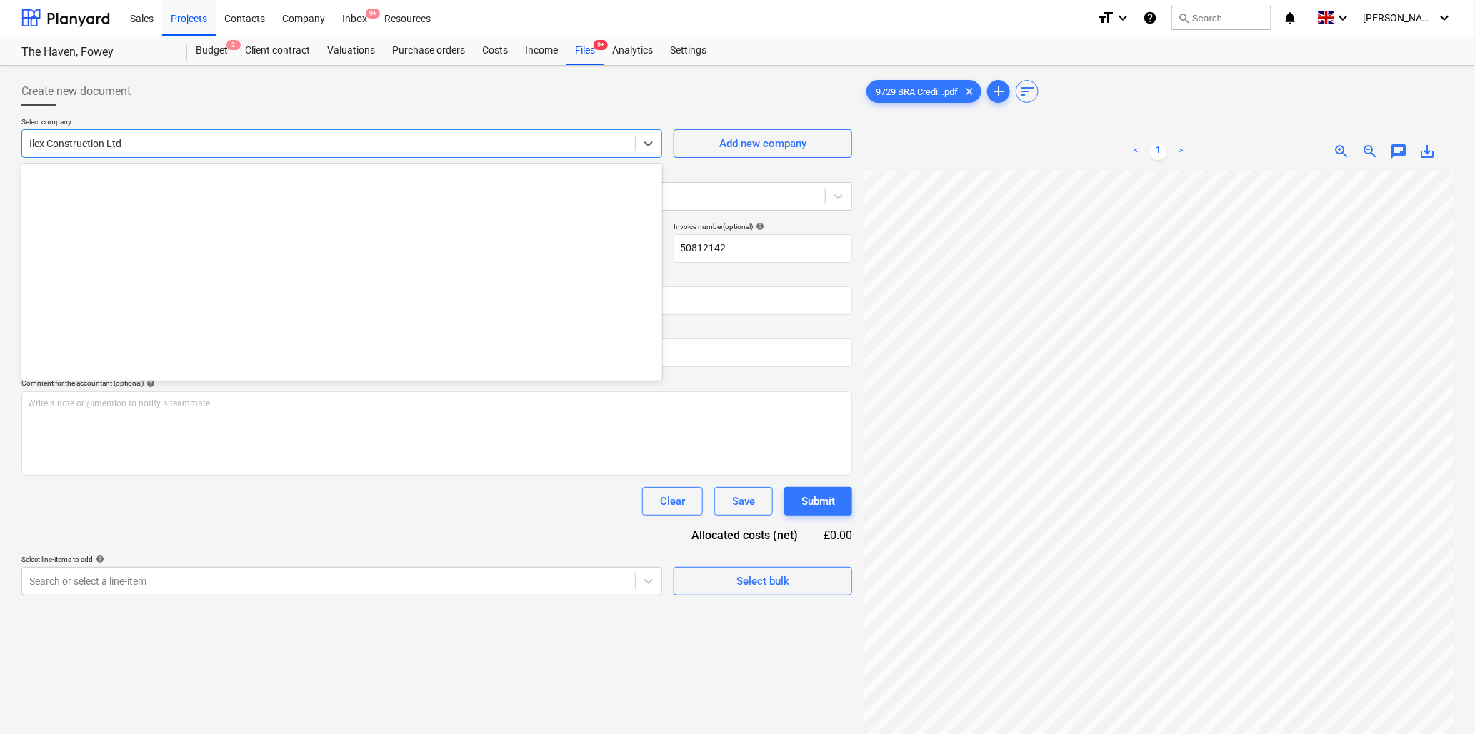
scroll to position [950, 0]
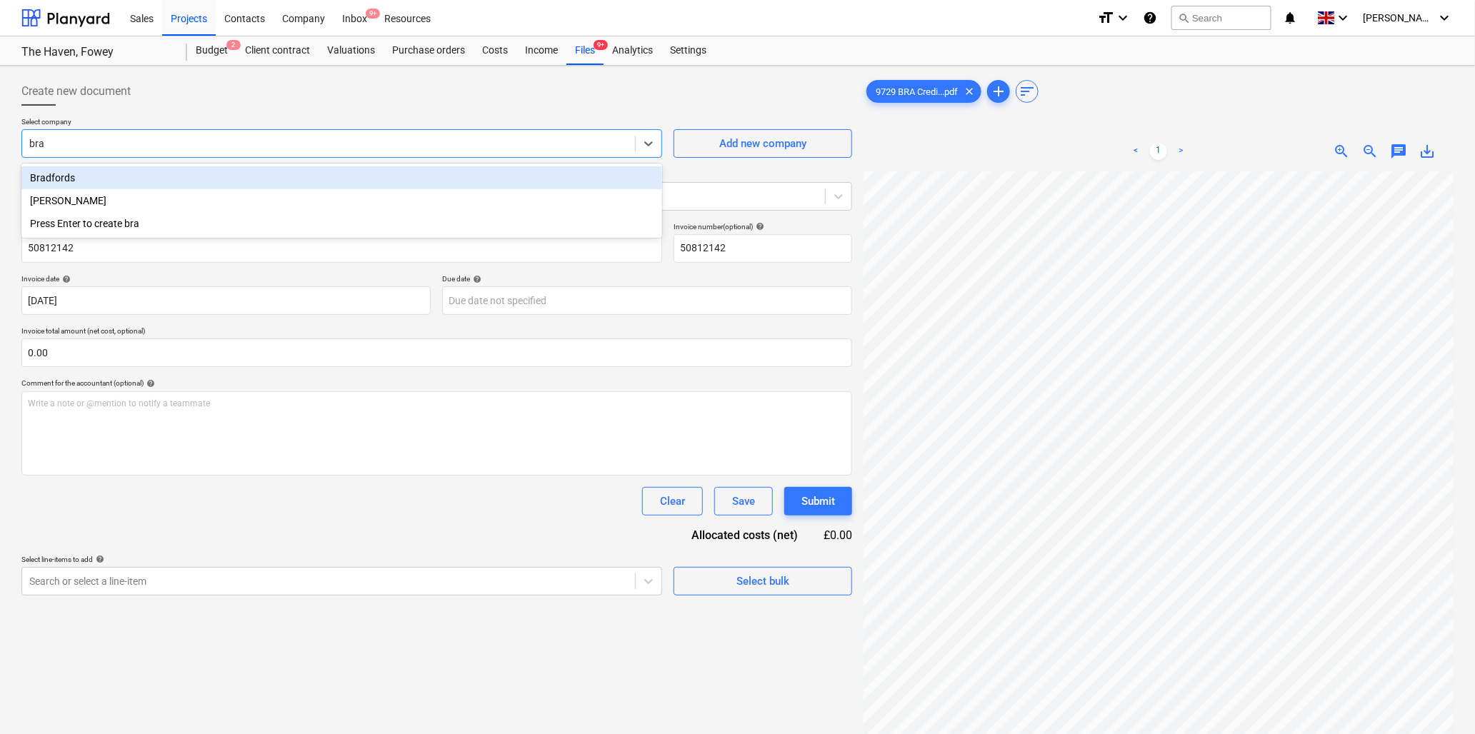
type input "[PERSON_NAME]"
click at [161, 175] on div "Bradfords" at bounding box center [341, 177] width 641 height 23
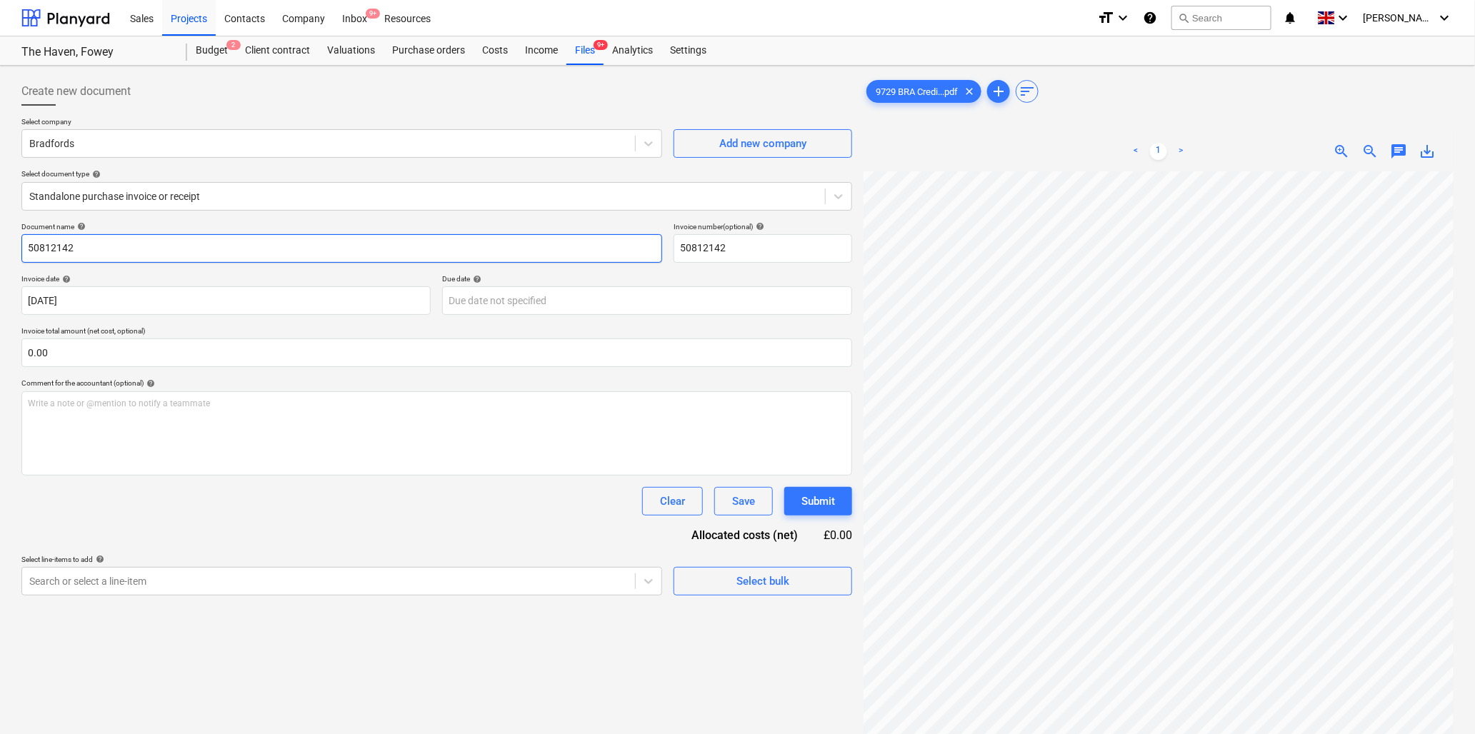
click at [146, 241] on input "50812142" at bounding box center [341, 248] width 641 height 29
type input "9729 Bradfords"
click at [113, 347] on input "text" at bounding box center [436, 353] width 831 height 29
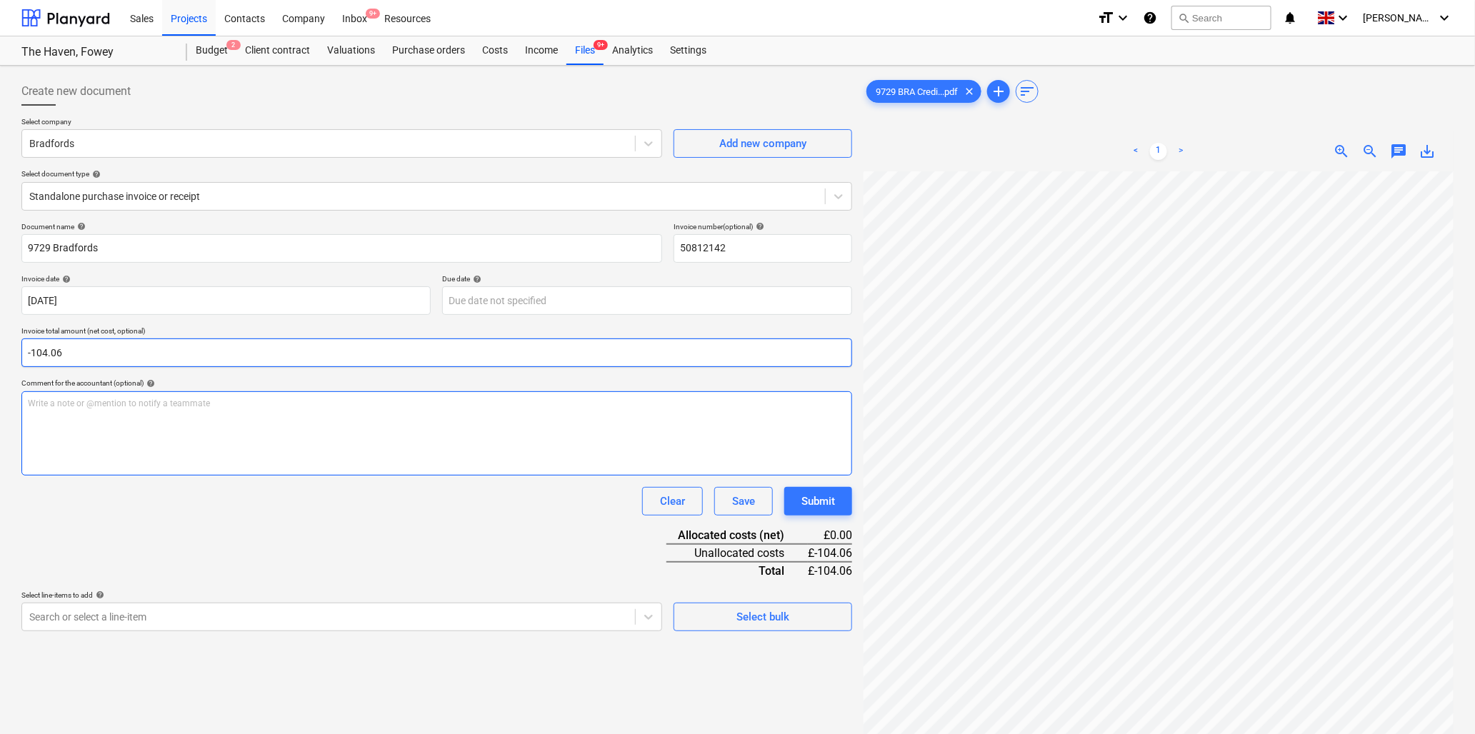
type input "-104.06"
click at [110, 404] on p "Write a note or @mention to notify a teammate [PERSON_NAME]" at bounding box center [437, 404] width 818 height 12
click at [1067, 146] on div "< 1 > zoom_in zoom_out chat 0 save_alt" at bounding box center [1159, 498] width 590 height 734
click at [237, 418] on div "Write a note or @mention to notify a teammate [PERSON_NAME]" at bounding box center [436, 433] width 831 height 84
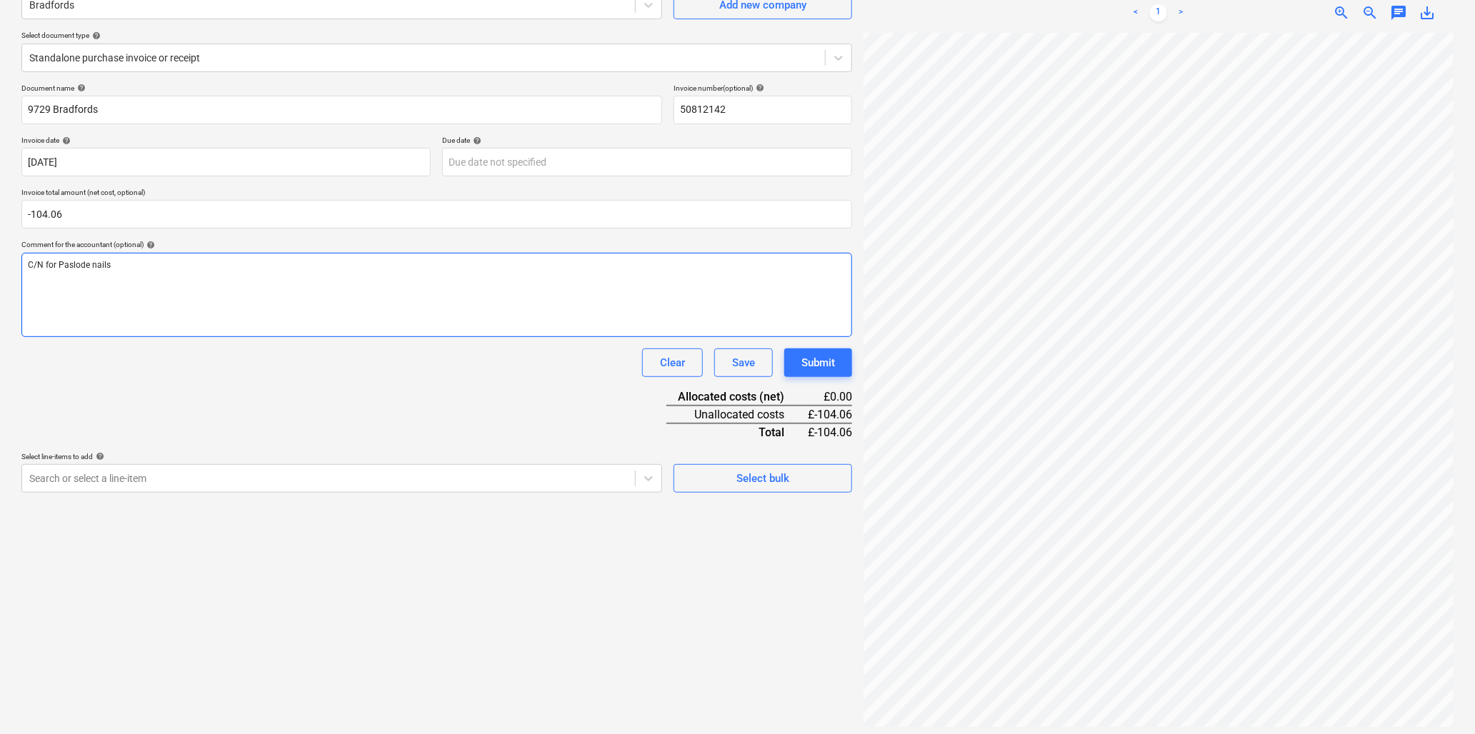
scroll to position [143, 0]
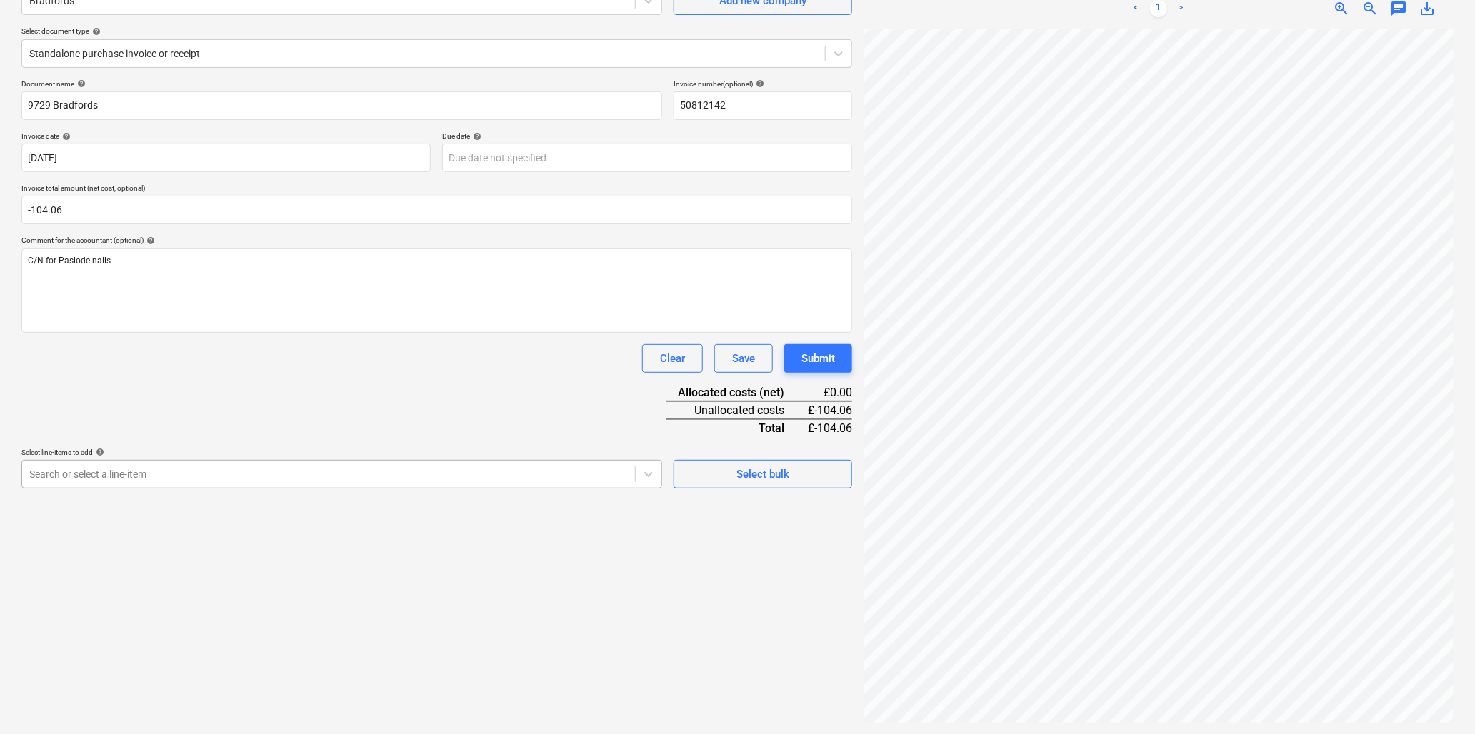
click at [229, 479] on div at bounding box center [328, 474] width 599 height 14
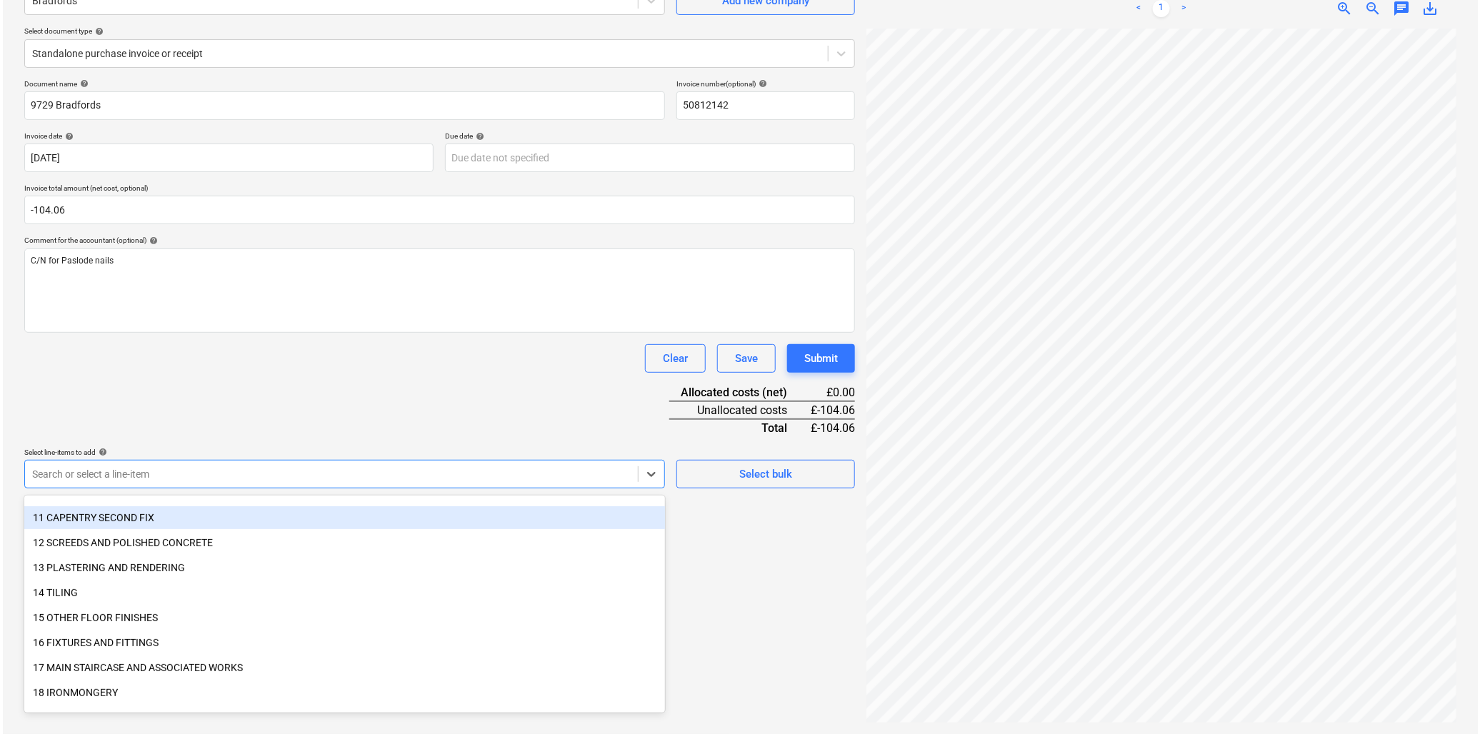
scroll to position [238, 0]
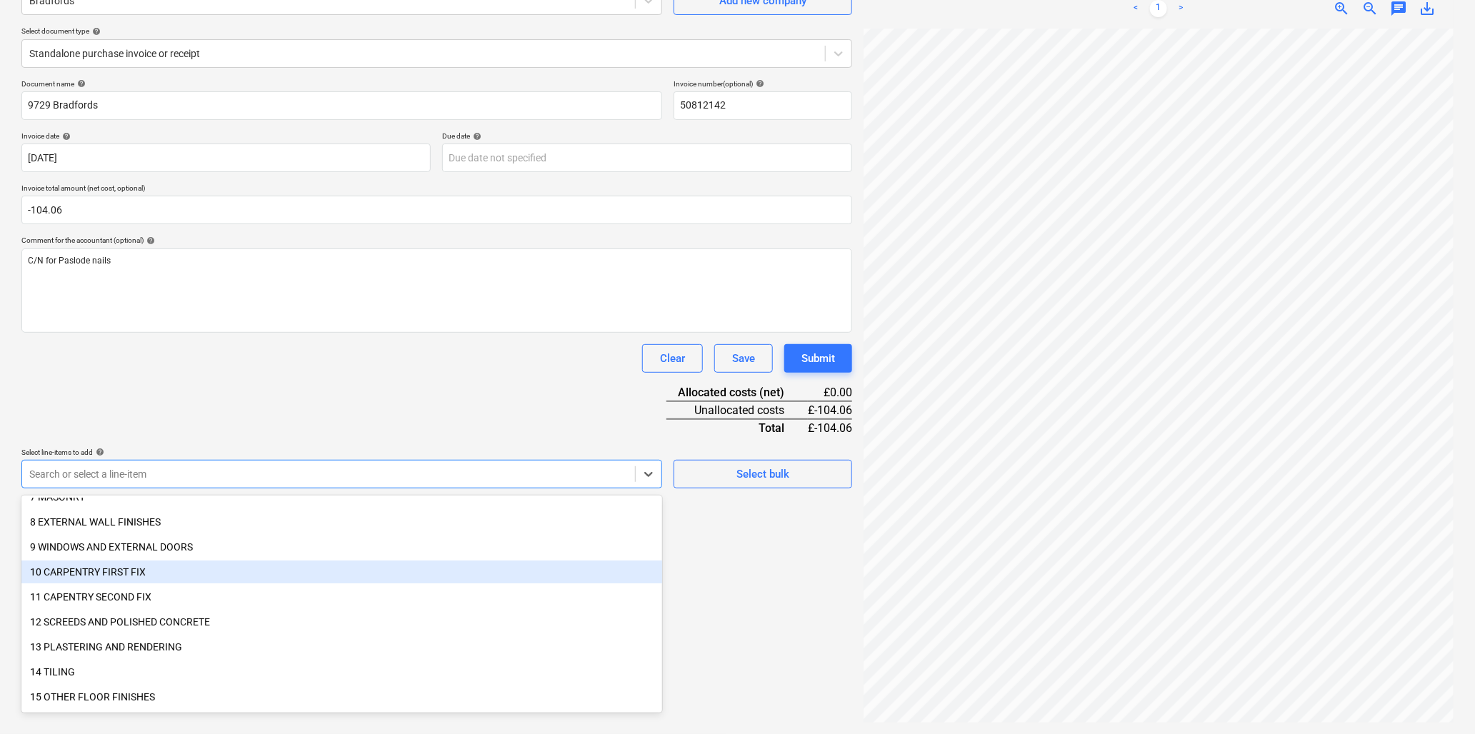
click at [91, 563] on div "10 CARPENTRY FIRST FIX" at bounding box center [341, 572] width 641 height 23
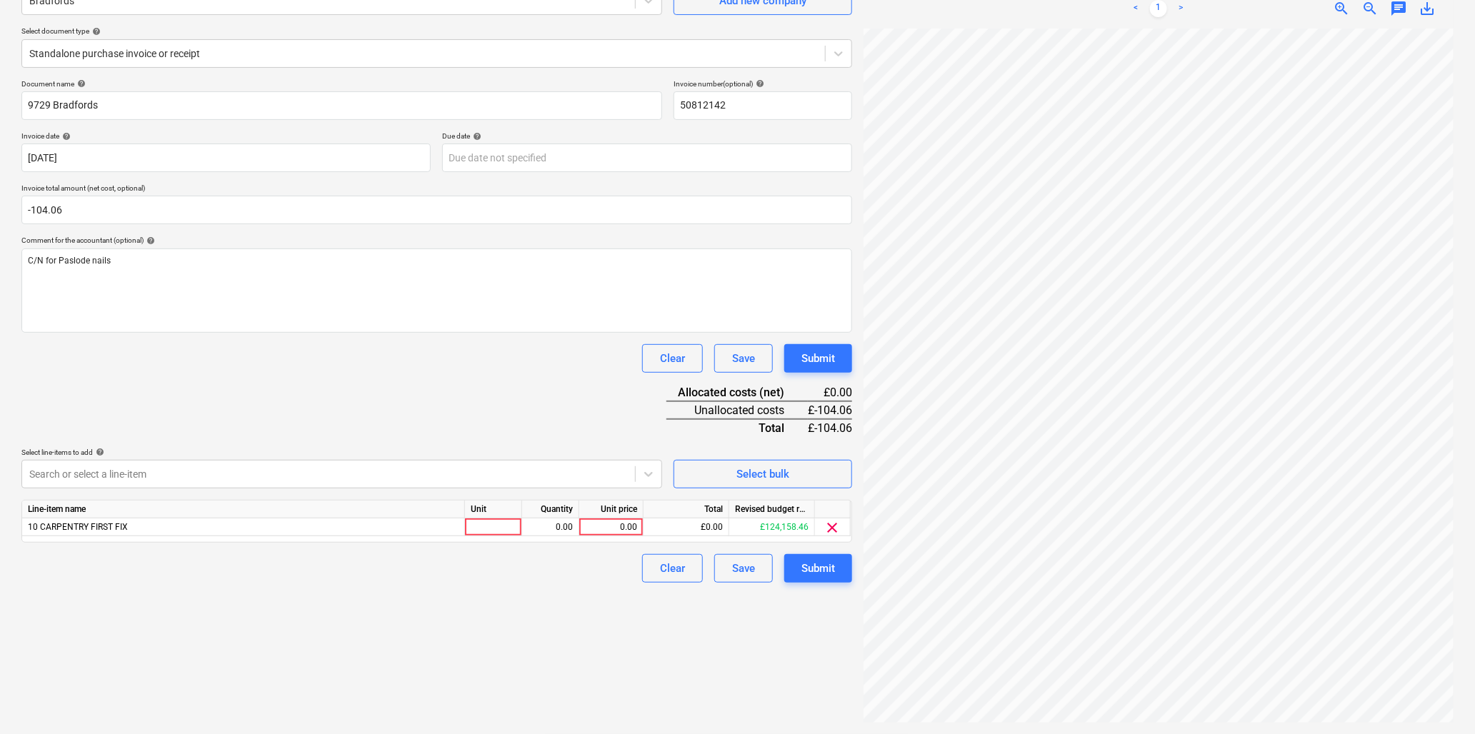
click at [149, 417] on div "Document name help 9729 Bradfords Invoice number (optional) help 50812142 Invoi…" at bounding box center [436, 331] width 831 height 504
click at [489, 531] on div at bounding box center [493, 528] width 57 height 18
type input "item"
type input "-1"
type input "104.06"
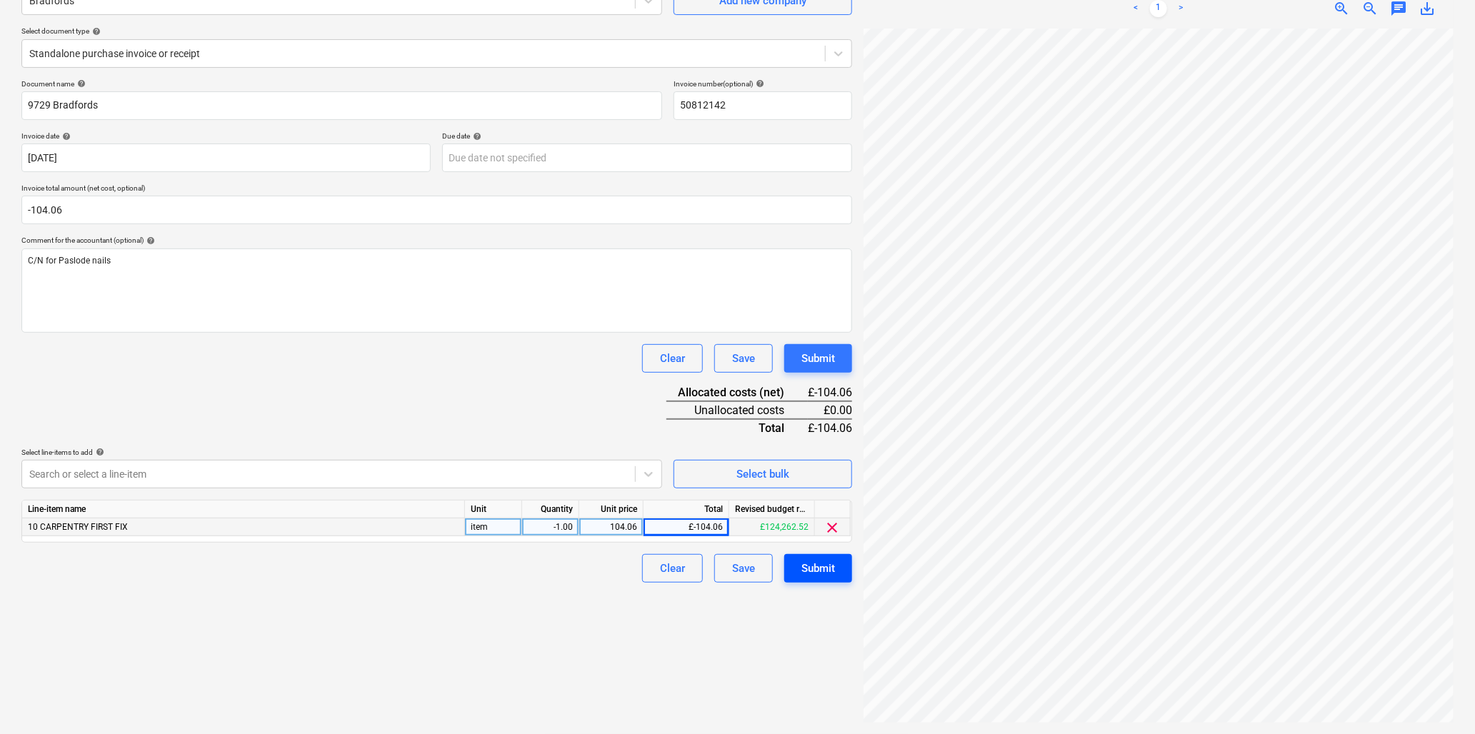
click at [802, 565] on div "Submit" at bounding box center [819, 568] width 34 height 19
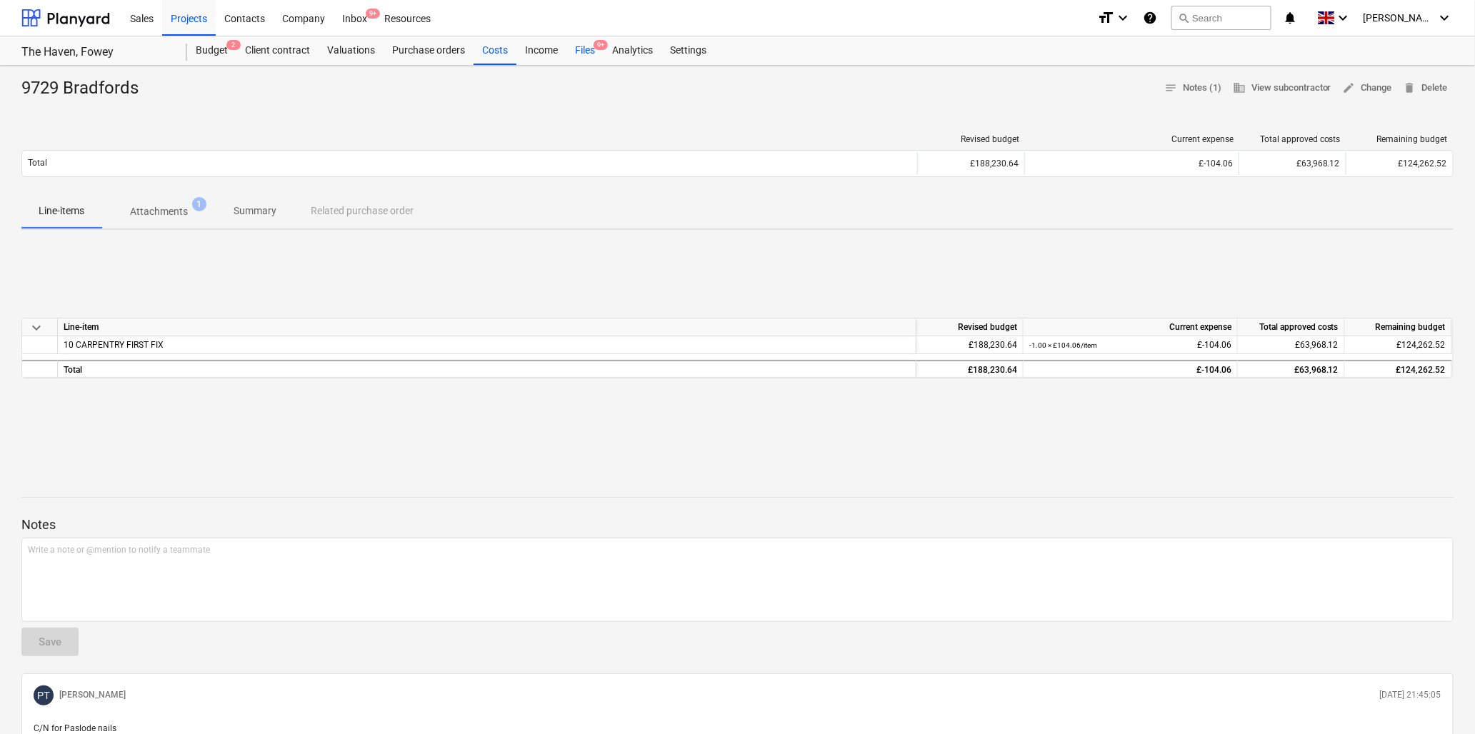
click at [580, 51] on div "Files 9+" at bounding box center [585, 50] width 37 height 29
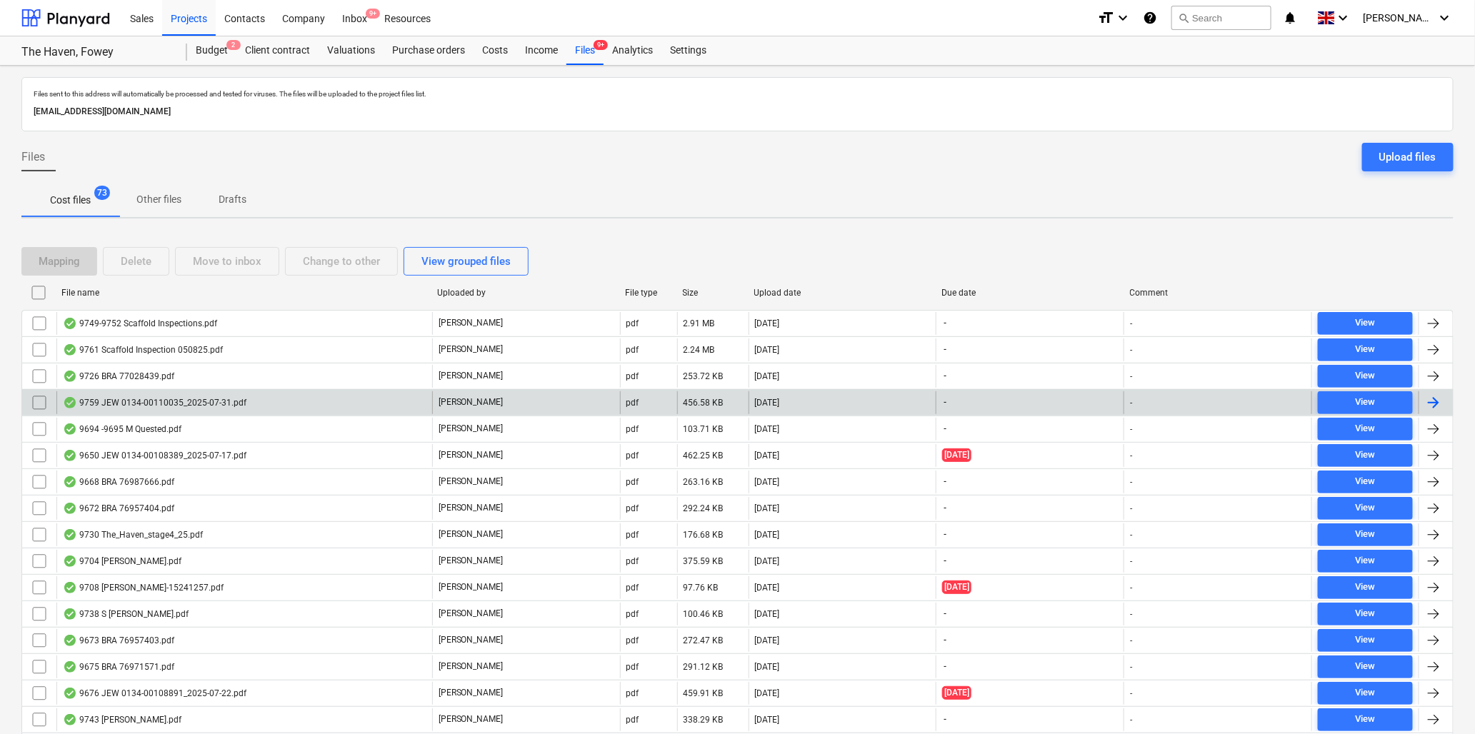
click at [174, 400] on div "9759 JEW 0134-00110035_2025-07-31.pdf" at bounding box center [155, 402] width 184 height 11
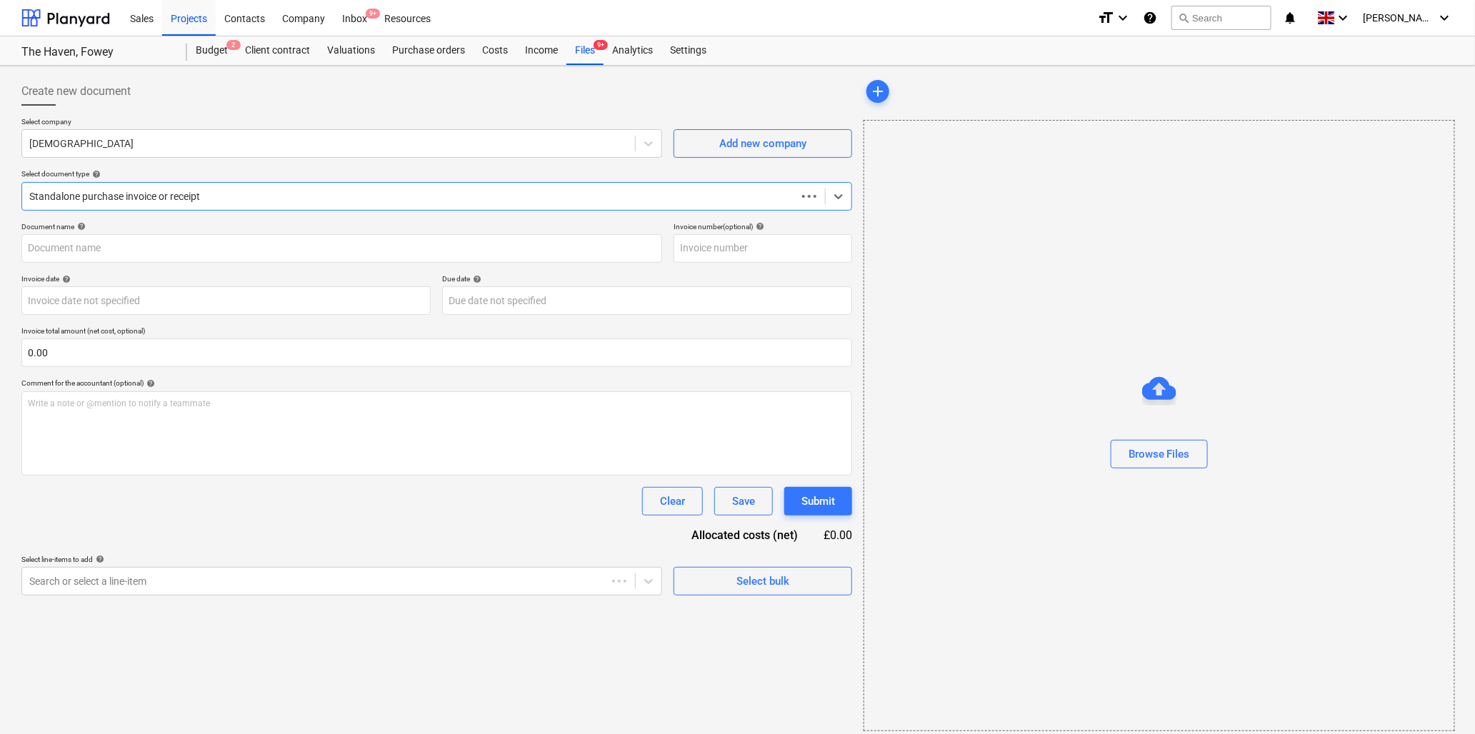
type input "ILEX101"
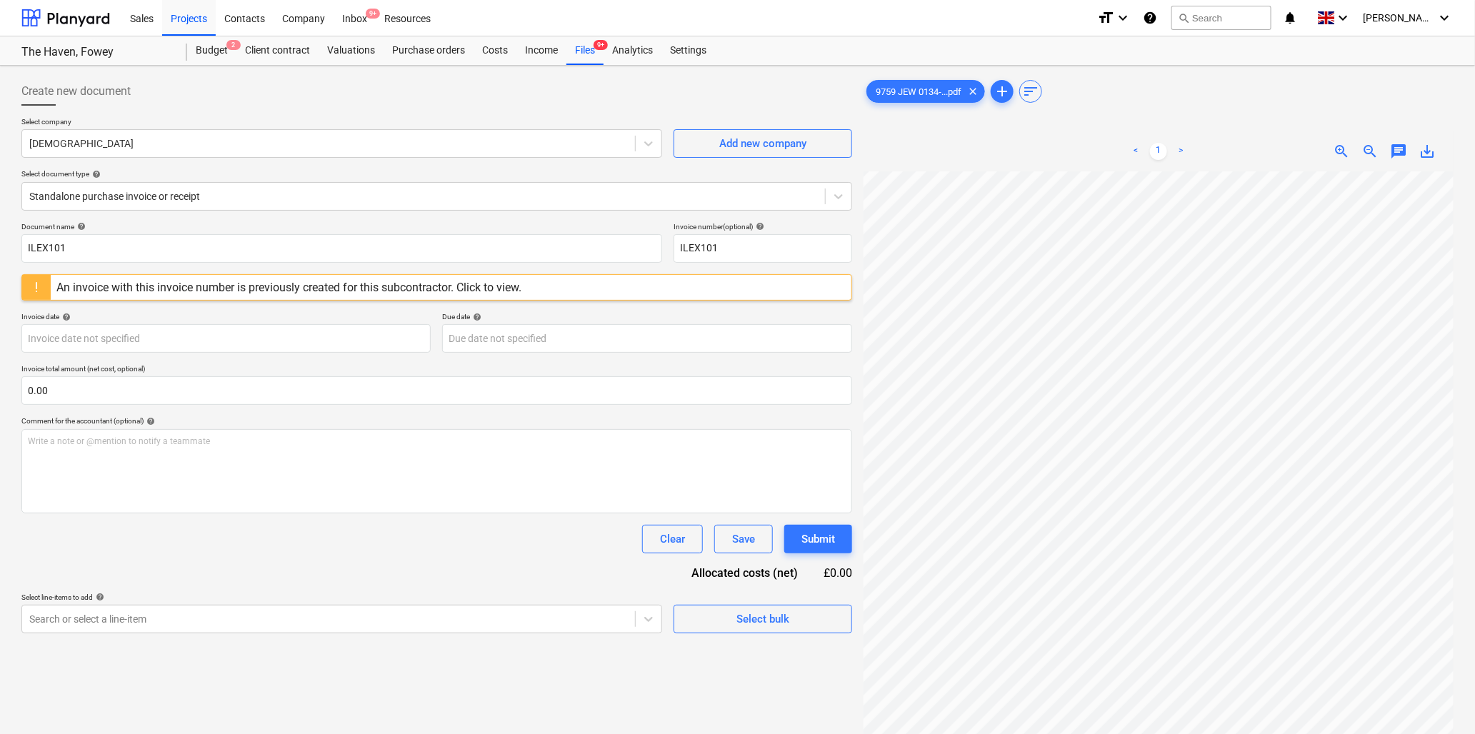
scroll to position [0, 320]
click at [174, 248] on input "ILEX101" at bounding box center [341, 248] width 641 height 29
type input "9579 [DEMOGRAPHIC_DATA]"
click at [769, 247] on input "ILEX101" at bounding box center [763, 248] width 179 height 29
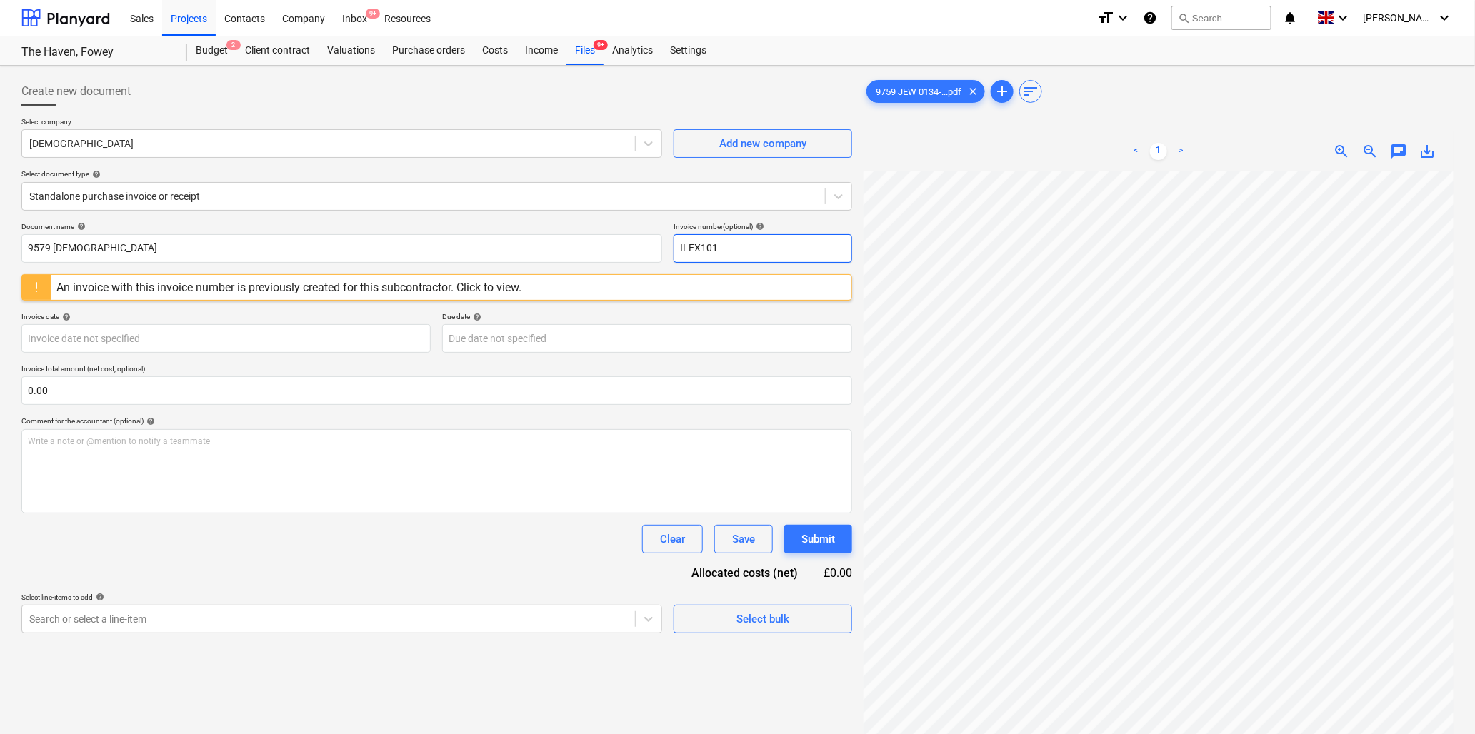
click at [769, 247] on input "ILEX101" at bounding box center [763, 248] width 179 height 29
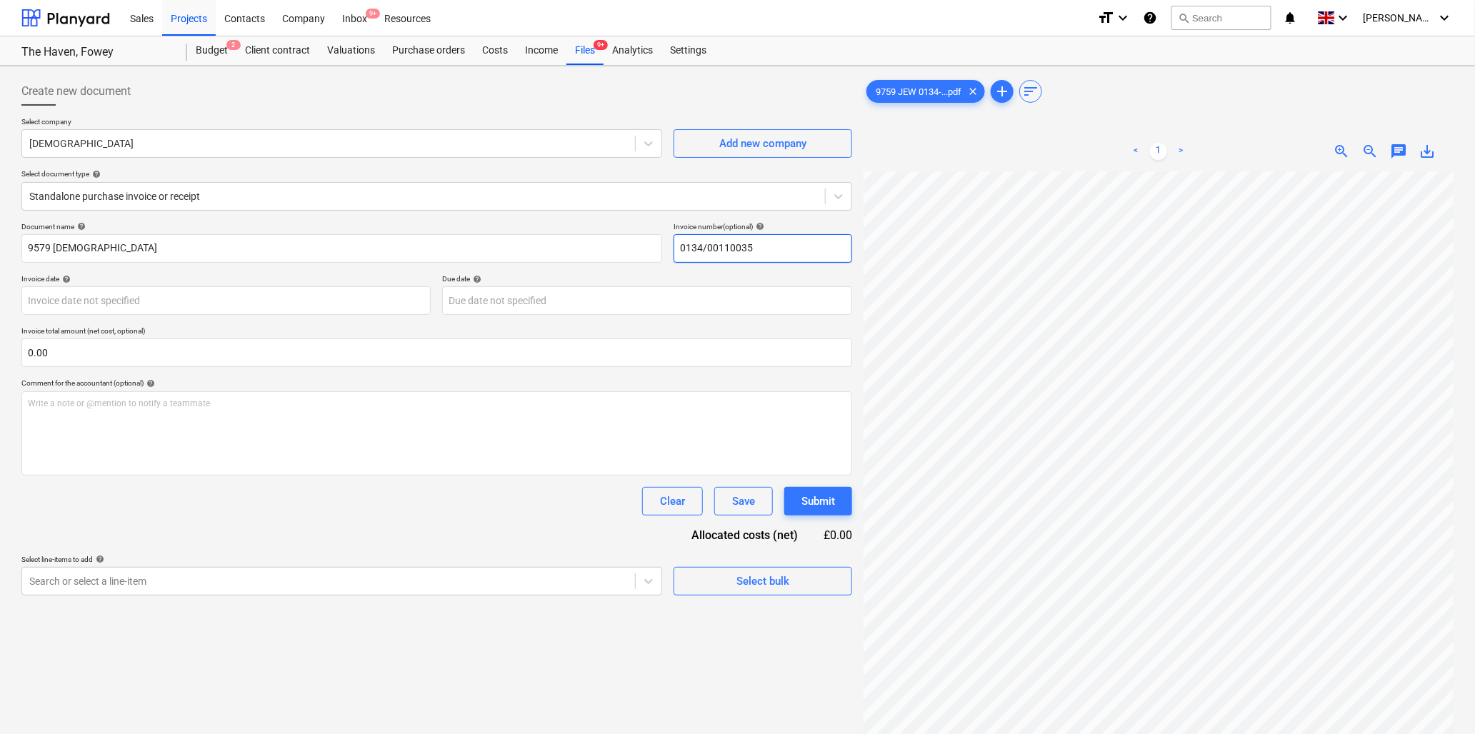
type input "0134/00110035"
click at [104, 301] on body "Sales Projects Contacts Company Inbox 9+ Resources format_size keyboard_arrow_d…" at bounding box center [737, 367] width 1475 height 734
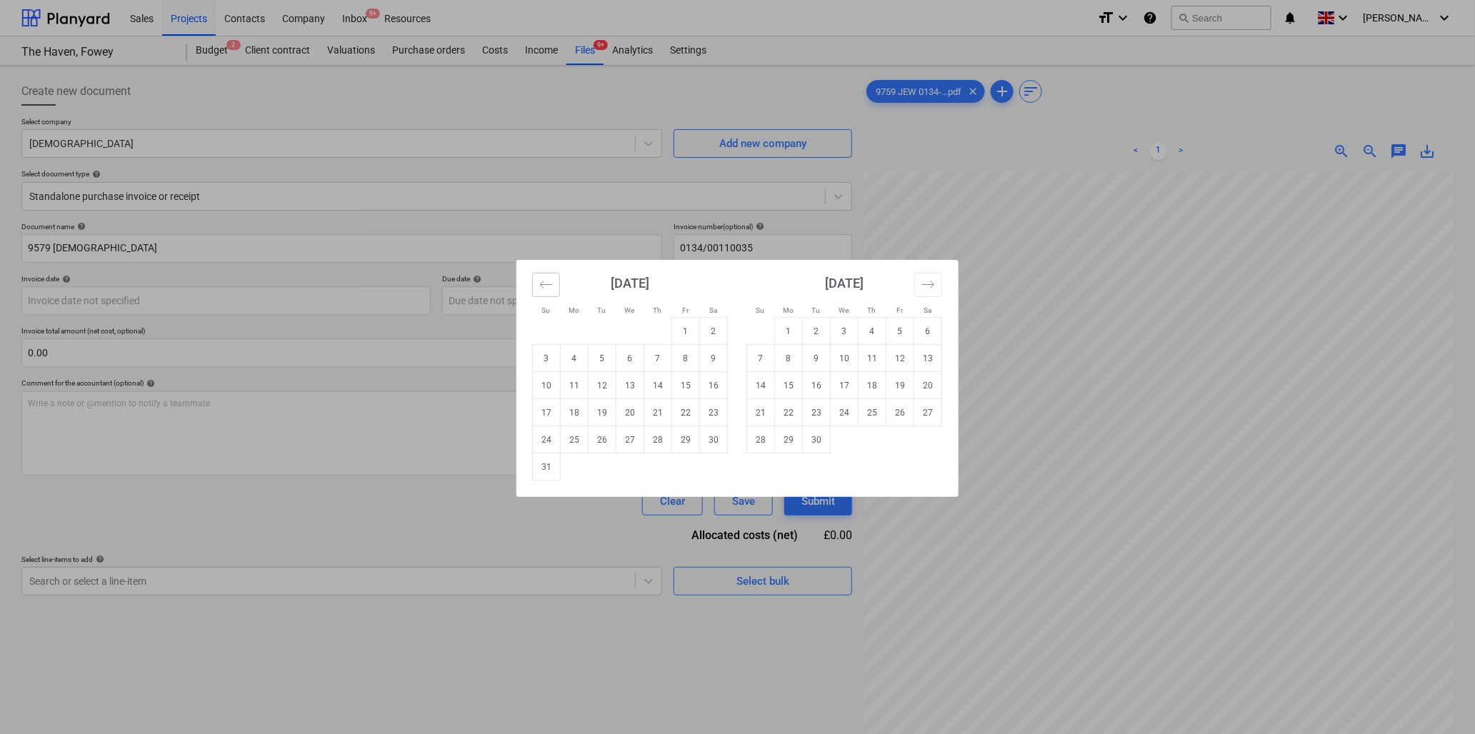
click at [550, 287] on icon "Move backward to switch to the previous month." at bounding box center [546, 285] width 14 height 14
click at [550, 286] on icon "Move backward to switch to the previous month." at bounding box center [546, 285] width 14 height 14
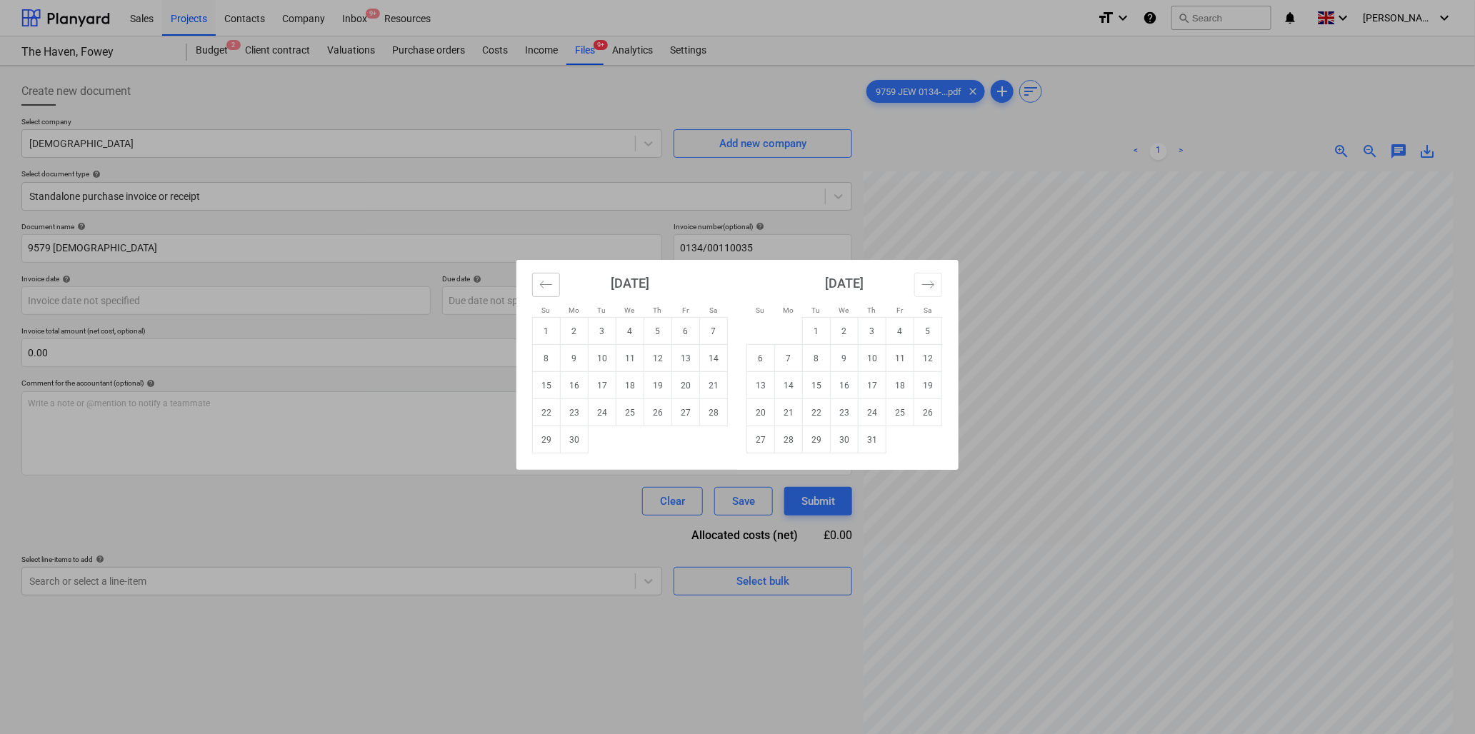
click at [550, 286] on icon "Move backward to switch to the previous month." at bounding box center [546, 285] width 14 height 14
click at [605, 386] on td "13" at bounding box center [603, 385] width 28 height 27
type input "[DATE]"
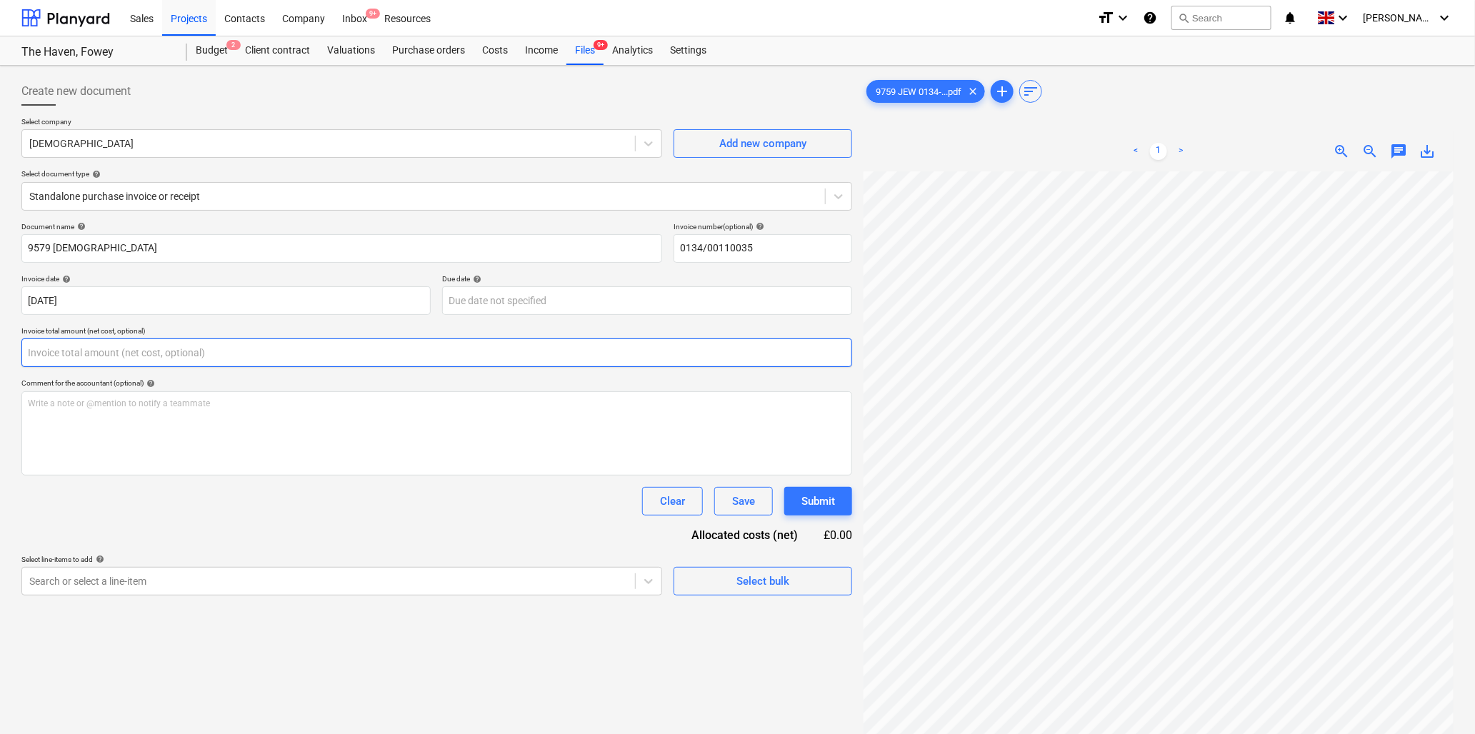
click at [197, 354] on input "text" at bounding box center [436, 353] width 831 height 29
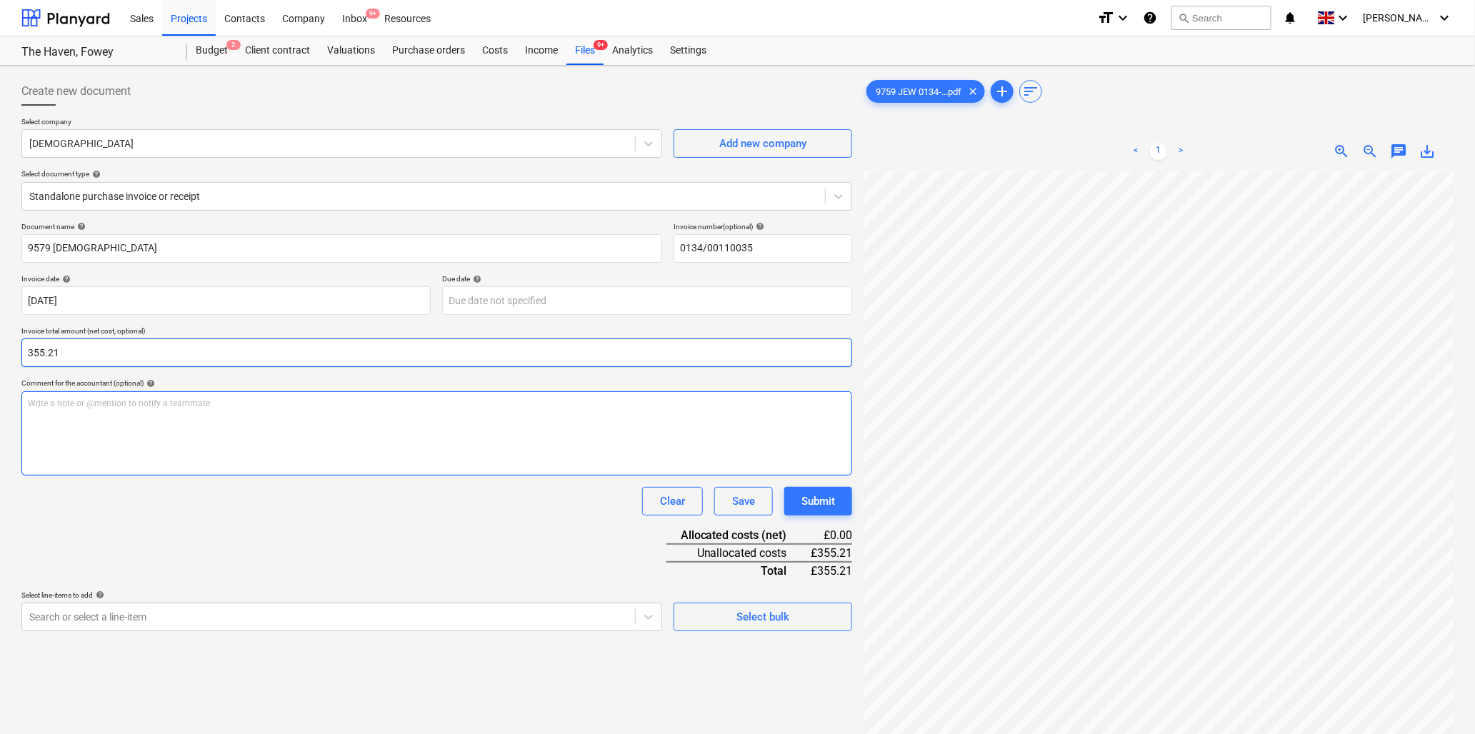
type input "355.21"
click at [208, 406] on p "Write a note or @mention to notify a teammate [PERSON_NAME]" at bounding box center [437, 404] width 818 height 12
click at [176, 407] on p "Write a note or @mention to notify a teammate [PERSON_NAME]" at bounding box center [437, 404] width 818 height 12
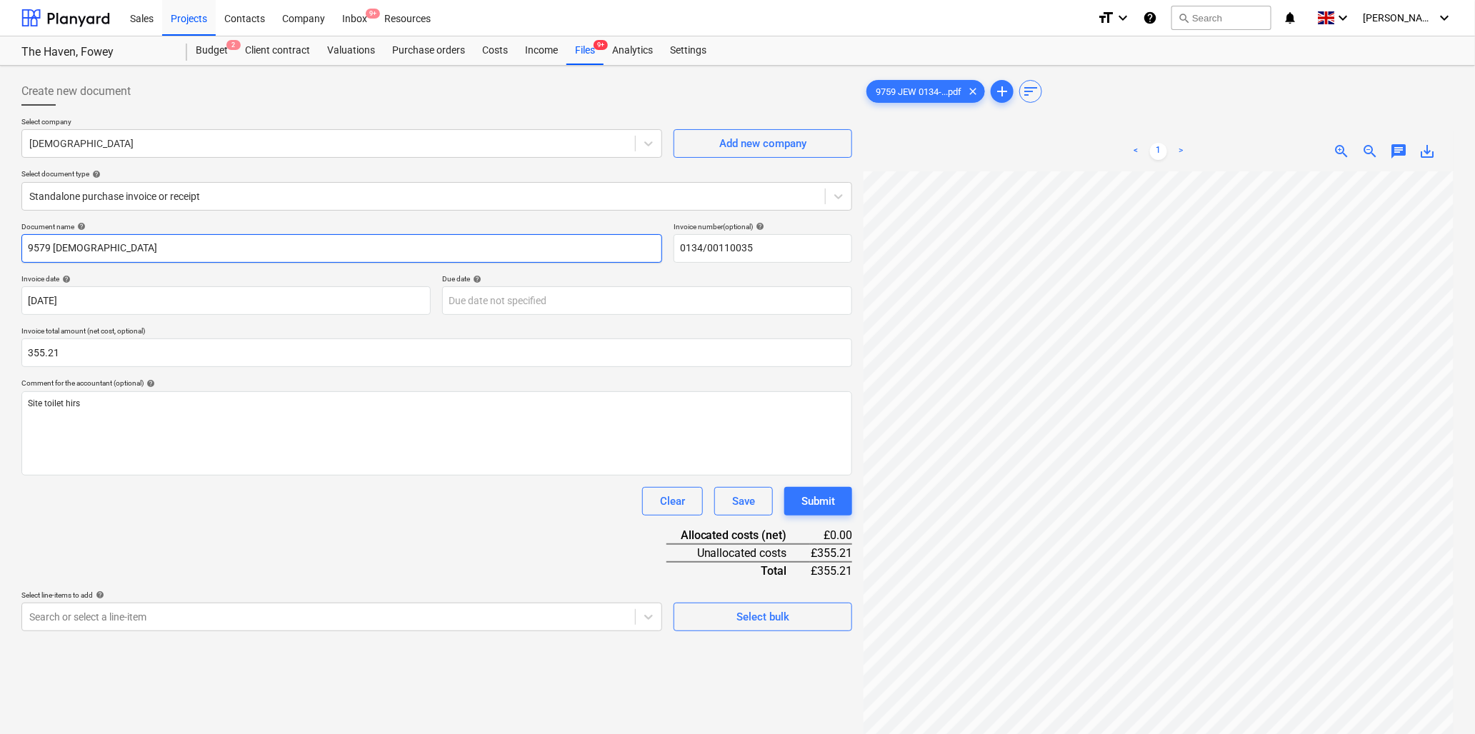
click at [36, 250] on input "9579 [DEMOGRAPHIC_DATA]" at bounding box center [341, 248] width 641 height 29
type input "9759 [DEMOGRAPHIC_DATA]"
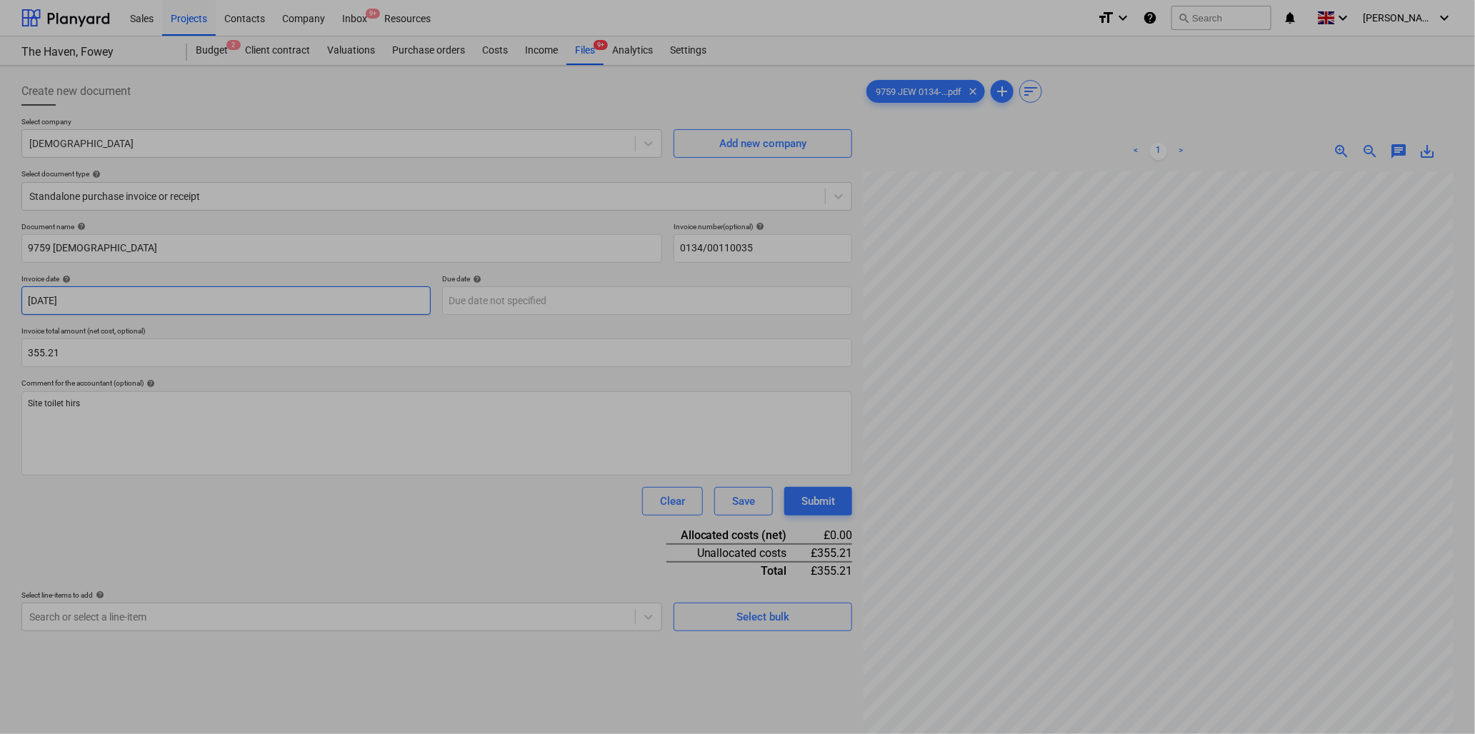
click at [84, 302] on body "Sales Projects Contacts Company Inbox 9+ Resources format_size keyboard_arrow_d…" at bounding box center [737, 367] width 1475 height 734
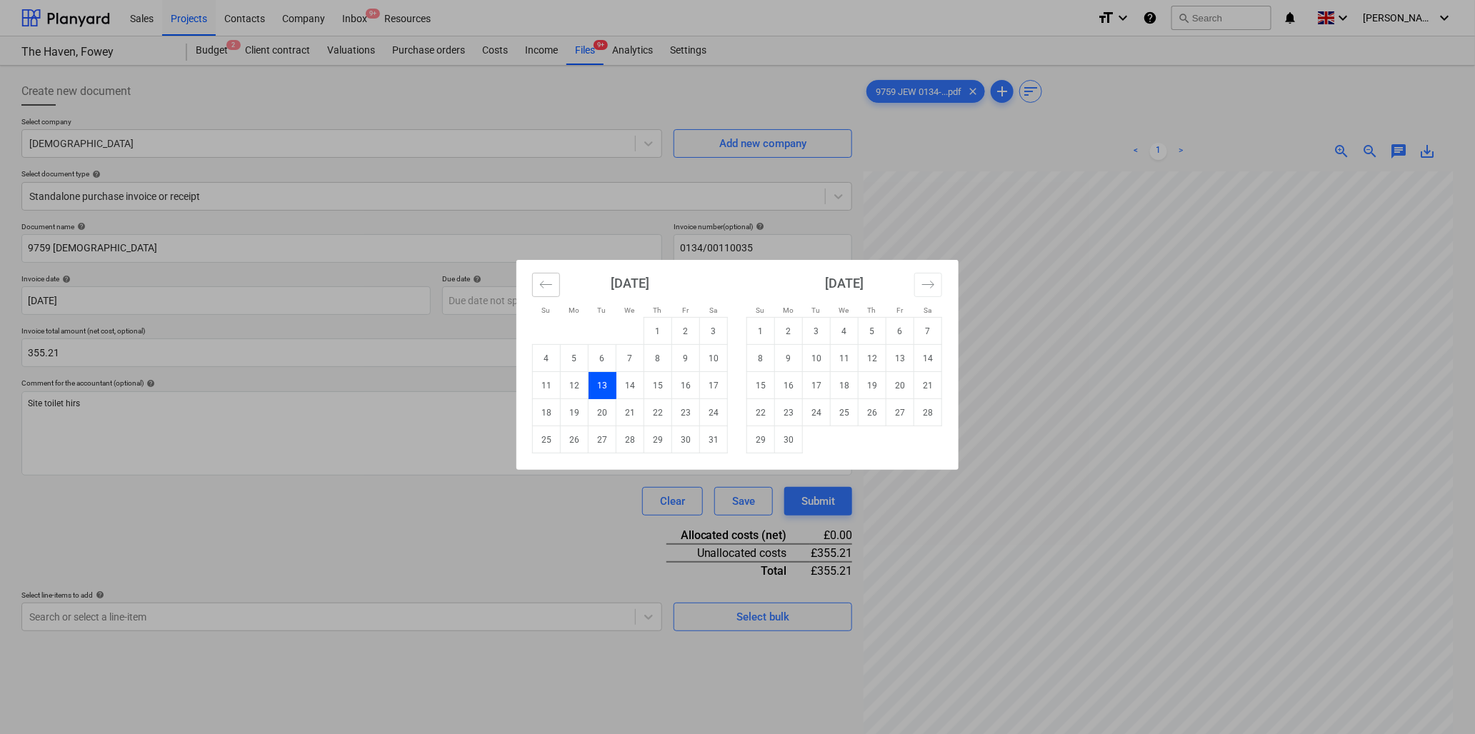
click at [548, 284] on icon "Move backward to switch to the previous month." at bounding box center [546, 284] width 12 height 7
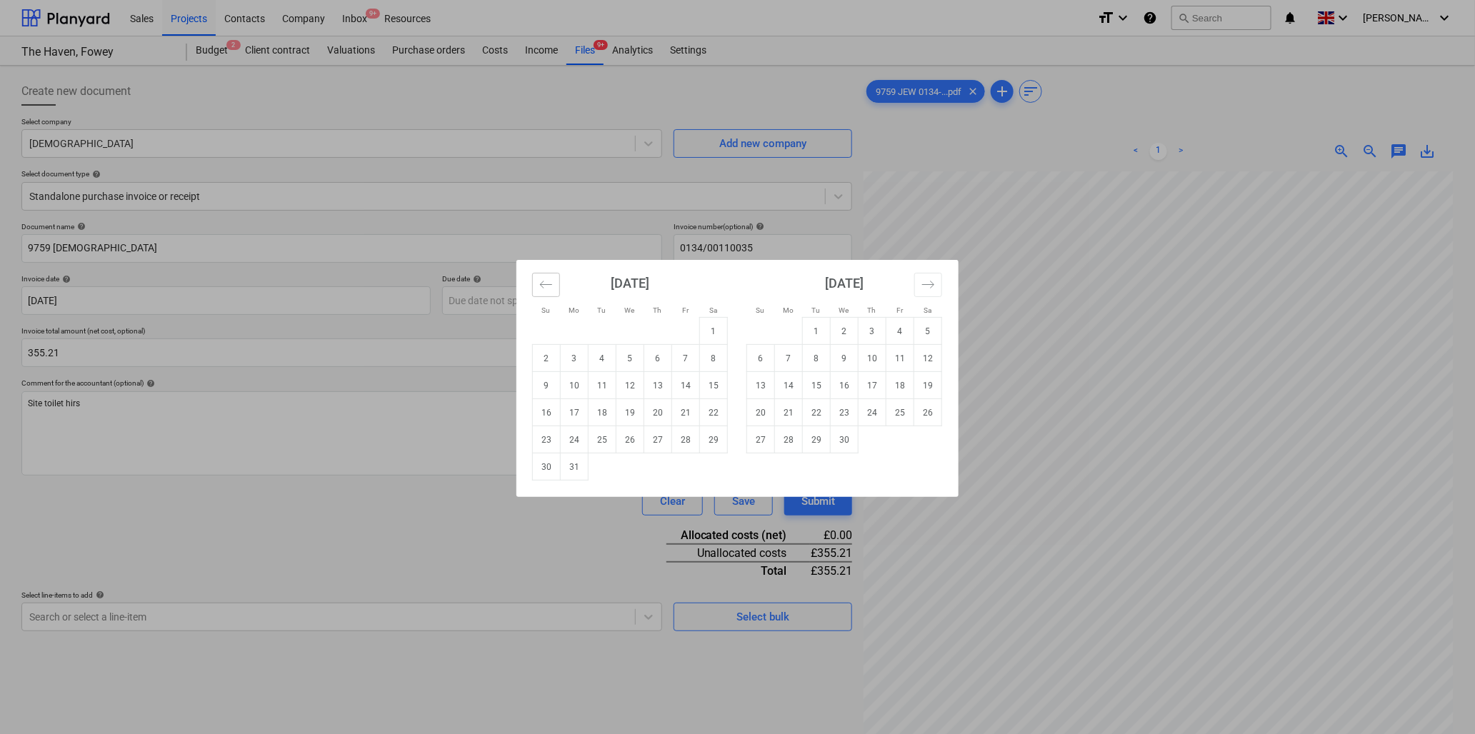
click at [548, 284] on icon "Move backward to switch to the previous month." at bounding box center [546, 284] width 12 height 7
click at [689, 441] on td "28" at bounding box center [686, 440] width 28 height 27
type input "[DATE]"
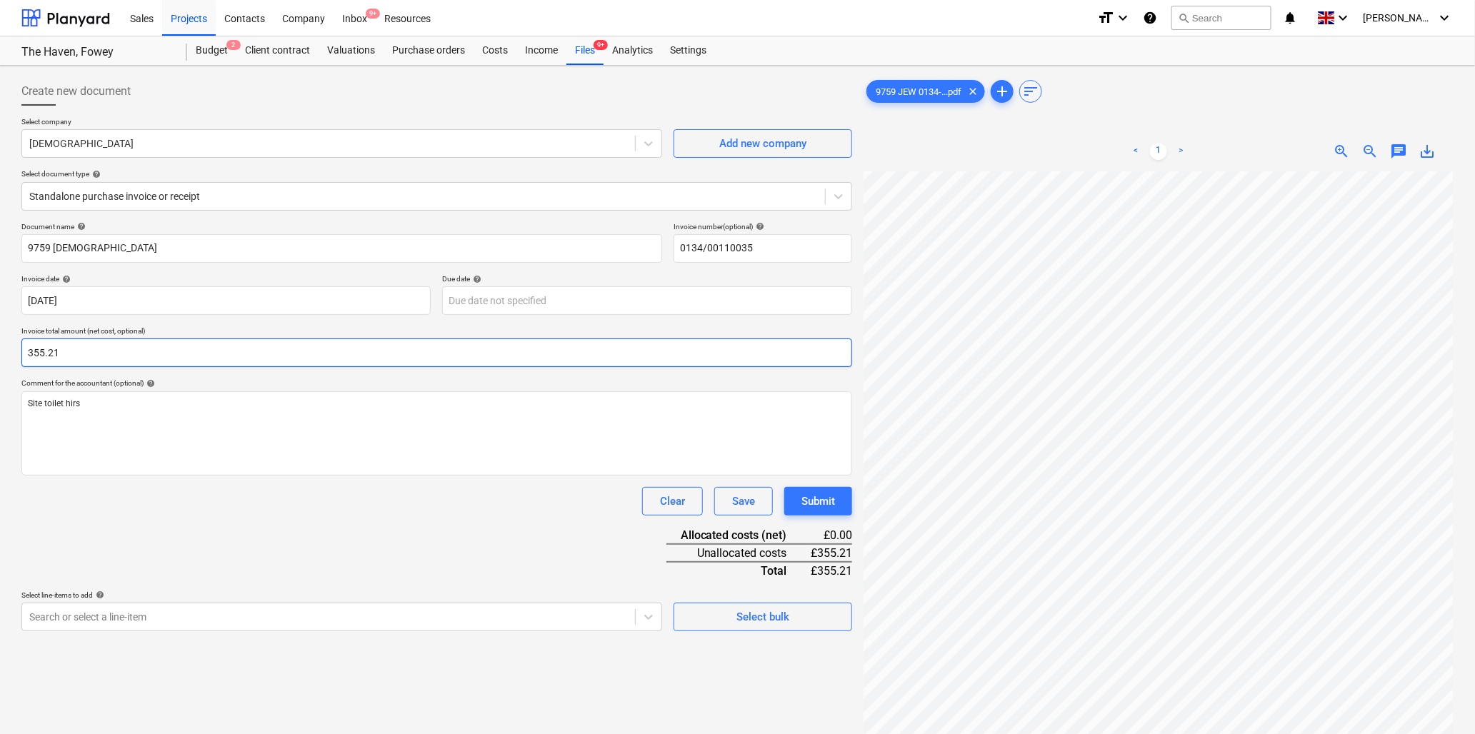
click at [125, 353] on input "355.21" at bounding box center [436, 353] width 831 height 29
type input "125.00"
click at [75, 614] on body "Sales Projects Contacts Company Inbox 9+ Resources format_size keyboard_arrow_d…" at bounding box center [737, 367] width 1475 height 734
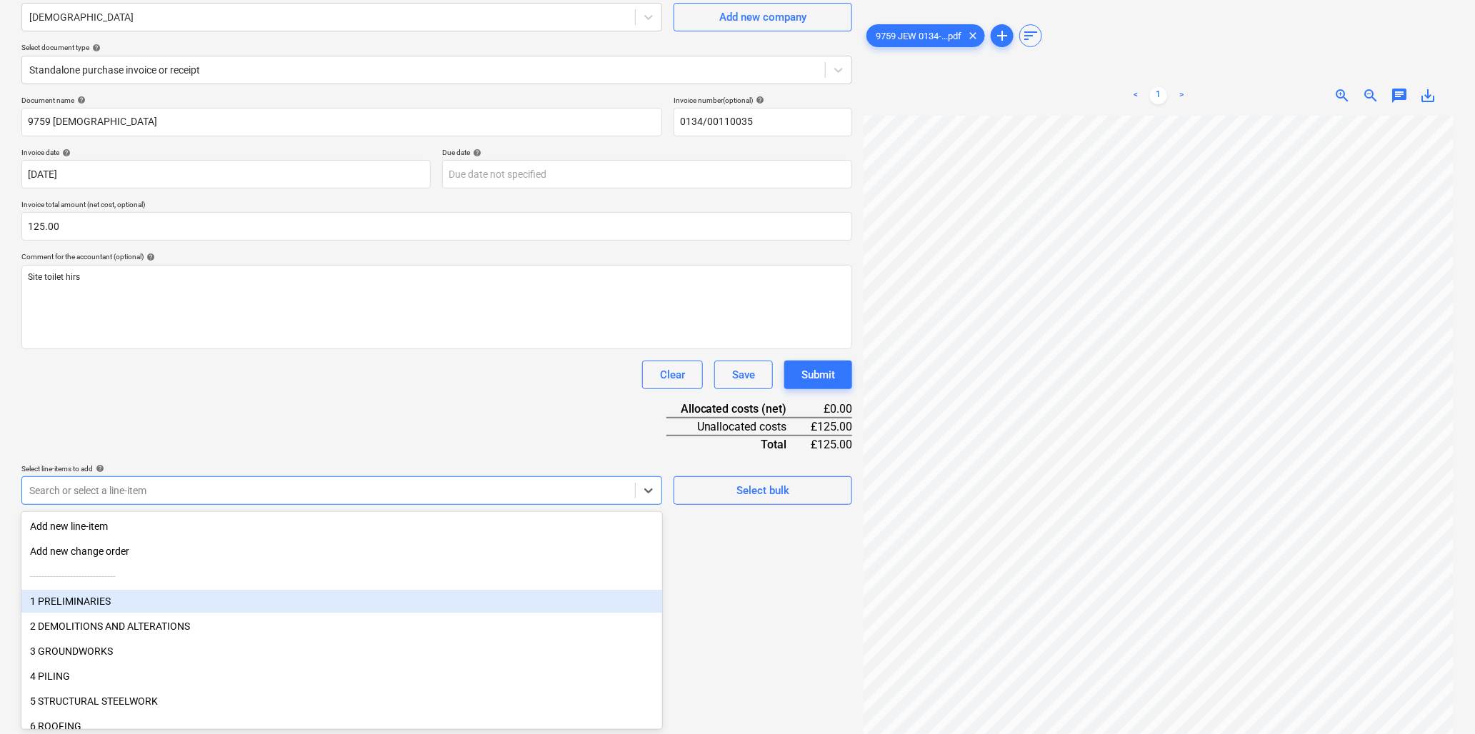
click at [74, 599] on div "1 PRELIMINARIES" at bounding box center [341, 601] width 641 height 23
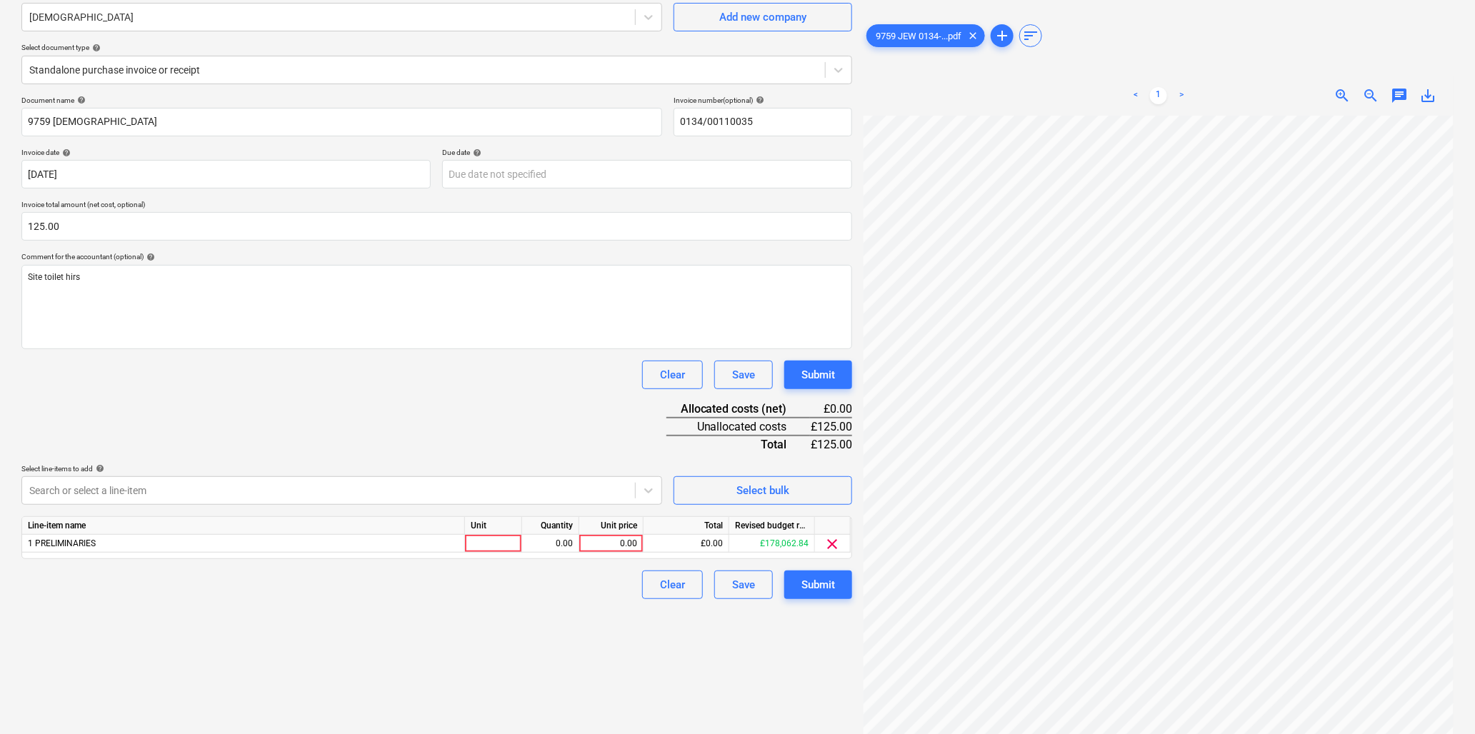
click at [219, 413] on div "Document name help 9759 Jewsons Invoice number (optional) help 0134/00110035 In…" at bounding box center [436, 348] width 831 height 504
click at [504, 546] on div at bounding box center [493, 544] width 57 height 18
type input "item"
type input "125"
click at [823, 582] on div "Submit" at bounding box center [819, 585] width 34 height 19
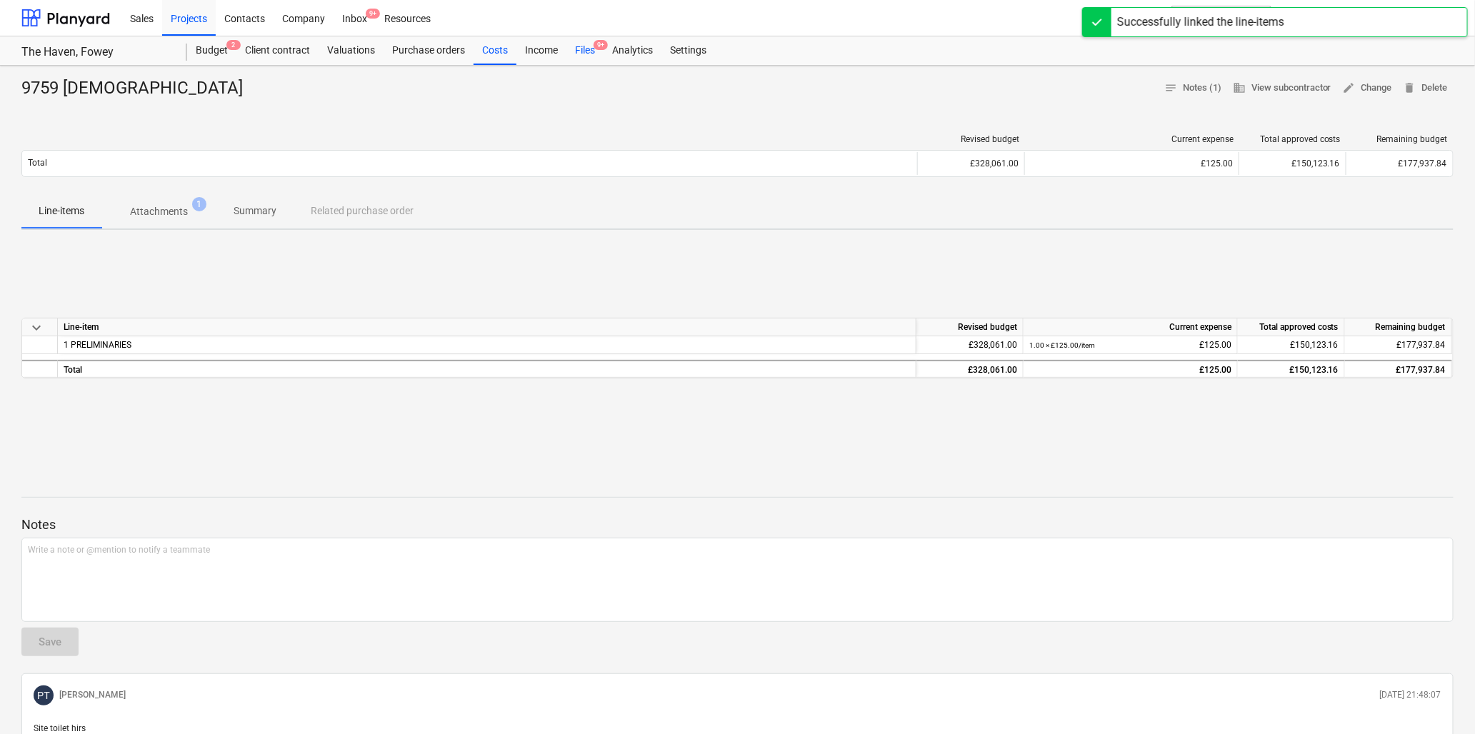
click at [580, 51] on div "Files 9+" at bounding box center [585, 50] width 37 height 29
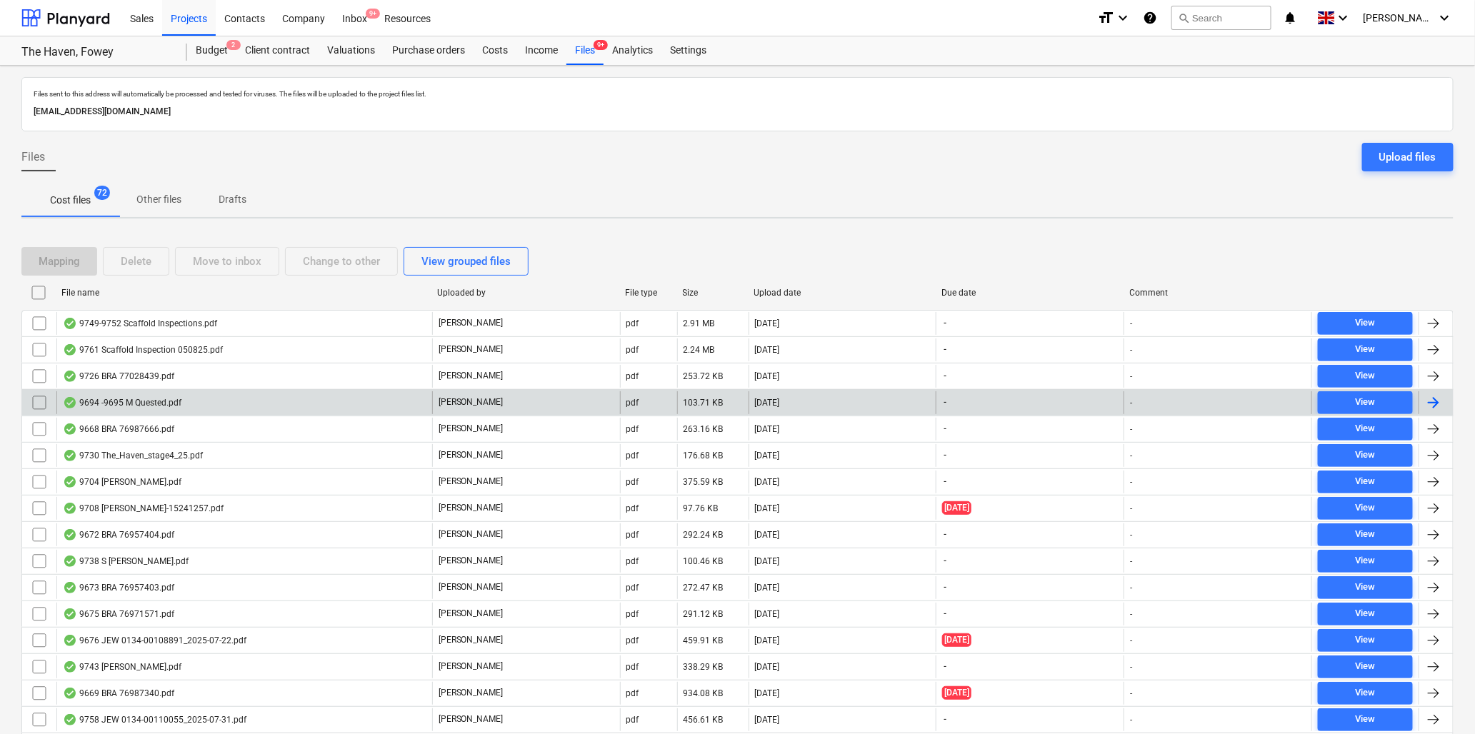
click at [133, 397] on div "9694 -9695 M Quested.pdf" at bounding box center [122, 402] width 119 height 11
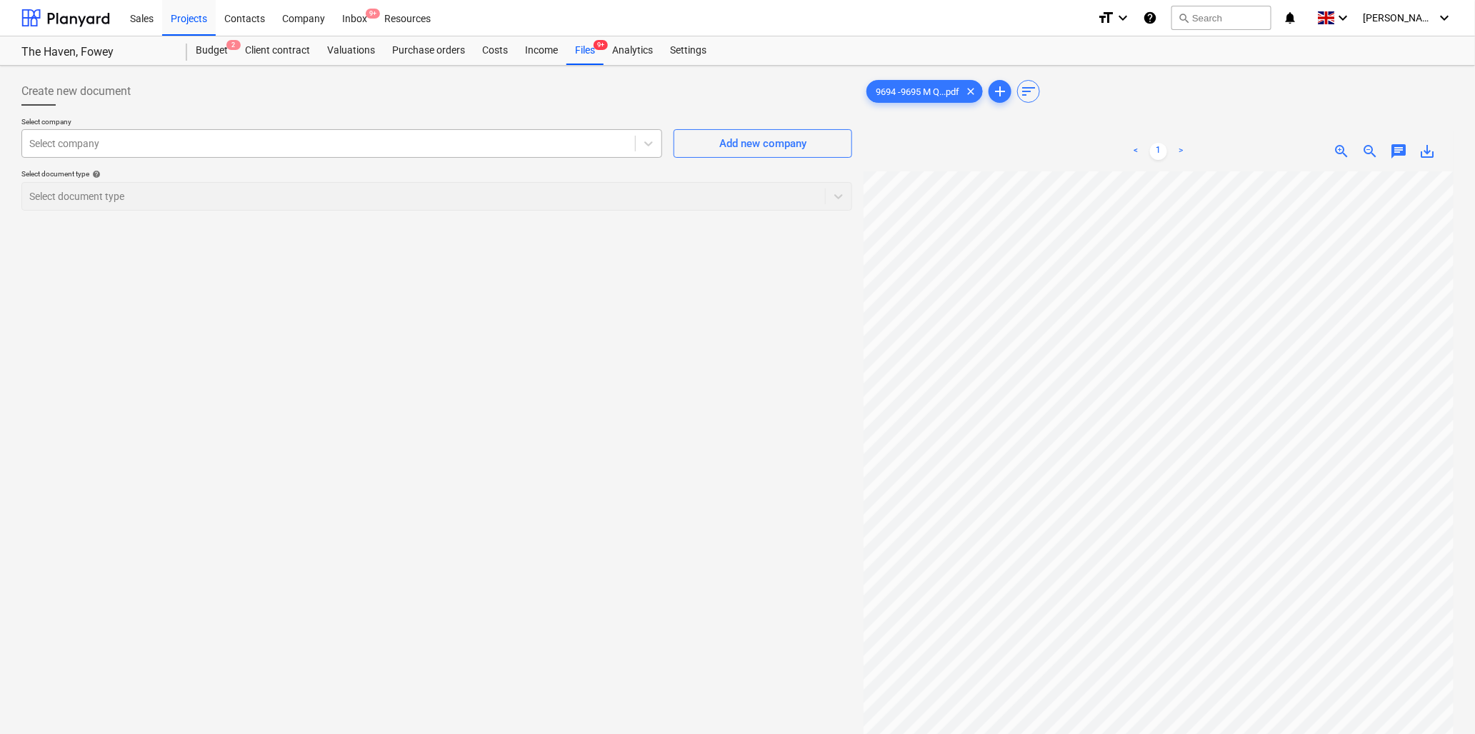
click at [214, 151] on div "Select company" at bounding box center [328, 144] width 613 height 20
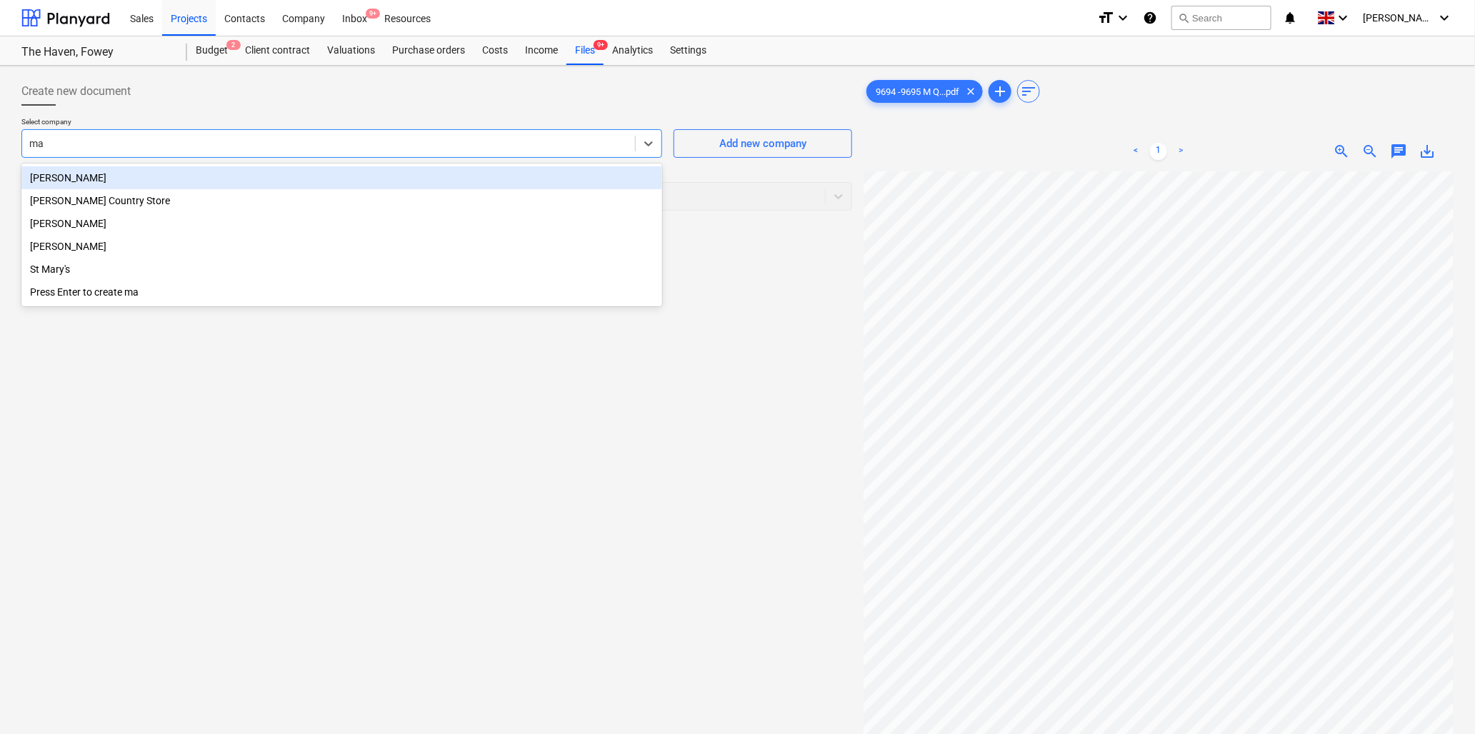
type input "max"
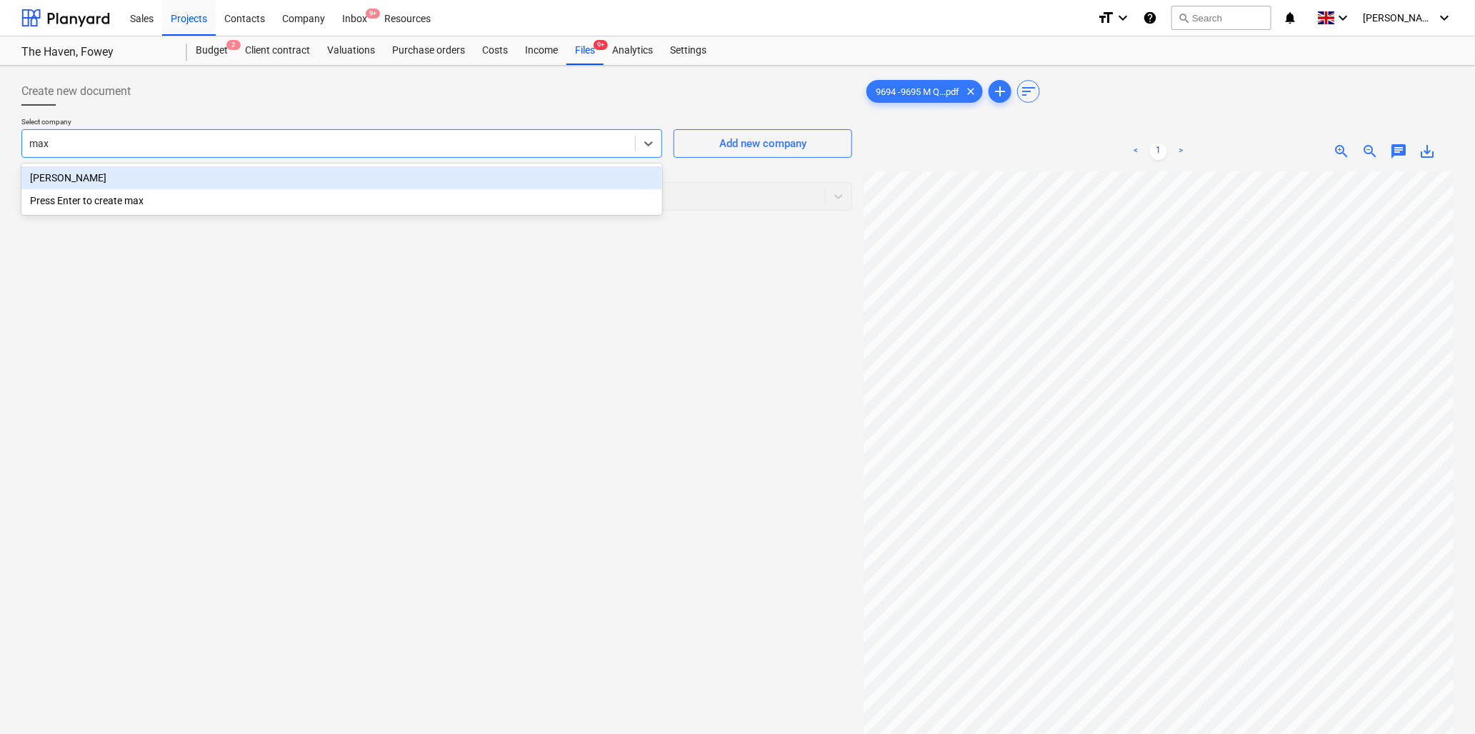
click at [210, 184] on div "[PERSON_NAME]" at bounding box center [341, 177] width 641 height 23
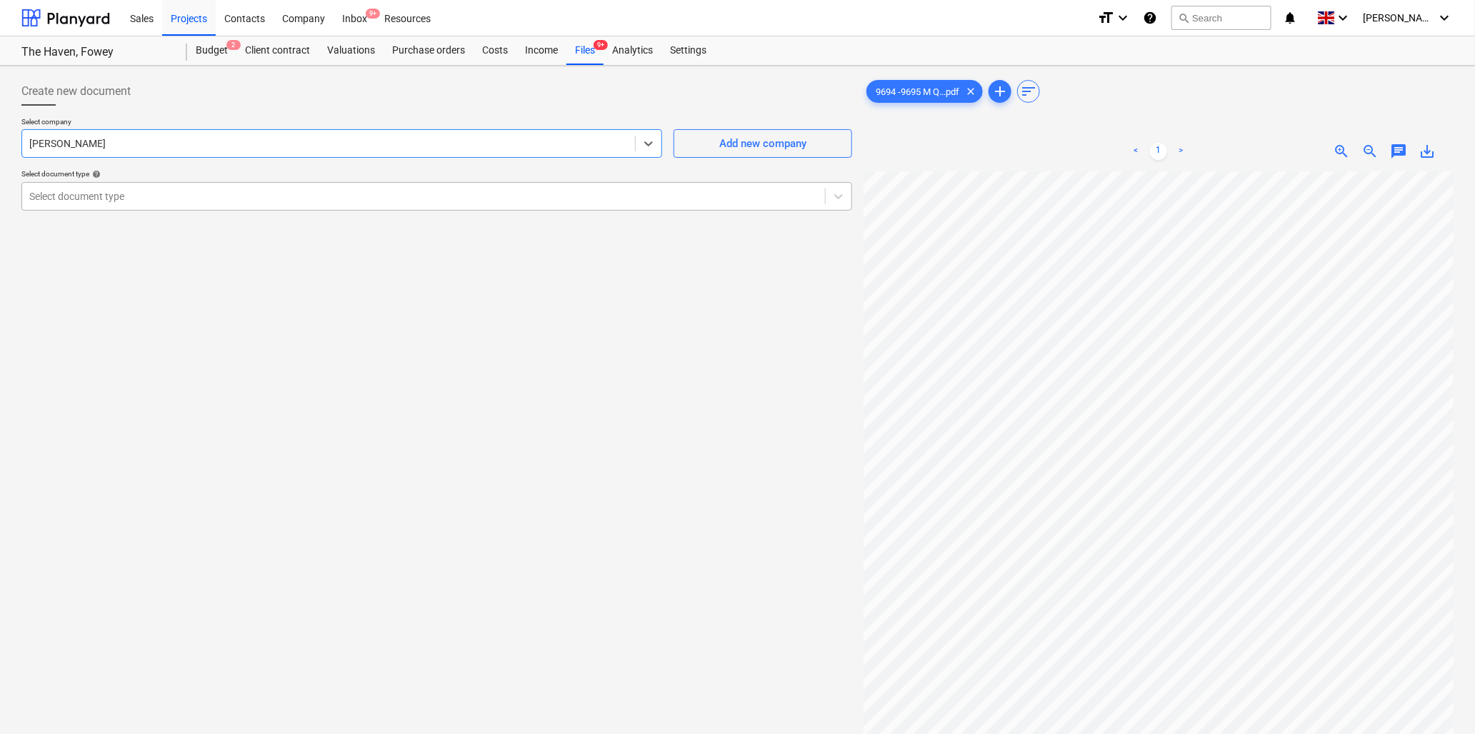
click at [211, 200] on div at bounding box center [423, 196] width 789 height 14
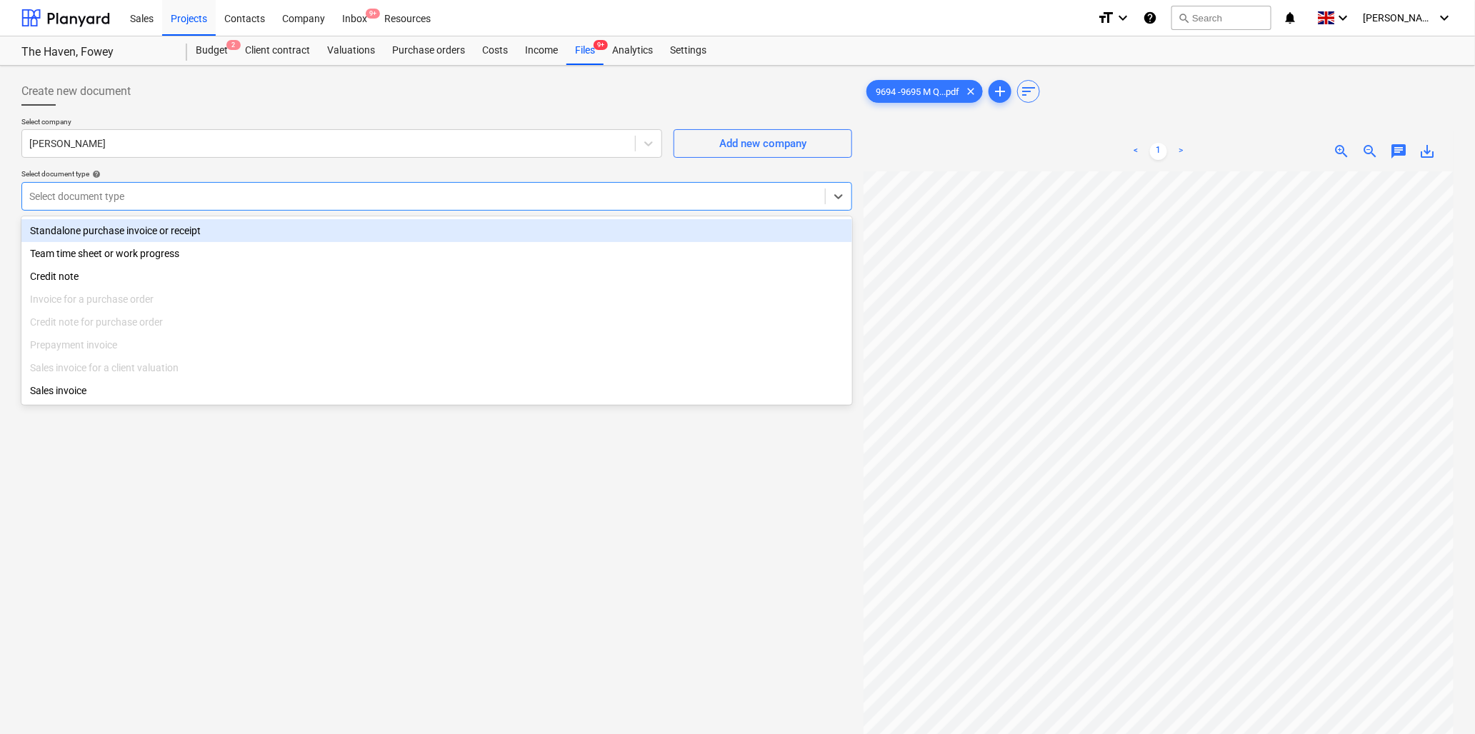
click at [210, 231] on div "Standalone purchase invoice or receipt" at bounding box center [436, 230] width 831 height 23
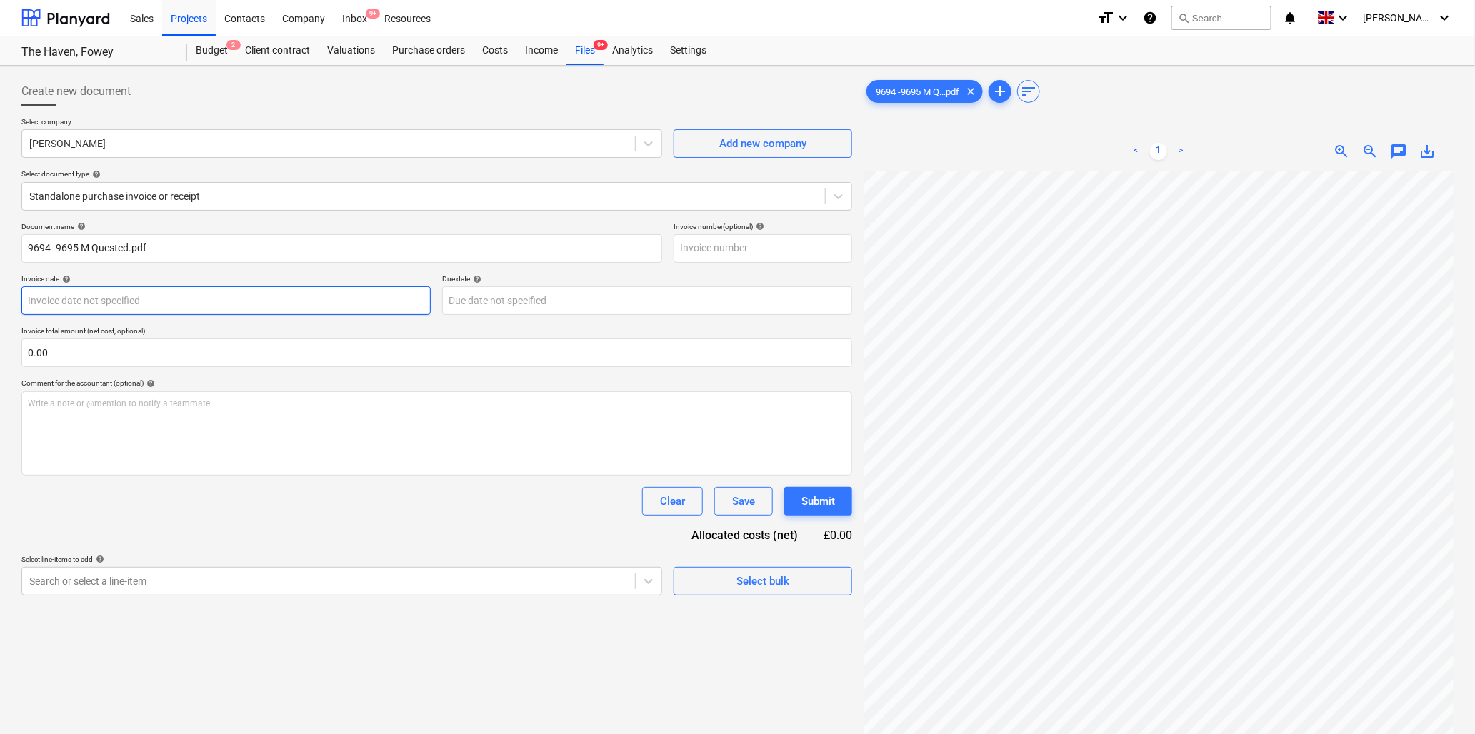
click at [173, 301] on body "Sales Projects Contacts Company Inbox 9+ Resources format_size keyboard_arrow_d…" at bounding box center [737, 367] width 1475 height 734
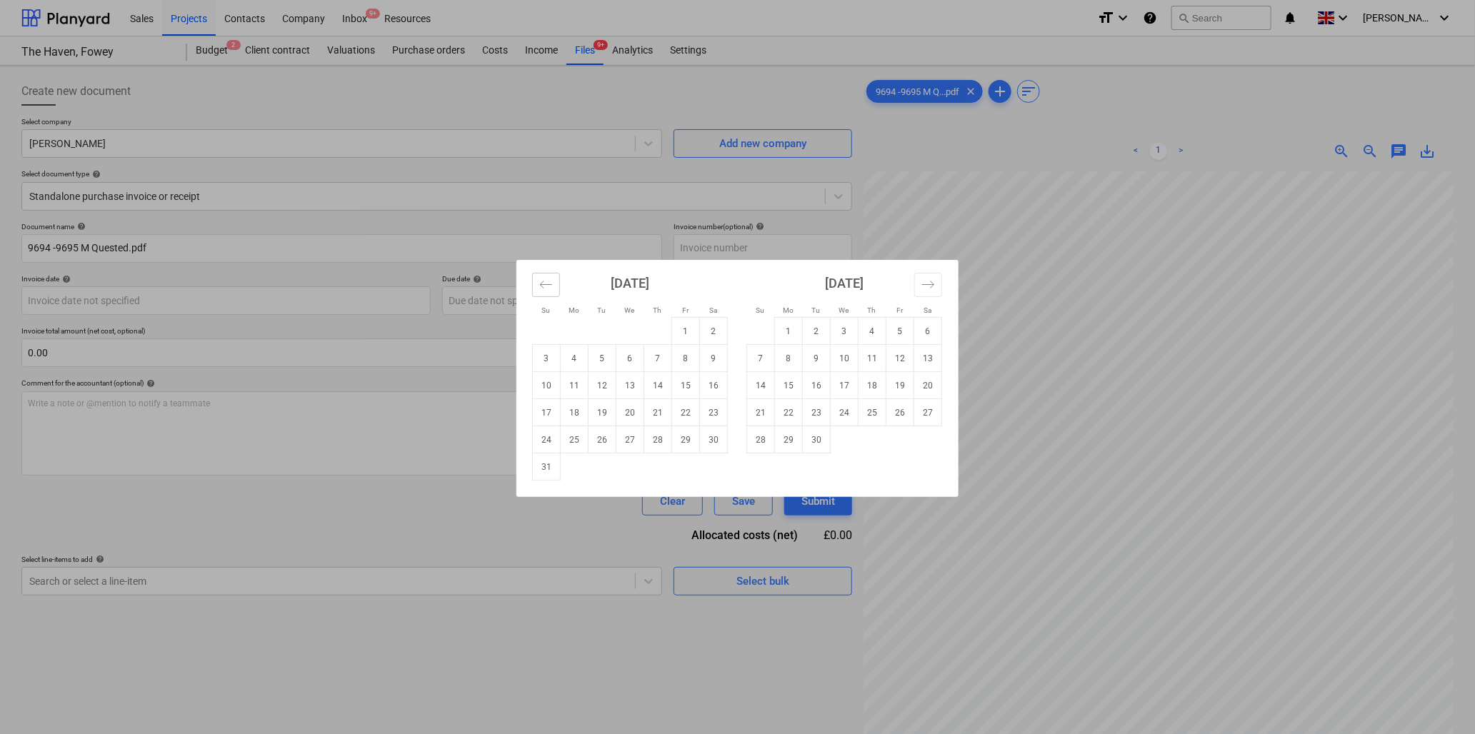
click at [539, 284] on icon "Move backward to switch to the previous month." at bounding box center [546, 285] width 14 height 14
click at [694, 409] on td "25" at bounding box center [686, 412] width 28 height 27
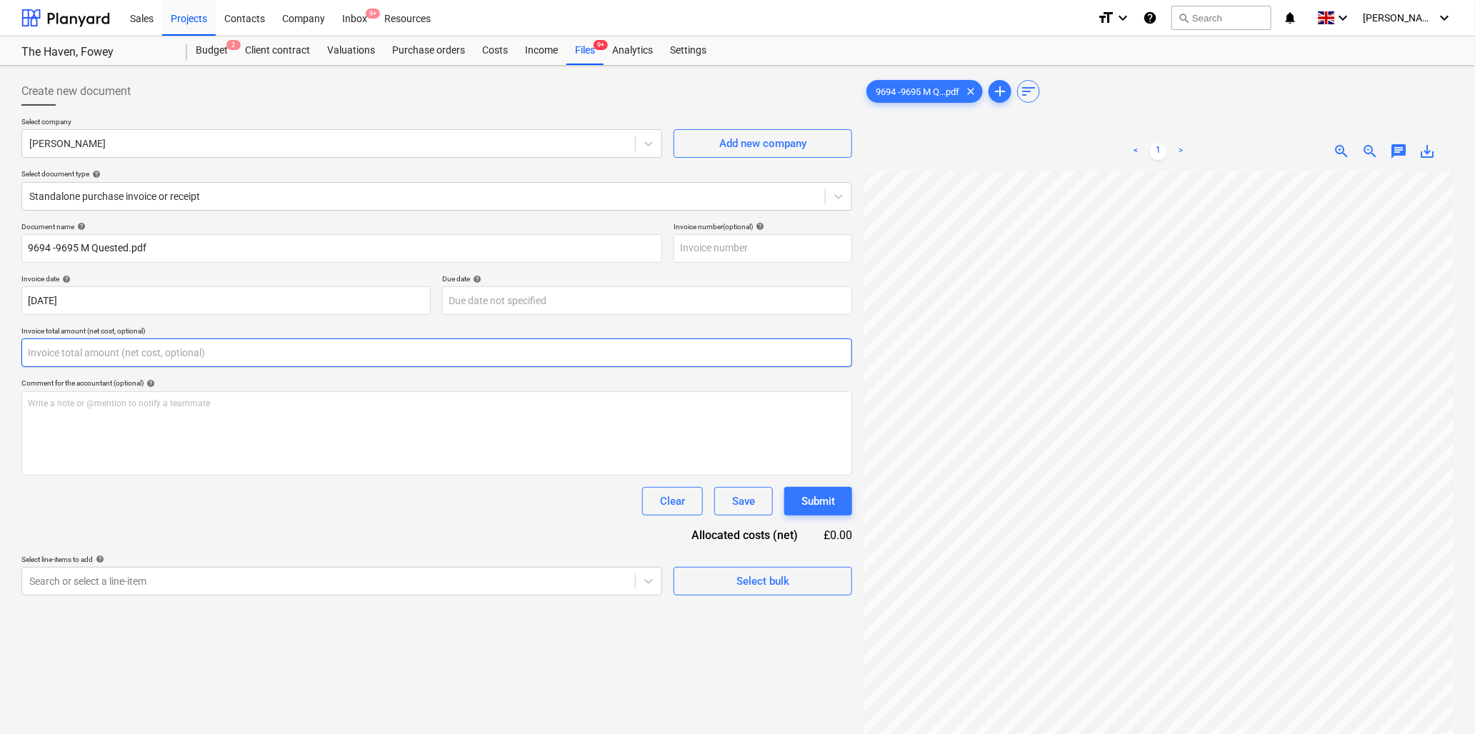
click at [255, 359] on input "text" at bounding box center [436, 353] width 831 height 29
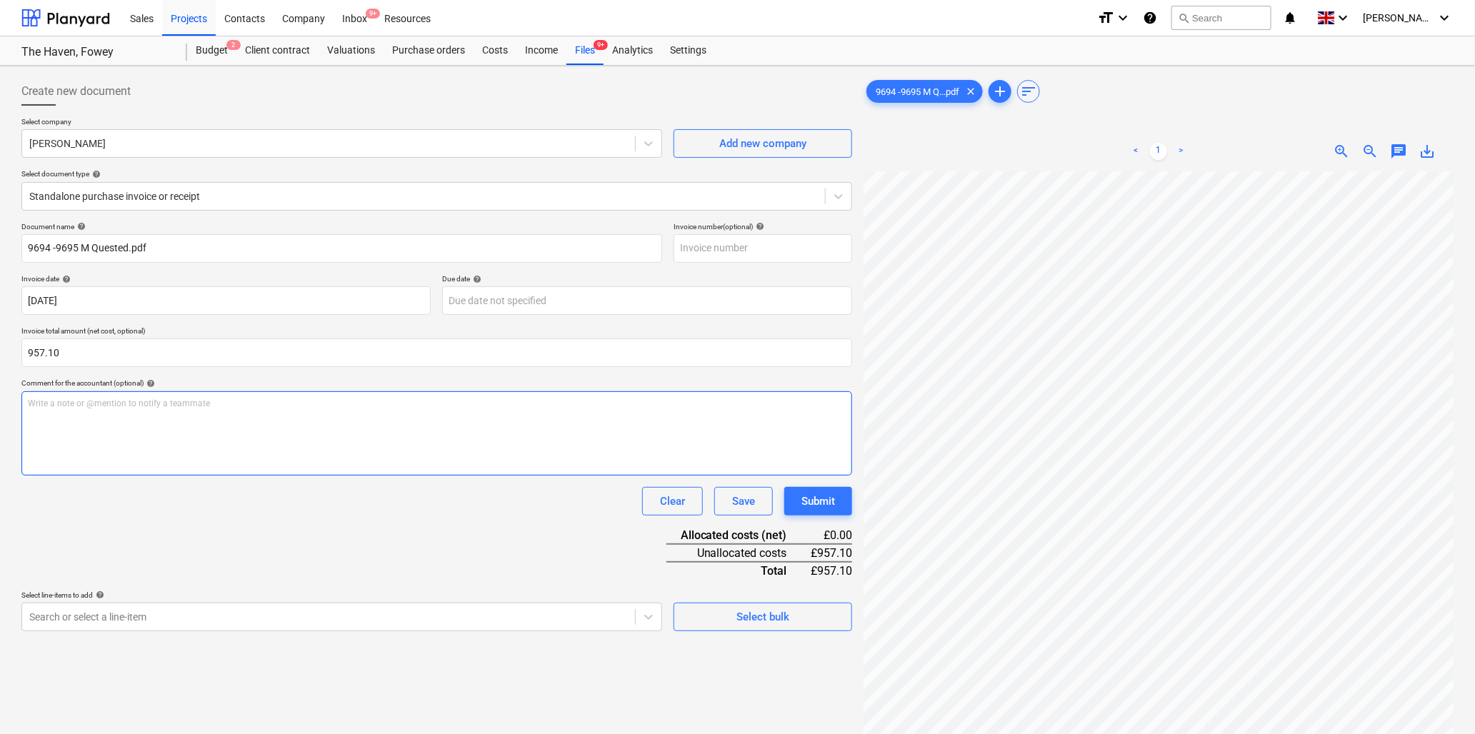
click at [138, 406] on p "Write a note or @mention to notify a teammate [PERSON_NAME]" at bounding box center [437, 404] width 818 height 12
click at [1340, 147] on span "zoom_in" at bounding box center [1342, 151] width 17 height 17
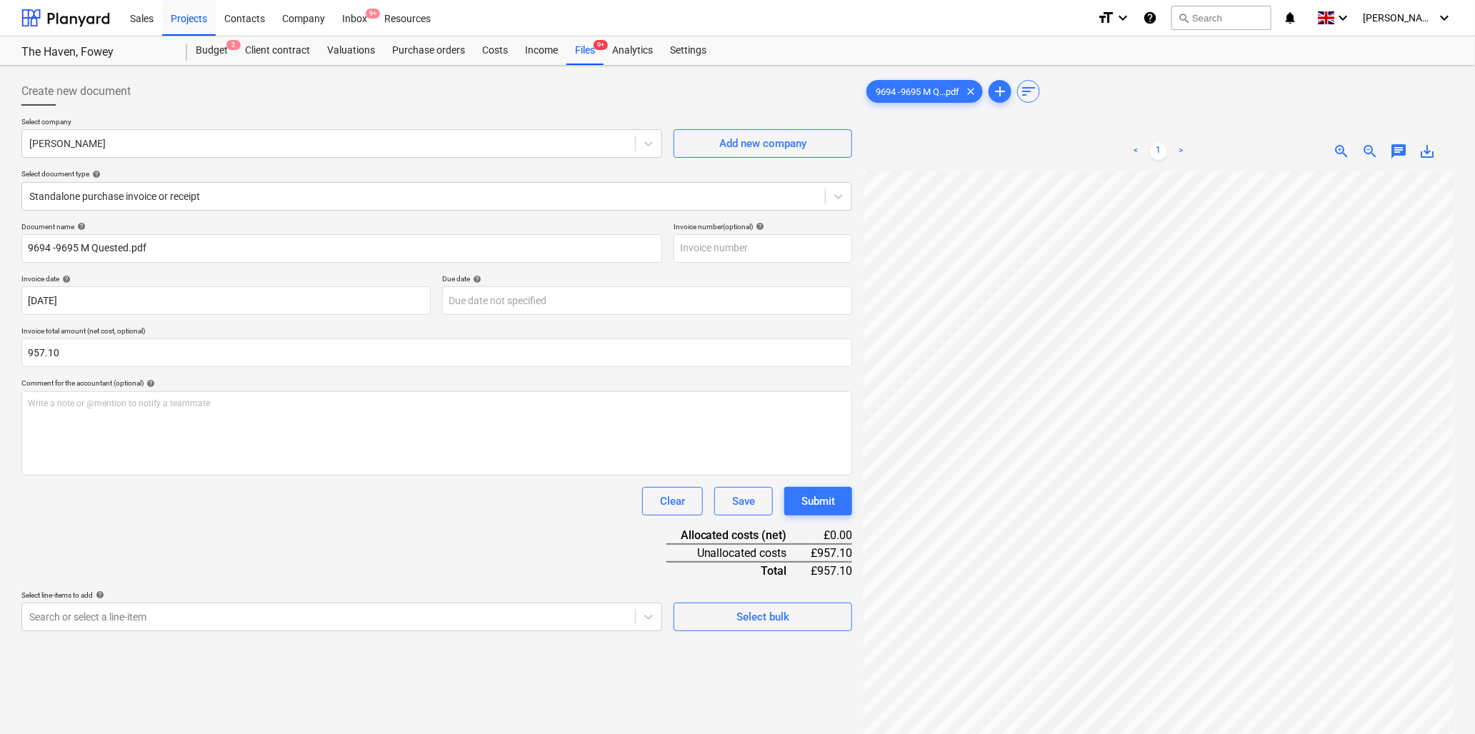
scroll to position [71, 403]
click at [149, 409] on p "Write a note or @mention to notify a teammate [PERSON_NAME]" at bounding box center [437, 404] width 818 height 12
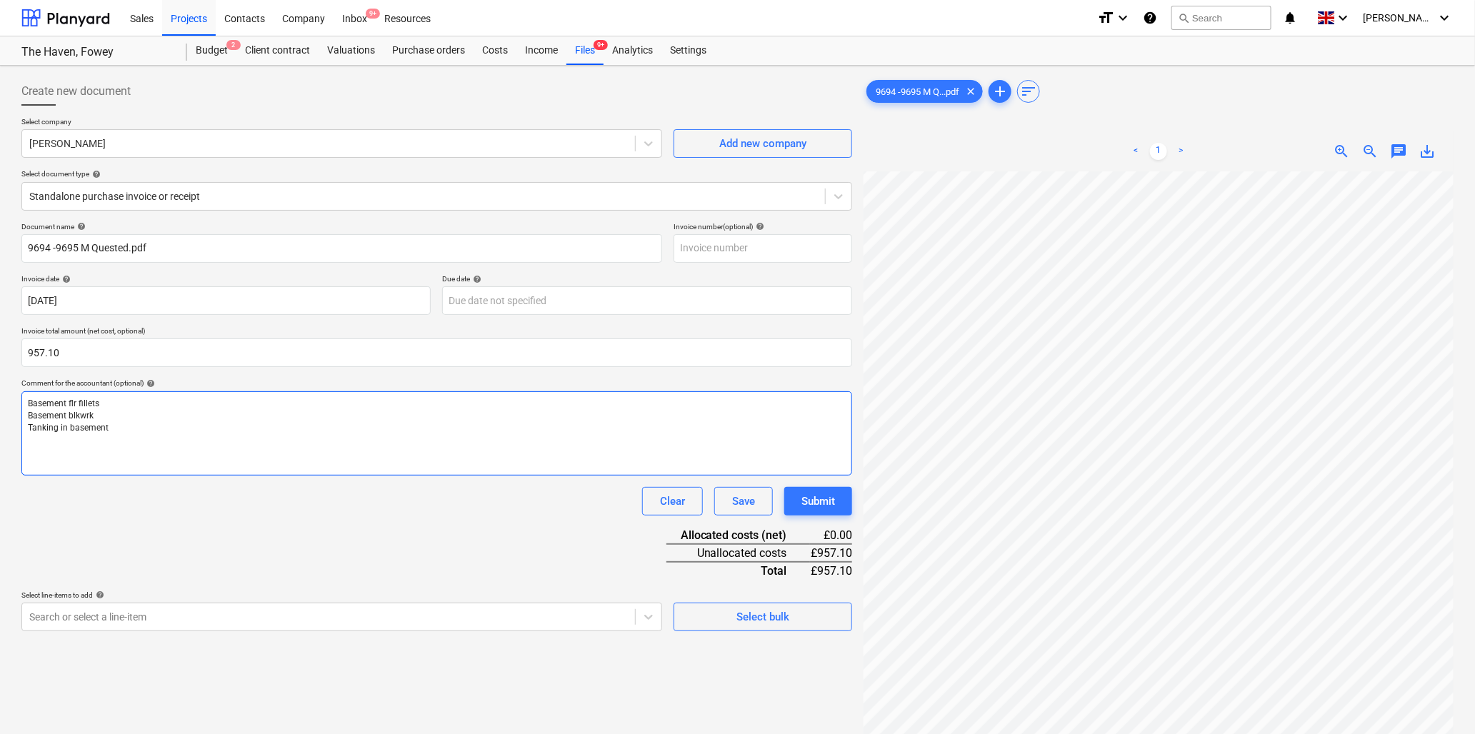
click at [141, 430] on p "Tanking in basement" at bounding box center [437, 428] width 818 height 12
click at [134, 395] on div "Basement flr fillets Basement blkwrk Tanking in basement Rmve render" at bounding box center [436, 433] width 831 height 84
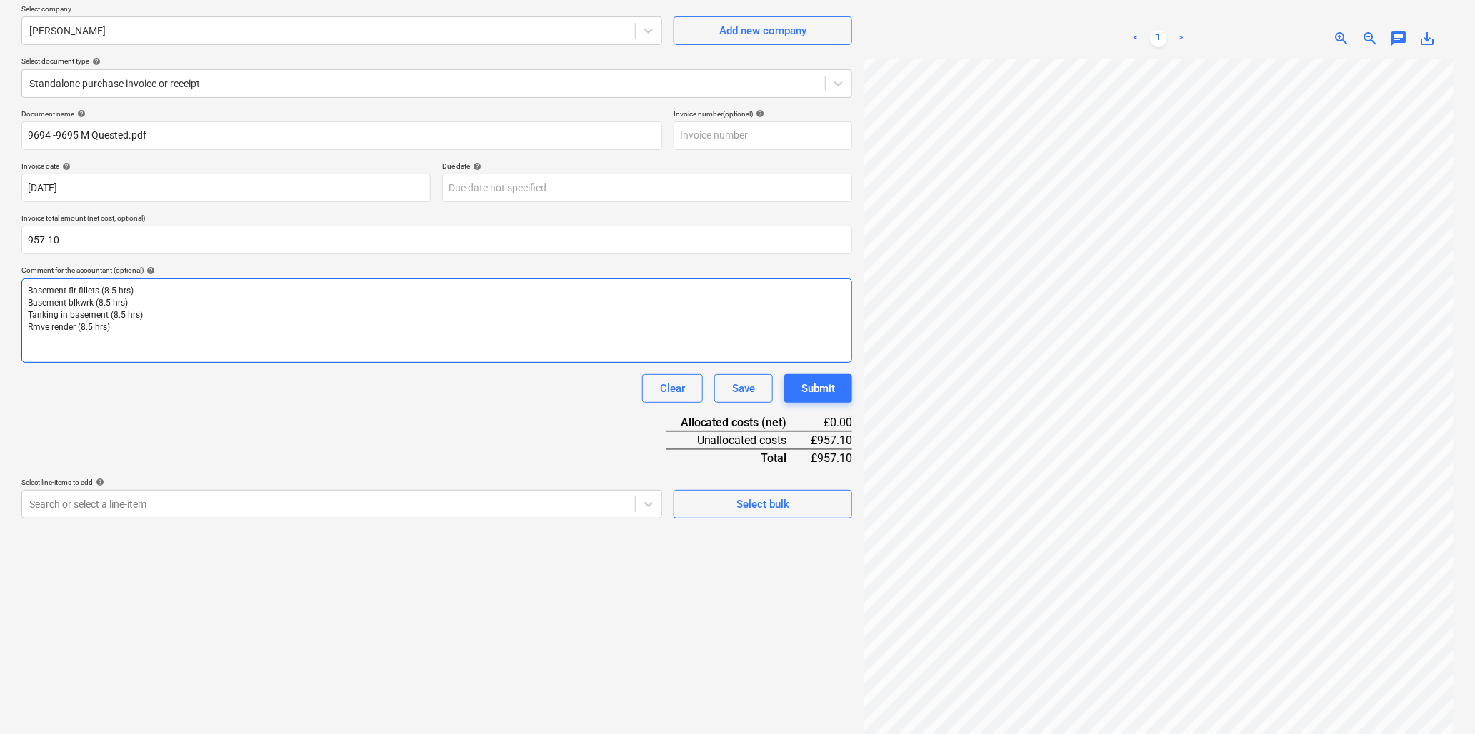
scroll to position [143, 0]
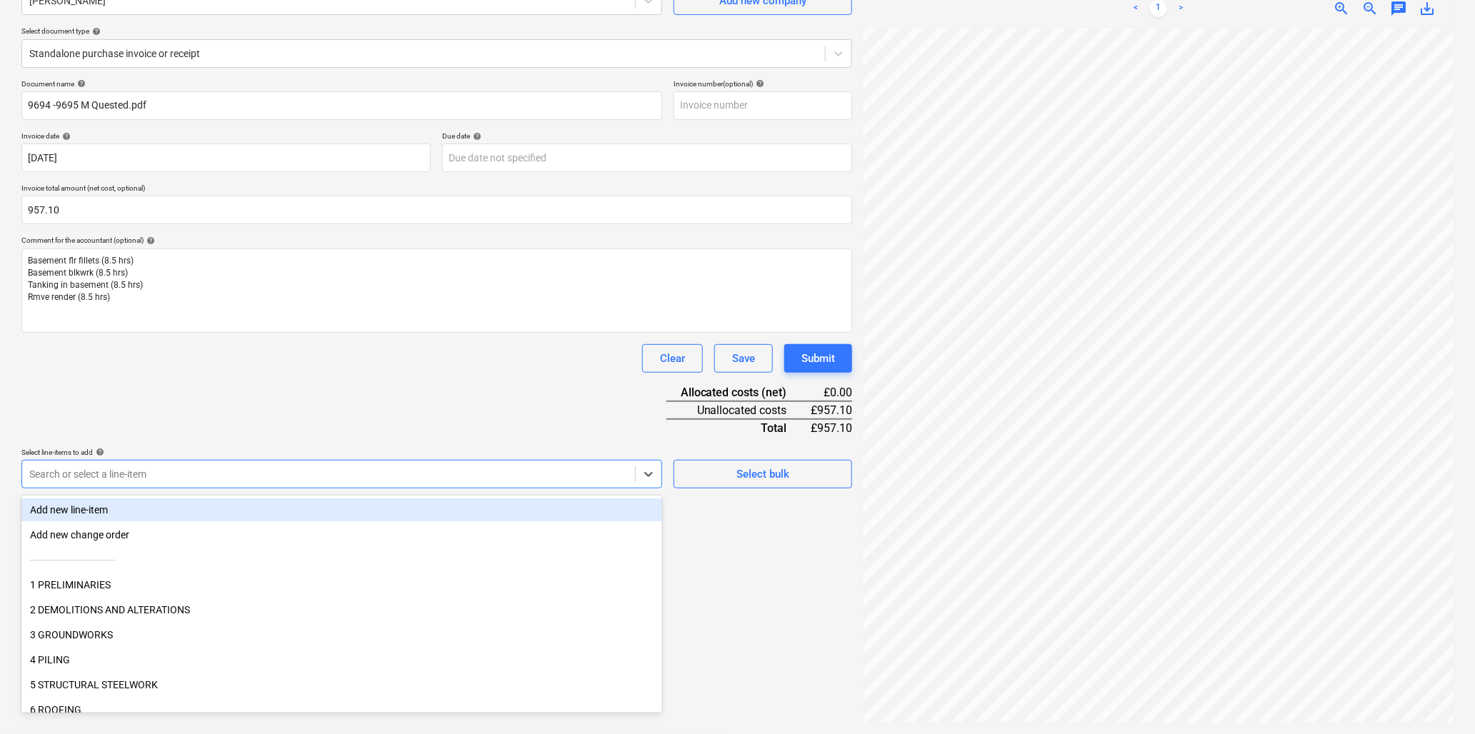
click at [173, 474] on div at bounding box center [328, 474] width 599 height 14
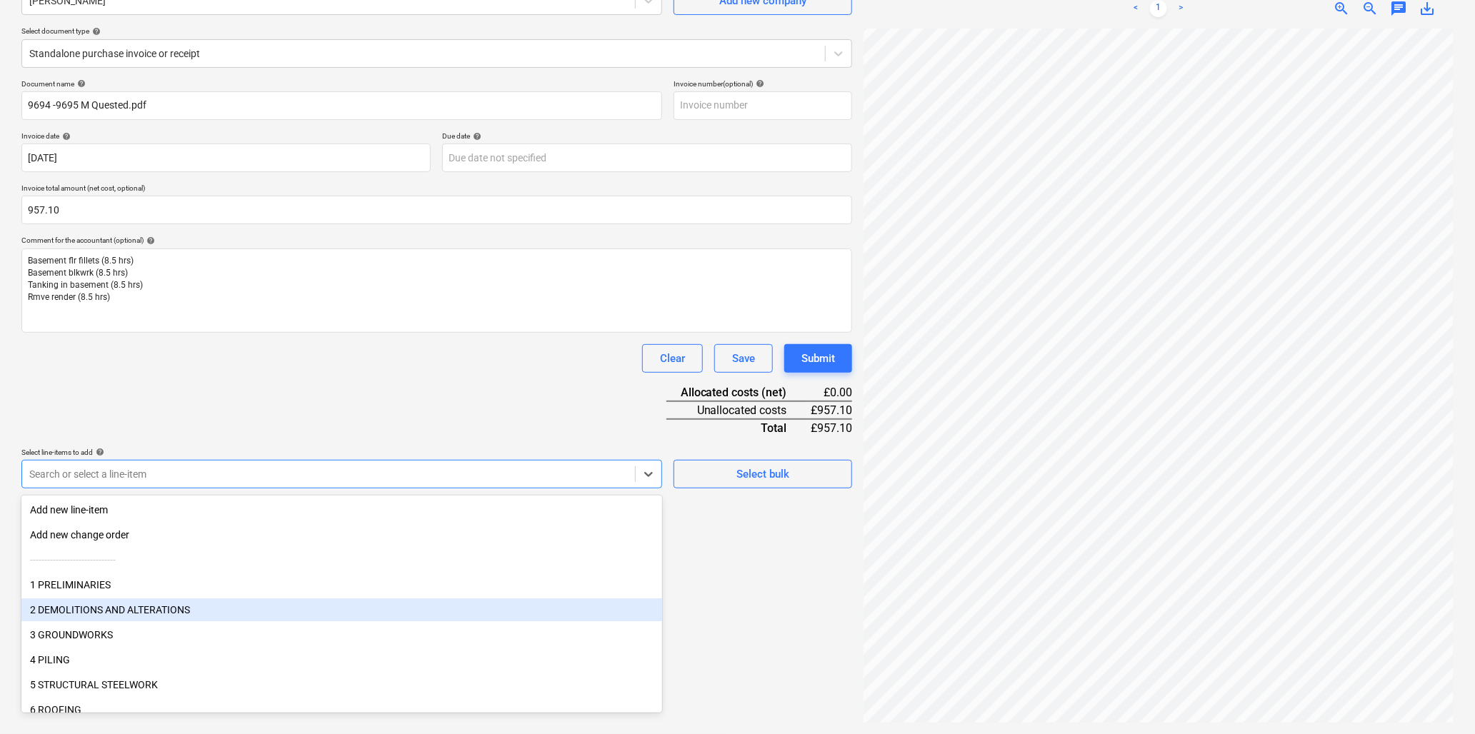
click at [101, 609] on div "2 DEMOLITIONS AND ALTERATIONS" at bounding box center [341, 610] width 641 height 23
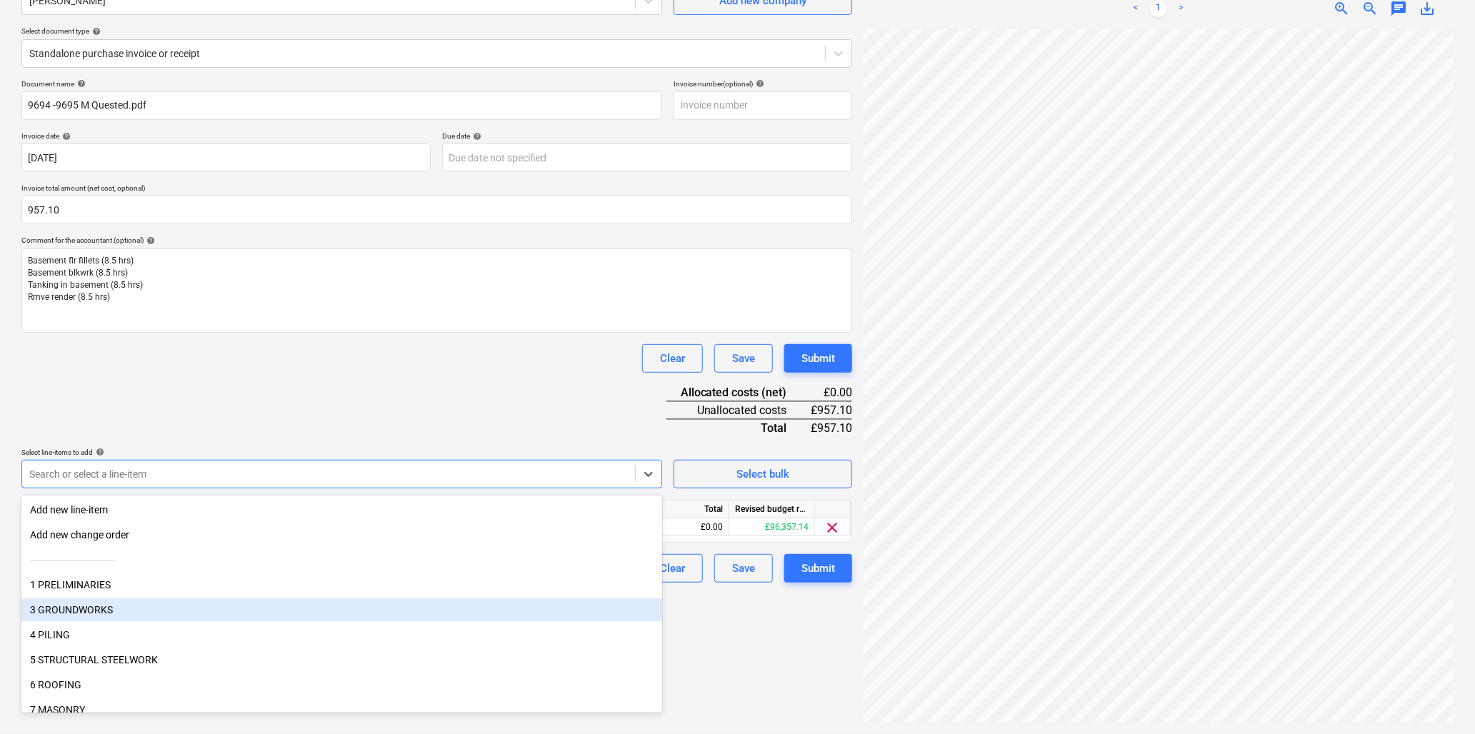
drag, startPoint x: 101, startPoint y: 598, endPoint x: 101, endPoint y: 609, distance: 10.7
click at [101, 609] on div "3 GROUNDWORKS" at bounding box center [341, 610] width 641 height 23
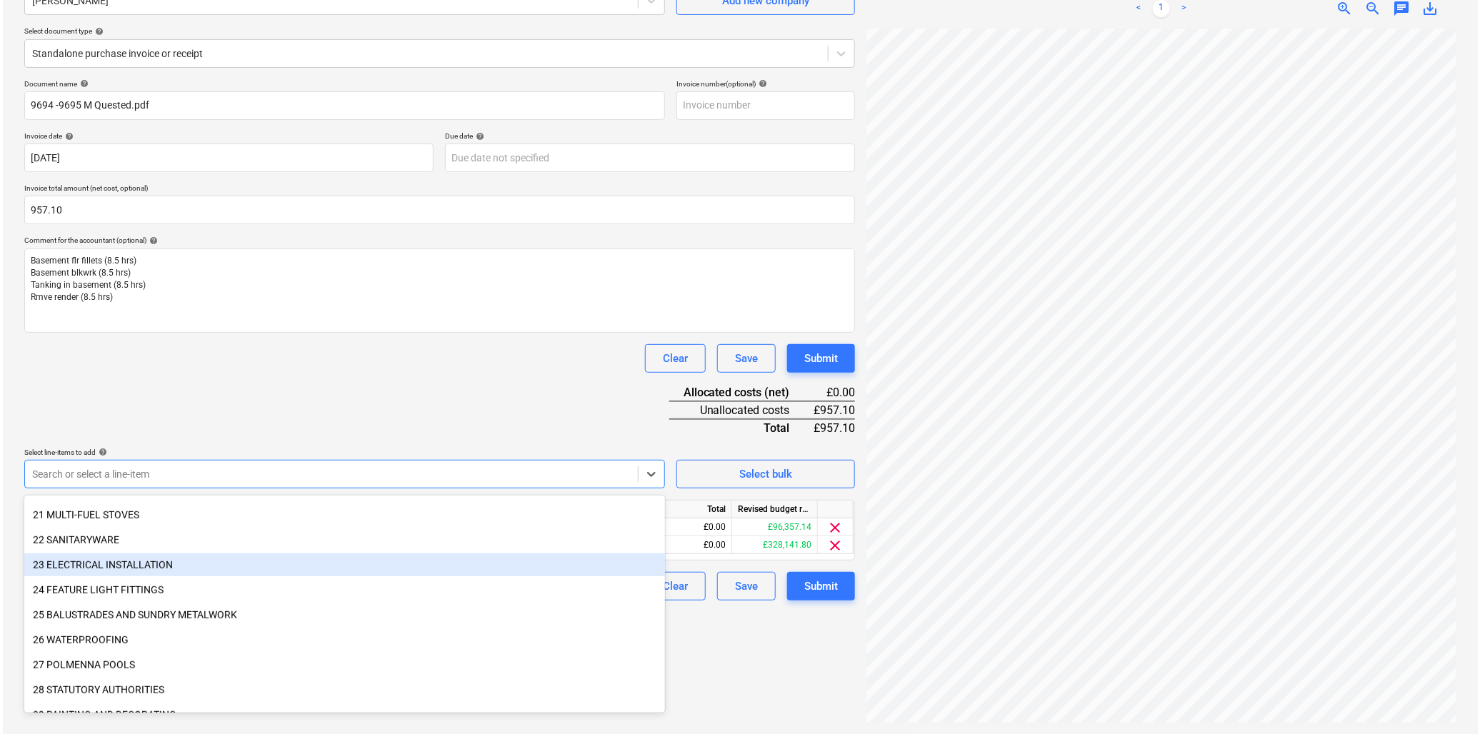
scroll to position [555, 0]
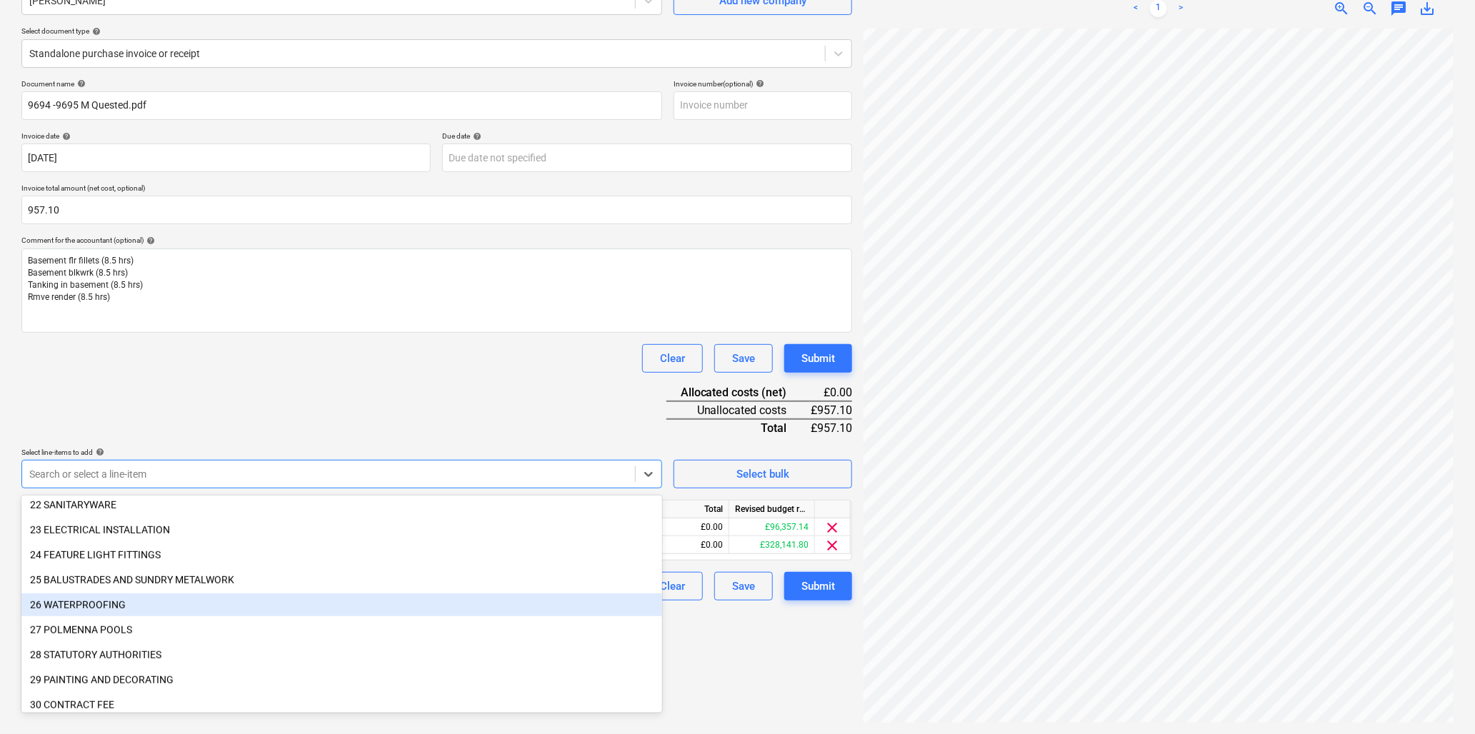
click at [118, 603] on div "26 WATERPROOFING" at bounding box center [341, 605] width 641 height 23
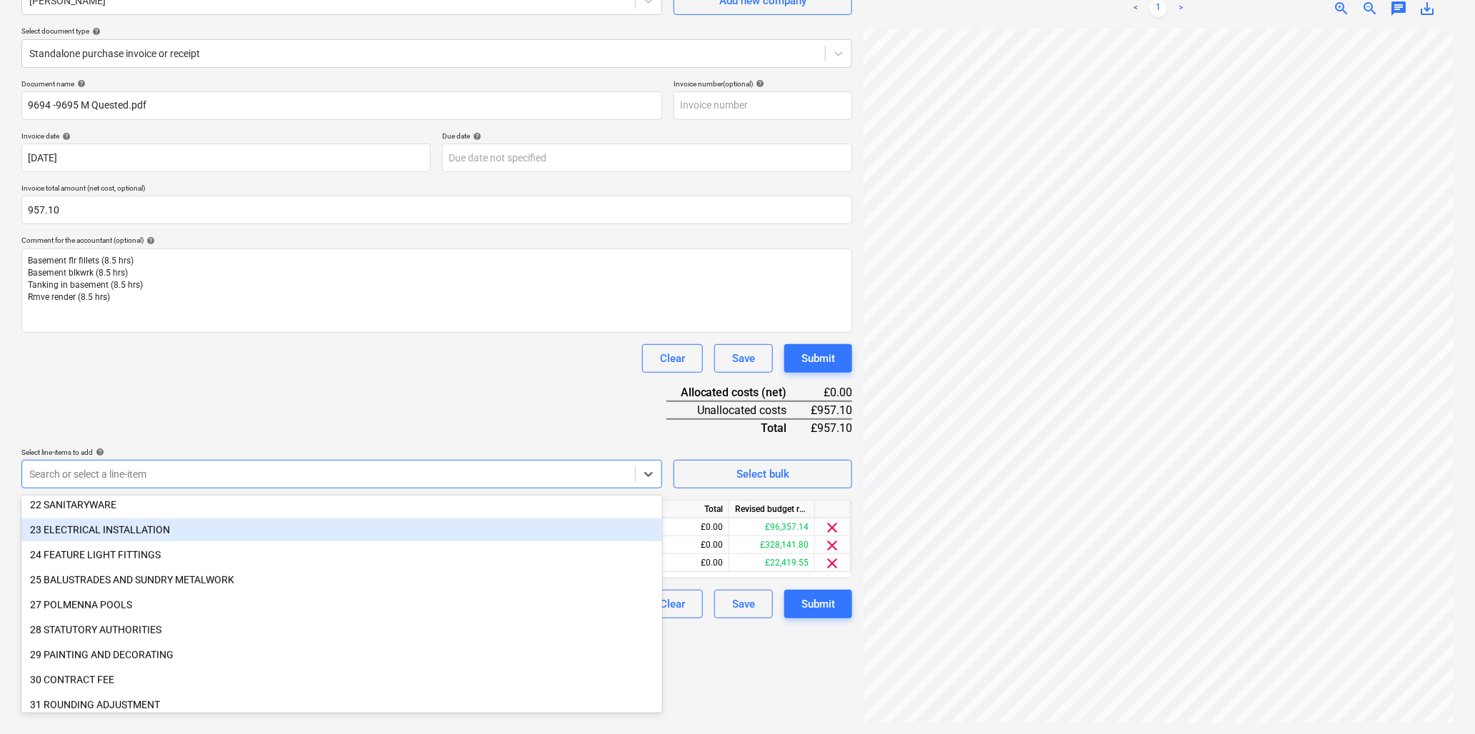
click at [247, 360] on div "Clear Save Submit" at bounding box center [436, 358] width 831 height 29
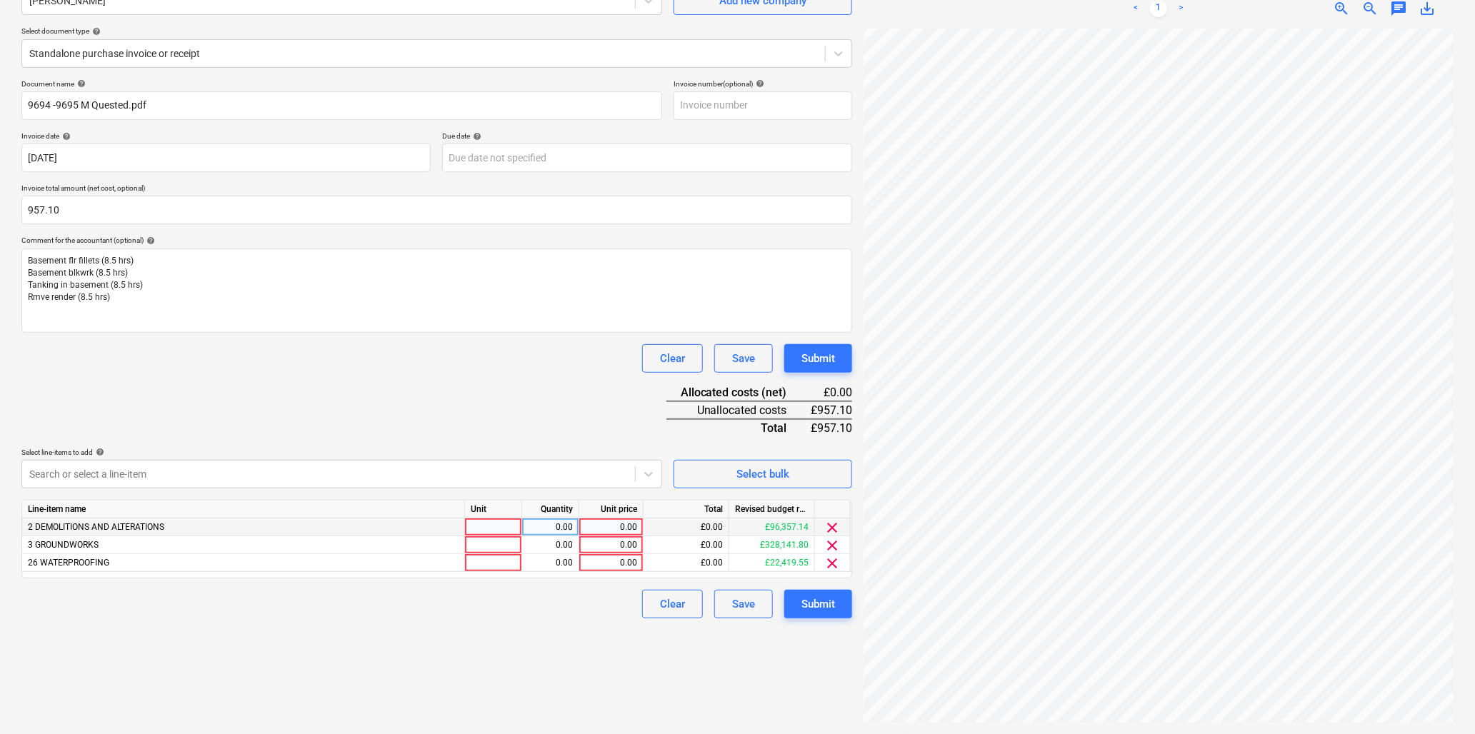
click at [477, 531] on div at bounding box center [493, 528] width 57 height 18
click at [488, 546] on div at bounding box center [493, 546] width 57 height 18
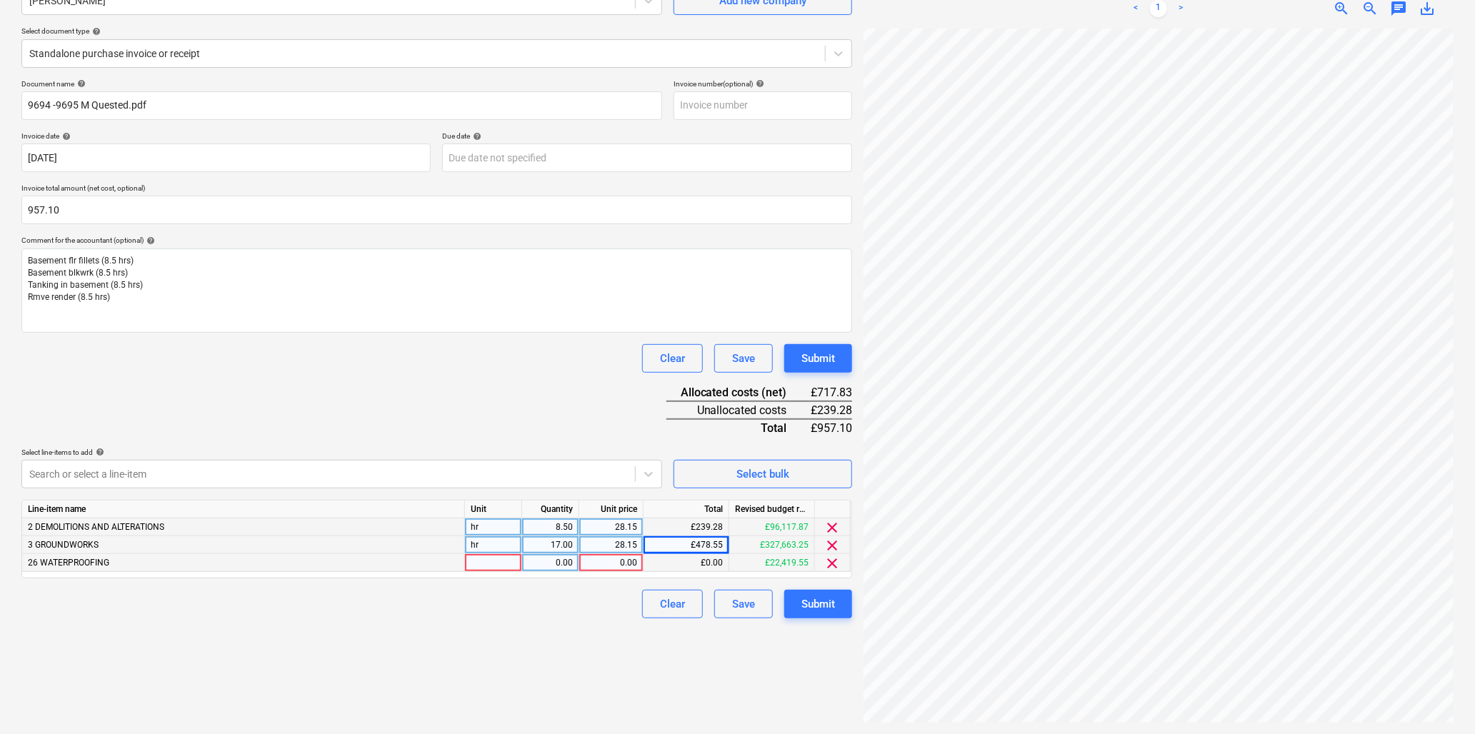
click at [494, 565] on div at bounding box center [493, 563] width 57 height 18
click at [822, 599] on div "Submit" at bounding box center [819, 604] width 34 height 19
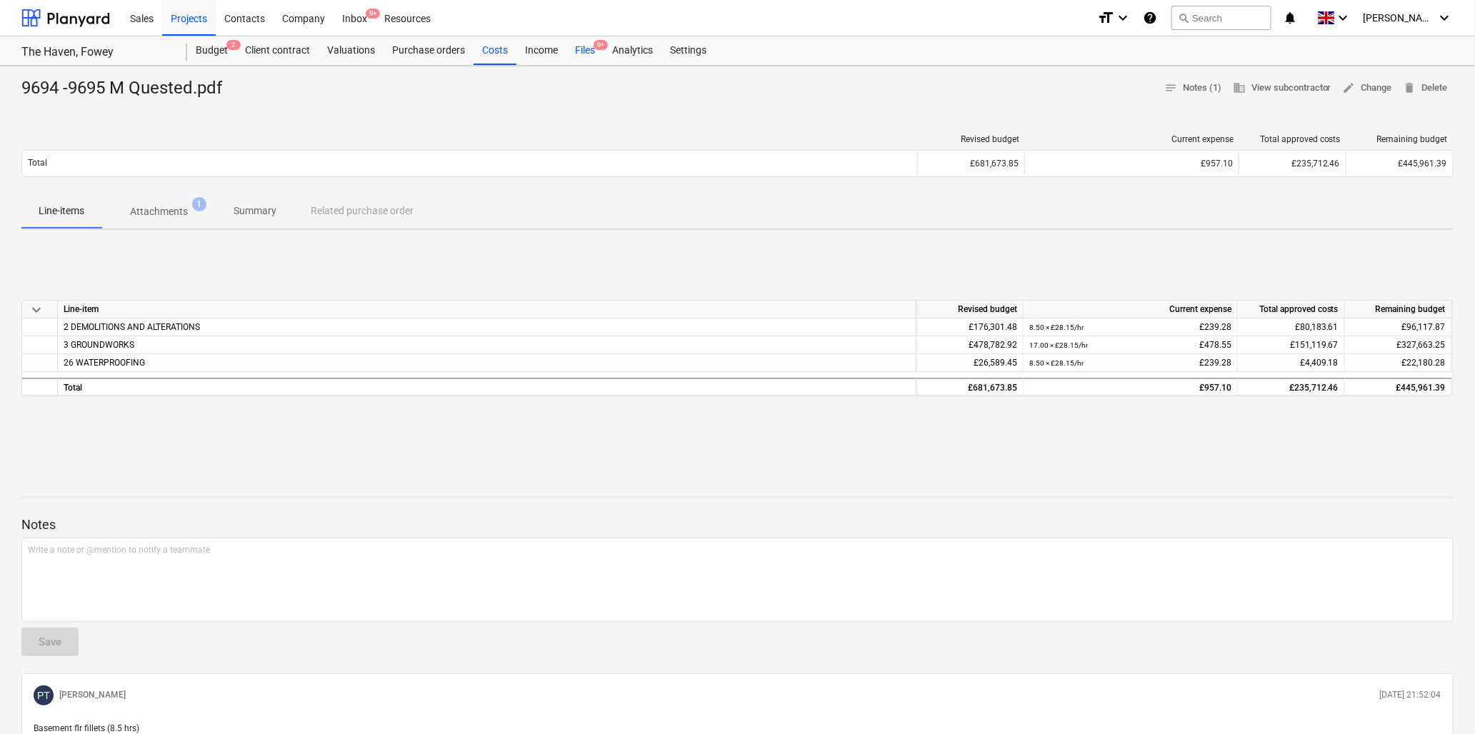
click at [586, 49] on div "Files 9+" at bounding box center [585, 50] width 37 height 29
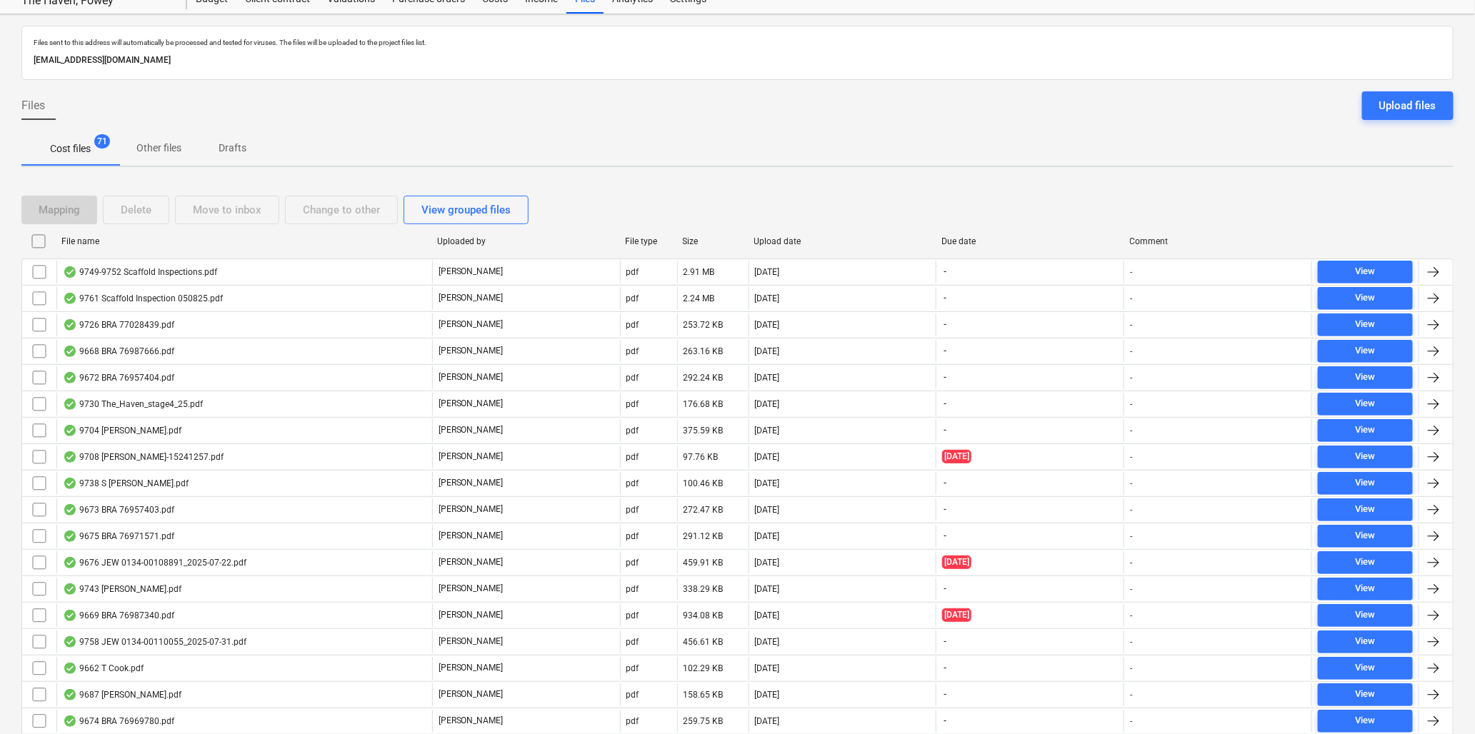
scroll to position [79, 0]
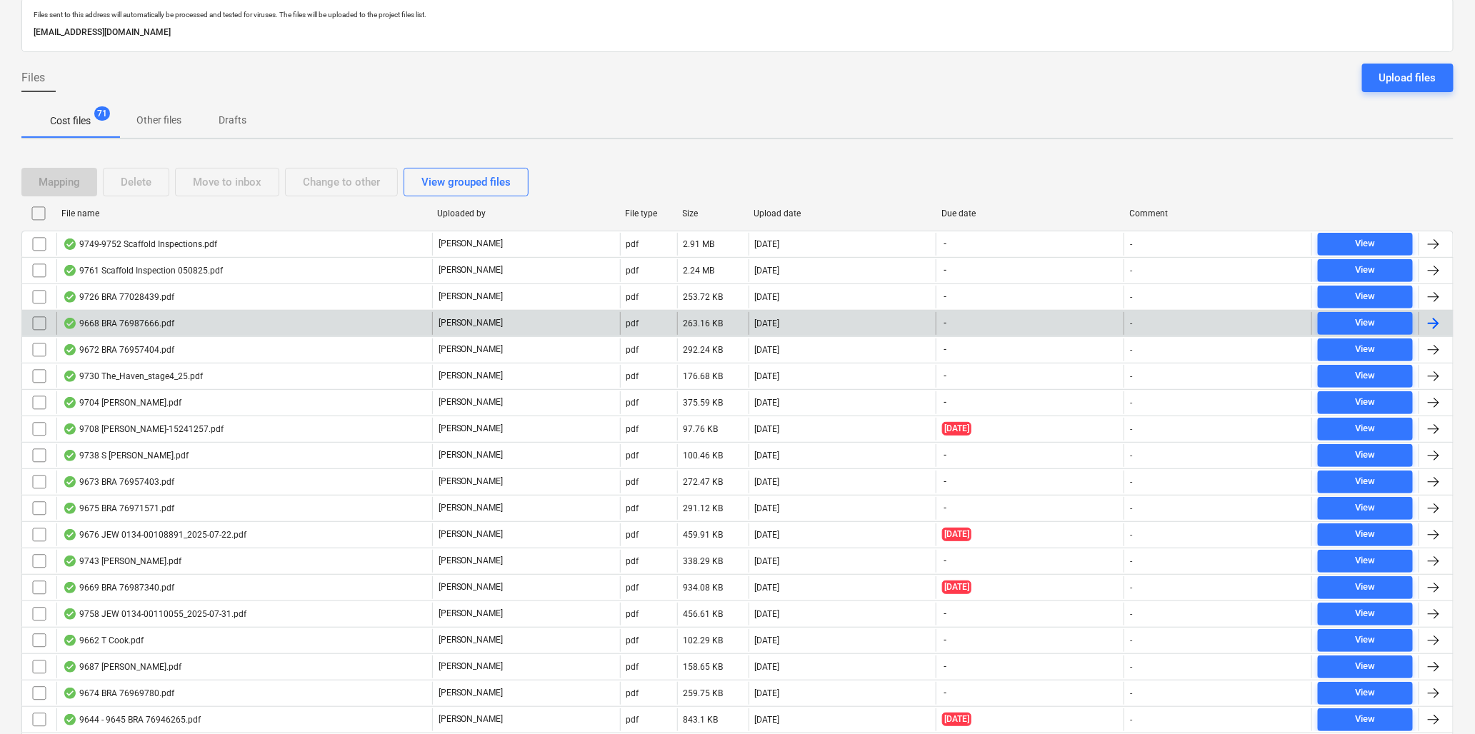
click at [131, 319] on div "9668 BRA 76987666.pdf" at bounding box center [118, 323] width 111 height 11
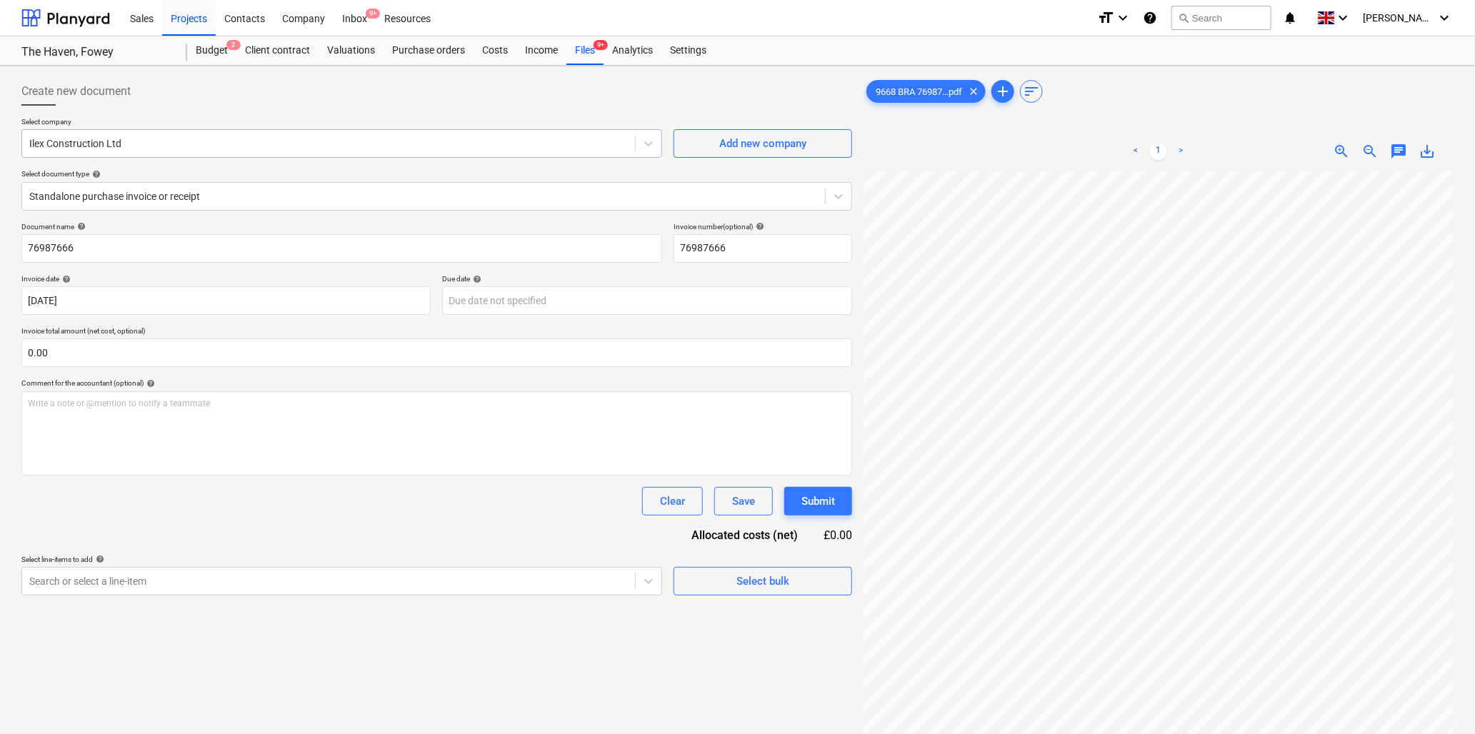
click at [224, 136] on div at bounding box center [328, 143] width 599 height 14
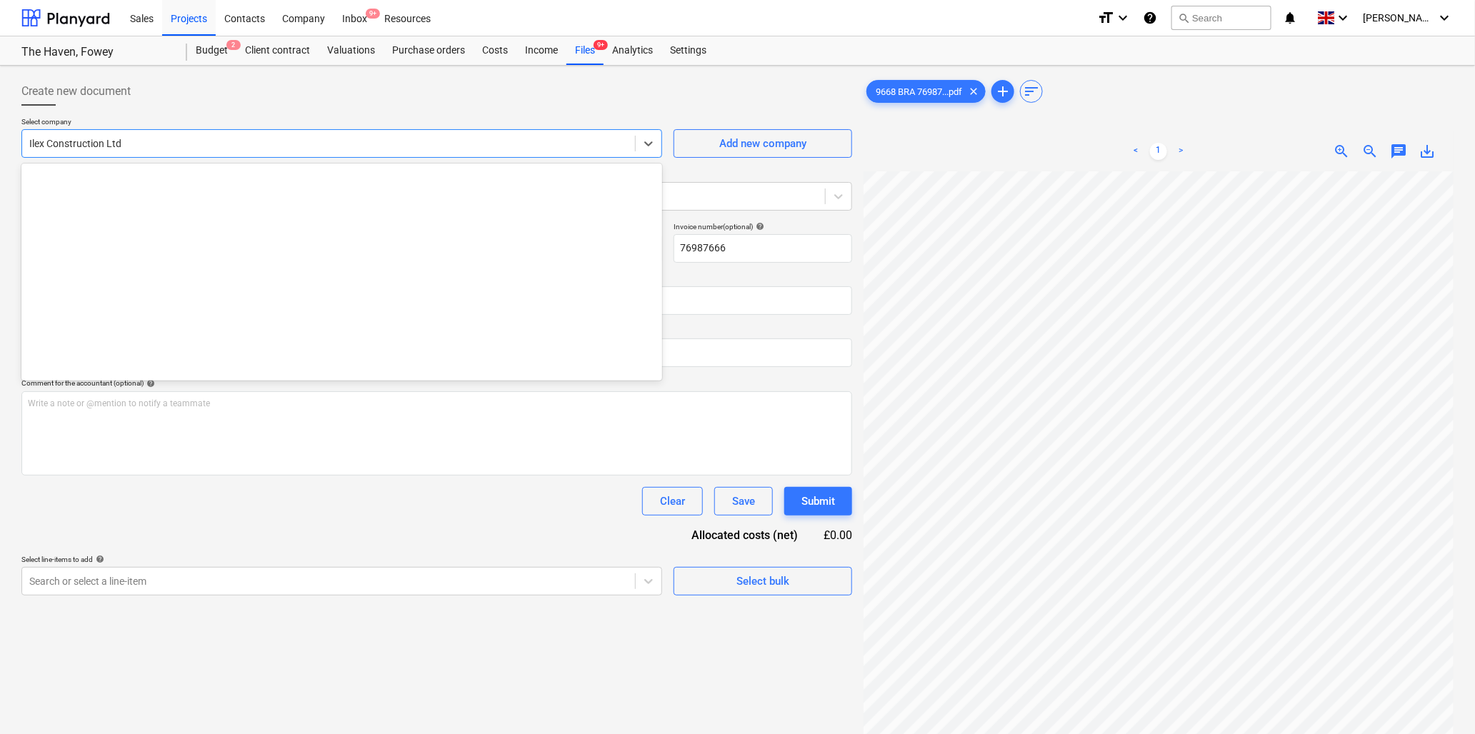
scroll to position [950, 0]
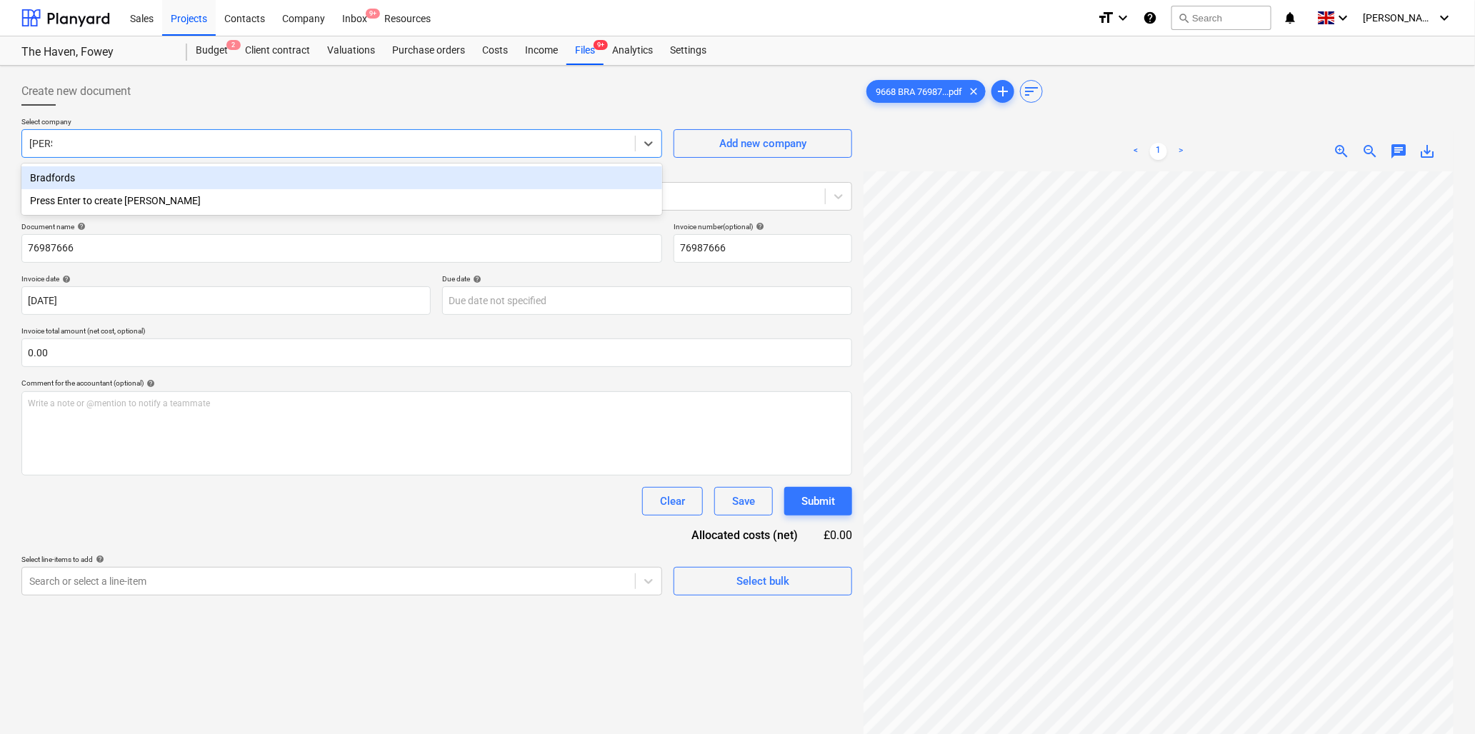
click at [109, 179] on div "Bradfords" at bounding box center [341, 177] width 641 height 23
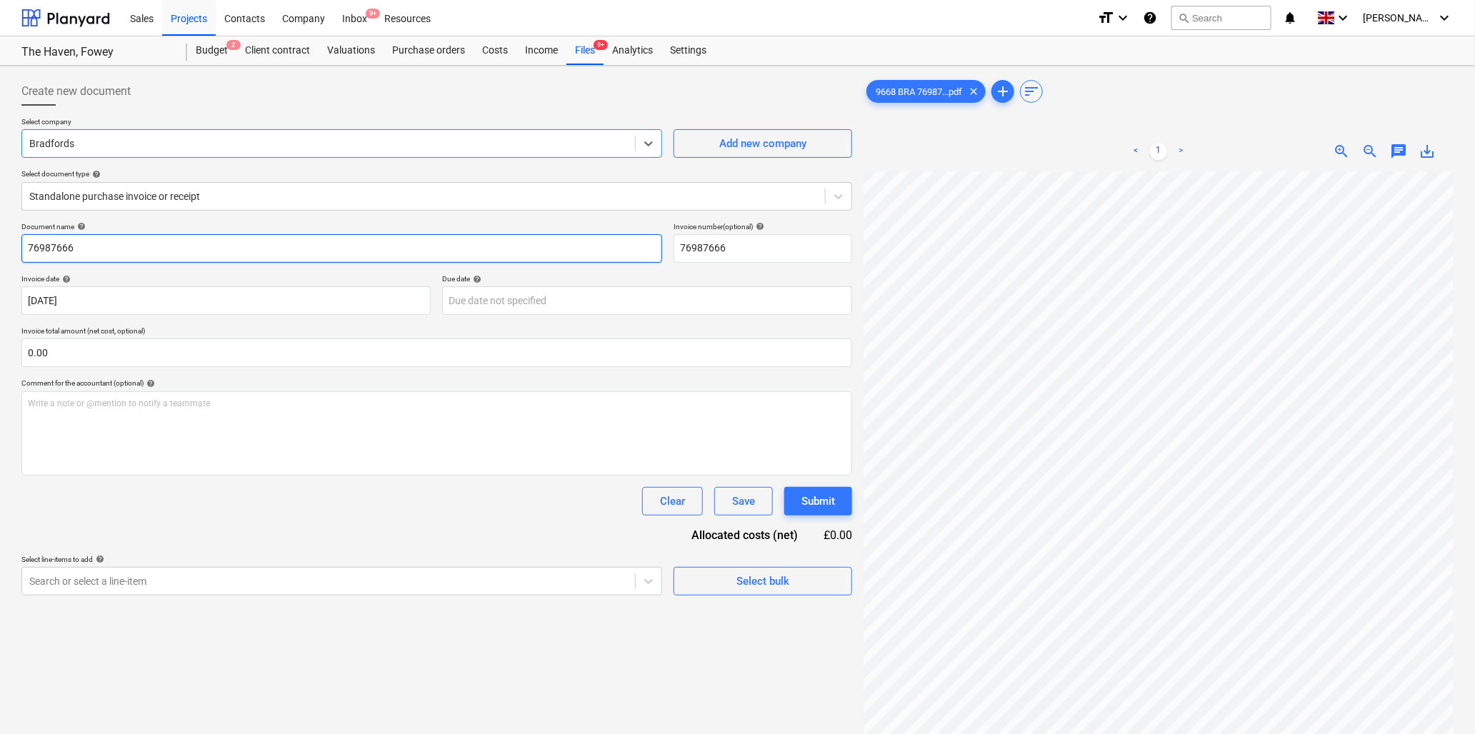
click at [116, 251] on input "76987666" at bounding box center [341, 248] width 641 height 29
click at [234, 357] on input "text" at bounding box center [436, 353] width 831 height 29
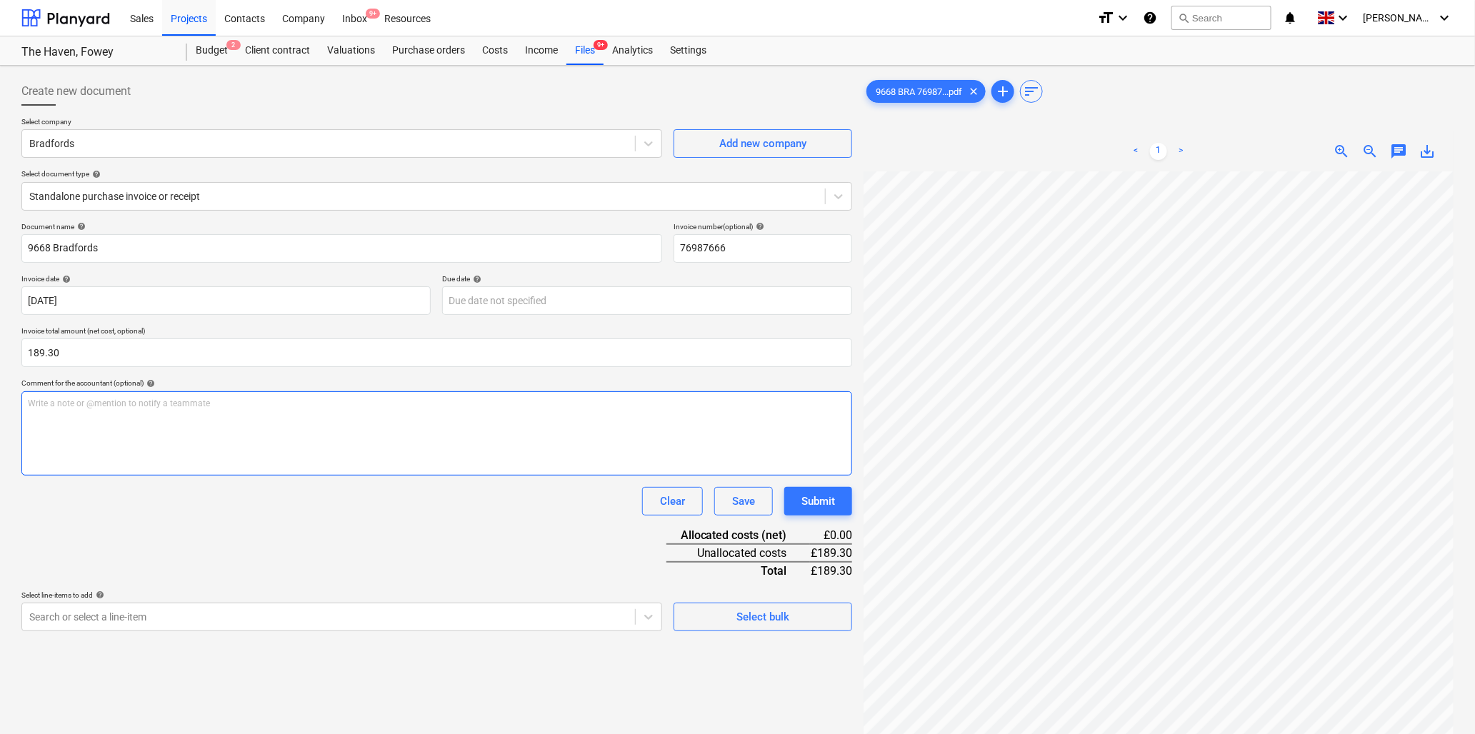
click at [224, 404] on p "Write a note or @mention to notify a teammate [PERSON_NAME]" at bounding box center [437, 404] width 818 height 12
click at [962, 55] on div "Sales Projects Contacts Company Inbox 9+ Resources format_size keyboard_arrow_d…" at bounding box center [737, 438] width 1475 height 877
click at [188, 411] on div "Write a note or @mention to notify a teammate [PERSON_NAME]" at bounding box center [436, 433] width 831 height 84
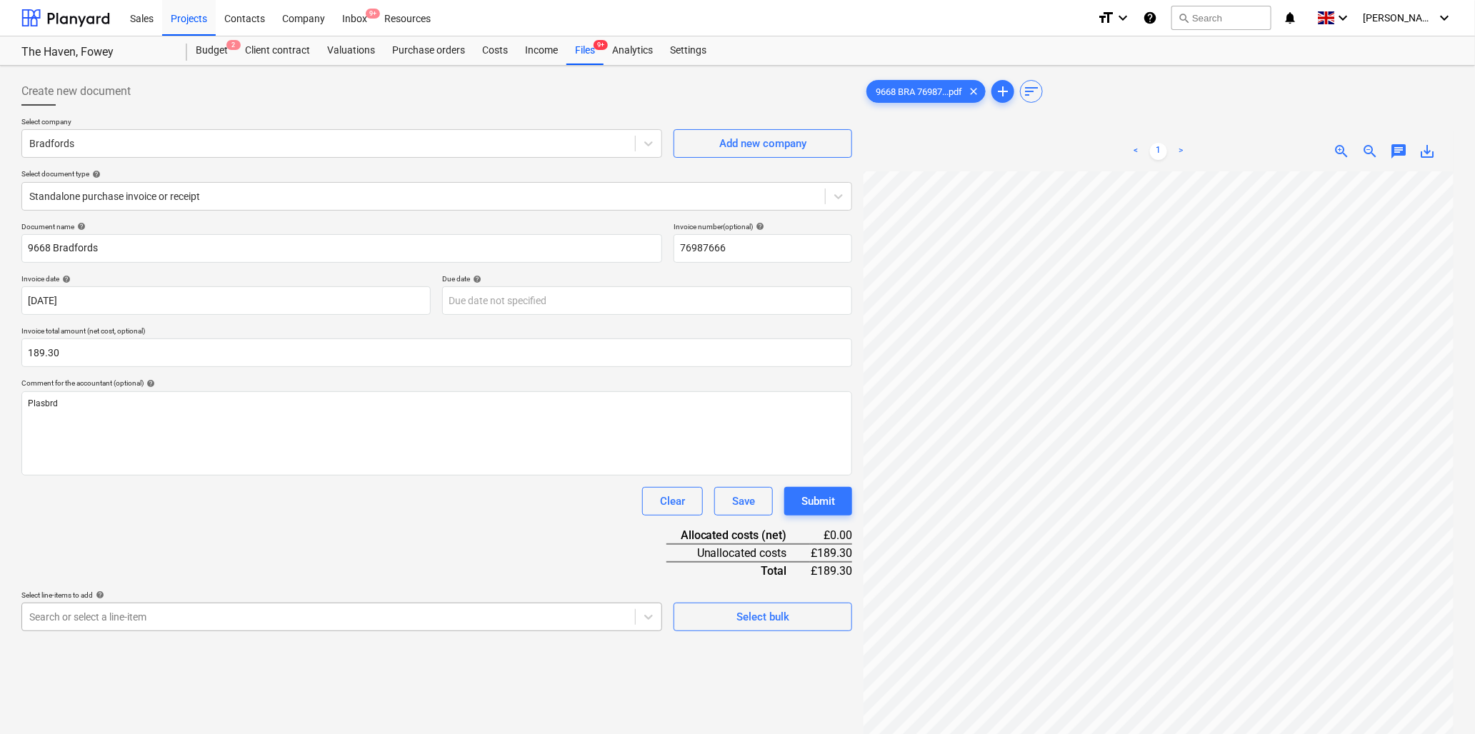
click at [147, 617] on body "Sales Projects Contacts Company Inbox 9+ Resources format_size keyboard_arrow_d…" at bounding box center [737, 367] width 1475 height 734
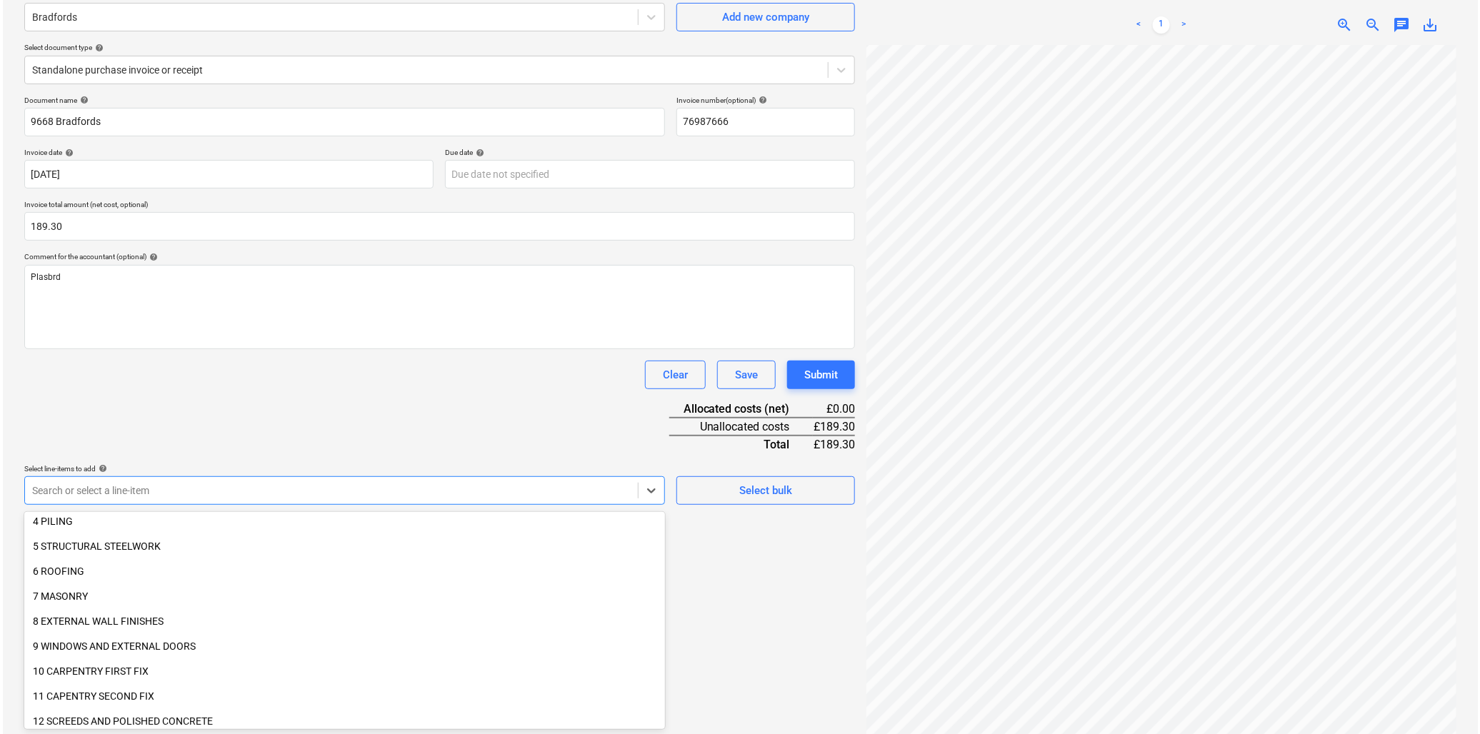
scroll to position [159, 0]
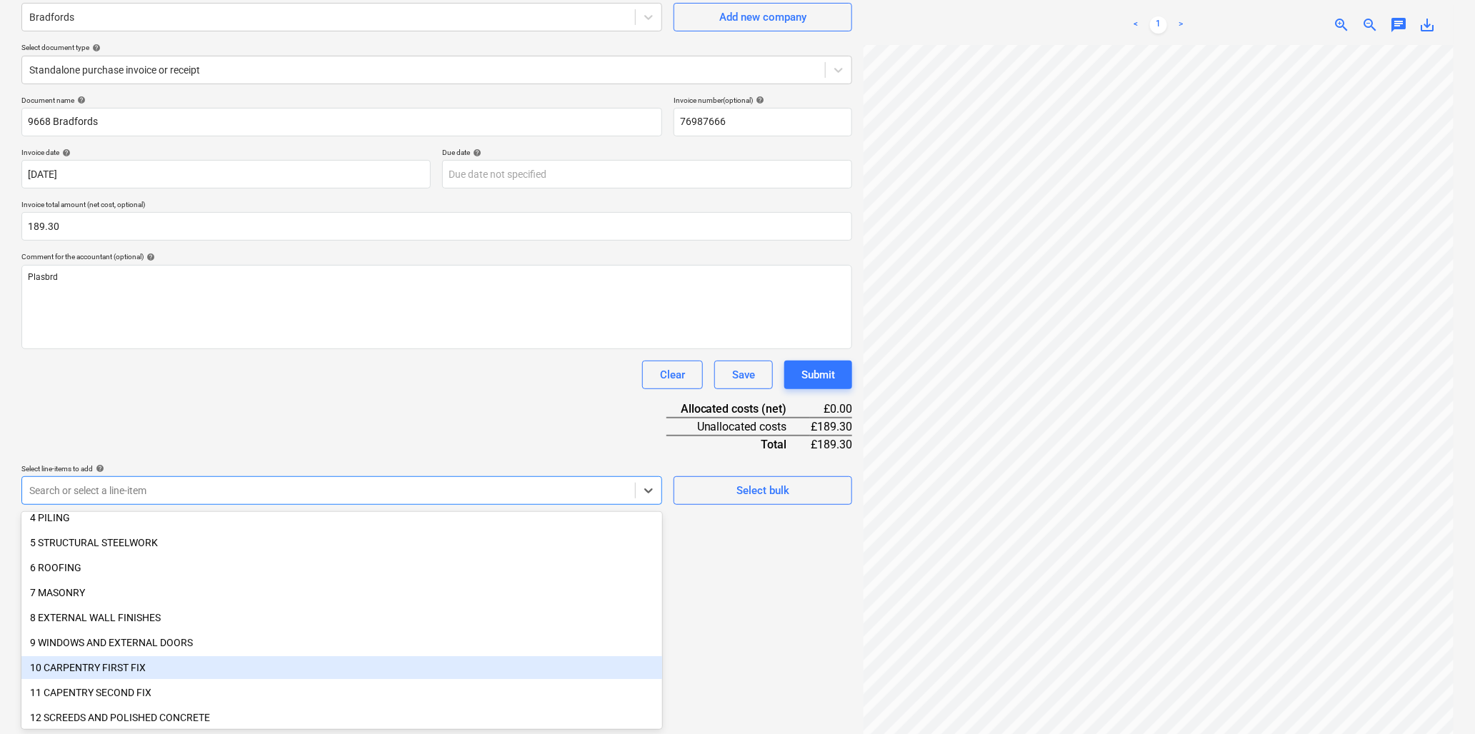
click at [123, 667] on div "10 CARPENTRY FIRST FIX" at bounding box center [341, 668] width 641 height 23
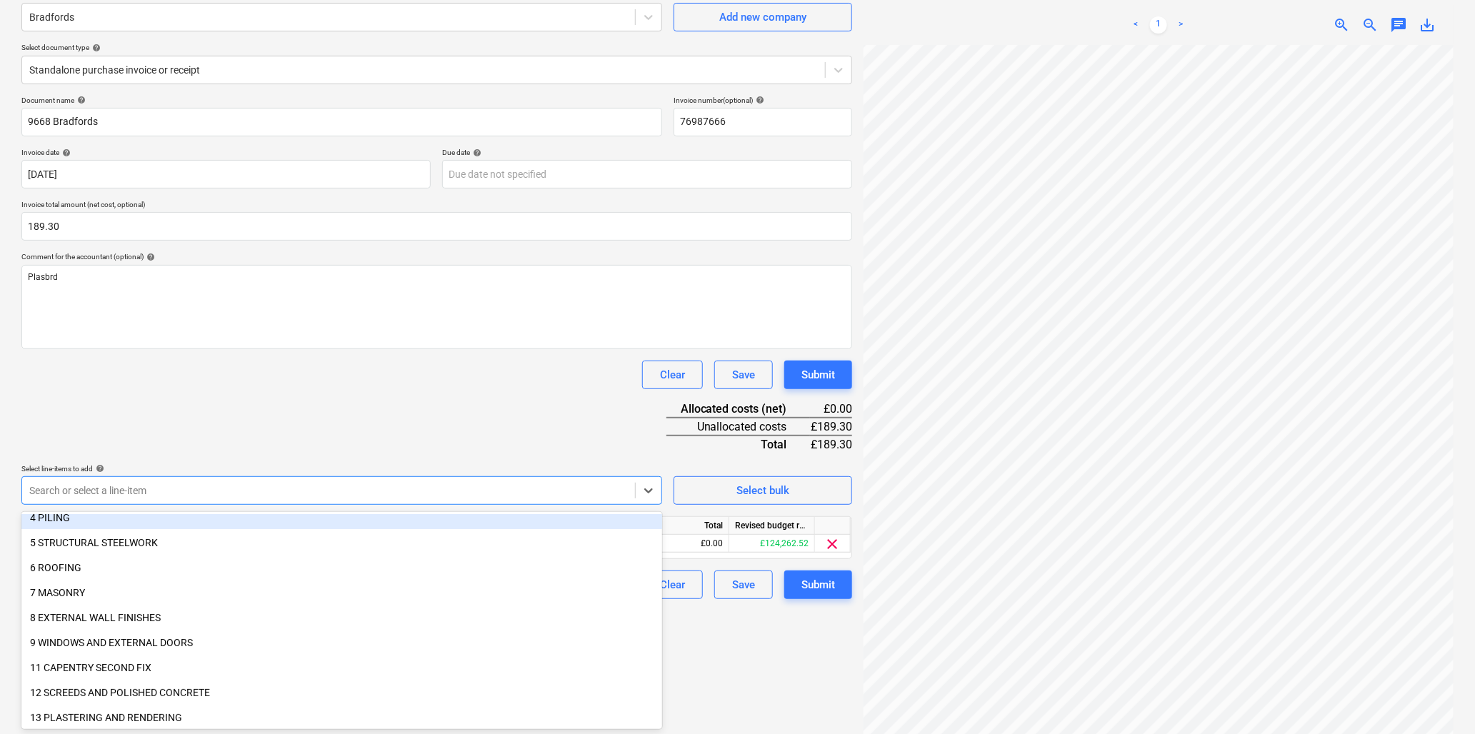
click at [249, 408] on div "Document name help 9668 Bradfords Invoice number (optional) help 76987666 Invoi…" at bounding box center [436, 348] width 831 height 504
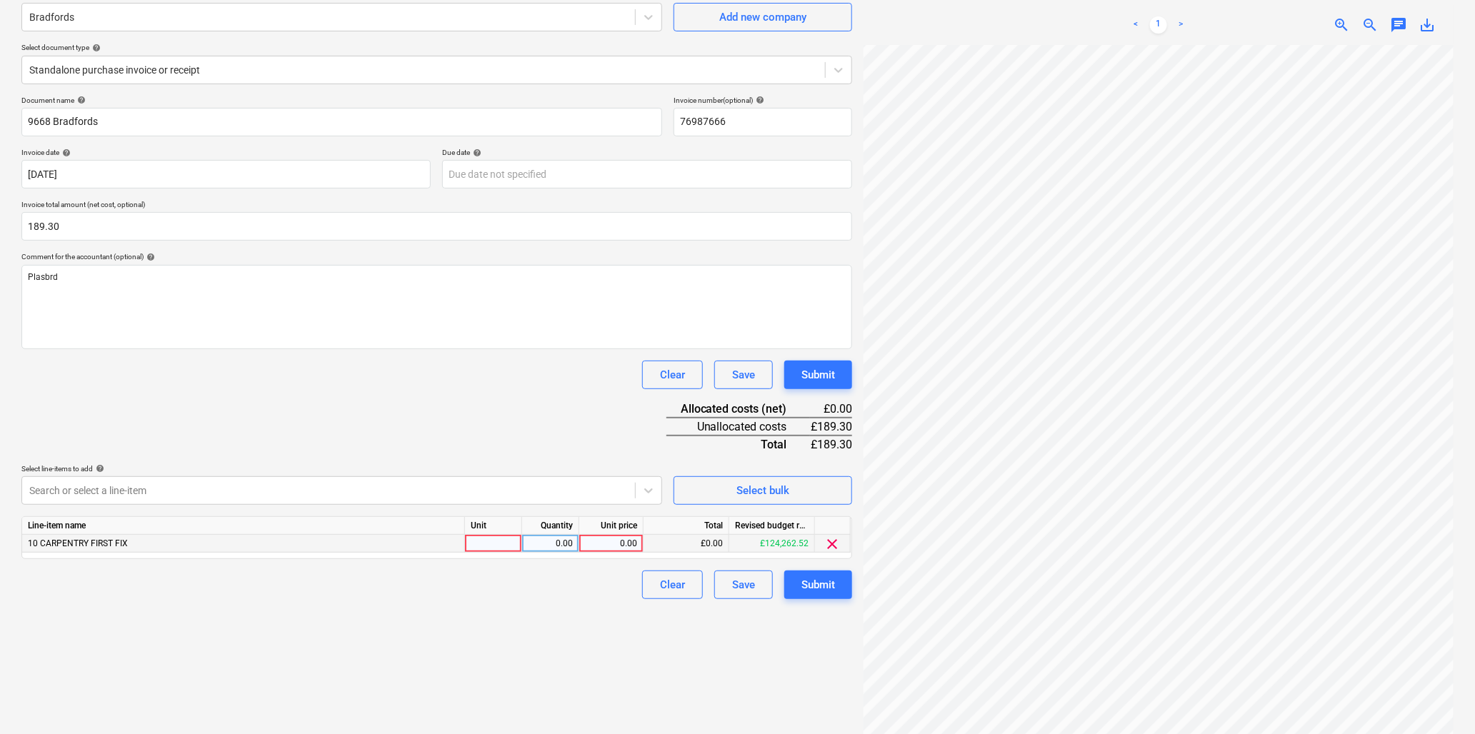
click at [501, 541] on div at bounding box center [493, 544] width 57 height 18
click at [811, 579] on div "Submit" at bounding box center [819, 585] width 34 height 19
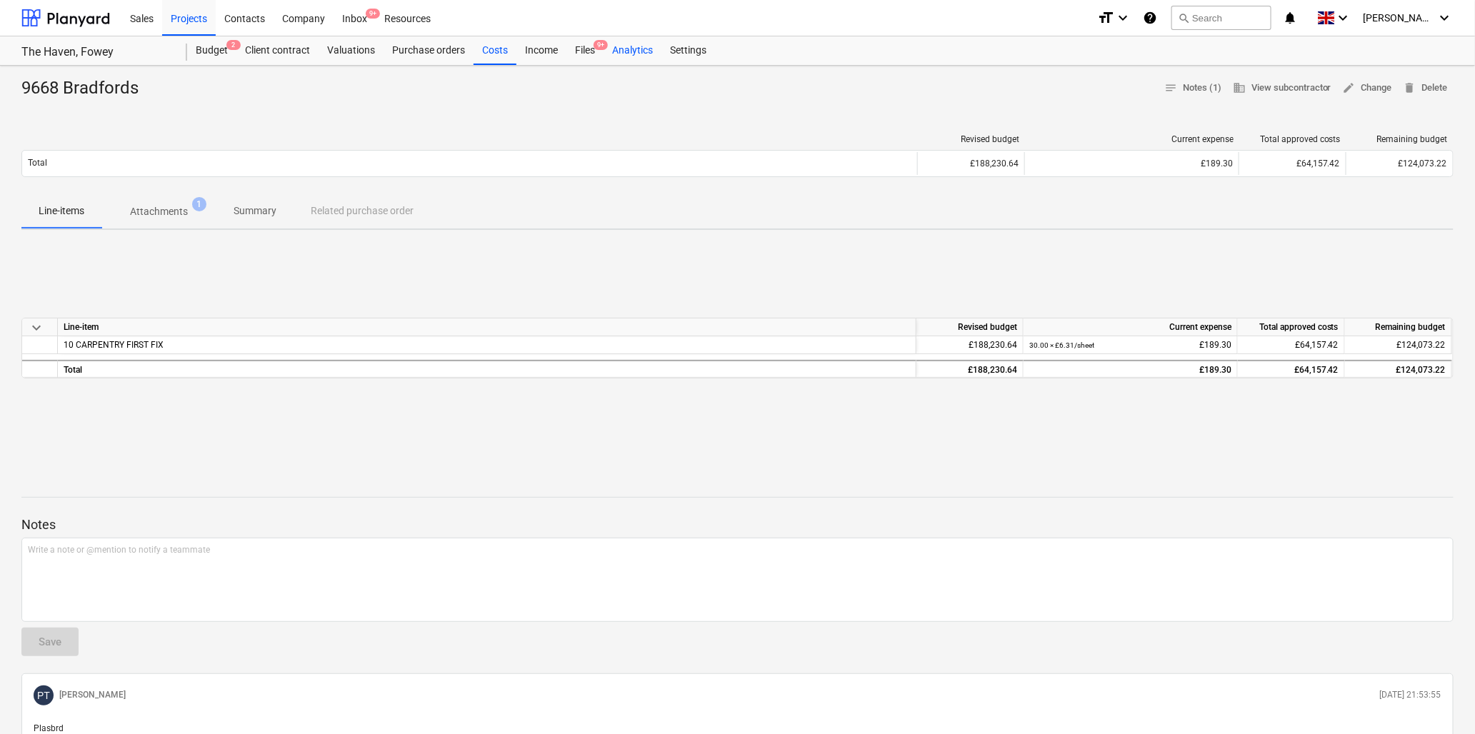
drag, startPoint x: 579, startPoint y: 50, endPoint x: 605, endPoint y: 50, distance: 25.7
click at [579, 50] on div "Files 9+" at bounding box center [585, 50] width 37 height 29
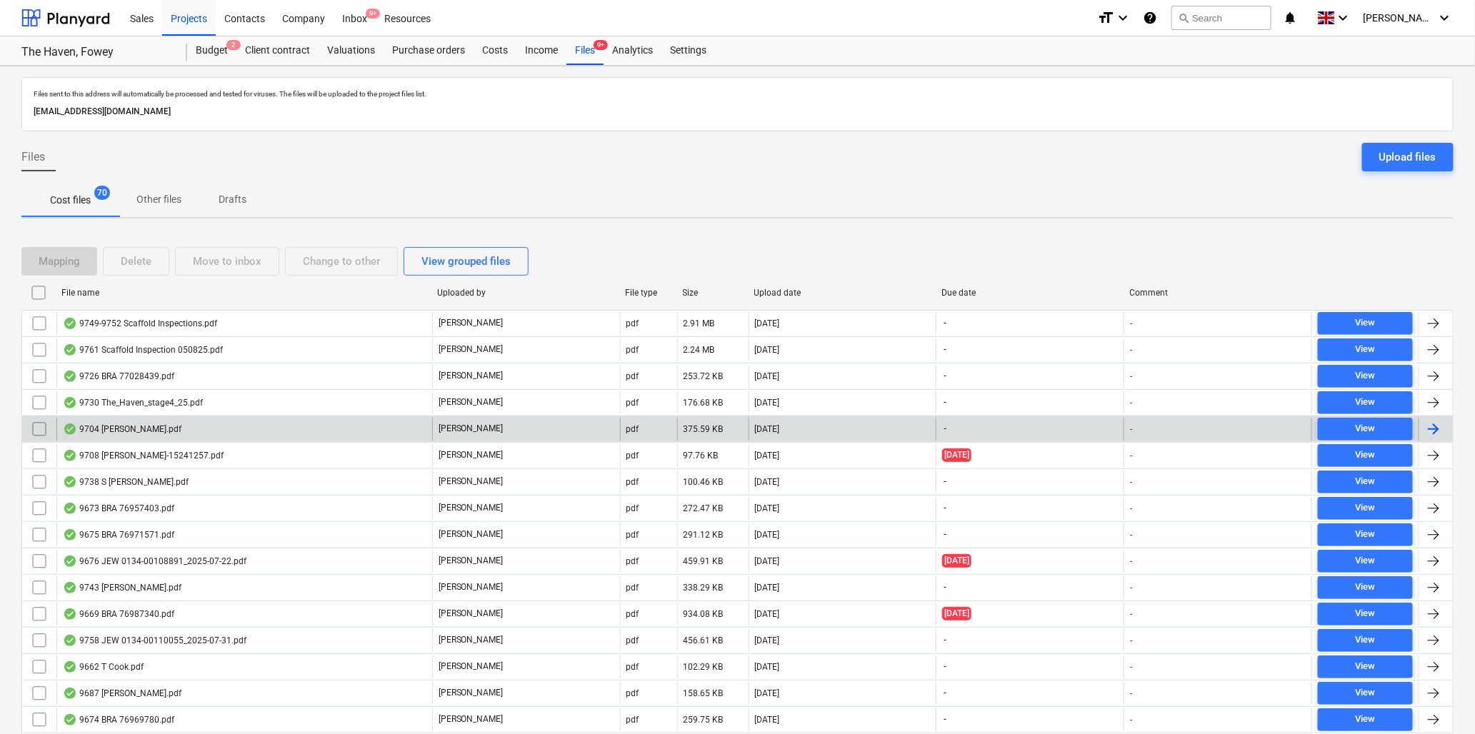
click at [151, 425] on div "9704 [PERSON_NAME].pdf" at bounding box center [122, 429] width 119 height 11
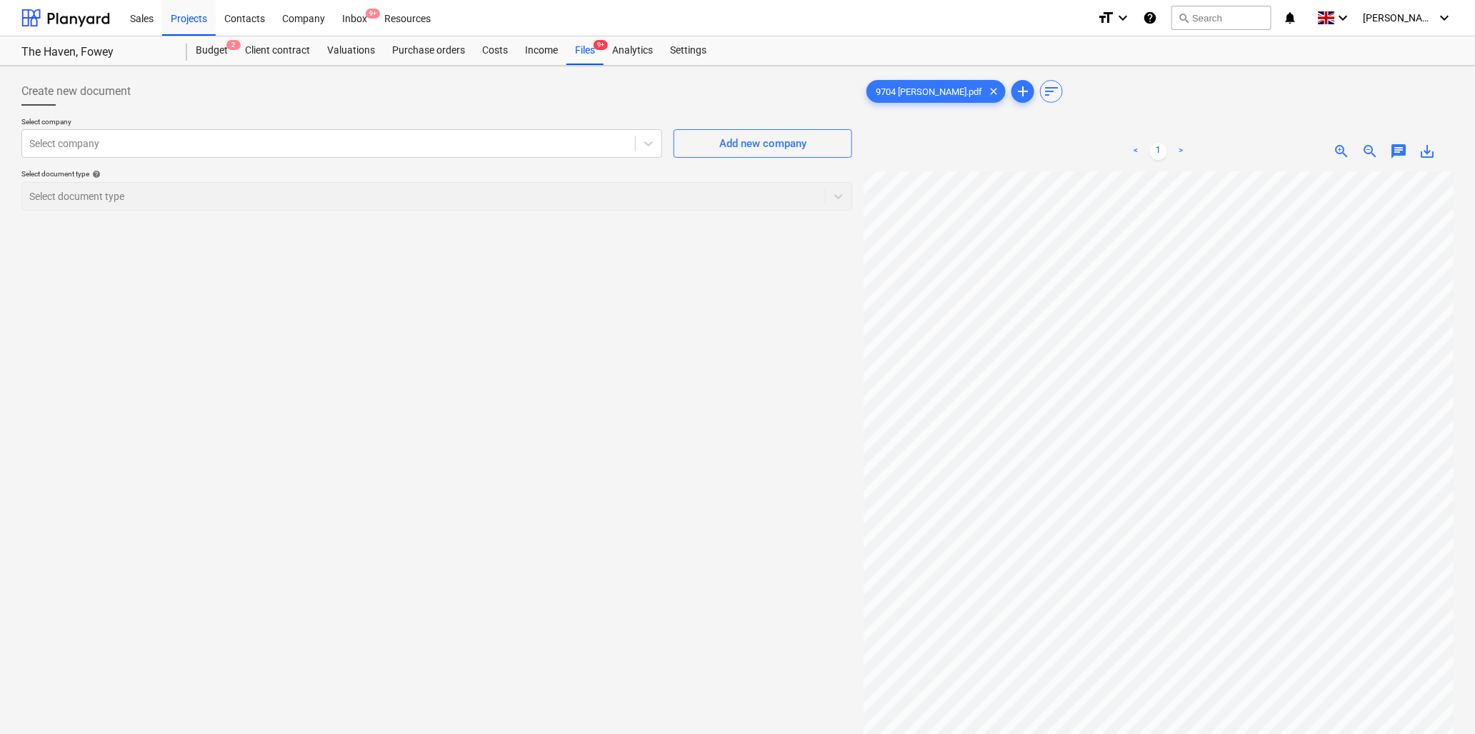
click at [1370, 146] on span "zoom_out" at bounding box center [1370, 151] width 17 height 17
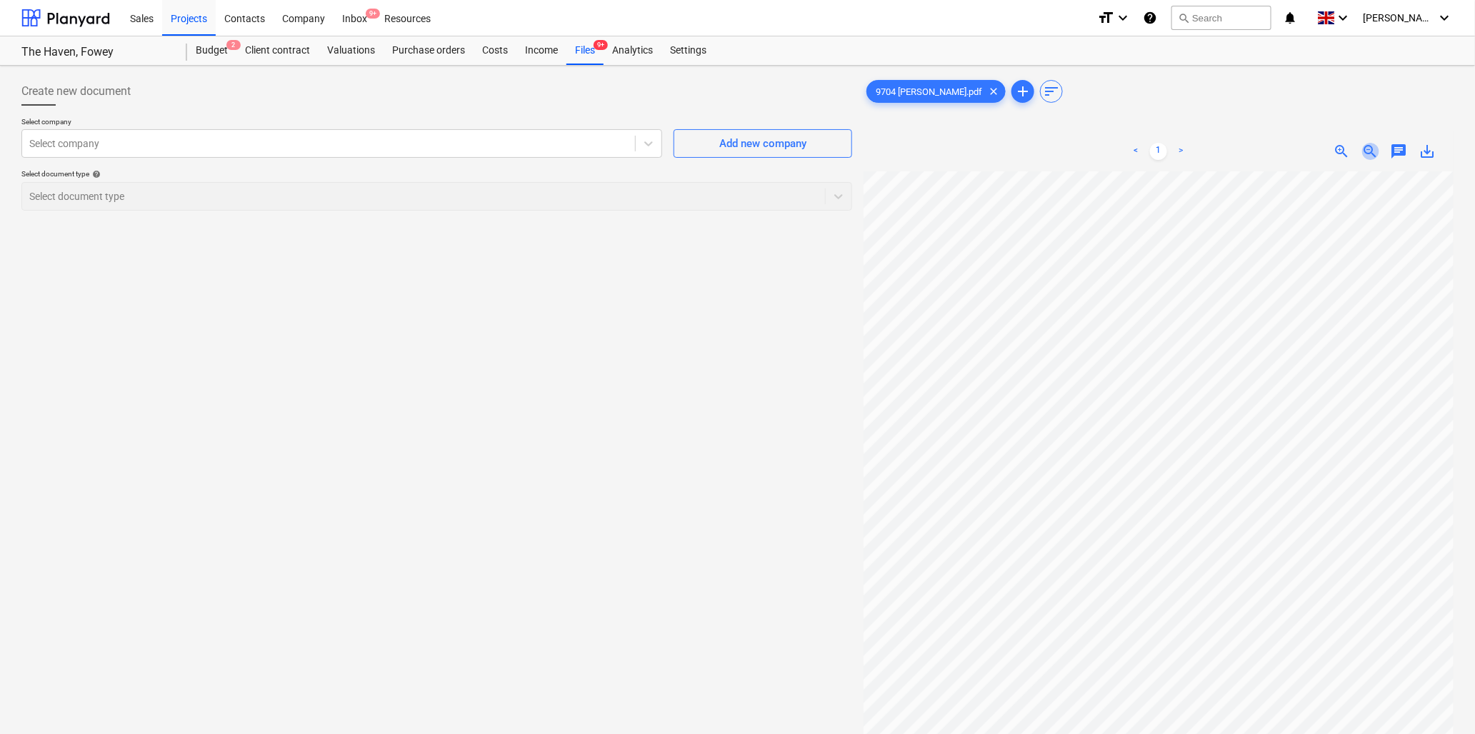
click at [1370, 146] on span "zoom_out" at bounding box center [1370, 151] width 17 height 17
click at [217, 146] on div at bounding box center [328, 143] width 599 height 14
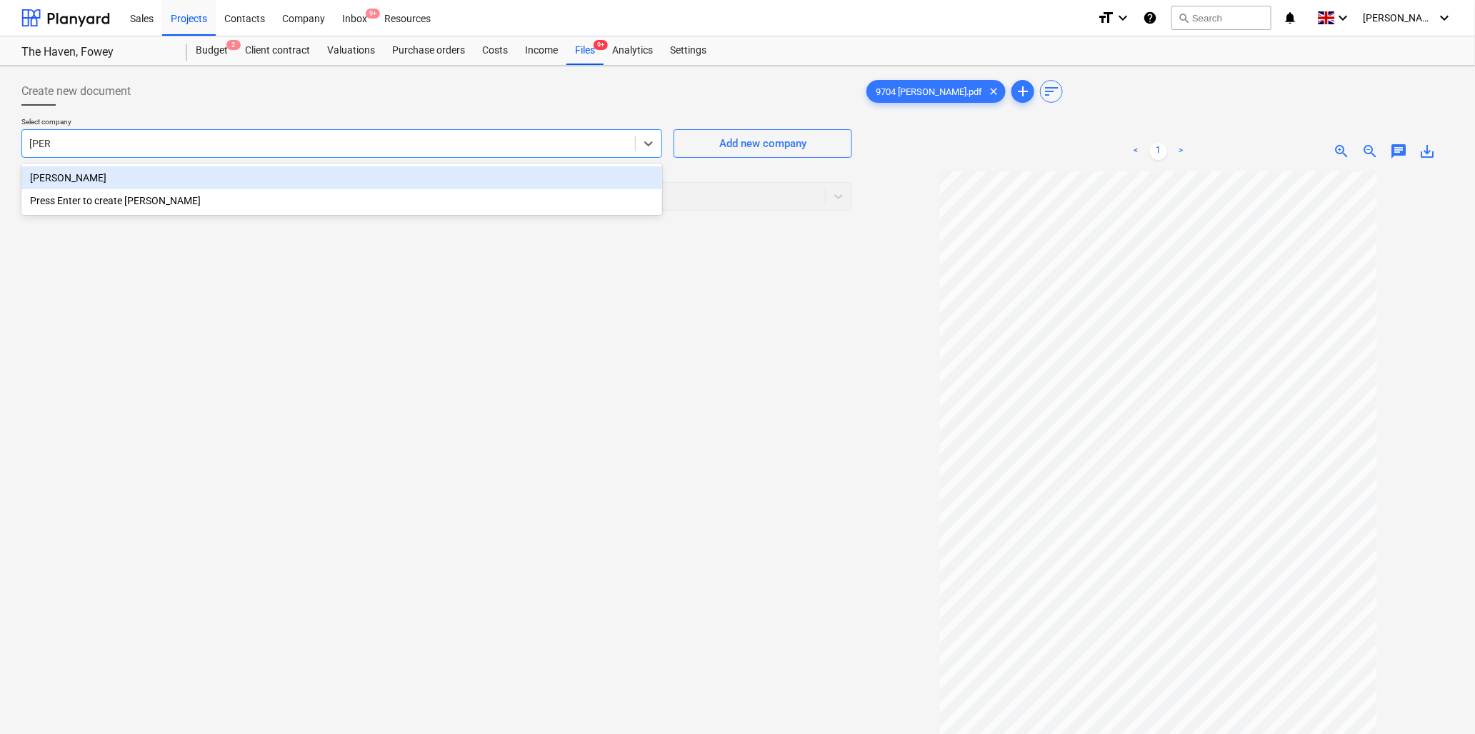
click at [219, 174] on div "[PERSON_NAME]" at bounding box center [341, 177] width 641 height 23
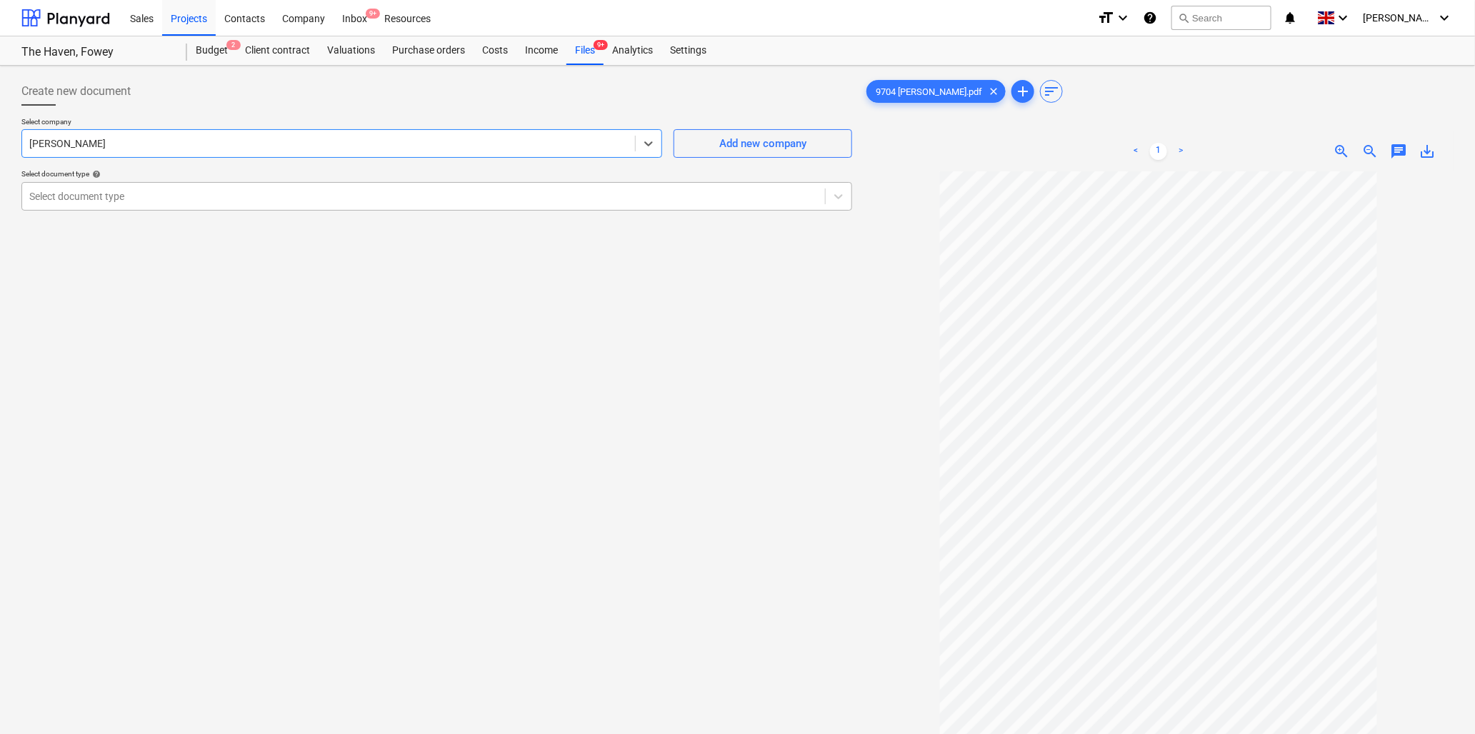
click at [224, 201] on div at bounding box center [423, 196] width 789 height 14
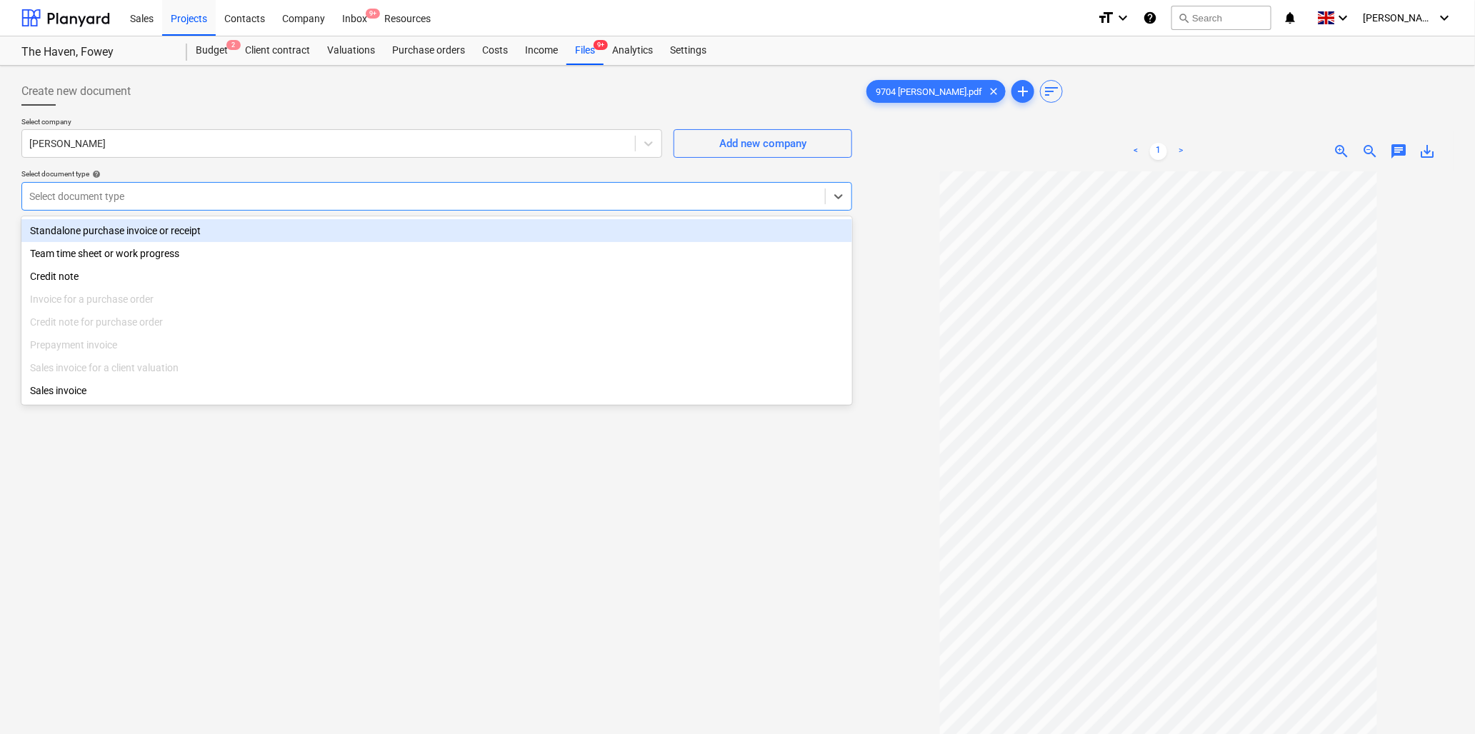
click at [208, 229] on div "Standalone purchase invoice or receipt" at bounding box center [436, 230] width 831 height 23
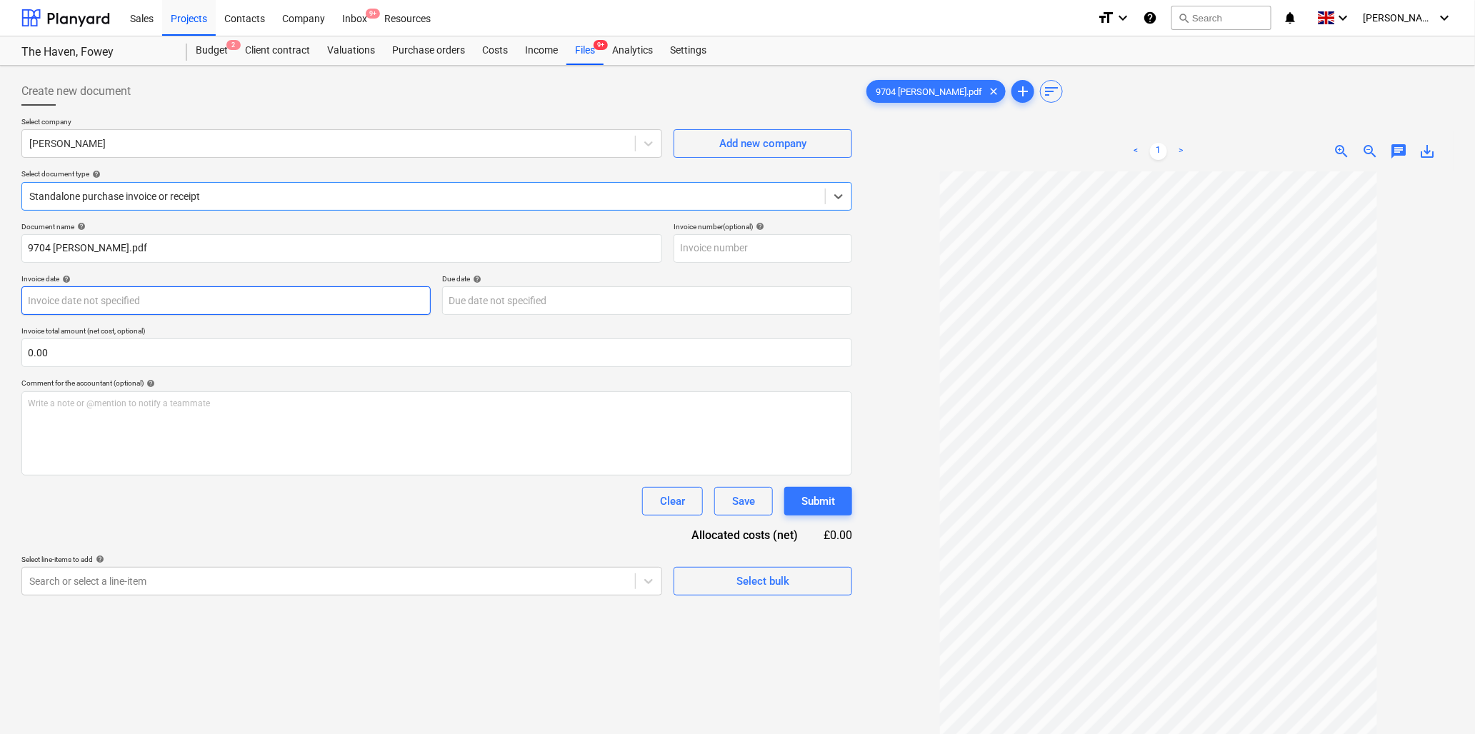
click at [124, 304] on body "Sales Projects Contacts Company Inbox 9+ Resources format_size keyboard_arrow_d…" at bounding box center [737, 367] width 1475 height 734
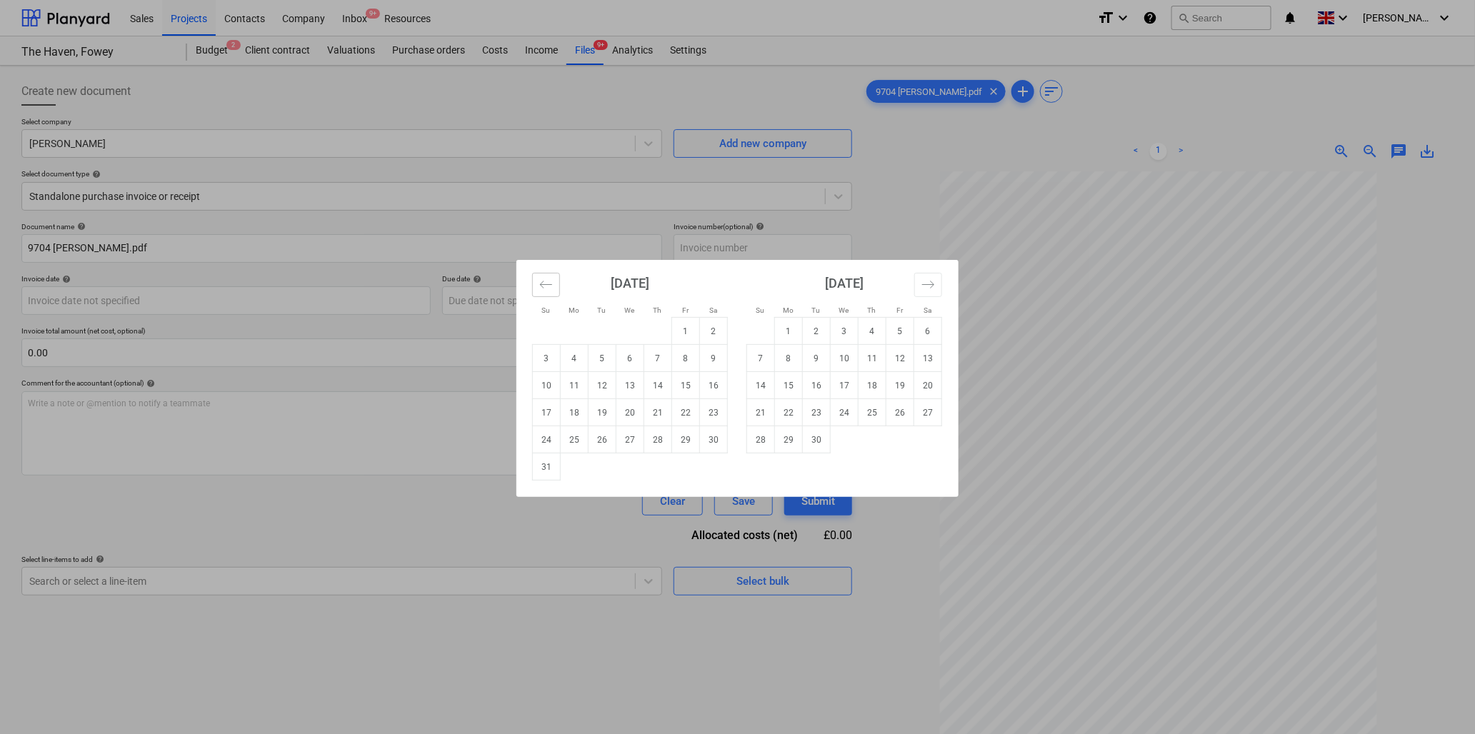
click at [545, 286] on icon "Move backward to switch to the previous month." at bounding box center [546, 285] width 14 height 14
click at [692, 384] on td "18" at bounding box center [686, 385] width 28 height 27
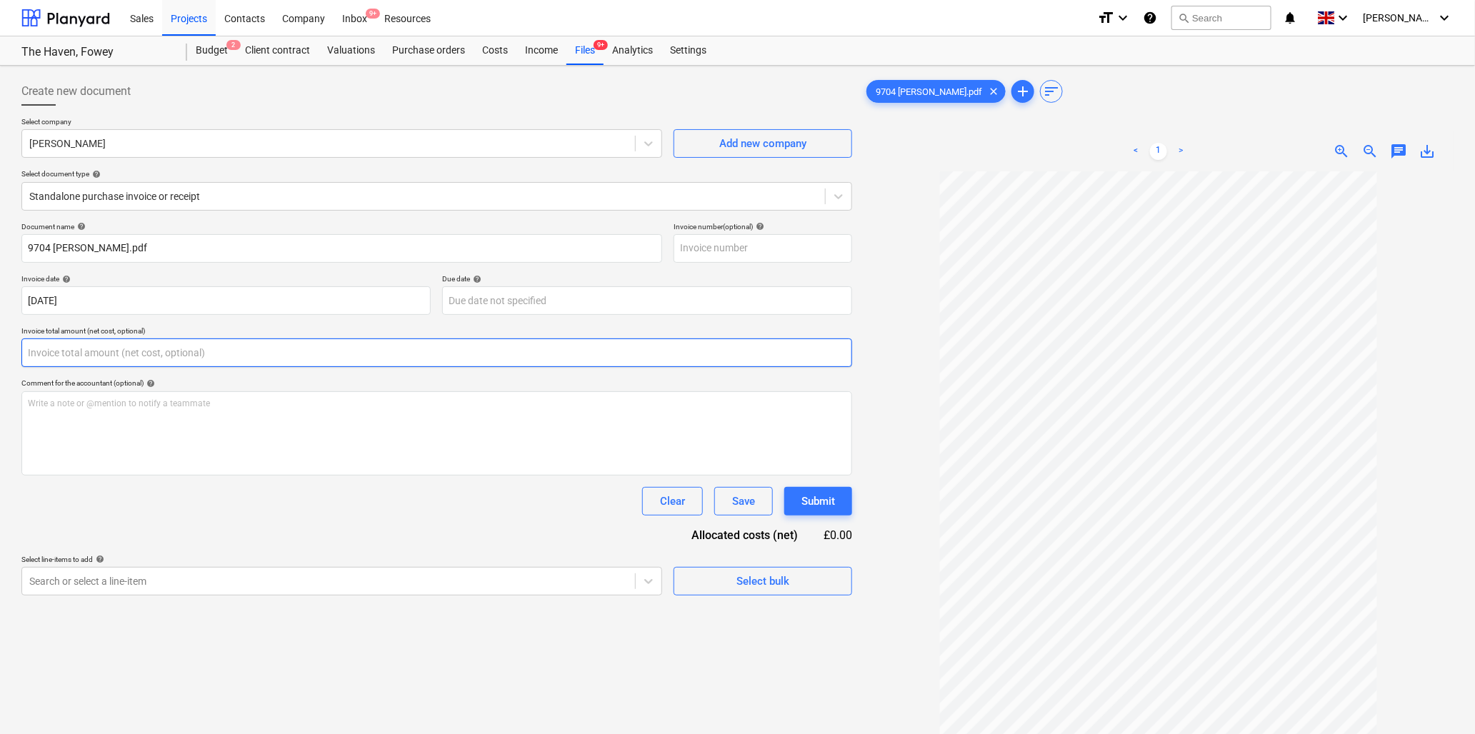
click at [99, 346] on input "text" at bounding box center [436, 353] width 831 height 29
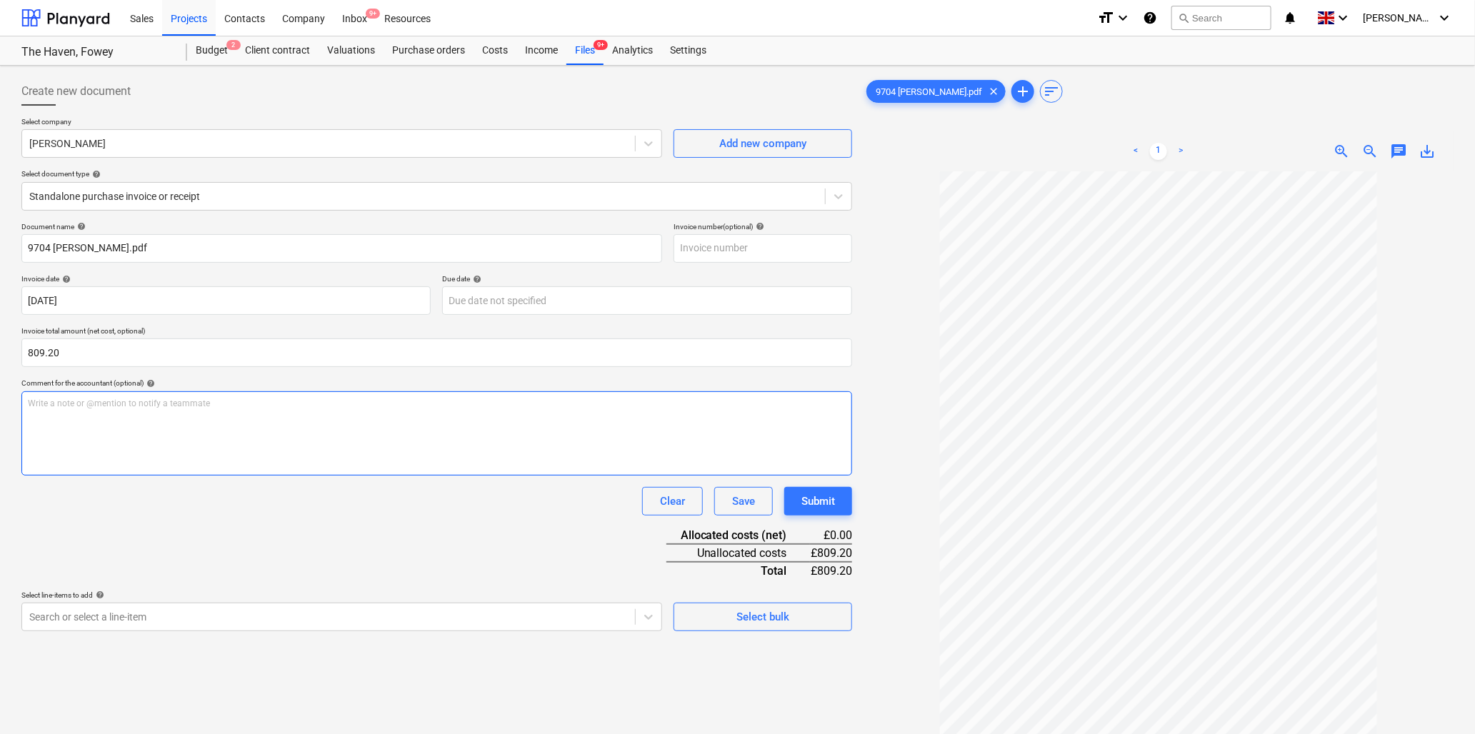
click at [81, 398] on p "Write a note or @mention to notify a teammate [PERSON_NAME]" at bounding box center [437, 404] width 818 height 12
click at [215, 612] on body "Sales Projects Contacts Company Inbox 9+ Resources format_size keyboard_arrow_d…" at bounding box center [737, 367] width 1475 height 734
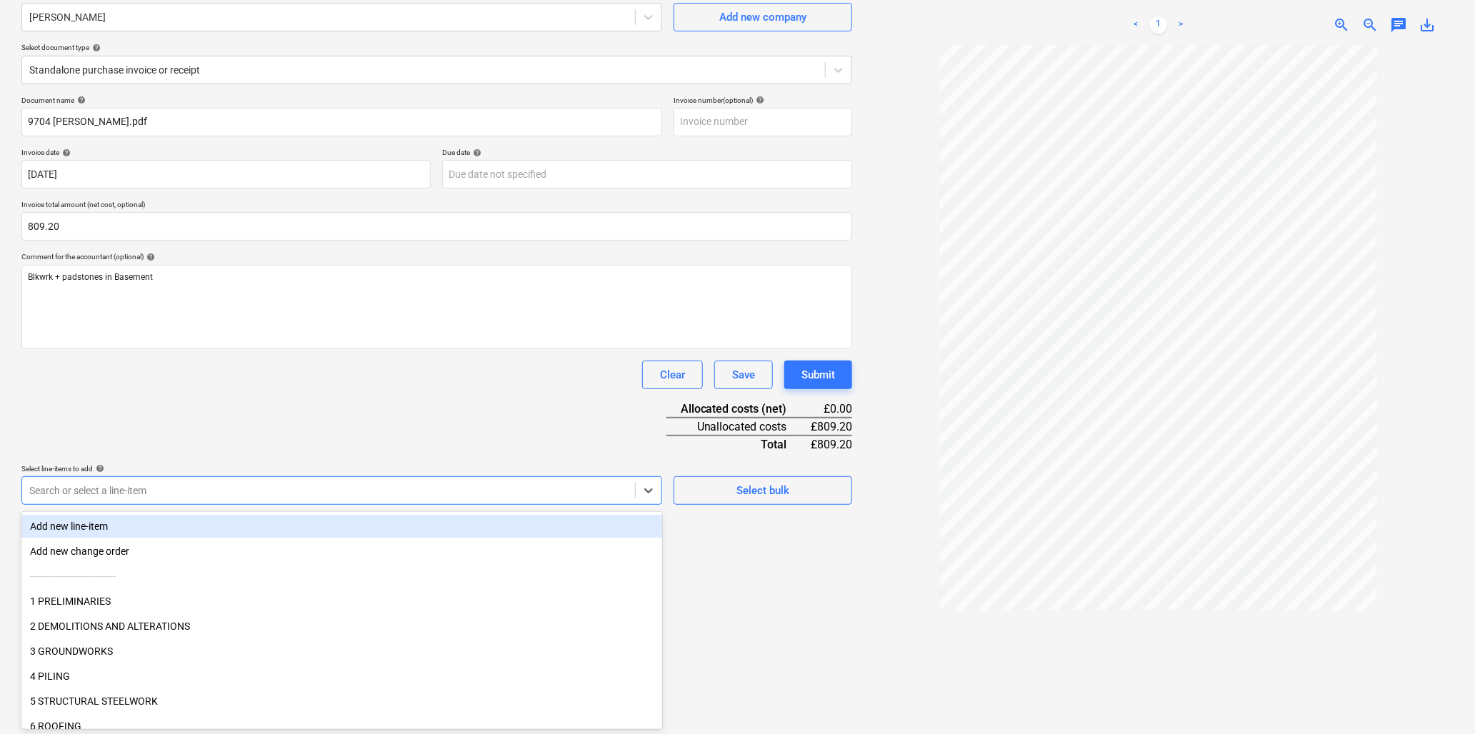
scroll to position [79, 0]
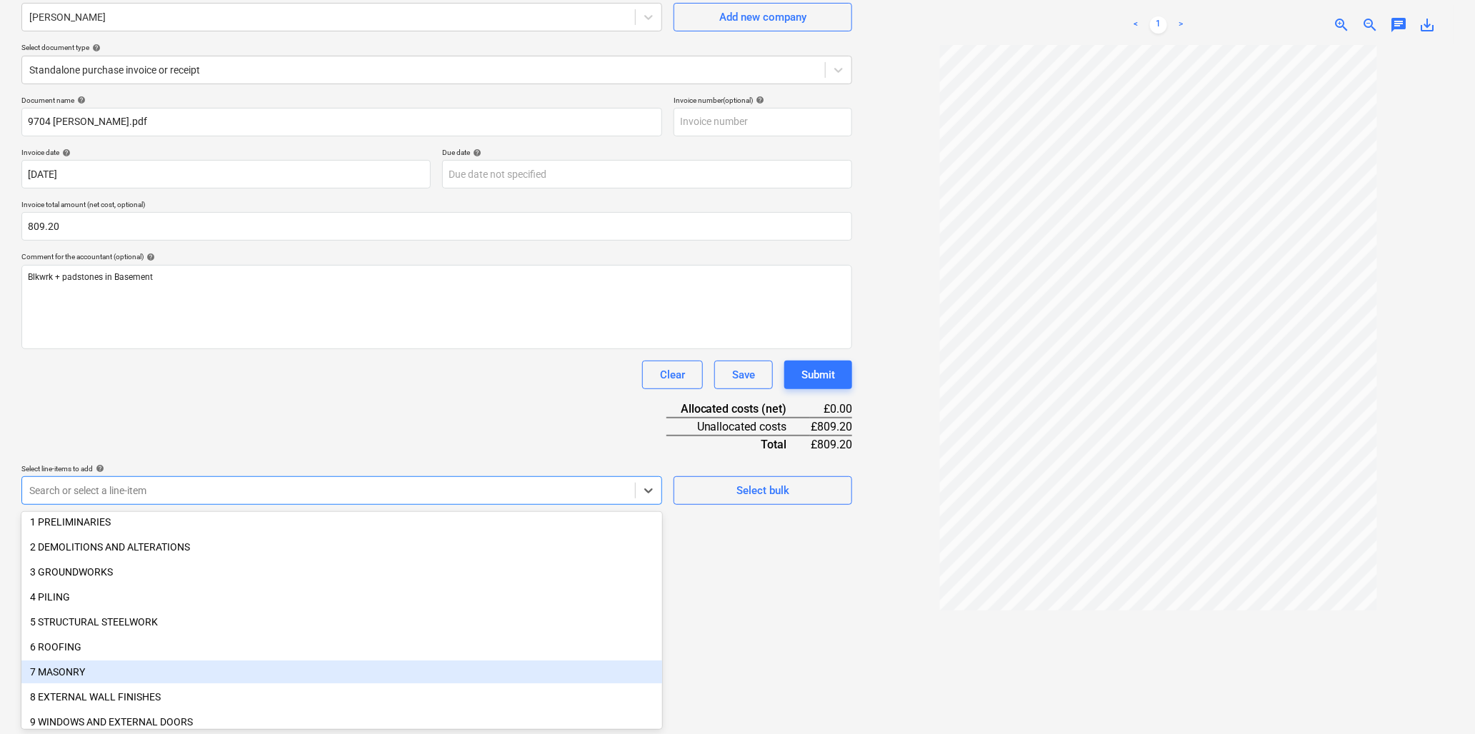
click at [87, 672] on div "7 MASONRY" at bounding box center [341, 672] width 641 height 23
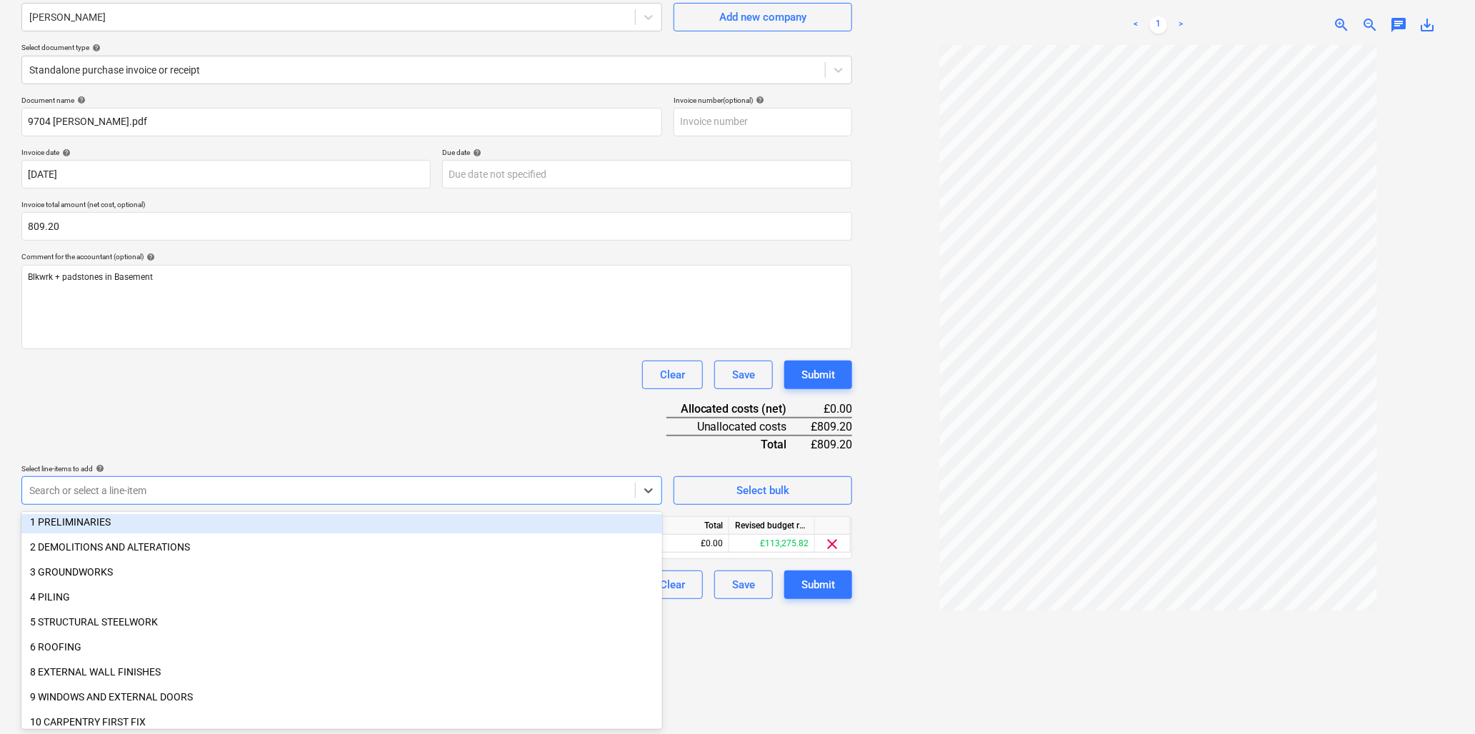
click at [229, 458] on div "Document name help 9704 [PERSON_NAME].pdf Invoice number (optional) help Invoic…" at bounding box center [436, 348] width 831 height 504
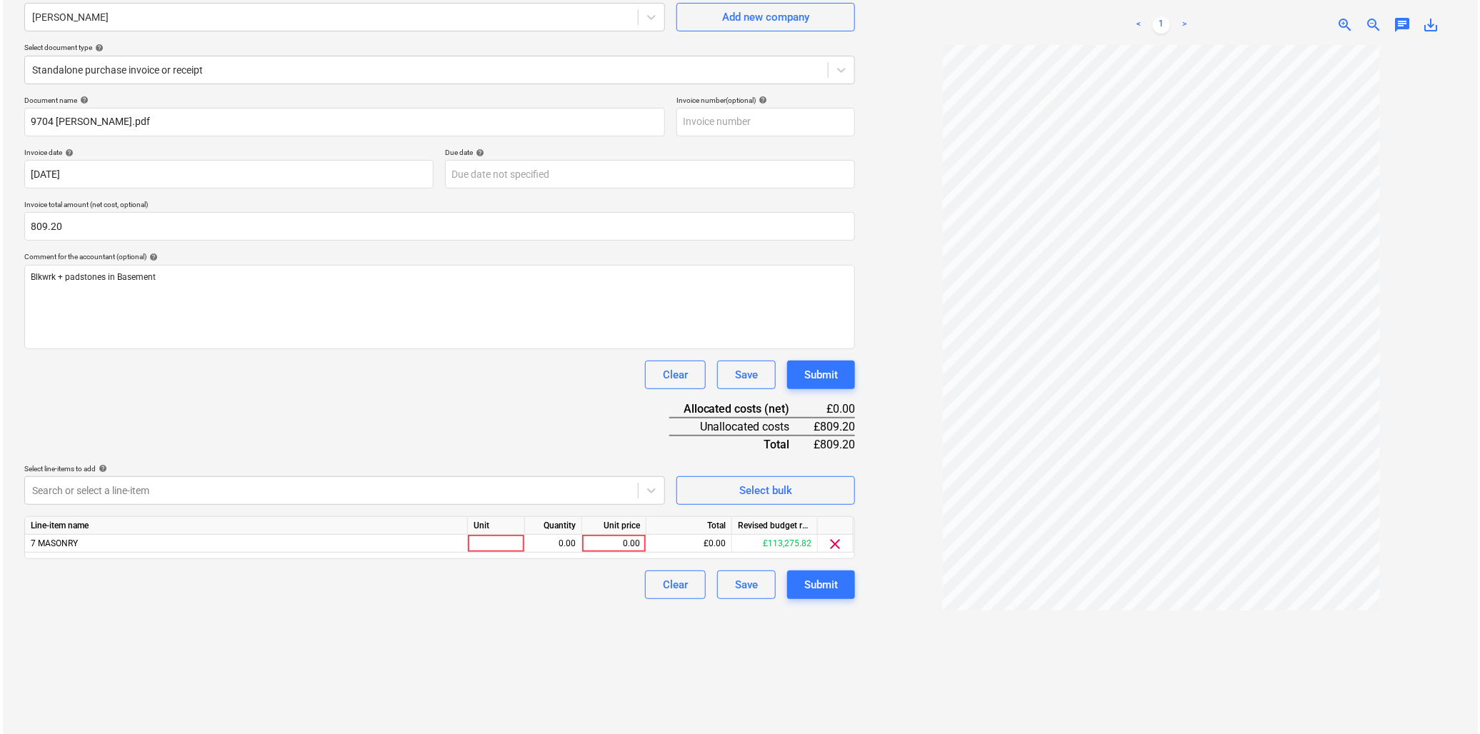
scroll to position [143, 0]
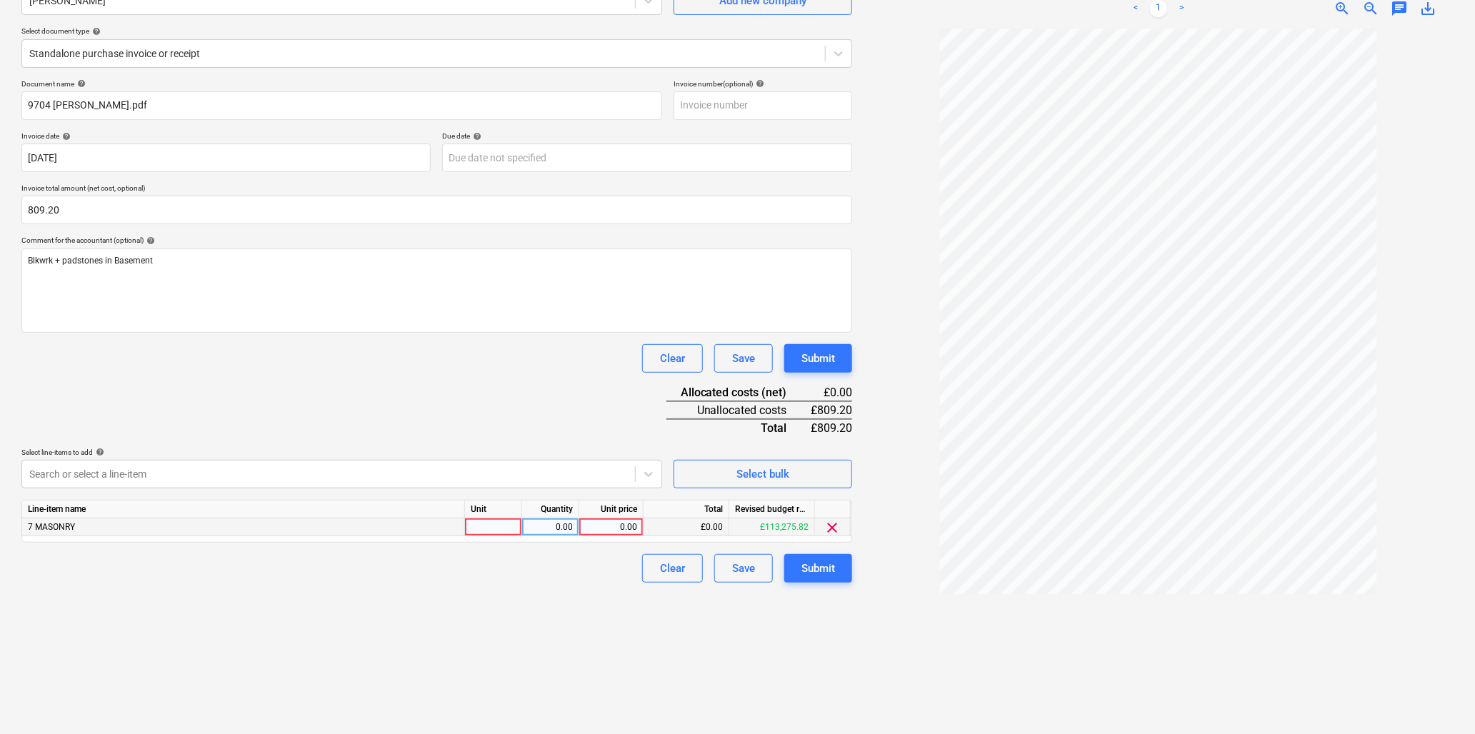
click at [479, 529] on div at bounding box center [493, 528] width 57 height 18
click at [812, 567] on div "Submit" at bounding box center [819, 568] width 34 height 19
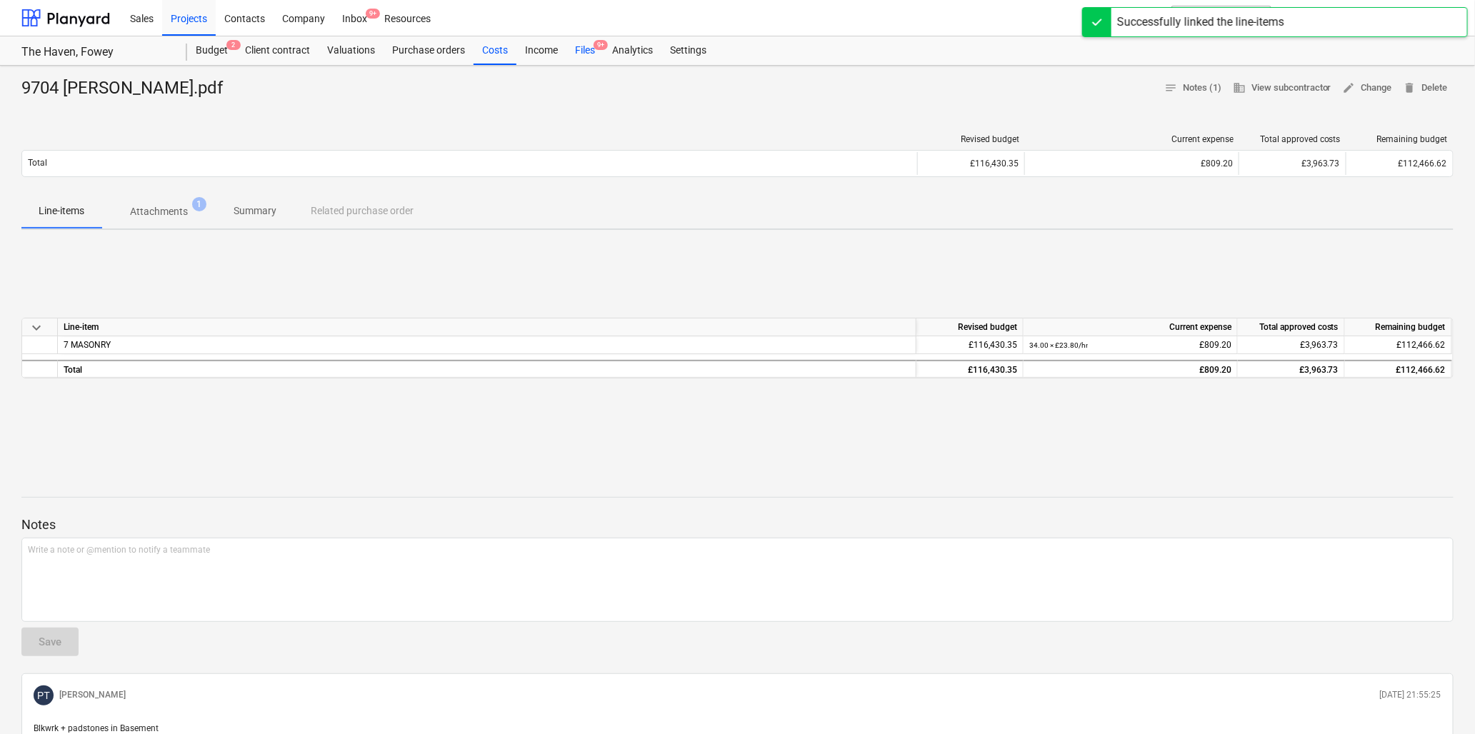
click at [583, 50] on div "Files 9+" at bounding box center [585, 50] width 37 height 29
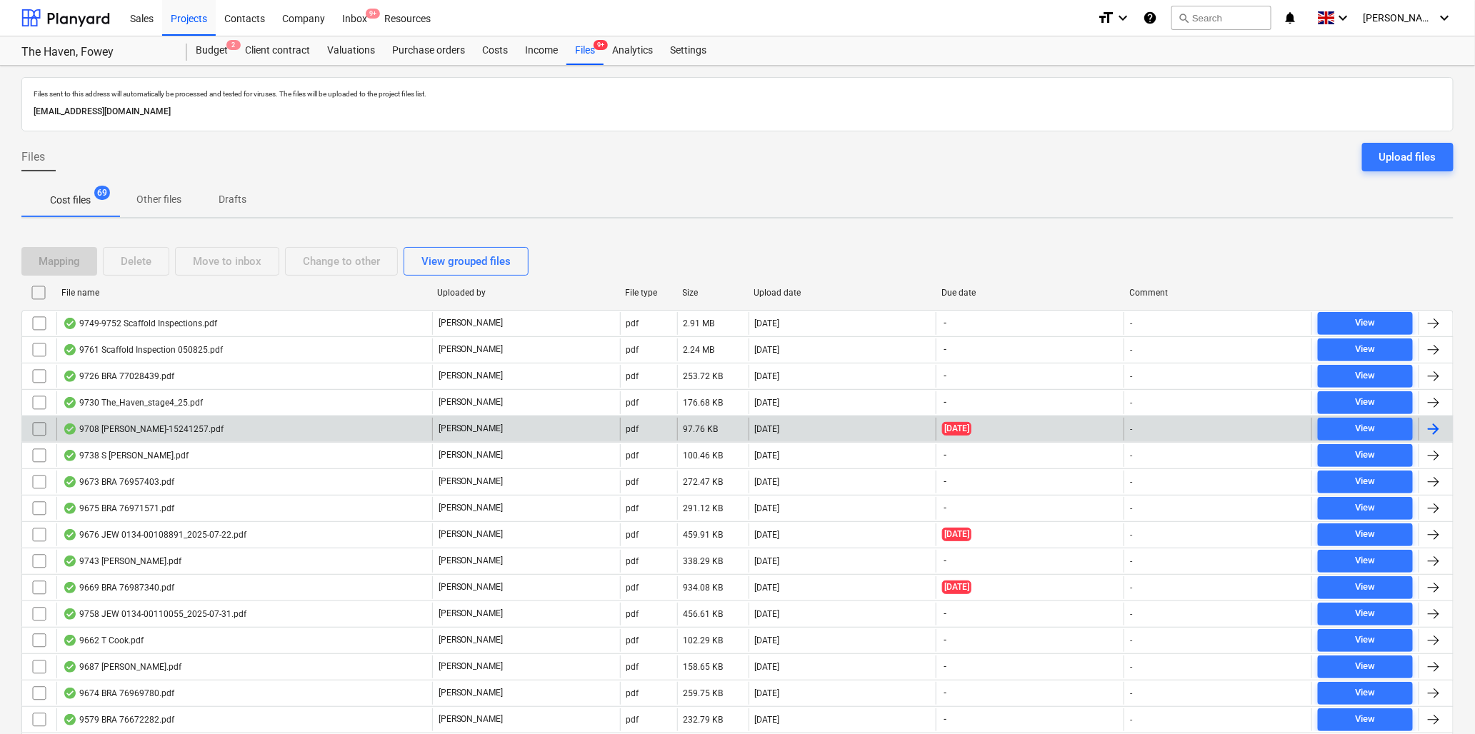
click at [159, 429] on div "9708 [PERSON_NAME]-15241257.pdf" at bounding box center [143, 429] width 161 height 11
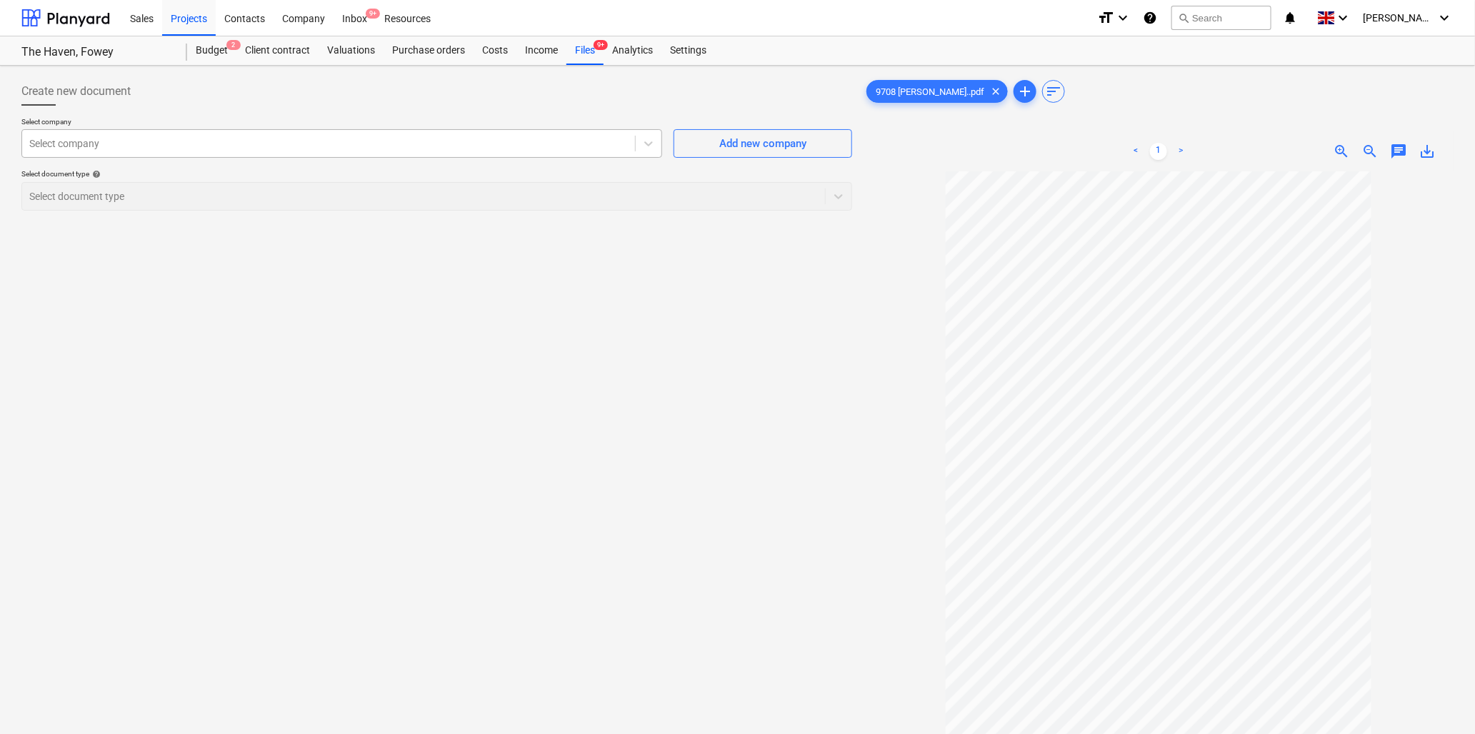
click at [171, 152] on div "Select company" at bounding box center [328, 144] width 613 height 20
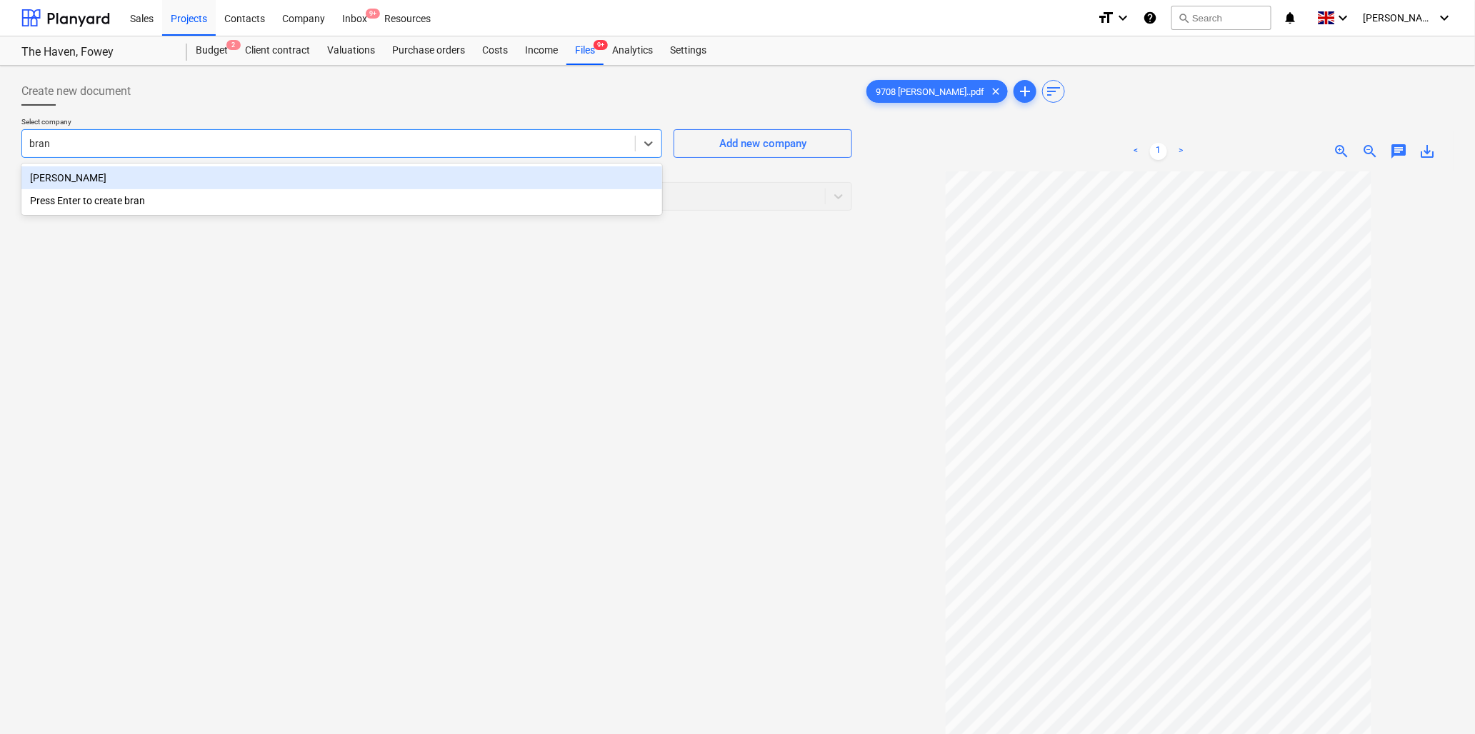
click at [170, 177] on div "[PERSON_NAME]" at bounding box center [341, 177] width 641 height 23
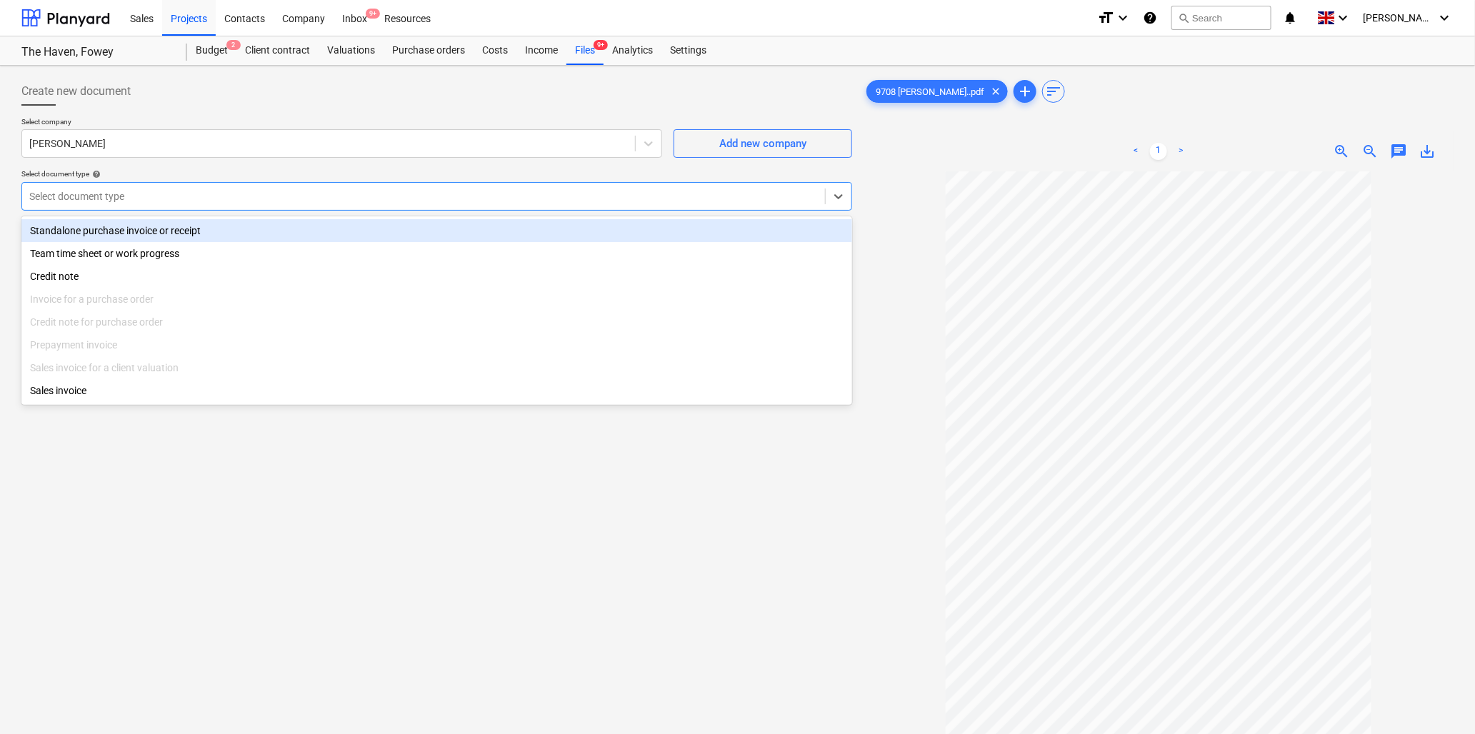
click at [189, 195] on div at bounding box center [423, 196] width 789 height 14
click at [194, 229] on div "Standalone purchase invoice or receipt" at bounding box center [436, 230] width 831 height 23
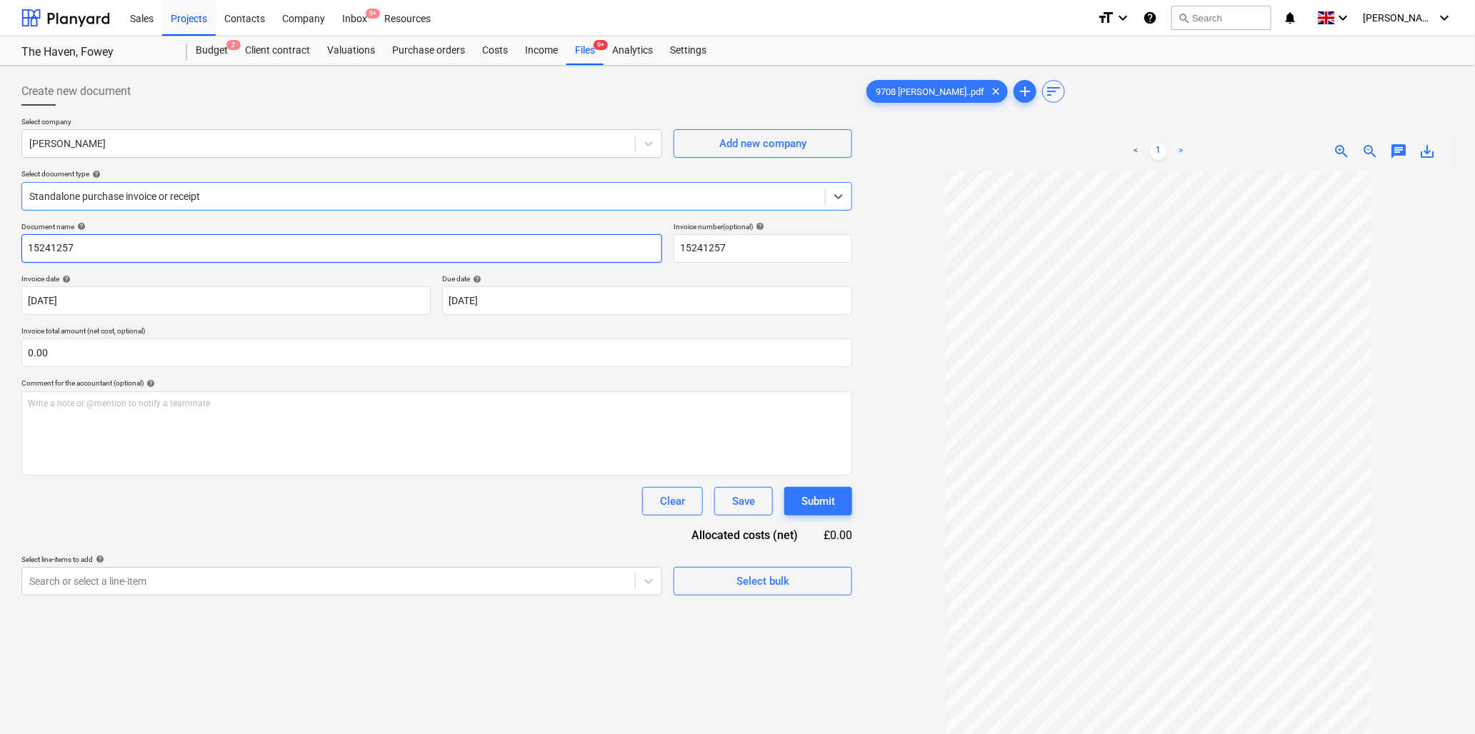
click at [184, 245] on input "15241257" at bounding box center [341, 248] width 641 height 29
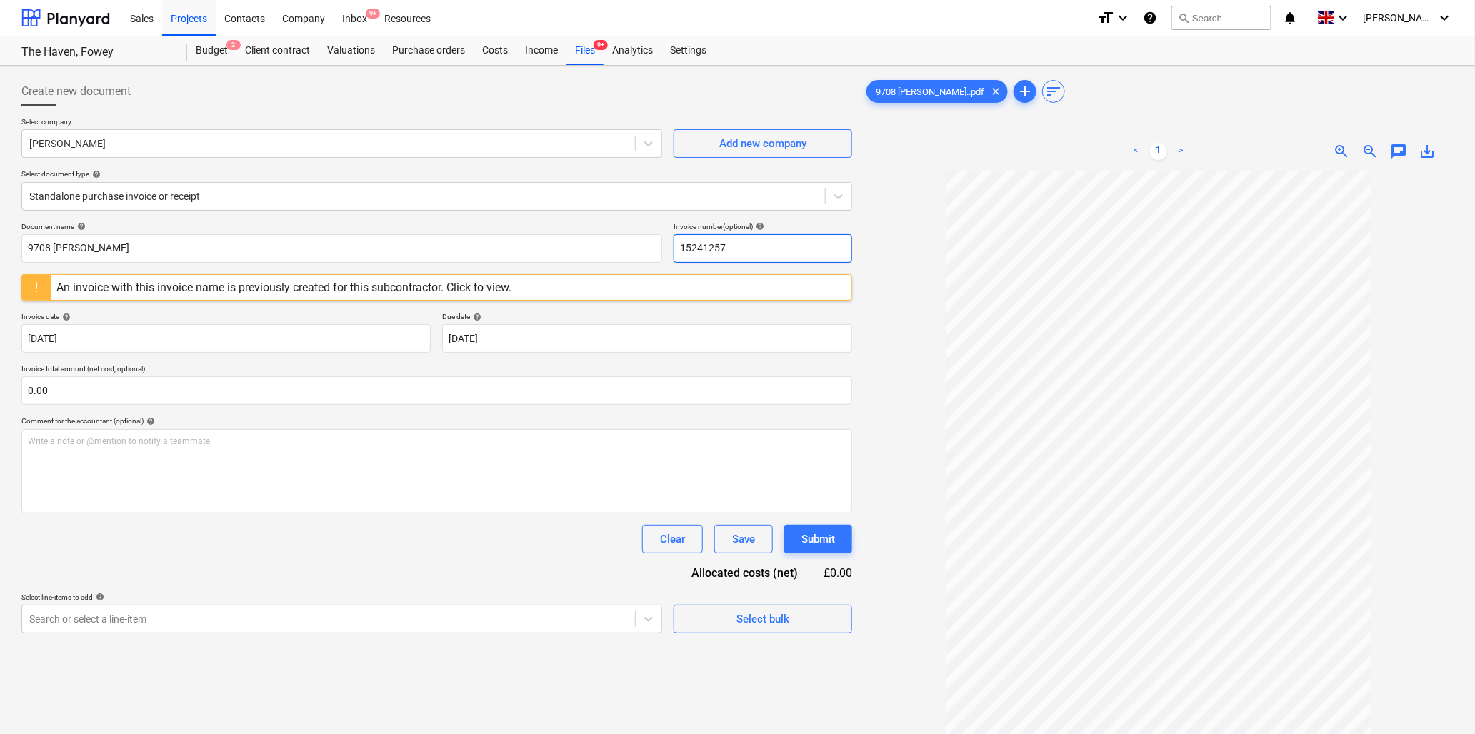
click at [730, 251] on input "15241257" at bounding box center [763, 248] width 179 height 29
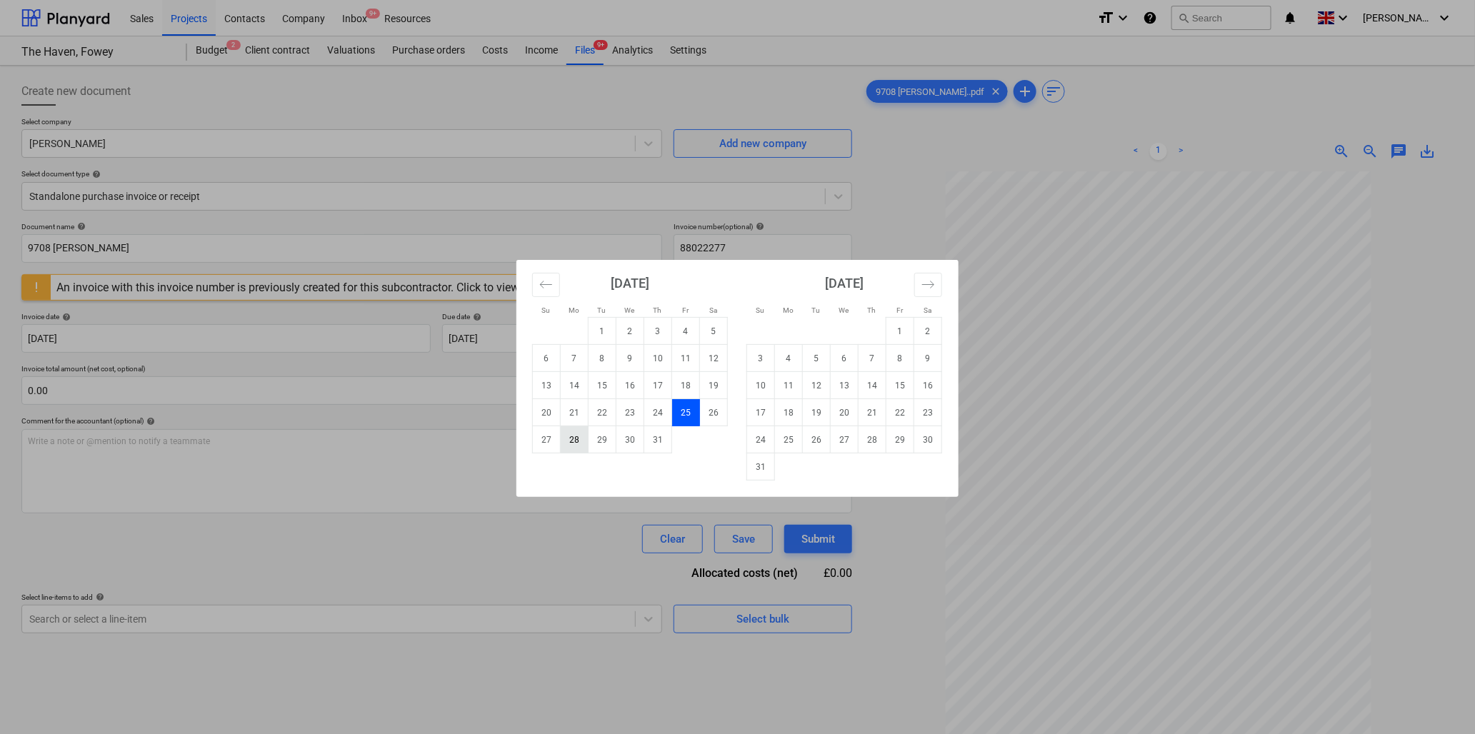
click at [575, 439] on td "28" at bounding box center [575, 440] width 28 height 27
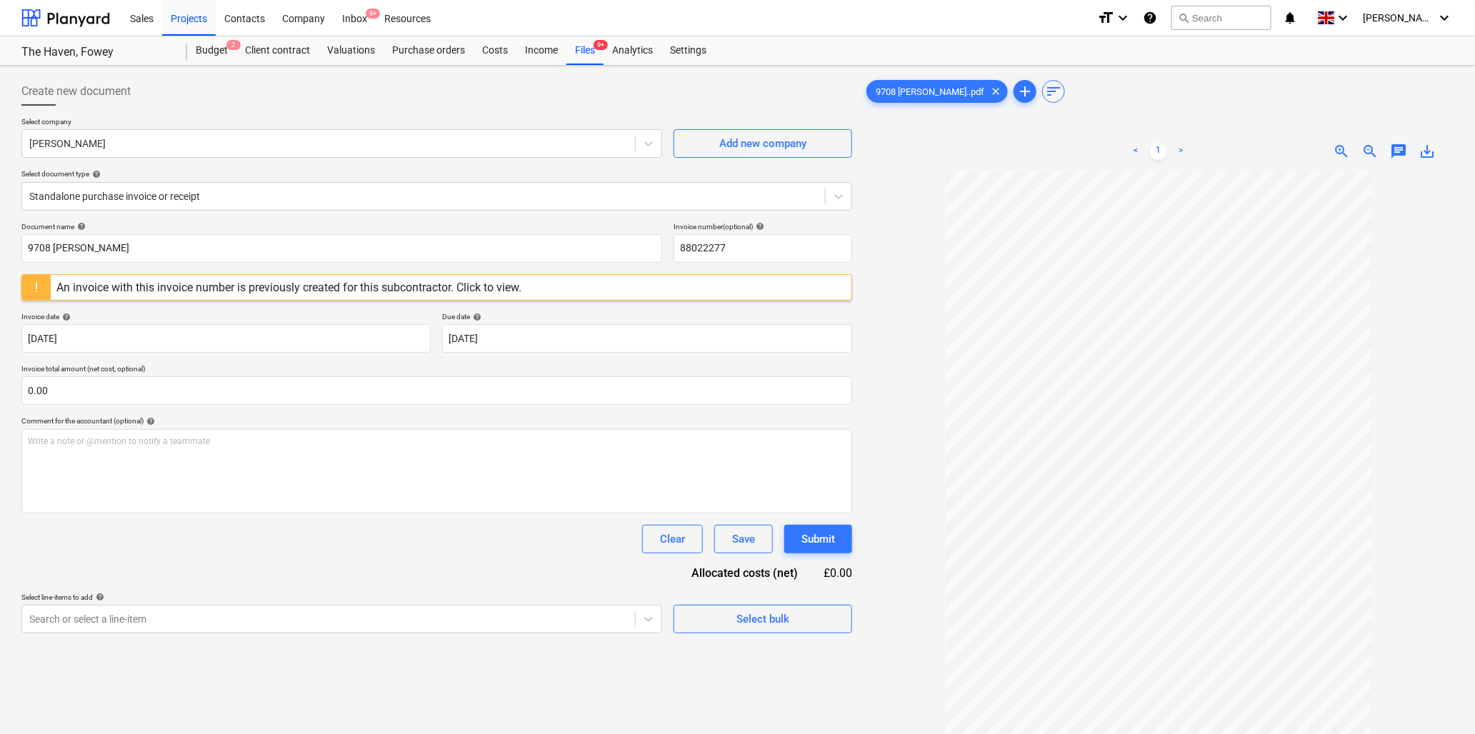
click at [611, 313] on div "Due date help" at bounding box center [646, 316] width 409 height 9
click at [519, 284] on div "An invoice with this invoice number is previously created for this subcontracto…" at bounding box center [288, 288] width 465 height 14
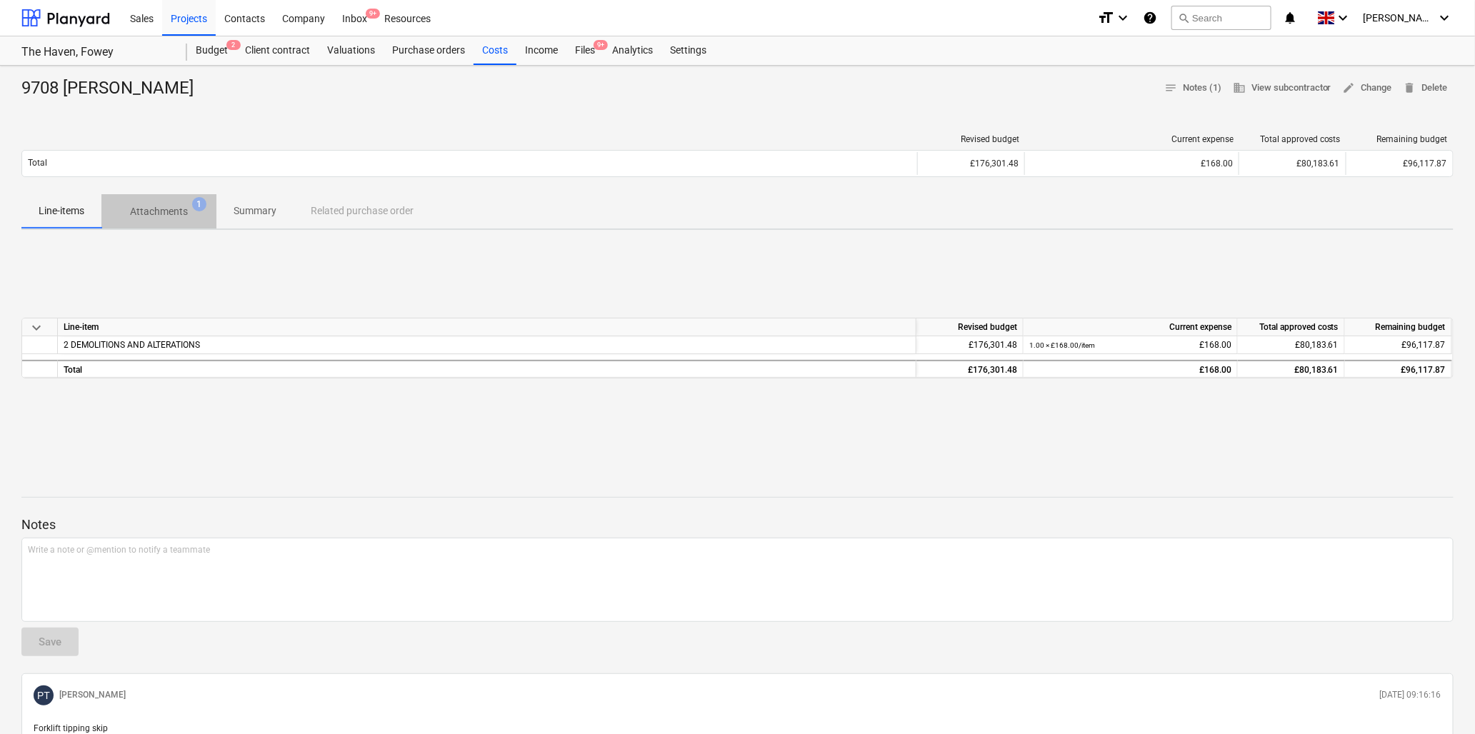
click at [175, 210] on p "Attachments" at bounding box center [159, 211] width 58 height 15
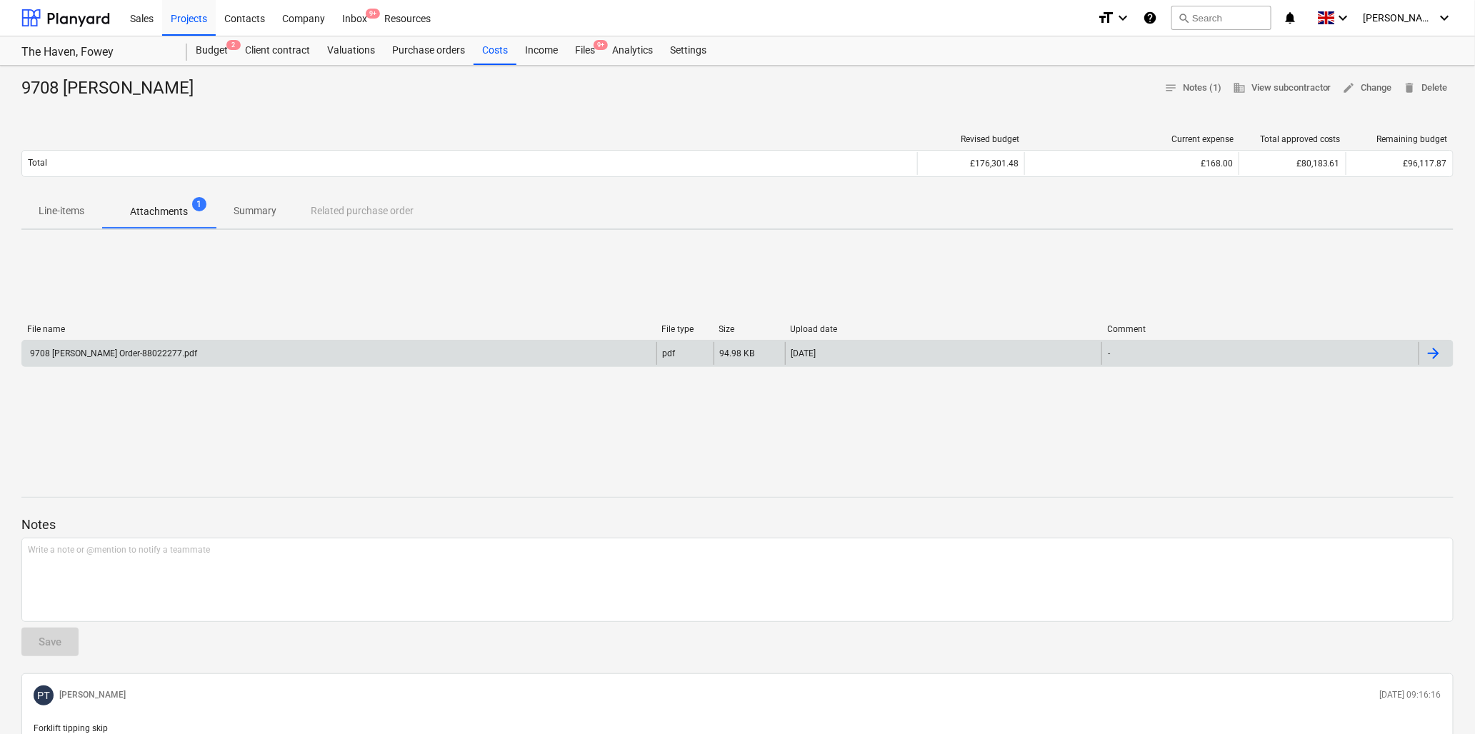
click at [100, 351] on div "9708 [PERSON_NAME] Order-88022277.pdf" at bounding box center [112, 354] width 169 height 10
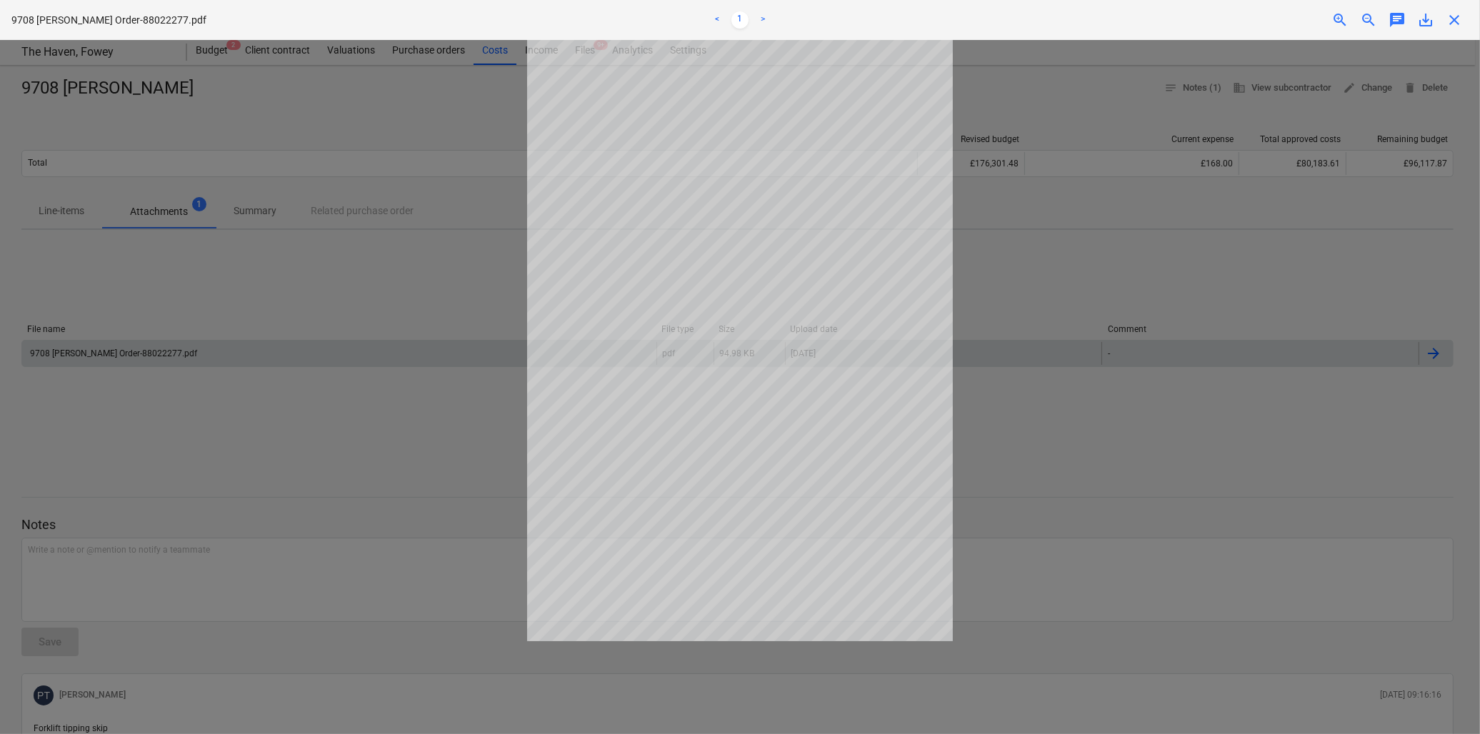
click at [1454, 12] on span "close" at bounding box center [1454, 19] width 17 height 17
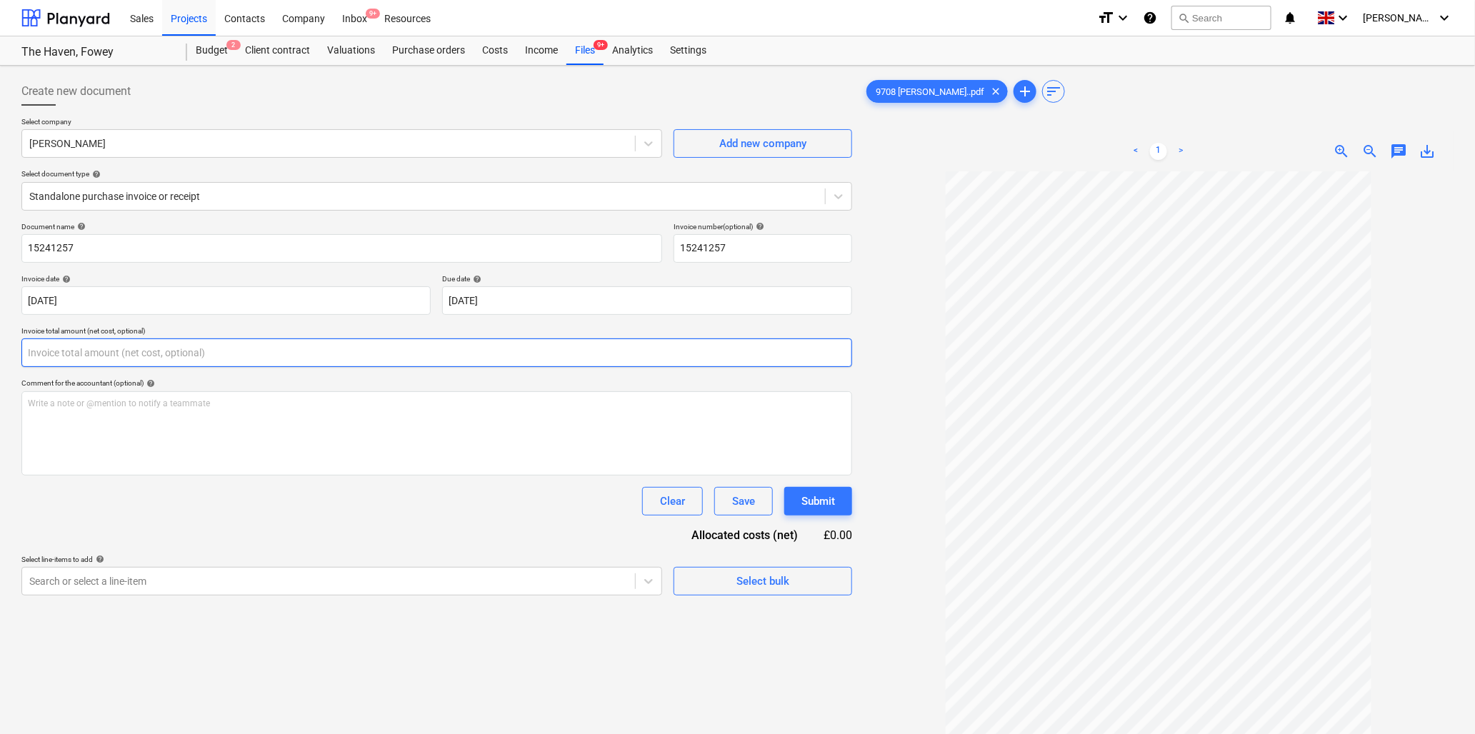
click at [358, 351] on input "text" at bounding box center [436, 353] width 831 height 29
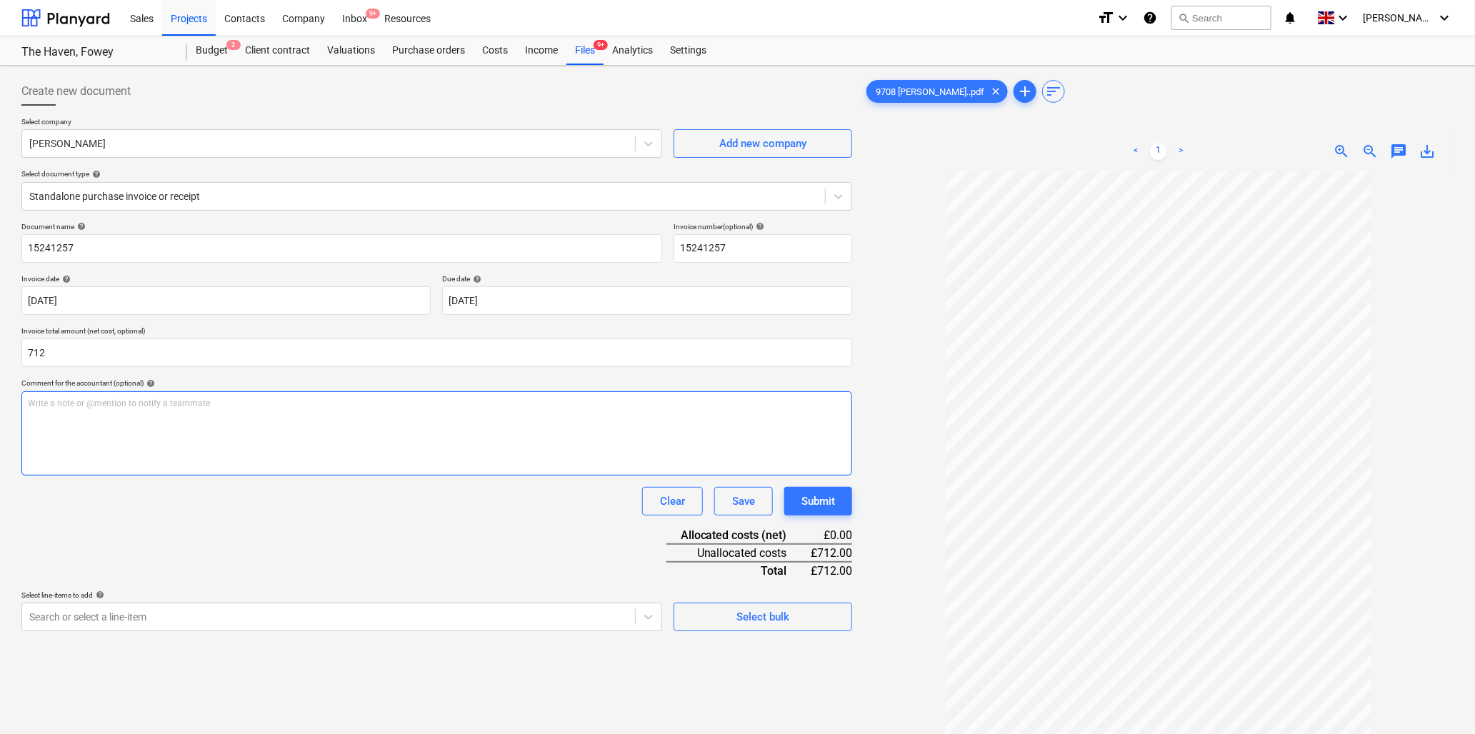
type input "712.00"
click at [362, 414] on div "Write a note or @mention to notify a teammate [PERSON_NAME]" at bounding box center [436, 433] width 831 height 84
click at [344, 622] on body "Sales Projects Contacts Company Inbox 9+ Resources format_size keyboard_arrow_d…" at bounding box center [737, 367] width 1475 height 734
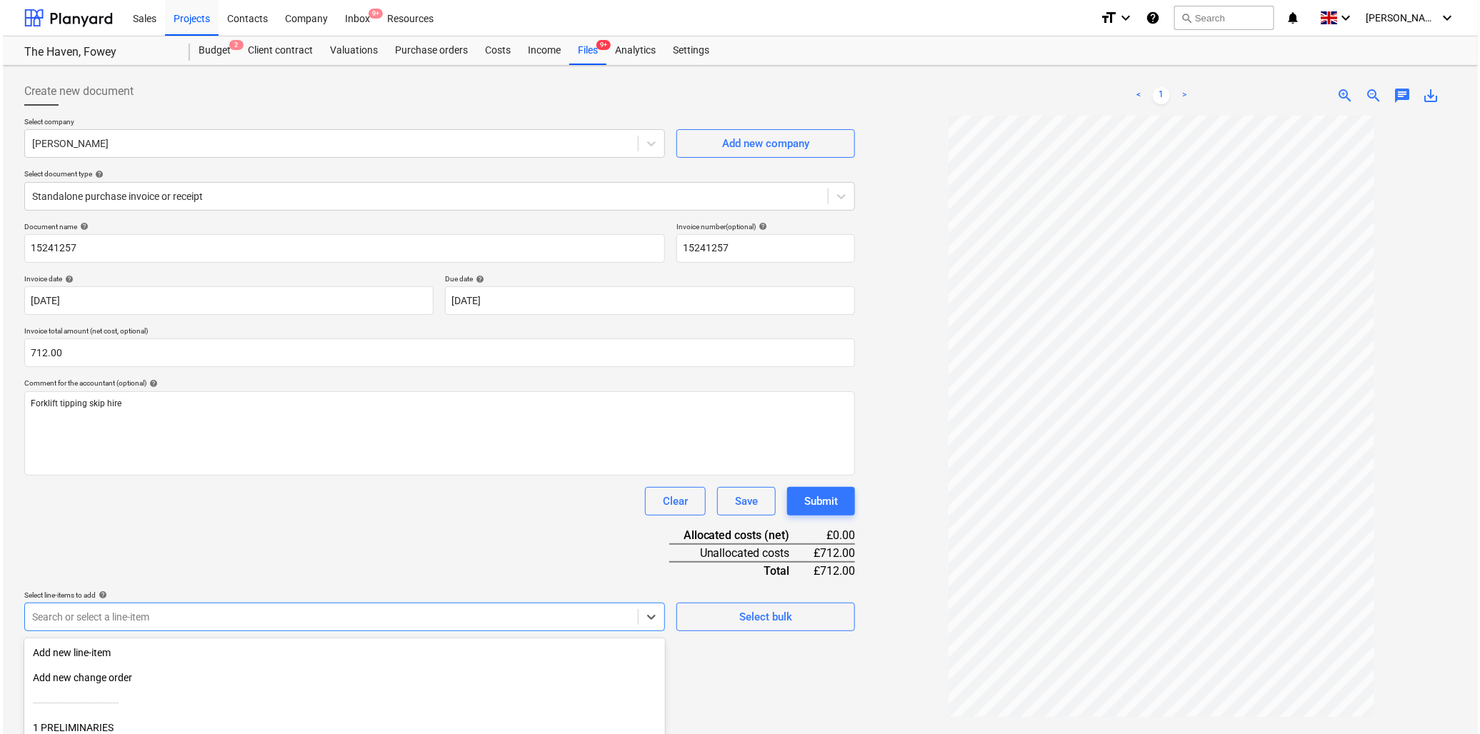
scroll to position [126, 0]
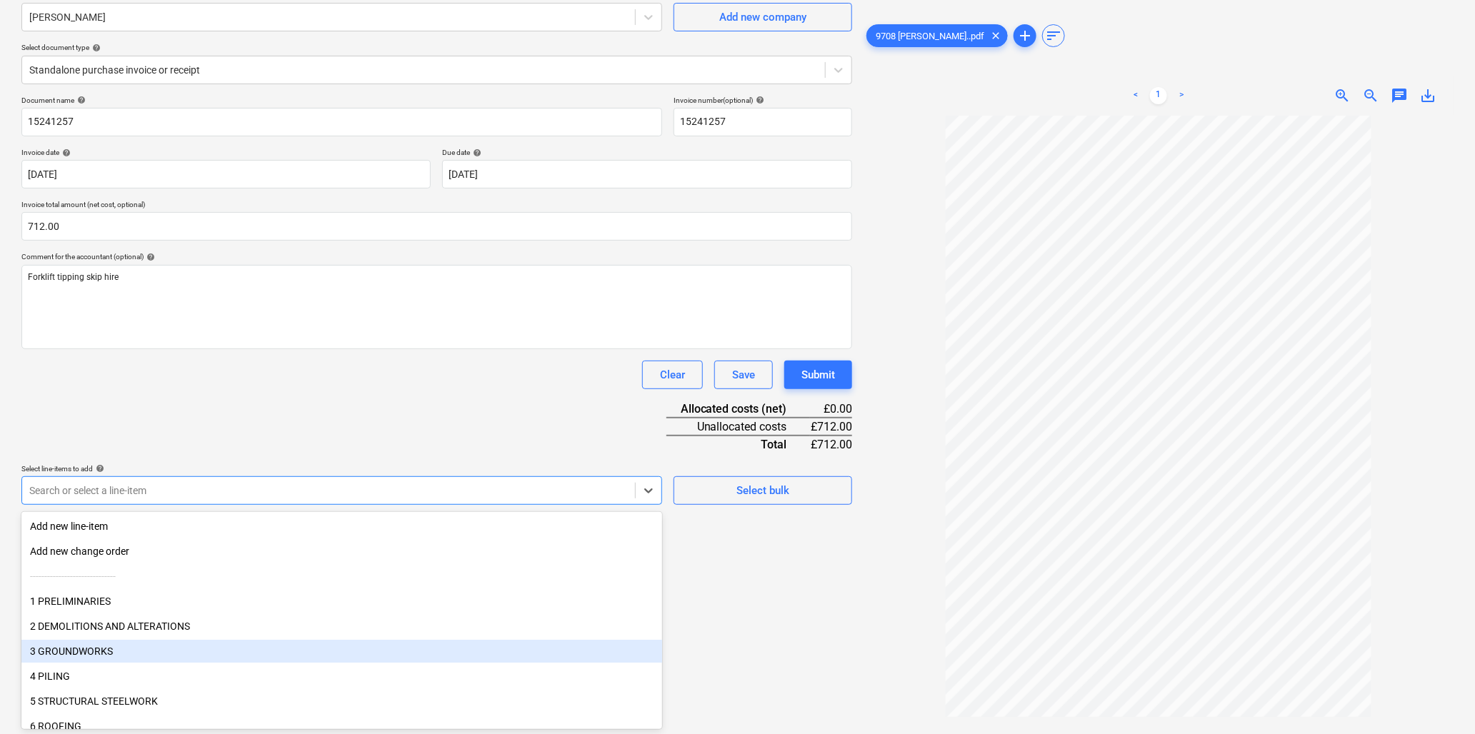
click at [119, 647] on div "3 GROUNDWORKS" at bounding box center [341, 651] width 641 height 23
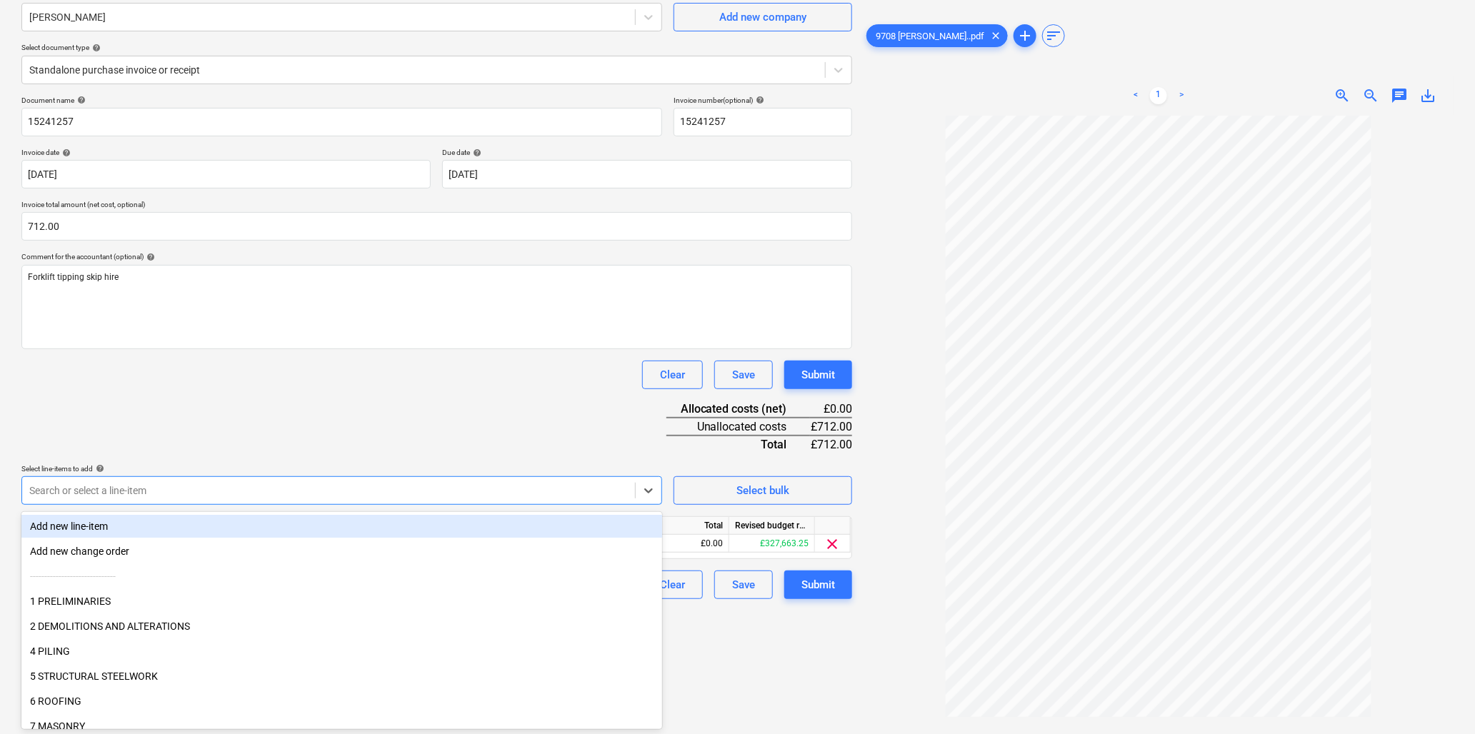
click at [225, 410] on div "Document name help 15241257 Invoice number (optional) help 15241257 Invoice dat…" at bounding box center [436, 348] width 831 height 504
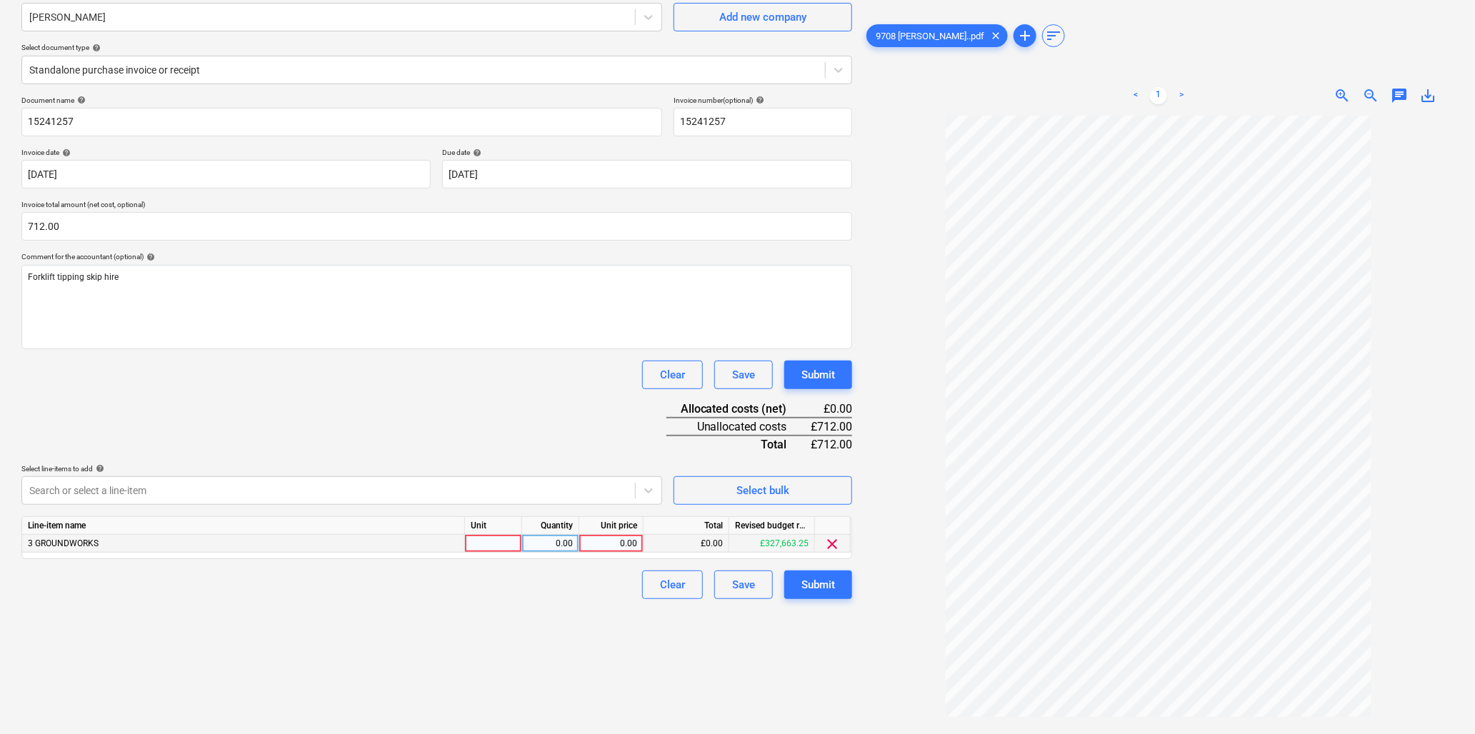
click at [492, 544] on div at bounding box center [493, 544] width 57 height 18
type input "item"
type input "712"
click at [808, 580] on div "Submit" at bounding box center [819, 585] width 34 height 19
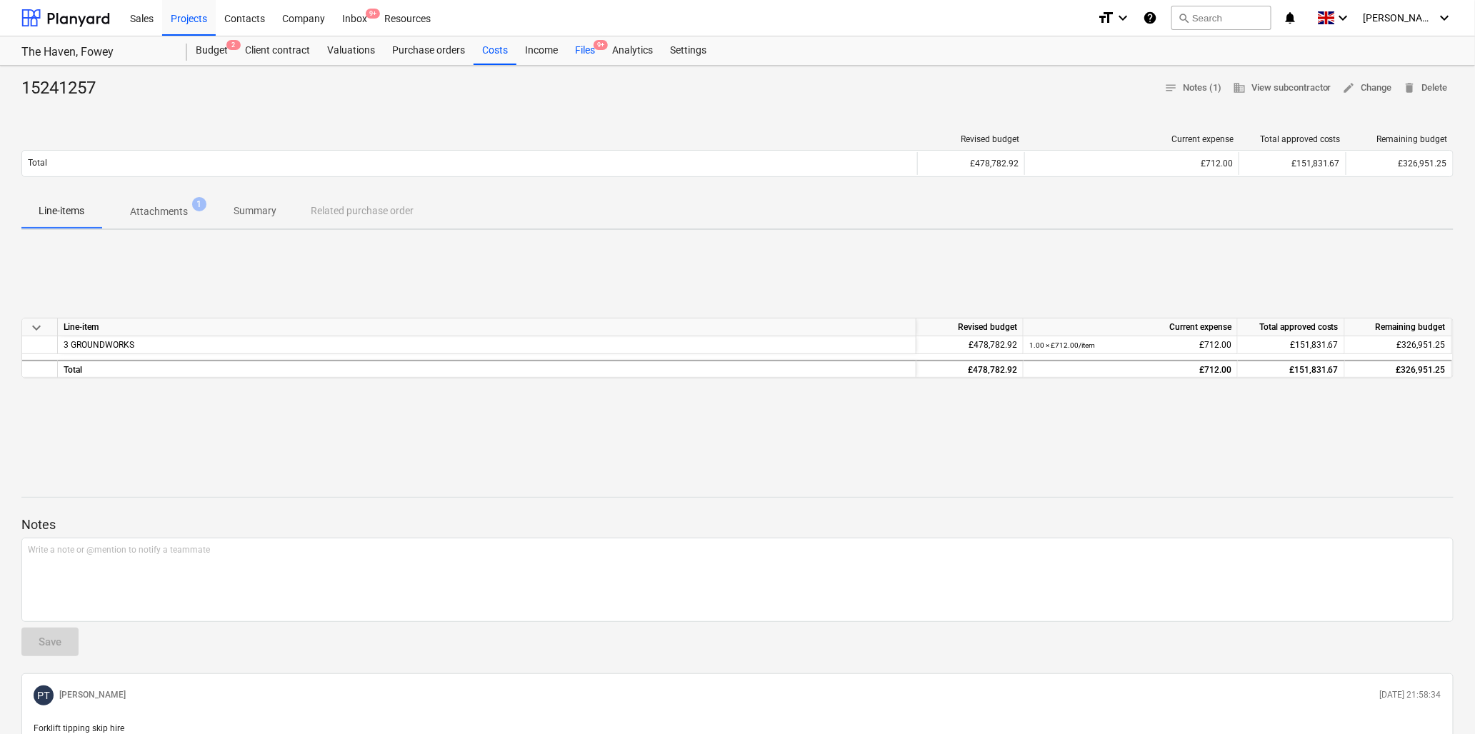
click at [587, 47] on div "Files 9+" at bounding box center [585, 50] width 37 height 29
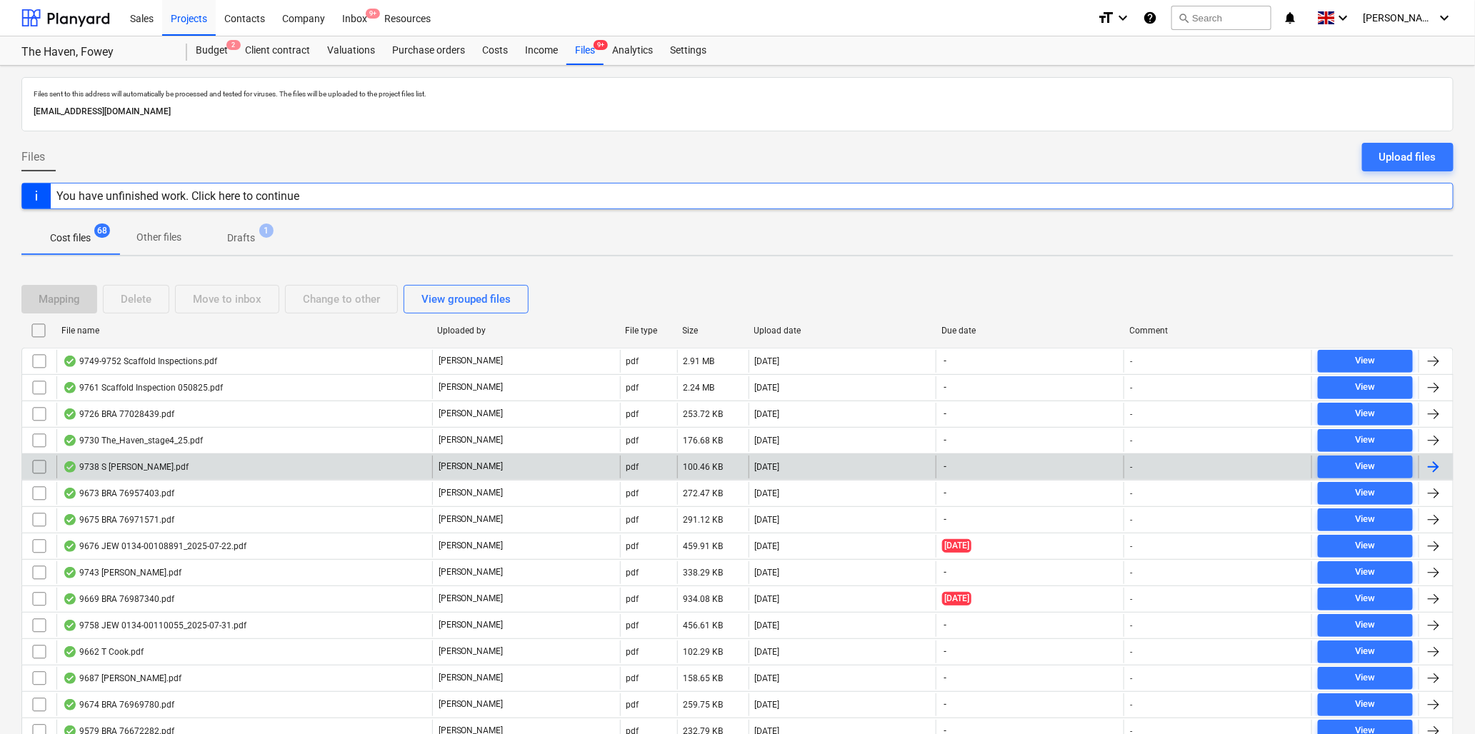
click at [144, 467] on div "9738 S [PERSON_NAME].pdf" at bounding box center [126, 467] width 126 height 11
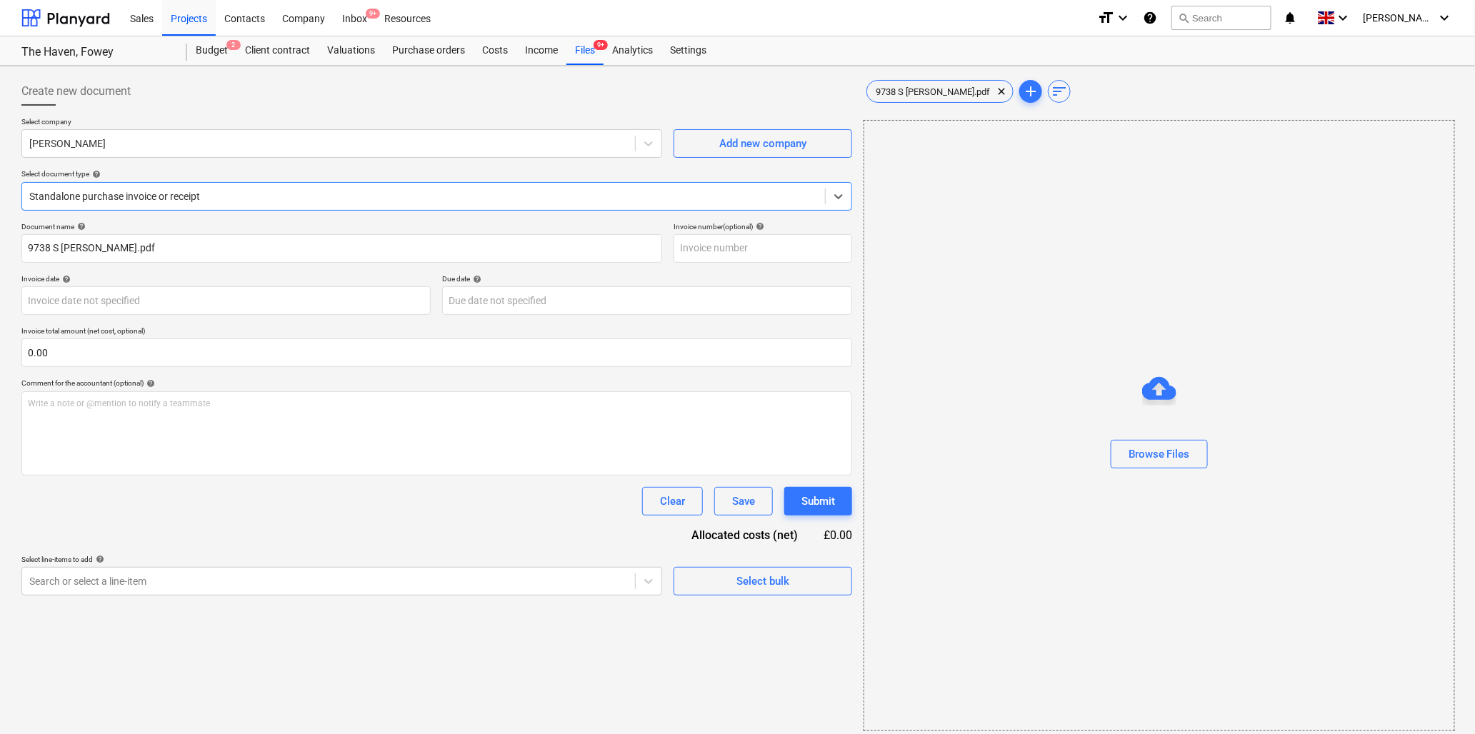
type input "9738 S [PERSON_NAME].pdf"
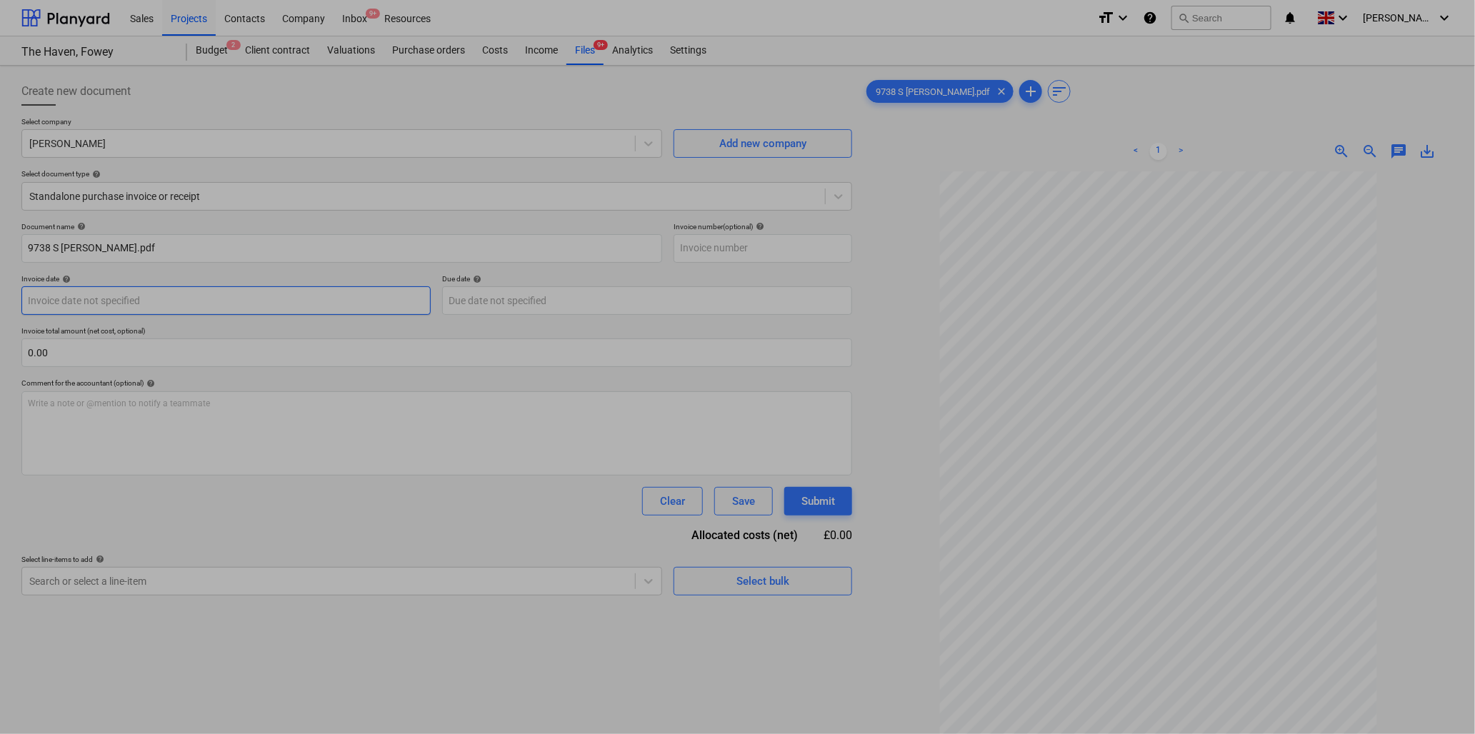
click at [148, 306] on body "Sales Projects Contacts Company Inbox 9+ Resources format_size keyboard_arrow_d…" at bounding box center [737, 367] width 1475 height 734
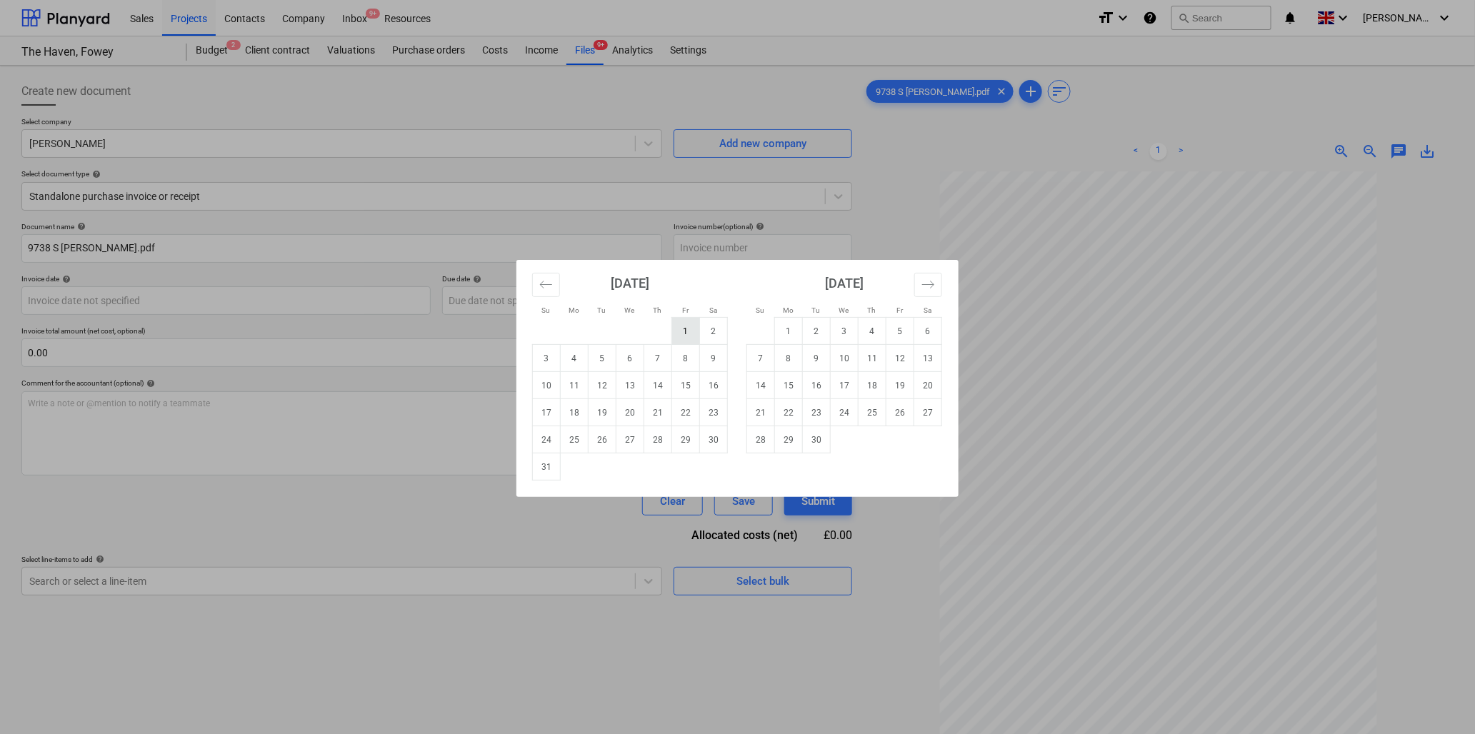
click at [694, 327] on td "1" at bounding box center [686, 331] width 28 height 27
type input "[DATE]"
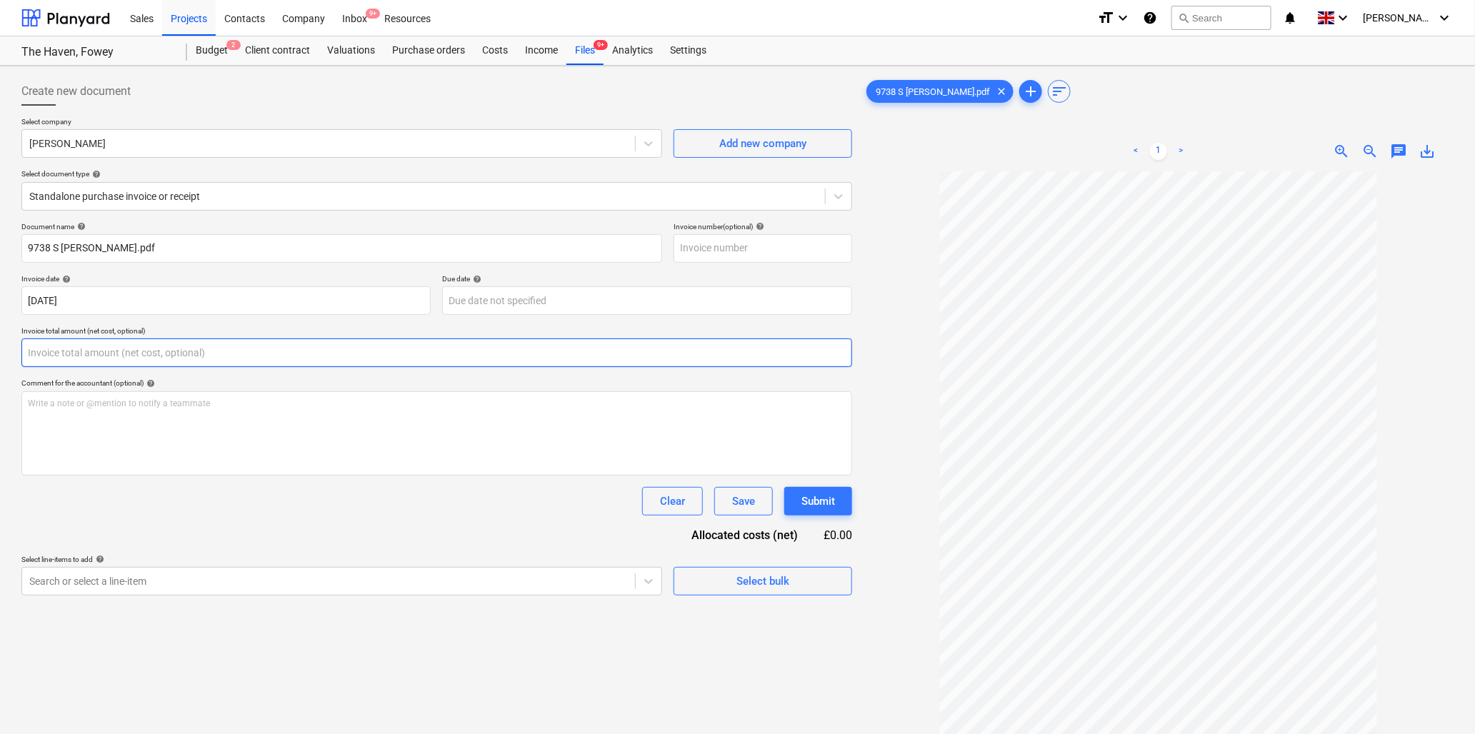
click at [132, 358] on input "text" at bounding box center [436, 353] width 831 height 29
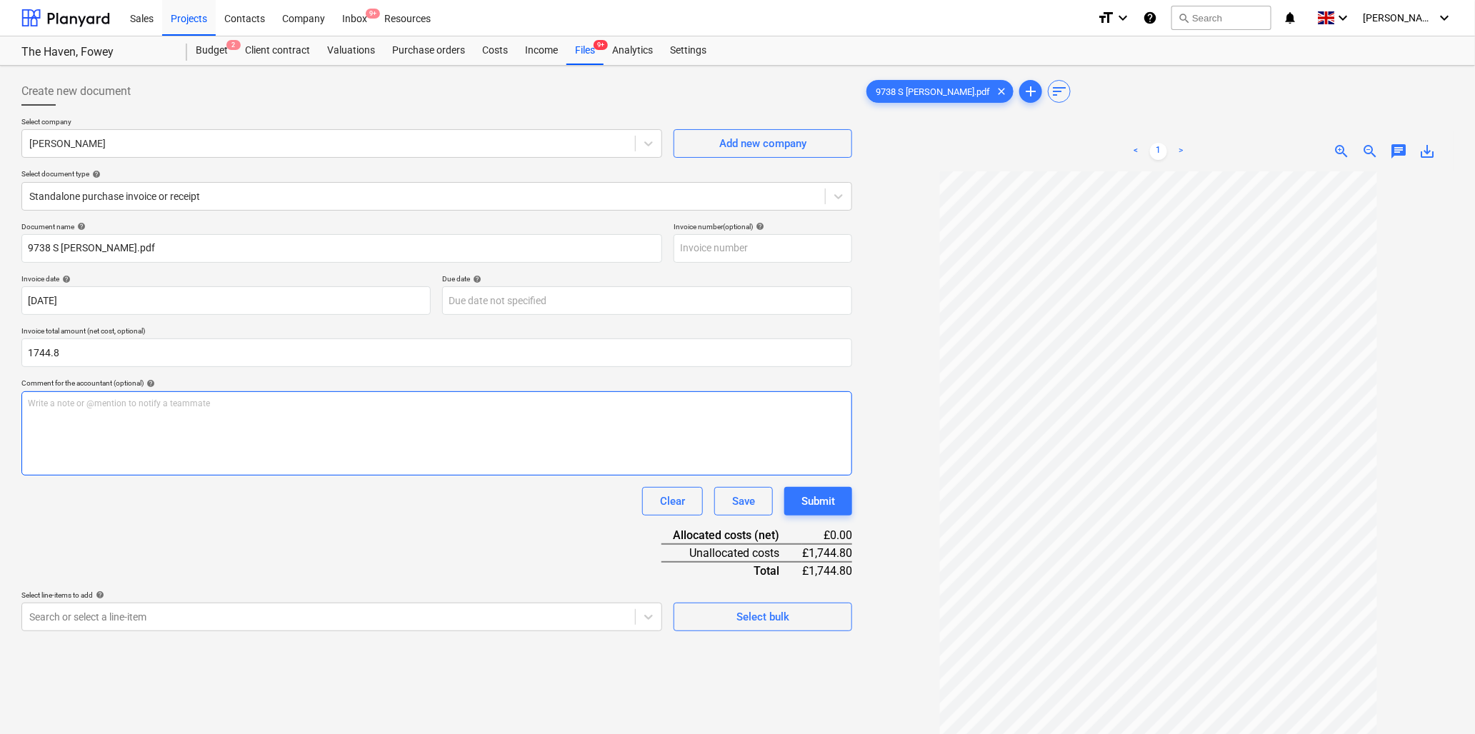
type input "1,744.80"
click at [54, 411] on div "Write a note or @mention to notify a teammate [PERSON_NAME]" at bounding box center [436, 433] width 831 height 84
click at [99, 612] on body "Sales Projects Contacts Company Inbox 9+ Resources format_size keyboard_arrow_d…" at bounding box center [737, 367] width 1475 height 734
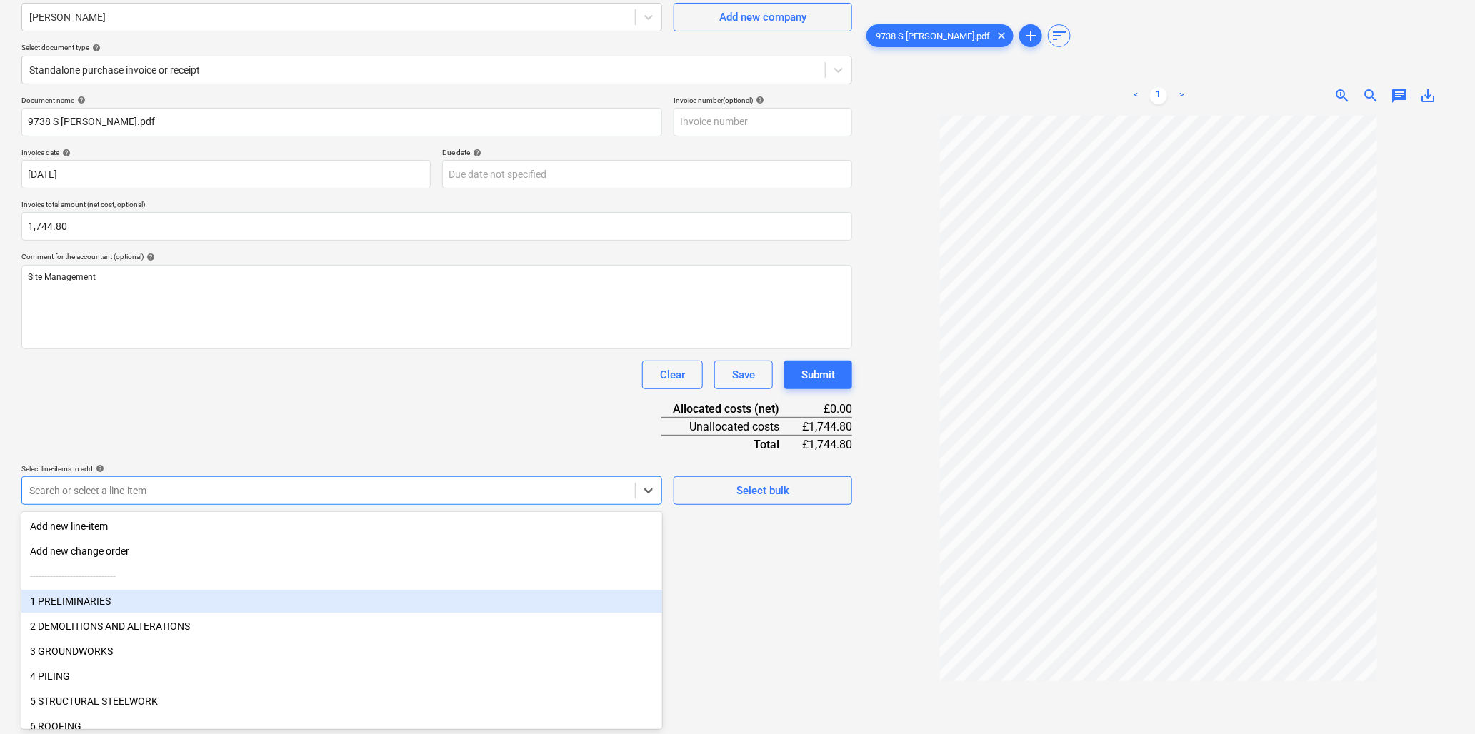
click at [99, 598] on div "1 PRELIMINARIES" at bounding box center [341, 601] width 641 height 23
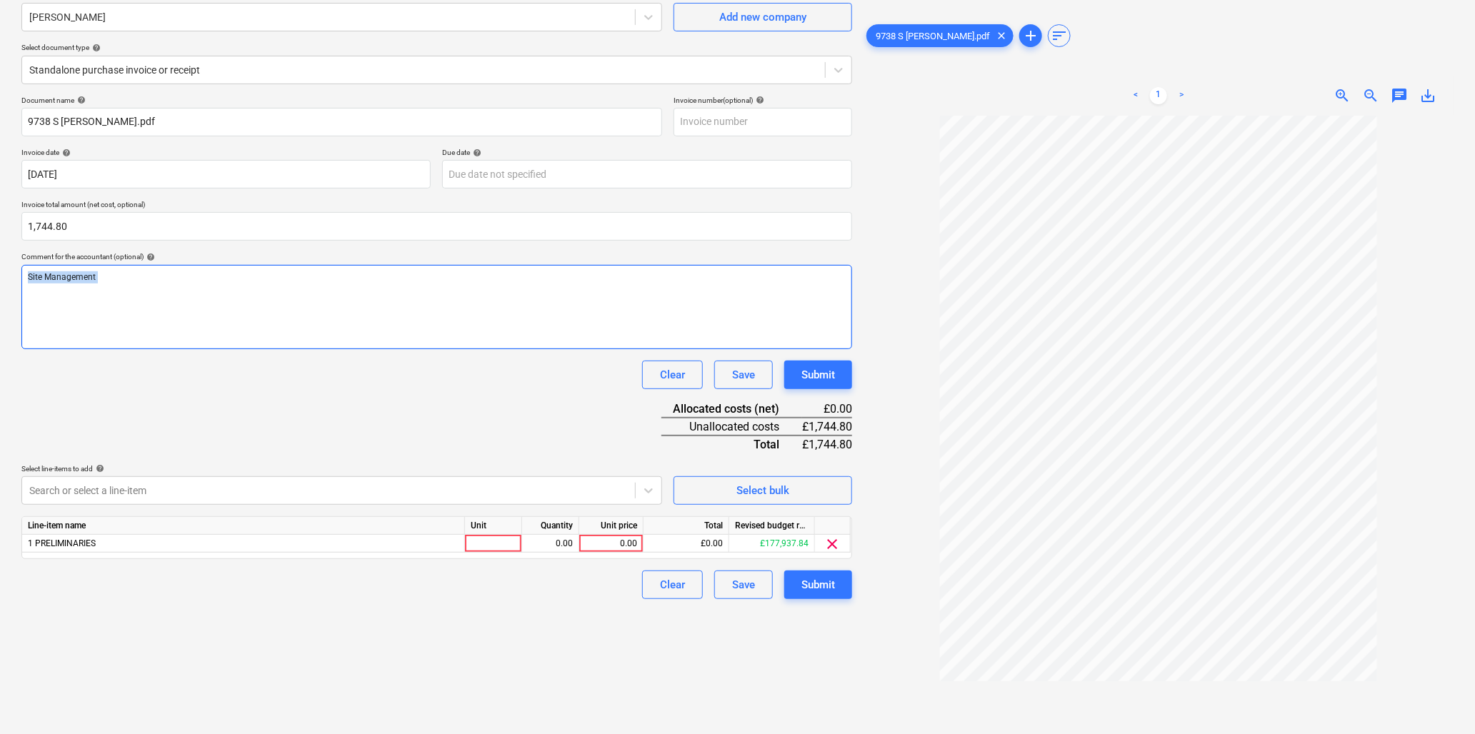
drag, startPoint x: 298, startPoint y: 423, endPoint x: 256, endPoint y: 314, distance: 116.5
click at [256, 314] on div "Document name help 9738 S Nicholas.pdf Invoice number (optional) help Invoice d…" at bounding box center [436, 348] width 831 height 504
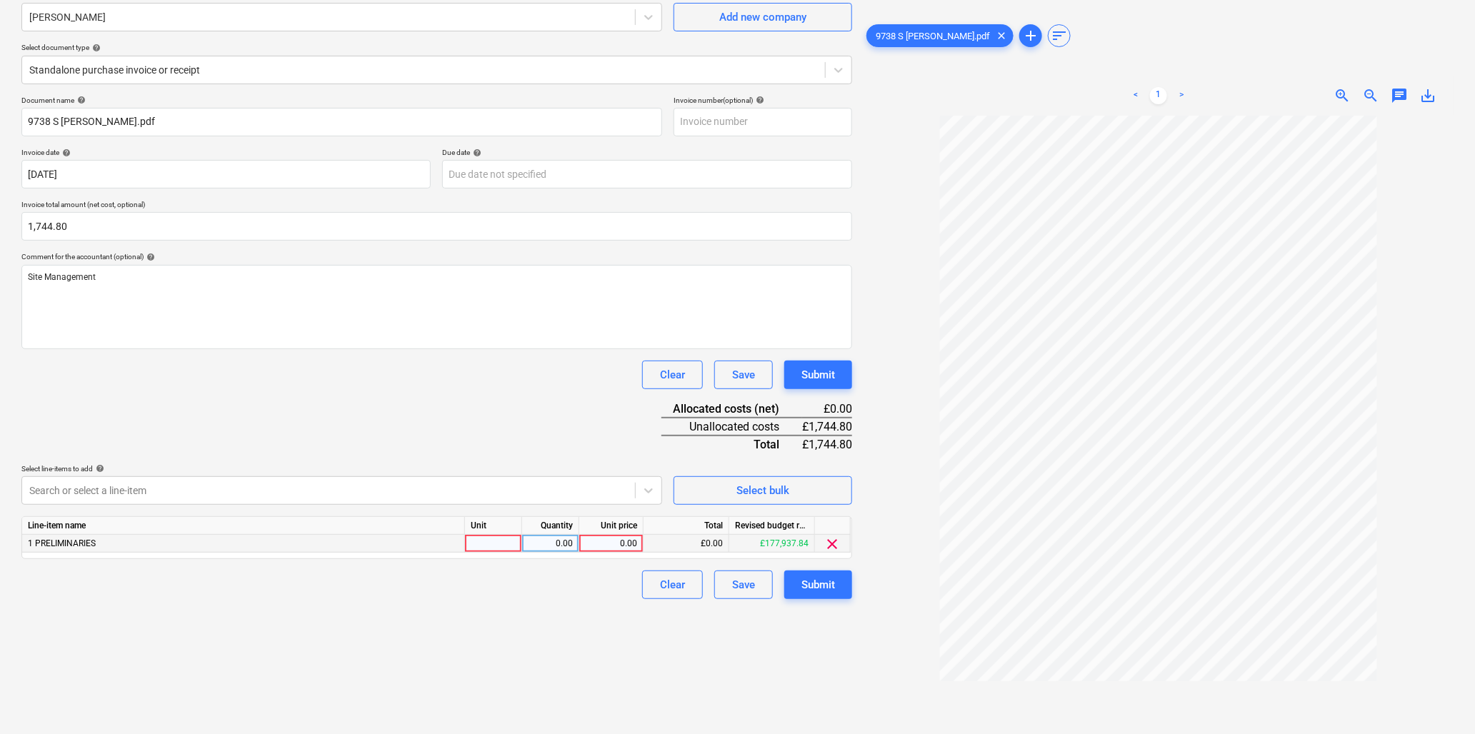
click at [488, 538] on div at bounding box center [493, 544] width 57 height 18
type input "hr"
type input "40"
type input "43.62"
click at [817, 589] on div "Submit" at bounding box center [819, 585] width 34 height 19
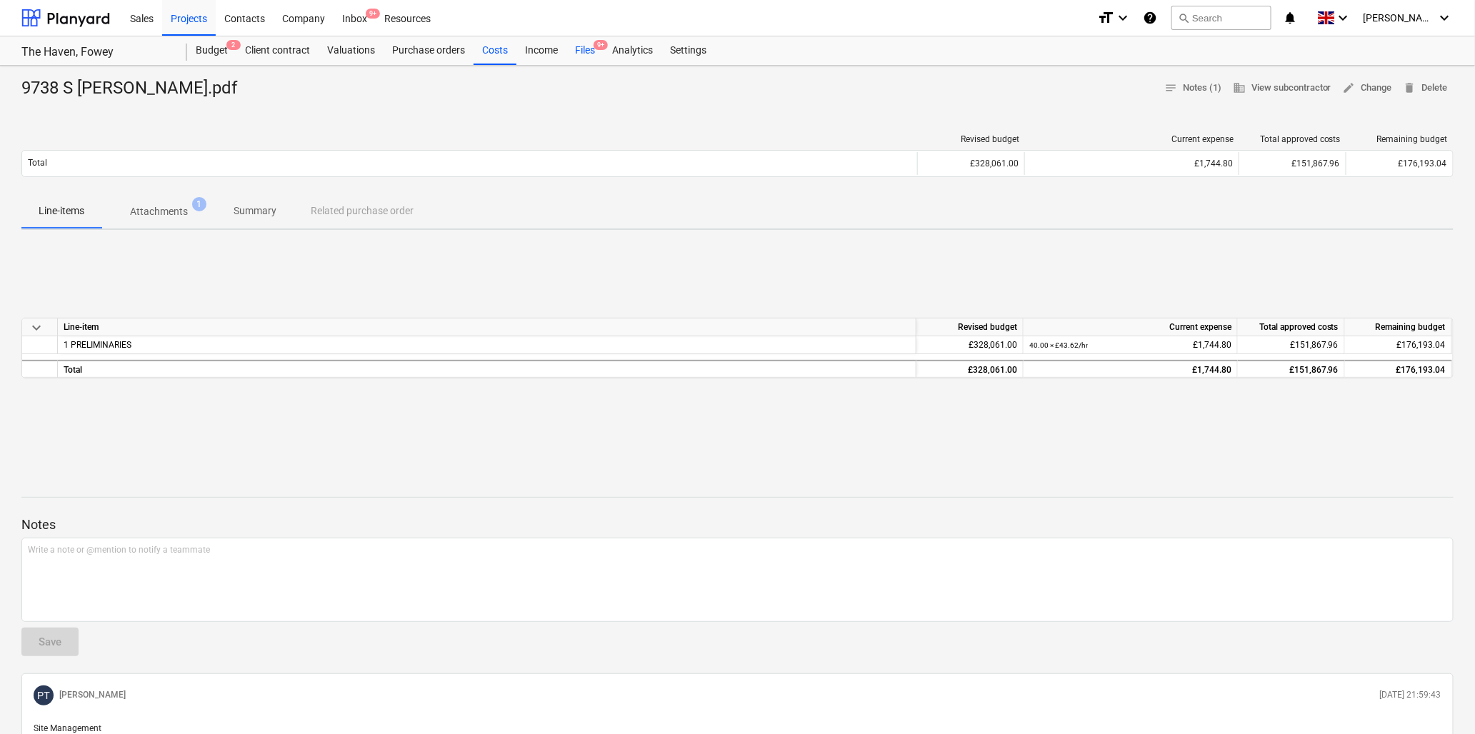
click at [584, 52] on div "Files 9+" at bounding box center [585, 50] width 37 height 29
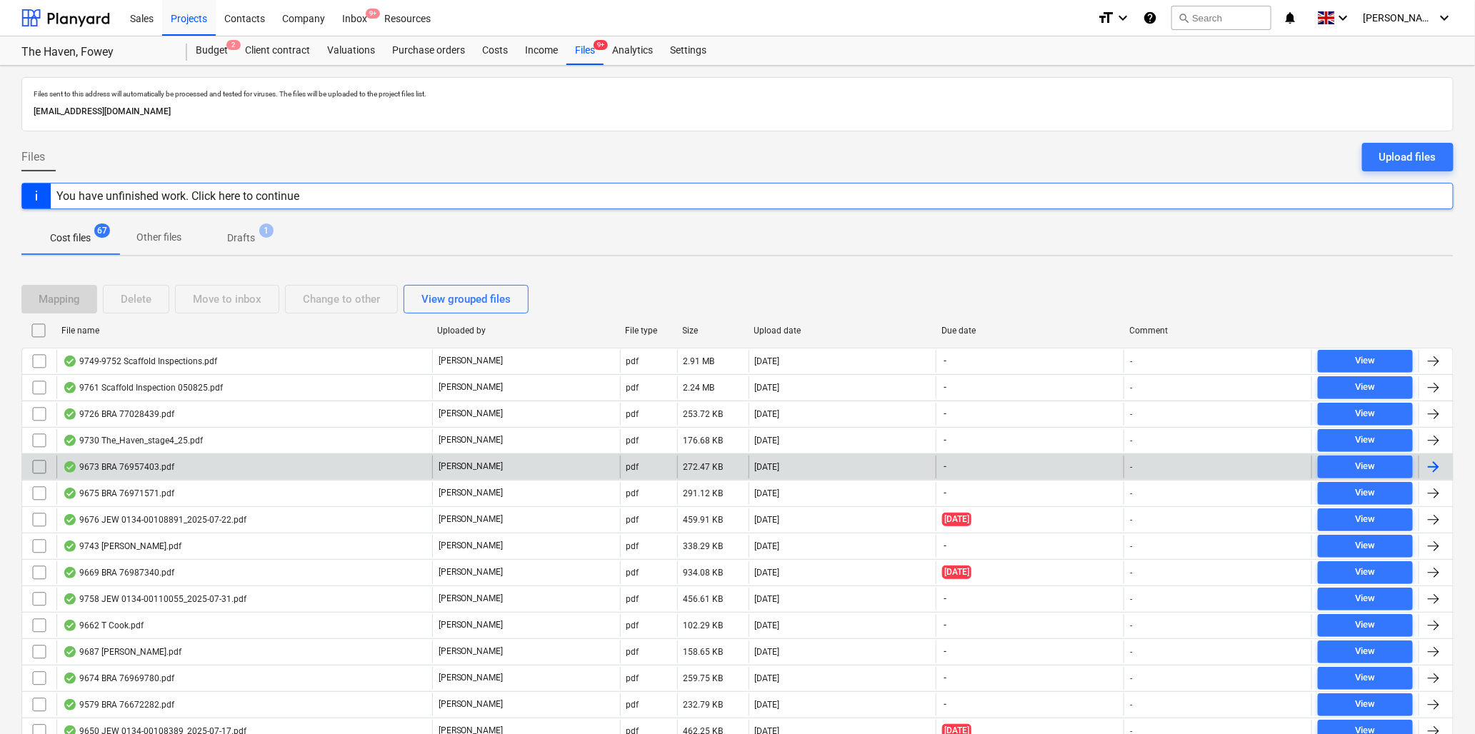
click at [131, 463] on div "9673 BRA 76957403.pdf" at bounding box center [118, 467] width 111 height 11
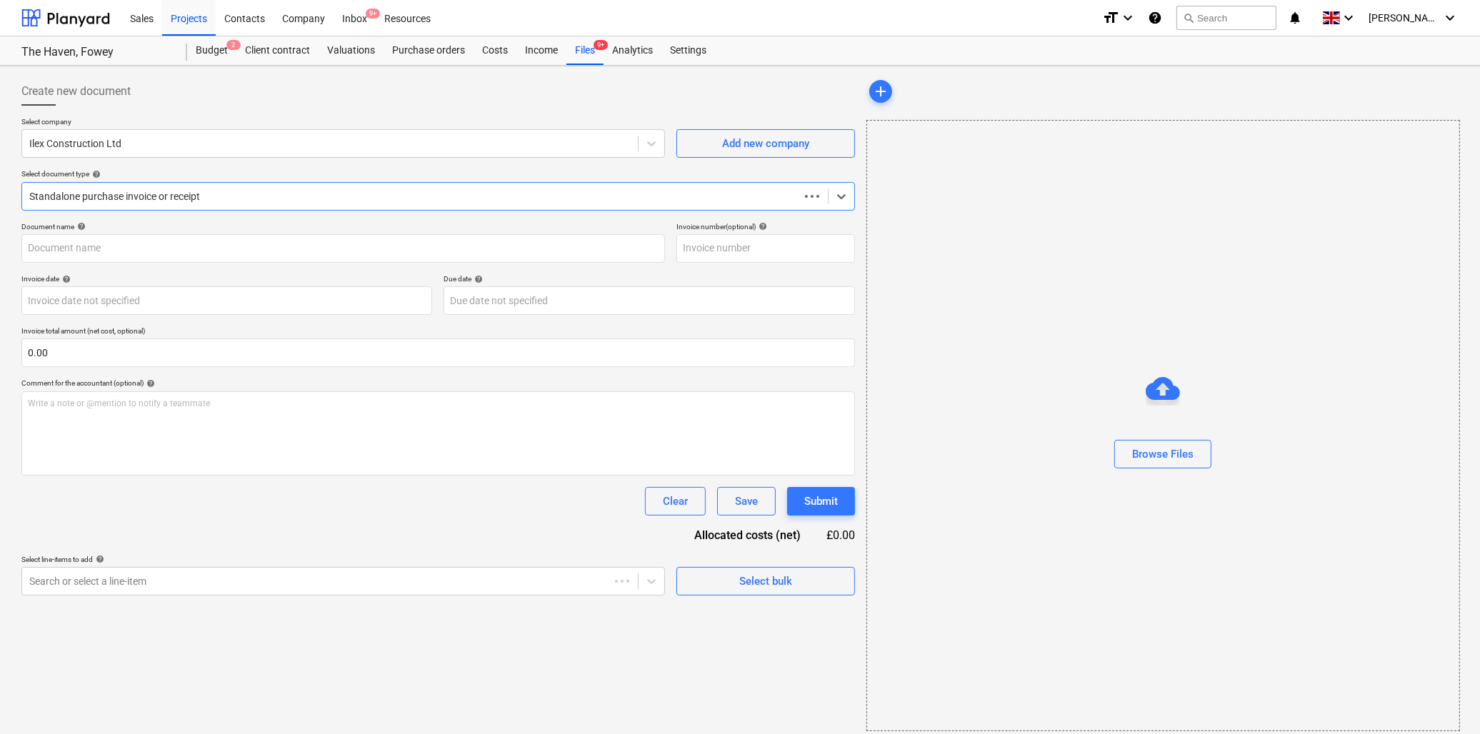
type input "76957403"
type input "[DATE]"
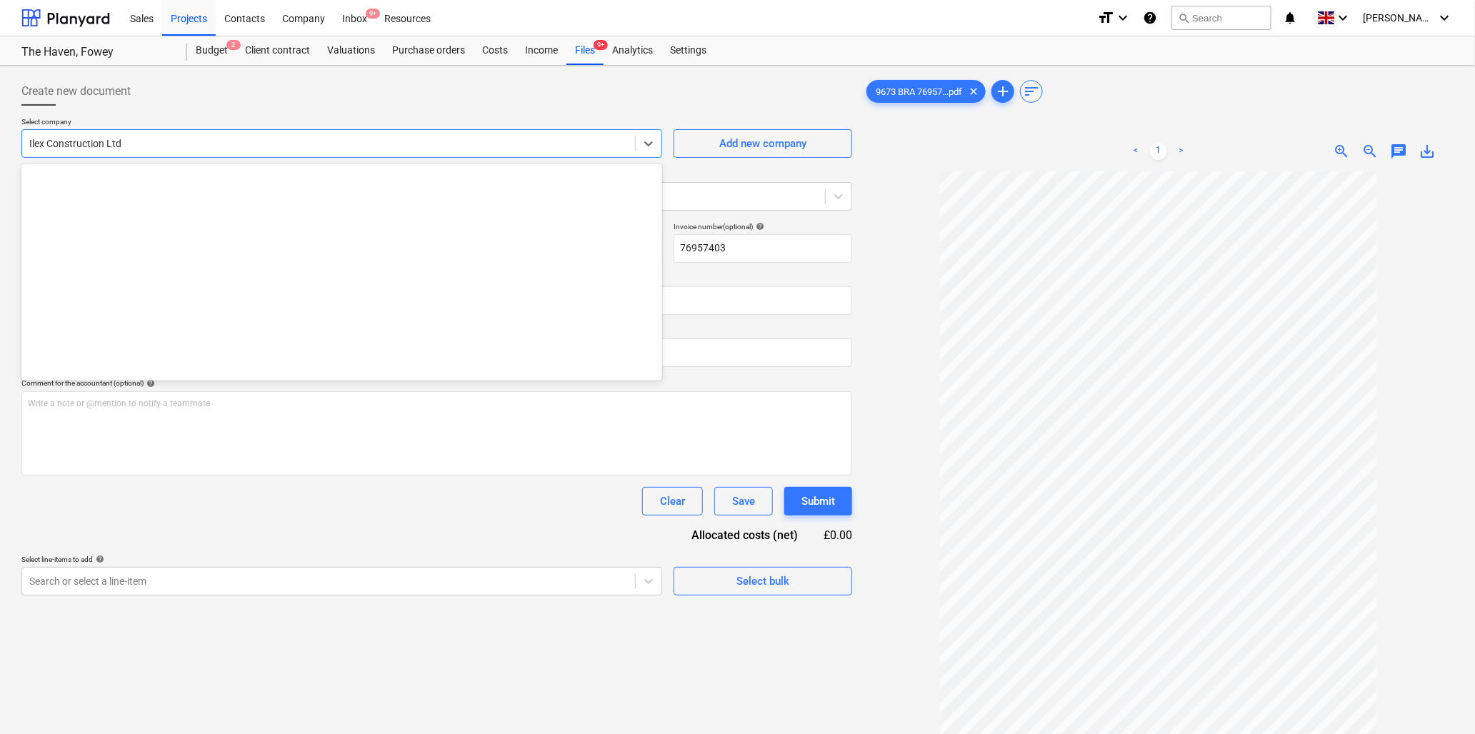
click at [211, 144] on div at bounding box center [328, 143] width 599 height 14
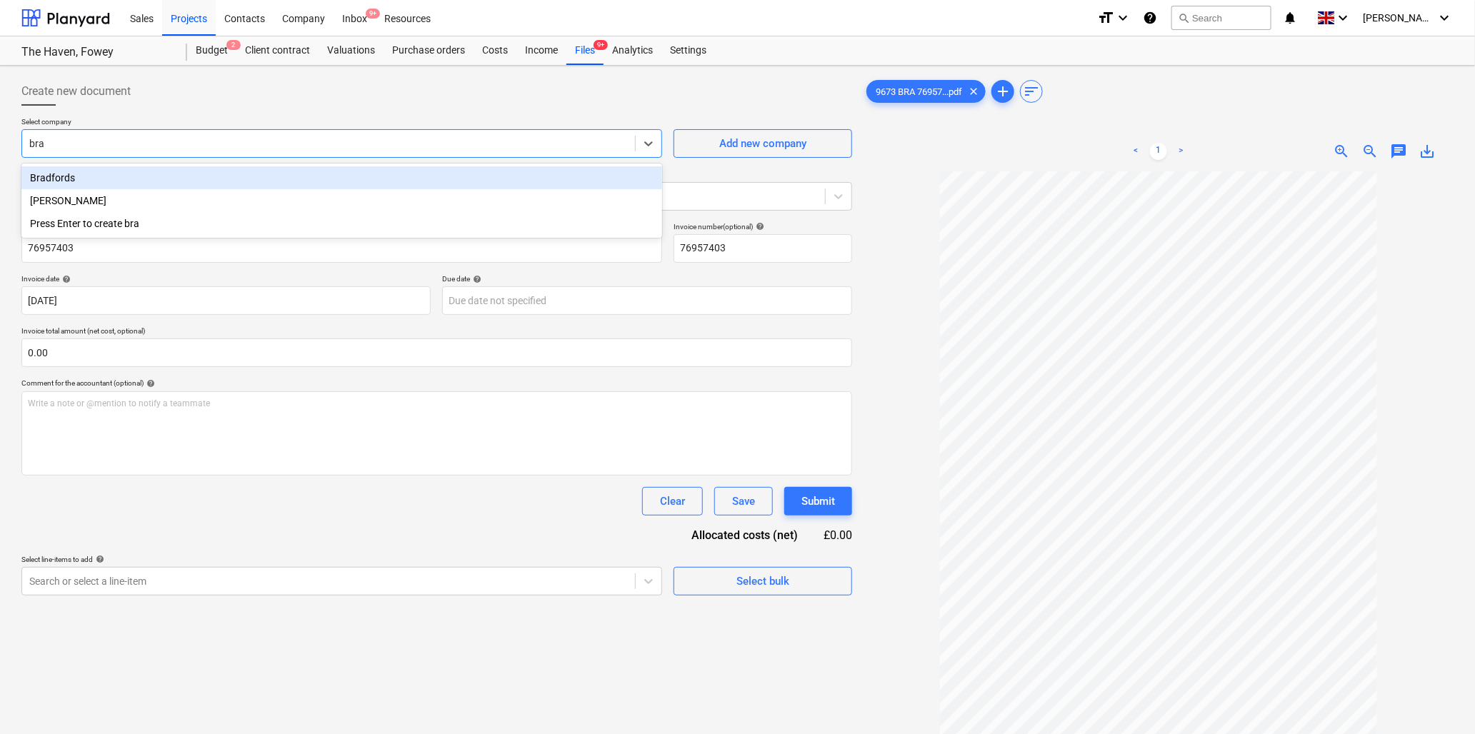
type input "[PERSON_NAME]"
click at [111, 177] on div "Bradfords" at bounding box center [341, 177] width 641 height 23
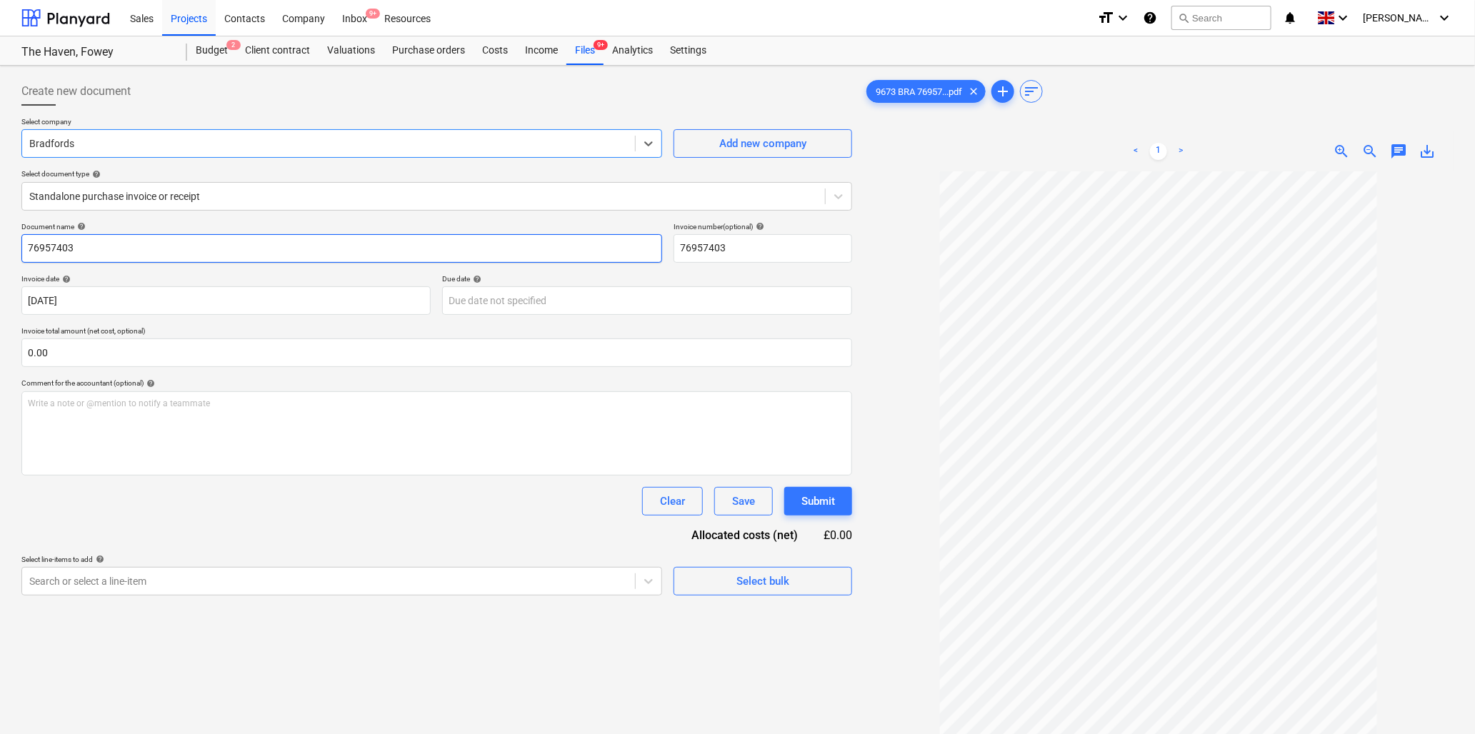
click at [116, 255] on input "76957403" at bounding box center [341, 248] width 641 height 29
type input "9673 Bradfords"
click at [131, 346] on input "text" at bounding box center [436, 353] width 831 height 29
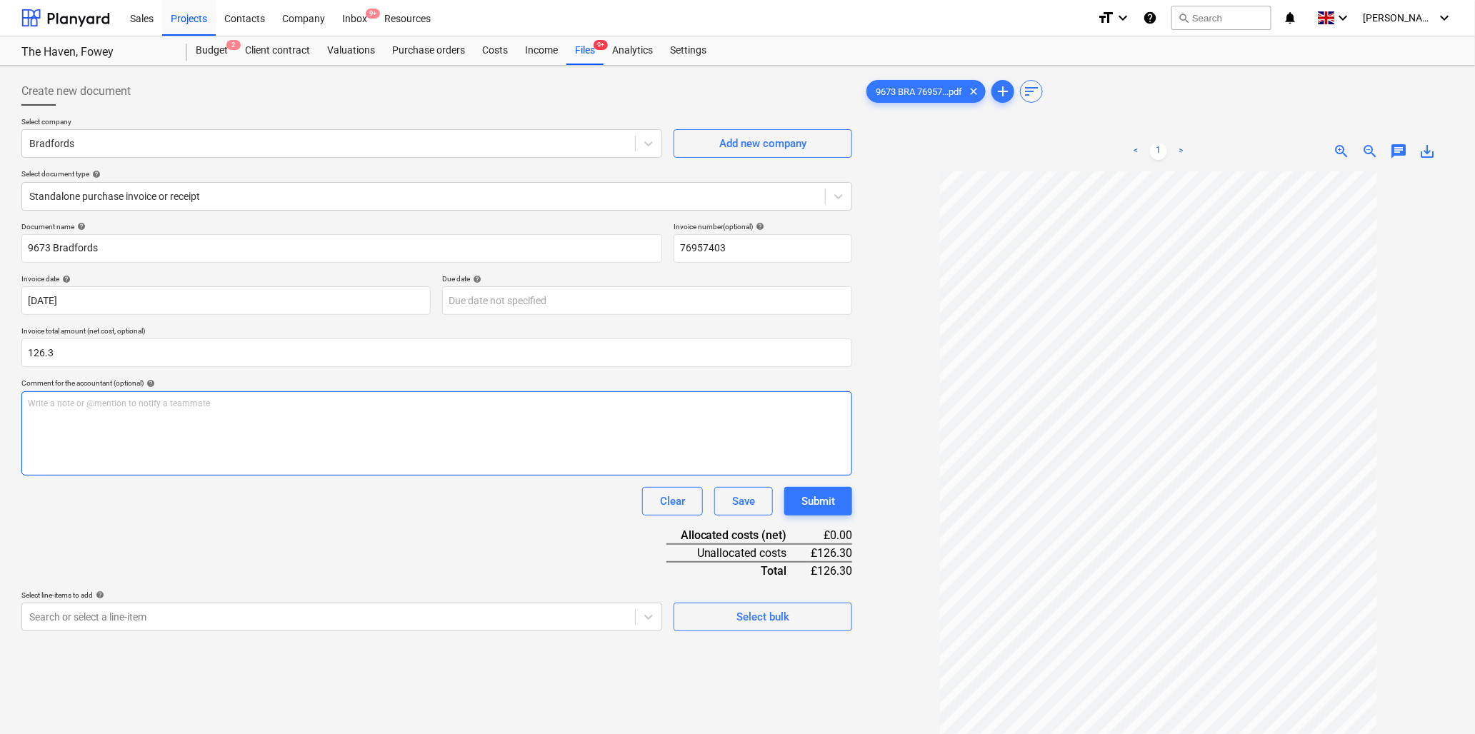
type input "126.30"
click at [131, 417] on div "Write a note or @mention to notify a teammate [PERSON_NAME]" at bounding box center [436, 433] width 831 height 84
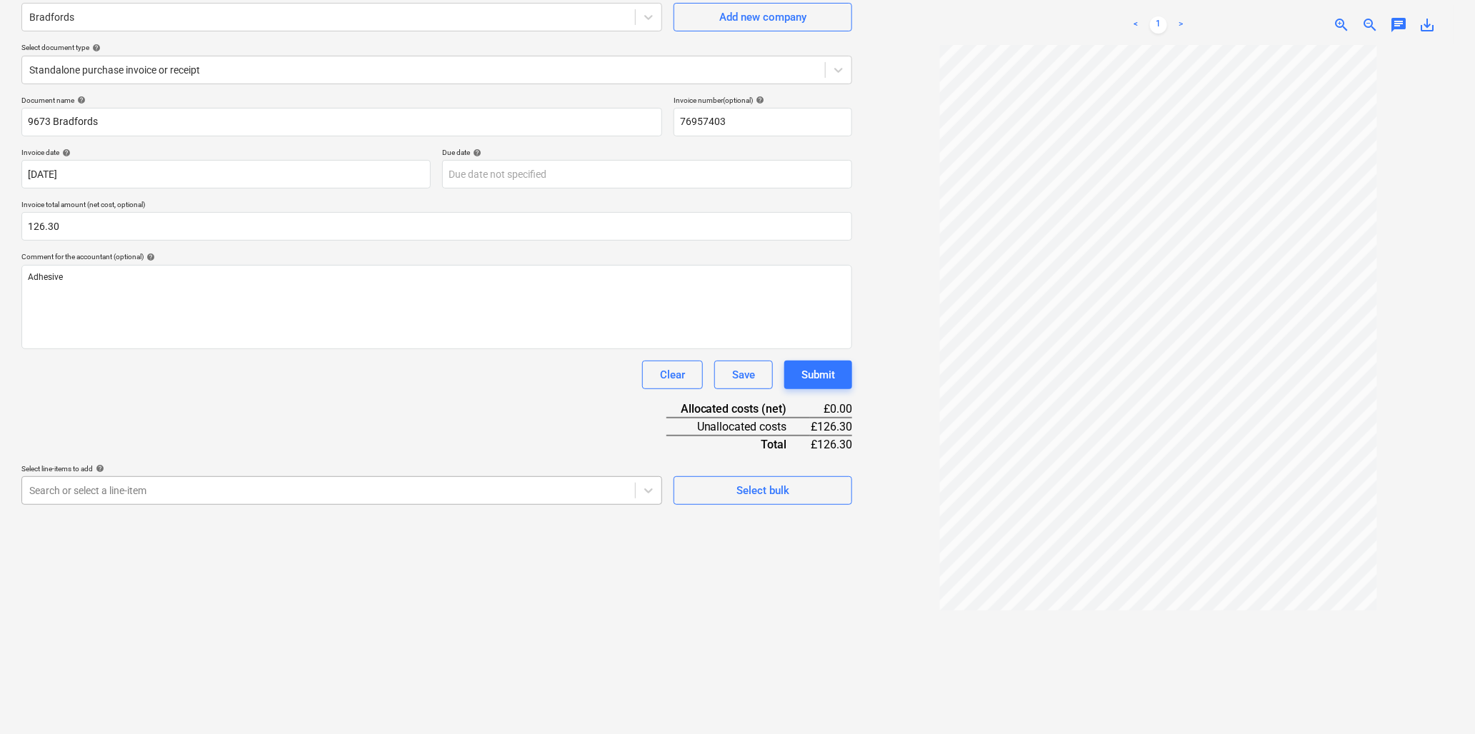
click at [144, 608] on body "Sales Projects Contacts Company Inbox 9+ Resources format_size keyboard_arrow_d…" at bounding box center [737, 241] width 1475 height 734
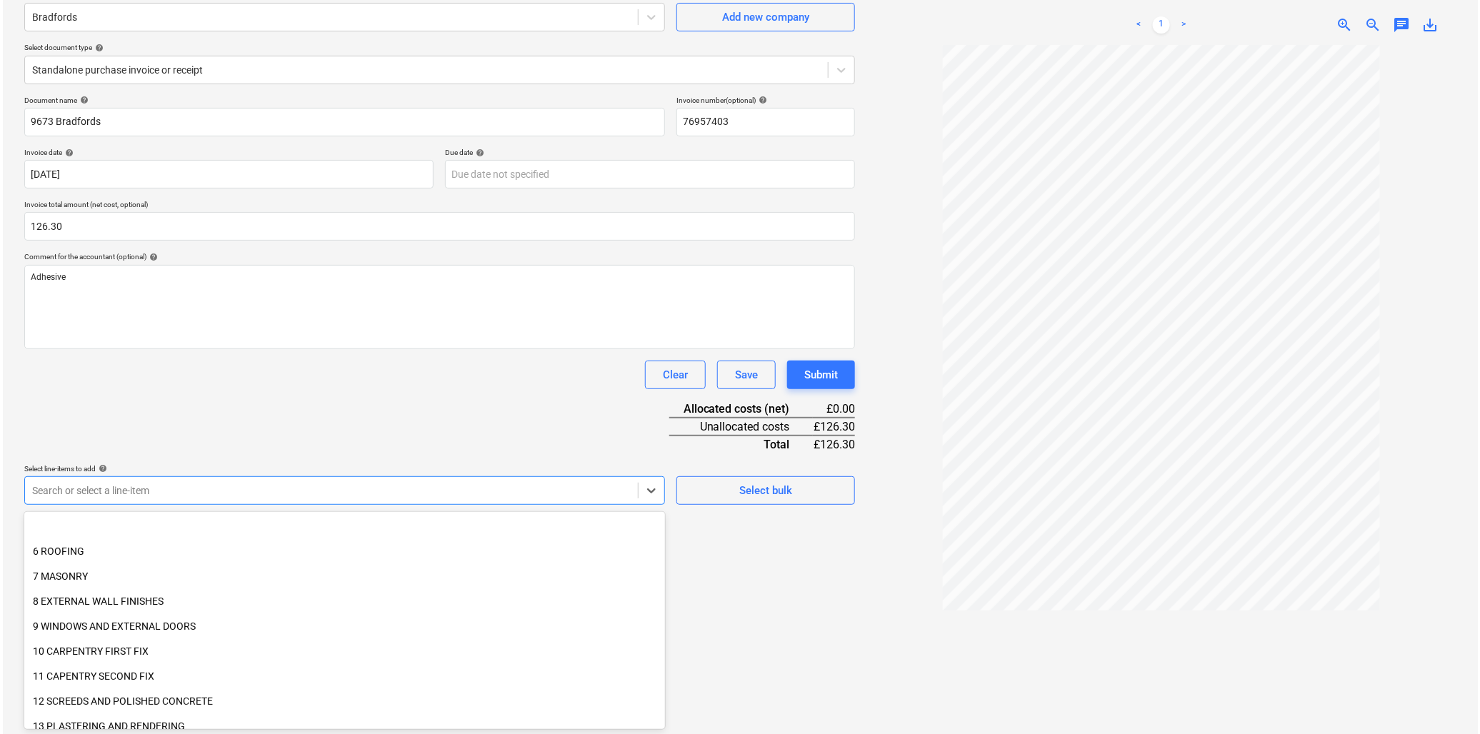
scroll to position [238, 0]
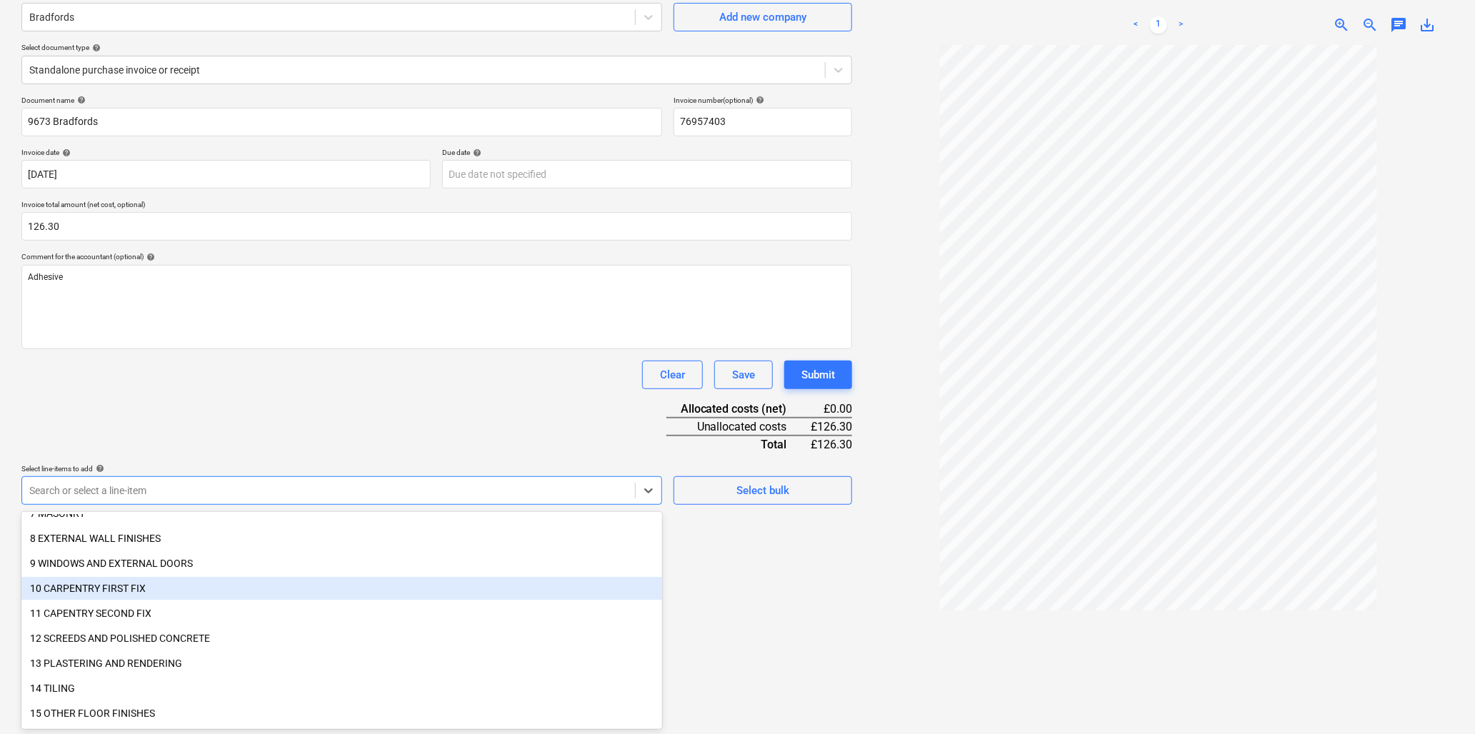
click at [91, 587] on div "10 CARPENTRY FIRST FIX" at bounding box center [341, 588] width 641 height 23
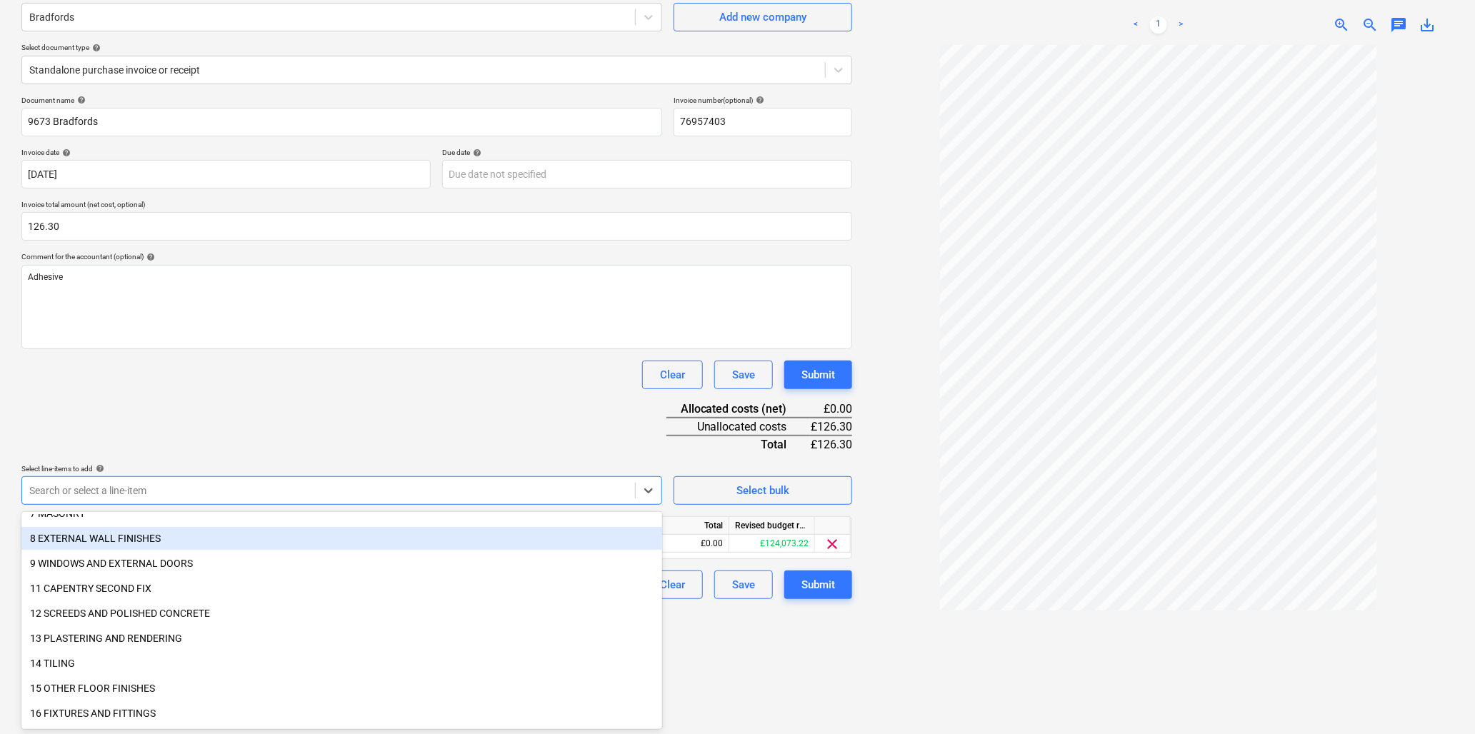
click at [236, 425] on div "Document name help 9673 Bradfords Invoice number (optional) help 76957403 Invoi…" at bounding box center [436, 348] width 831 height 504
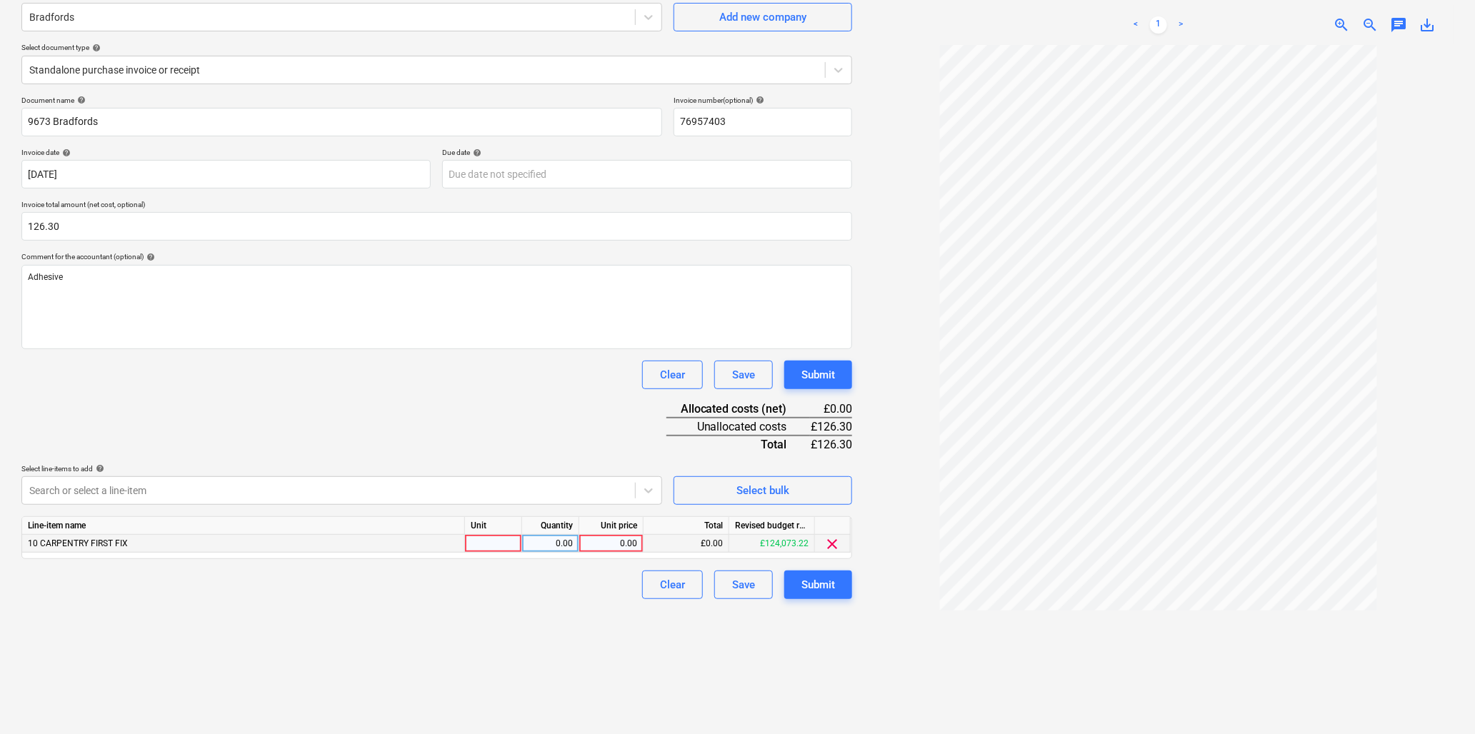
click at [497, 539] on div at bounding box center [493, 544] width 57 height 18
type input "tube"
type input "10"
type input "12.63"
click at [819, 586] on div "Submit" at bounding box center [819, 585] width 34 height 19
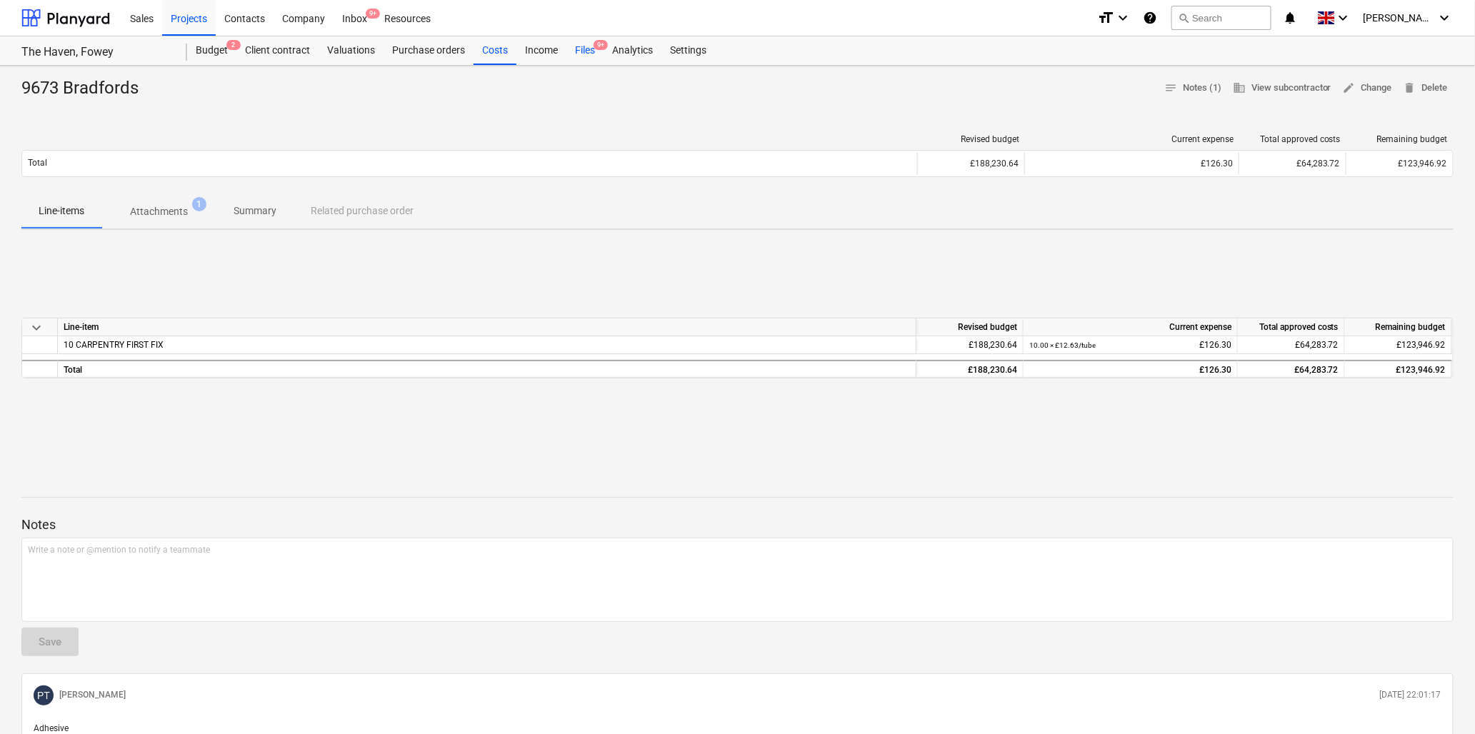
click at [586, 47] on div "Files 9+" at bounding box center [585, 50] width 37 height 29
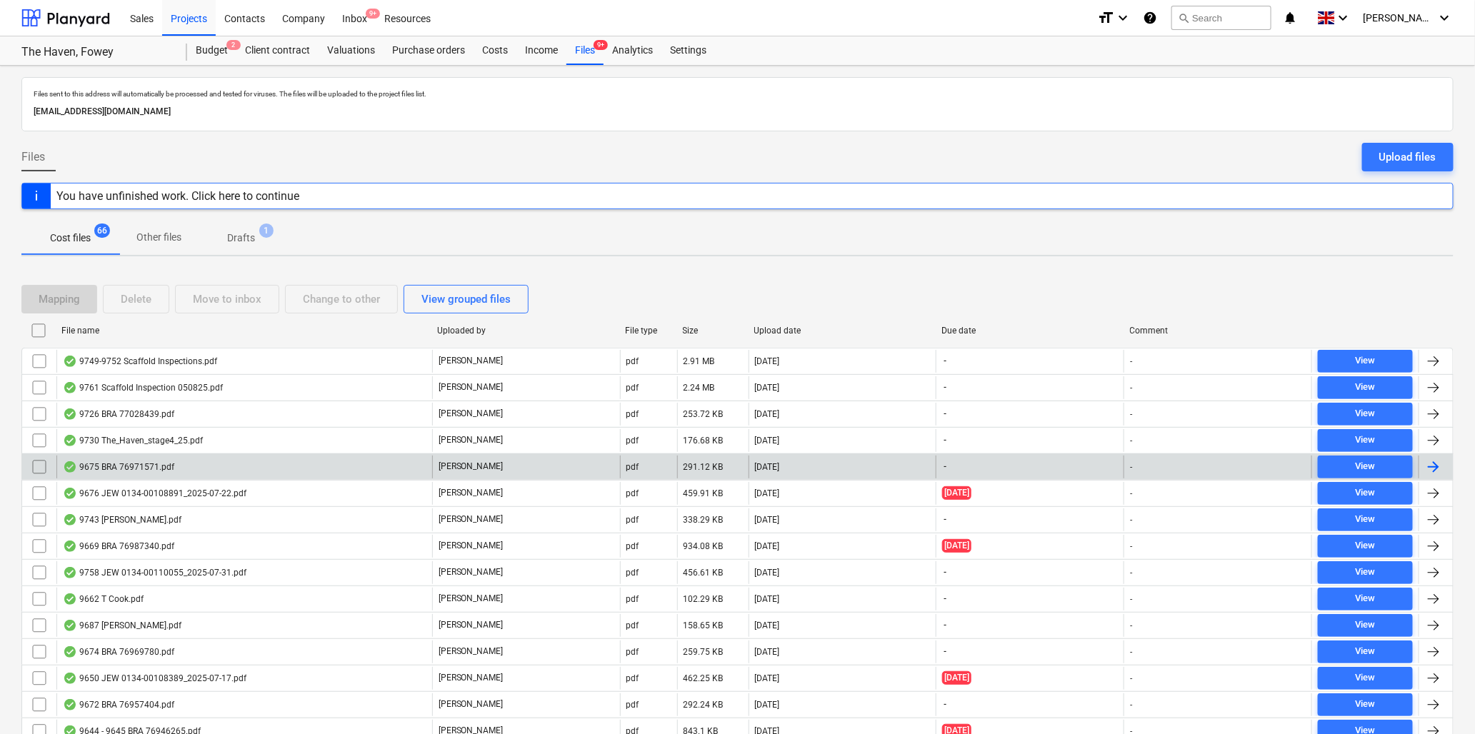
click at [149, 468] on div "9675 BRA 76971571.pdf" at bounding box center [118, 467] width 111 height 11
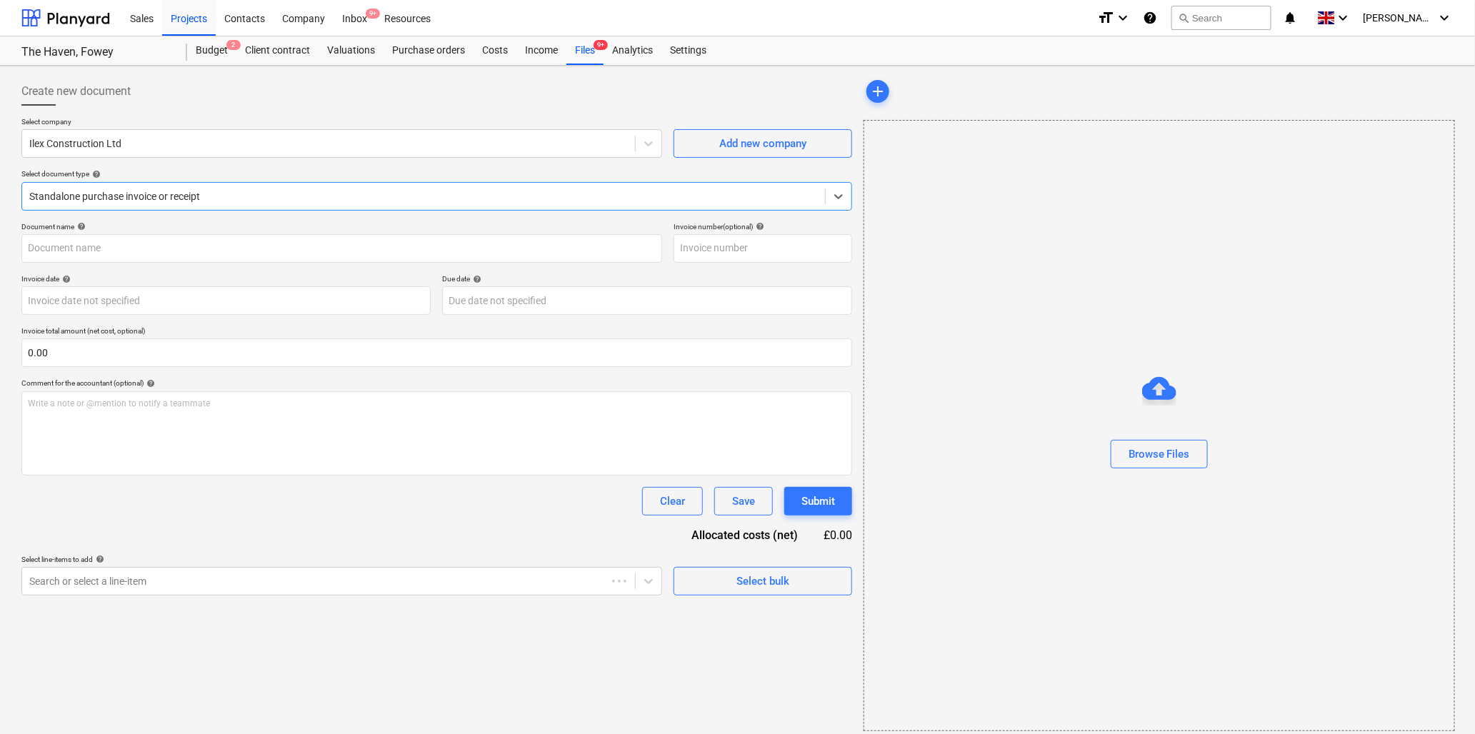
type input "76971571"
type input "[DATE]"
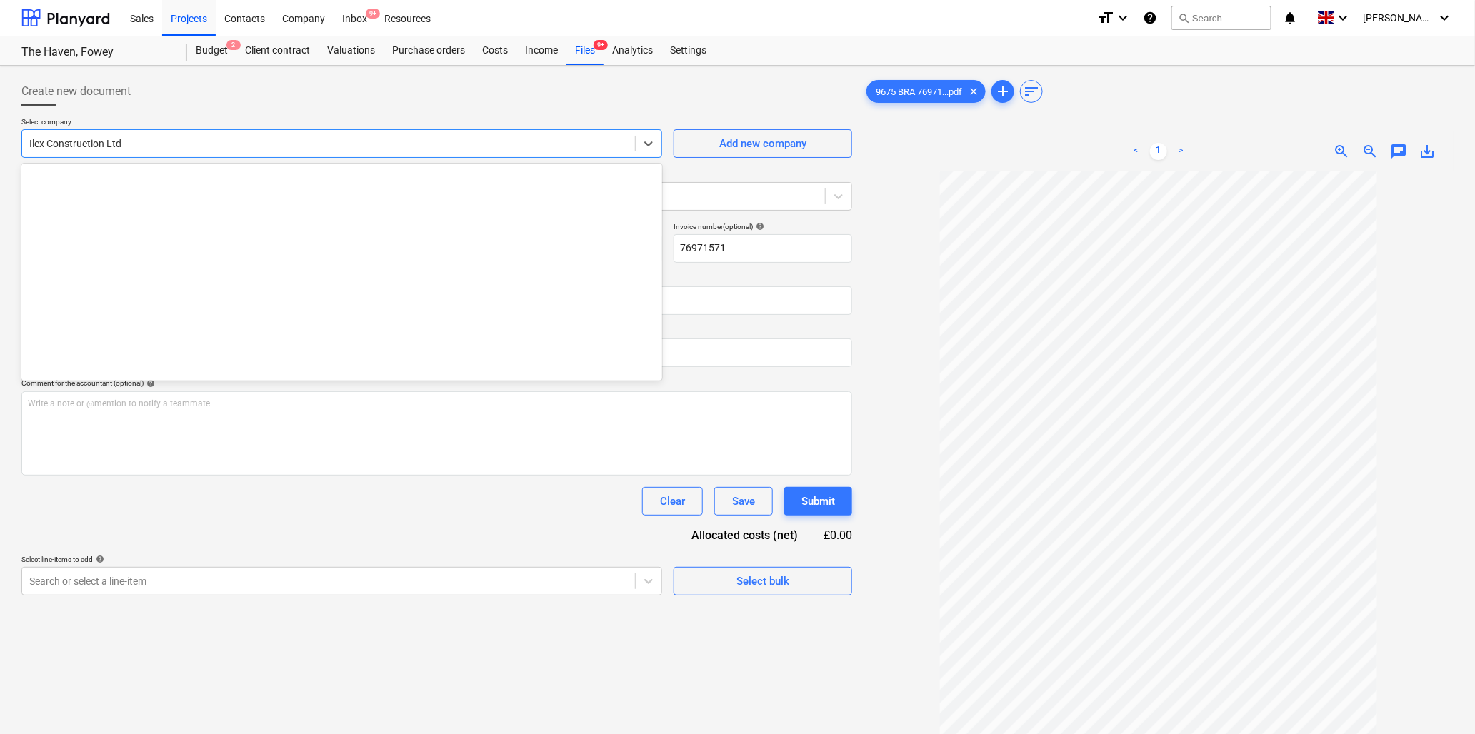
click at [246, 136] on div at bounding box center [328, 143] width 599 height 14
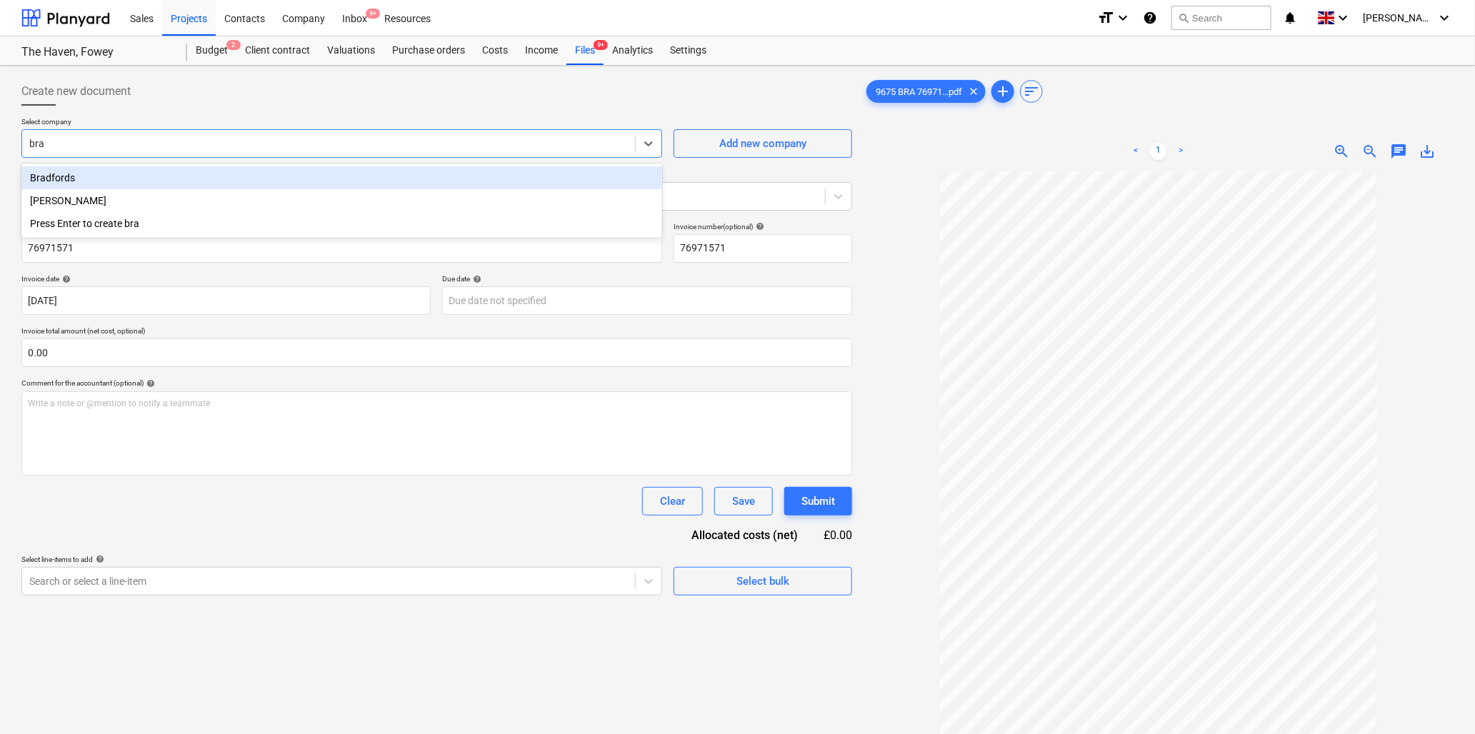
type input "[PERSON_NAME]"
click at [179, 176] on div "Bradfords" at bounding box center [341, 177] width 641 height 23
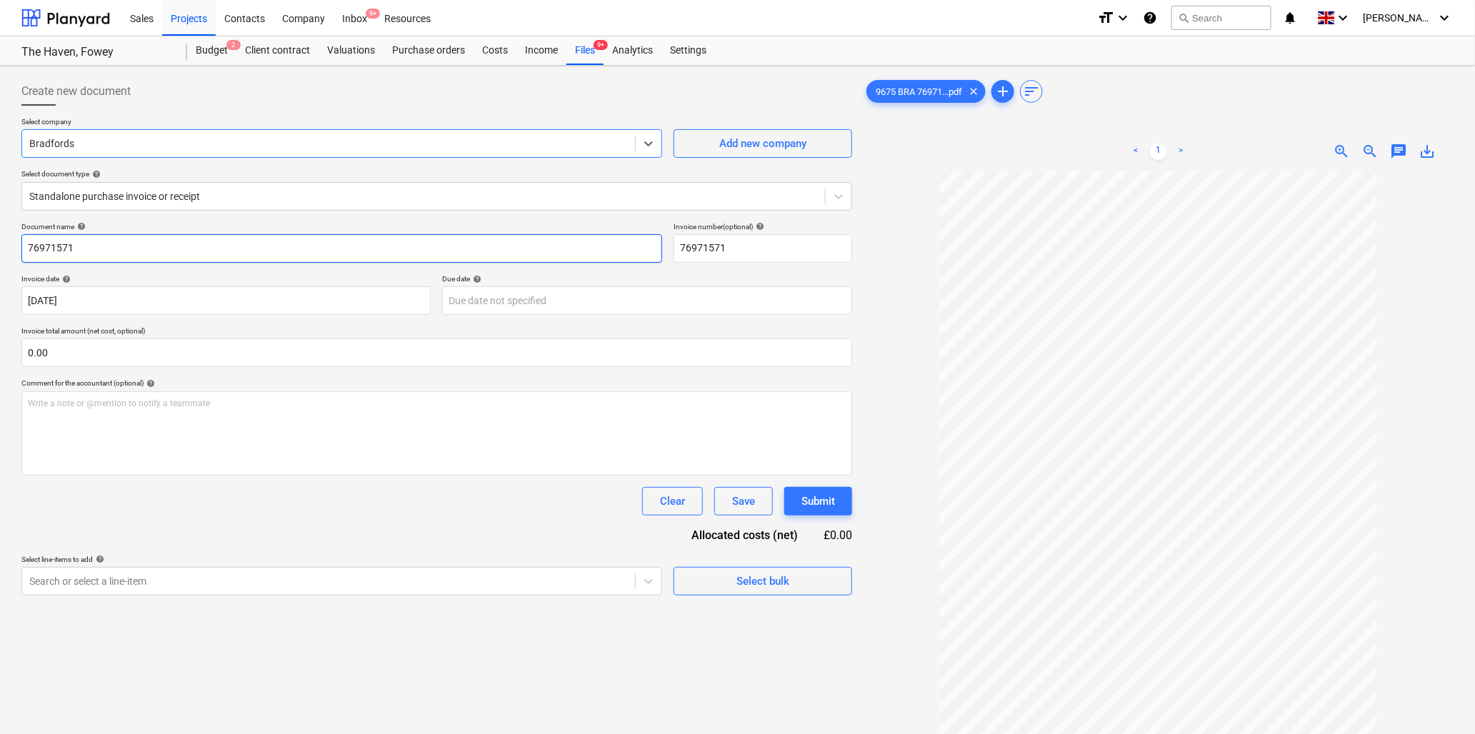
click at [156, 249] on input "76971571" at bounding box center [341, 248] width 641 height 29
type input "9675 Bradfords"
click at [160, 360] on input "text" at bounding box center [436, 353] width 831 height 29
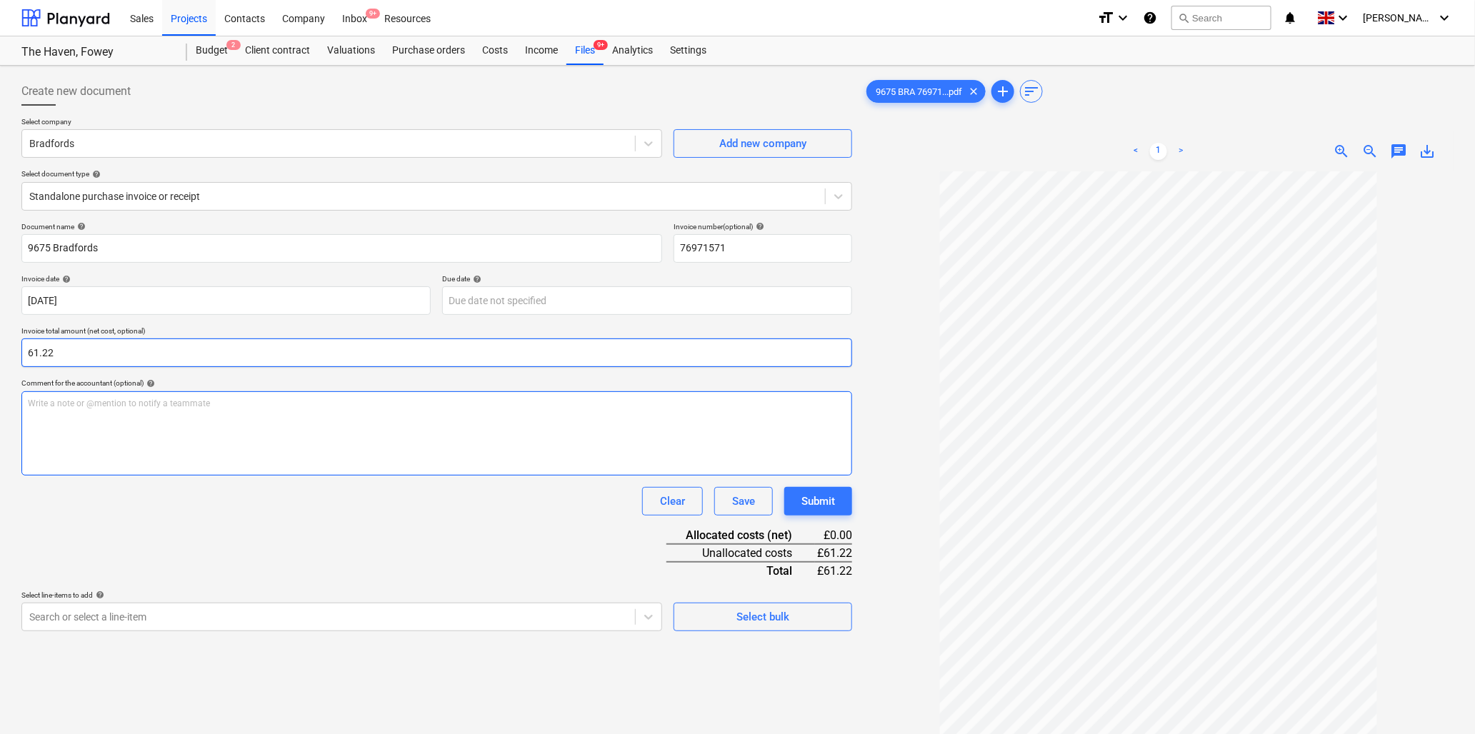
type input "61.22"
click at [155, 409] on p "Write a note or @mention to notify a teammate [PERSON_NAME]" at bounding box center [437, 404] width 818 height 12
click at [147, 416] on div "Write a note or @mention to notify a teammate [PERSON_NAME]" at bounding box center [436, 433] width 831 height 84
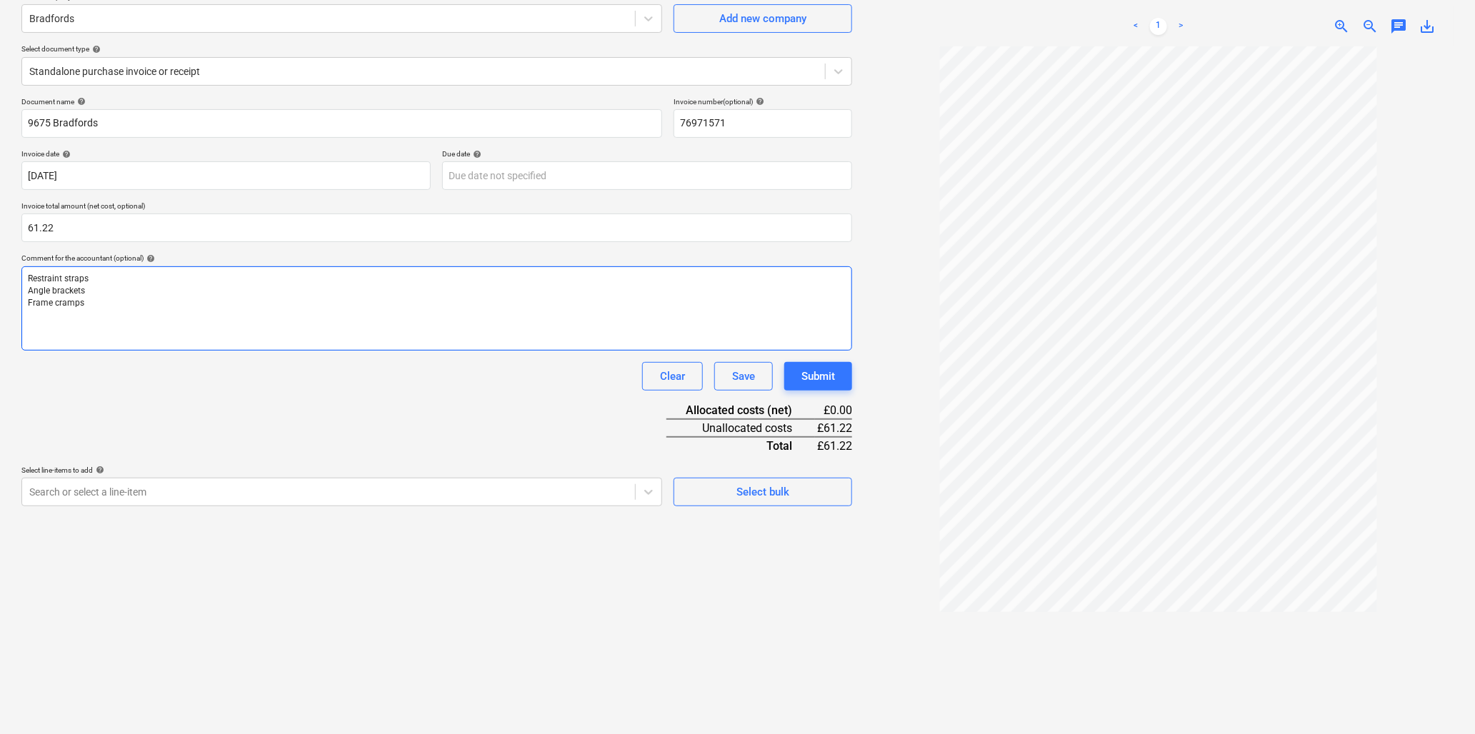
scroll to position [143, 0]
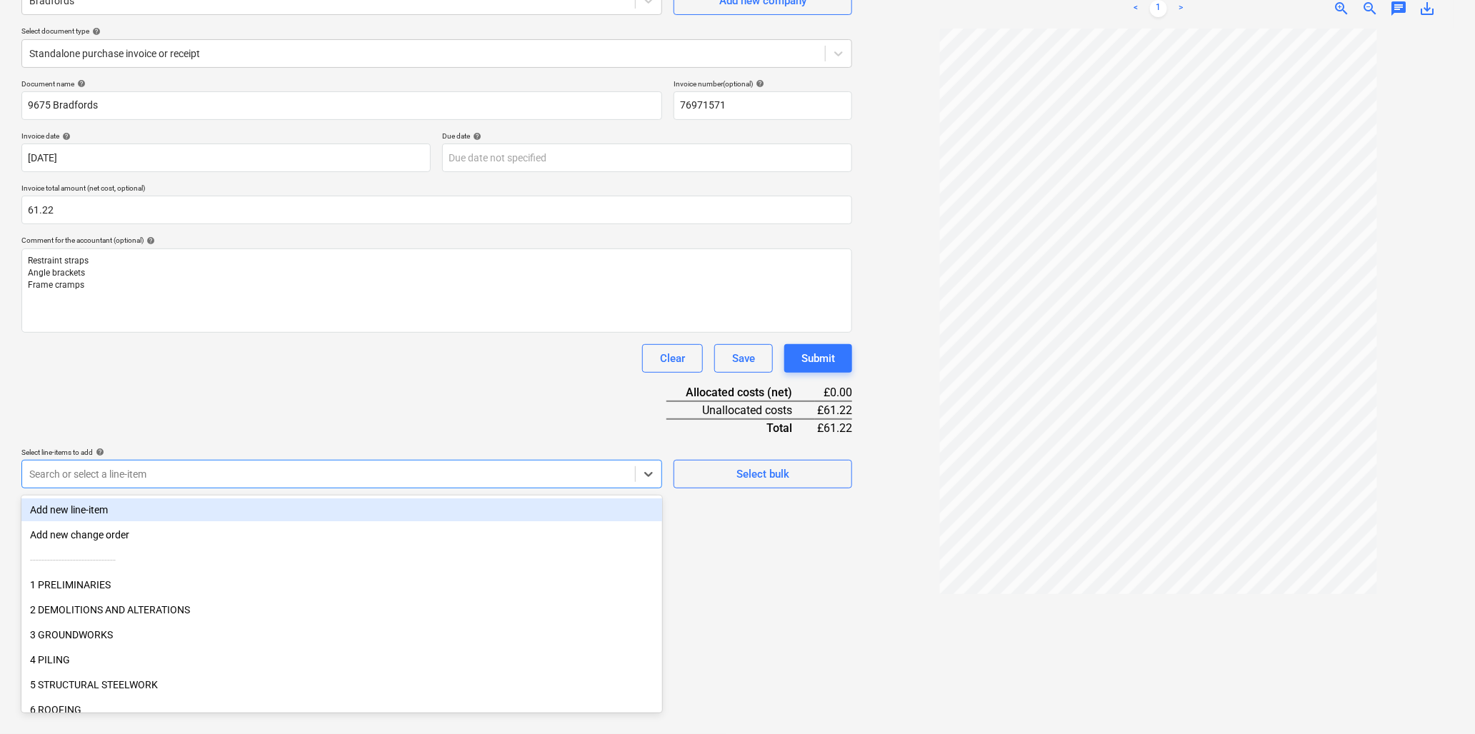
click at [295, 474] on div at bounding box center [328, 474] width 599 height 14
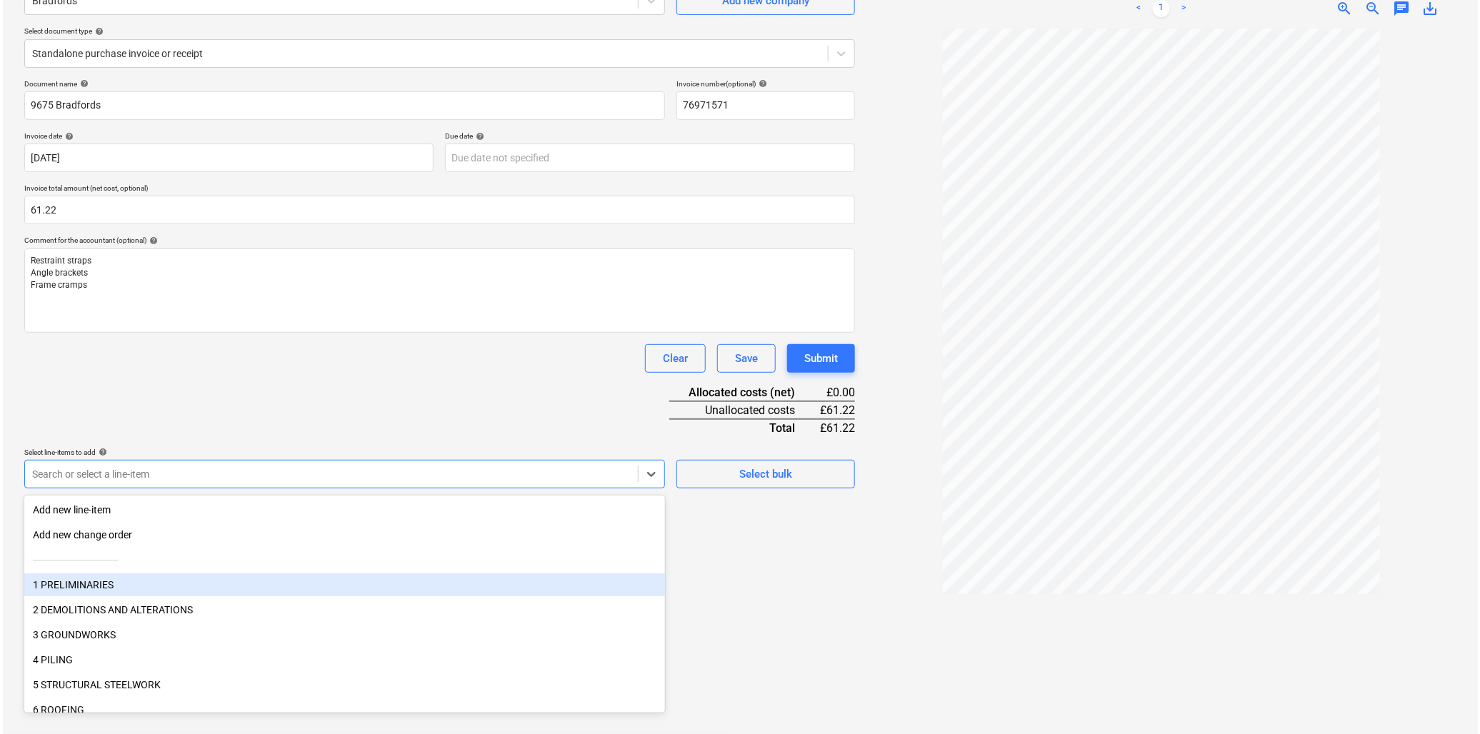
scroll to position [159, 0]
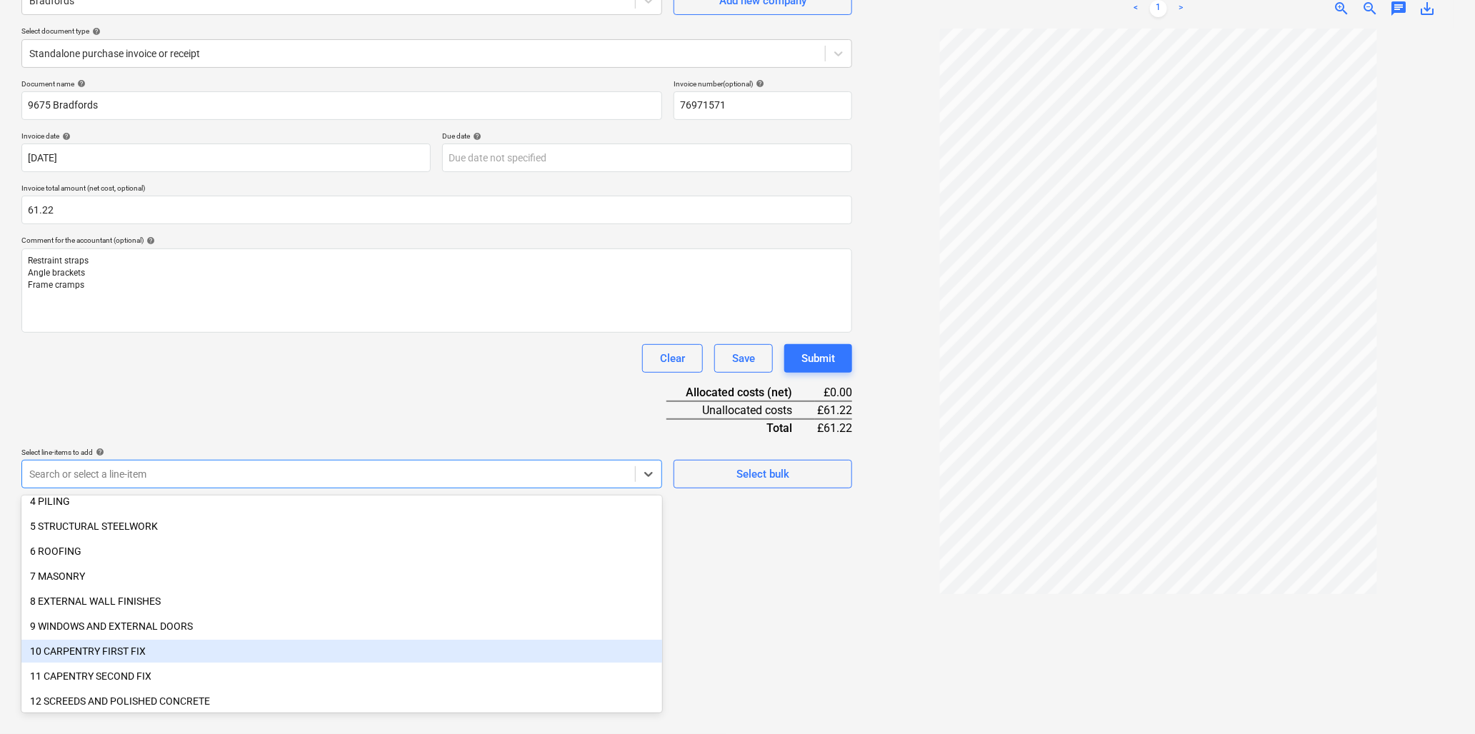
click at [90, 650] on div "10 CARPENTRY FIRST FIX" at bounding box center [341, 651] width 641 height 23
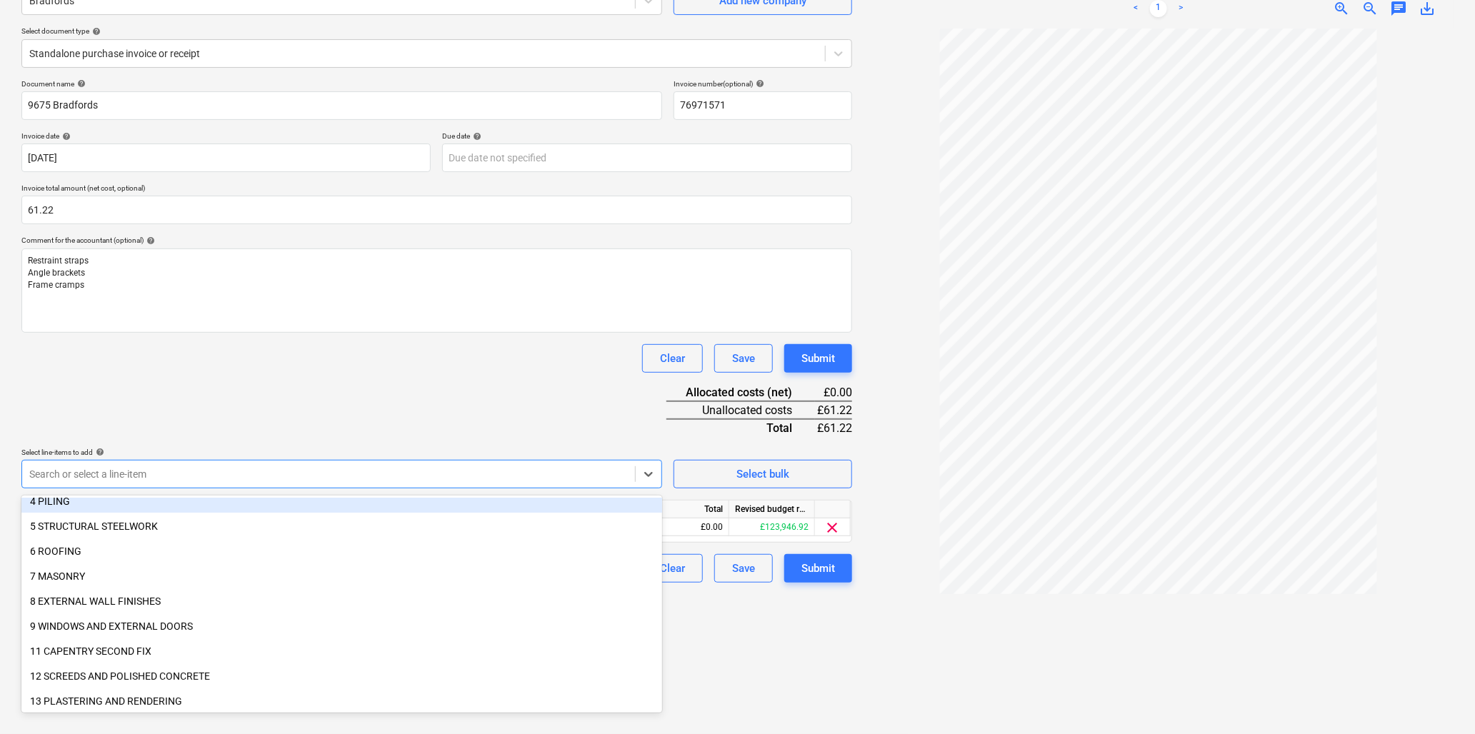
click at [226, 422] on div "Document name help 9675 Bradfords Invoice number (optional) help 76971571 Invoi…" at bounding box center [436, 331] width 831 height 504
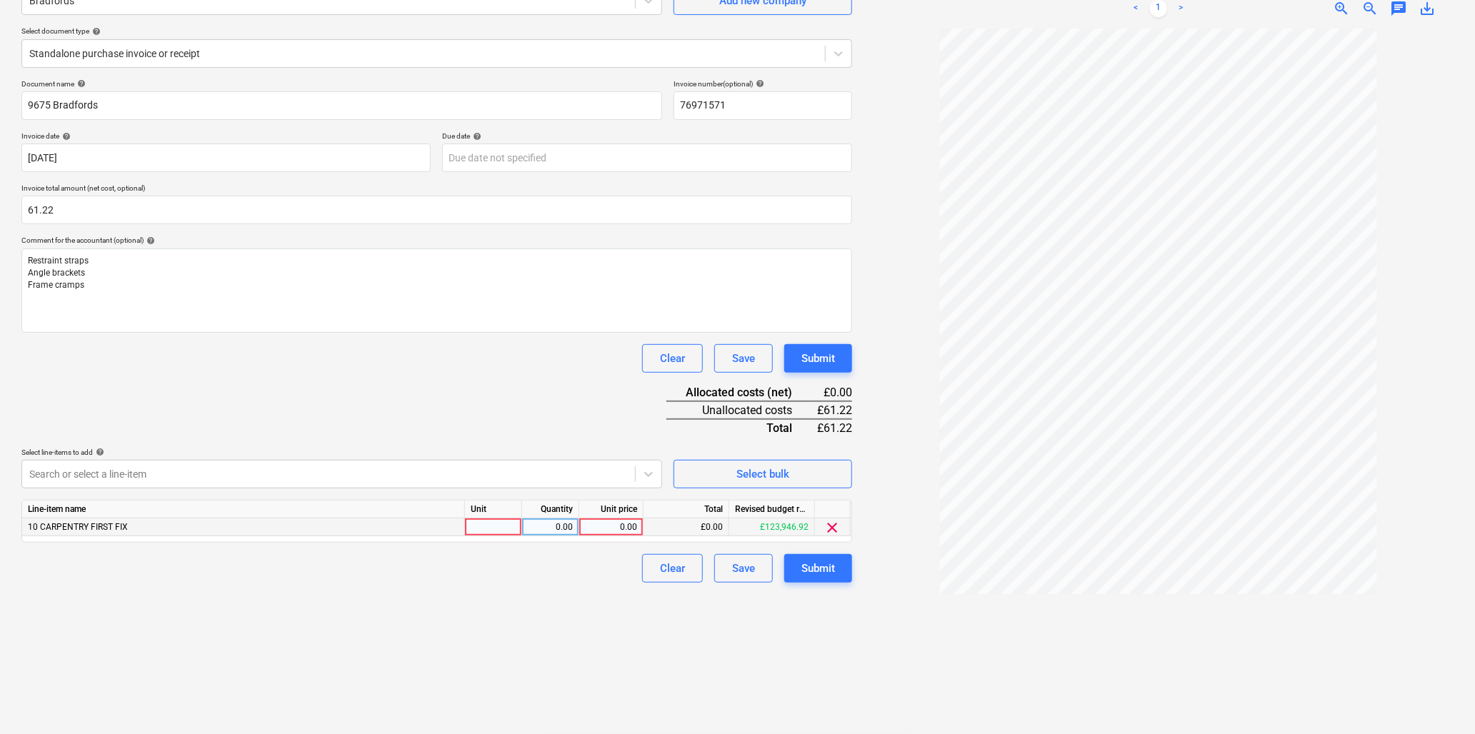
click at [497, 530] on div at bounding box center [493, 528] width 57 height 18
type input "item"
type input "61.22"
click at [824, 573] on div "Submit" at bounding box center [819, 568] width 34 height 19
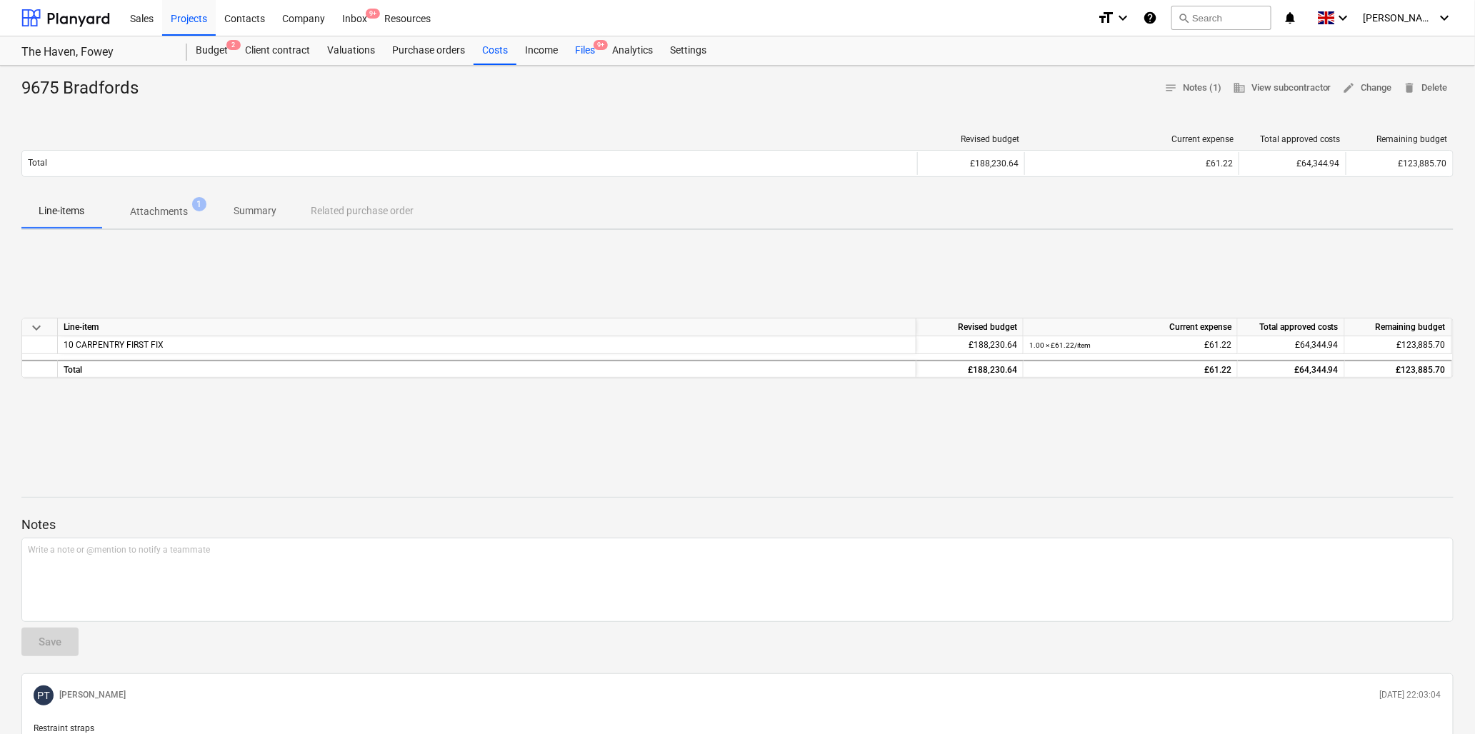
click at [586, 52] on div "Files 9+" at bounding box center [585, 50] width 37 height 29
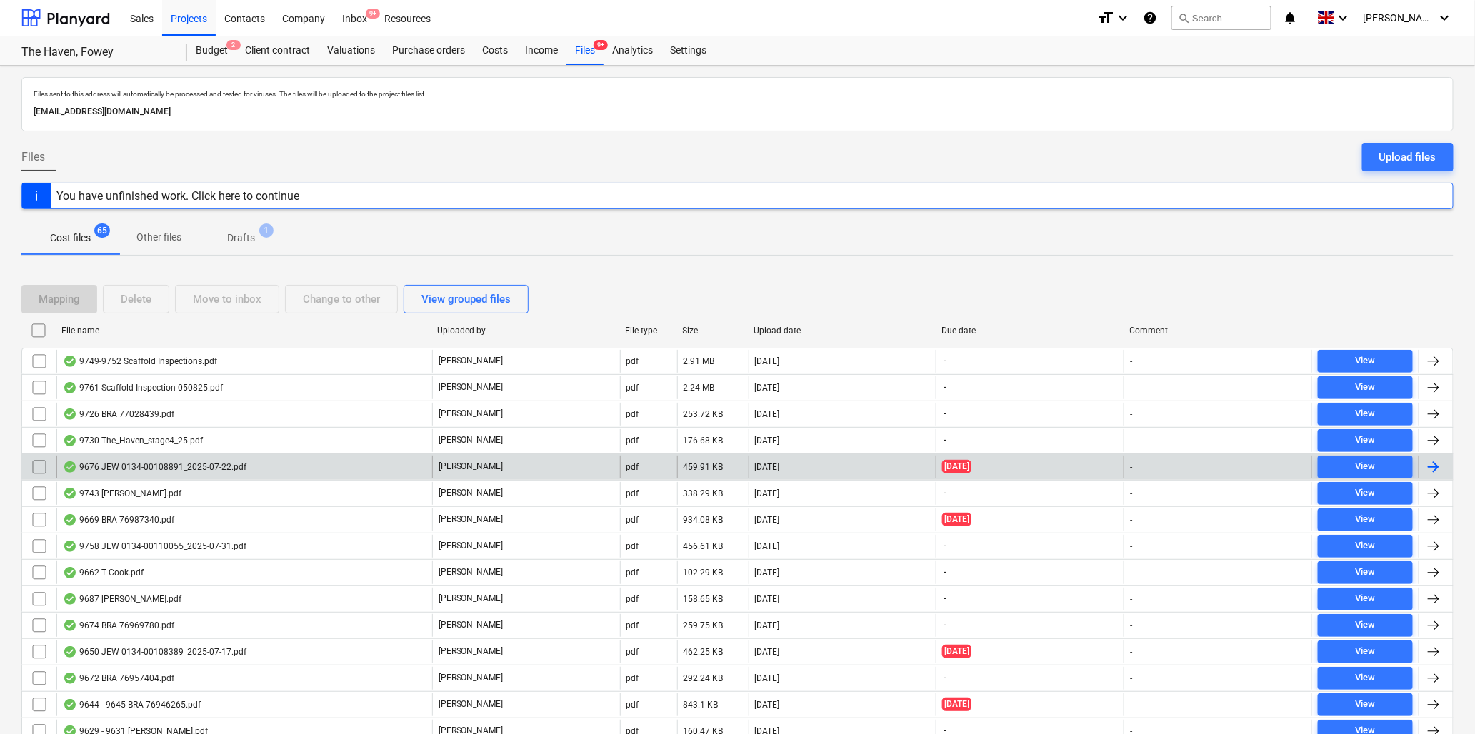
click at [184, 464] on div "9676 JEW 0134-00108891_2025-07-22.pdf" at bounding box center [155, 467] width 184 height 11
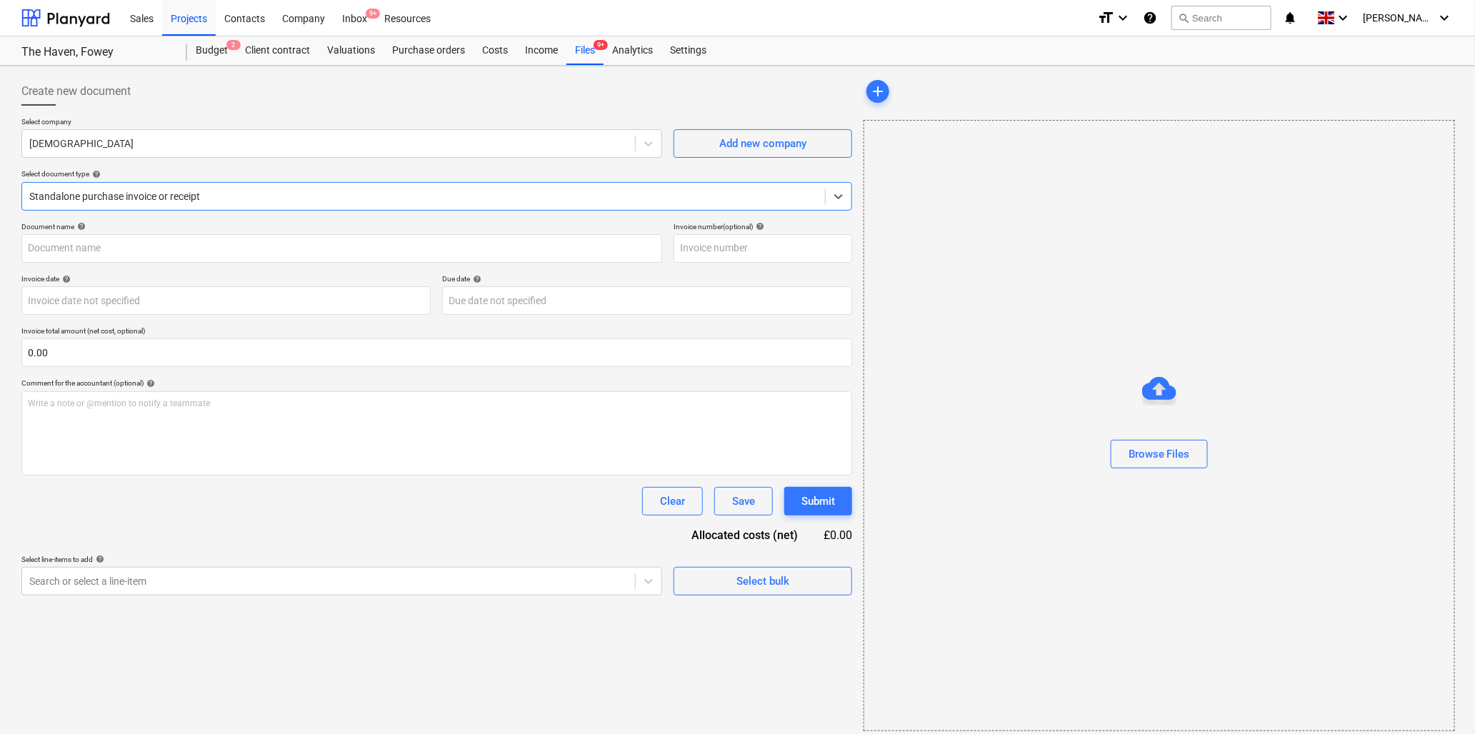
type input "ILEX101"
type input "[DATE]"
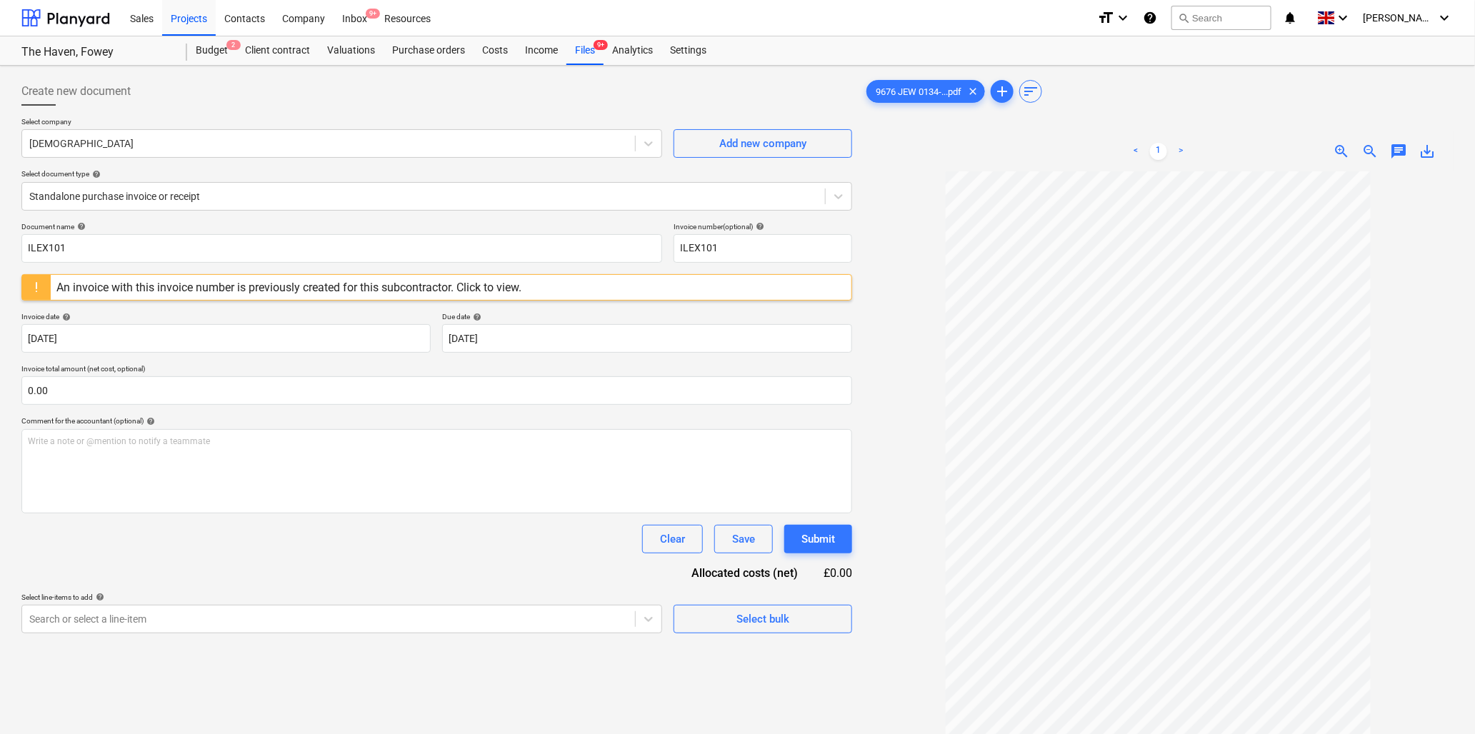
click at [1340, 145] on span "zoom_in" at bounding box center [1342, 151] width 17 height 17
click at [1339, 145] on span "zoom_in" at bounding box center [1342, 151] width 17 height 17
click at [105, 241] on input "ILEX101" at bounding box center [341, 248] width 641 height 29
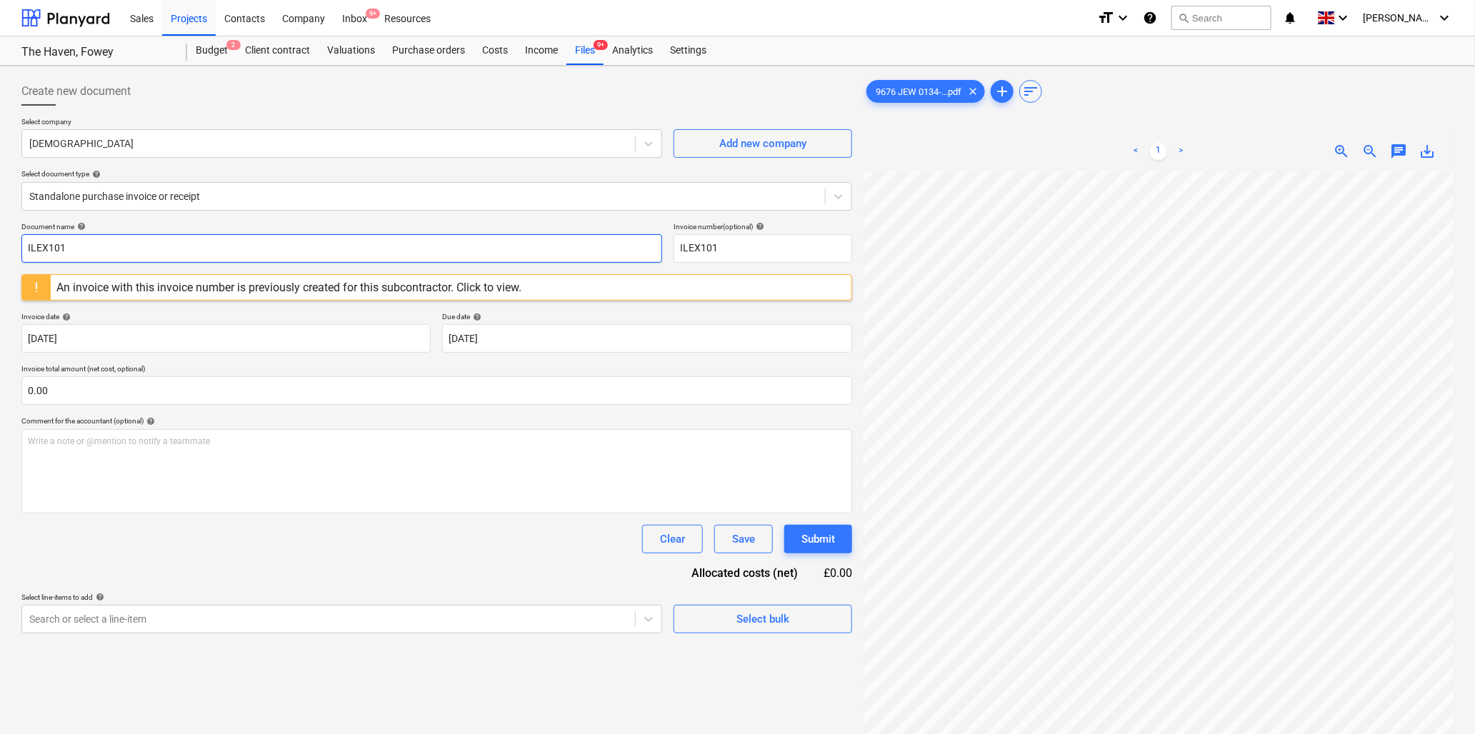
click at [105, 241] on input "ILEX101" at bounding box center [341, 248] width 641 height 29
type input "9676 Jewsons"
click at [789, 244] on input "ILEX101" at bounding box center [763, 248] width 179 height 29
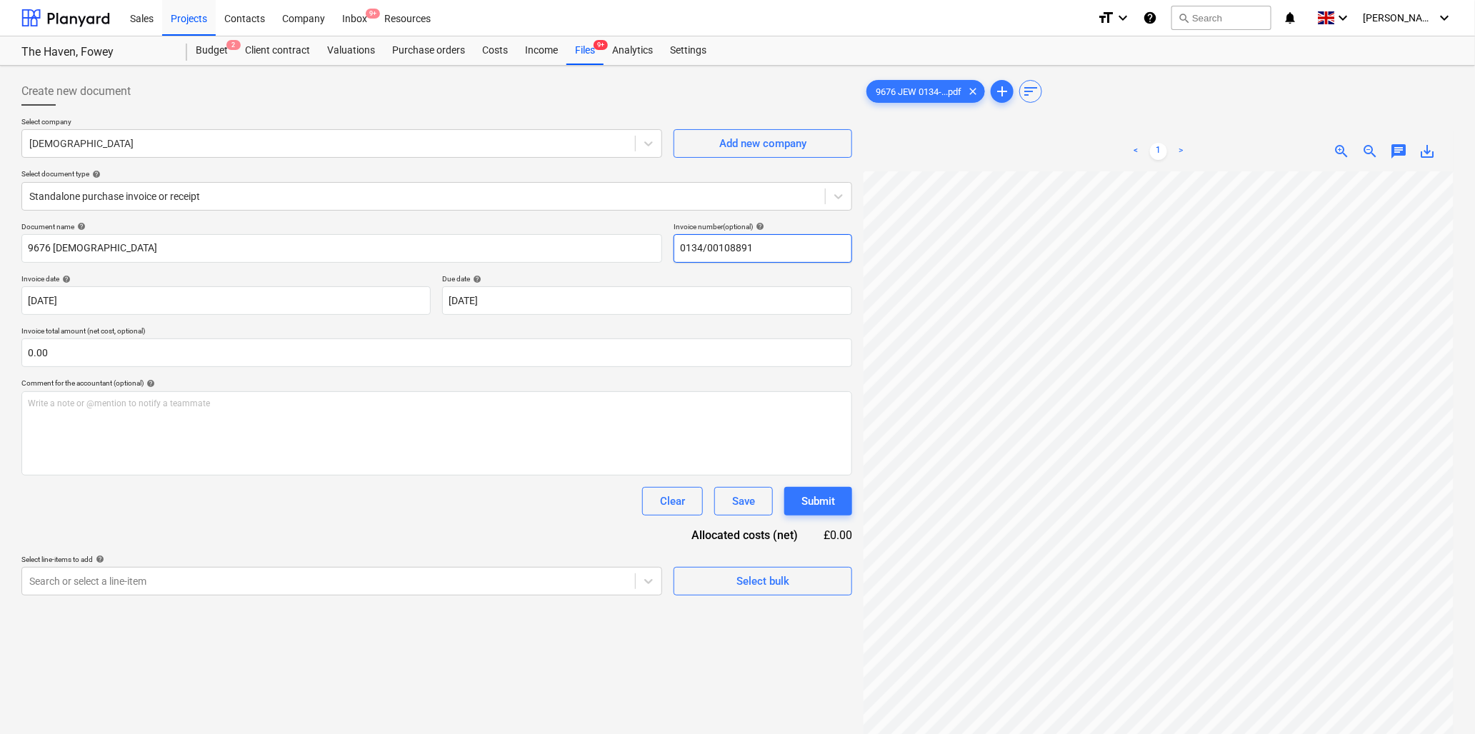
type input "0134/00108891"
click at [133, 348] on input "text" at bounding box center [436, 353] width 831 height 29
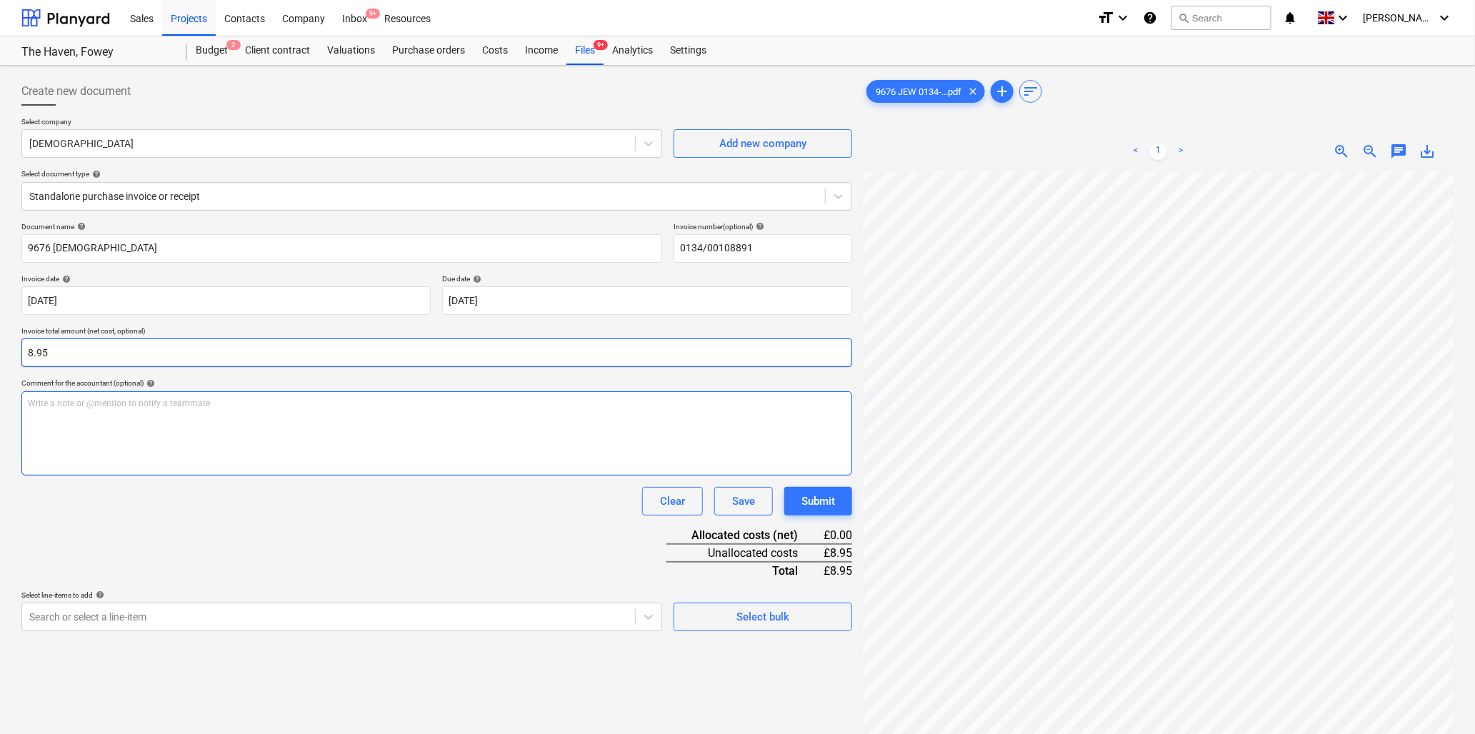
type input "8.95"
click at [120, 394] on div "Write a note or @mention to notify a teammate [PERSON_NAME]" at bounding box center [436, 433] width 831 height 84
click at [66, 409] on p "Write a note or @mention to notify a teammate [PERSON_NAME]" at bounding box center [437, 404] width 818 height 12
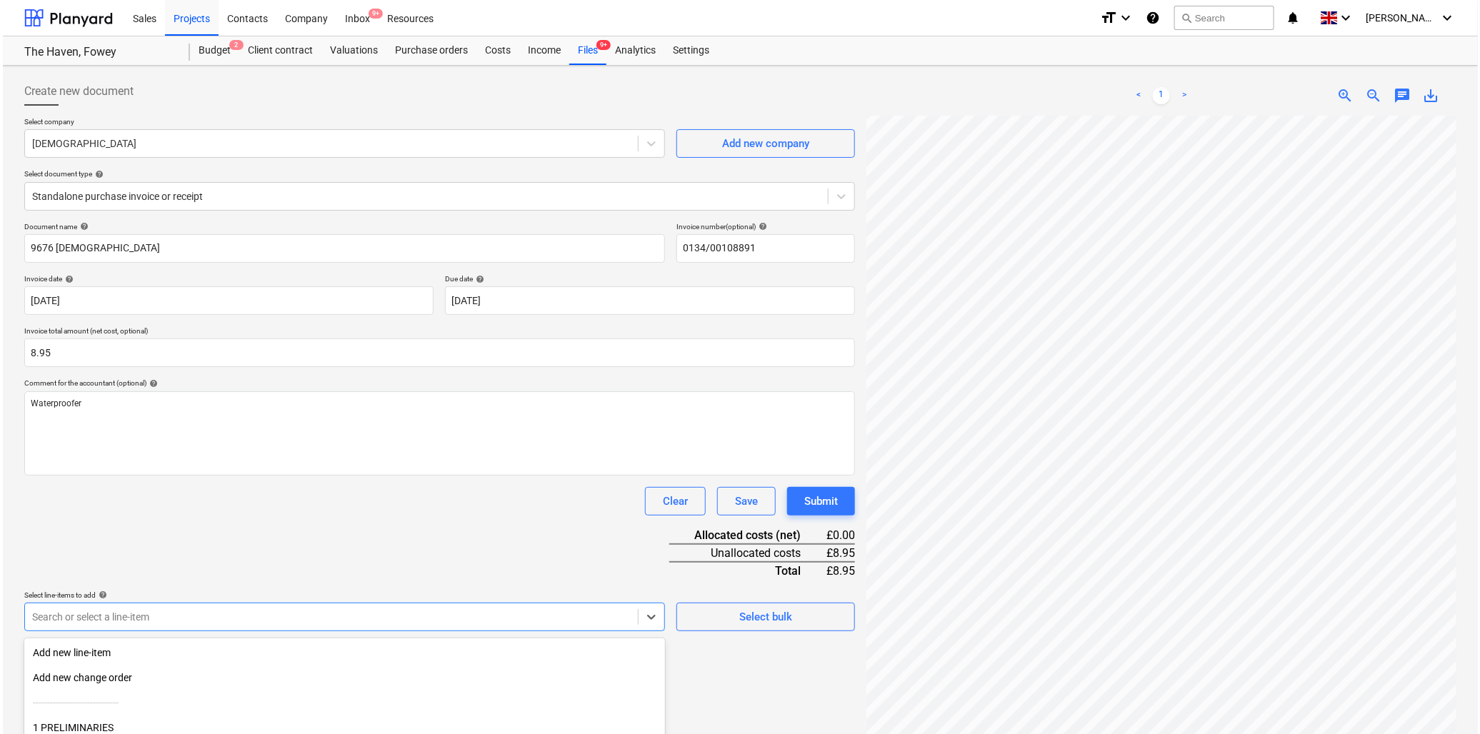
scroll to position [126, 0]
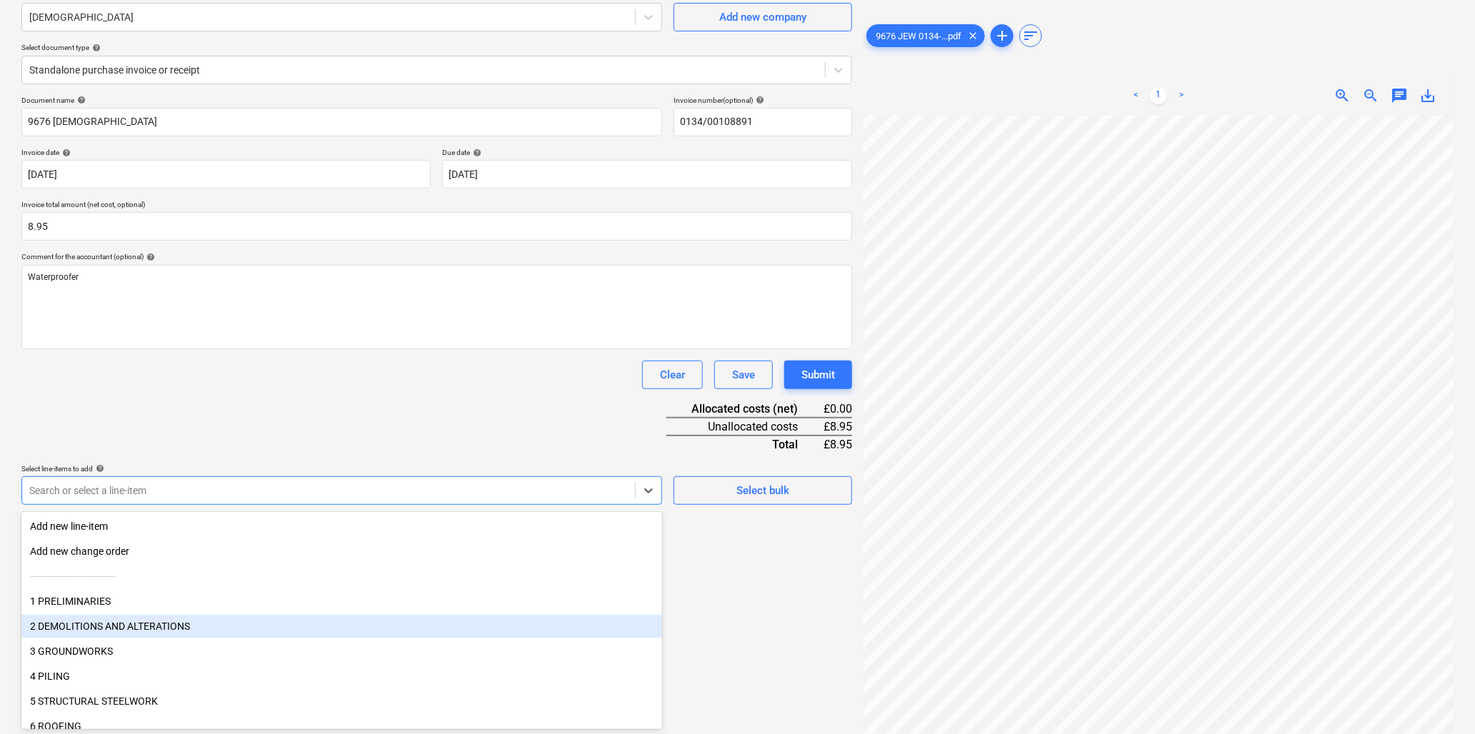
click at [137, 608] on body "Sales Projects Contacts Company Inbox 9+ Resources format_size keyboard_arrow_d…" at bounding box center [737, 241] width 1475 height 734
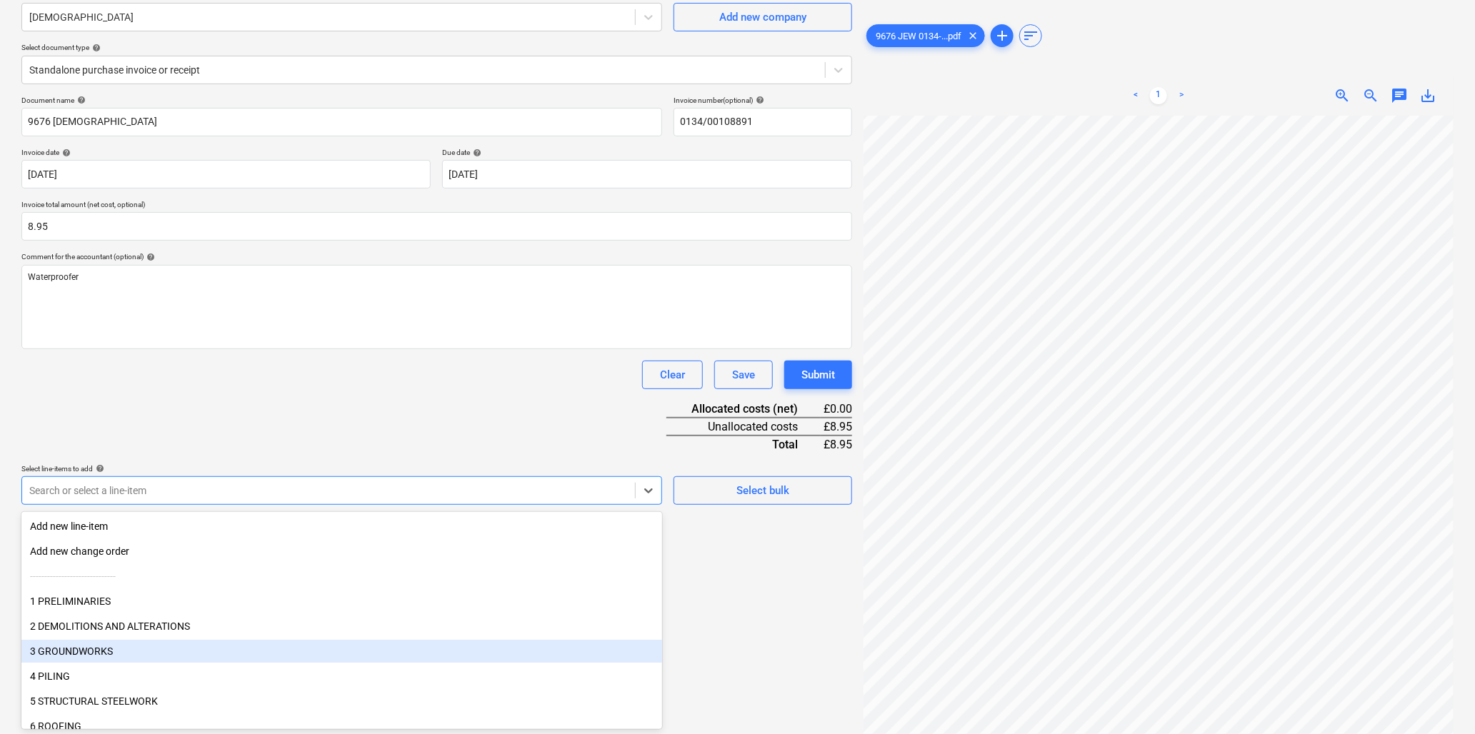
click at [102, 653] on div "3 GROUNDWORKS" at bounding box center [341, 651] width 641 height 23
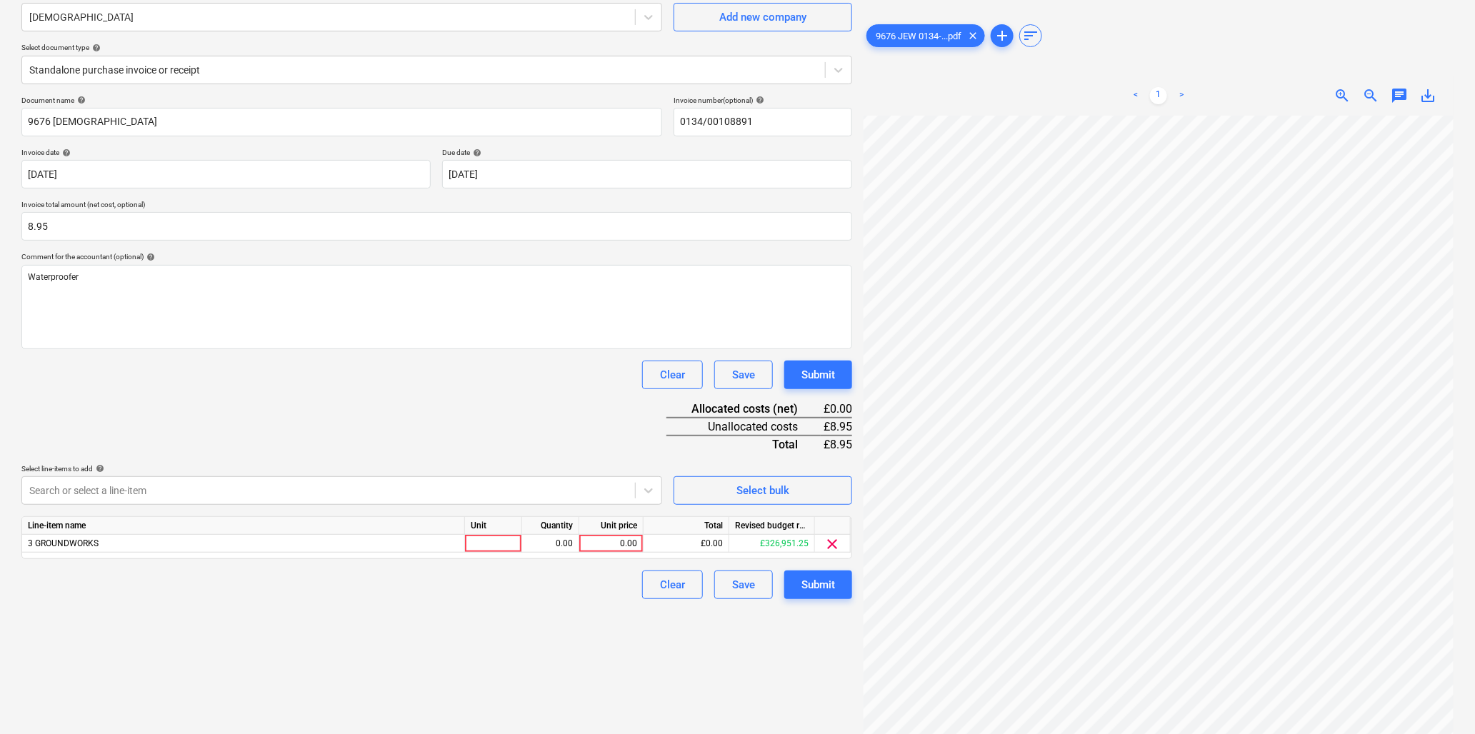
click at [484, 425] on div "Document name help 9676 Jewsons Invoice number (optional) help 0134/00108891 In…" at bounding box center [436, 348] width 831 height 504
click at [497, 547] on div at bounding box center [493, 544] width 57 height 18
type input "item"
type input "8.95"
click at [818, 579] on div "Submit" at bounding box center [819, 585] width 34 height 19
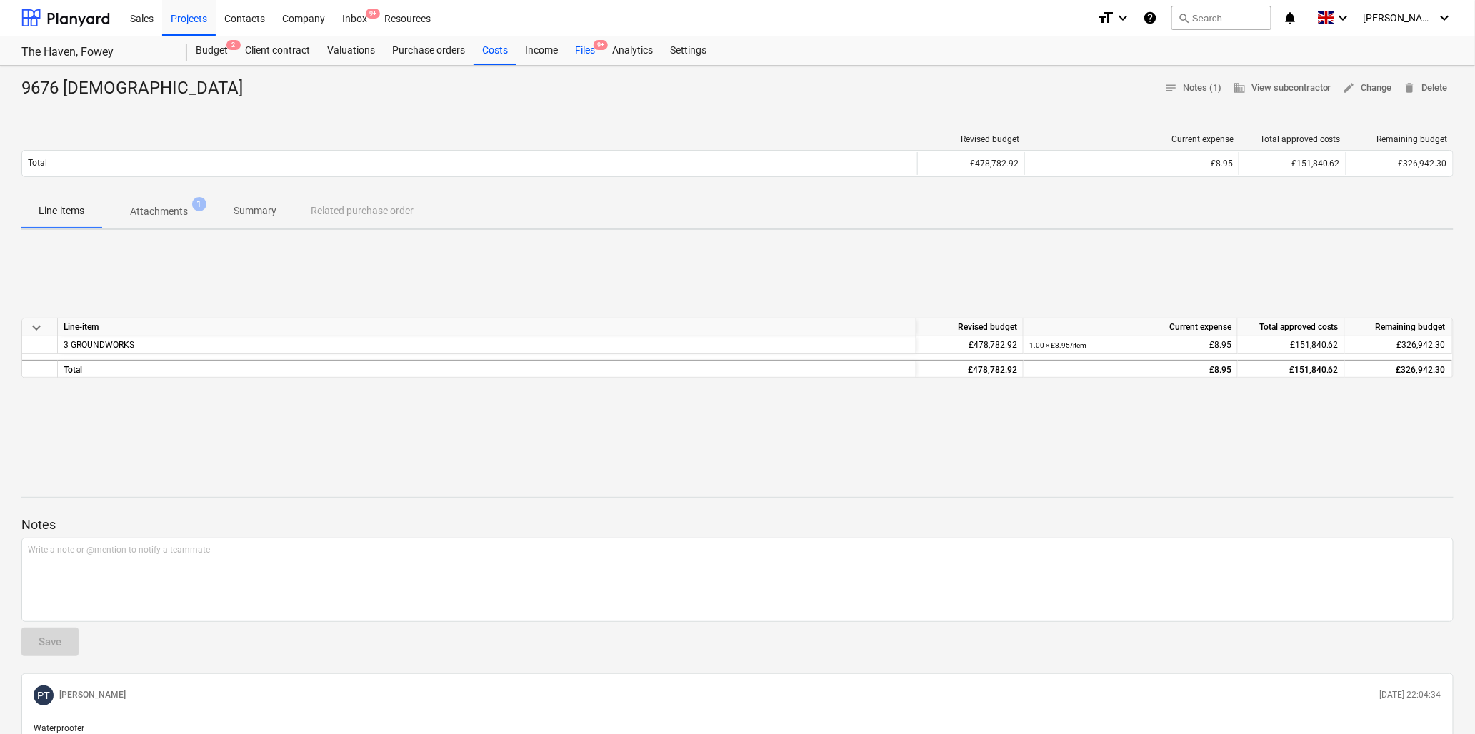
click at [586, 48] on div "Files 9+" at bounding box center [585, 50] width 37 height 29
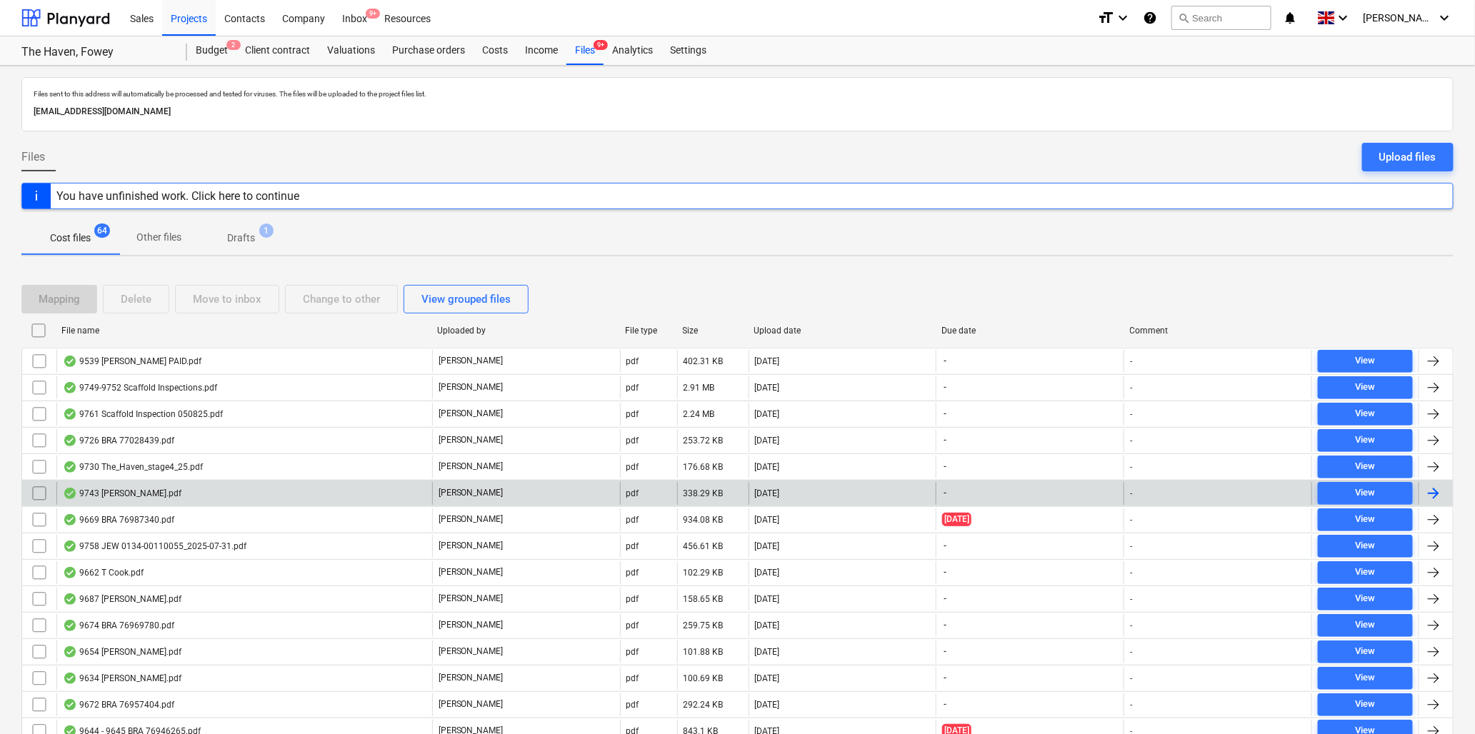
click at [144, 495] on div "9743 [PERSON_NAME].pdf" at bounding box center [122, 493] width 119 height 11
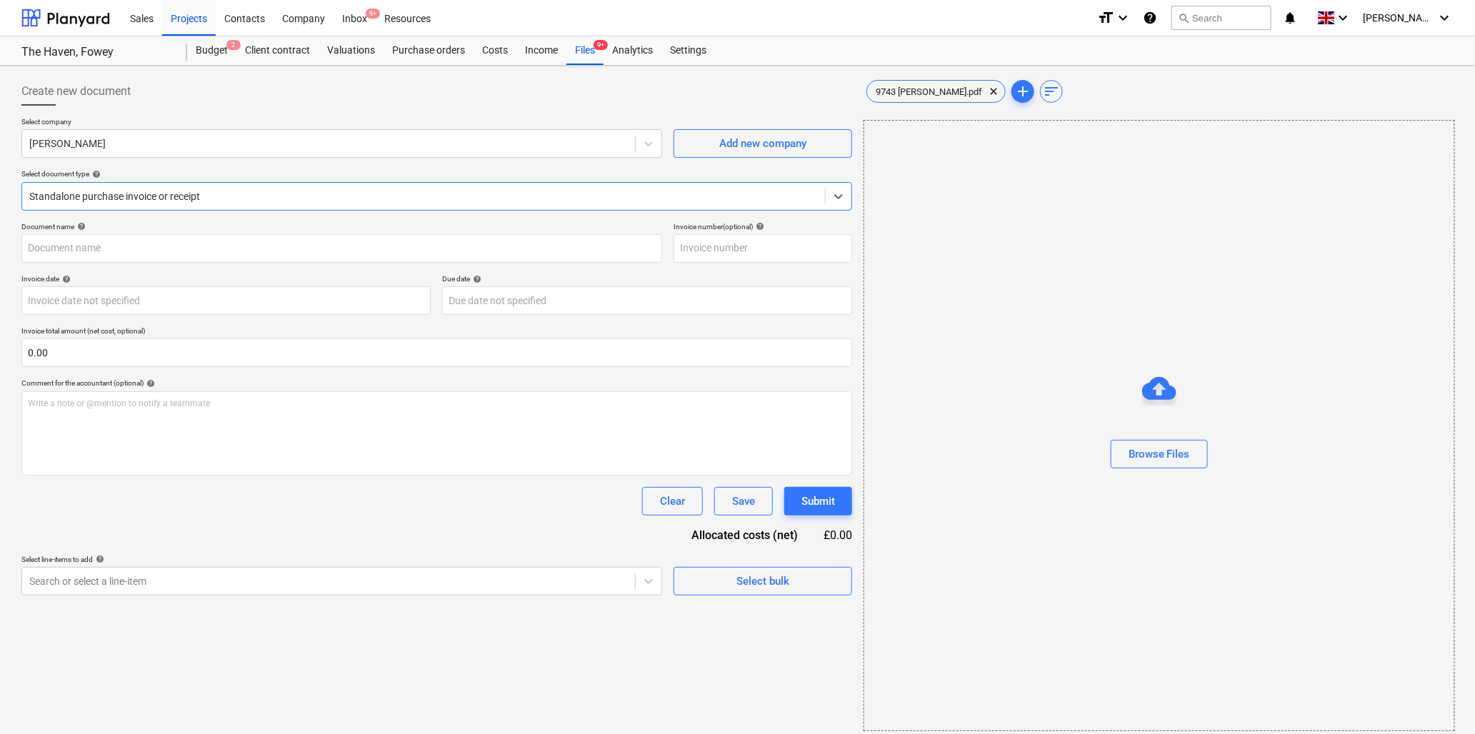
type input "9743 [PERSON_NAME].pdf"
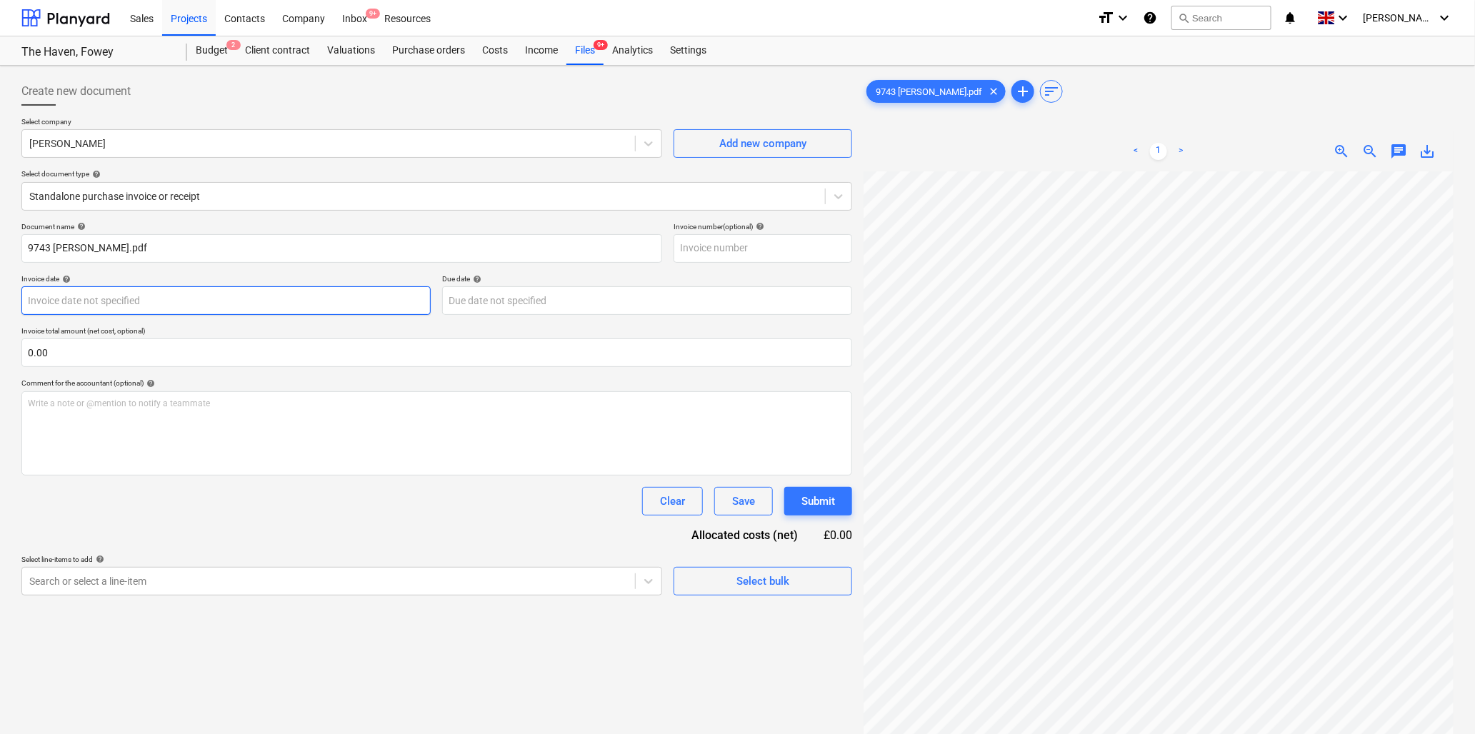
click at [211, 301] on body "Sales Projects Contacts Company Inbox 9+ Resources format_size keyboard_arrow_d…" at bounding box center [737, 367] width 1475 height 734
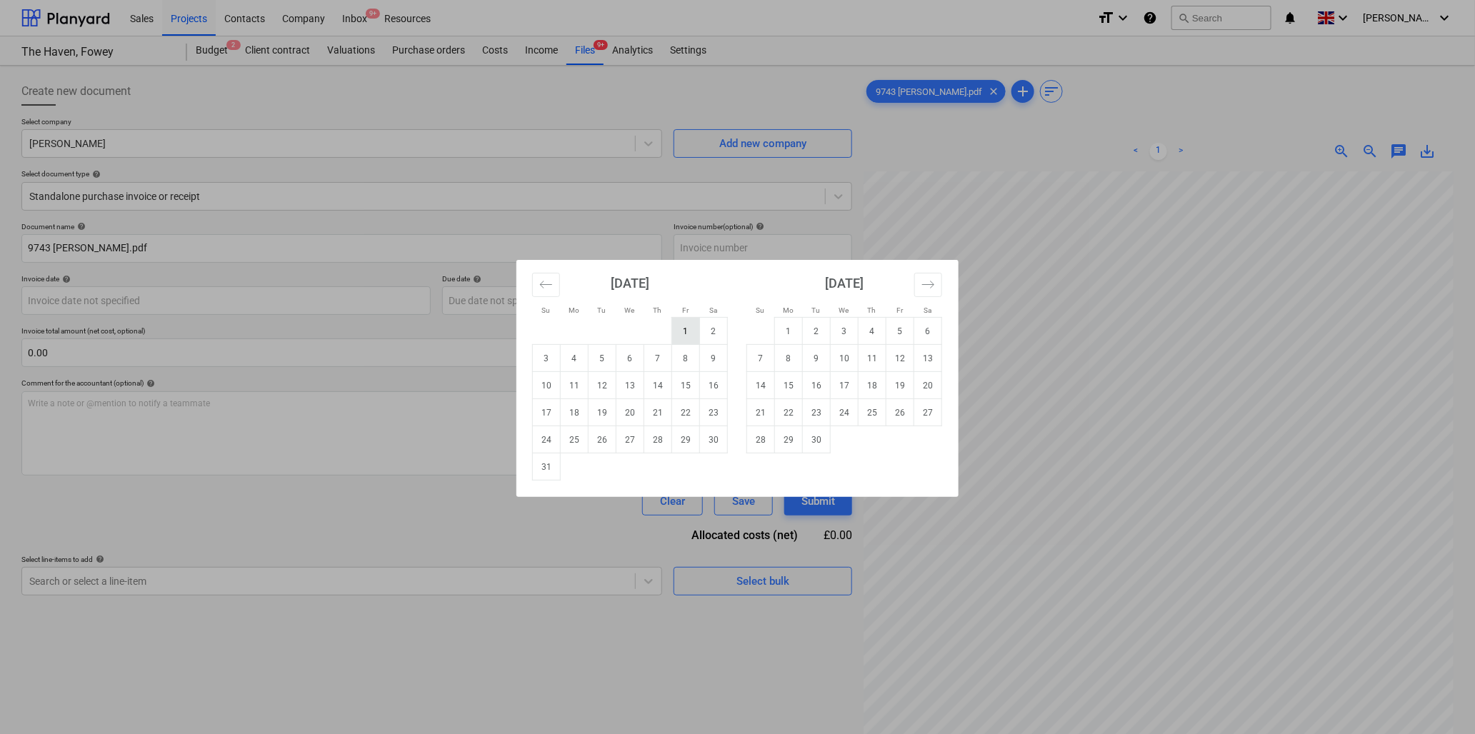
click at [687, 332] on td "1" at bounding box center [686, 331] width 28 height 27
type input "[DATE]"
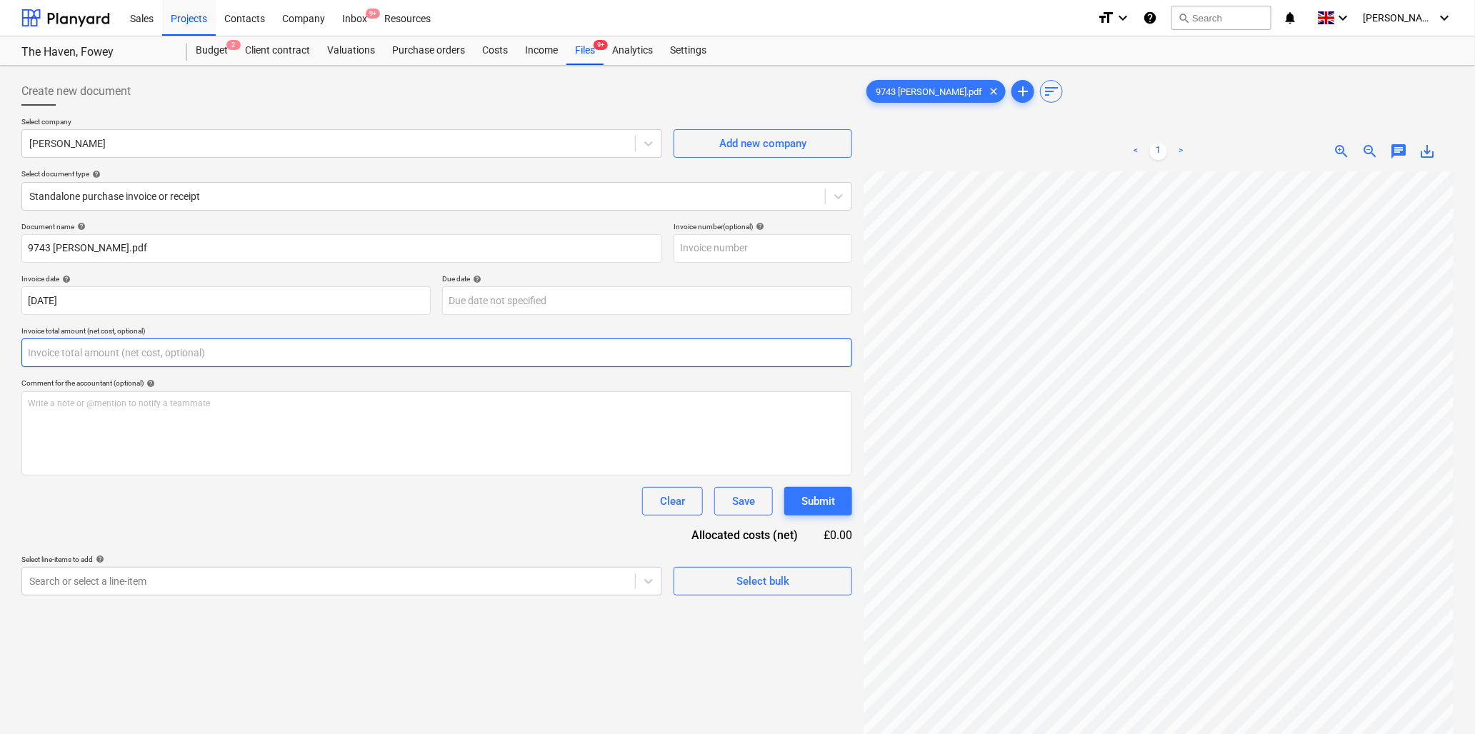
click at [156, 355] on input "text" at bounding box center [436, 353] width 831 height 29
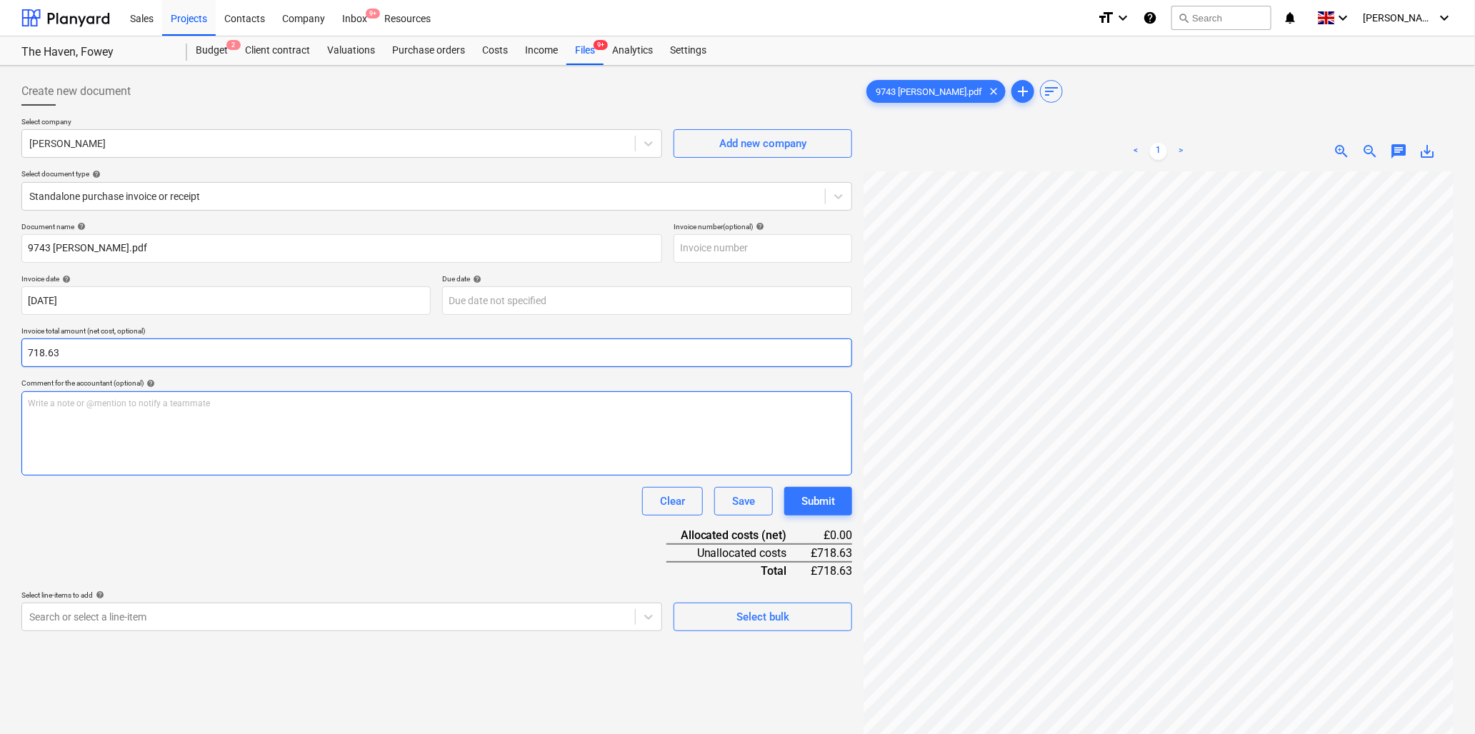
type input "718.63"
click at [160, 404] on p "Write a note or @mention to notify a teammate [PERSON_NAME]" at bounding box center [437, 404] width 818 height 12
click at [1367, 147] on span "zoom_out" at bounding box center [1370, 151] width 17 height 17
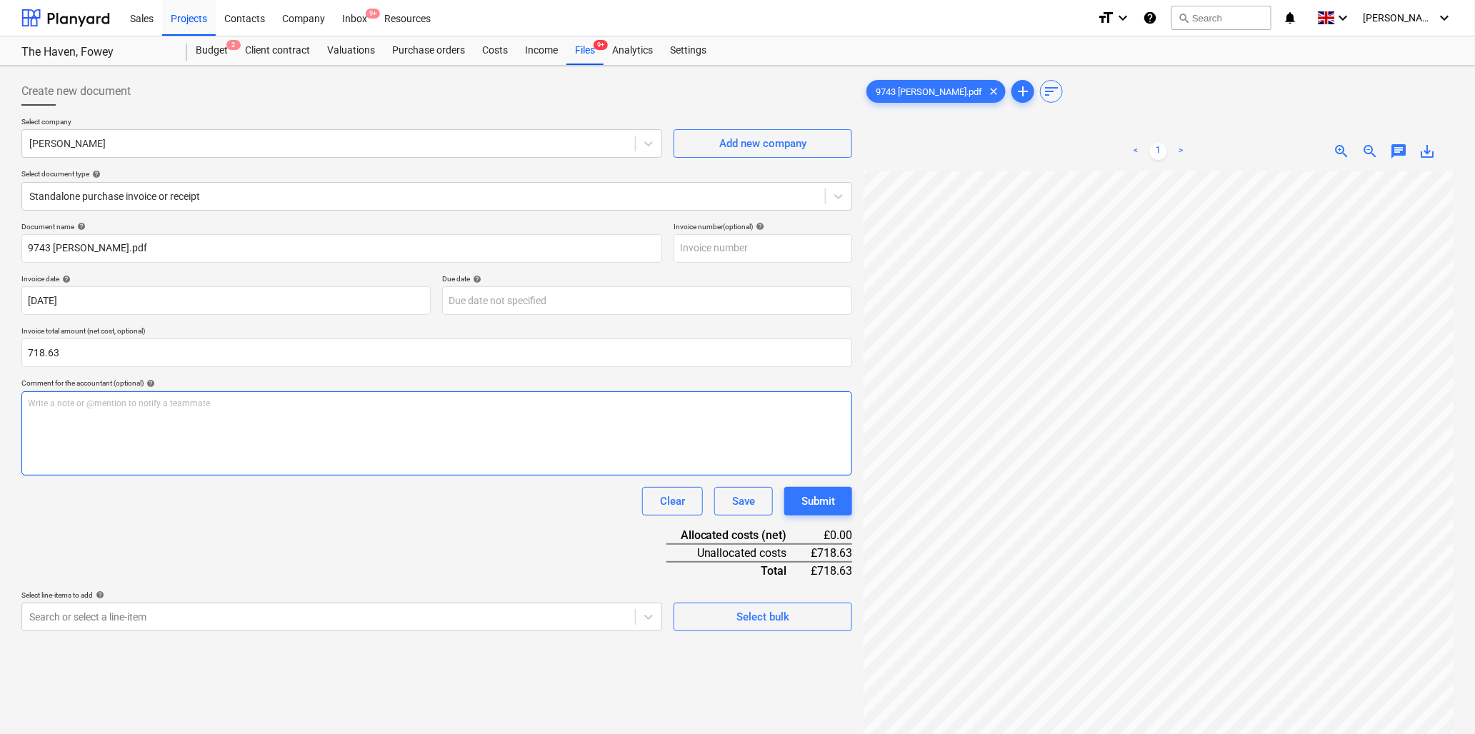
click at [101, 403] on p "Write a note or @mention to notify a teammate [PERSON_NAME]" at bounding box center [437, 404] width 818 height 12
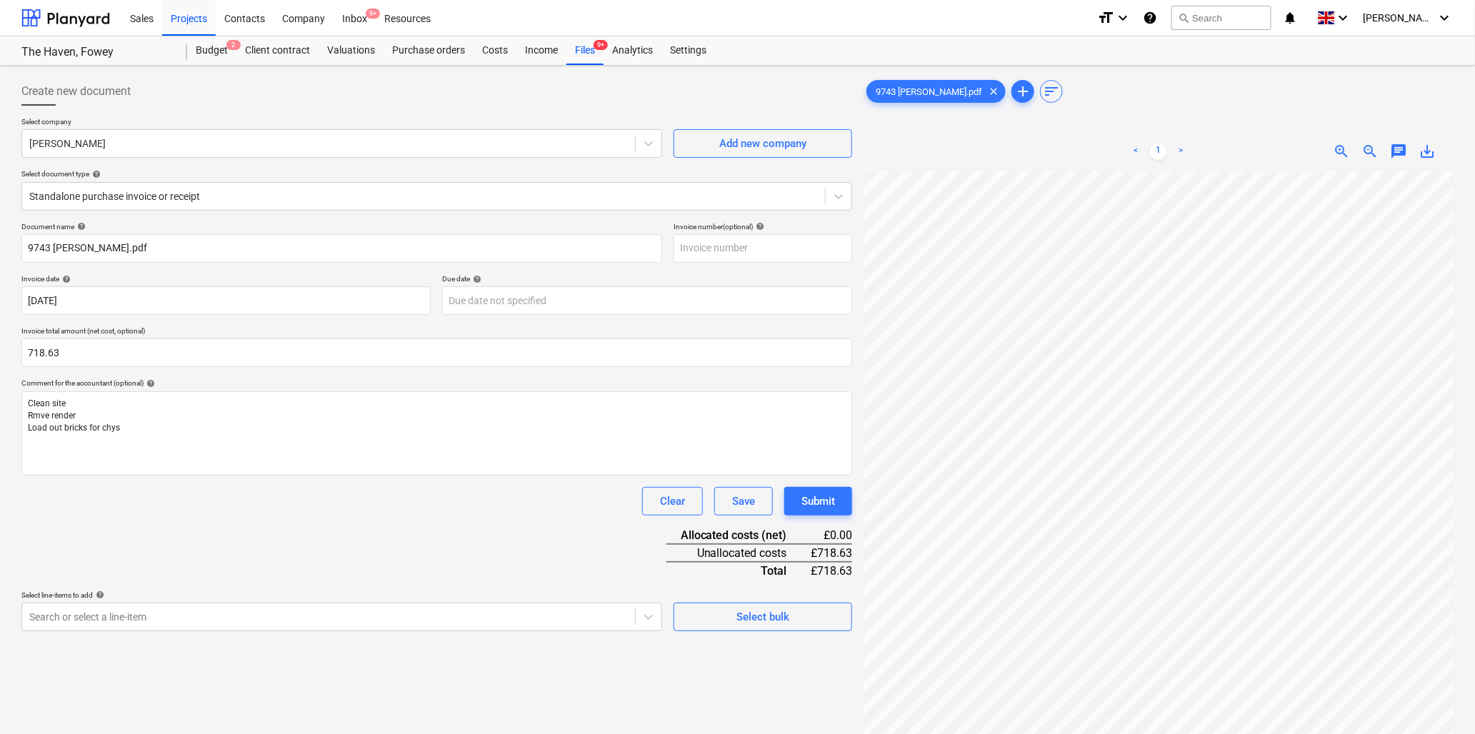
scroll to position [163, 0]
click at [1475, 272] on html "Sales Projects Contacts Company Inbox 9+ Resources format_size keyboard_arrow_d…" at bounding box center [737, 367] width 1475 height 734
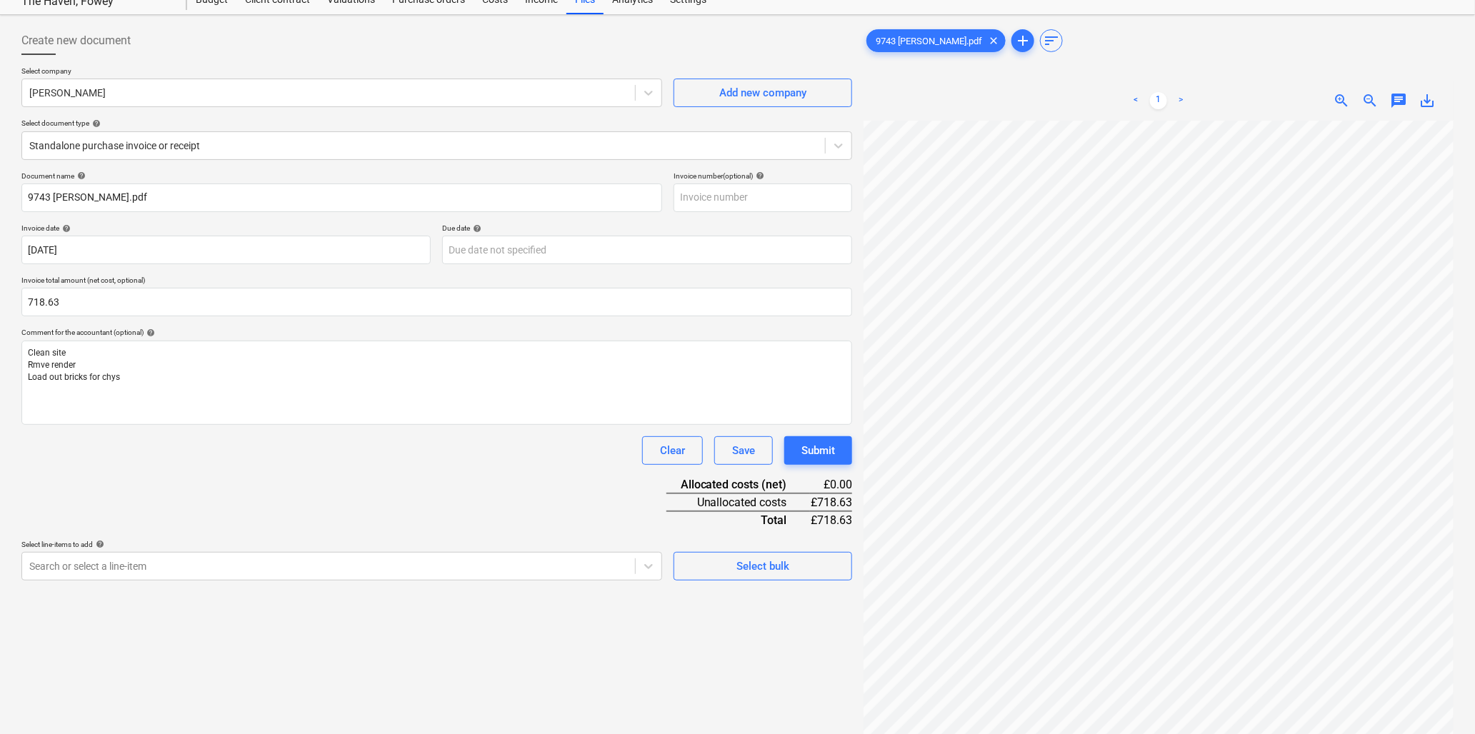
scroll to position [79, 0]
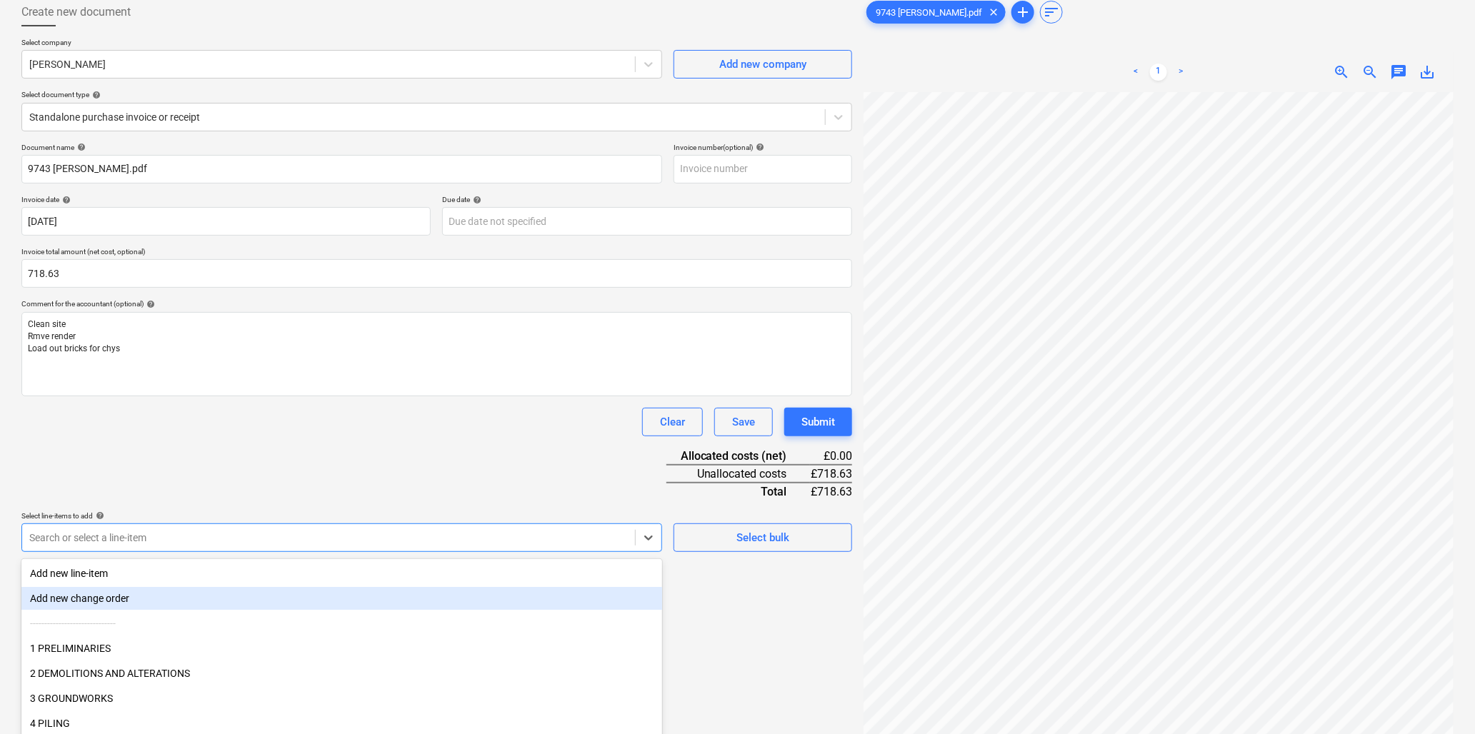
click at [89, 539] on body "Sales Projects Contacts Company Inbox 9+ Resources format_size keyboard_arrow_d…" at bounding box center [737, 288] width 1475 height 734
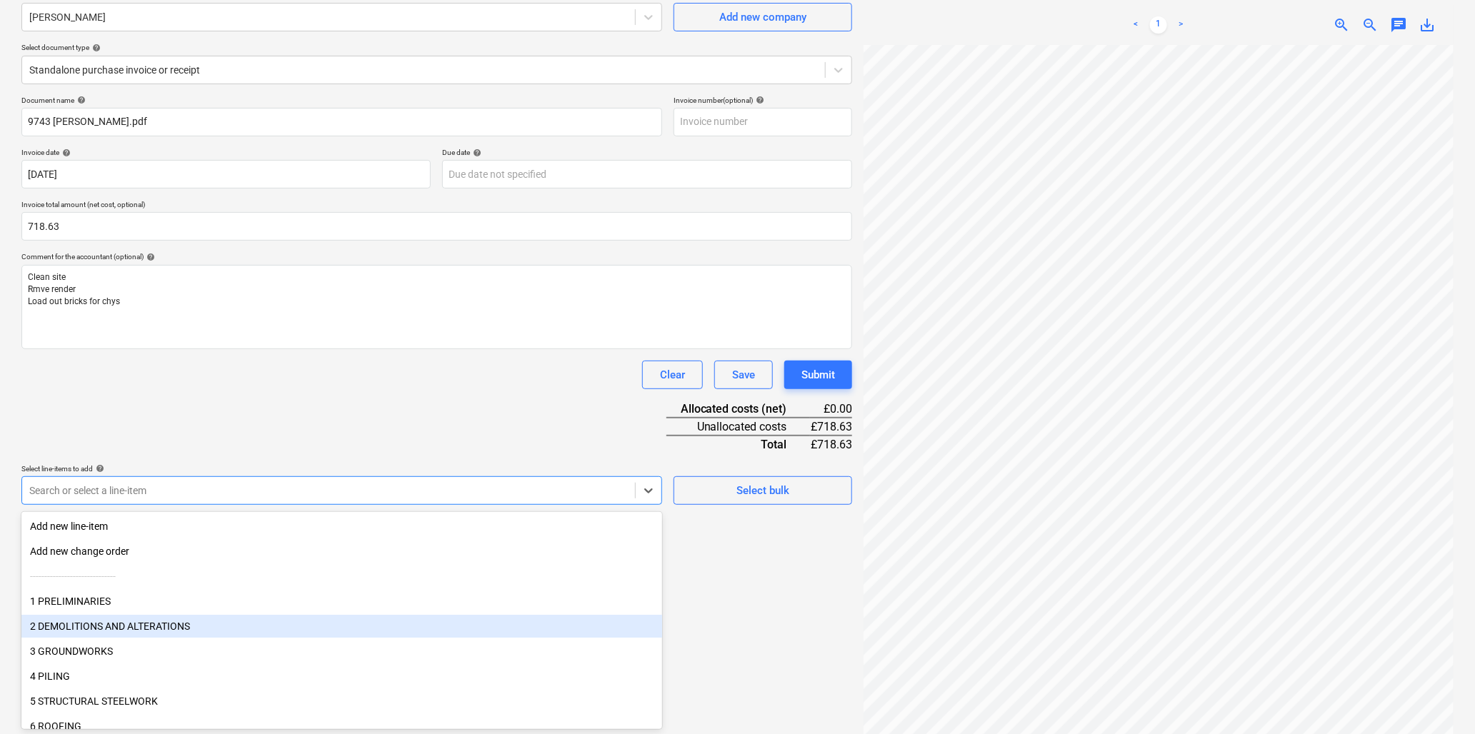
click at [111, 626] on div "2 DEMOLITIONS AND ALTERATIONS" at bounding box center [341, 626] width 641 height 23
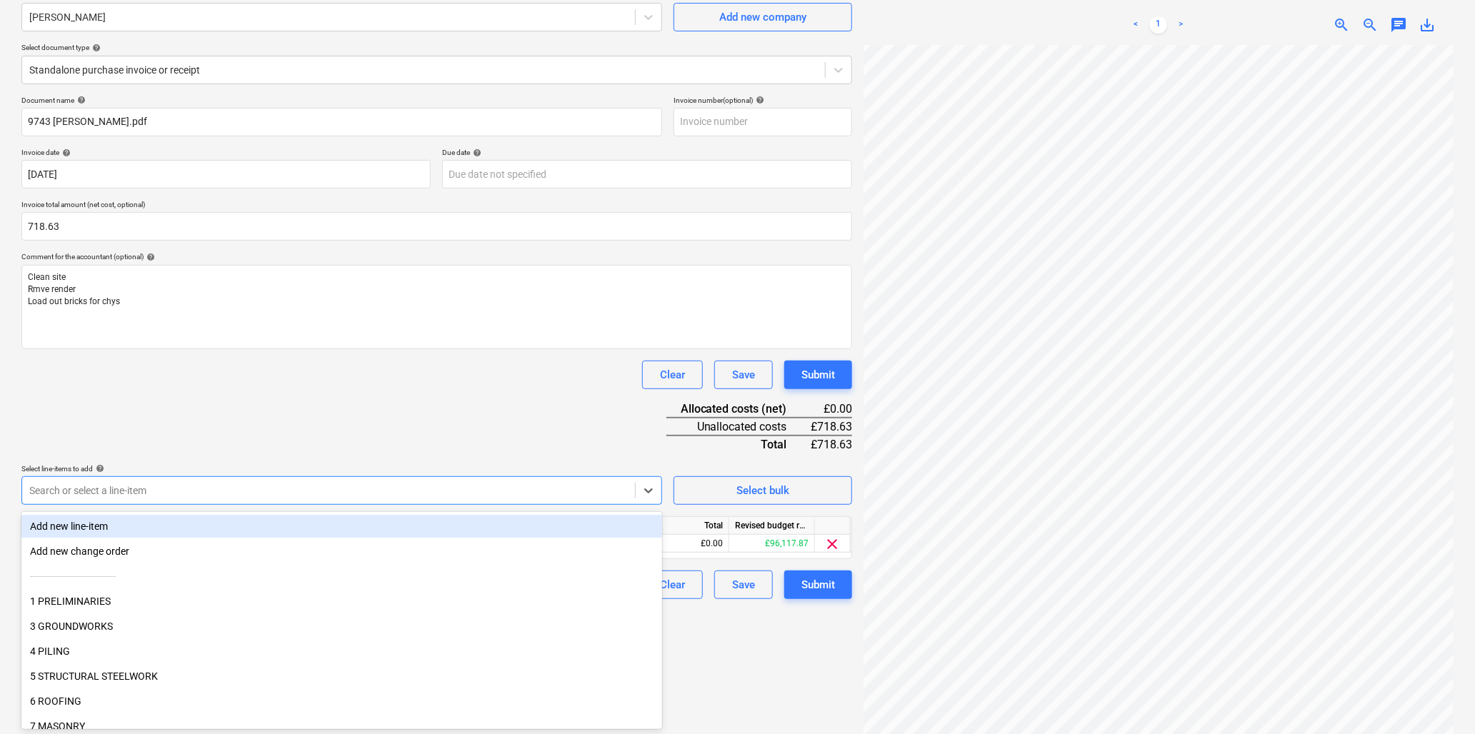
click at [140, 415] on div "Document name help 9743 David Worth.pdf Invoice number (optional) help Invoice …" at bounding box center [436, 348] width 831 height 504
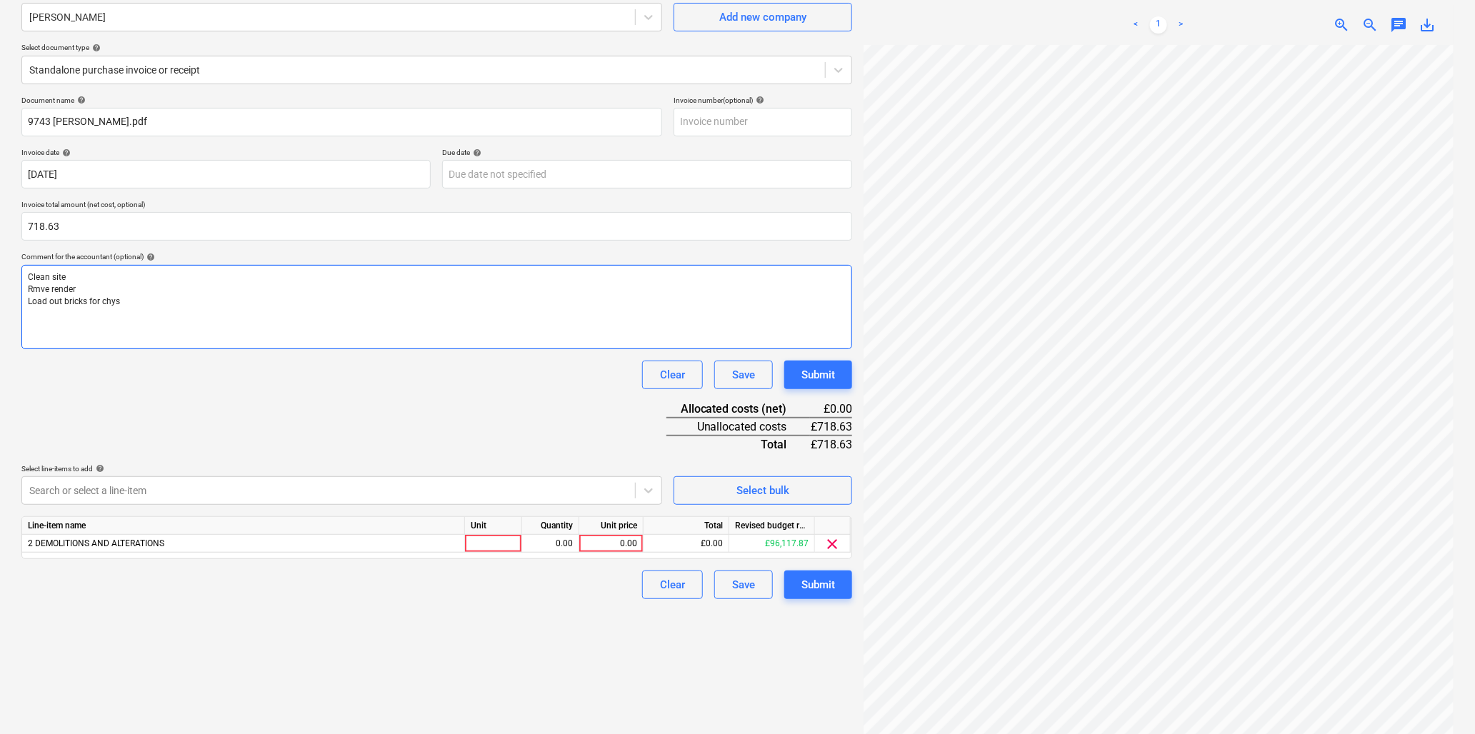
click at [161, 301] on p "Load out bricks for chys" at bounding box center [437, 302] width 818 height 12
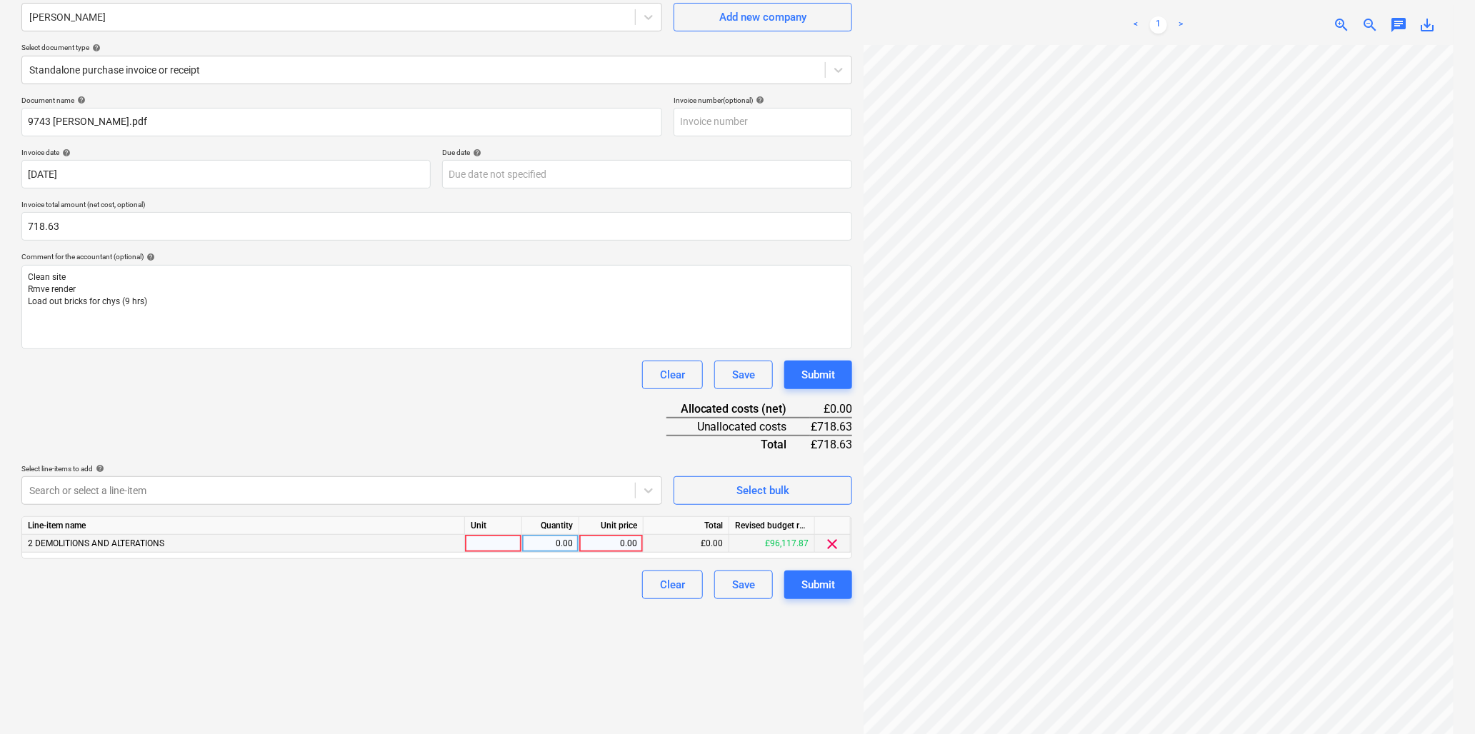
click at [479, 551] on div at bounding box center [493, 544] width 57 height 18
type input "hr"
type input "34.5"
type input "20.83"
click at [795, 577] on button "Submit" at bounding box center [818, 585] width 68 height 29
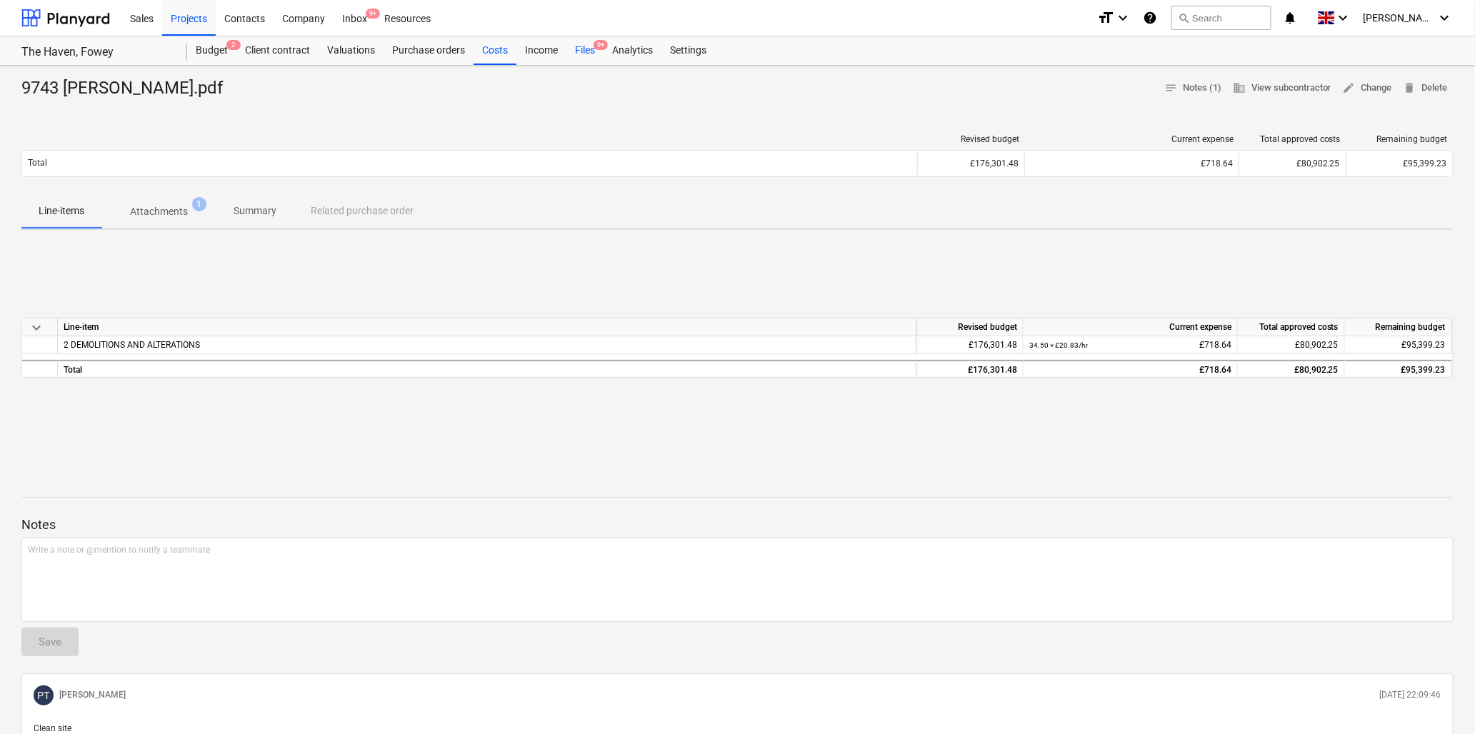
click at [591, 46] on div "Files 9+" at bounding box center [585, 50] width 37 height 29
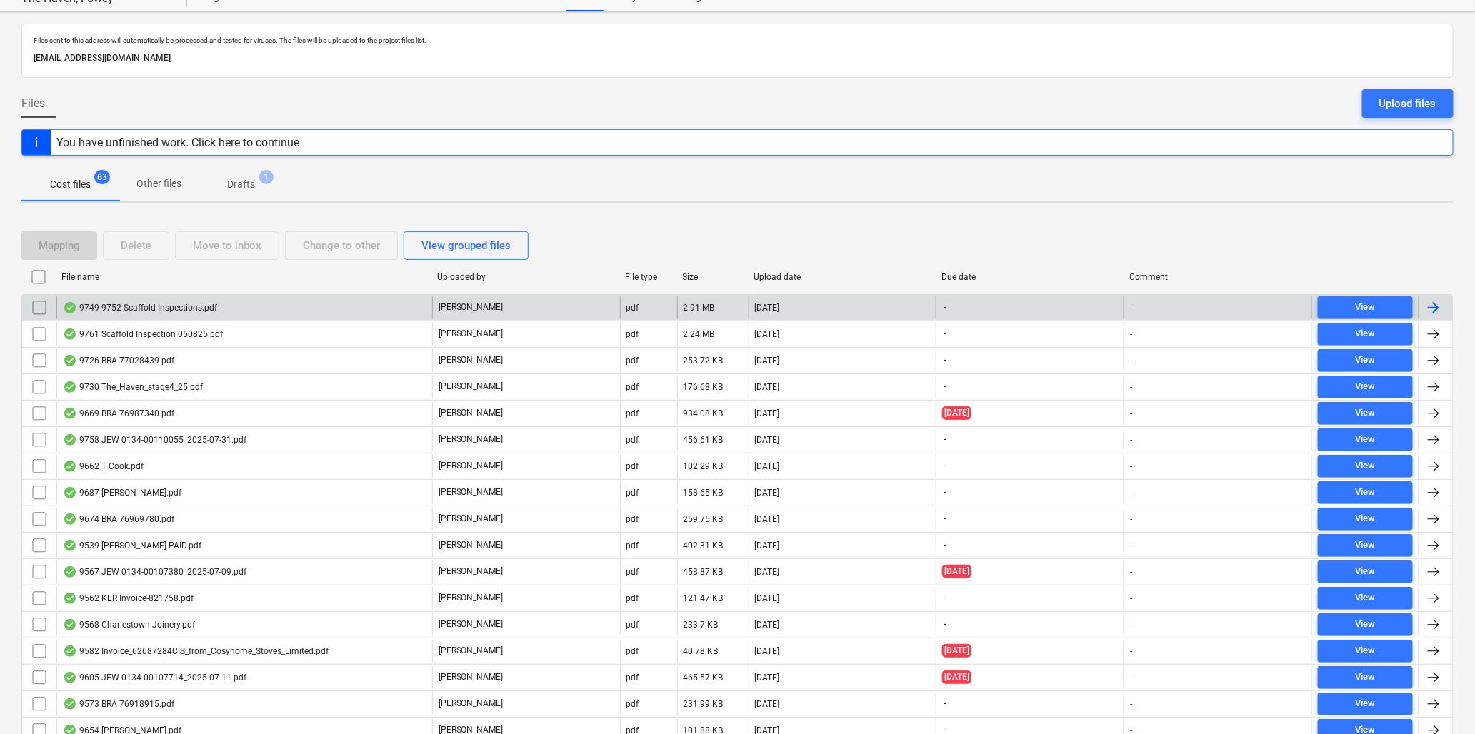
scroll to position [79, 0]
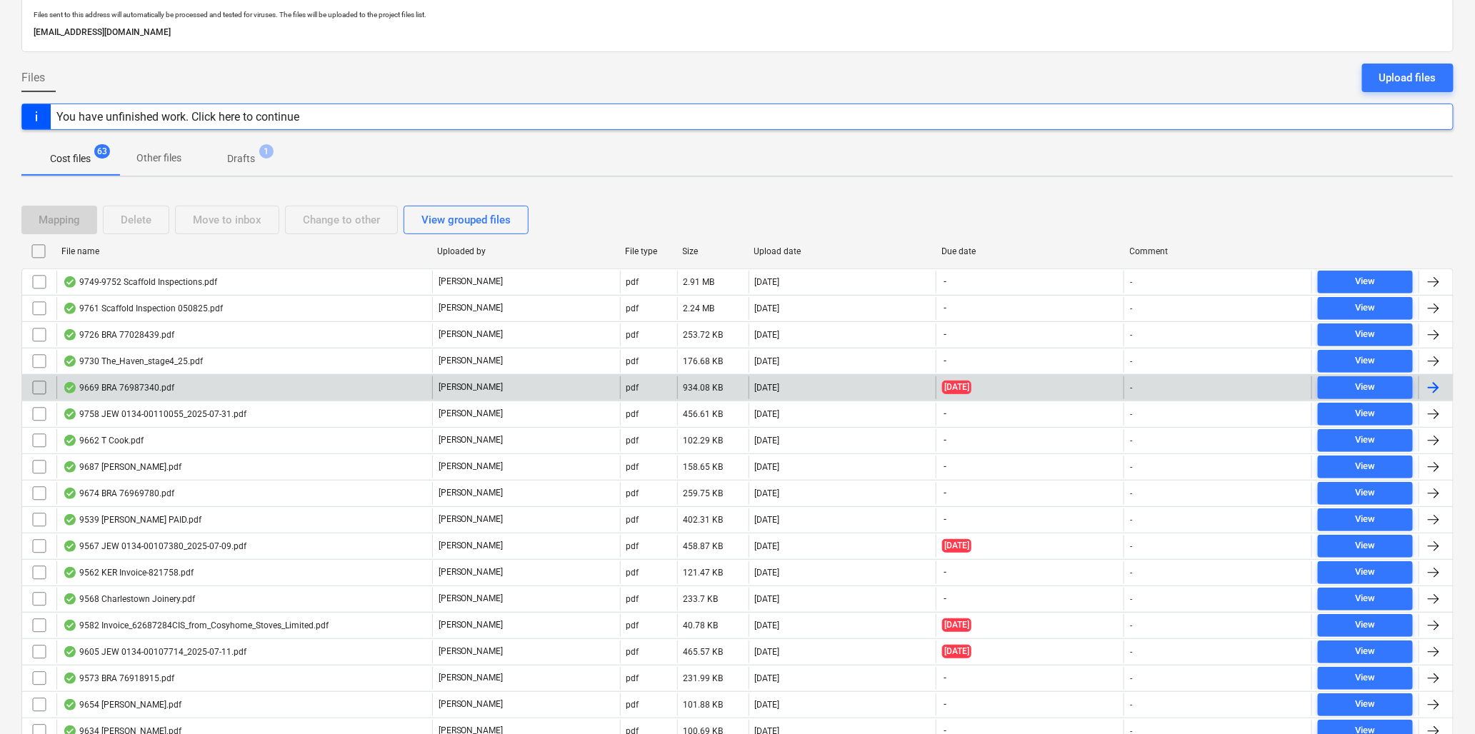
click at [159, 387] on div "9669 BRA 76987340.pdf" at bounding box center [118, 387] width 111 height 11
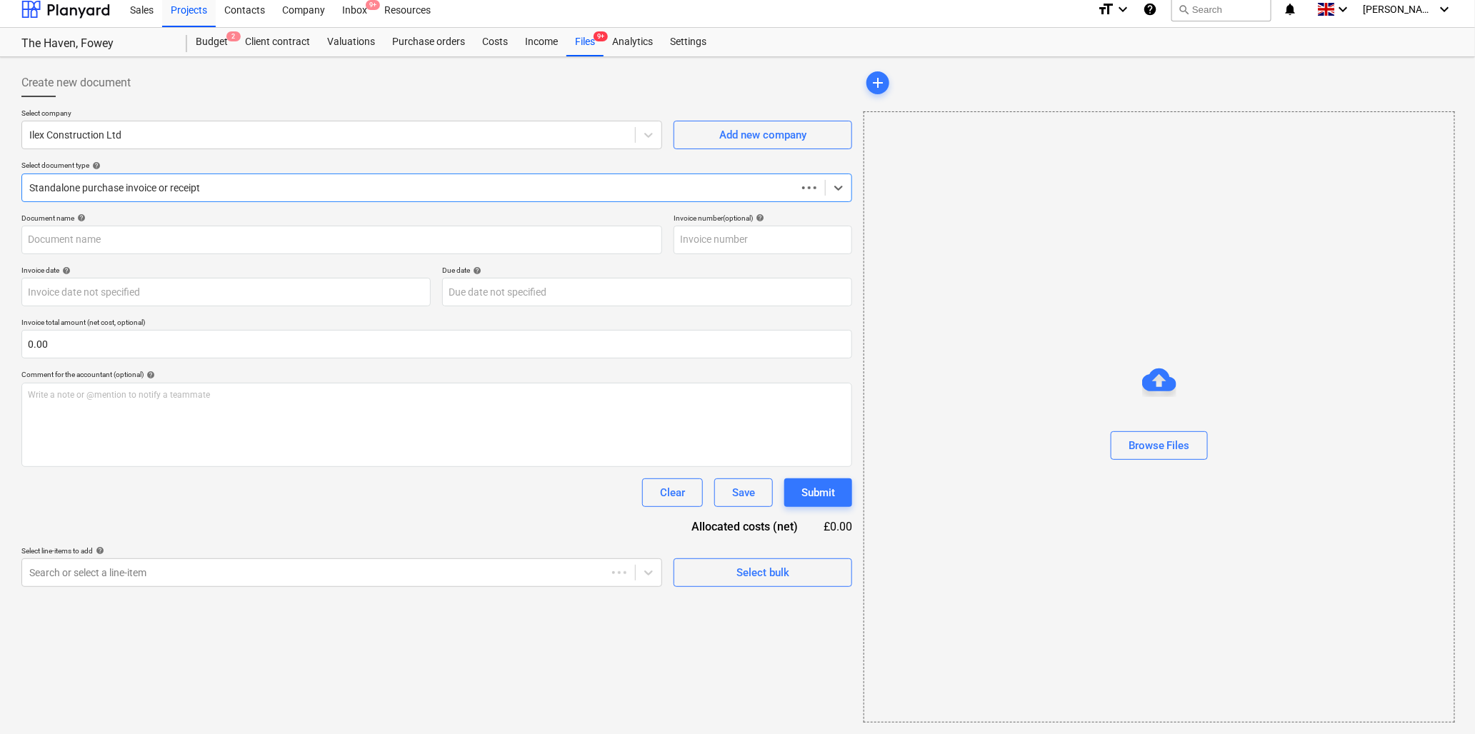
scroll to position [9, 0]
type input "76987340"
type input "[DATE]"
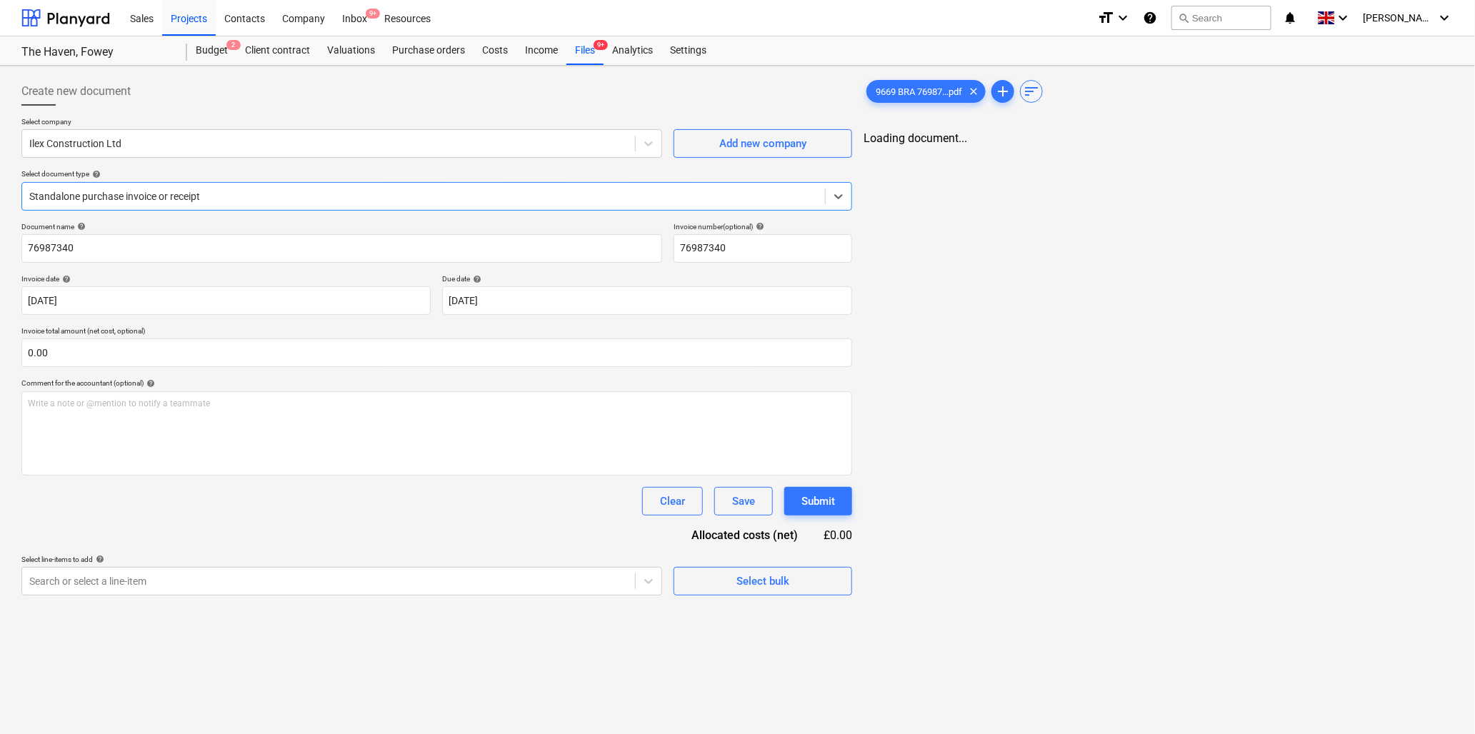
scroll to position [0, 0]
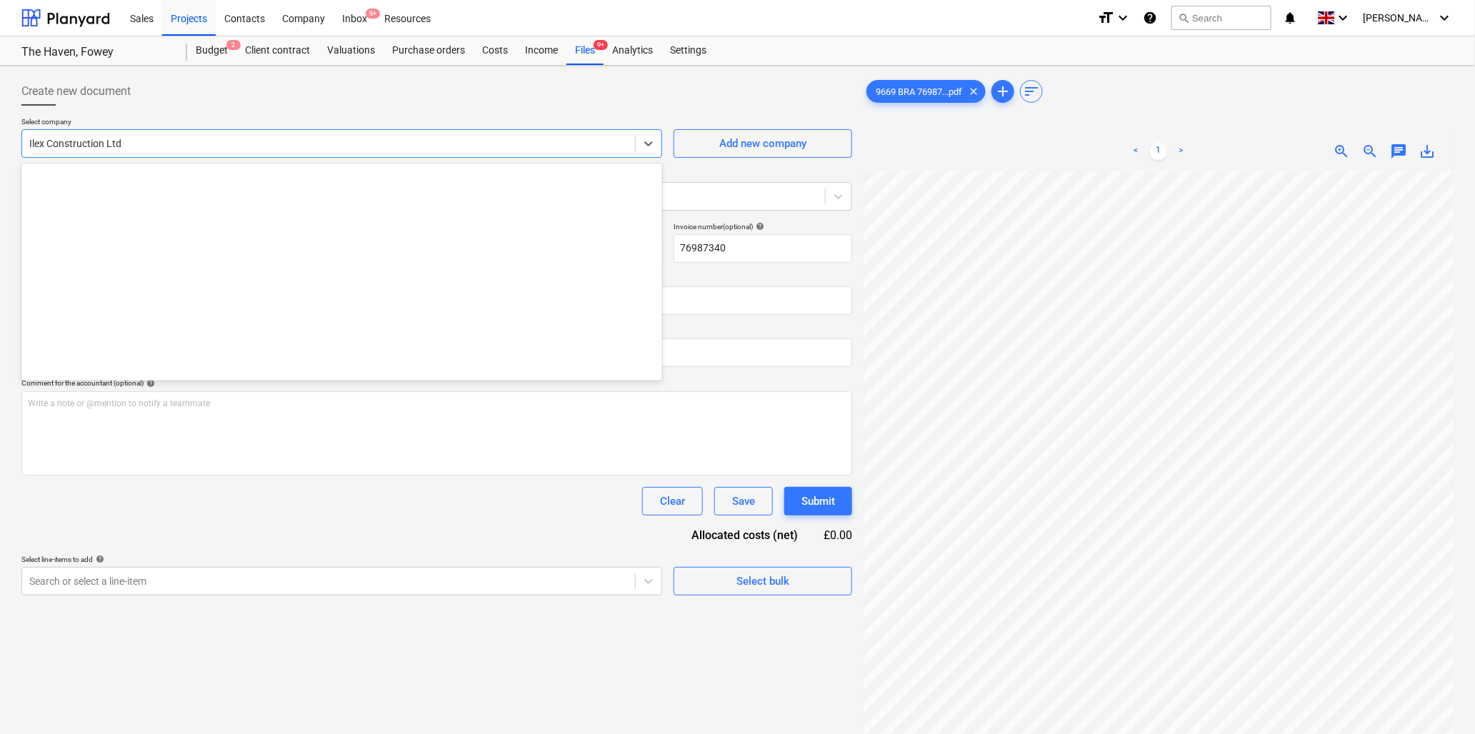
click at [309, 148] on div at bounding box center [328, 143] width 599 height 14
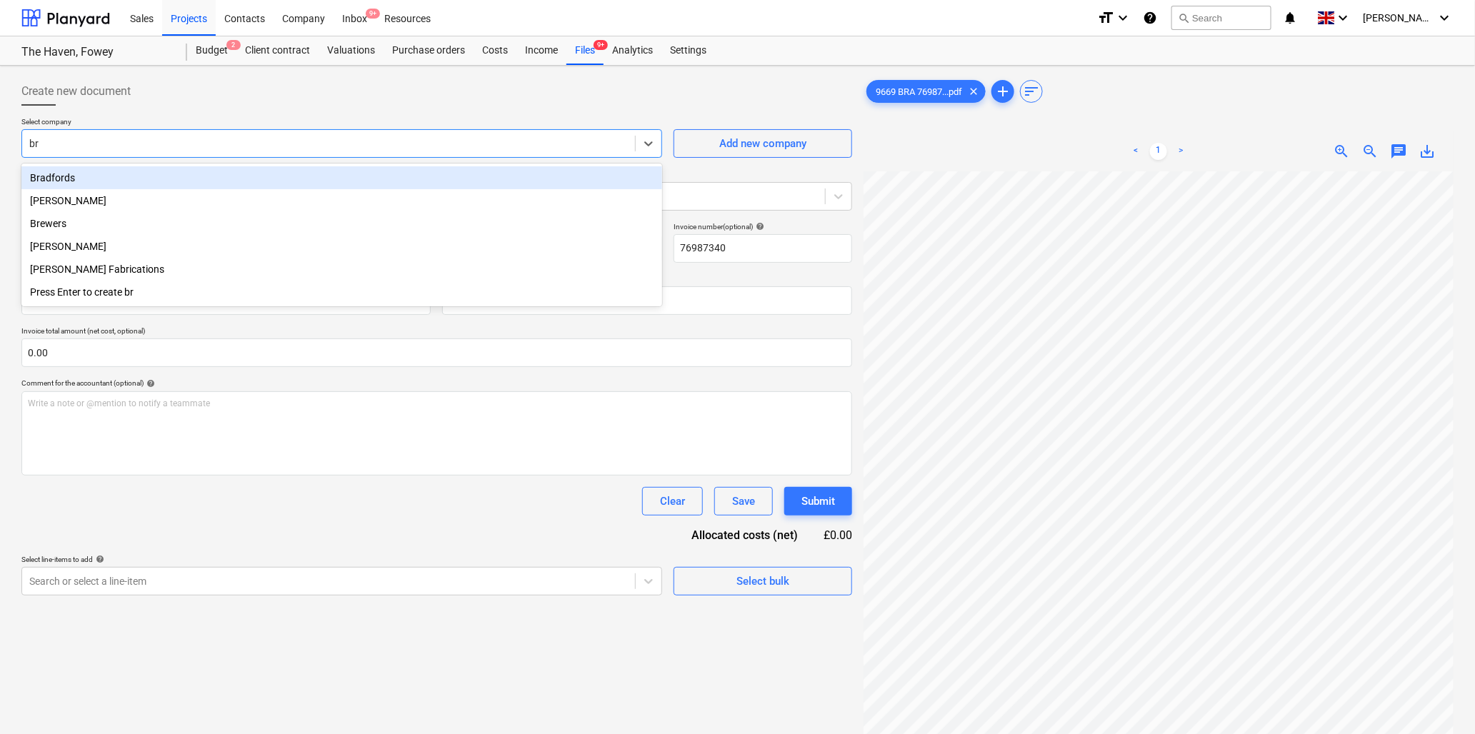
type input "bra"
click at [275, 173] on div "Bradfords" at bounding box center [341, 177] width 641 height 23
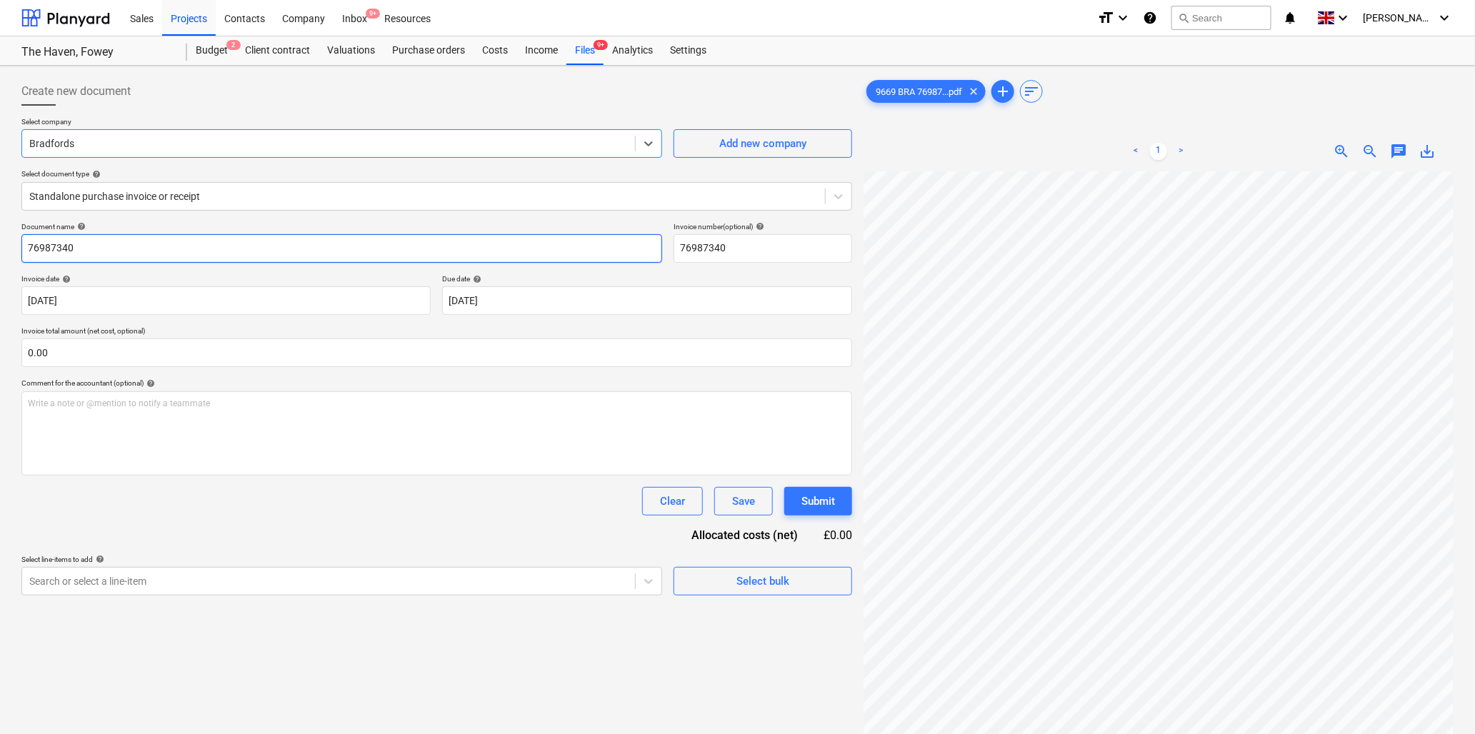
click at [246, 245] on input "76987340" at bounding box center [341, 248] width 641 height 29
type input "9669 Bradfords"
click at [138, 351] on input "text" at bounding box center [436, 353] width 831 height 29
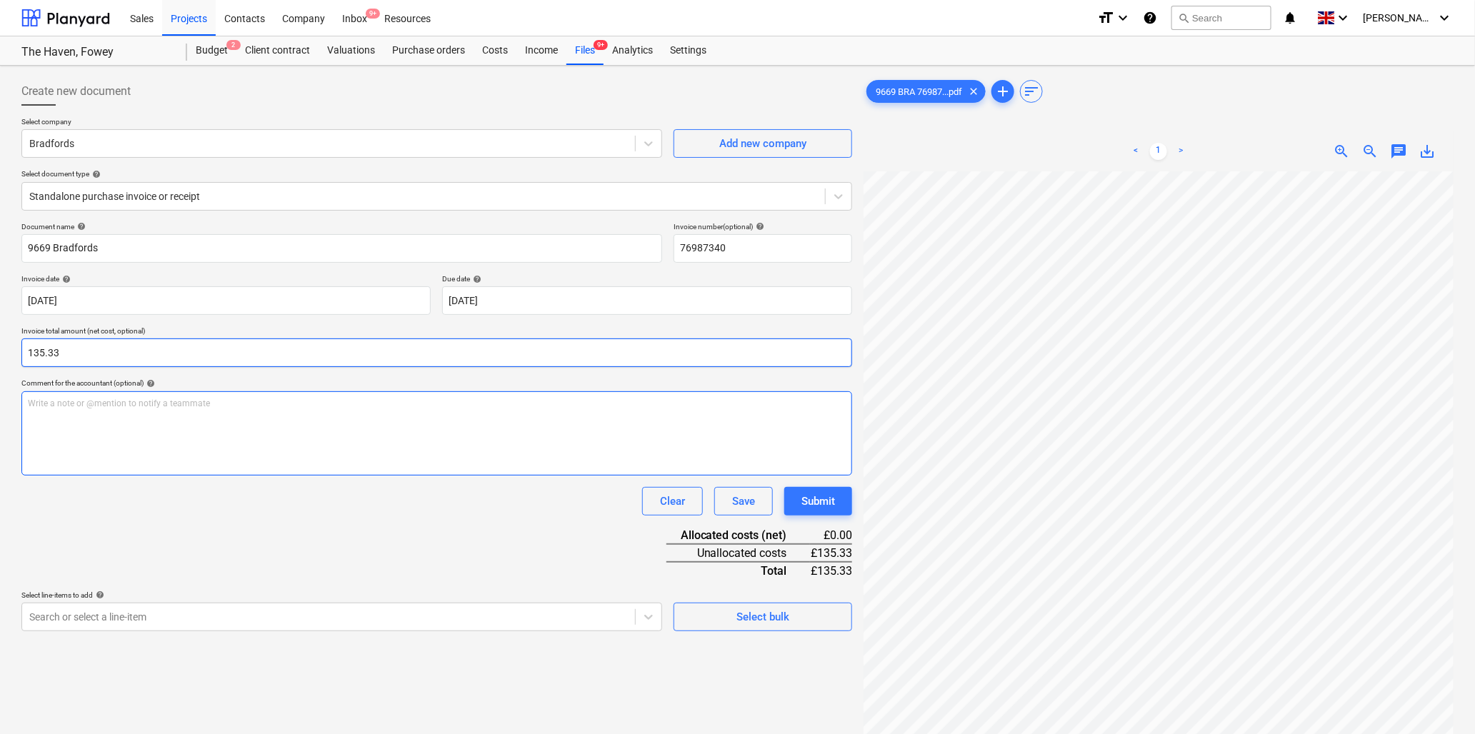
type input "135.33"
click at [139, 414] on div "Write a note or @mention to notify a teammate [PERSON_NAME]" at bounding box center [436, 433] width 831 height 84
click at [86, 409] on p "Write a note or @mention to notify a teammate [PERSON_NAME]" at bounding box center [437, 404] width 818 height 12
click at [90, 405] on p "Cement" at bounding box center [437, 404] width 818 height 12
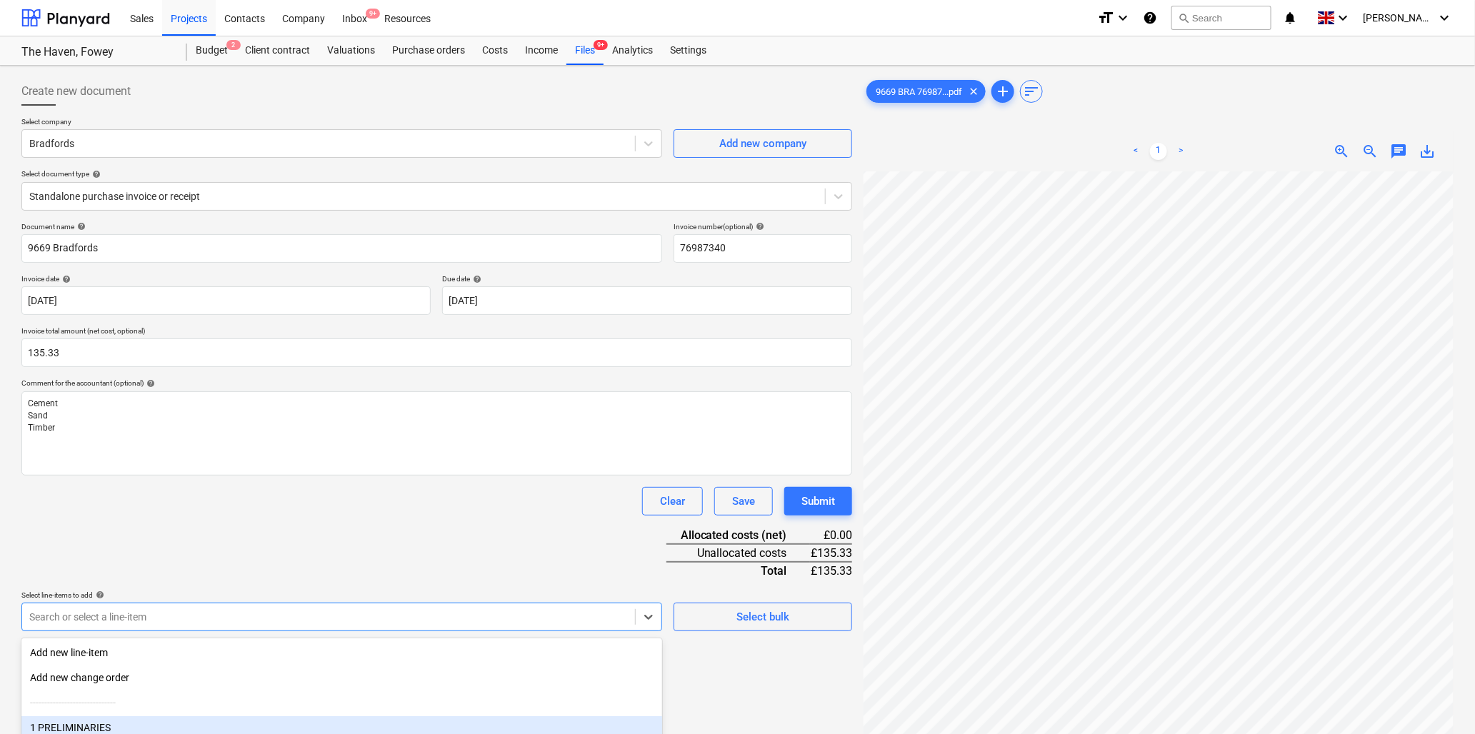
scroll to position [126, 0]
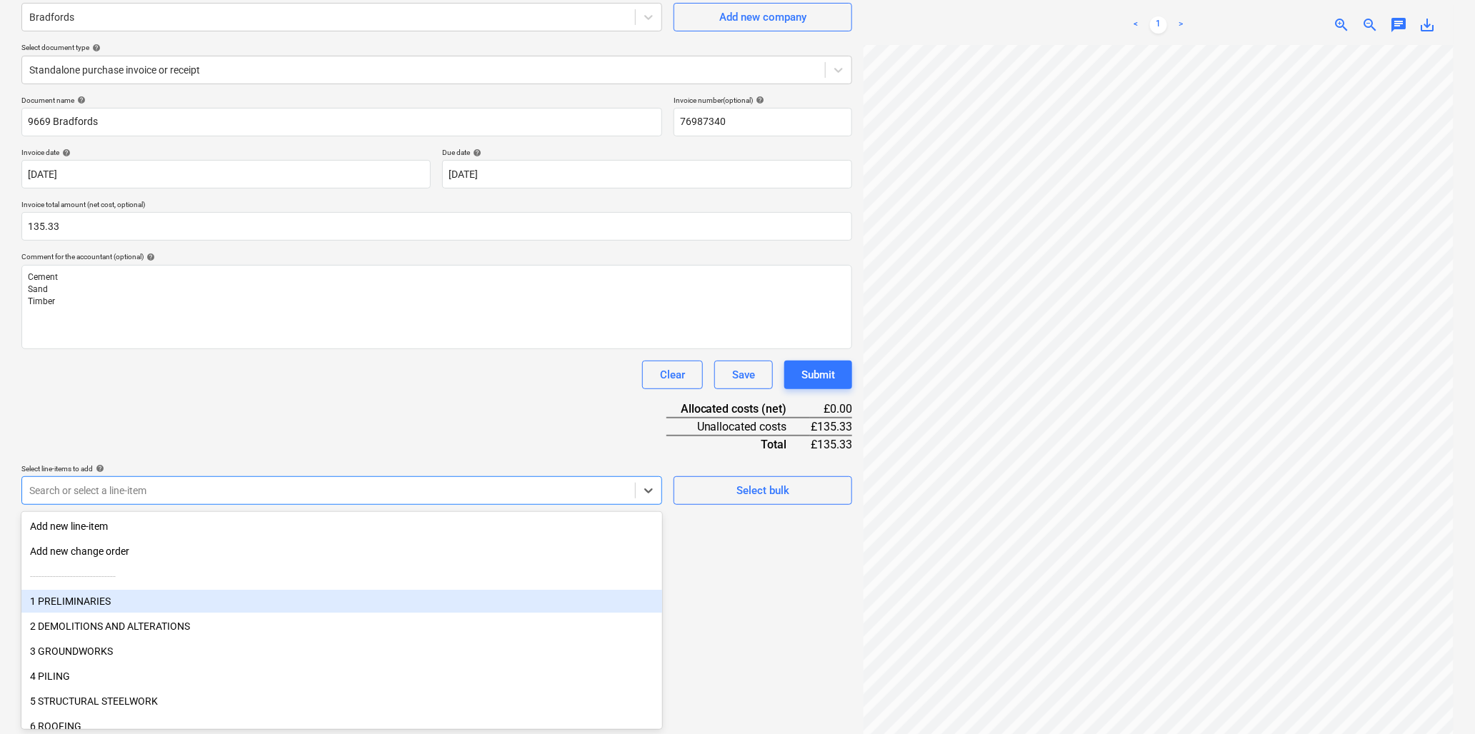
click at [148, 608] on body "Sales Projects Contacts Company Inbox 9+ Resources format_size keyboard_arrow_d…" at bounding box center [737, 241] width 1475 height 734
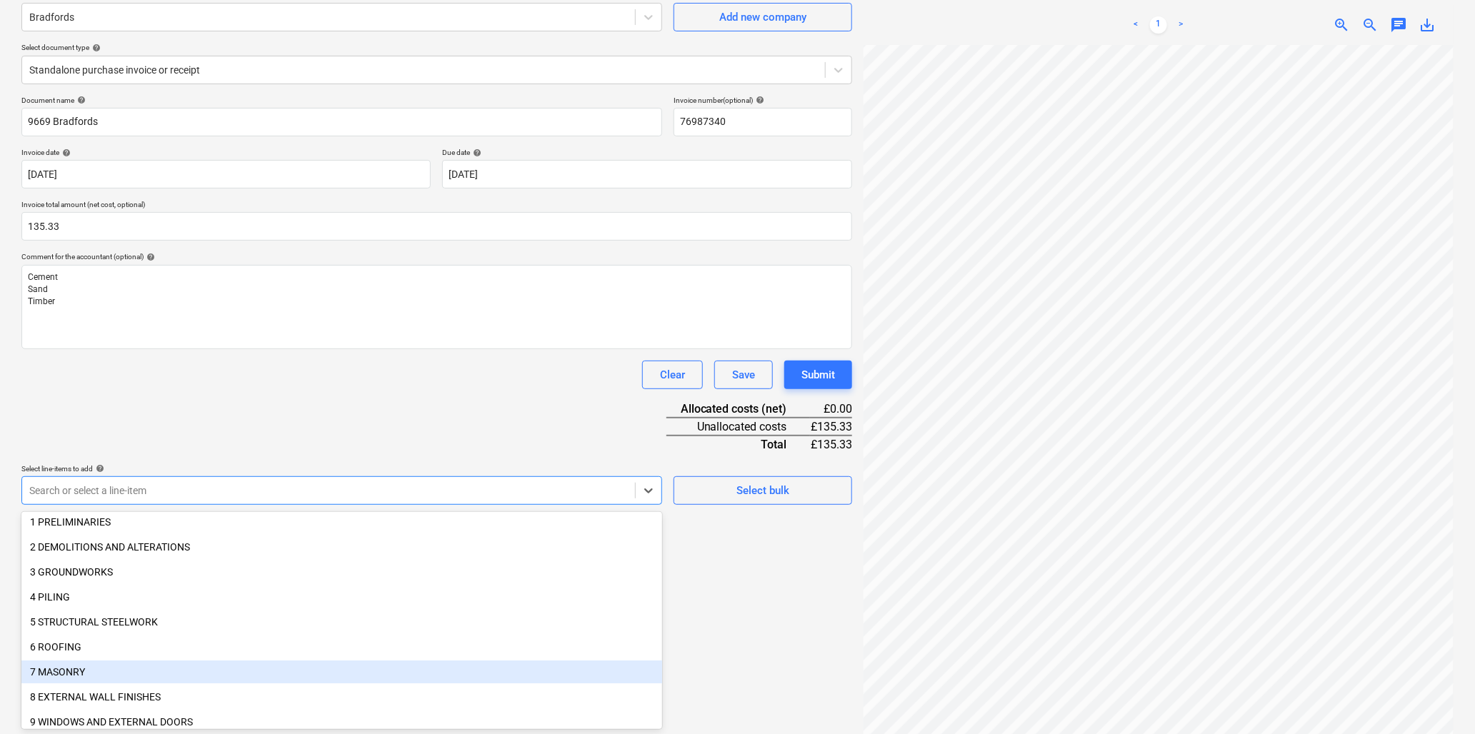
click at [84, 674] on div "7 MASONRY" at bounding box center [341, 672] width 641 height 23
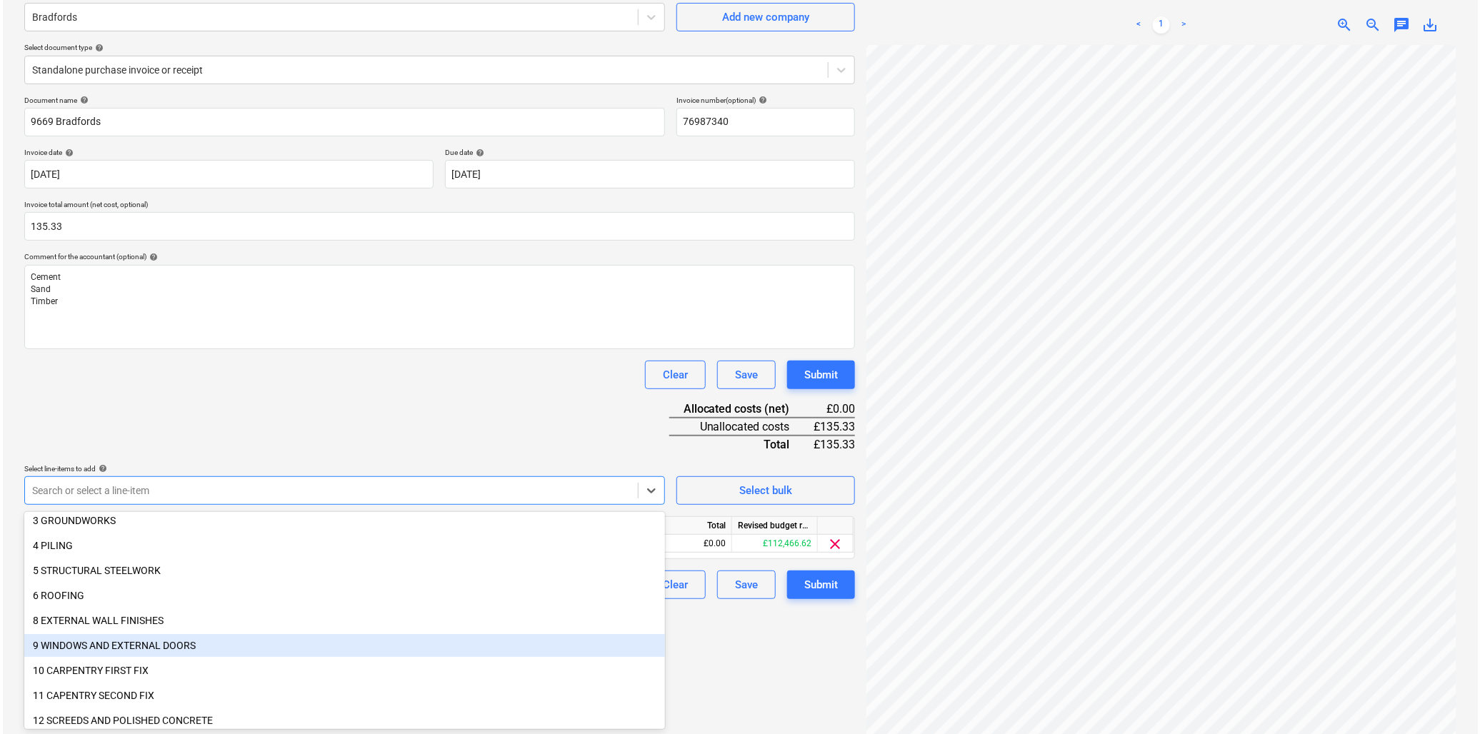
scroll to position [159, 0]
click at [140, 644] on div "10 CARPENTRY FIRST FIX" at bounding box center [341, 643] width 641 height 23
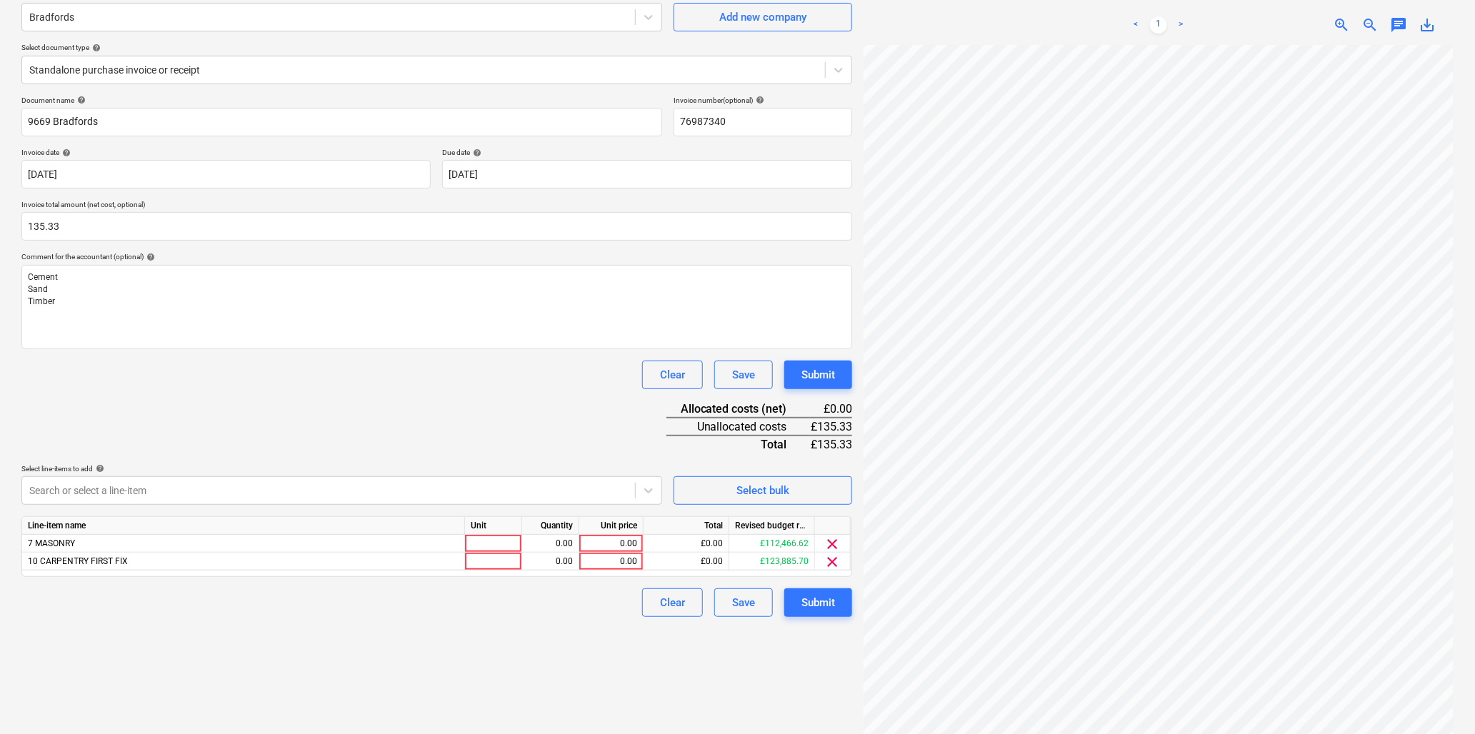
click at [344, 423] on div "Document name help 9669 Bradfords Invoice number (optional) help 76987340 Invoi…" at bounding box center [436, 357] width 831 height 522
click at [482, 542] on div at bounding box center [493, 544] width 57 height 18
type input "item"
type input "135.33"
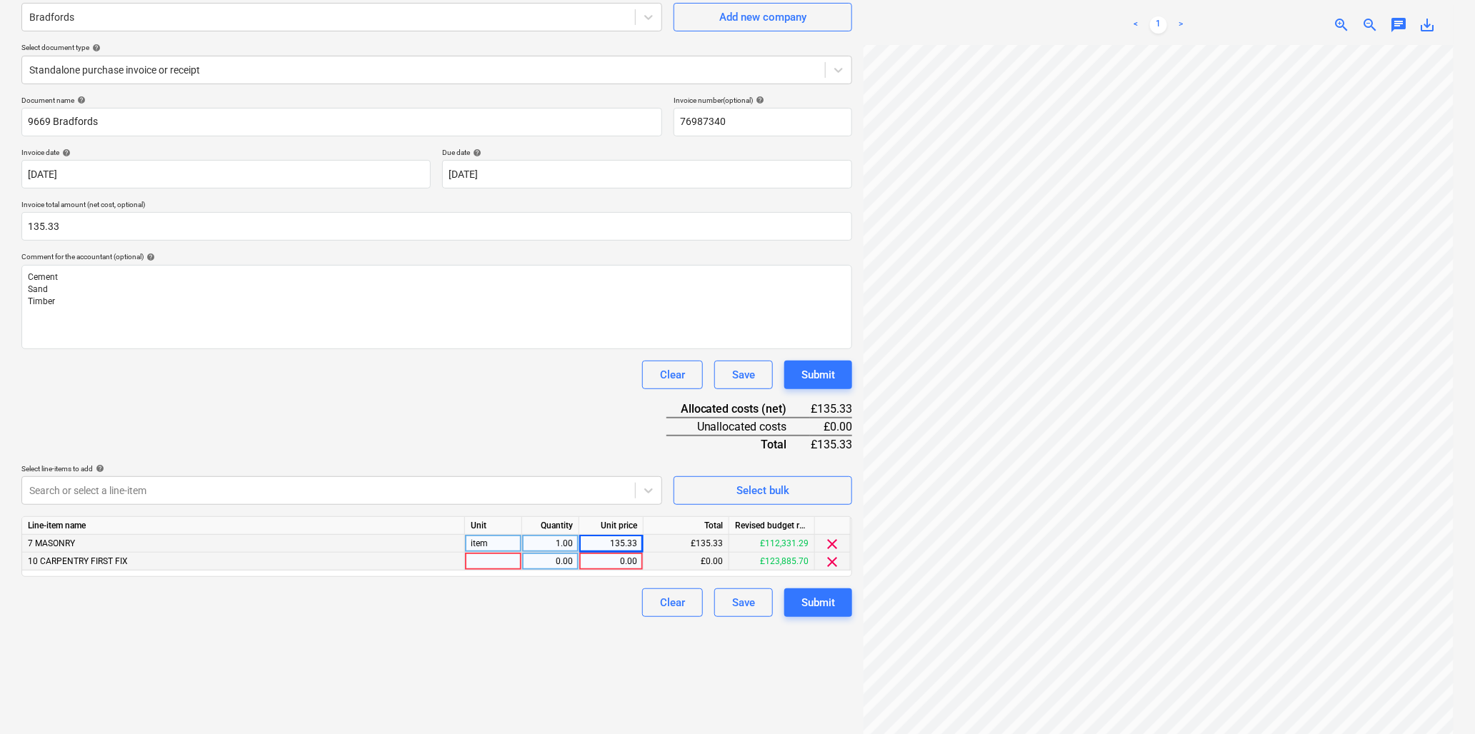
click at [491, 565] on div at bounding box center [493, 562] width 57 height 18
type input "item"
type input "305.1"
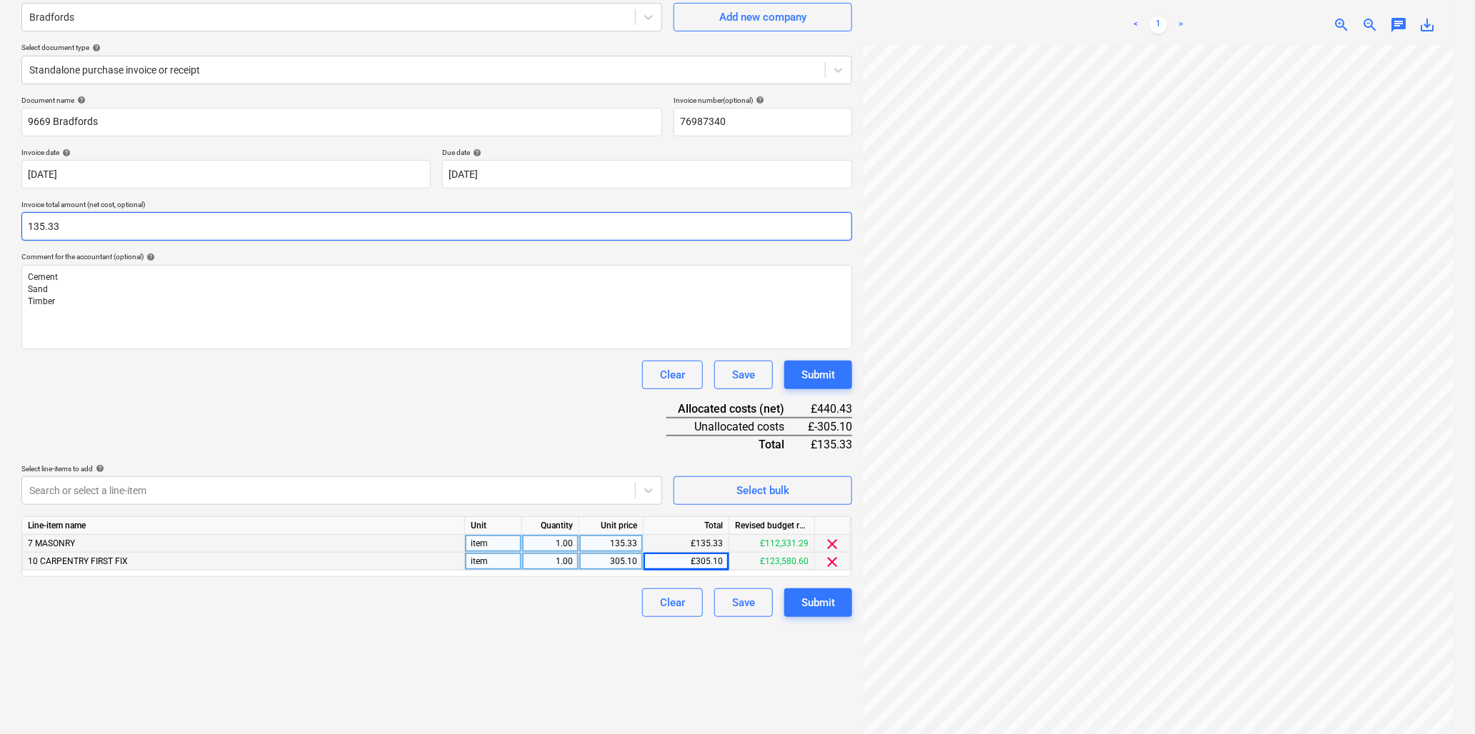
click at [88, 229] on input "135.33" at bounding box center [436, 226] width 831 height 29
type input "440.43"
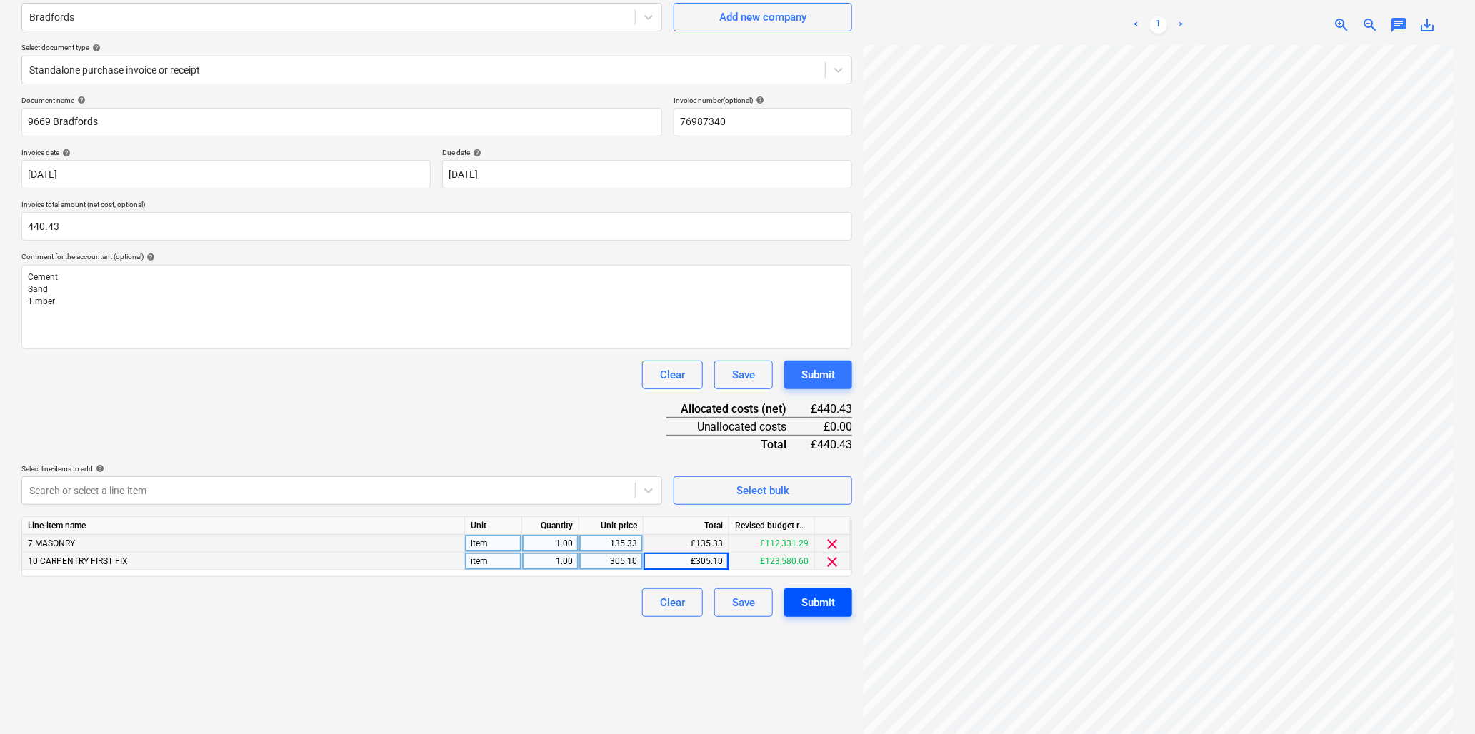
click at [826, 608] on div "Submit" at bounding box center [819, 603] width 34 height 19
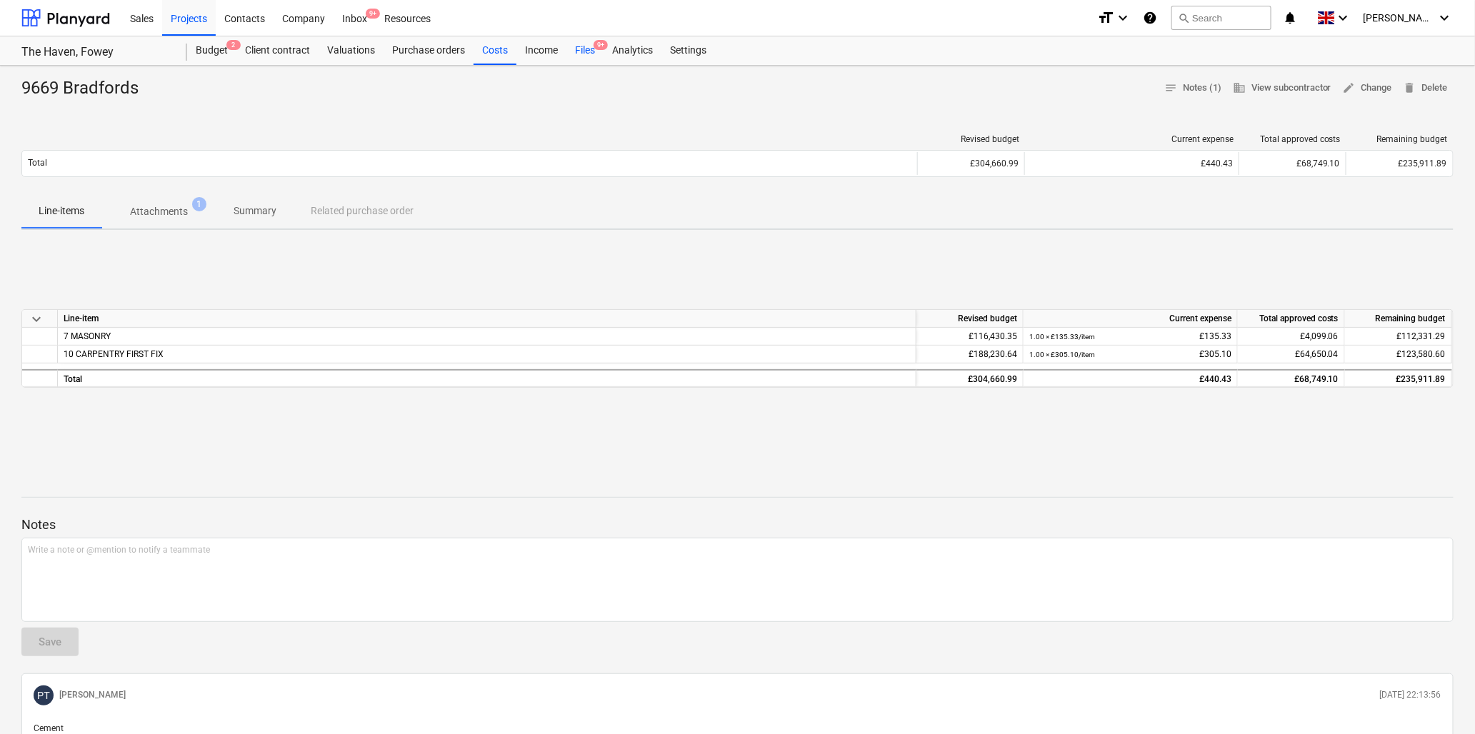
click at [587, 51] on div "Files 9+" at bounding box center [585, 50] width 37 height 29
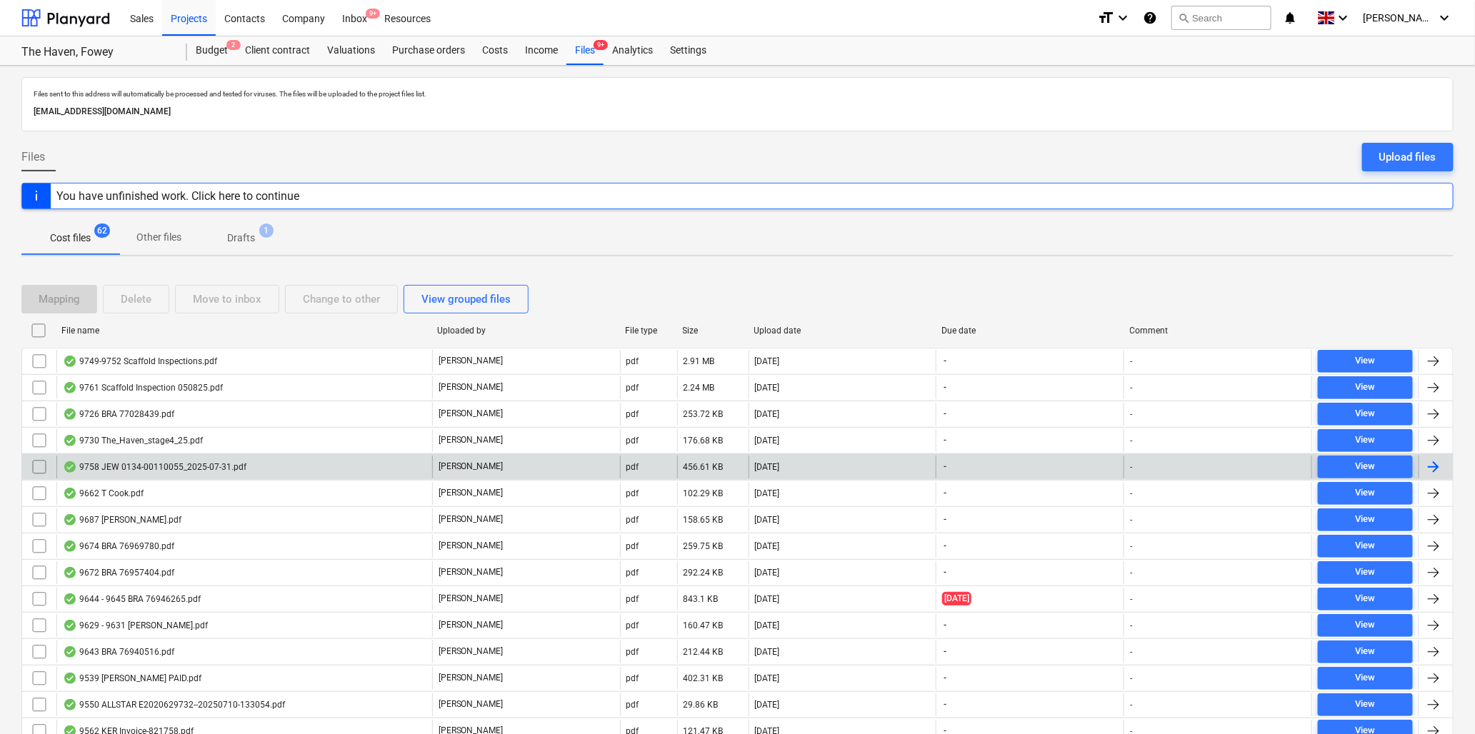
click at [171, 466] on div "9758 JEW 0134-00110055_2025-07-31.pdf" at bounding box center [155, 467] width 184 height 11
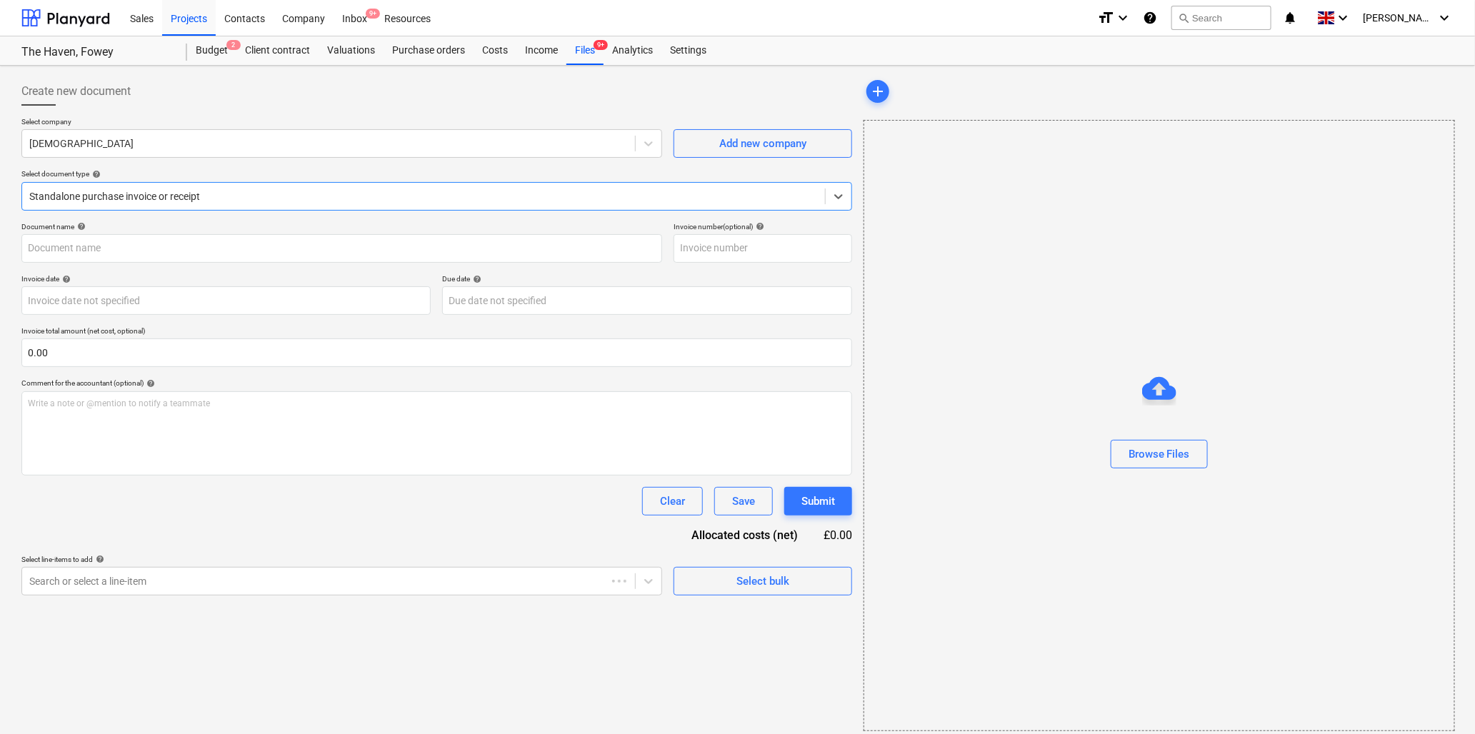
type input "ILEX101"
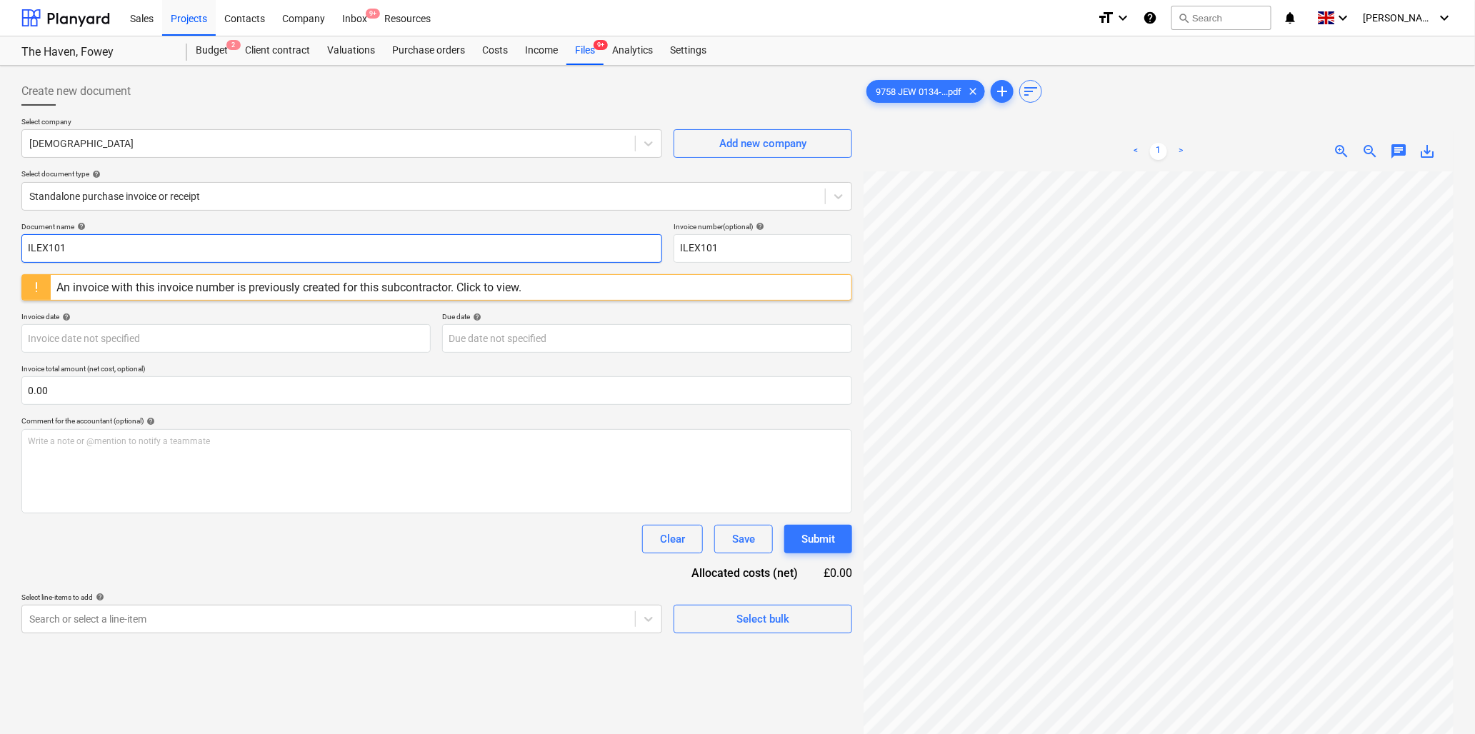
click at [199, 252] on input "ILEX101" at bounding box center [341, 248] width 641 height 29
type input "9758 Jewsons"
click at [762, 246] on input "ILEX101" at bounding box center [763, 248] width 179 height 29
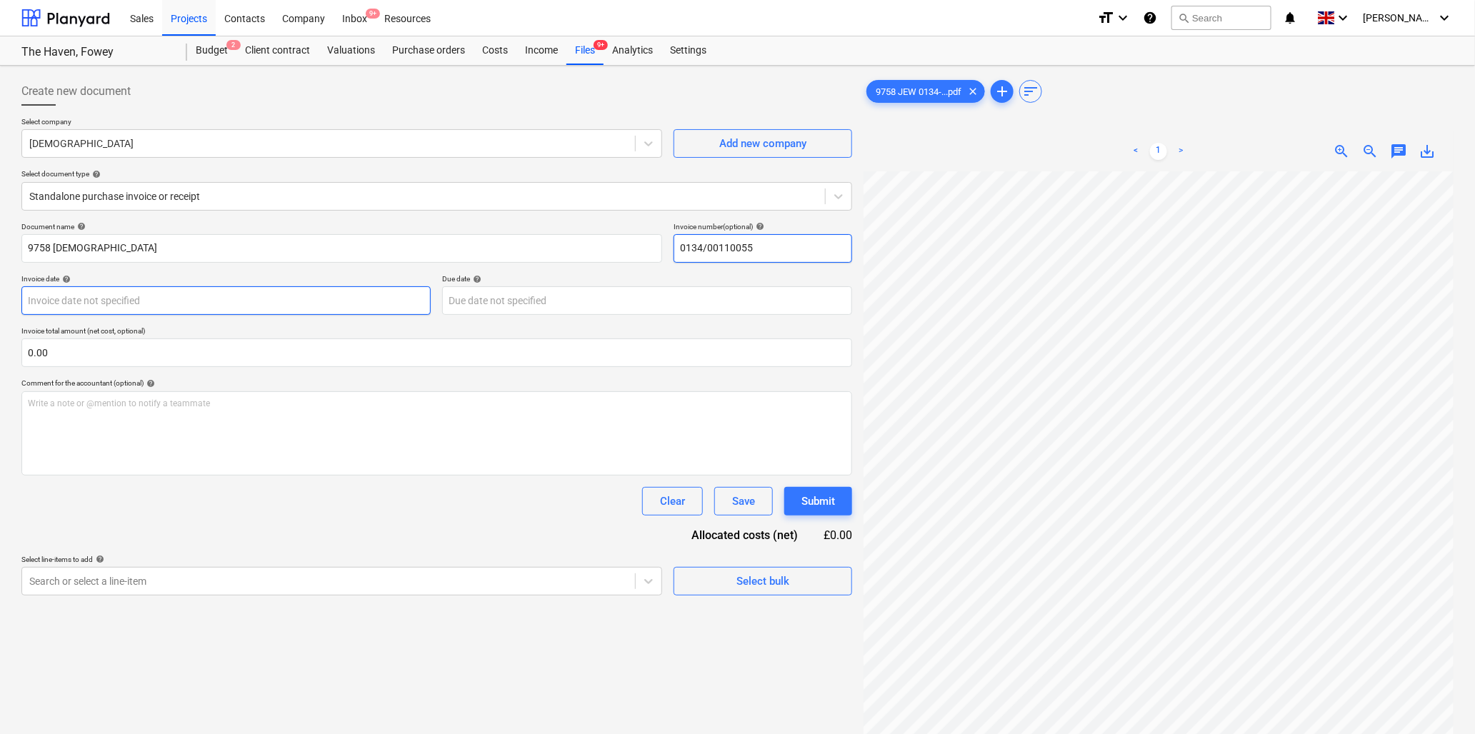
type input "0134/00110055"
click at [176, 348] on input "text" at bounding box center [436, 353] width 831 height 29
type input "0.00"
click at [166, 305] on body "Sales Projects Contacts Company Inbox 9+ Resources format_size keyboard_arrow_d…" at bounding box center [737, 367] width 1475 height 734
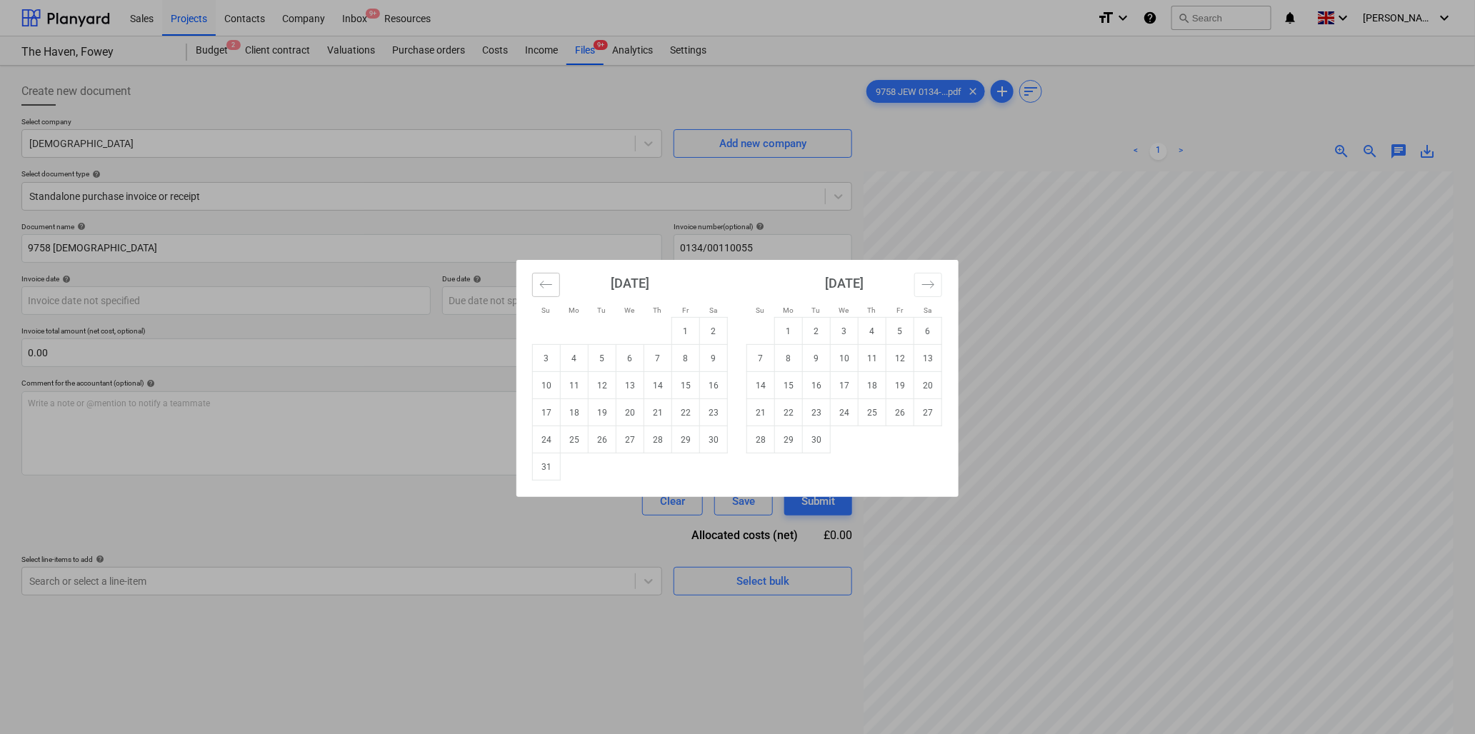
click at [539, 281] on icon "Move backward to switch to the previous month." at bounding box center [546, 285] width 14 height 14
click at [658, 434] on td "31" at bounding box center [658, 440] width 28 height 27
type input "[DATE]"
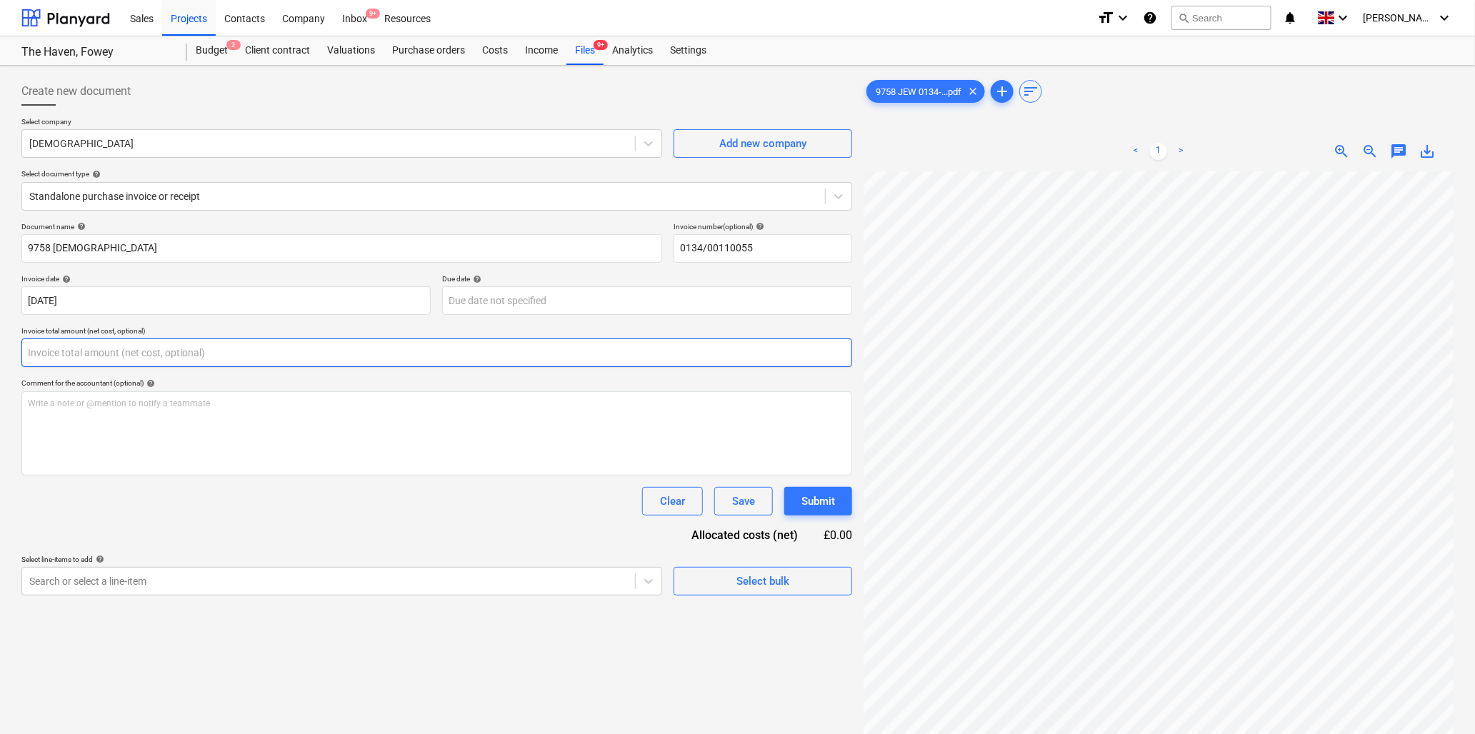
click at [69, 348] on input "text" at bounding box center [436, 353] width 831 height 29
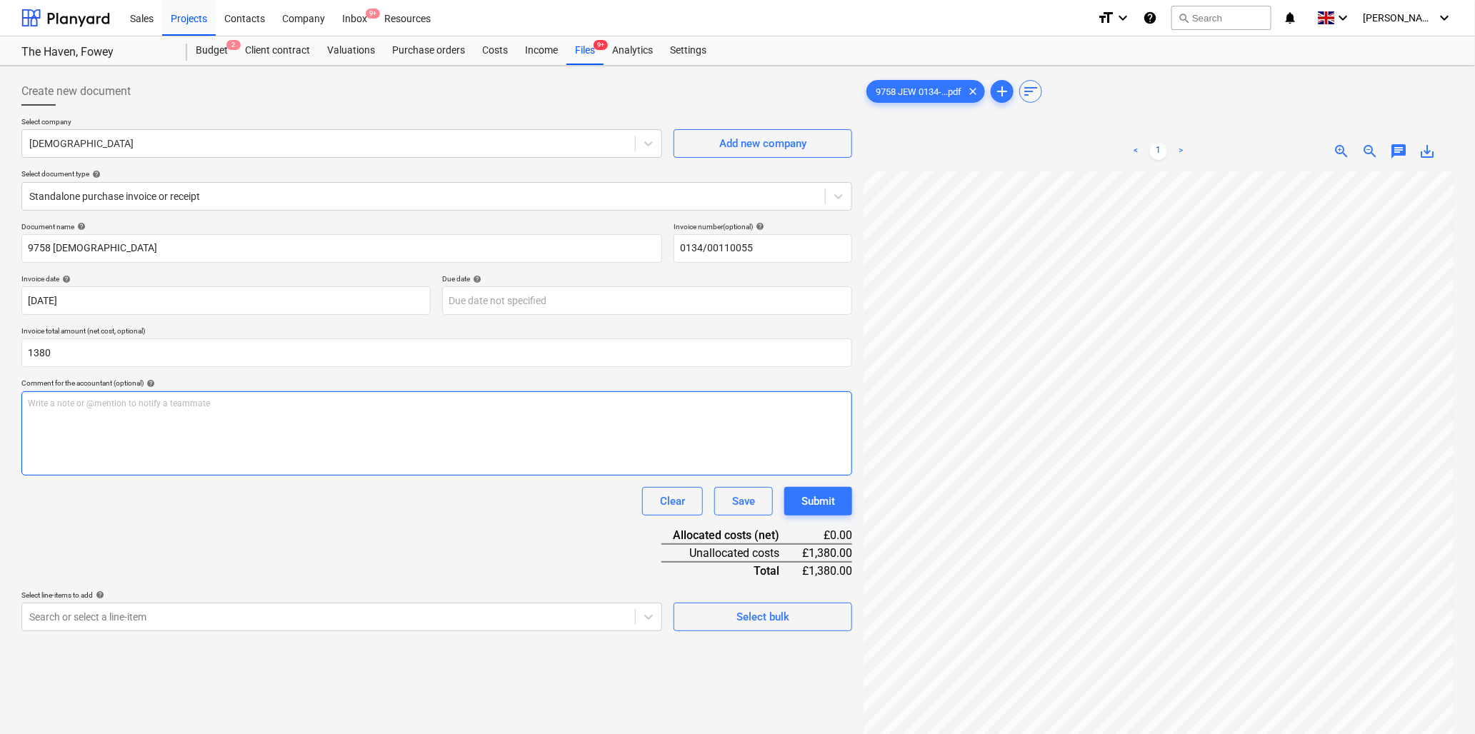
type input "1,380.00"
click at [82, 404] on p "Write a note or @mention to notify a teammate [PERSON_NAME]" at bounding box center [437, 404] width 818 height 12
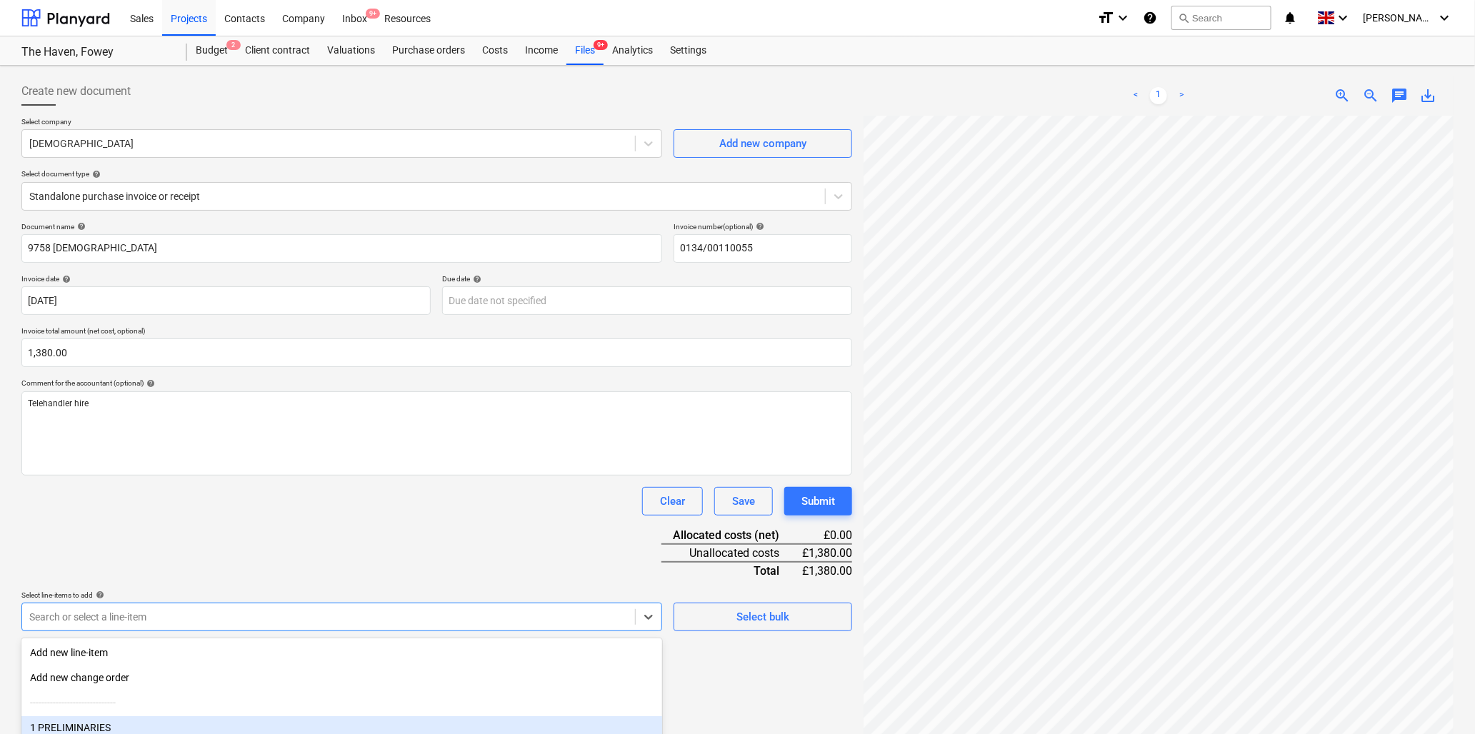
scroll to position [126, 0]
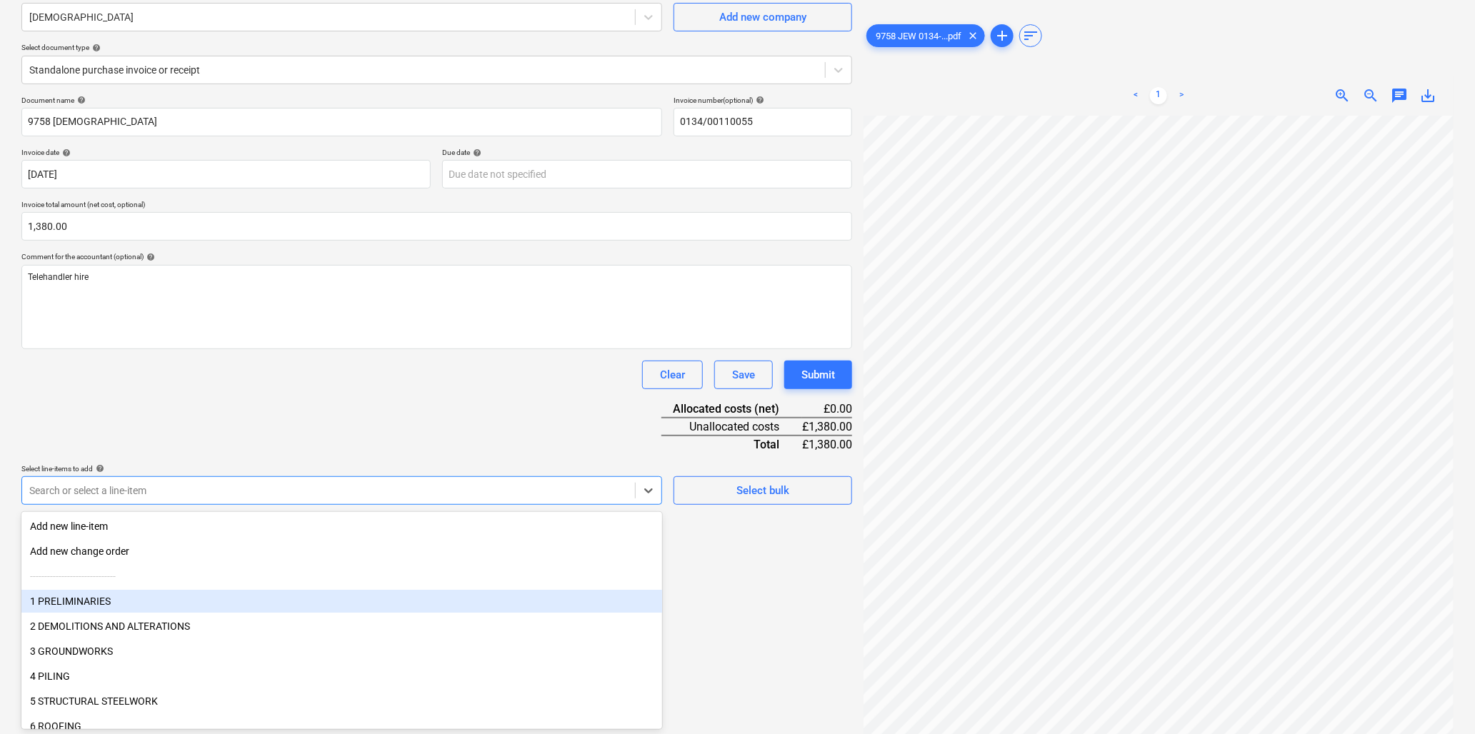
click at [186, 608] on body "Sales Projects Contacts Company Inbox 9+ Resources format_size keyboard_arrow_d…" at bounding box center [737, 241] width 1475 height 734
click at [160, 599] on div "1 PRELIMINARIES" at bounding box center [341, 601] width 641 height 23
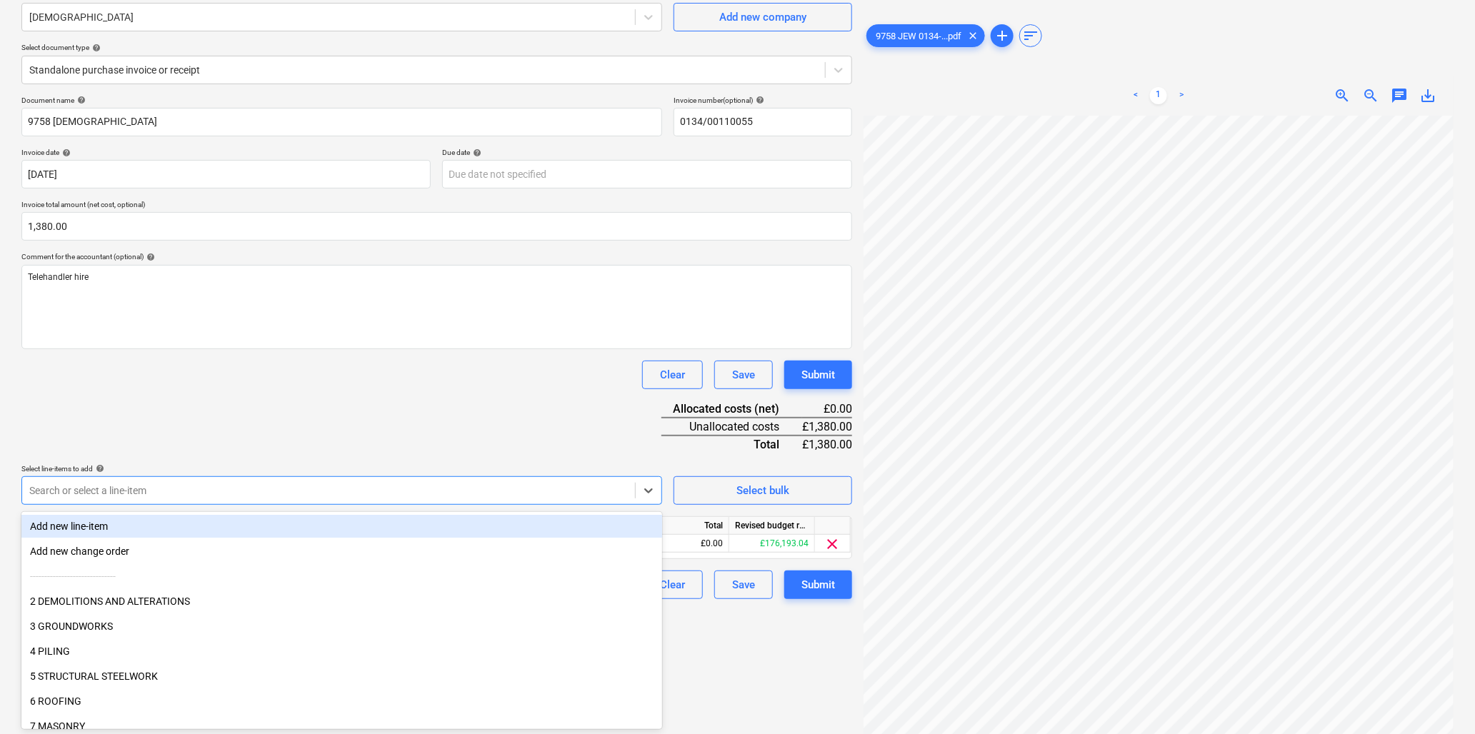
click at [216, 410] on div "Document name help 9758 Jewsons Invoice number (optional) help 0134/00110055 In…" at bounding box center [436, 348] width 831 height 504
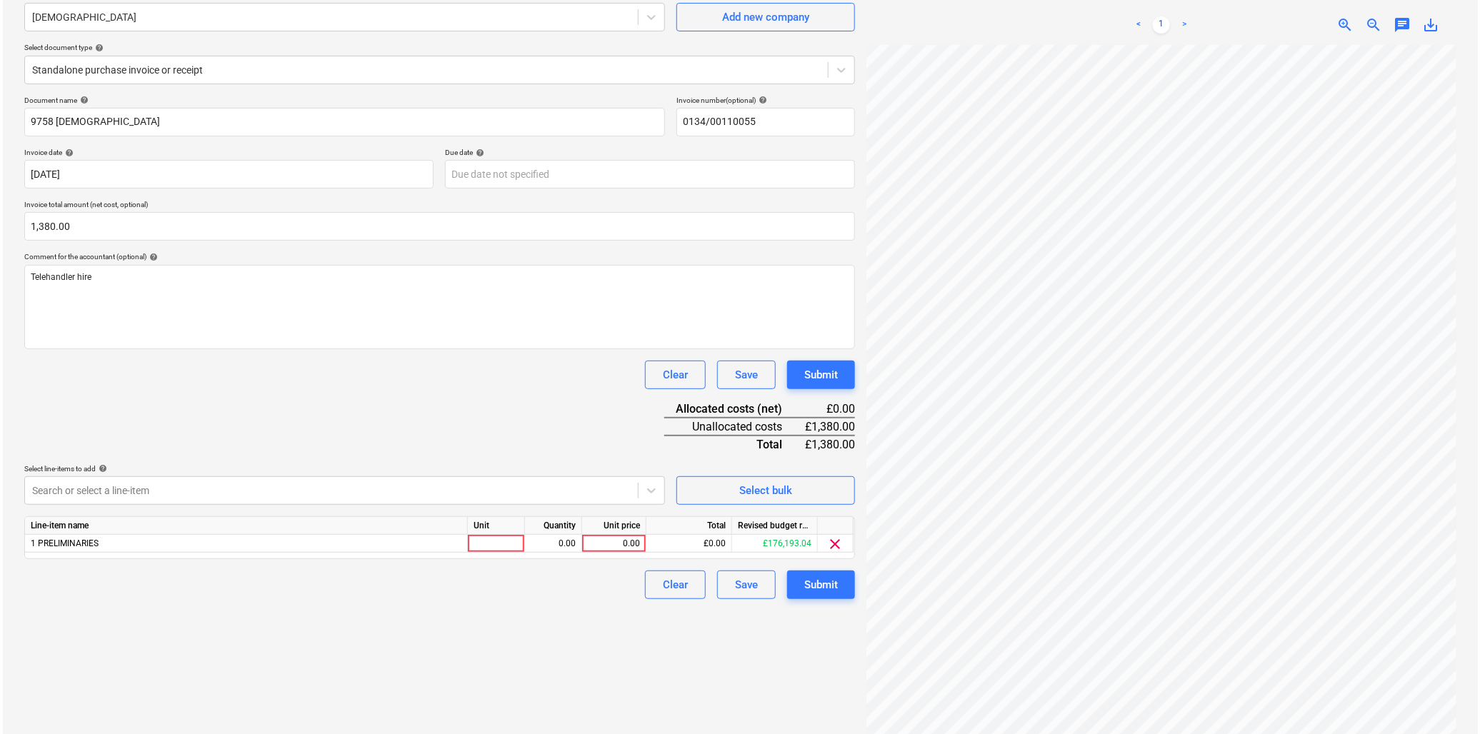
scroll to position [143, 0]
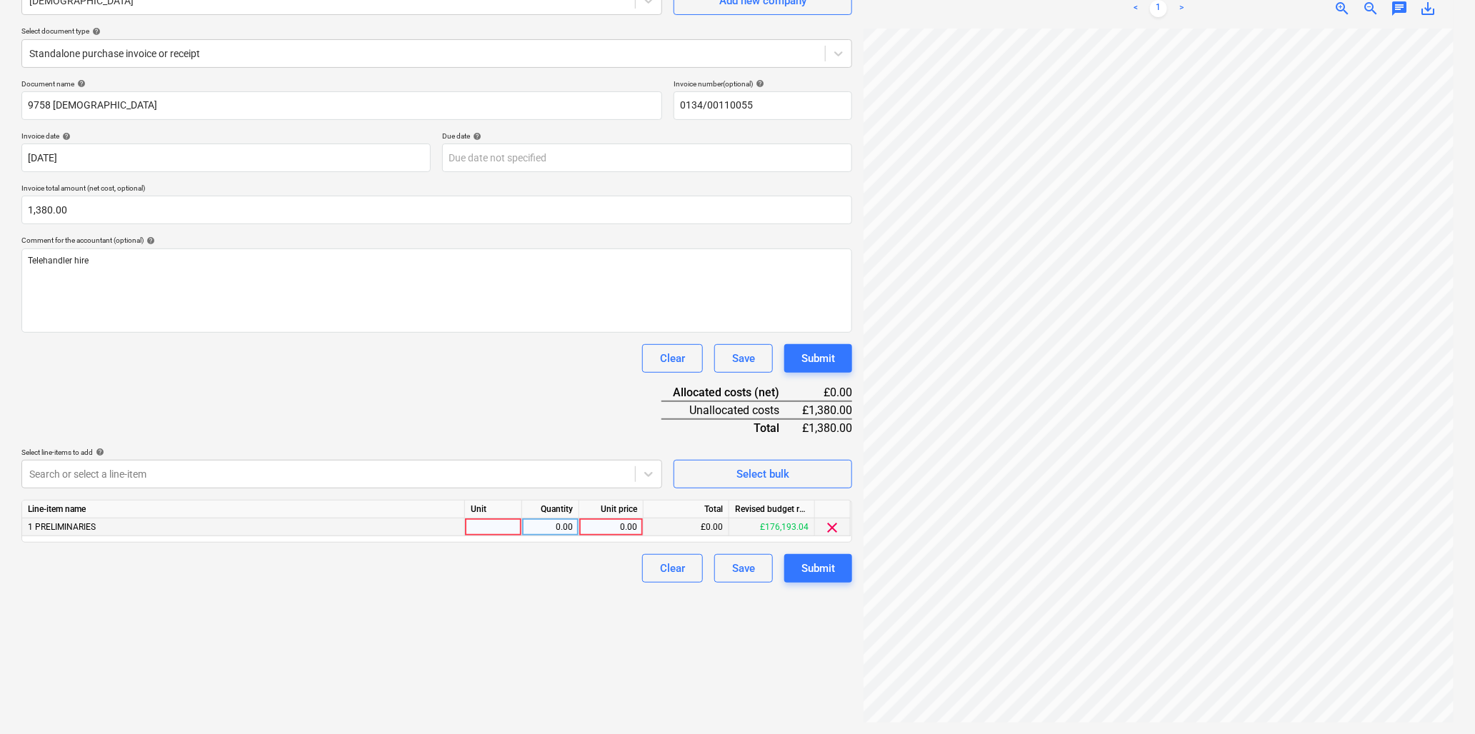
click at [484, 527] on div at bounding box center [493, 528] width 57 height 18
type input "item"
type input "1380"
click at [819, 569] on div "Submit" at bounding box center [819, 568] width 34 height 19
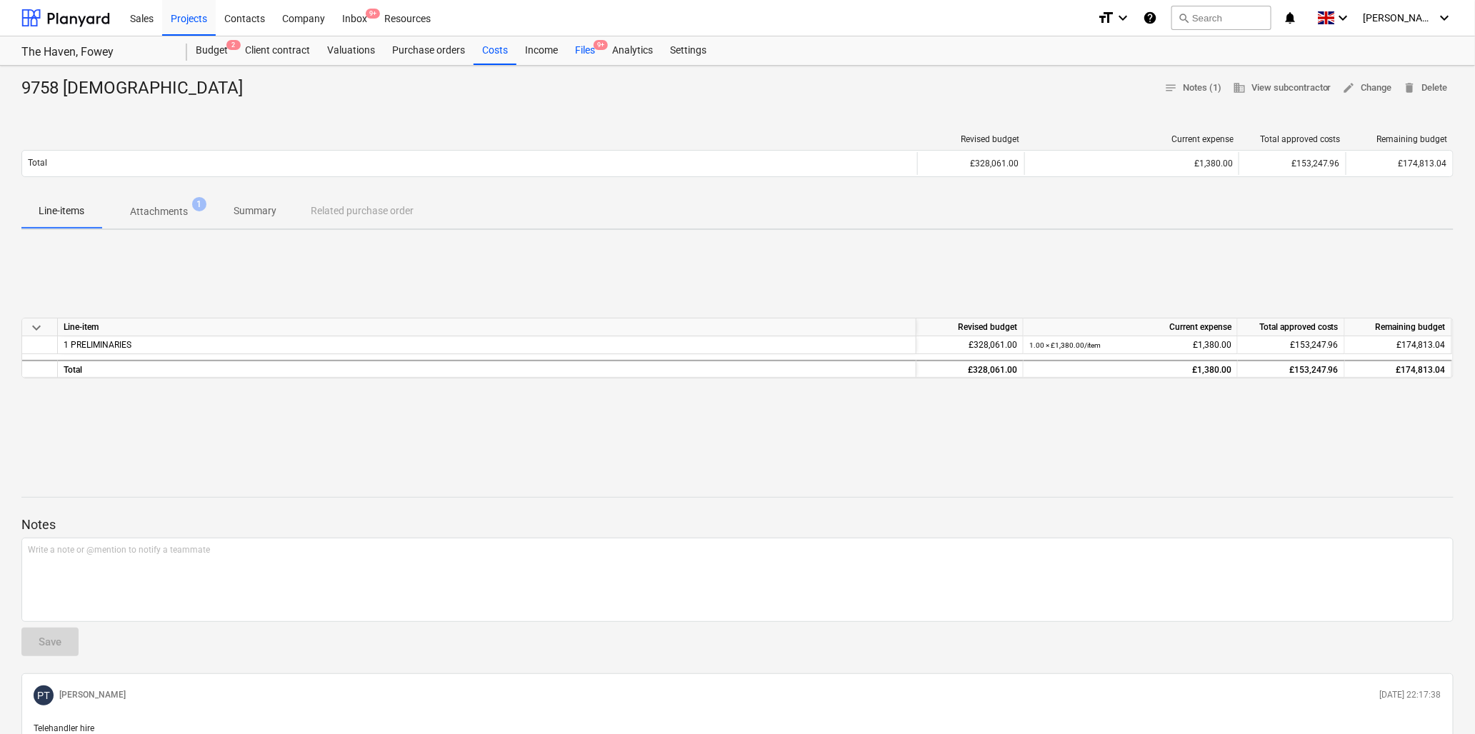
click at [592, 46] on div "Files 9+" at bounding box center [585, 50] width 37 height 29
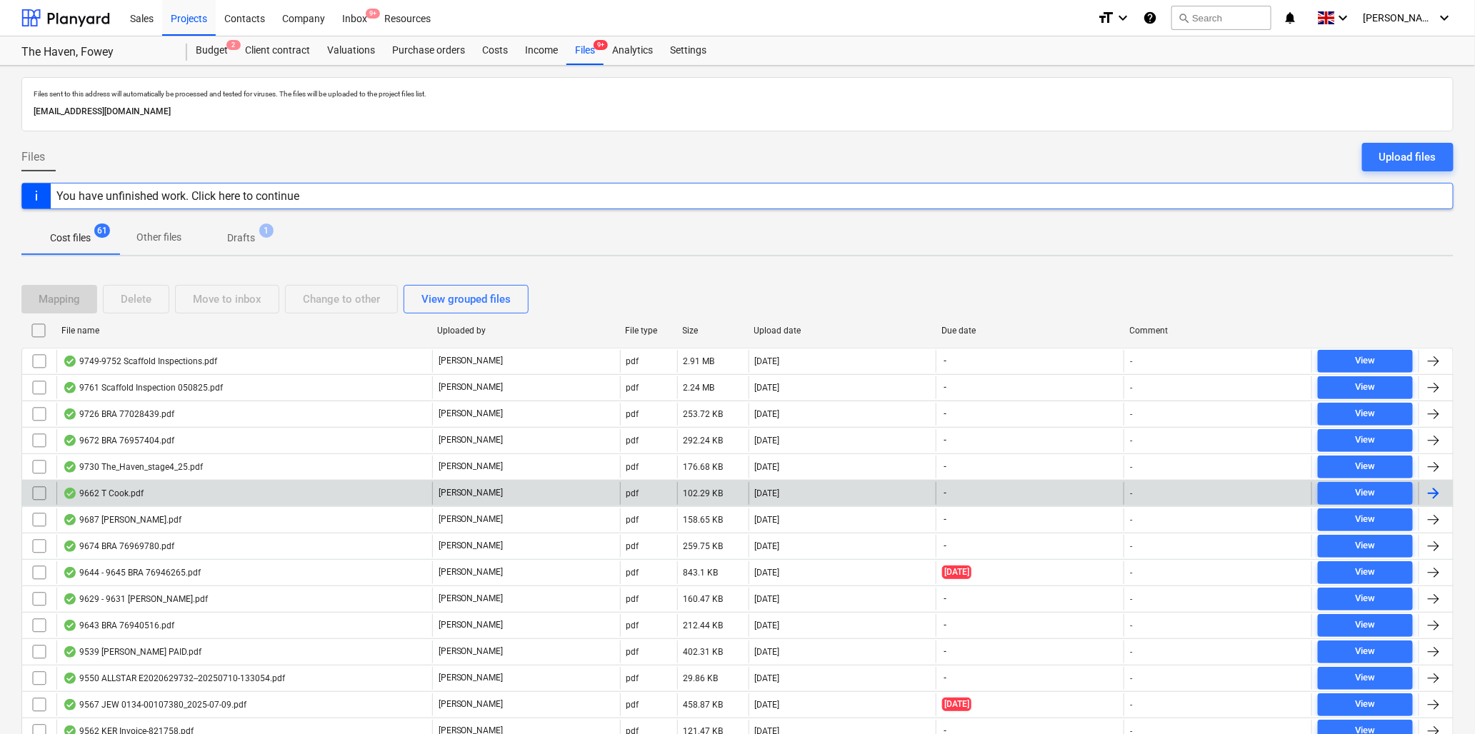
click at [144, 494] on div "9662 T Cook.pdf" at bounding box center [244, 493] width 376 height 23
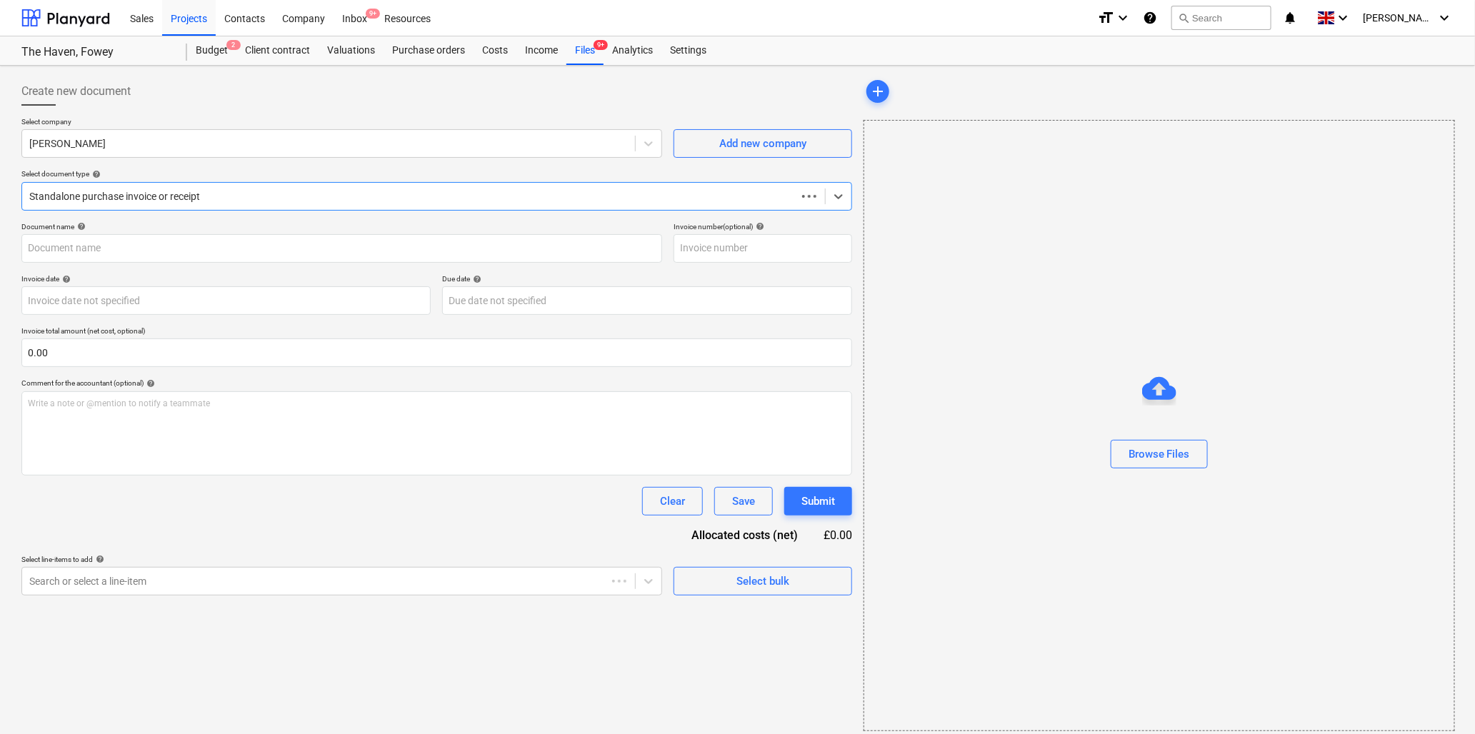
type input "9662 T Cook.pdf"
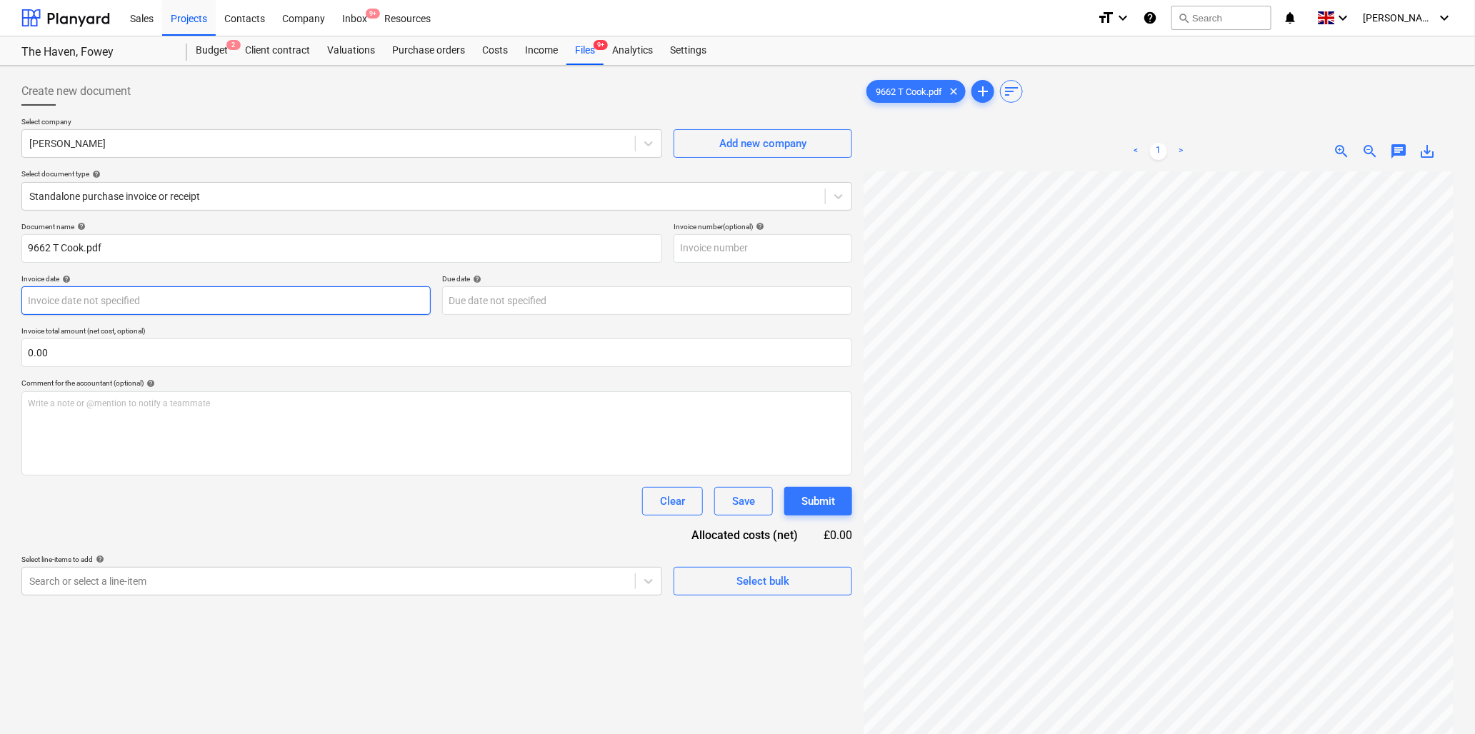
click at [211, 301] on body "Sales Projects Contacts Company Inbox 9+ Resources format_size keyboard_arrow_d…" at bounding box center [737, 367] width 1475 height 734
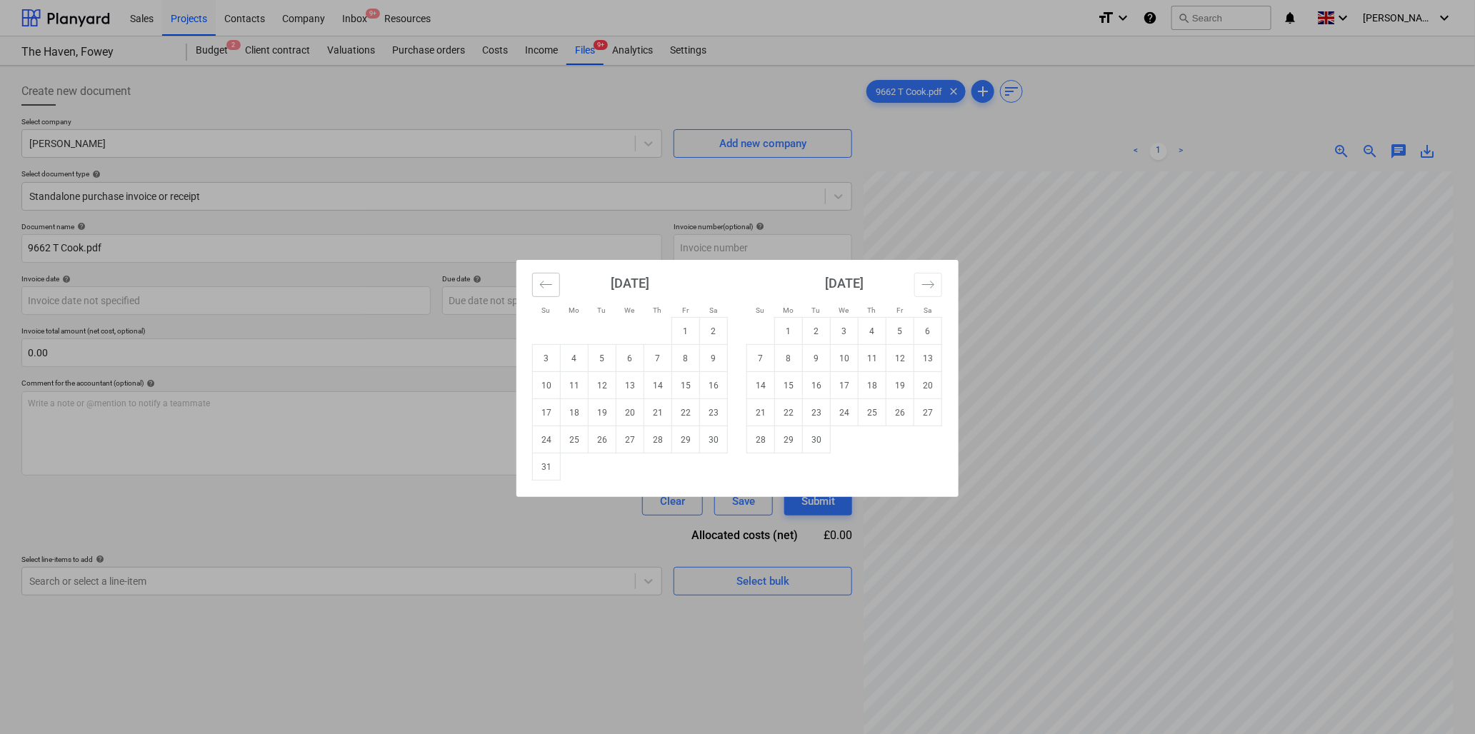
click at [544, 279] on icon "Move backward to switch to the previous month." at bounding box center [546, 285] width 14 height 14
click at [687, 382] on td "18" at bounding box center [686, 385] width 28 height 27
type input "[DATE]"
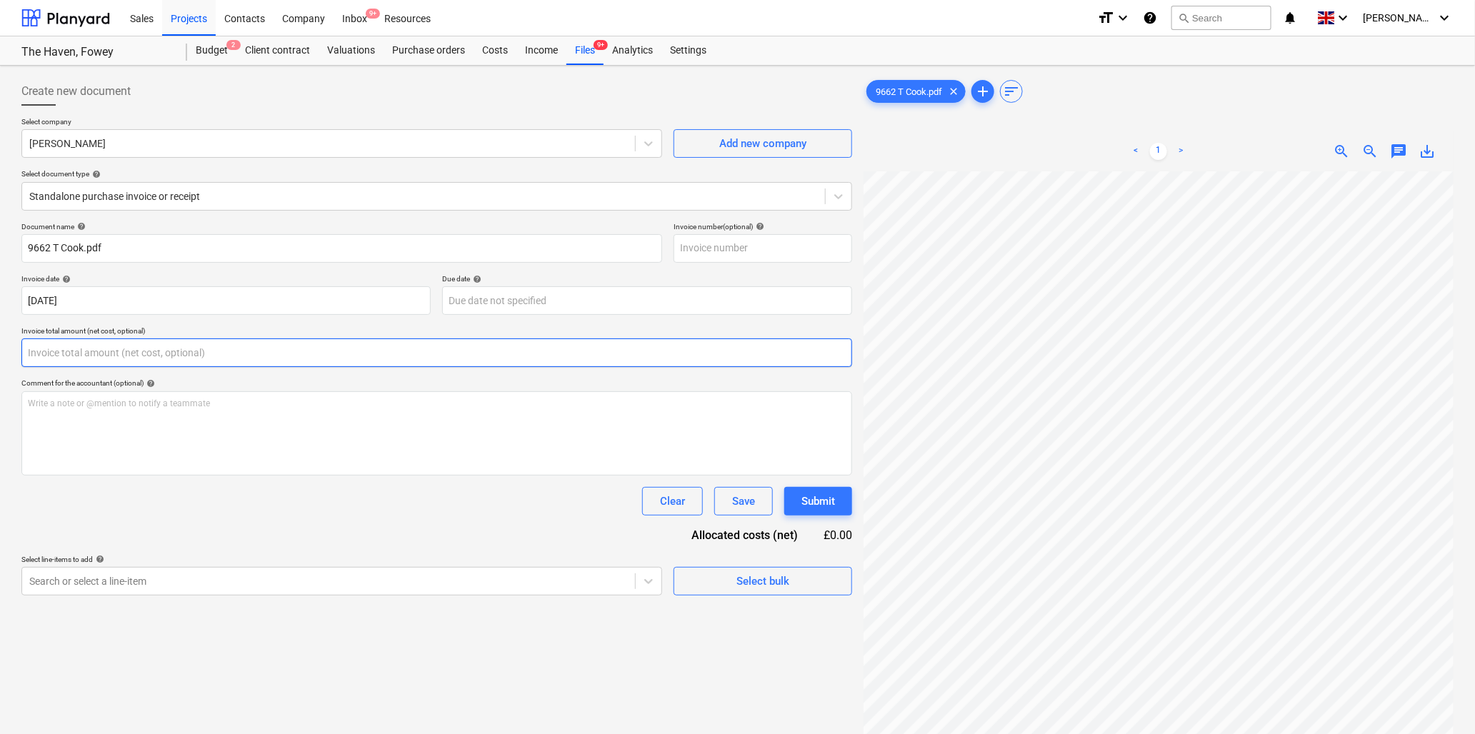
click at [130, 356] on input "text" at bounding box center [436, 353] width 831 height 29
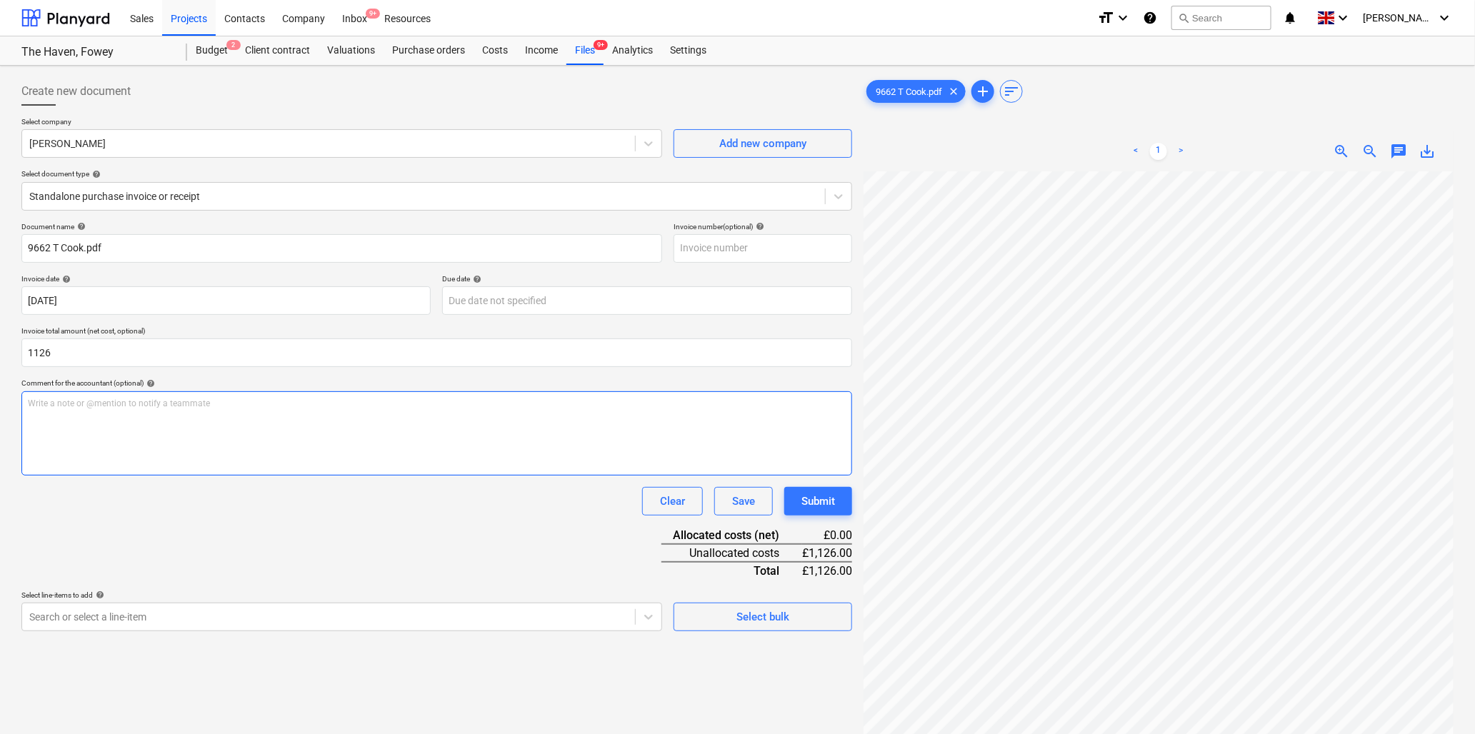
type input "1,126.00"
click at [139, 400] on p "Write a note or @mention to notify a teammate [PERSON_NAME]" at bounding box center [437, 404] width 818 height 12
click at [116, 404] on p "Write a note or @mention to notify a teammate [PERSON_NAME]" at bounding box center [437, 404] width 818 height 12
click at [1342, 149] on span "zoom_in" at bounding box center [1342, 151] width 17 height 17
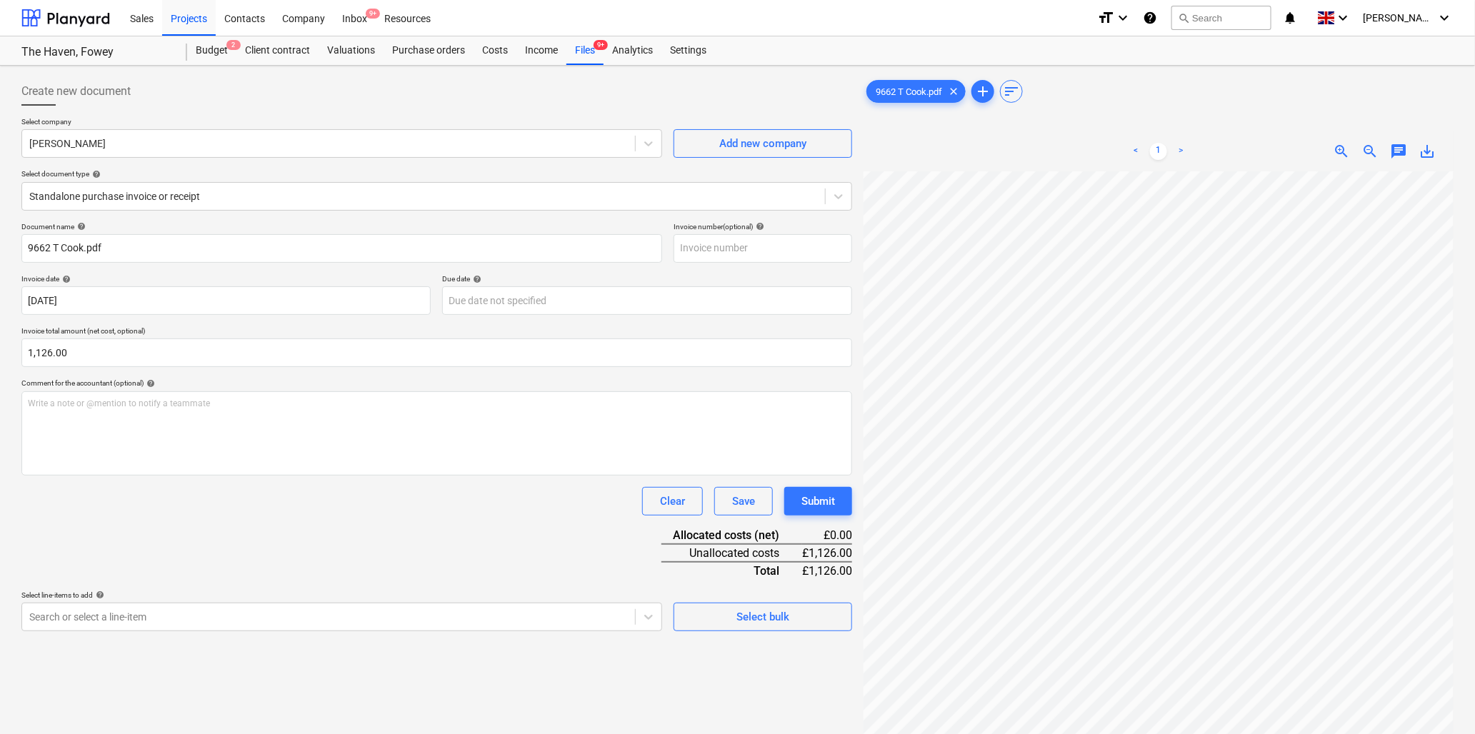
scroll to position [18, 291]
click at [127, 414] on div "Write a note or @mention to notify a teammate [PERSON_NAME]" at bounding box center [436, 433] width 831 height 84
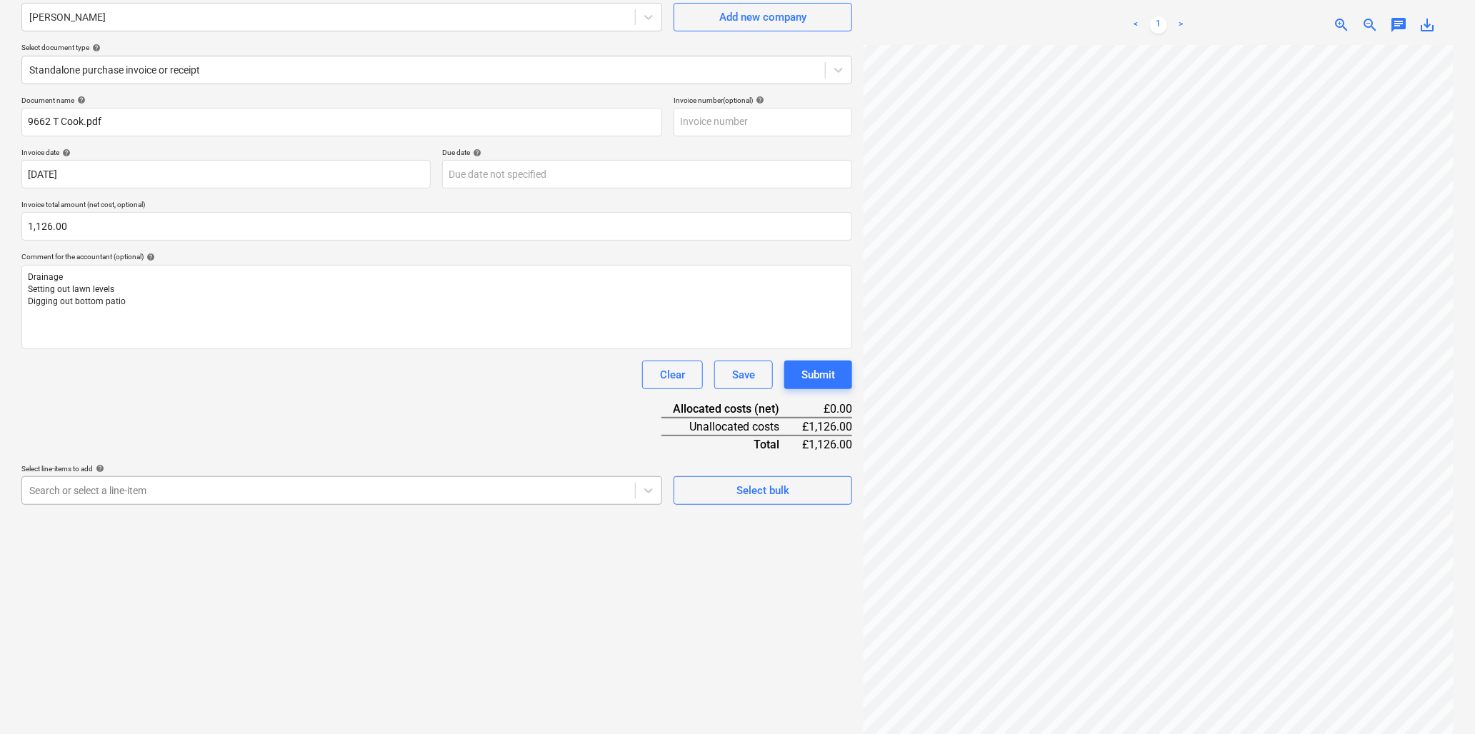
click at [207, 608] on body "Sales Projects Contacts Company Inbox 9+ Resources format_size keyboard_arrow_d…" at bounding box center [737, 241] width 1475 height 734
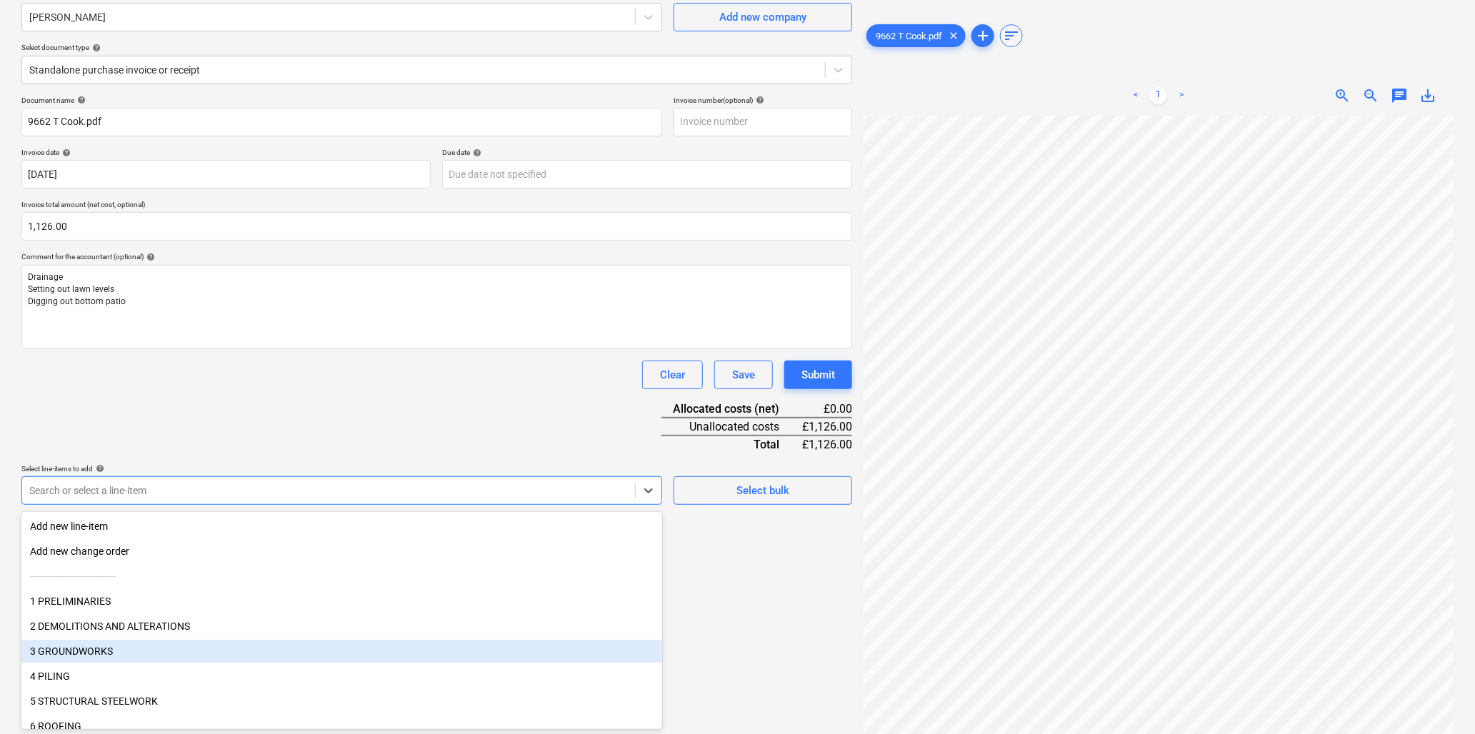
click at [89, 644] on div "3 GROUNDWORKS" at bounding box center [341, 651] width 641 height 23
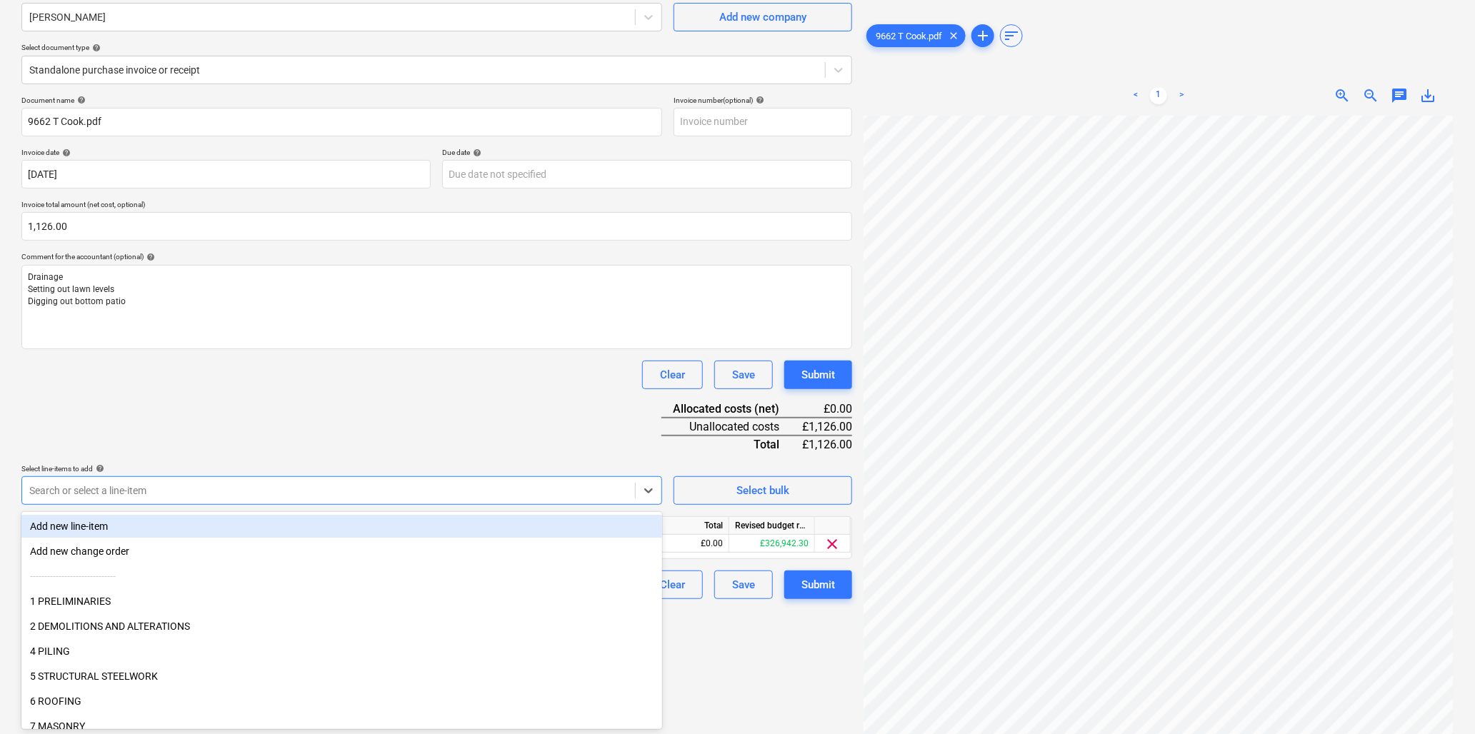
click at [470, 369] on div "Clear Save Submit" at bounding box center [436, 375] width 831 height 29
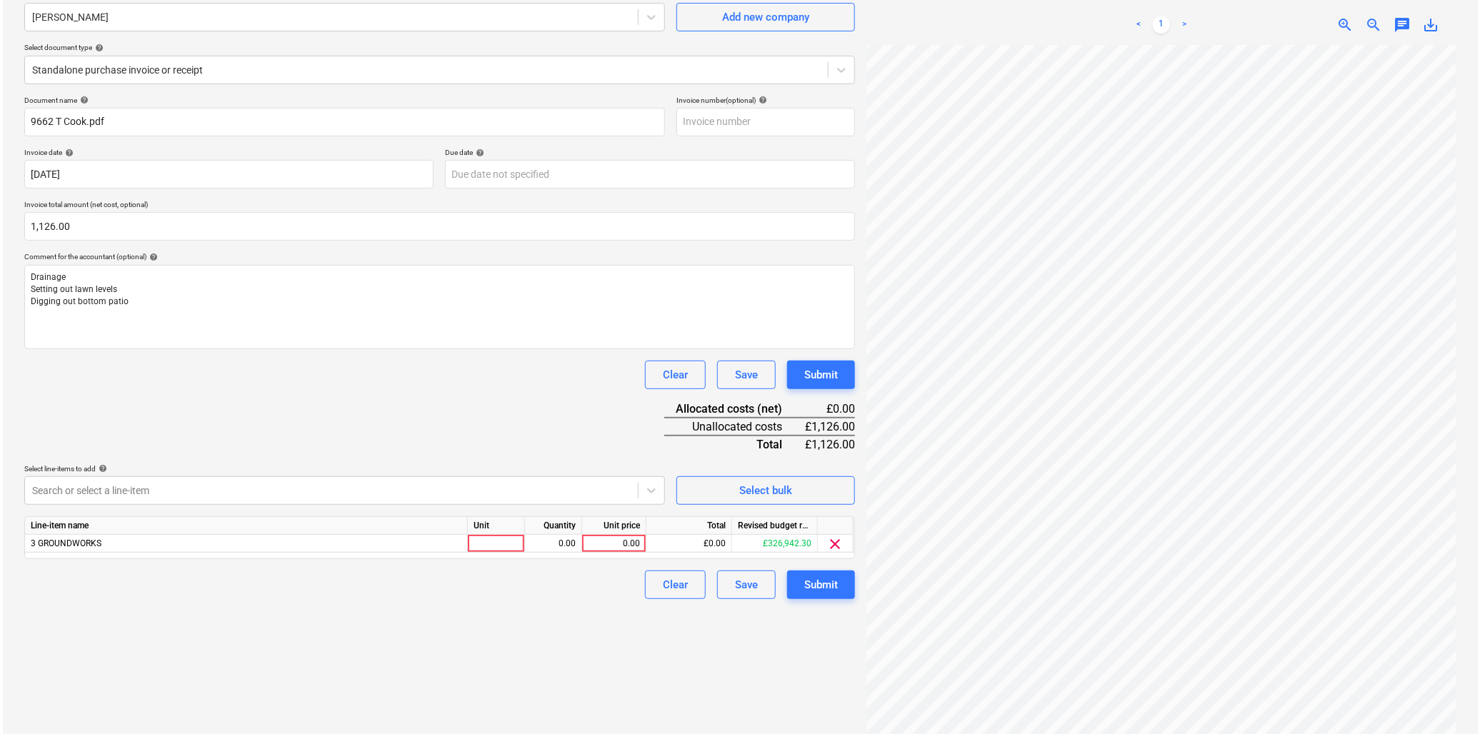
scroll to position [143, 0]
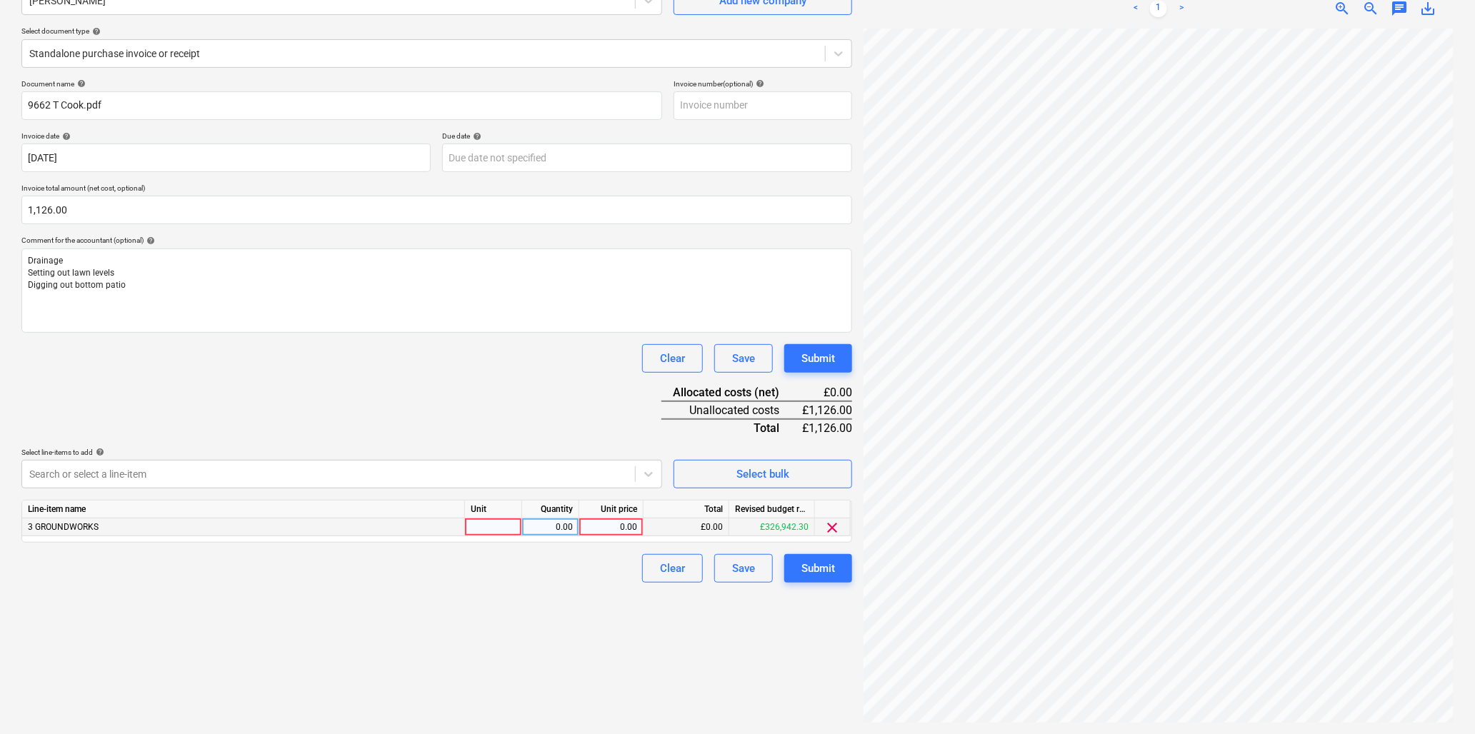
click at [490, 527] on div at bounding box center [493, 528] width 57 height 18
type input "hr"
type input "40"
type input "28.15"
click at [808, 562] on div "Submit" at bounding box center [819, 568] width 34 height 19
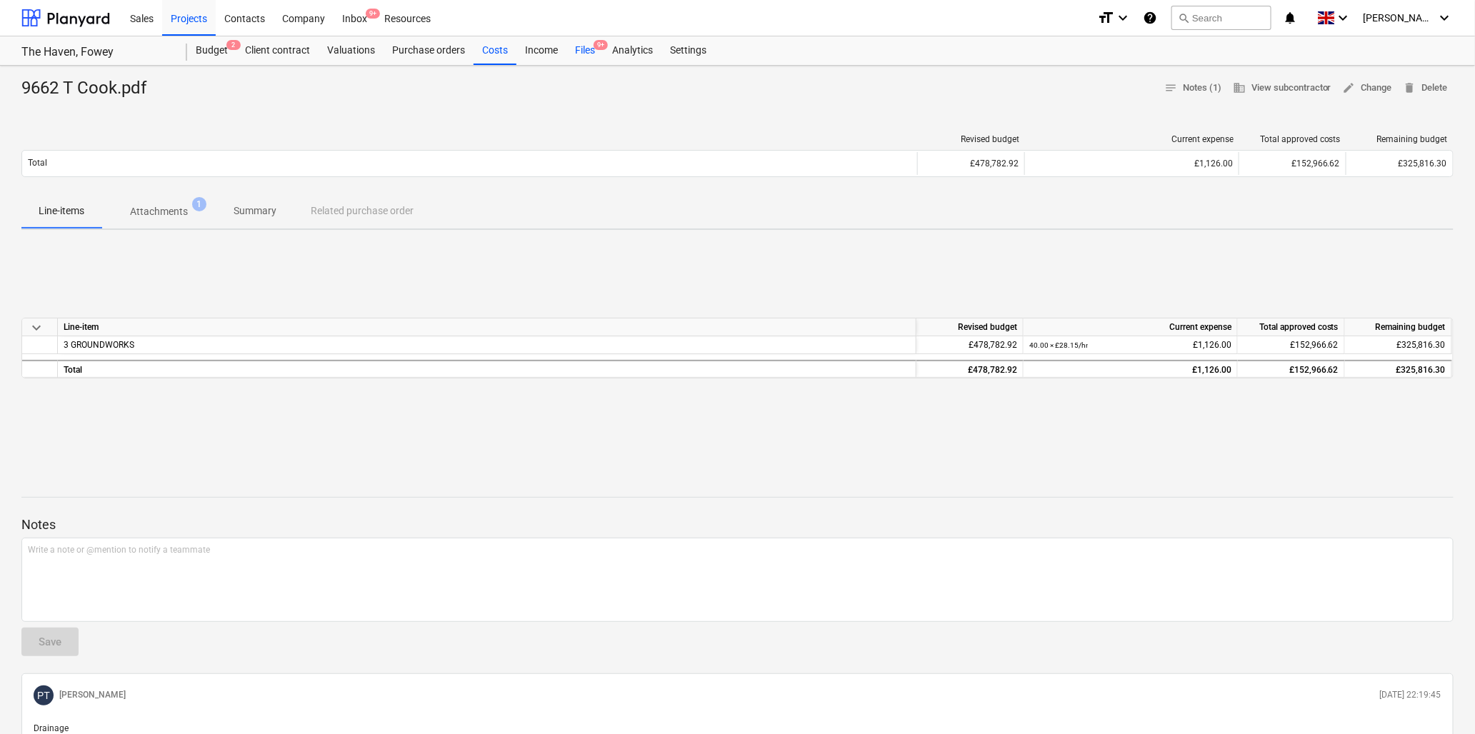
click at [581, 51] on div "Files 9+" at bounding box center [585, 50] width 37 height 29
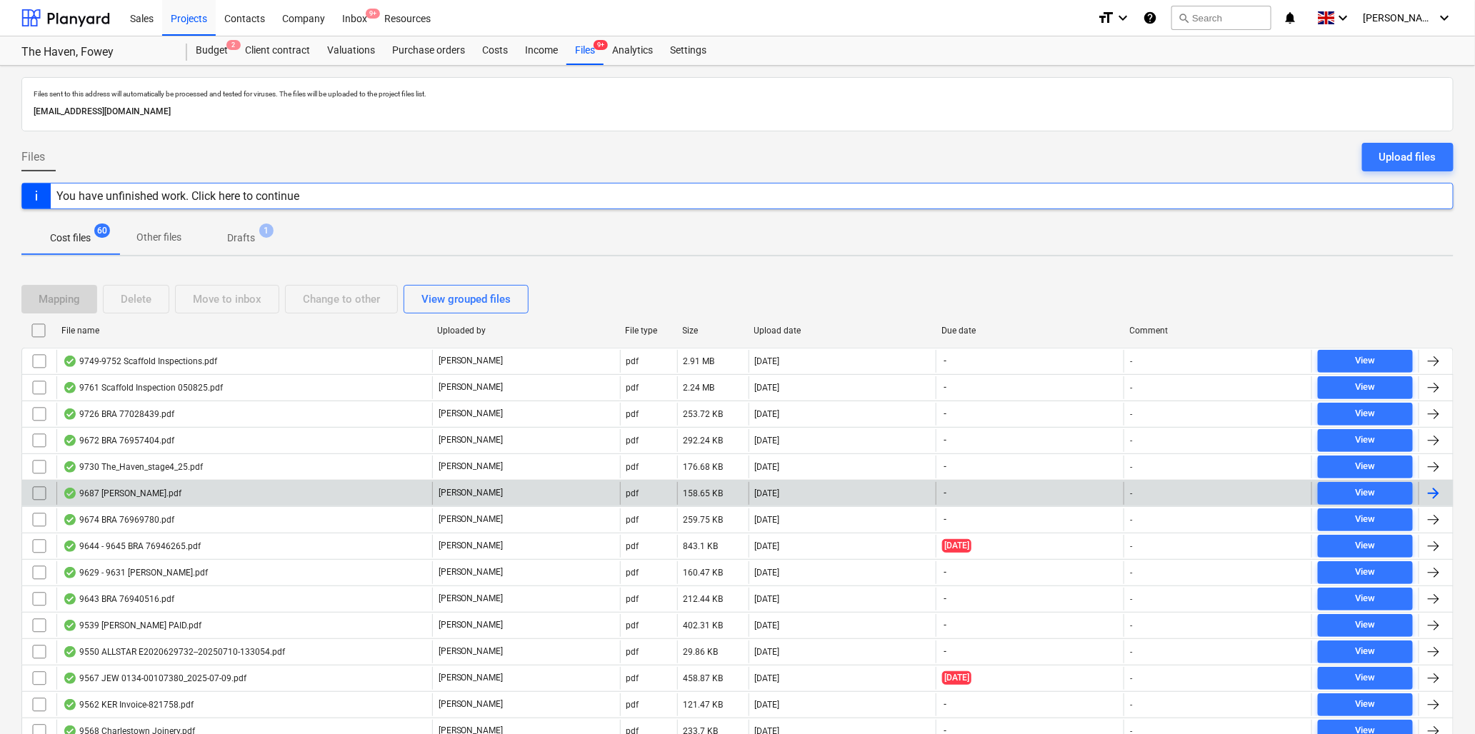
click at [136, 489] on div "9687 [PERSON_NAME].pdf" at bounding box center [122, 493] width 119 height 11
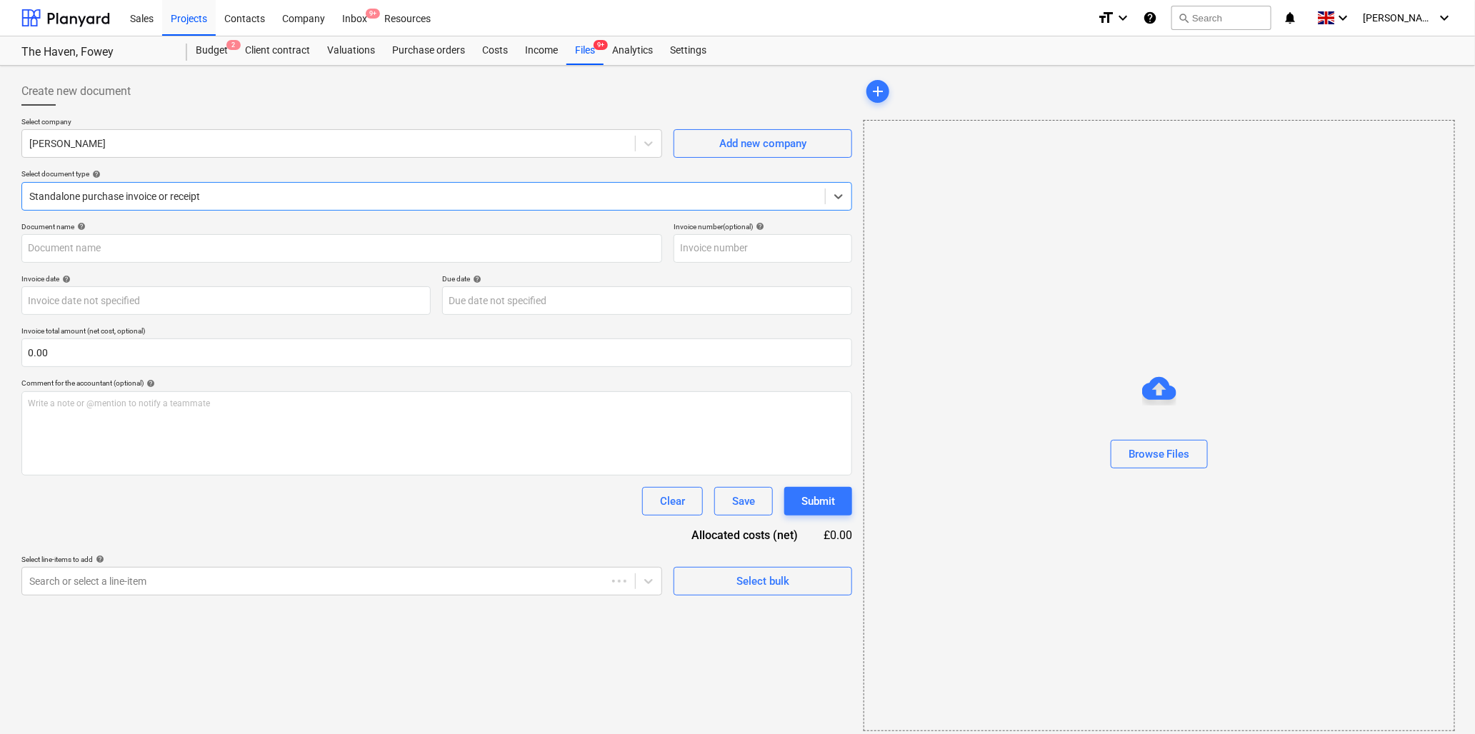
type input "9687 [PERSON_NAME].pdf"
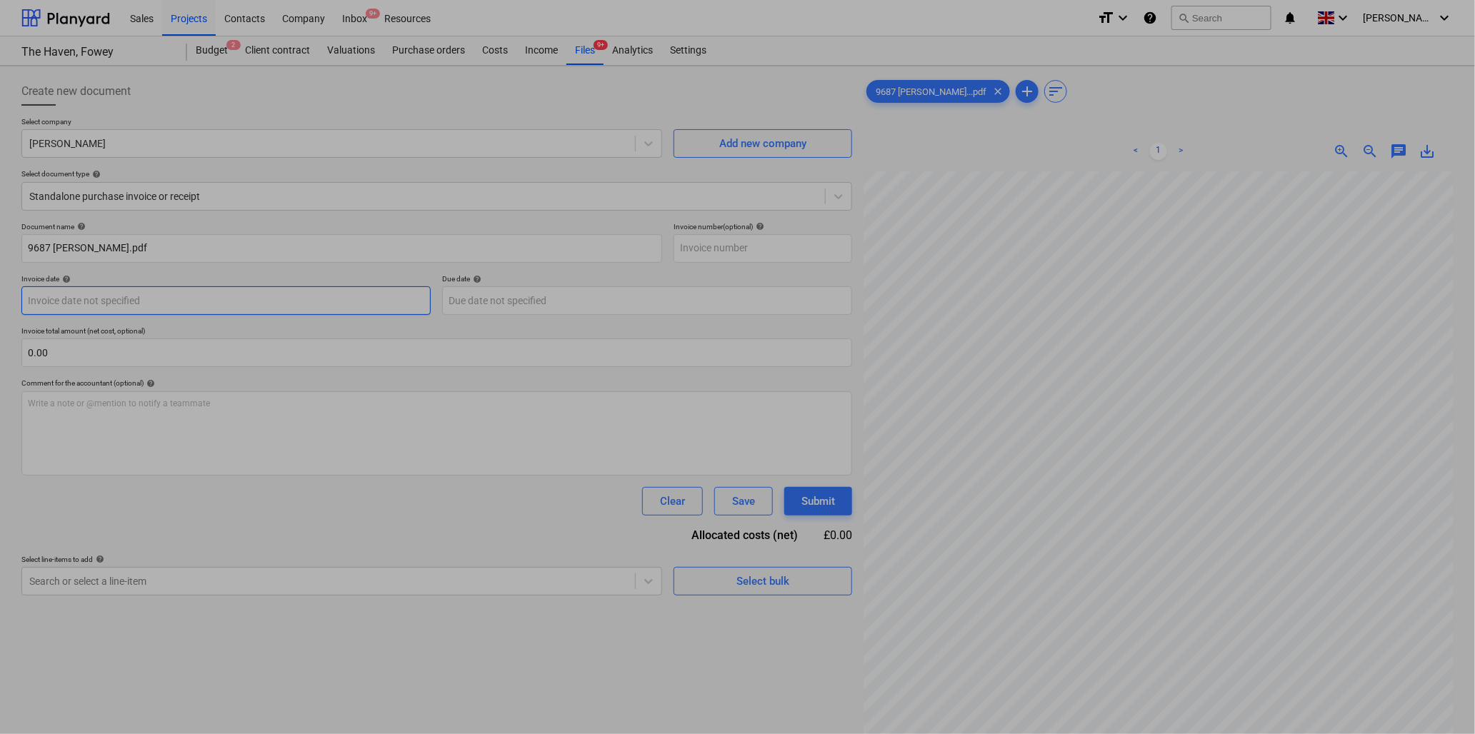
click at [133, 294] on body "Sales Projects Contacts Company Inbox 9+ Resources format_size keyboard_arrow_d…" at bounding box center [737, 367] width 1475 height 734
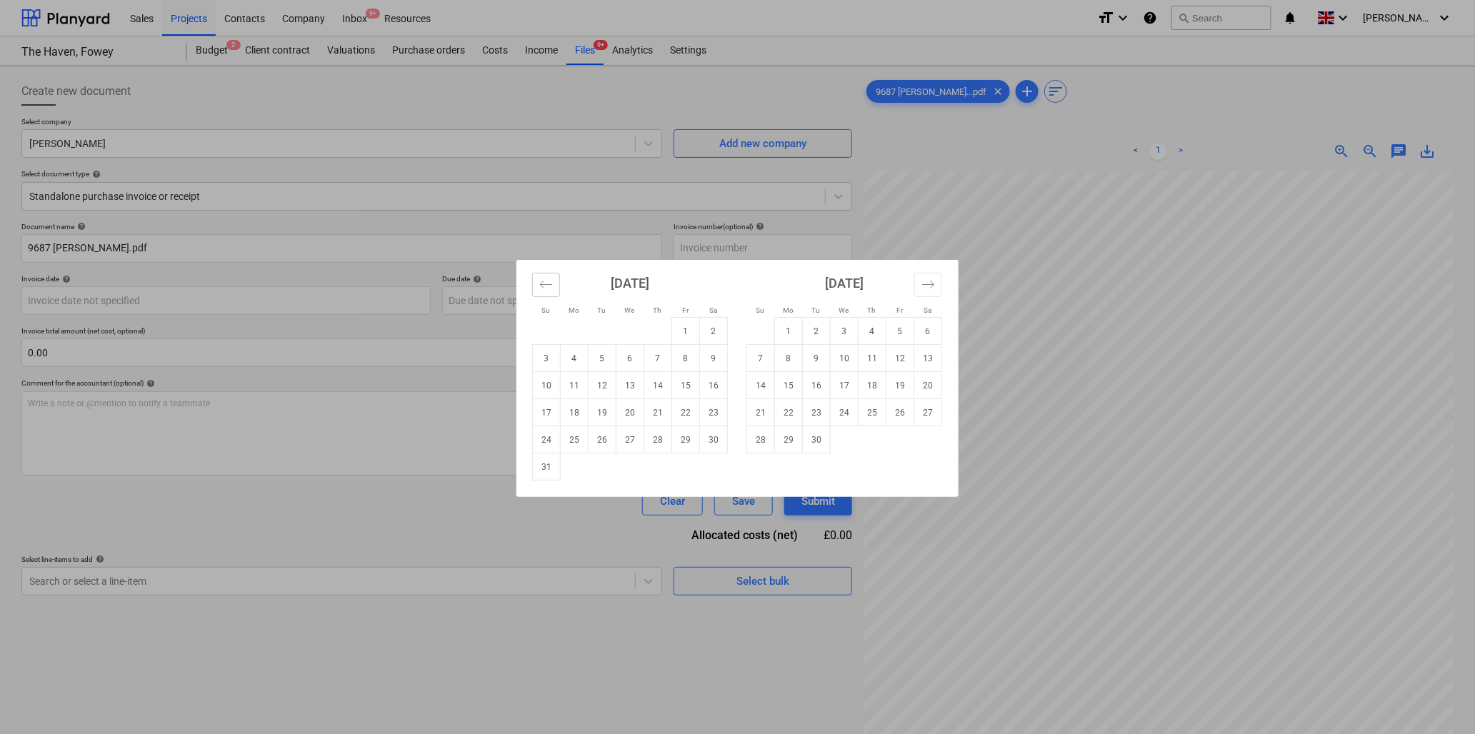
click at [543, 283] on icon "Move backward to switch to the previous month." at bounding box center [546, 285] width 14 height 14
click at [691, 411] on td "25" at bounding box center [686, 412] width 28 height 27
type input "[DATE]"
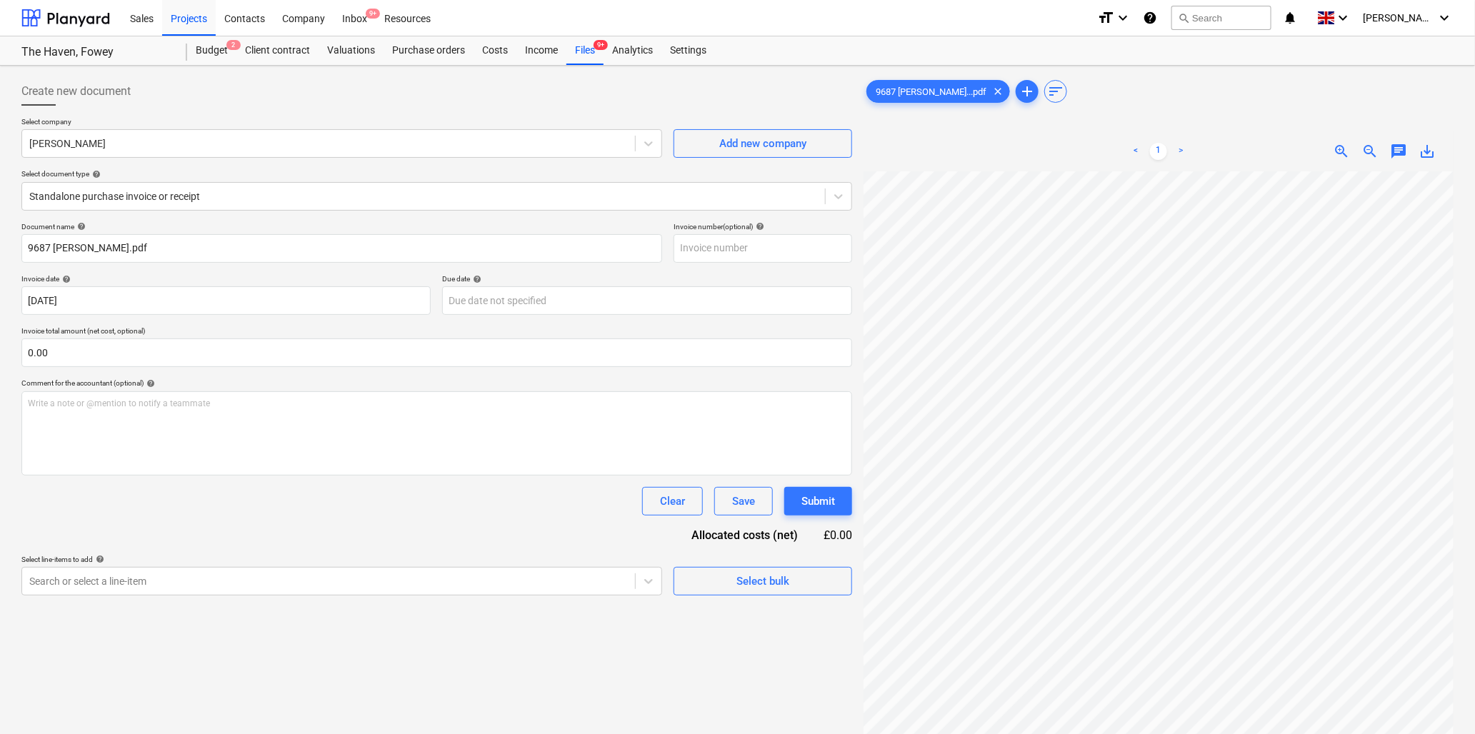
click at [144, 376] on div "Document name help 9687 J Merrifield.pdf Invoice number (optional) help Invoice…" at bounding box center [436, 409] width 831 height 374
click at [159, 353] on input "text" at bounding box center [436, 353] width 831 height 29
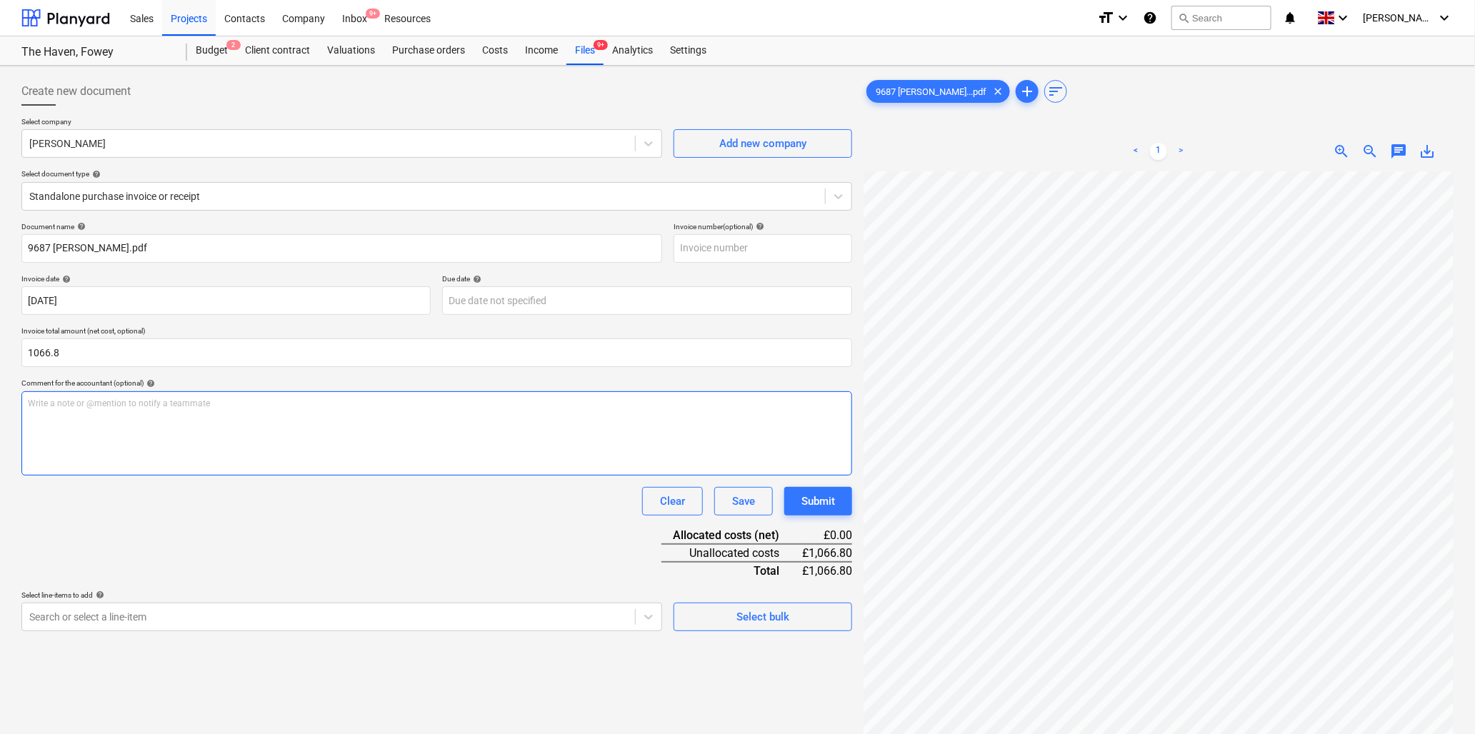
type input "1,066.80"
click at [163, 409] on p "Write a note or @mention to notify a teammate [PERSON_NAME]" at bounding box center [437, 404] width 818 height 12
click at [186, 408] on p "Write a note or @mention to notify a teammate [PERSON_NAME]" at bounding box center [437, 404] width 818 height 12
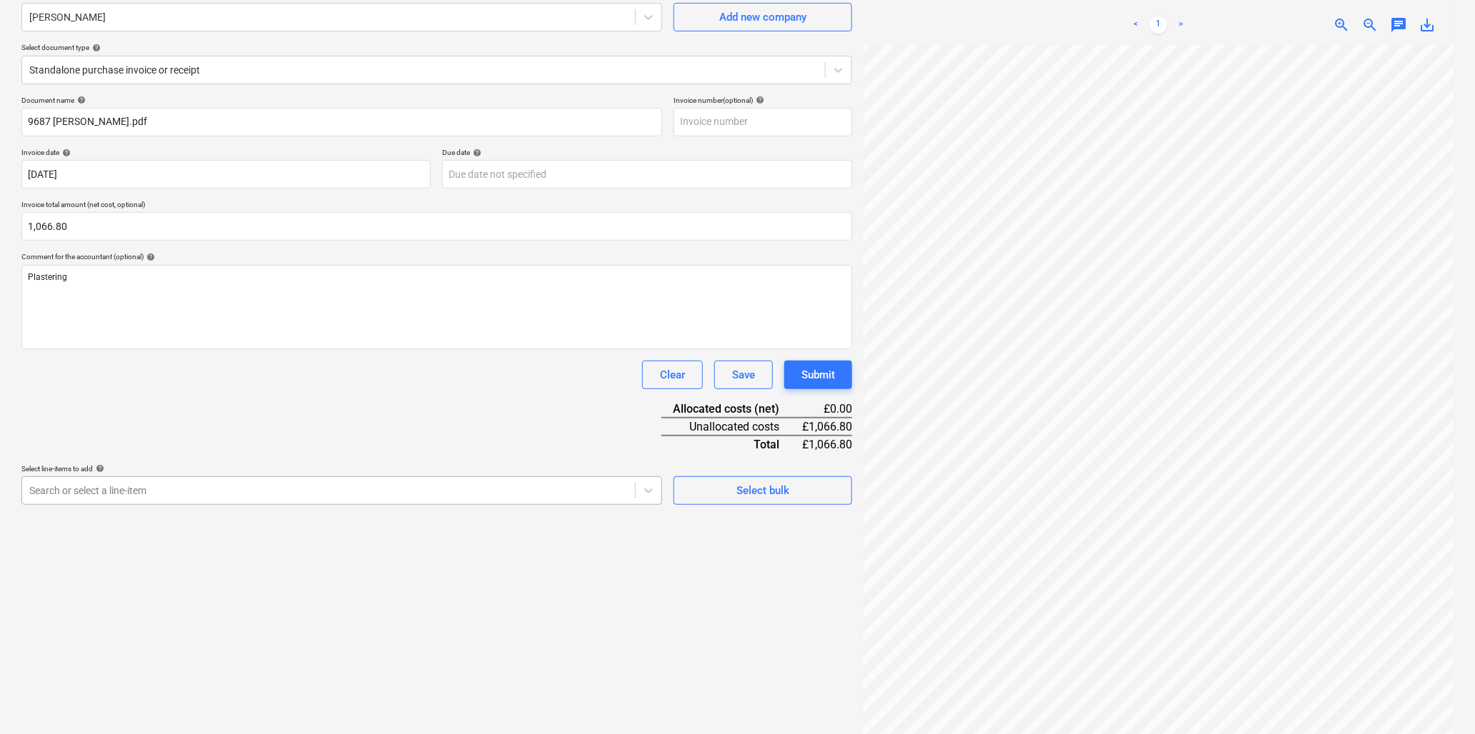
click at [208, 608] on body "Sales Projects Contacts Company Inbox 9+ Resources format_size keyboard_arrow_d…" at bounding box center [737, 241] width 1475 height 734
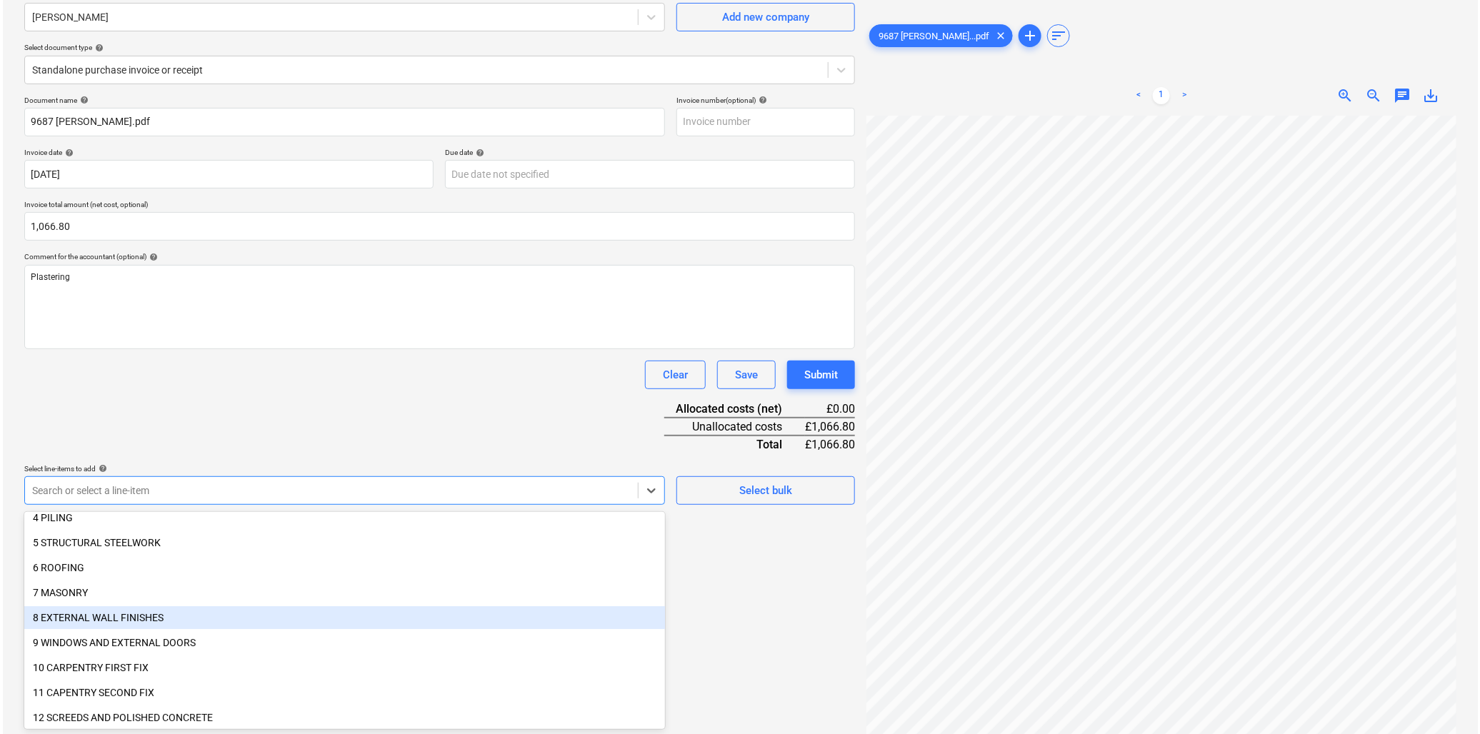
scroll to position [238, 0]
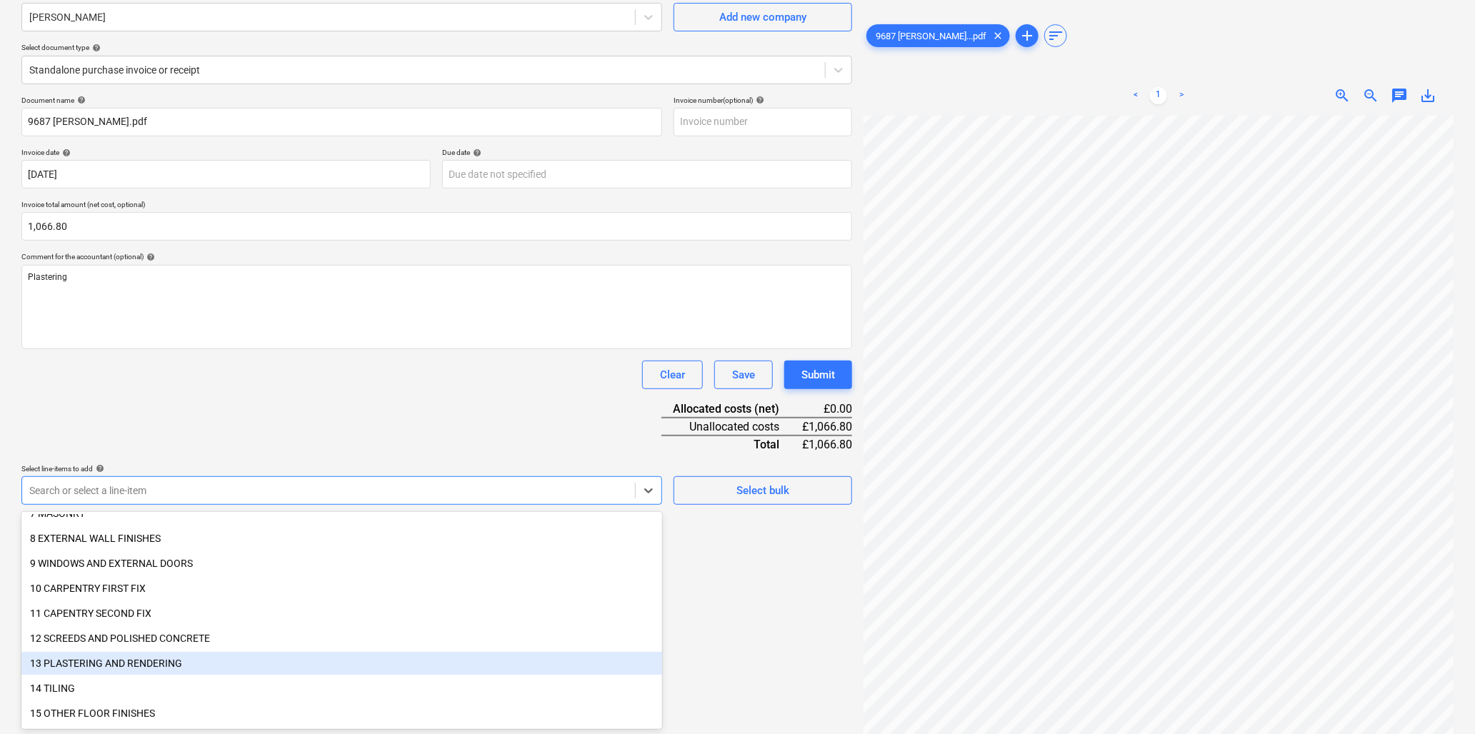
click at [129, 661] on div "13 PLASTERING AND RENDERING" at bounding box center [341, 663] width 641 height 23
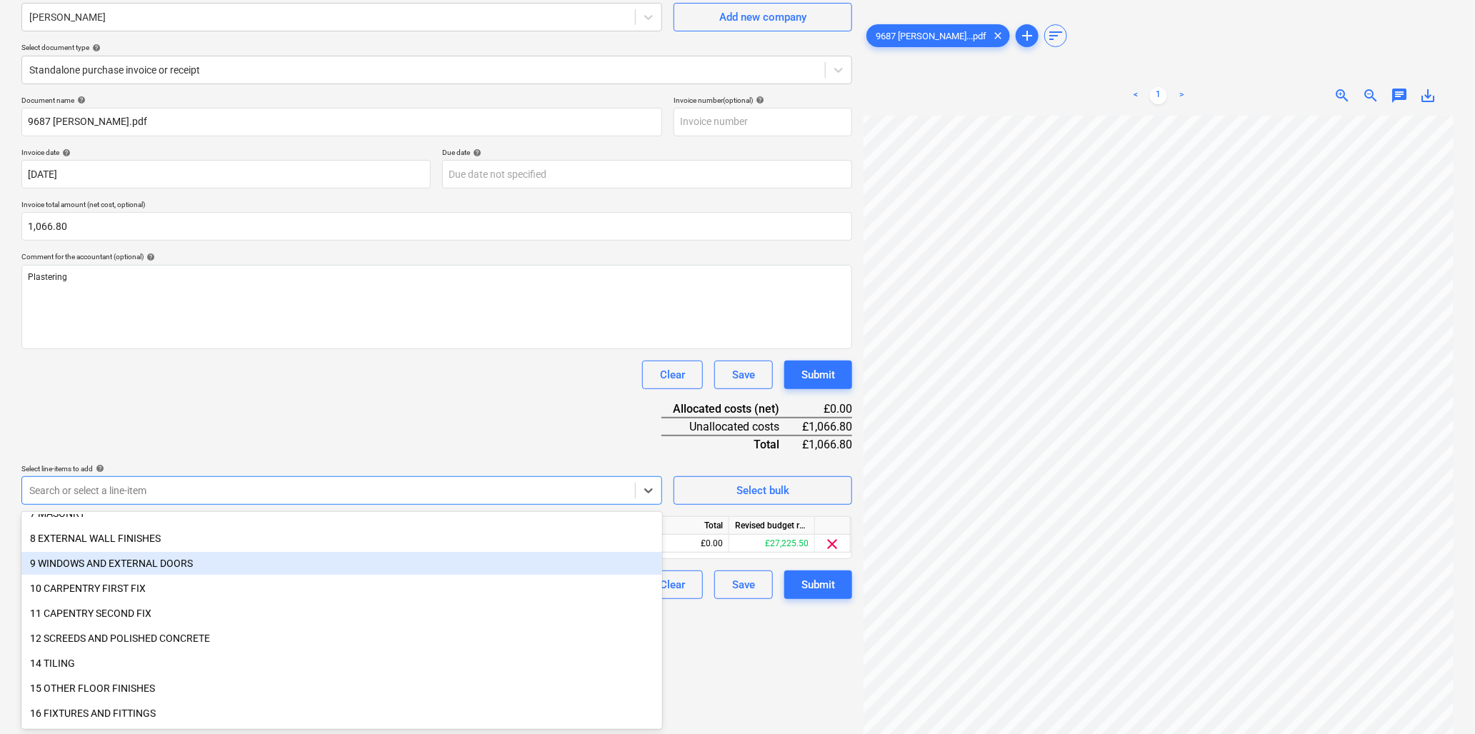
click at [248, 397] on div "Document name help 9687 J Merrifield.pdf Invoice number (optional) help Invoice…" at bounding box center [436, 348] width 831 height 504
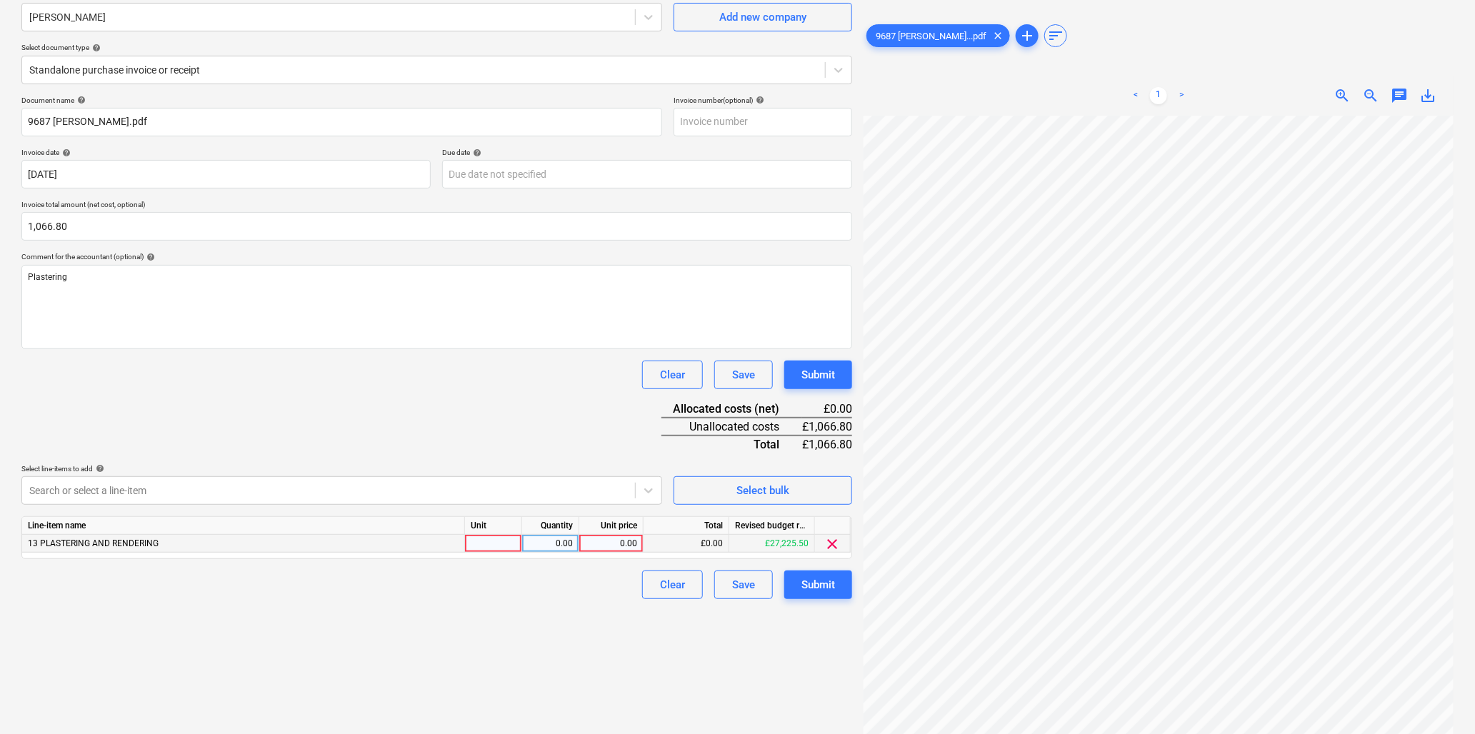
click at [496, 538] on div at bounding box center [493, 544] width 57 height 18
type input "hr"
type input "40"
type input "26.67"
click at [814, 583] on div "Submit" at bounding box center [819, 585] width 34 height 19
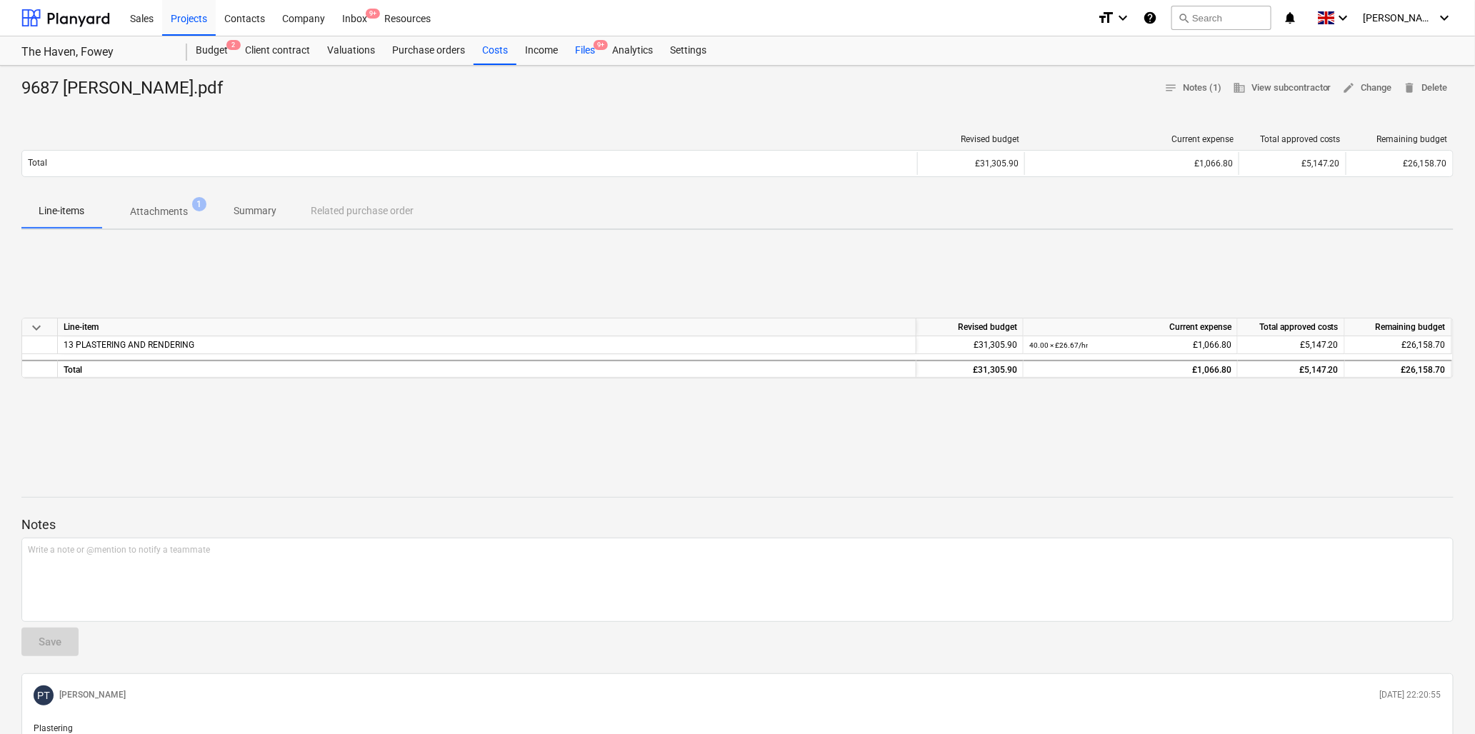
click at [583, 47] on div "Files 9+" at bounding box center [585, 50] width 37 height 29
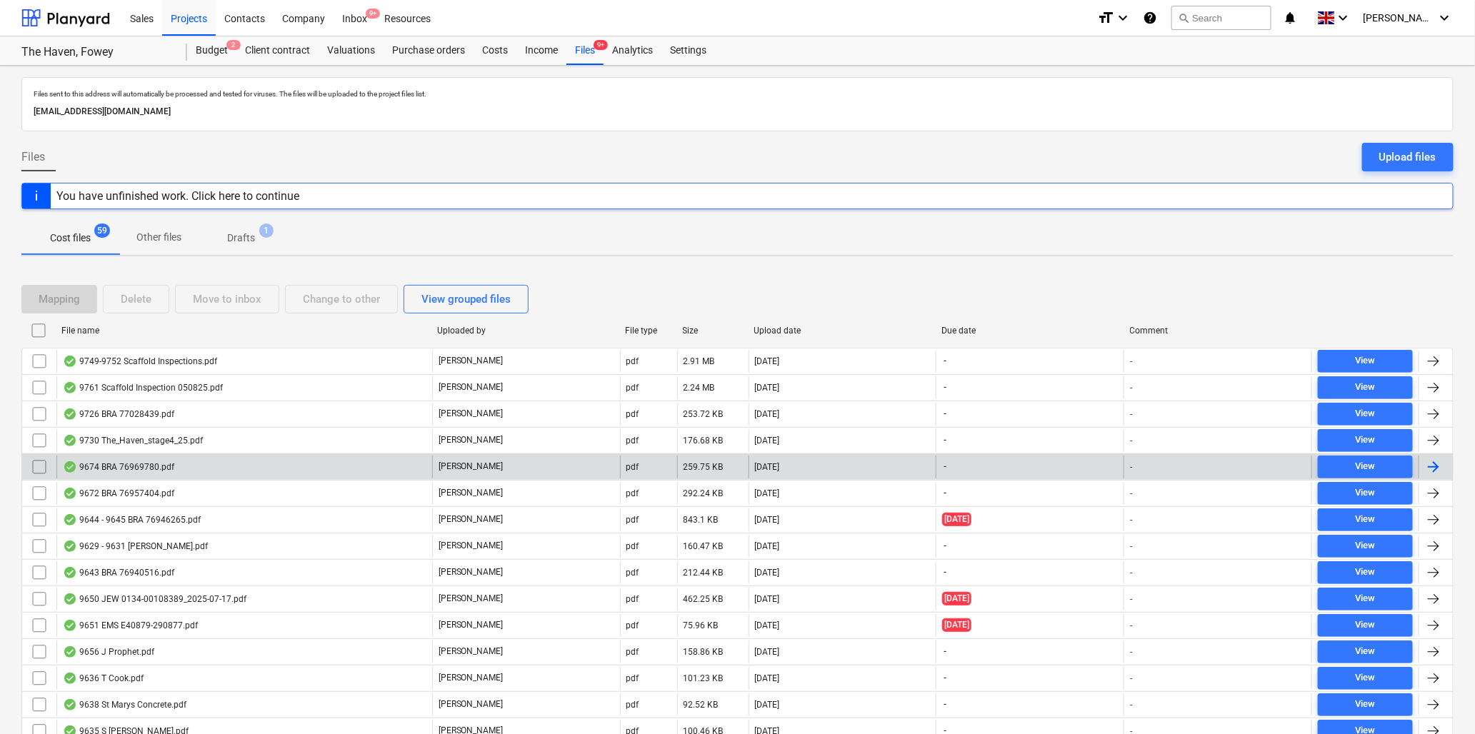
click at [100, 467] on div "9674 BRA 76969780.pdf" at bounding box center [118, 467] width 111 height 11
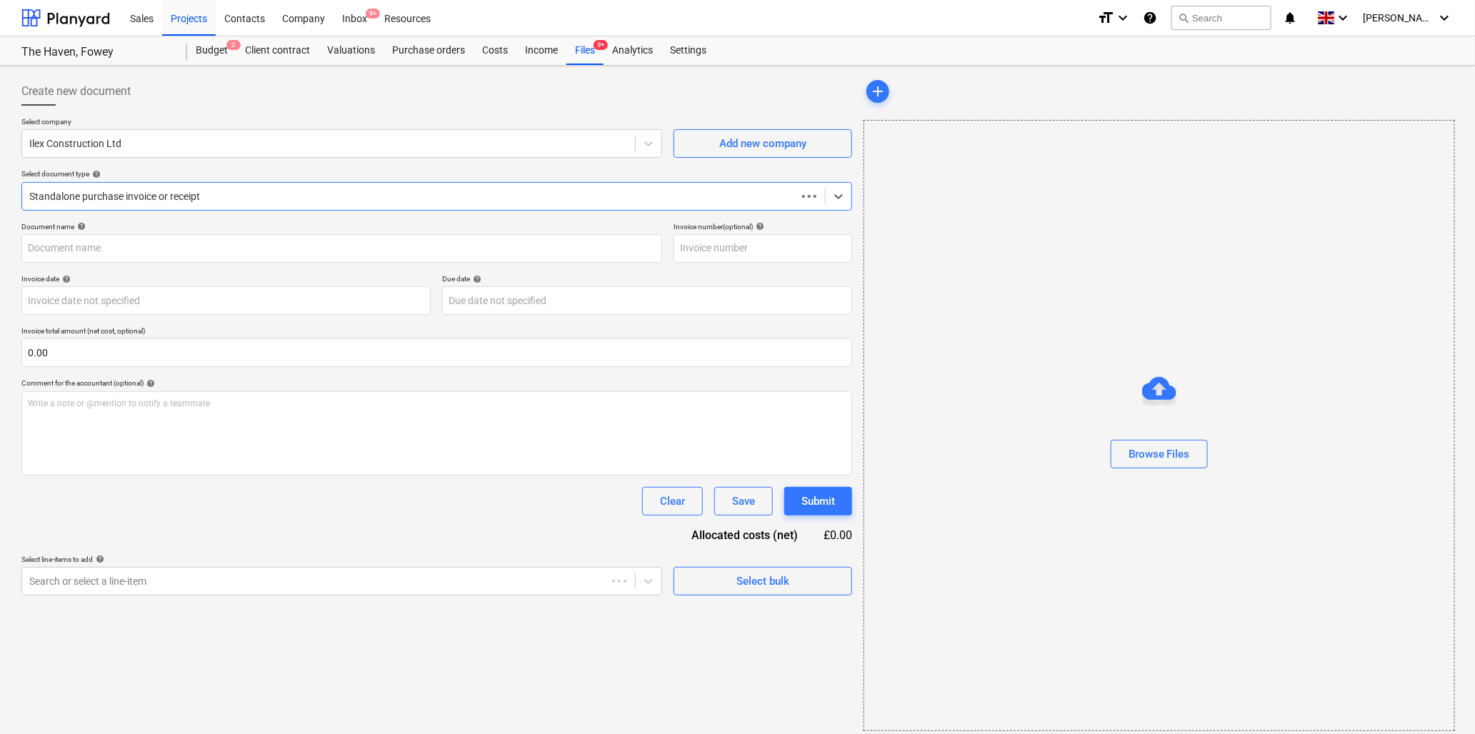
type input "76969780"
type input "[DATE]"
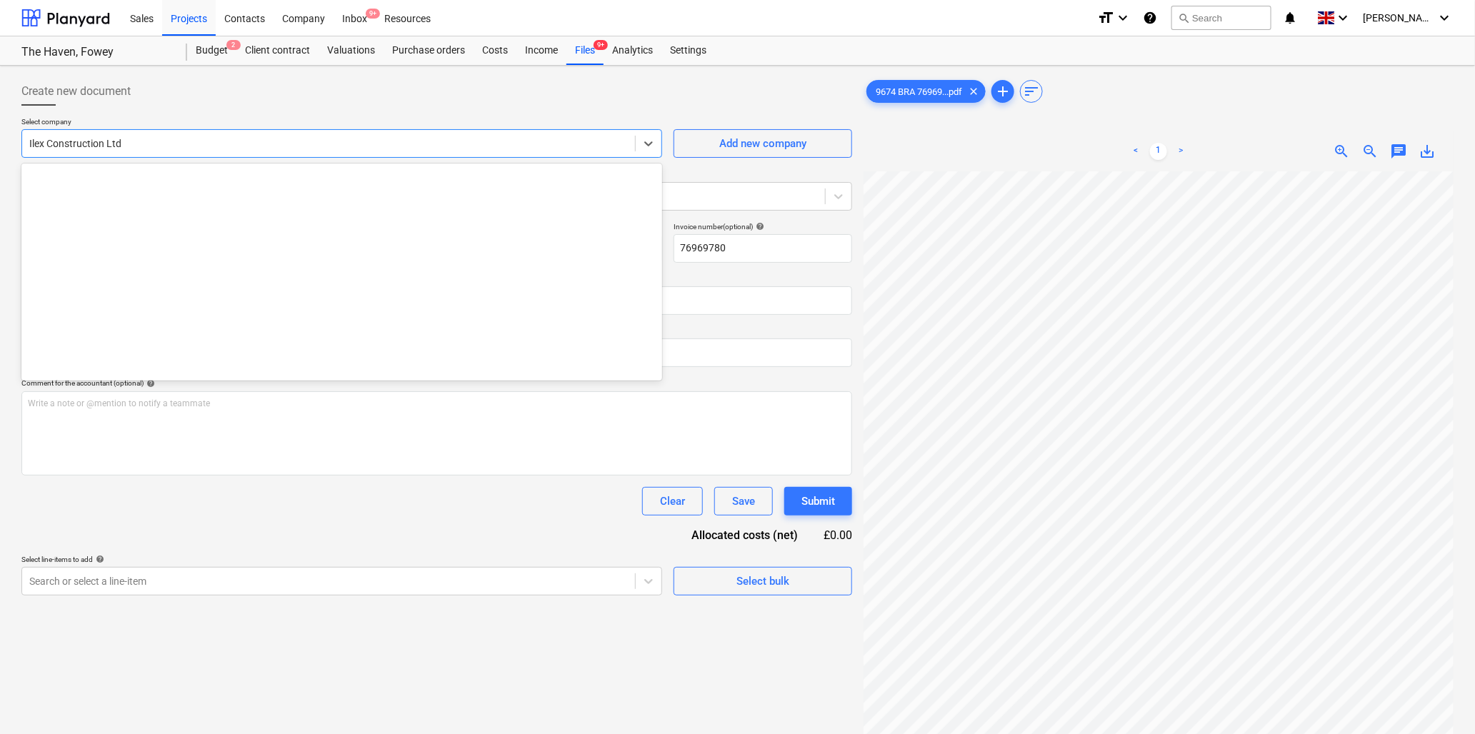
click at [386, 151] on div "Ilex Construction Ltd" at bounding box center [328, 144] width 613 height 20
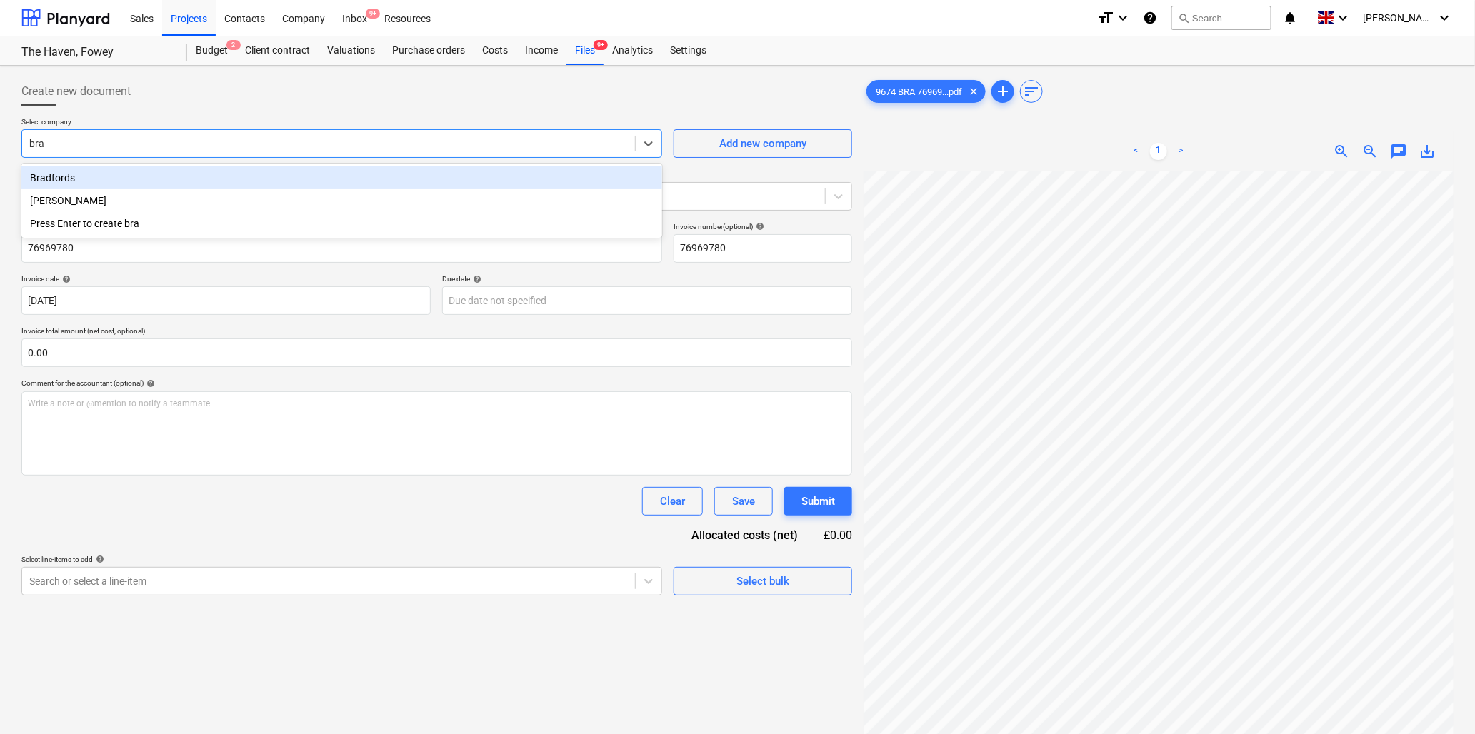
type input "[PERSON_NAME]"
click at [104, 179] on div "Bradfords" at bounding box center [341, 177] width 641 height 23
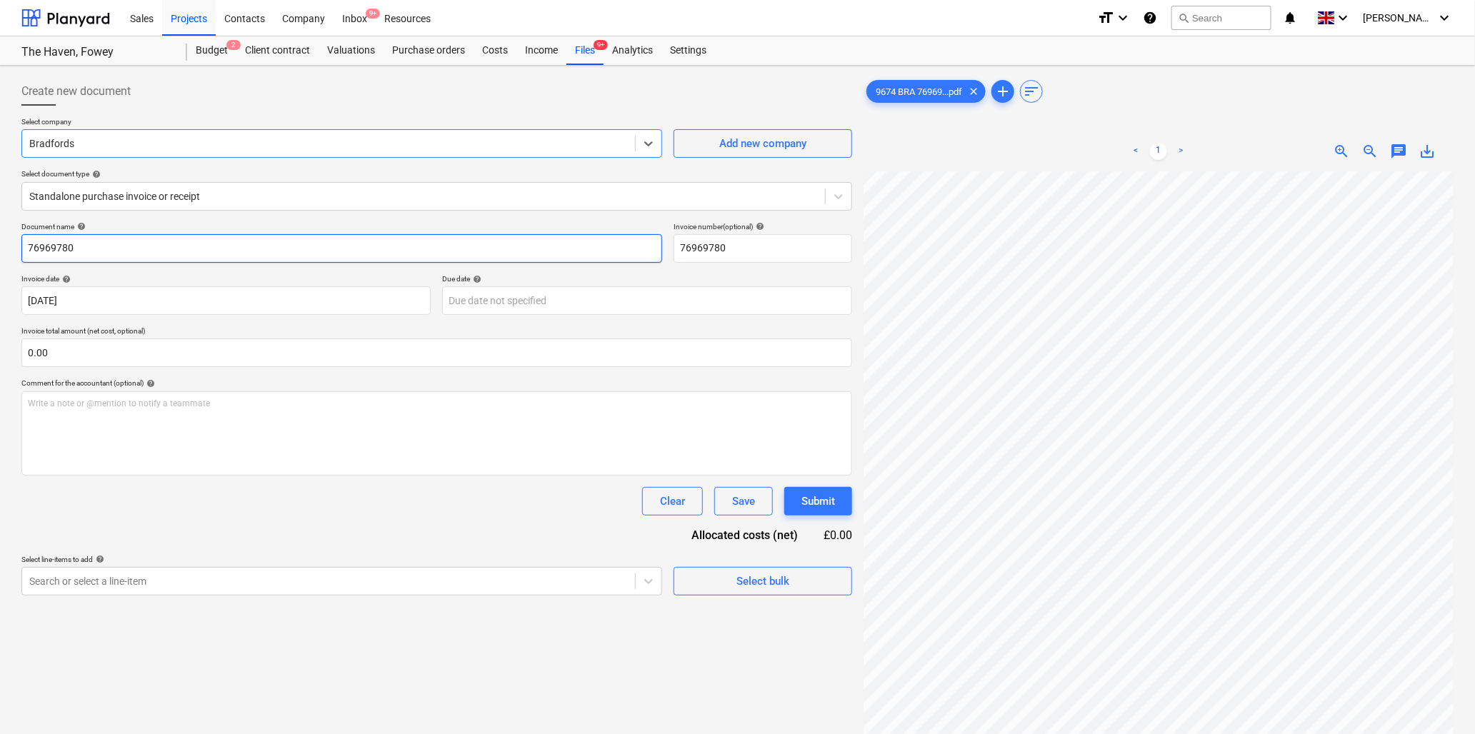
click at [124, 254] on input "76969780" at bounding box center [341, 248] width 641 height 29
type input "9674 Bradfords"
click at [96, 355] on input "text" at bounding box center [436, 353] width 831 height 29
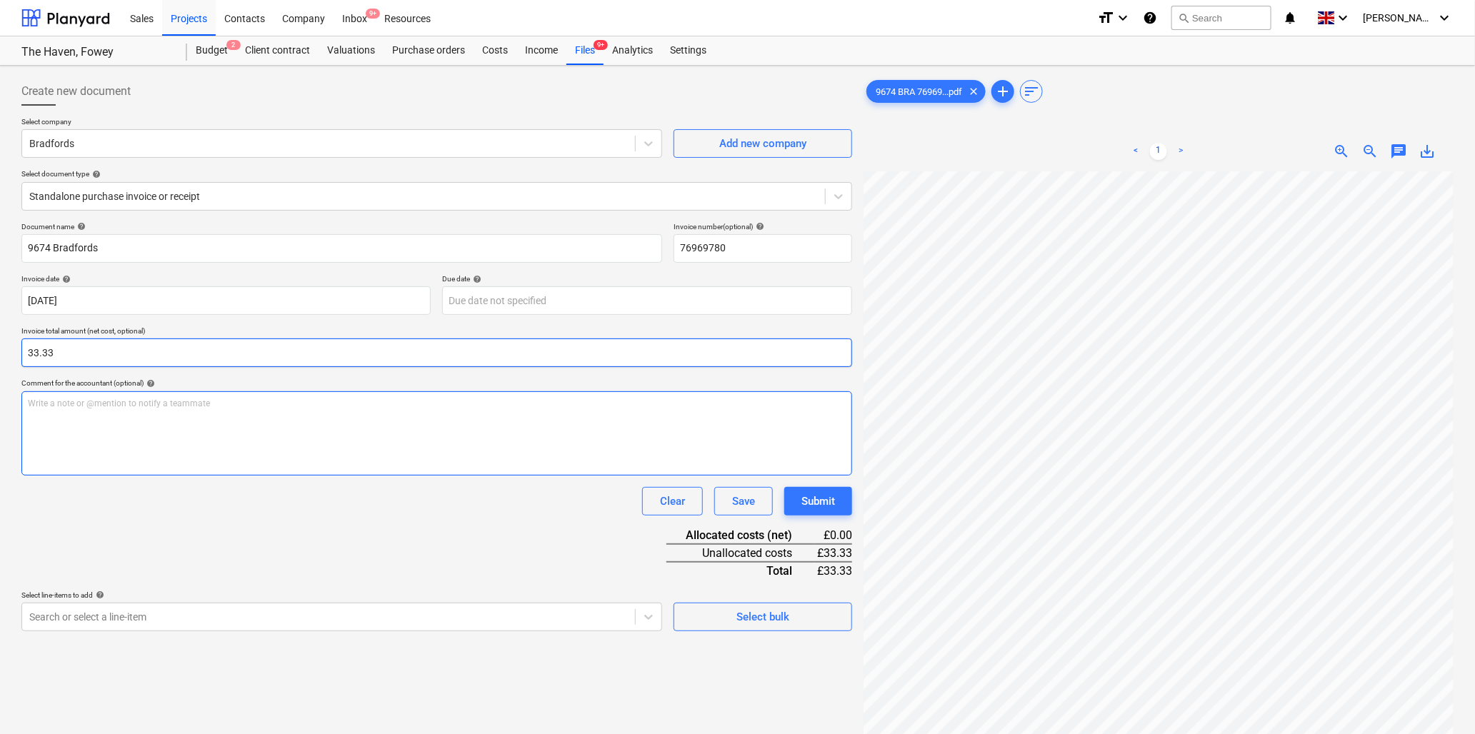
type input "33.33"
click at [79, 419] on div "Write a note or @mention to notify a teammate [PERSON_NAME]" at bounding box center [436, 433] width 831 height 84
click at [162, 624] on body "Sales Projects Contacts Company Inbox 9+ Resources format_size keyboard_arrow_d…" at bounding box center [737, 367] width 1475 height 734
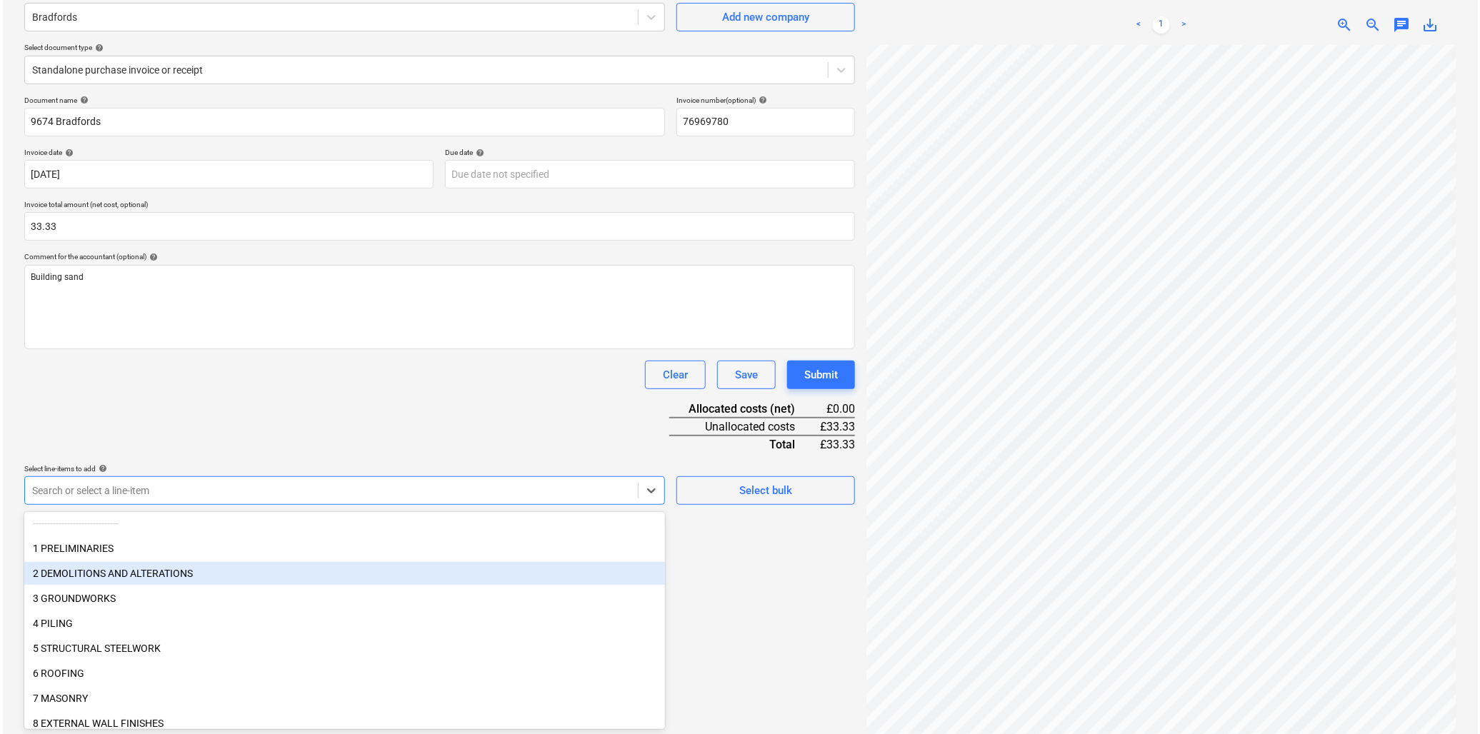
scroll to position [79, 0]
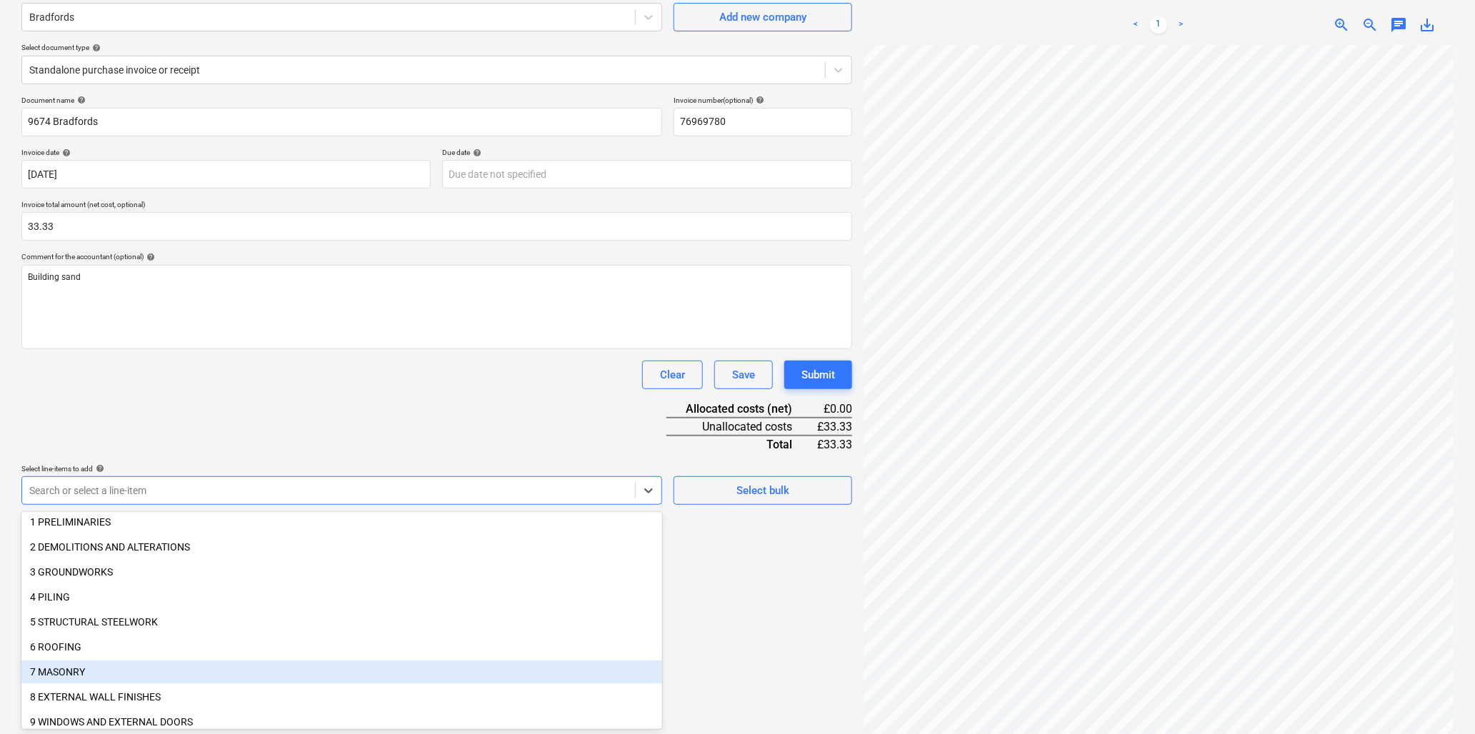
click at [40, 674] on div "7 MASONRY" at bounding box center [341, 672] width 641 height 23
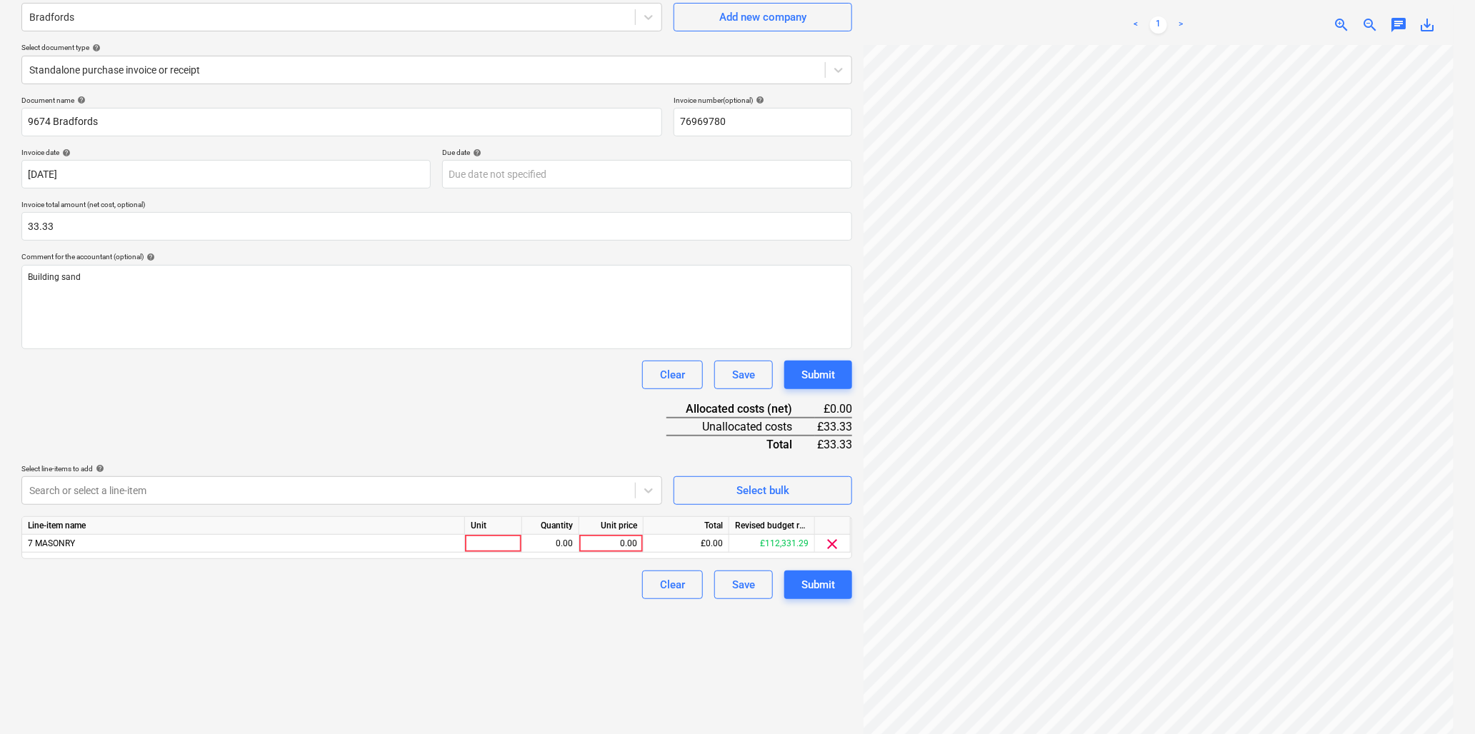
click at [157, 406] on div "Document name help 9674 Bradfords Invoice number (optional) help 76969780 Invoi…" at bounding box center [436, 348] width 831 height 504
click at [475, 543] on div at bounding box center [493, 544] width 57 height 18
type input "bag"
type input "33.33"
click at [813, 589] on div "Submit" at bounding box center [819, 585] width 34 height 19
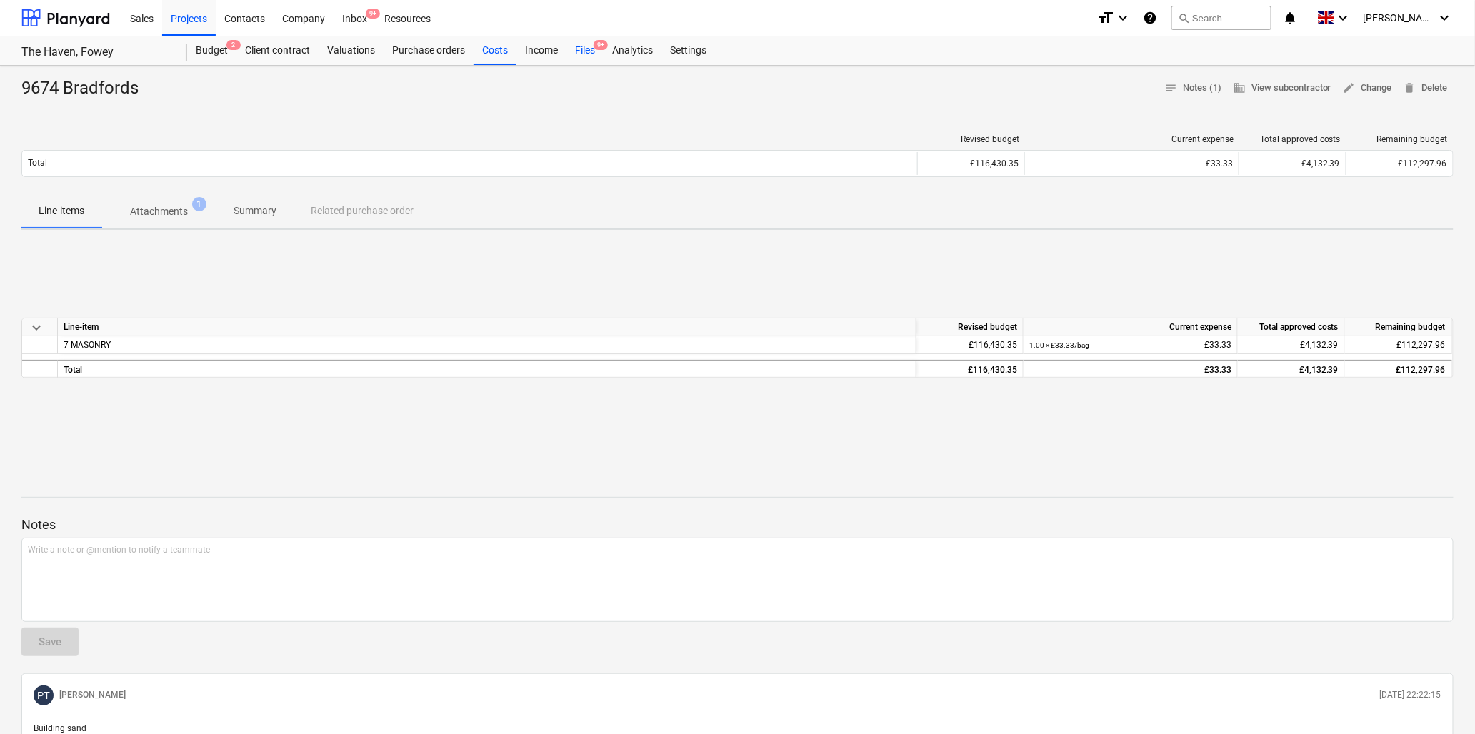
click at [587, 49] on div "Files 9+" at bounding box center [585, 50] width 37 height 29
